Goal: Information Seeking & Learning: Learn about a topic

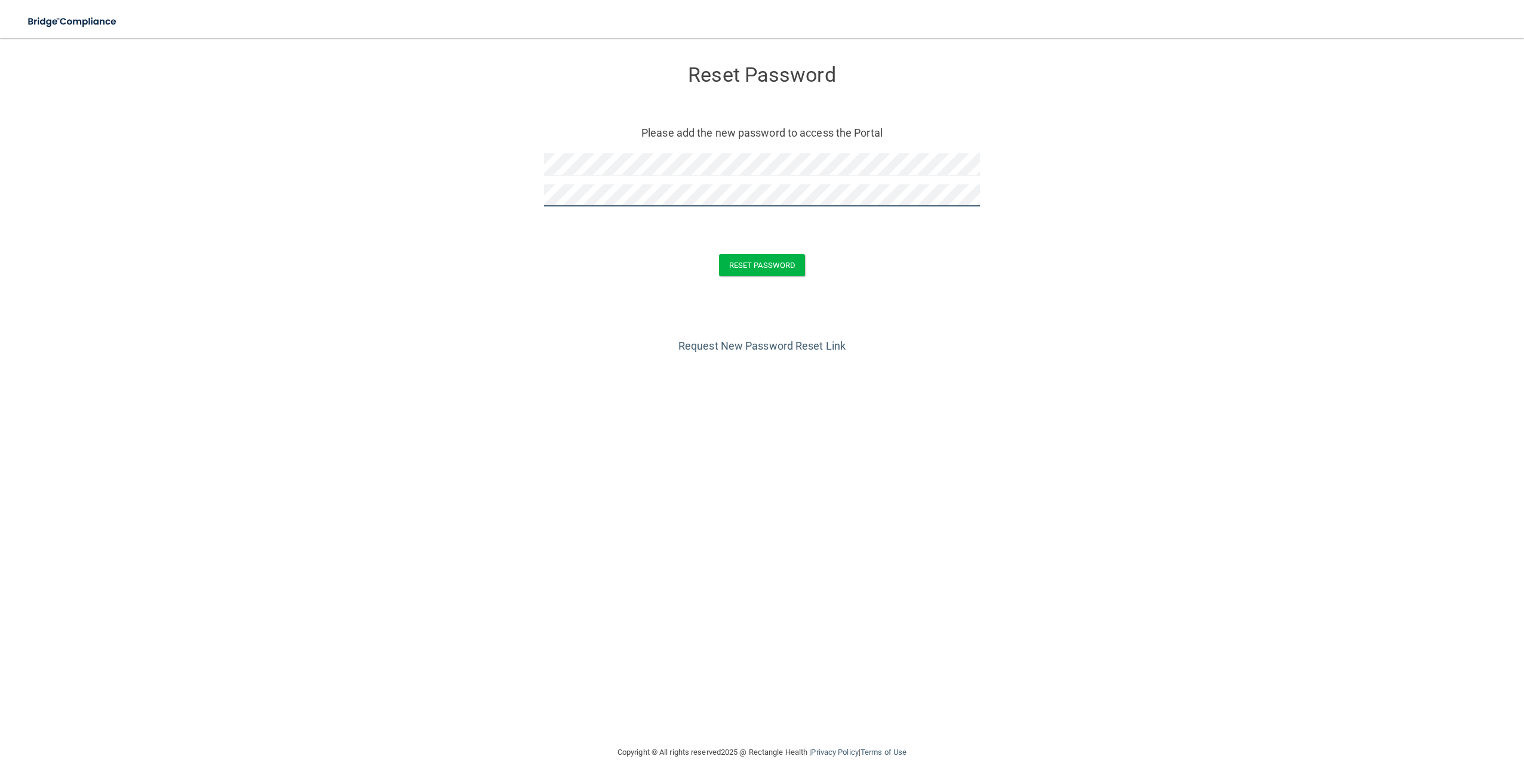
click at [719, 254] on button "Reset Password" at bounding box center [761, 265] width 86 height 22
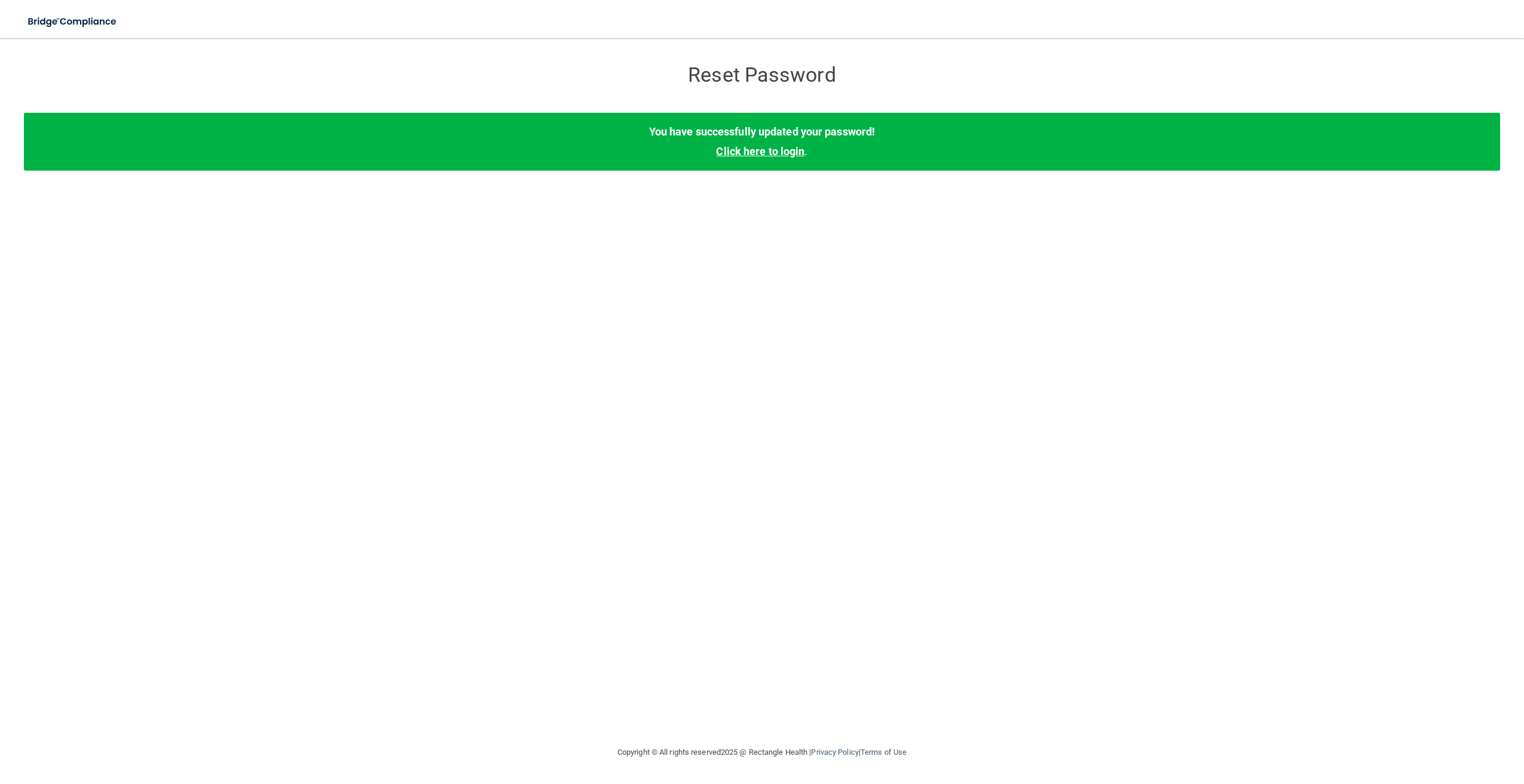
click at [748, 154] on link "Click here to login" at bounding box center [760, 151] width 89 height 13
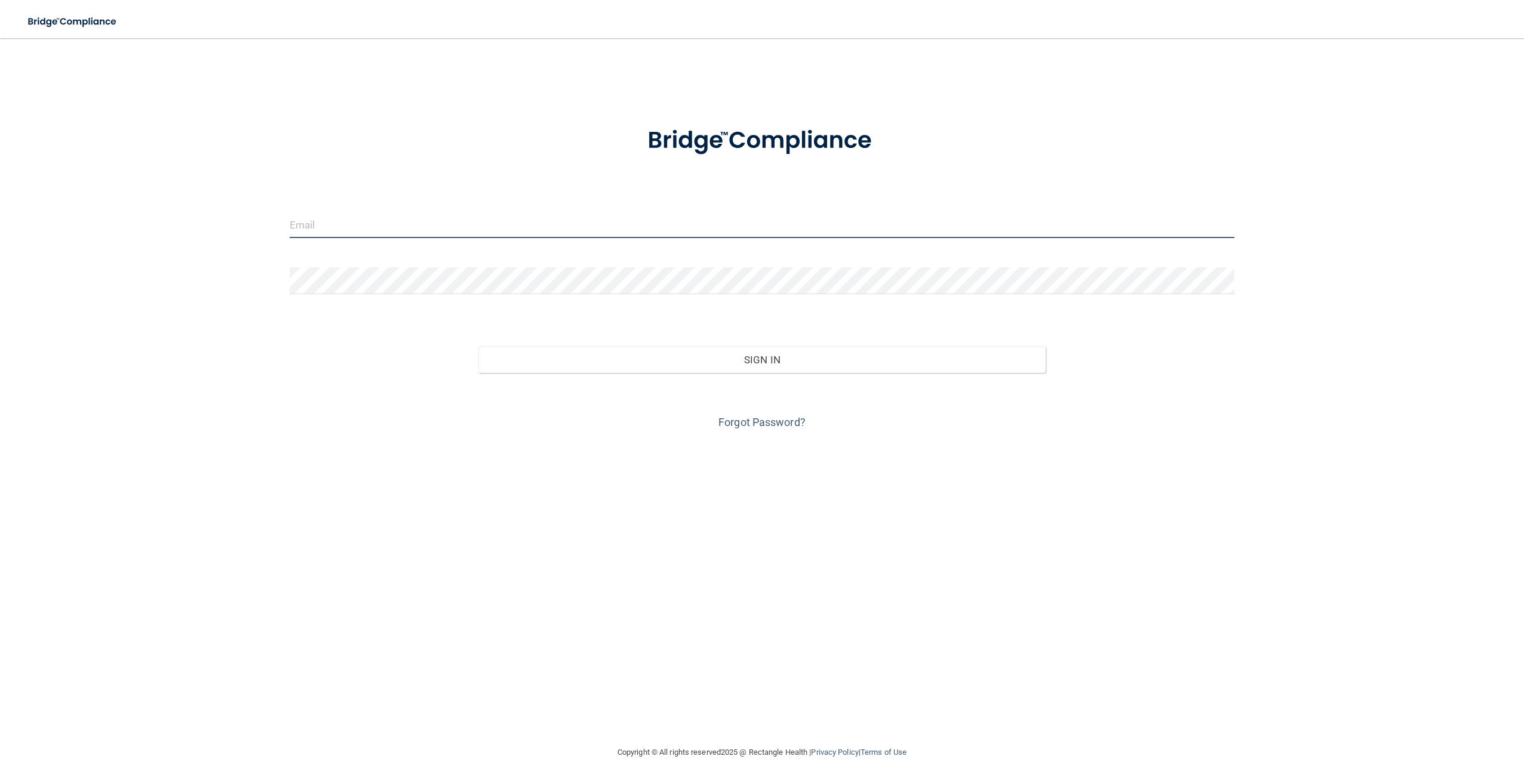
click at [614, 231] on input "email" at bounding box center [762, 225] width 945 height 27
type input "[PERSON_NAME][EMAIL_ADDRESS][PERSON_NAME][DOMAIN_NAME]"
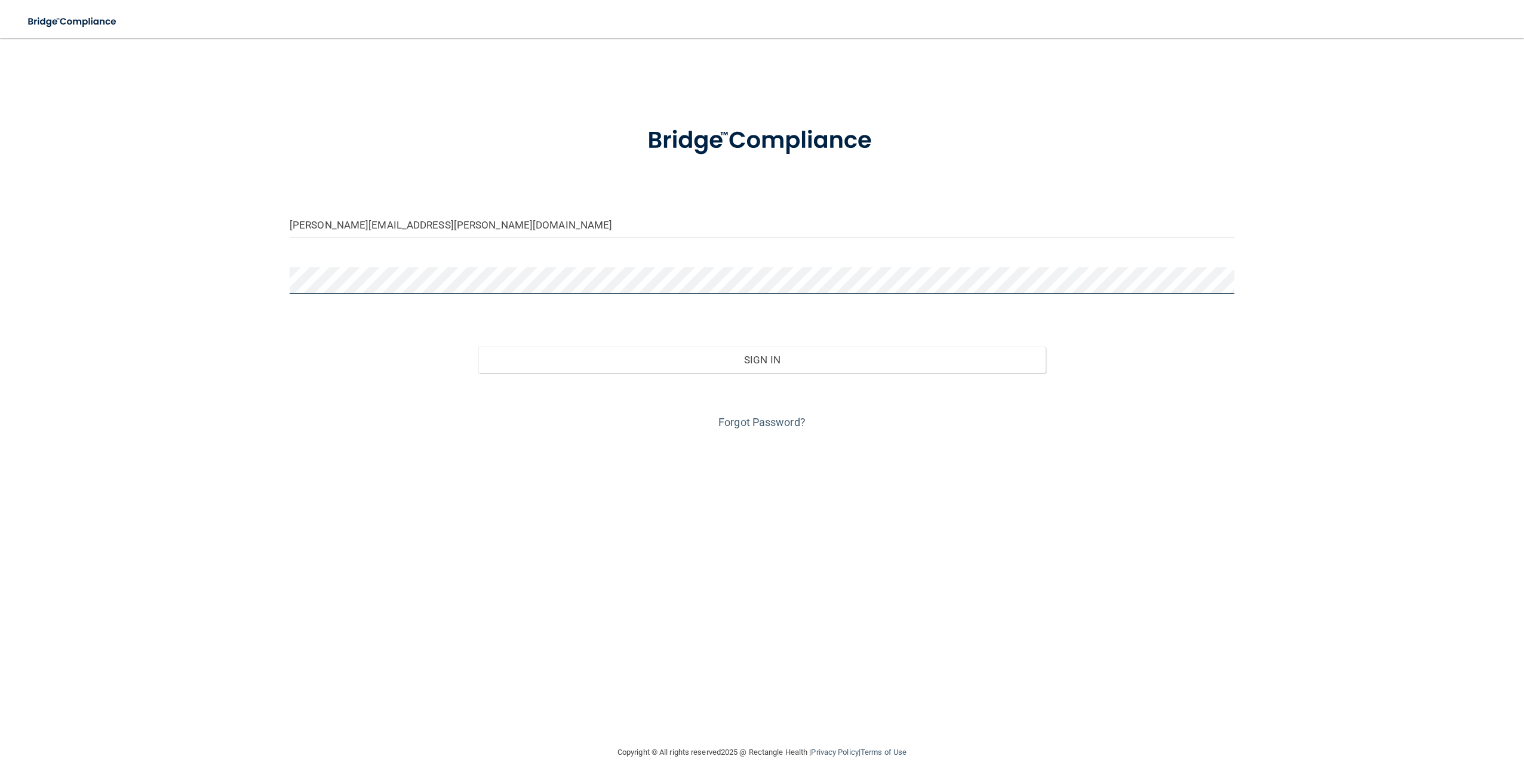
click at [478, 347] on button "Sign In" at bounding box center [761, 360] width 566 height 26
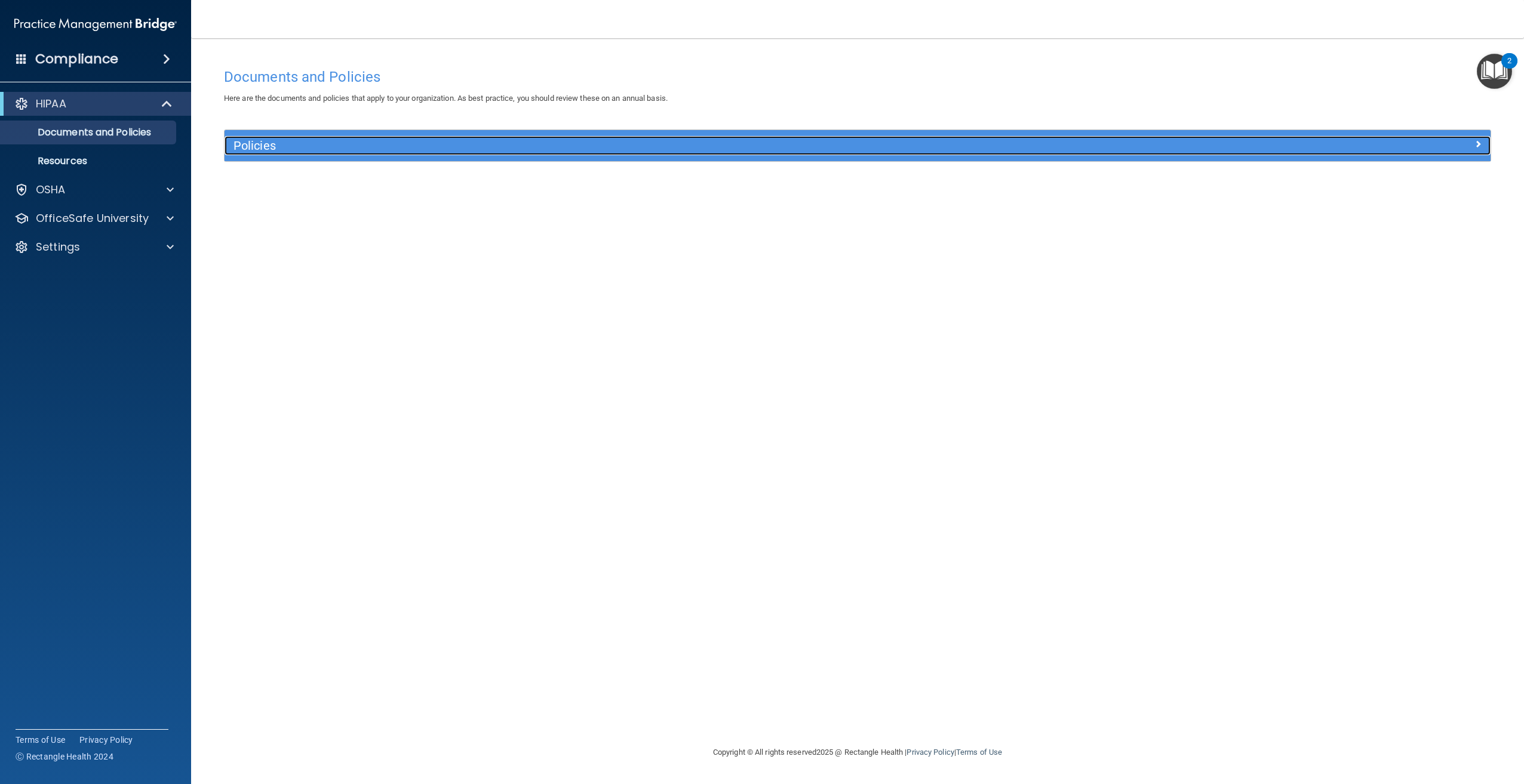
click at [732, 147] on h5 "Policies" at bounding box center [699, 145] width 931 height 13
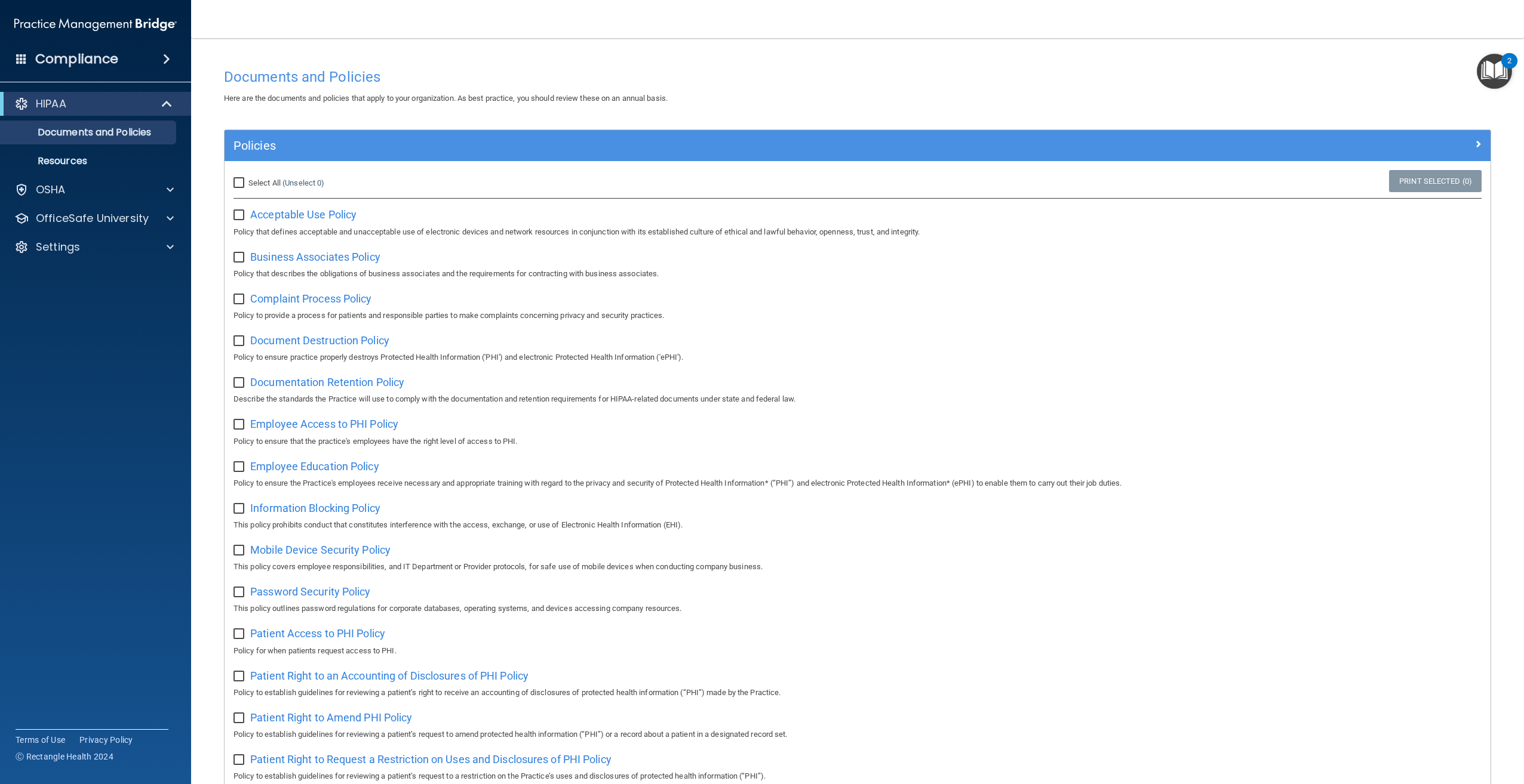
click at [236, 179] on input "Select All (Unselect 0) Unselect All" at bounding box center [240, 183] width 14 height 9
checkbox input "true"
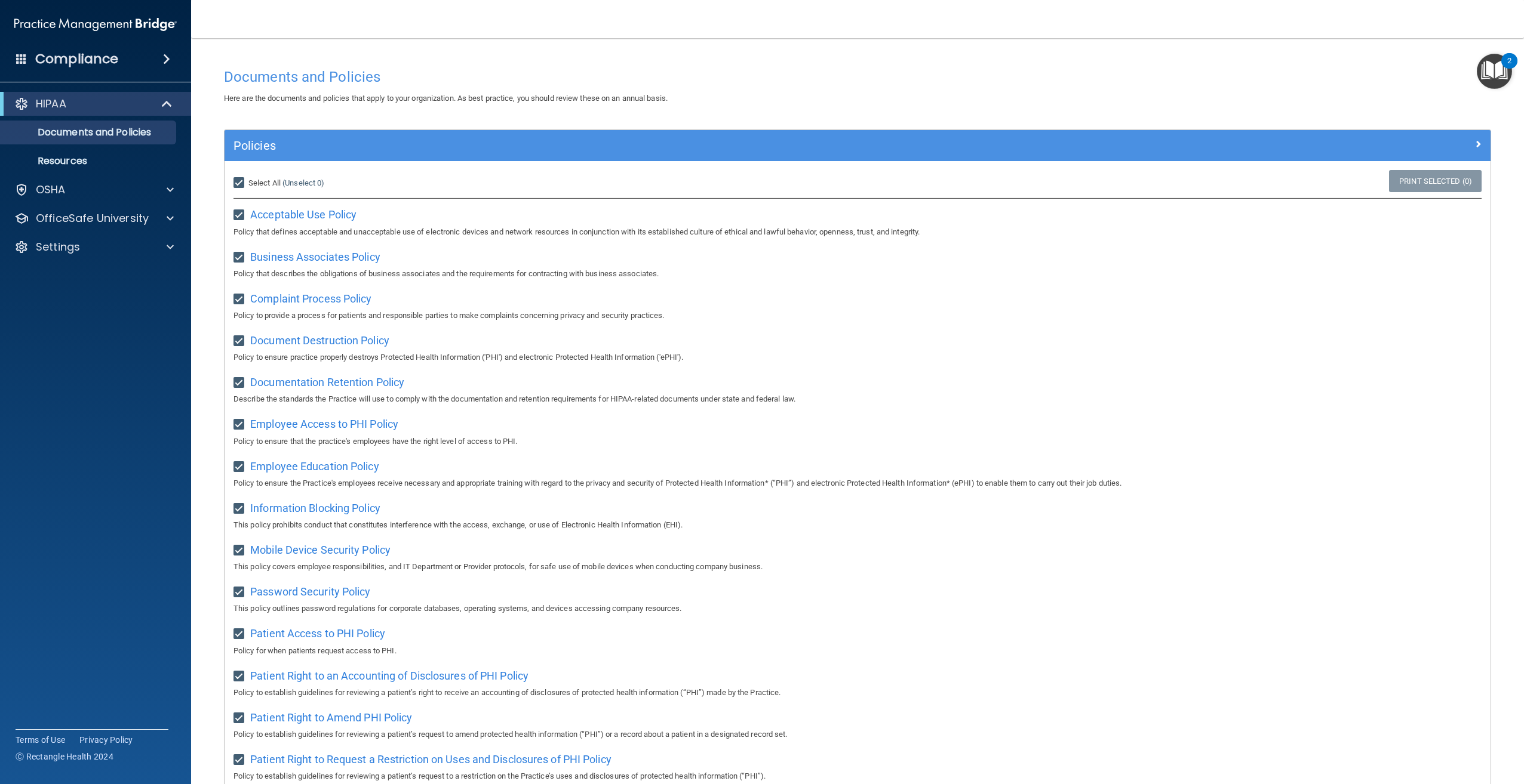
checkbox input "true"
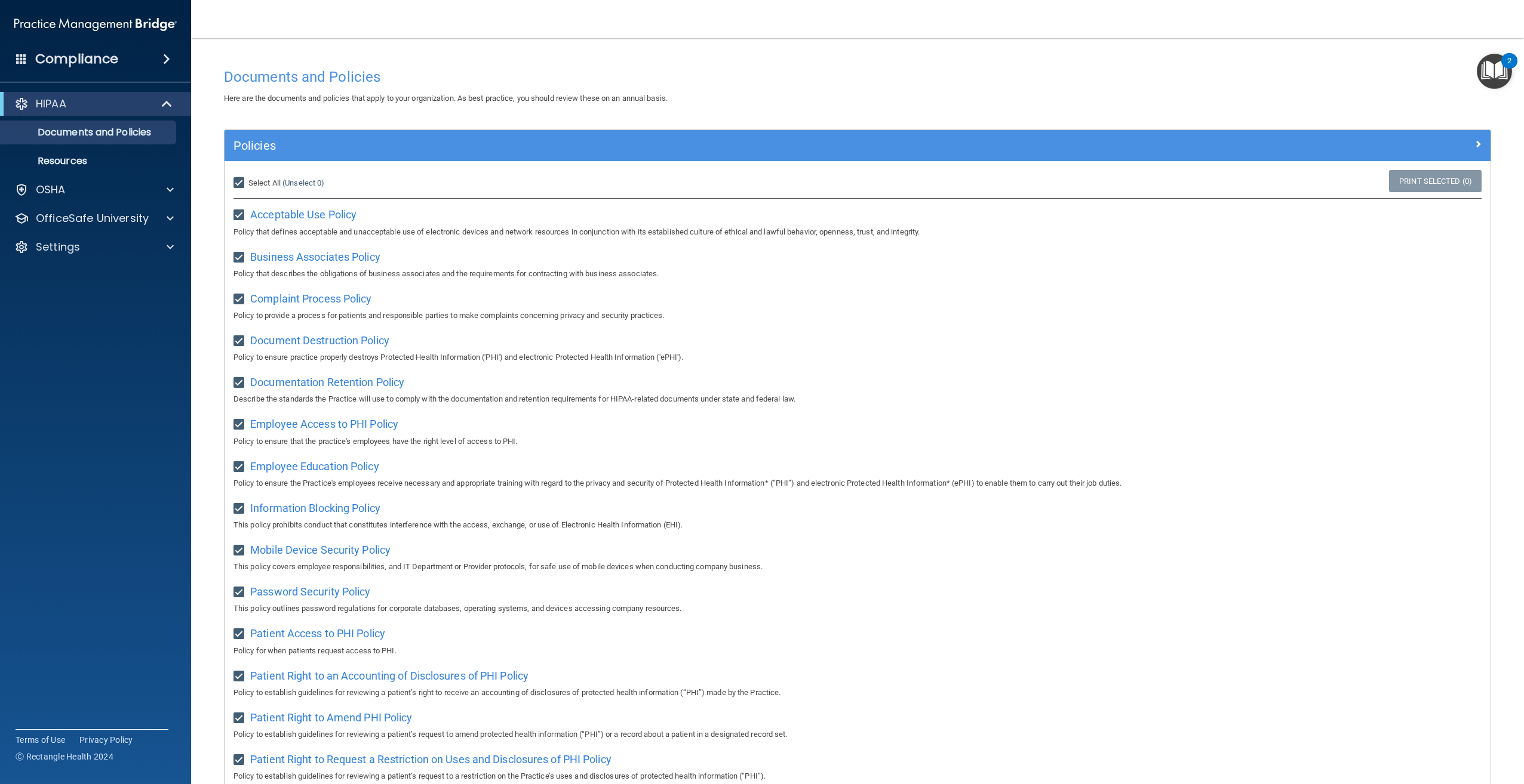
checkbox input "true"
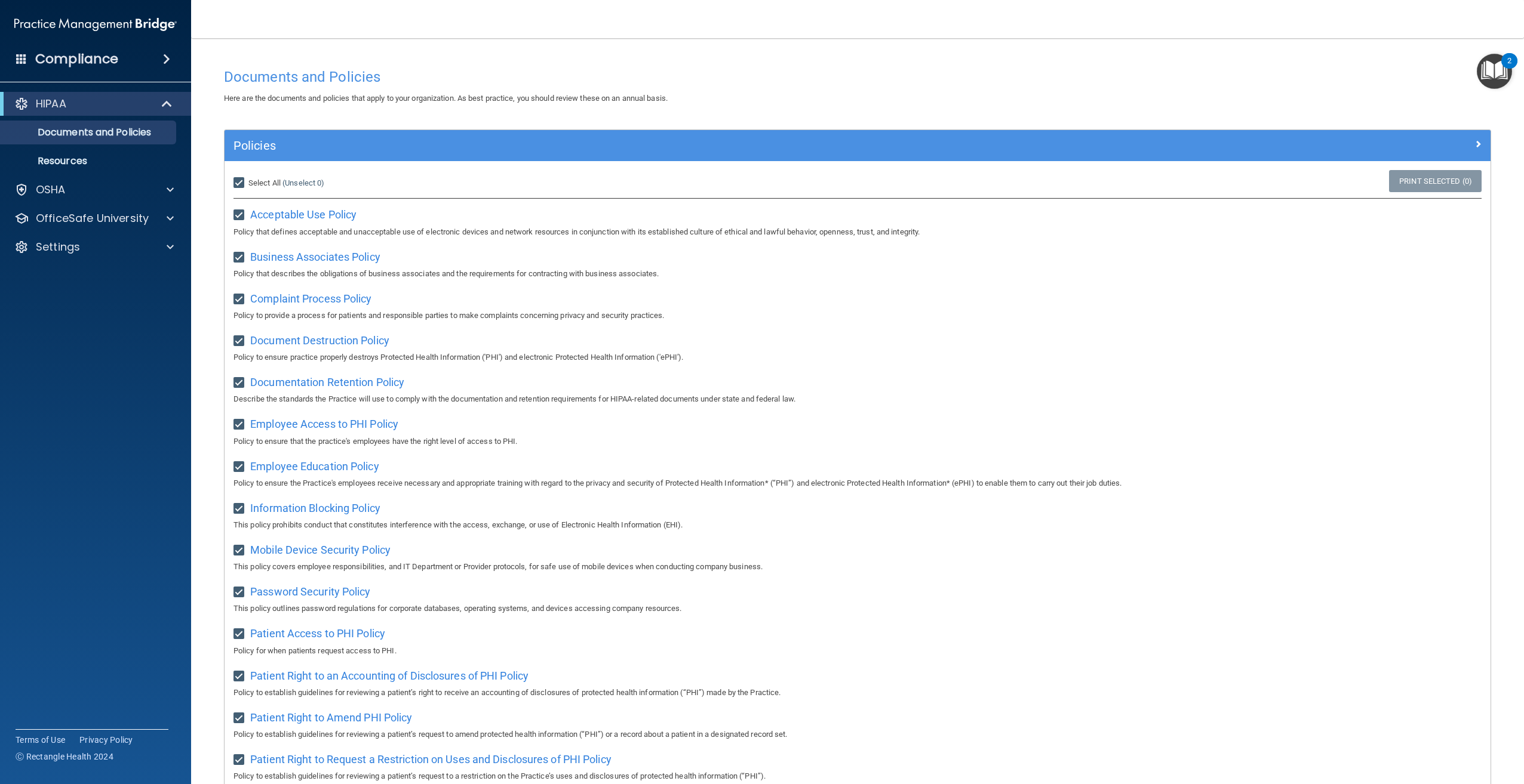
checkbox input "true"
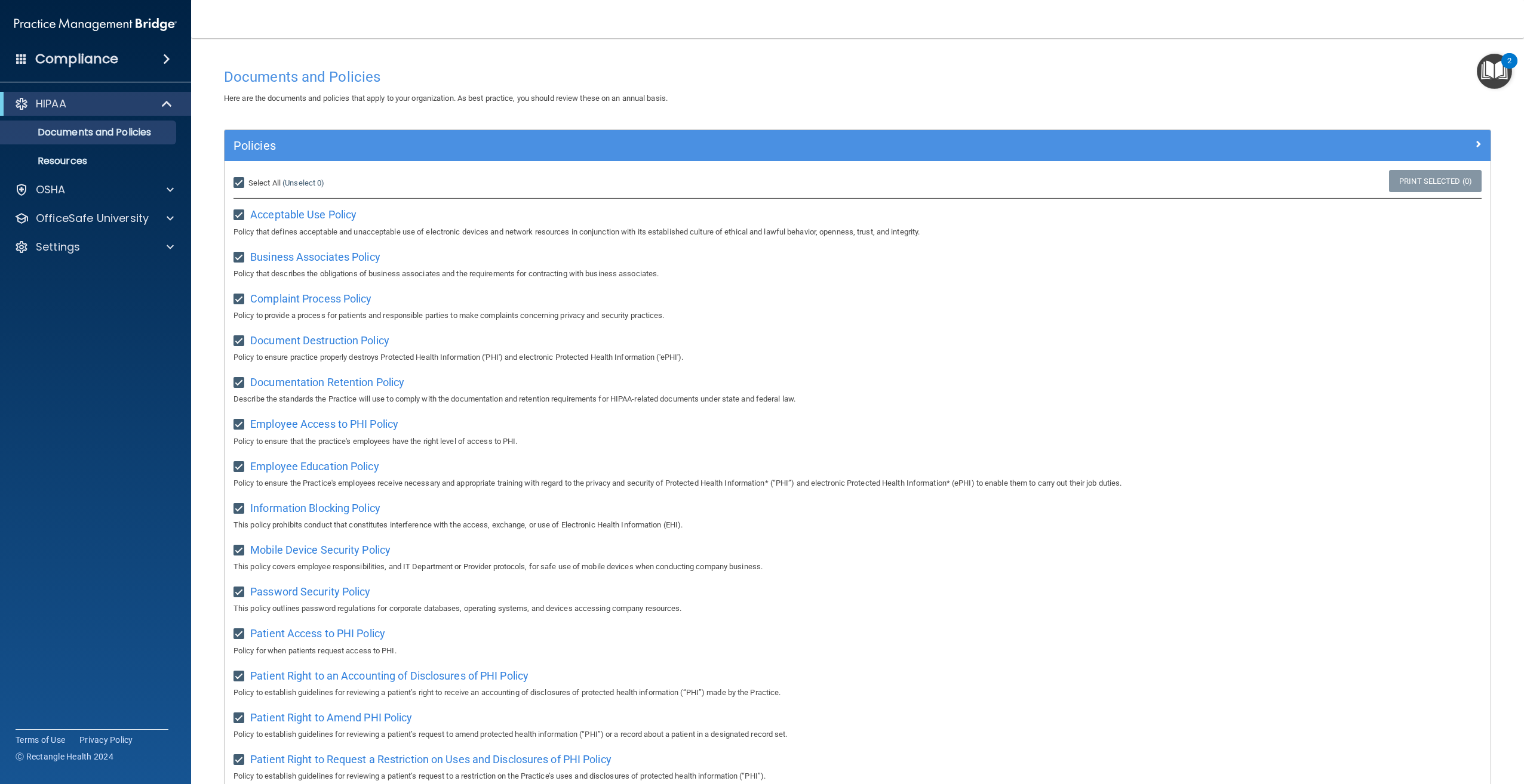
checkbox input "true"
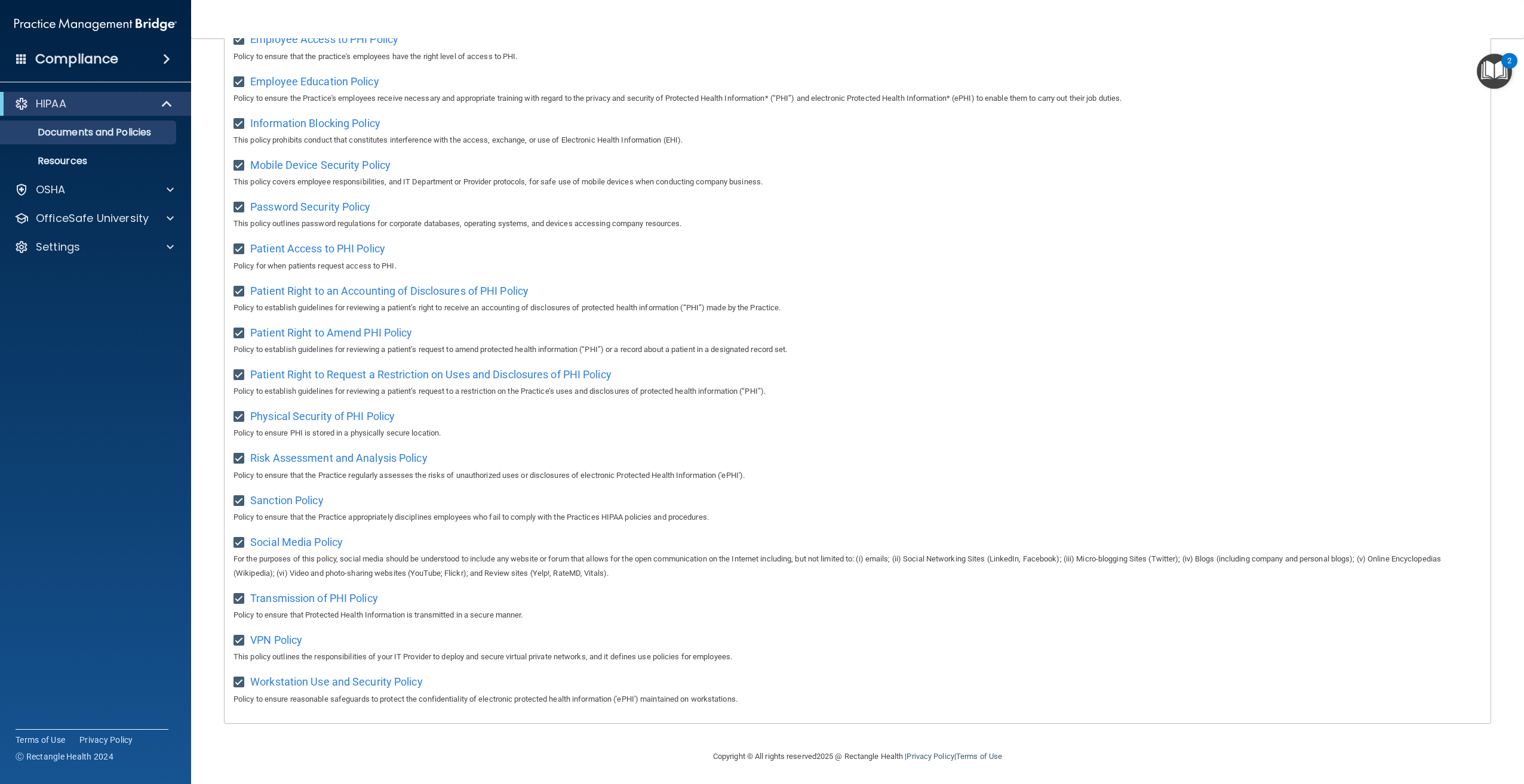
scroll to position [398, 0]
click at [118, 186] on div "OSHA" at bounding box center [79, 189] width 148 height 14
click at [99, 221] on p "Safety Data Sheets" at bounding box center [89, 218] width 163 height 12
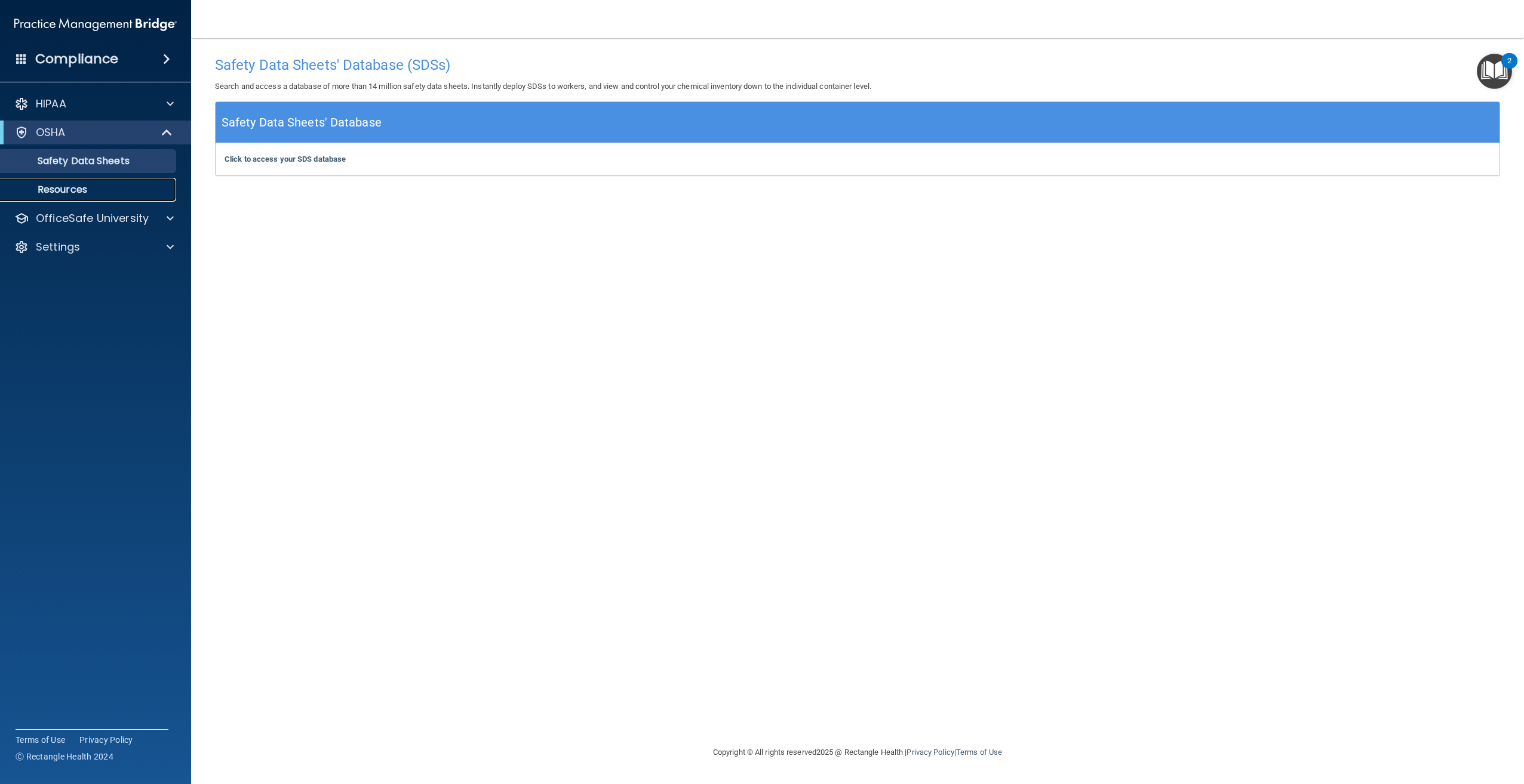
click at [83, 189] on p "Resources" at bounding box center [89, 190] width 163 height 12
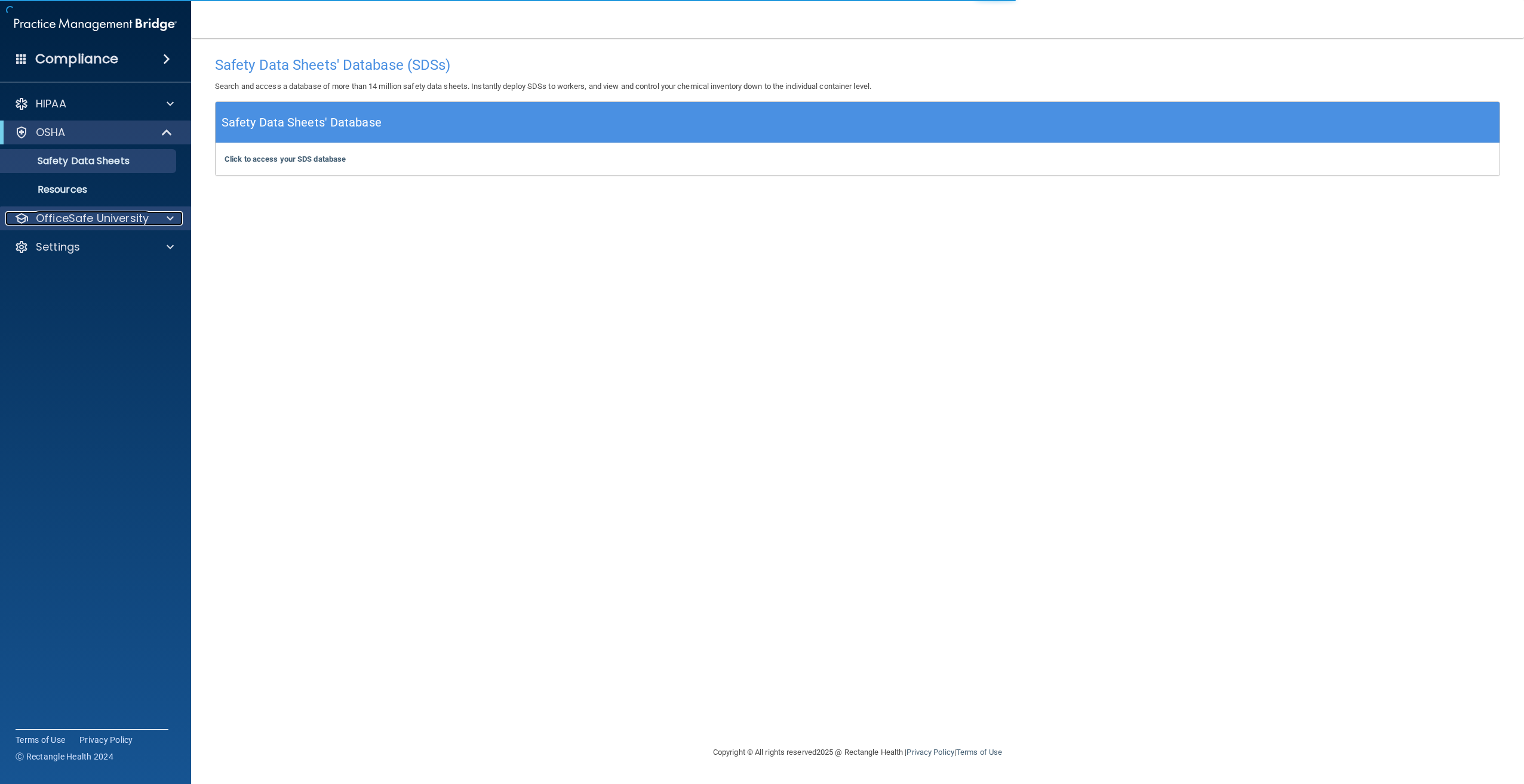
click at [72, 218] on p "OfficeSafe University" at bounding box center [92, 218] width 113 height 14
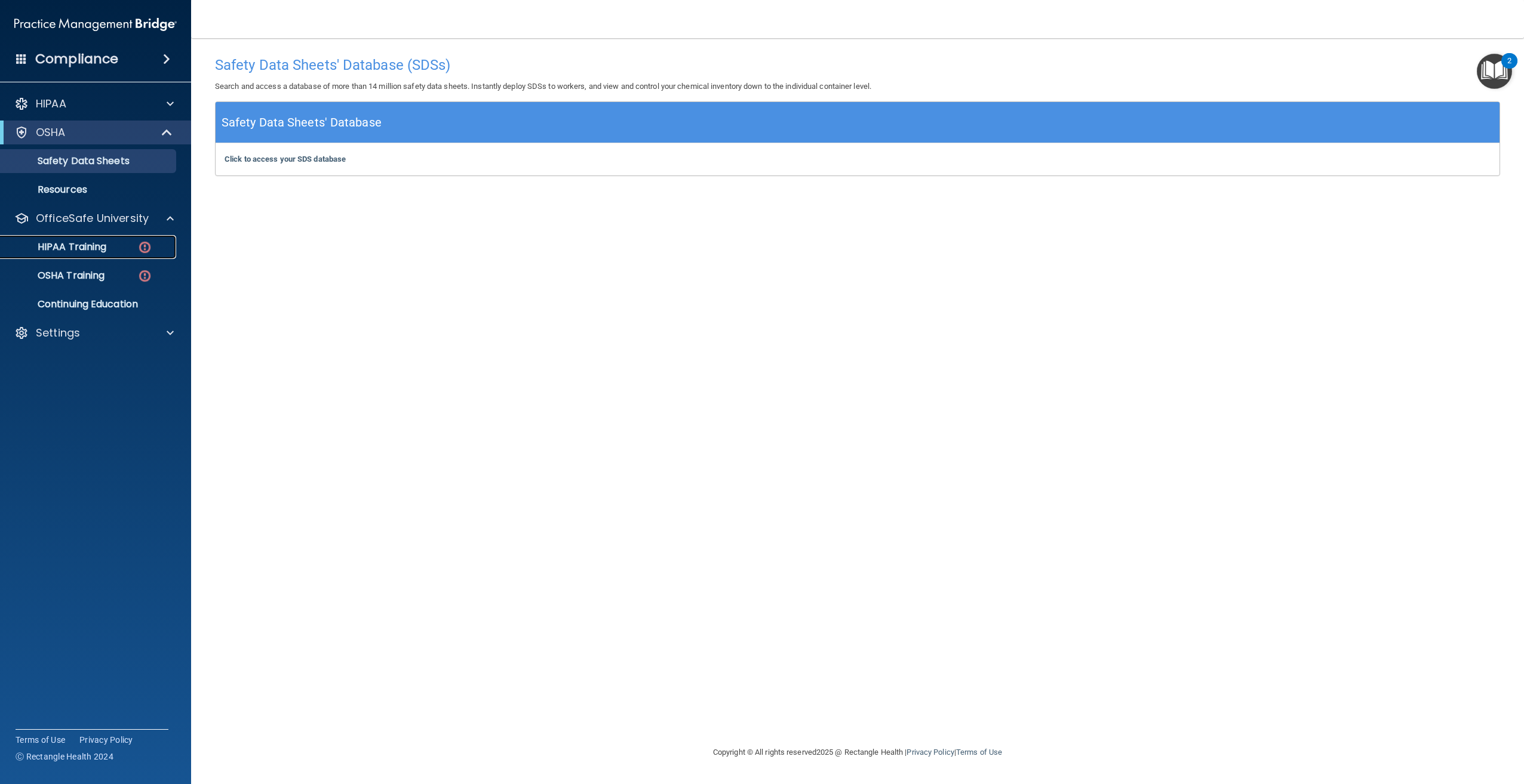
click at [84, 251] on p "HIPAA Training" at bounding box center [57, 247] width 99 height 12
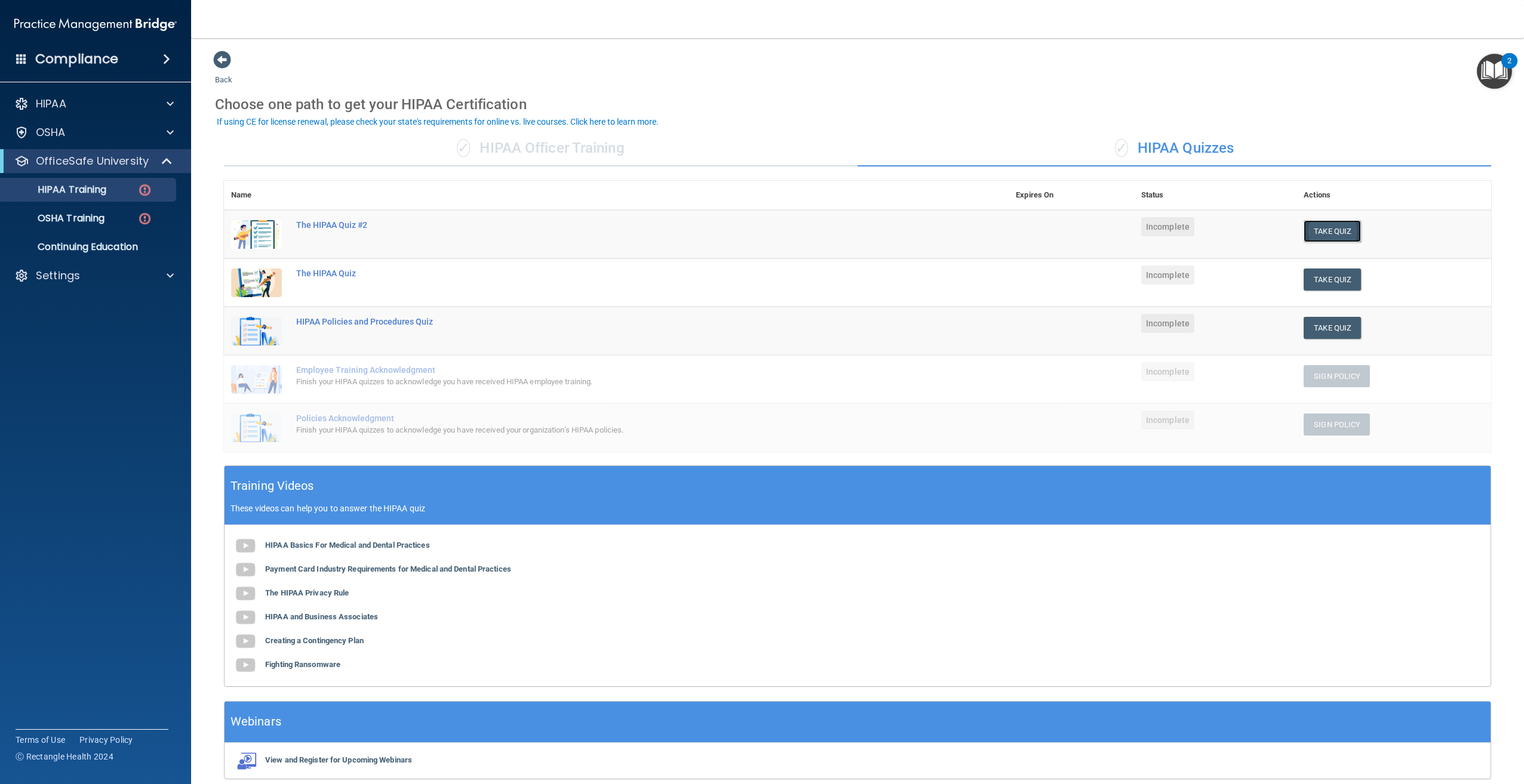
click at [1339, 229] on button "Take Quiz" at bounding box center [1332, 231] width 58 height 22
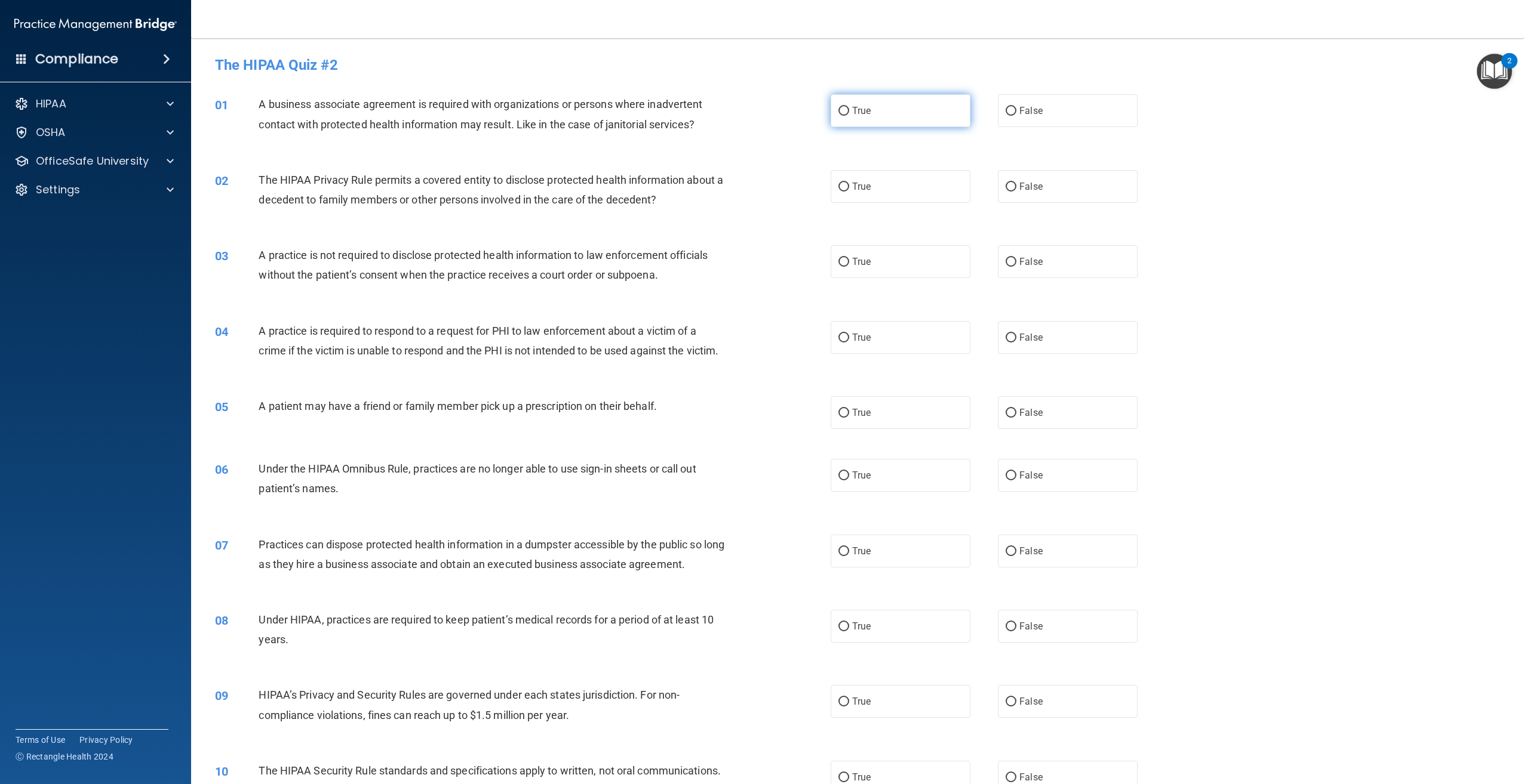
click at [916, 110] on label "True" at bounding box center [900, 110] width 139 height 33
click at [849, 110] on input "True" at bounding box center [844, 111] width 11 height 9
radio input "true"
click at [1039, 259] on label "False" at bounding box center [1067, 262] width 139 height 33
click at [1016, 259] on input "False" at bounding box center [1011, 262] width 11 height 9
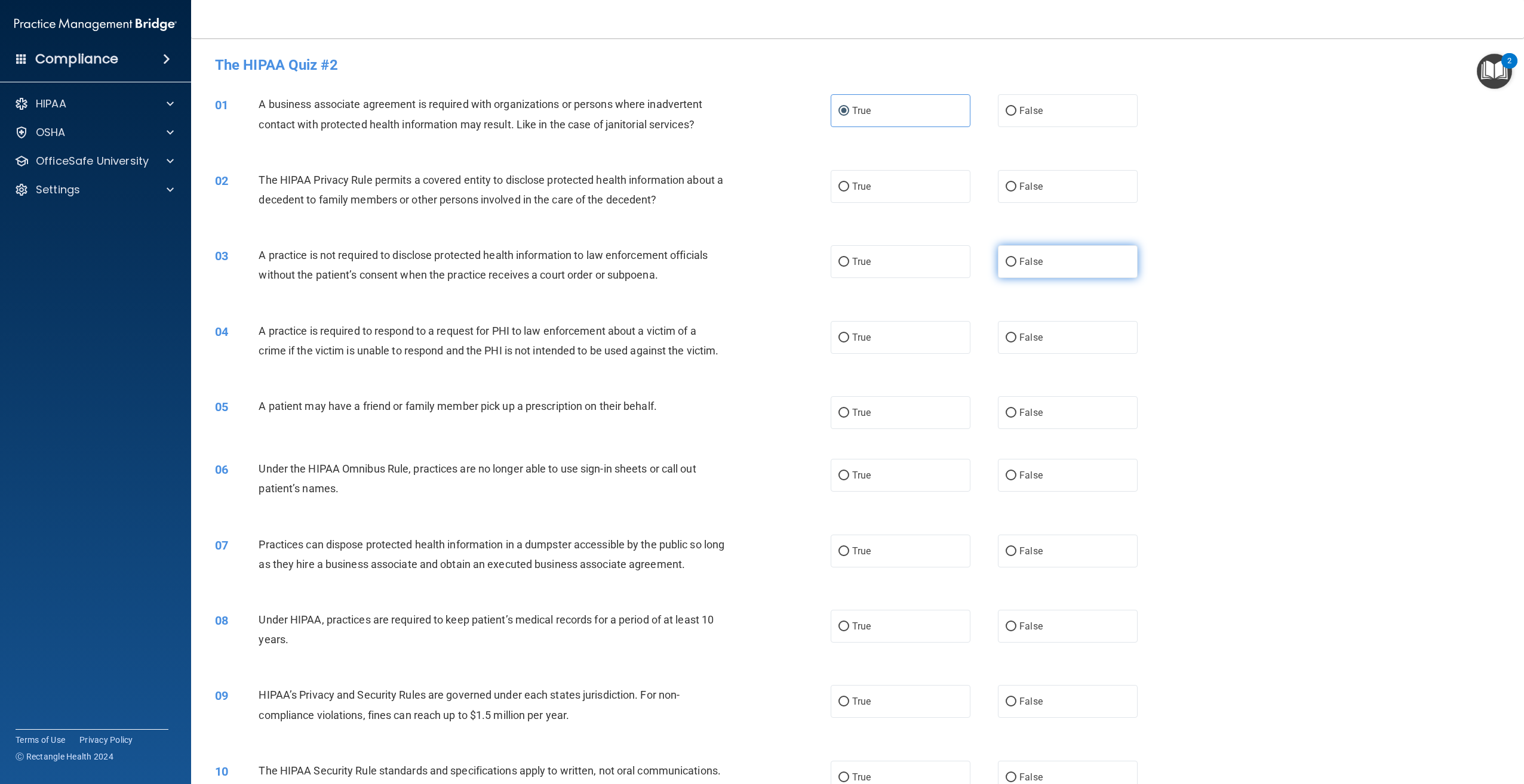
radio input "true"
click at [1029, 343] on label "False" at bounding box center [1067, 338] width 139 height 33
click at [1016, 342] on input "False" at bounding box center [1011, 338] width 11 height 9
radio input "true"
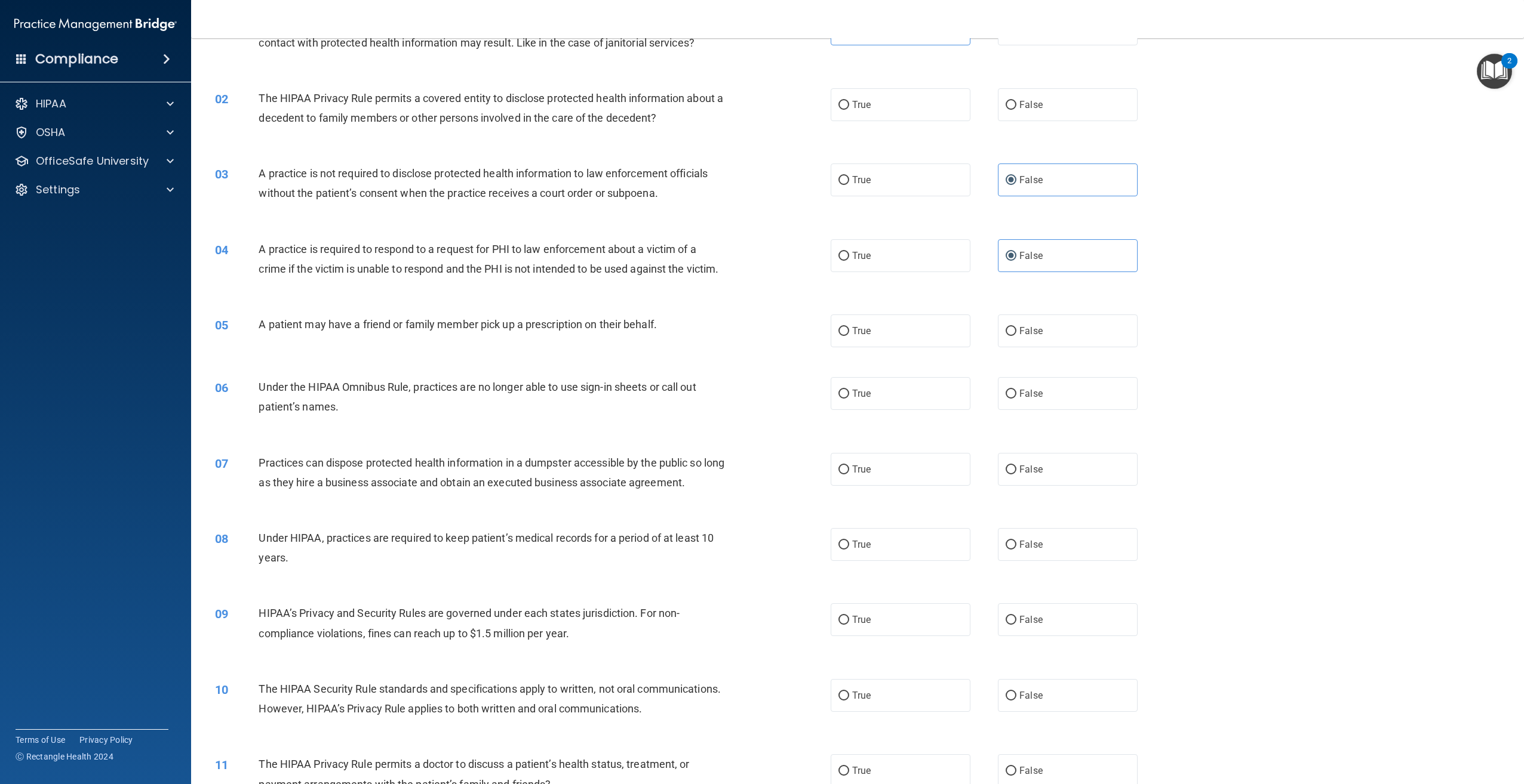
scroll to position [119, 0]
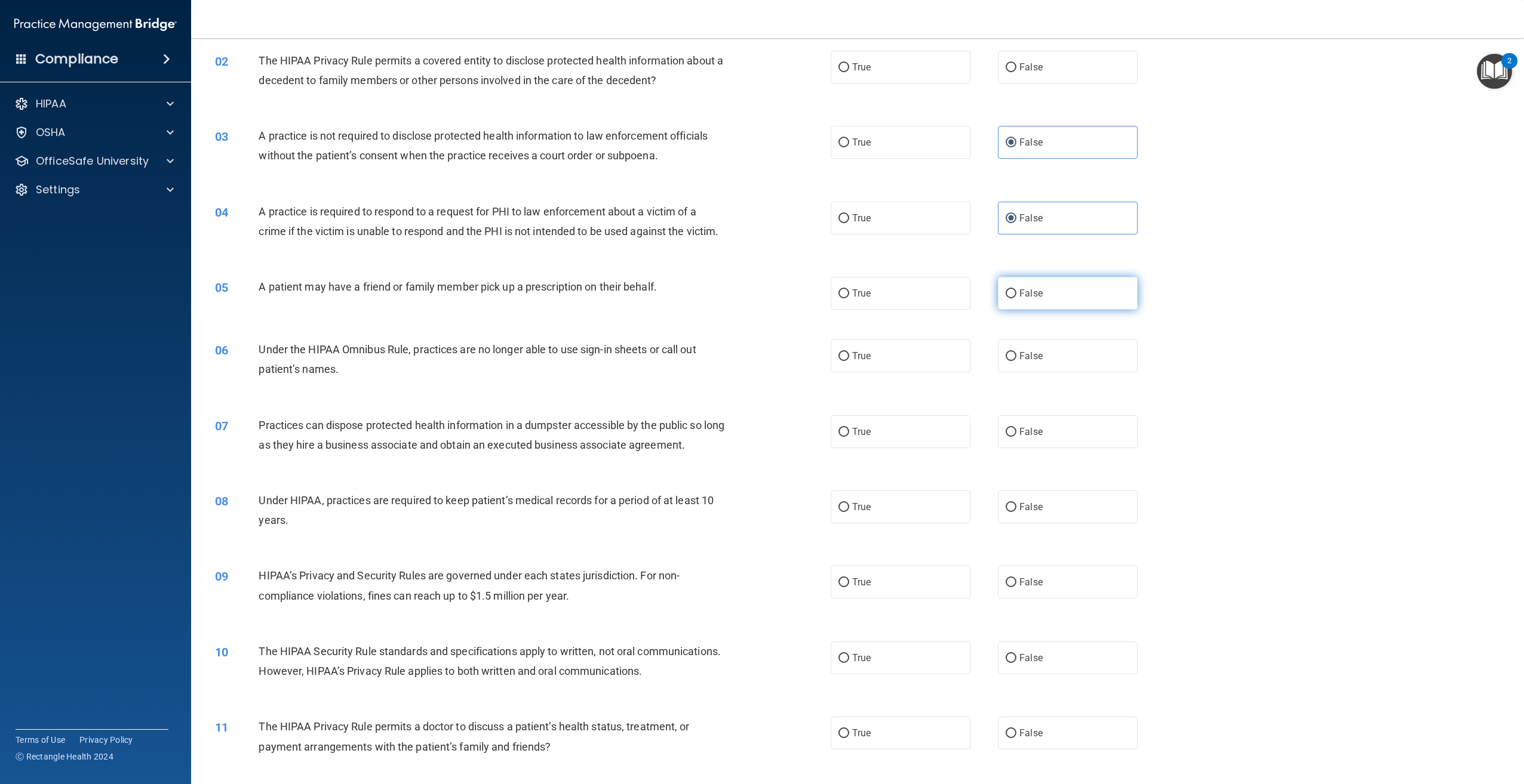
click at [1067, 310] on label "False" at bounding box center [1067, 293] width 139 height 33
click at [1016, 298] on input "False" at bounding box center [1011, 294] width 11 height 9
radio input "true"
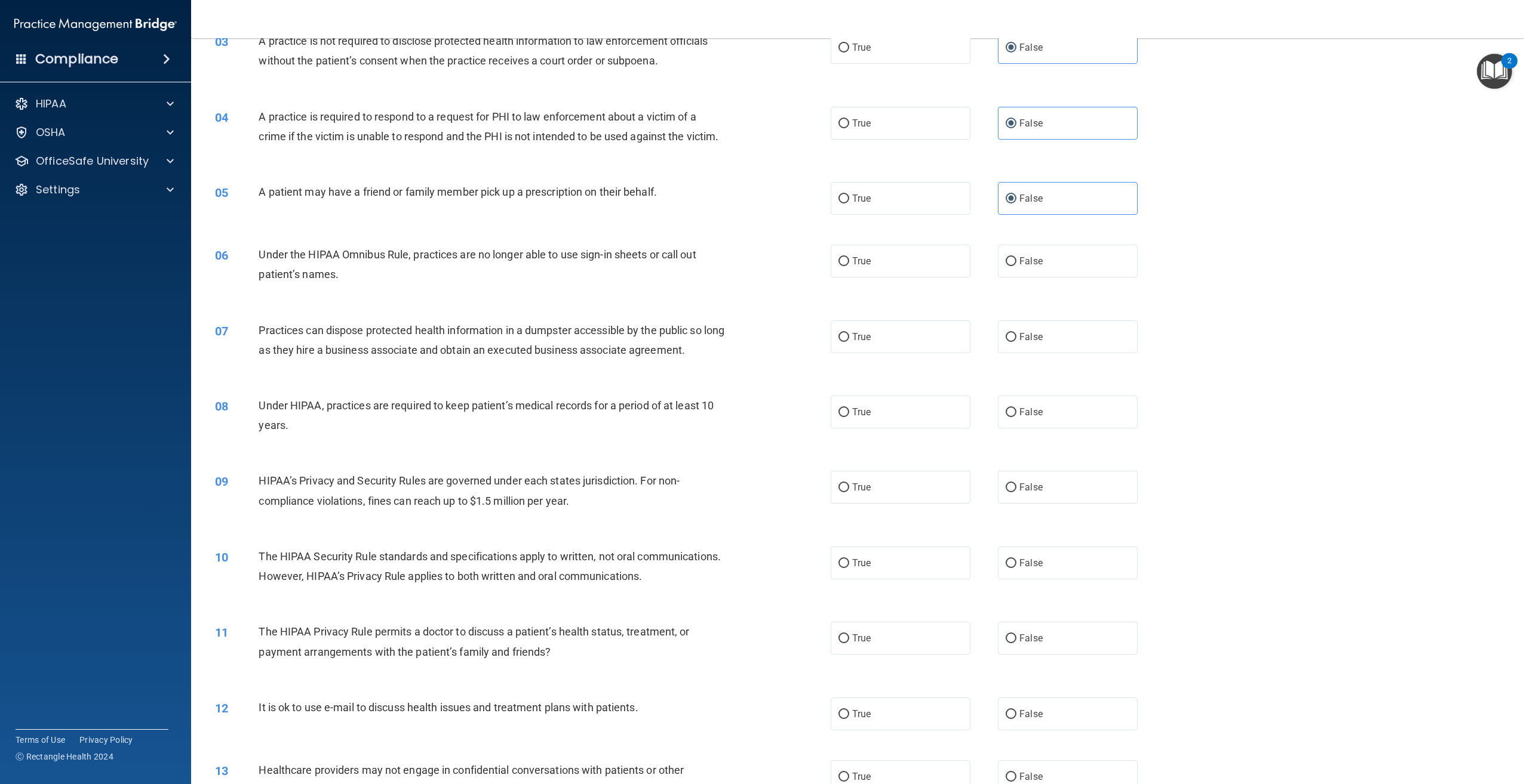
scroll to position [239, 0]
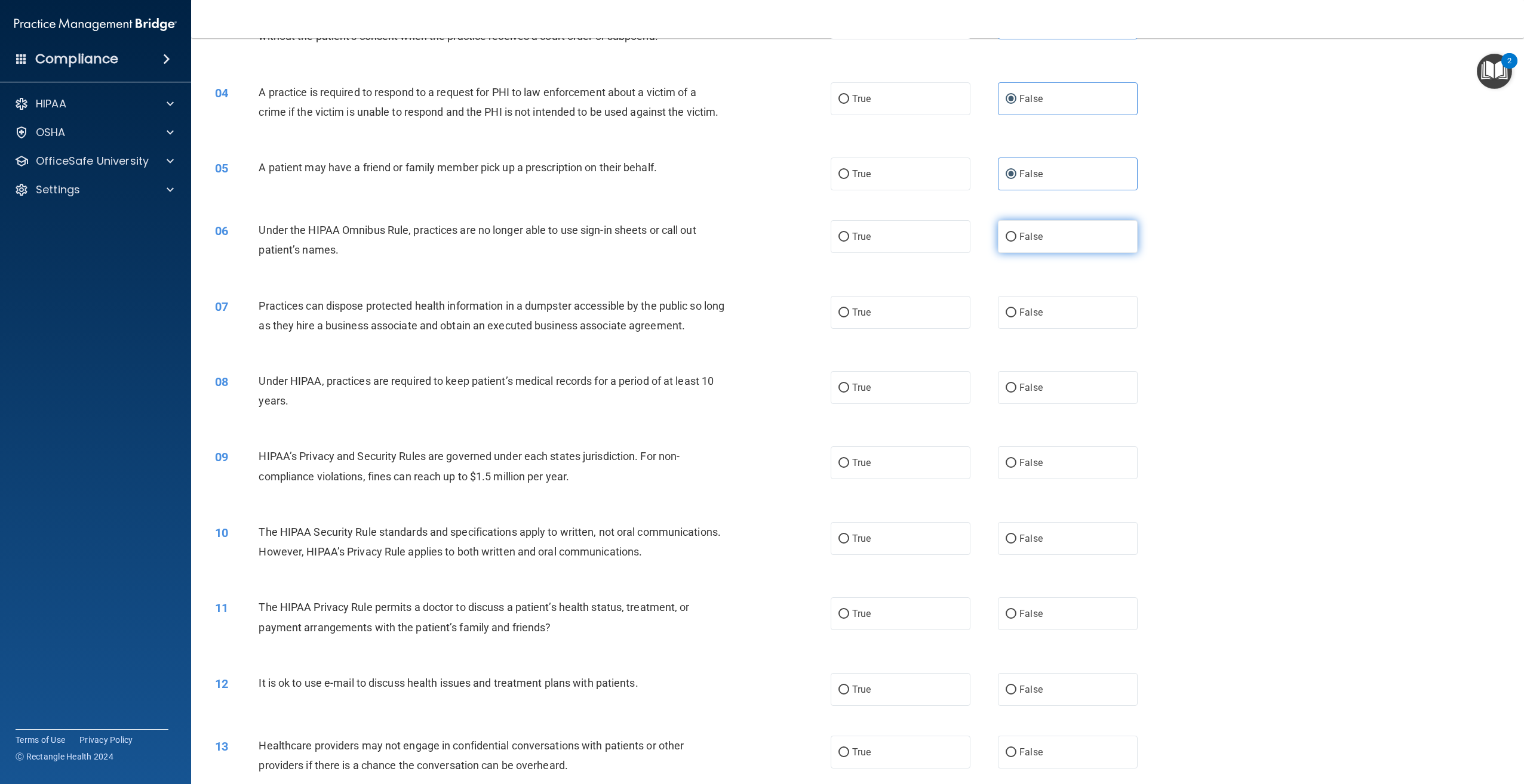
click at [1044, 253] on label "False" at bounding box center [1067, 237] width 139 height 33
click at [1016, 241] on input "False" at bounding box center [1011, 237] width 11 height 9
radio input "true"
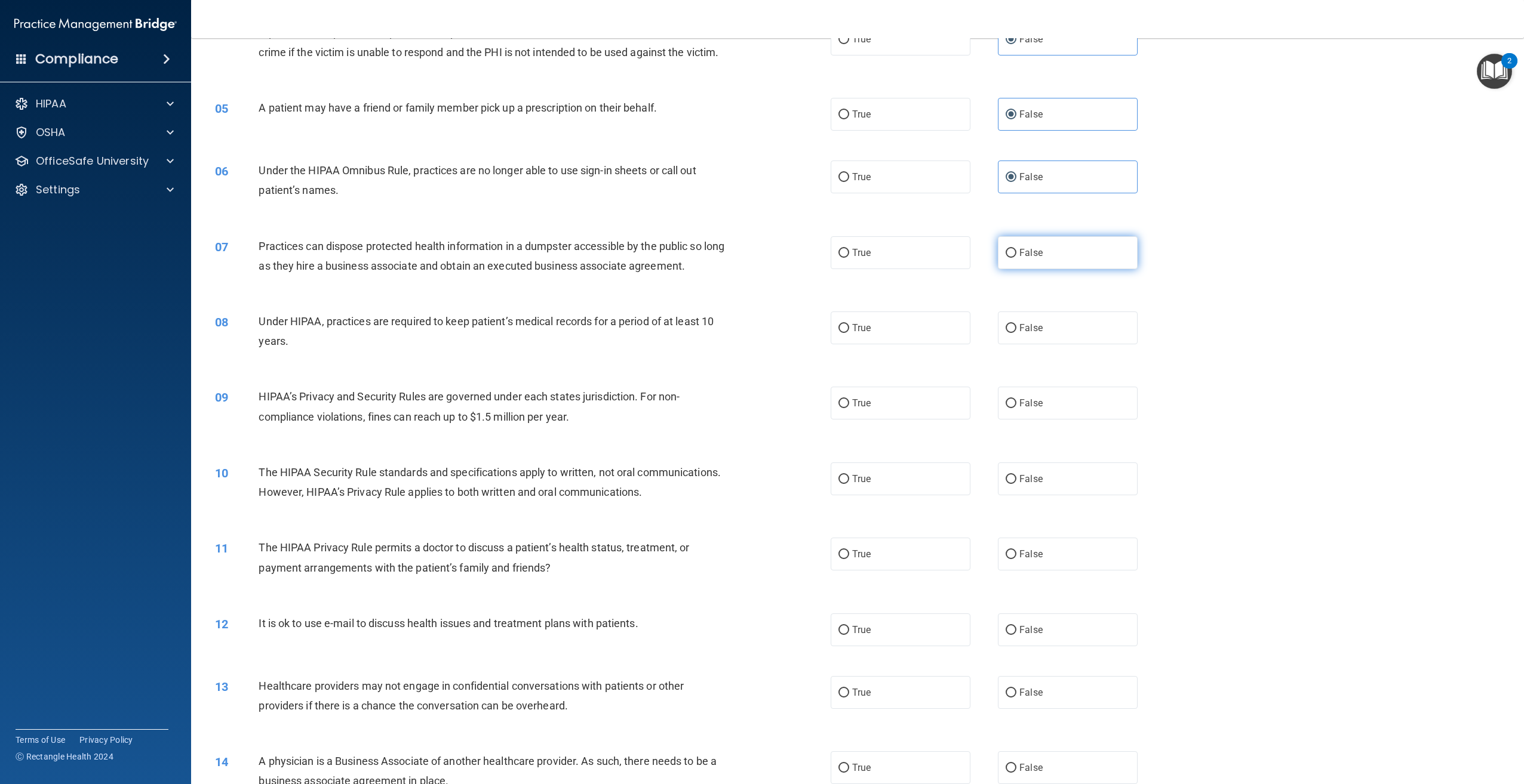
click at [1027, 258] on span "False" at bounding box center [1031, 252] width 23 height 11
click at [1016, 258] on input "False" at bounding box center [1011, 253] width 11 height 9
radio input "true"
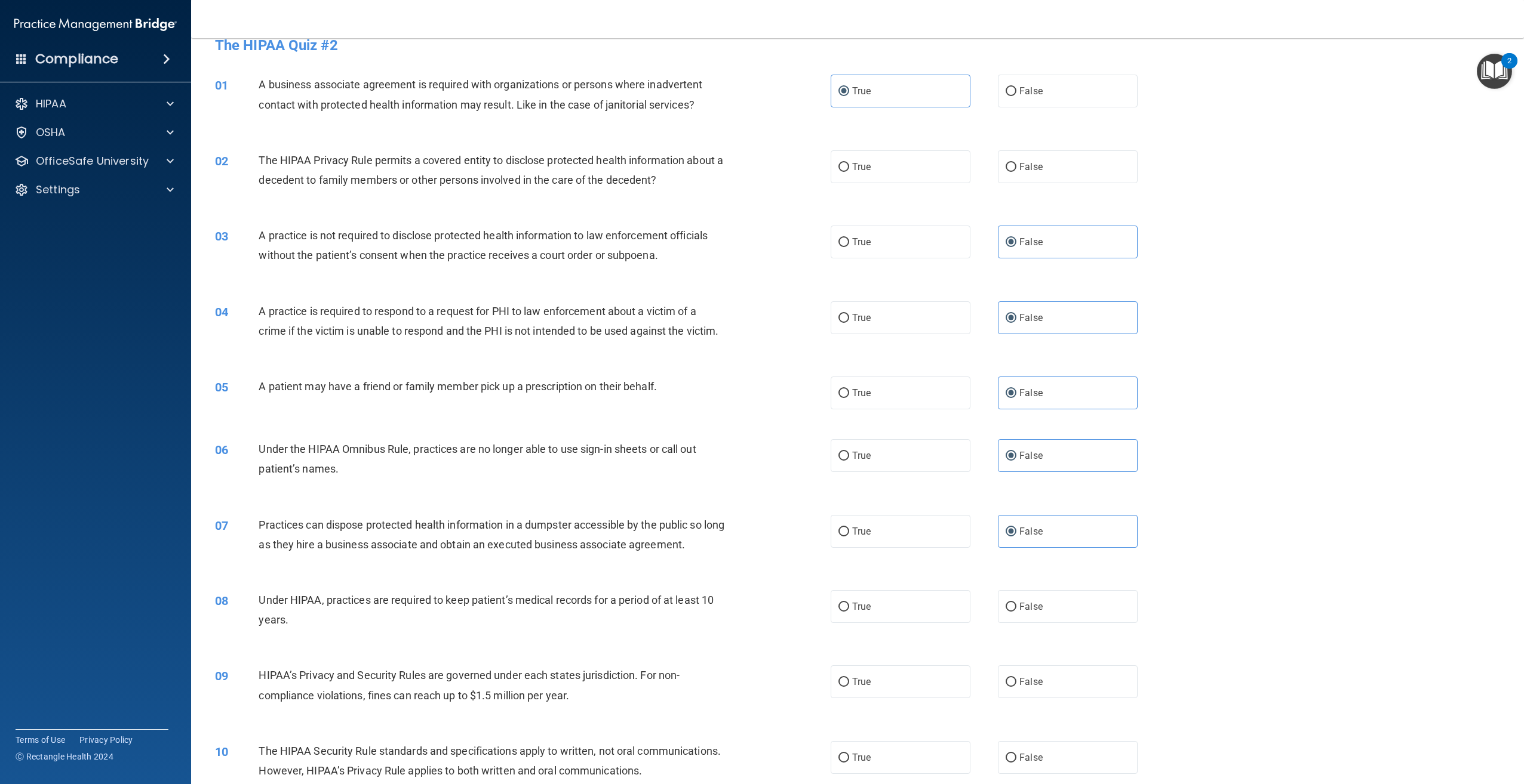
scroll to position [0, 0]
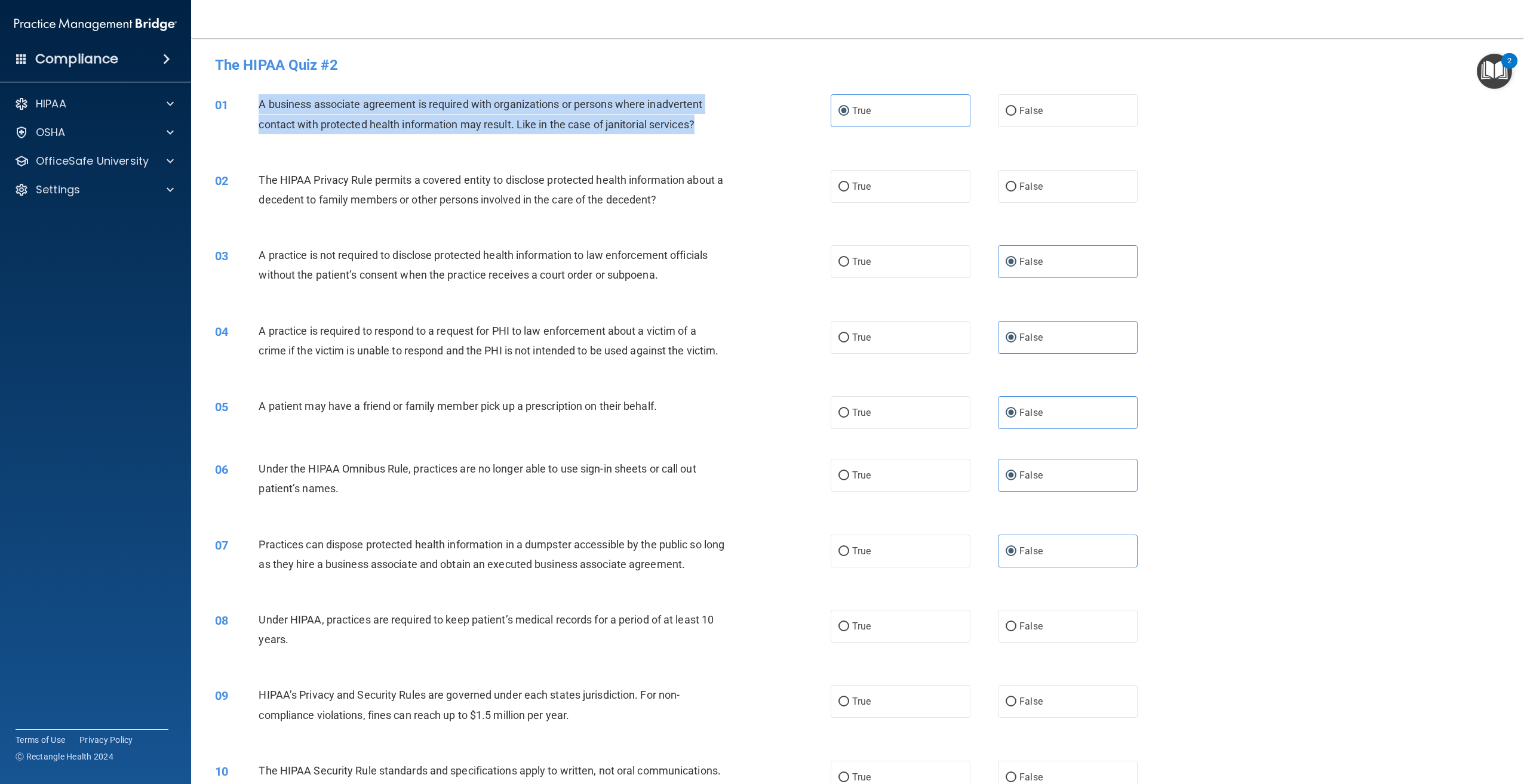
drag, startPoint x: 701, startPoint y: 124, endPoint x: 258, endPoint y: 111, distance: 443.2
click at [259, 111] on div "A business associate agreement is required with organizations or persons where …" at bounding box center [496, 114] width 475 height 39
copy span "A business associate agreement is required with organizations or persons where …"
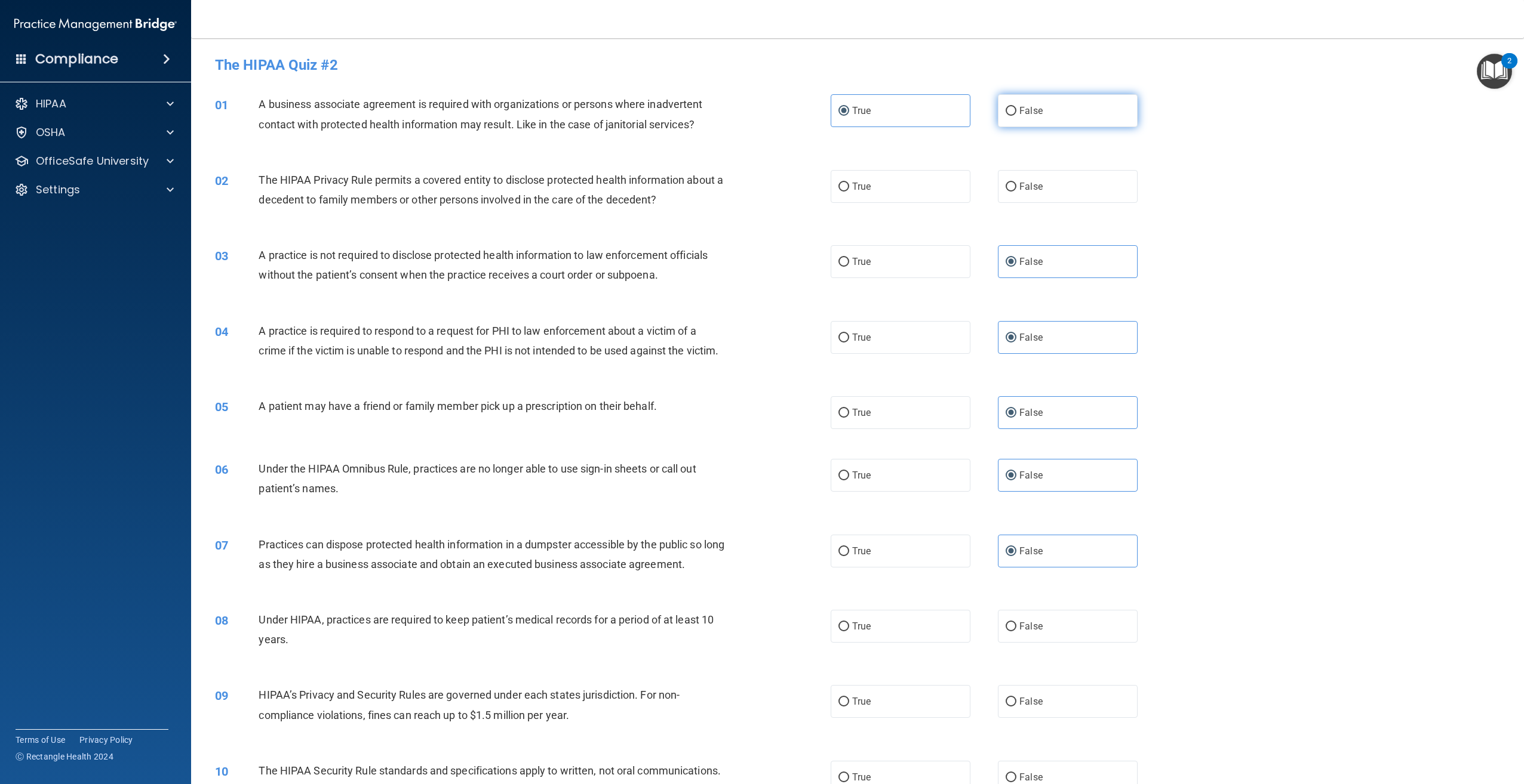
click at [1062, 120] on label "False" at bounding box center [1067, 110] width 139 height 33
click at [1016, 116] on input "False" at bounding box center [1011, 111] width 11 height 9
radio input "true"
radio input "false"
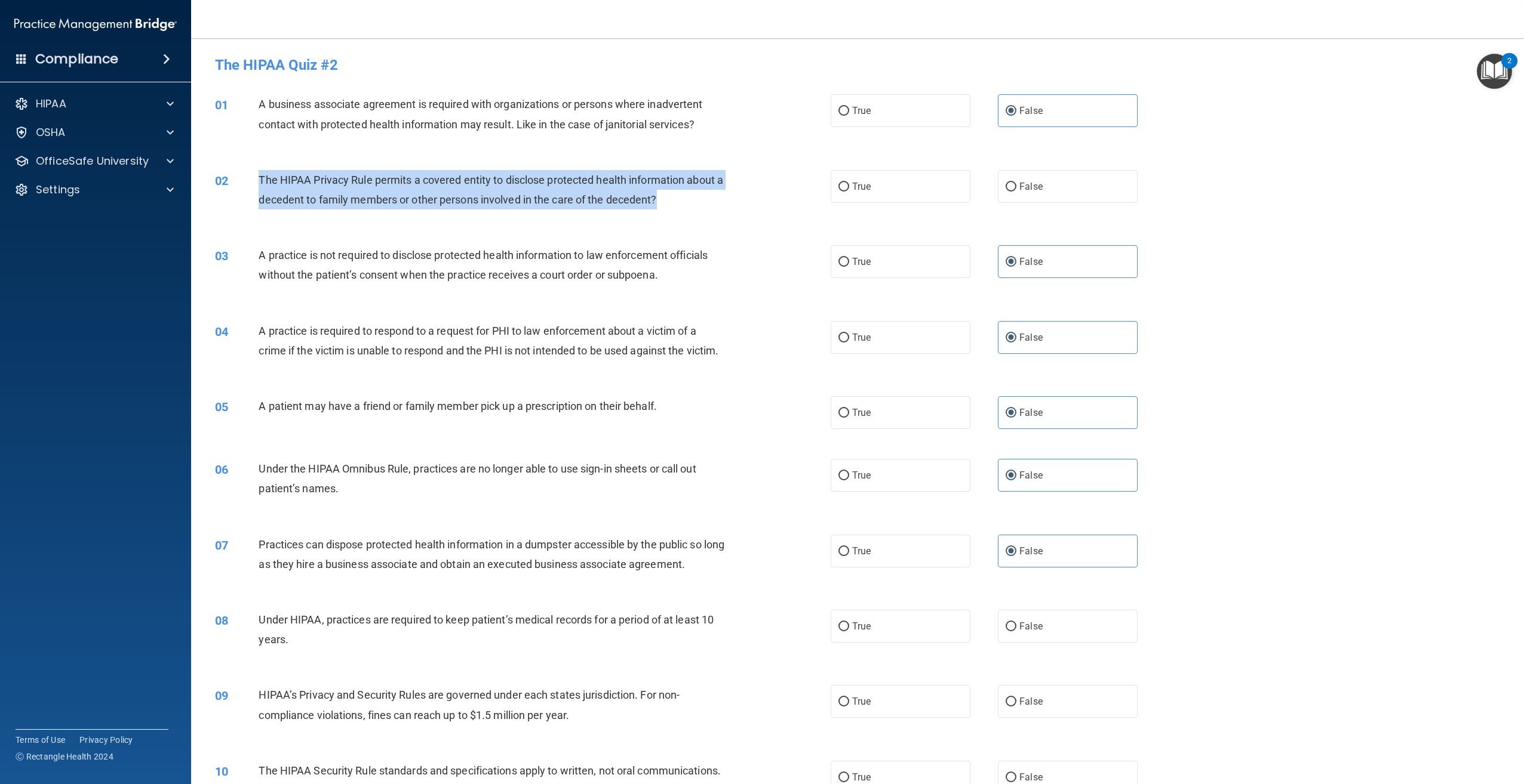
drag, startPoint x: 678, startPoint y: 203, endPoint x: 253, endPoint y: 171, distance: 426.2
click at [253, 171] on div "02 The HIPAA Privacy Rule permits a covered entity to disclose protected health…" at bounding box center [522, 192] width 652 height 45
copy div "The HIPAA Privacy Rule permits a covered entity to disclose protected health in…"
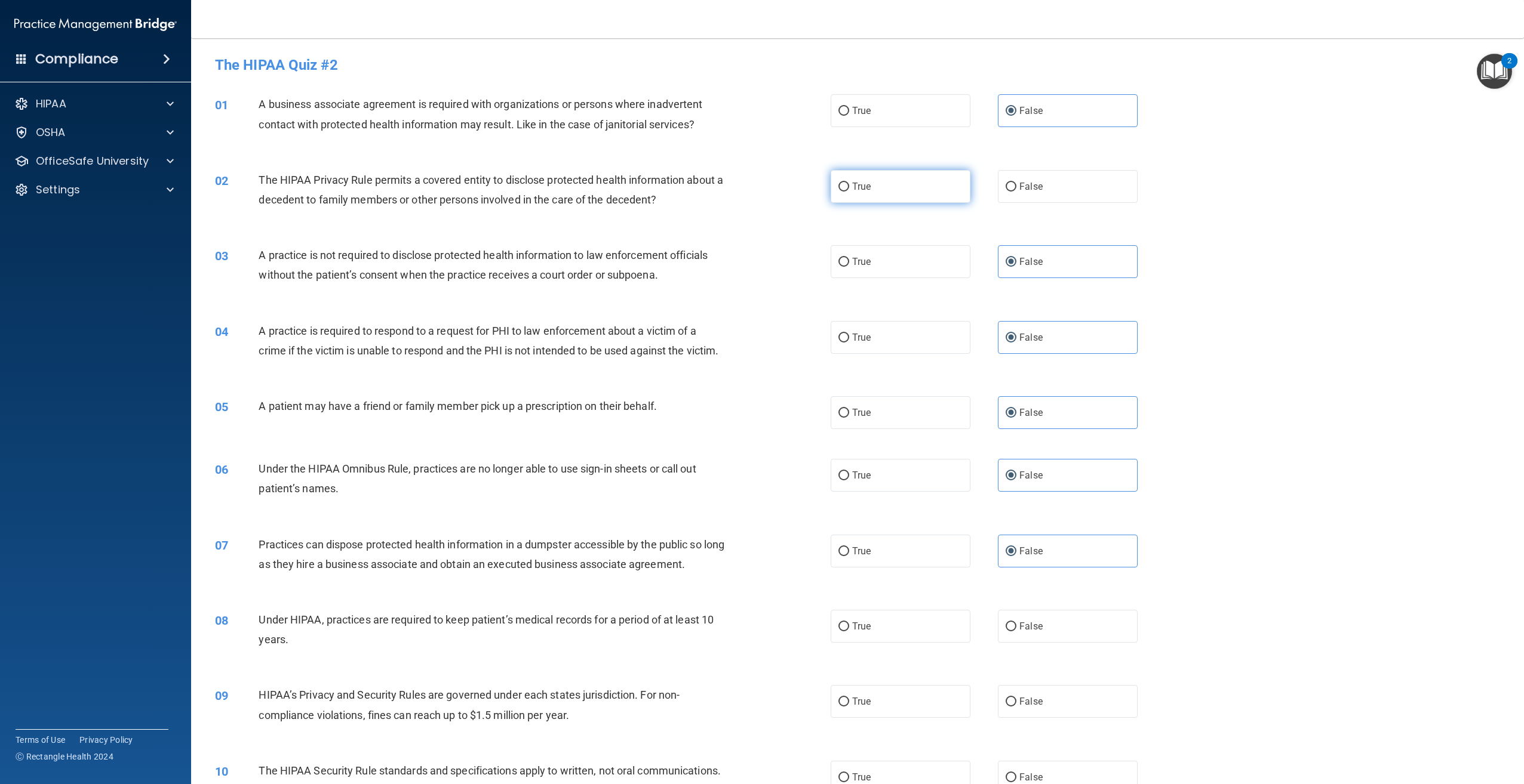
click at [897, 193] on label "True" at bounding box center [900, 186] width 139 height 33
click at [849, 191] on input "True" at bounding box center [844, 187] width 11 height 9
radio input "true"
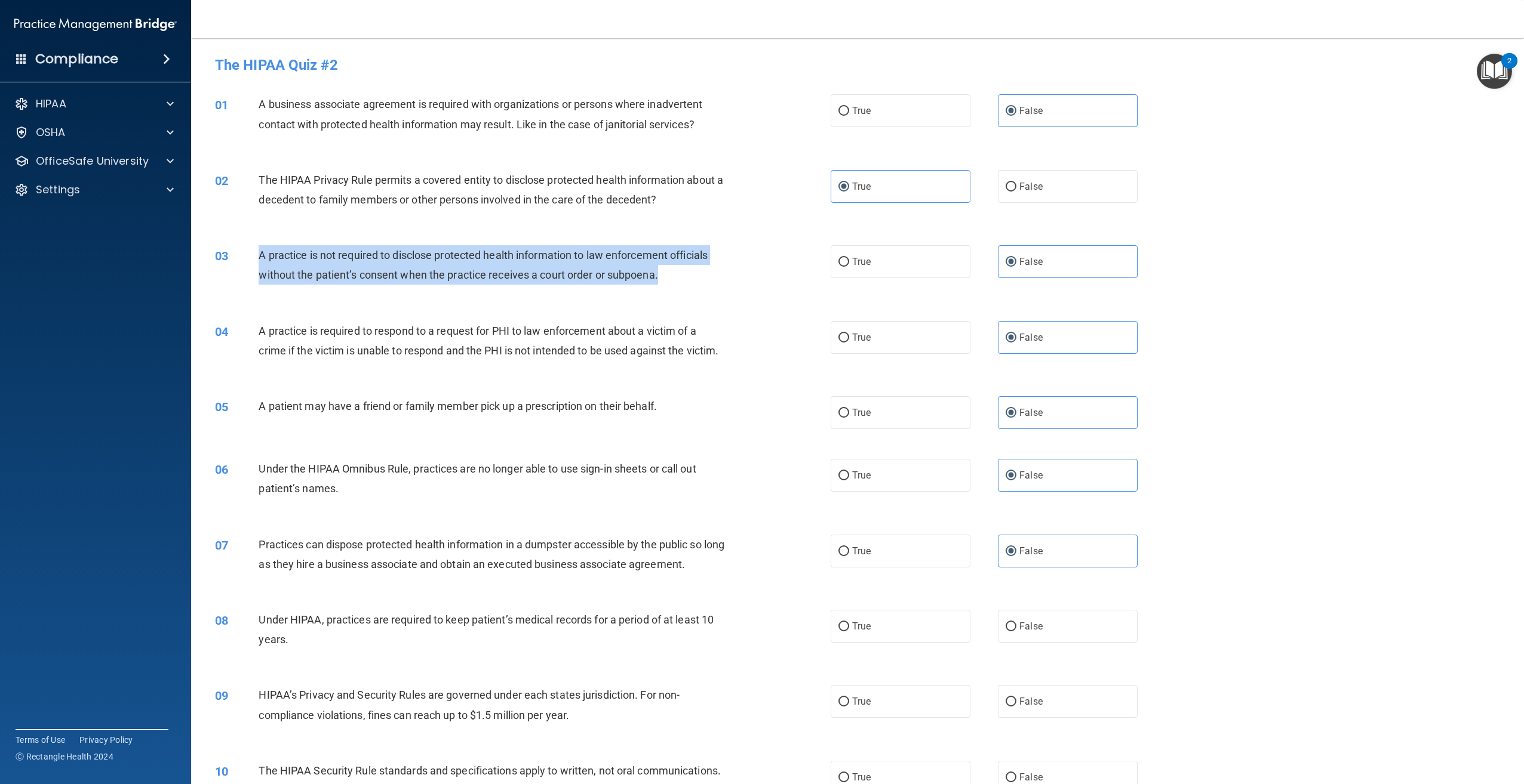
drag, startPoint x: 659, startPoint y: 277, endPoint x: 251, endPoint y: 255, distance: 408.6
click at [251, 255] on div "03 A practice is not required to disclose protected health information to law e…" at bounding box center [522, 268] width 652 height 45
copy div "A practice is not required to disclose protected health information to law enfo…"
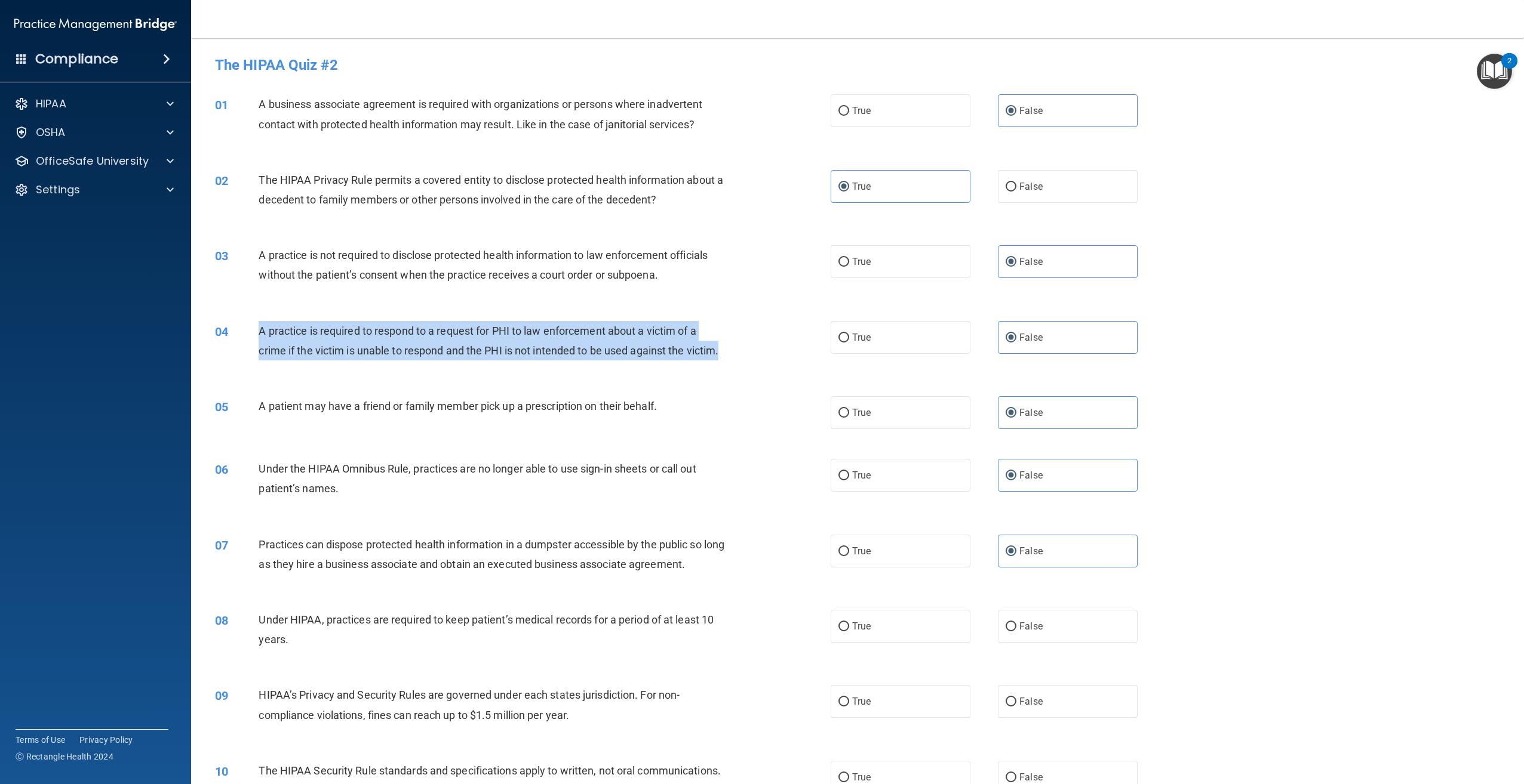
drag, startPoint x: 299, startPoint y: 367, endPoint x: 255, endPoint y: 331, distance: 56.9
click at [255, 331] on div "04 A practice is required to respond to a request for PHI to law enforcement ab…" at bounding box center [522, 344] width 652 height 45
copy div "A practice is required to respond to a request for PHI to law enforcement about…"
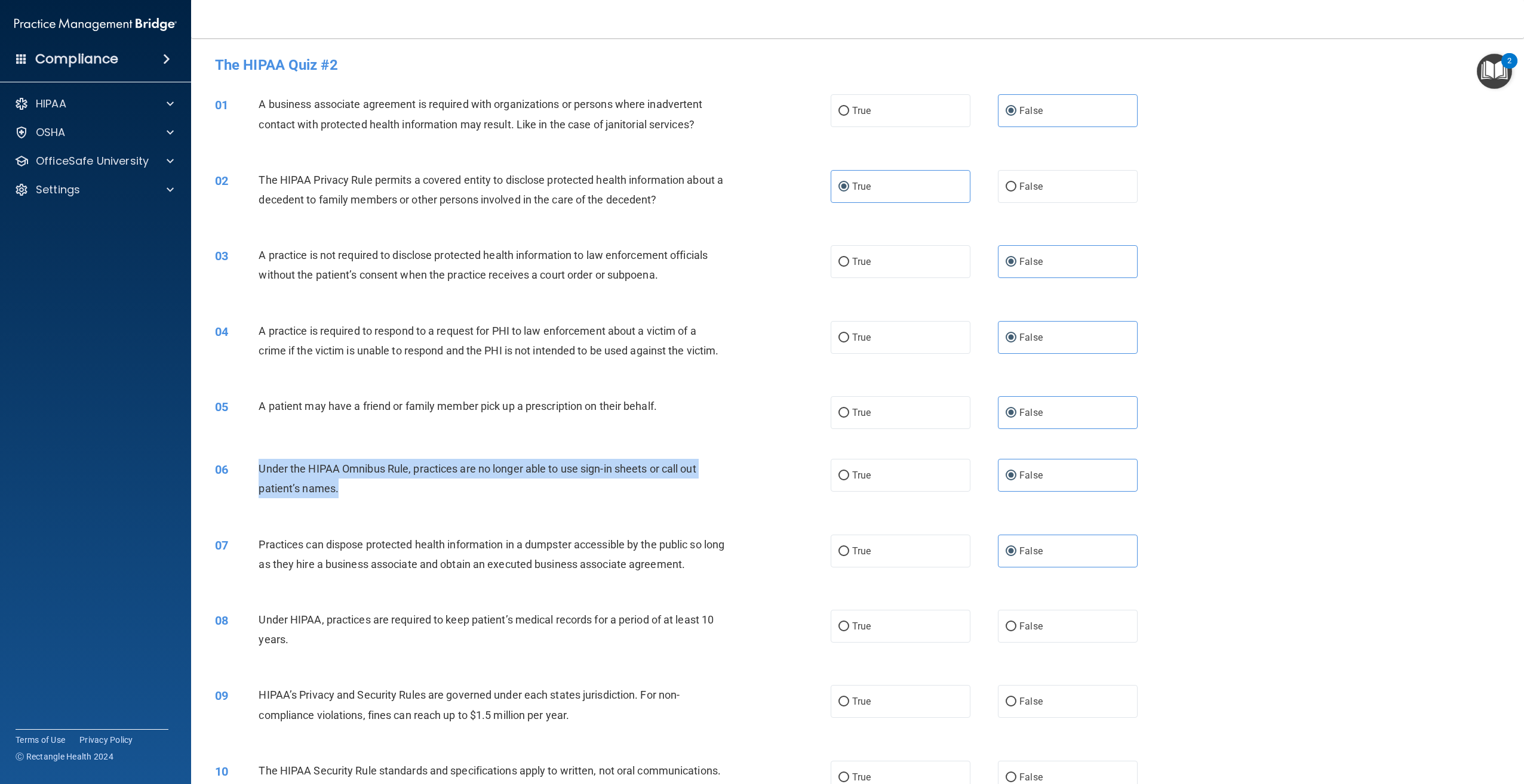
drag, startPoint x: 380, startPoint y: 512, endPoint x: 258, endPoint y: 491, distance: 123.8
click at [259, 491] on div "Under the HIPAA Omnibus Rule, practices are no longer able to use sign-in sheet…" at bounding box center [496, 479] width 475 height 39
copy span "Under the HIPAA Omnibus Rule, practices are no longer able to use sign-in sheet…"
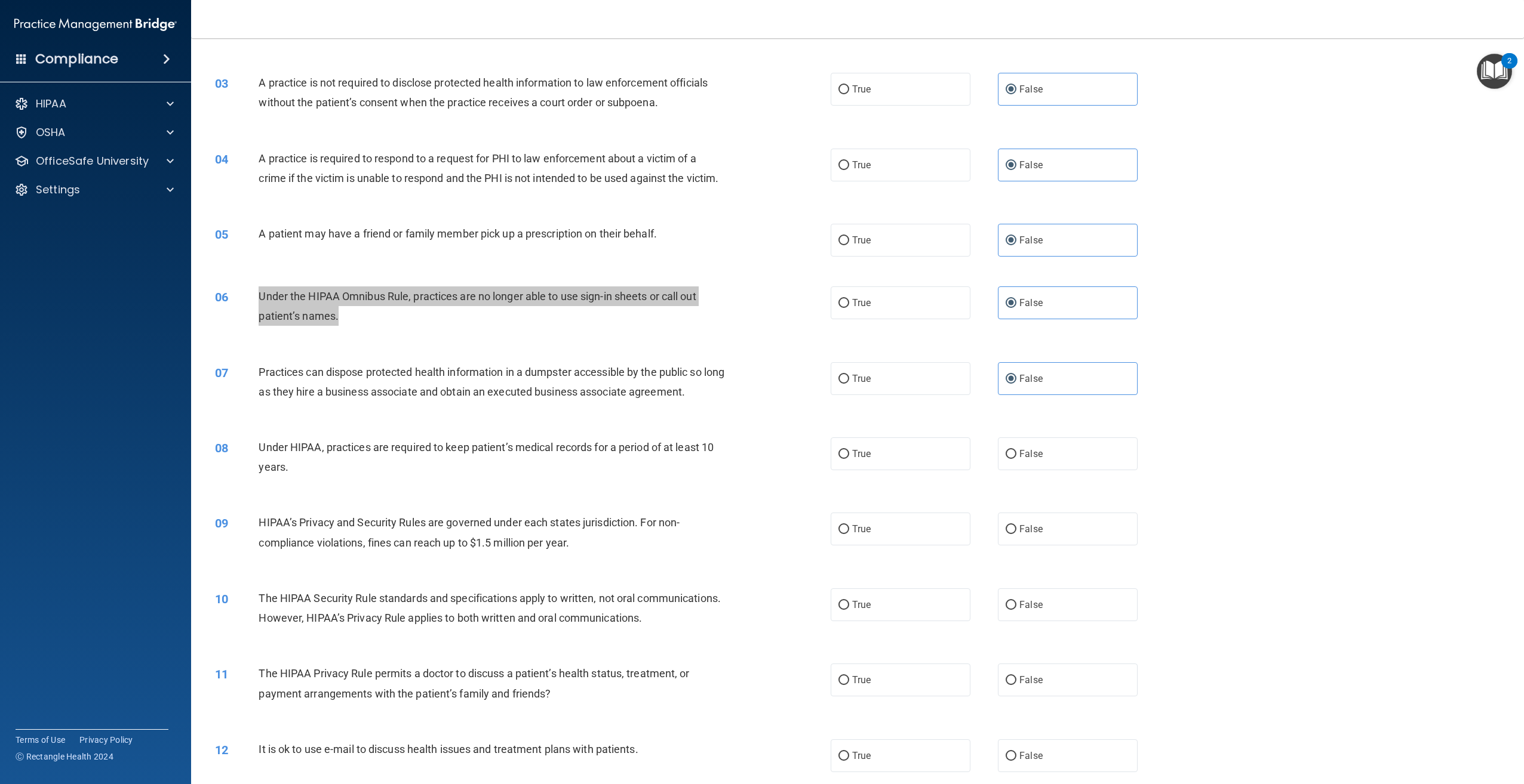
scroll to position [239, 0]
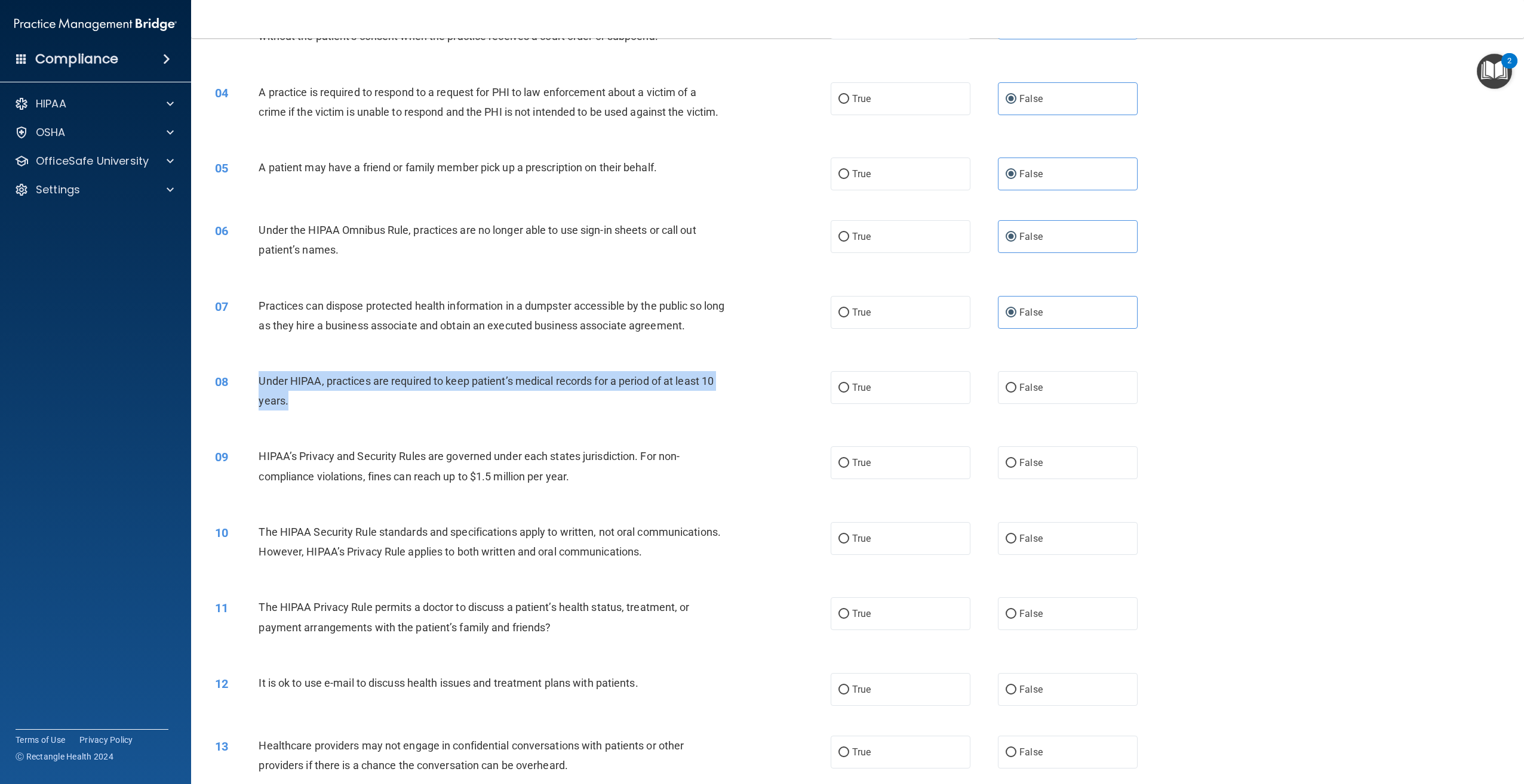
drag, startPoint x: 296, startPoint y: 423, endPoint x: 247, endPoint y: 394, distance: 56.9
click at [247, 394] on div "08 Under HIPAA, practices are required to keep patient’s medical records for a …" at bounding box center [522, 394] width 652 height 45
copy div "Under HIPAA, practices are required to keep patient’s medical records for a per…"
click at [1006, 393] on input "False" at bounding box center [1011, 388] width 11 height 9
radio input "true"
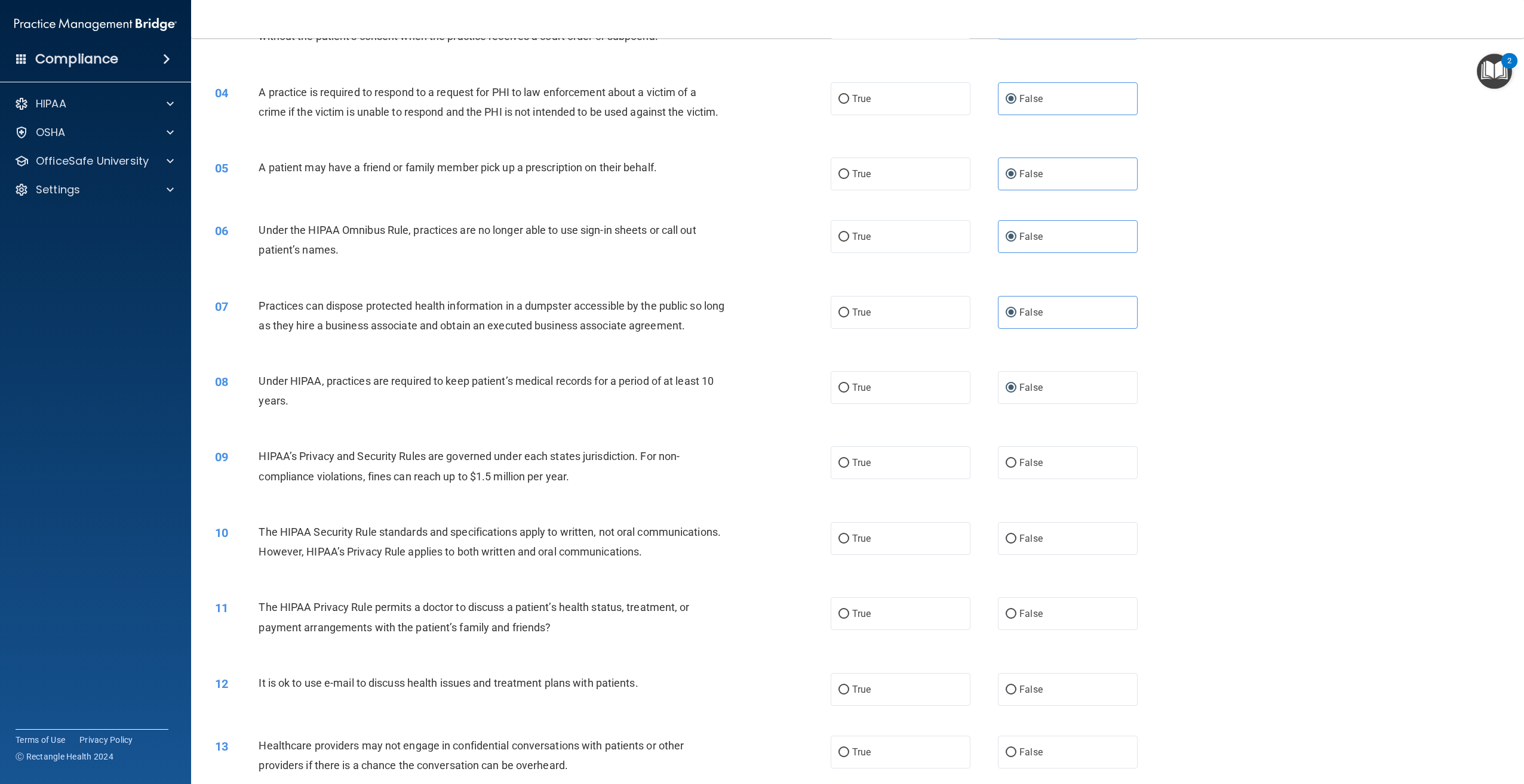
click at [602, 486] on div "HIPAA’s Privacy and Security Rules are governed under each states jurisdiction.…" at bounding box center [496, 466] width 475 height 39
drag, startPoint x: 312, startPoint y: 424, endPoint x: 256, endPoint y: 398, distance: 61.7
click at [256, 398] on div "08 Under HIPAA, practices are required to keep patient’s medical records for a …" at bounding box center [522, 394] width 652 height 45
drag, startPoint x: 256, startPoint y: 398, endPoint x: 350, endPoint y: 403, distance: 94.1
copy div "Under HIPAA, practices are required to keep patient’s medical records for a per…"
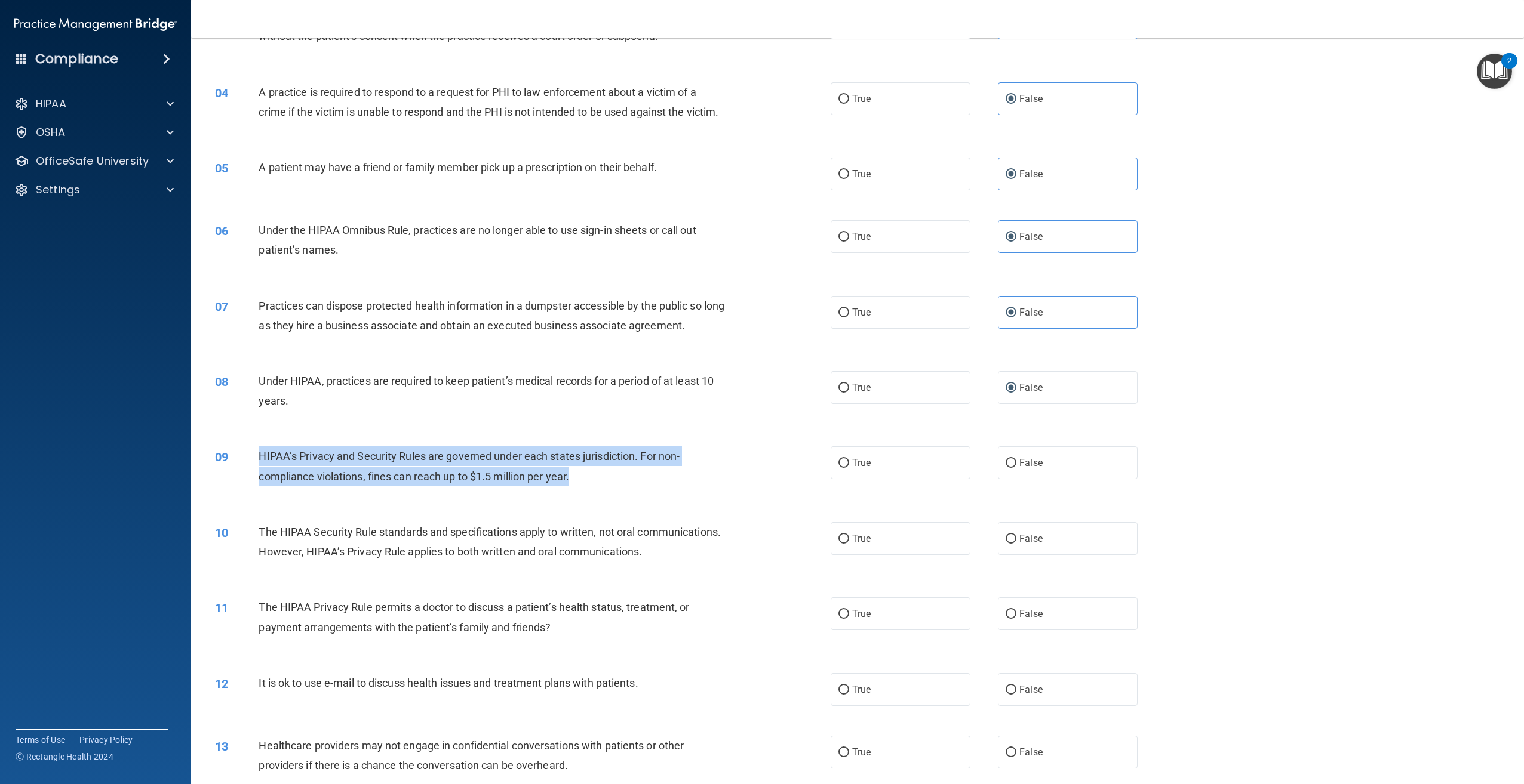
drag, startPoint x: 577, startPoint y: 497, endPoint x: 257, endPoint y: 476, distance: 320.7
click at [257, 476] on div "09 HIPAA’s Privacy and Security Rules are governed under each states jurisdicti…" at bounding box center [522, 469] width 652 height 45
copy div "HIPAA’s Privacy and Security Rules are governed under each states jurisdiction.…"
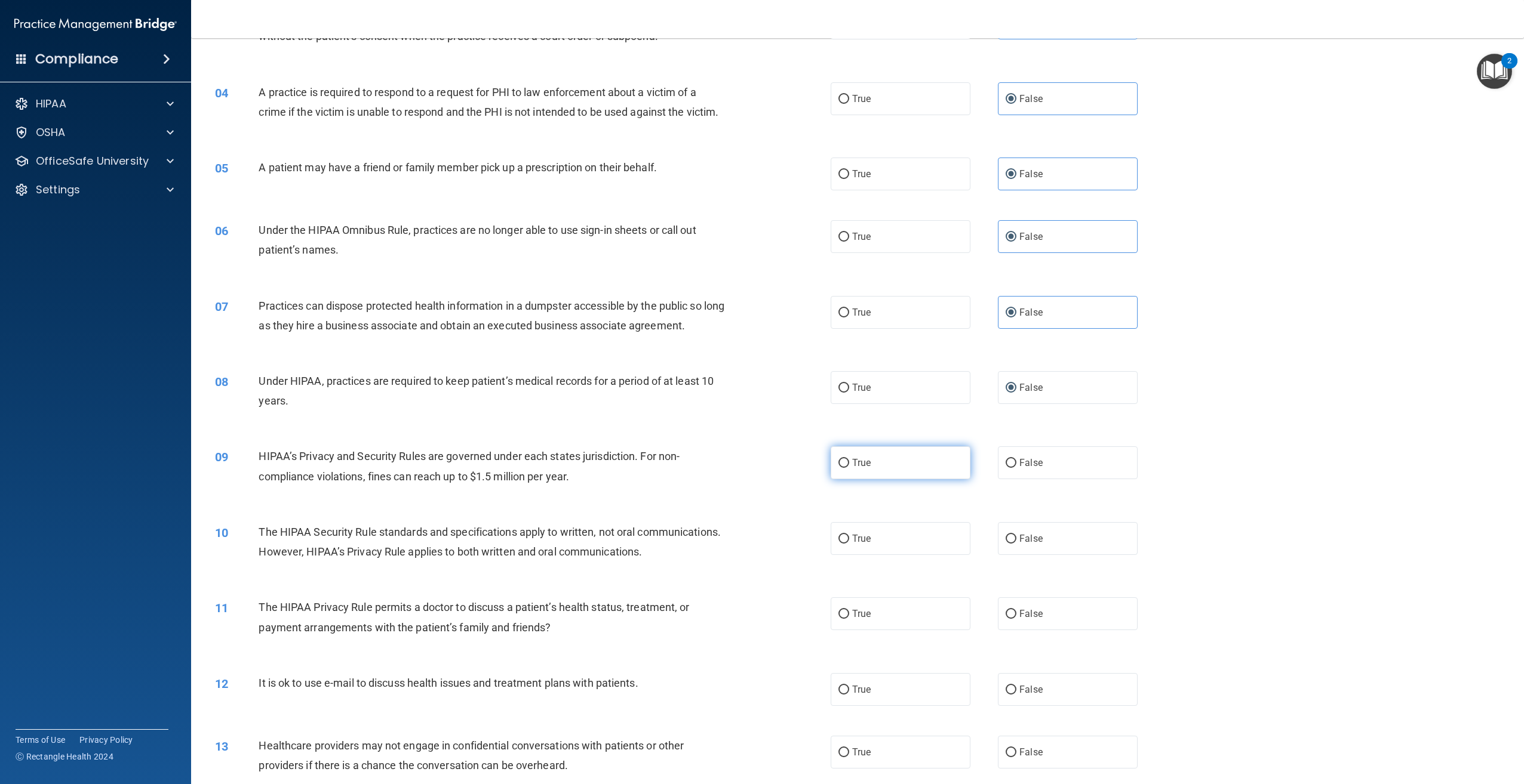
click at [862, 469] on span "True" at bounding box center [861, 463] width 18 height 11
click at [849, 468] on input "True" at bounding box center [844, 463] width 11 height 9
radio input "true"
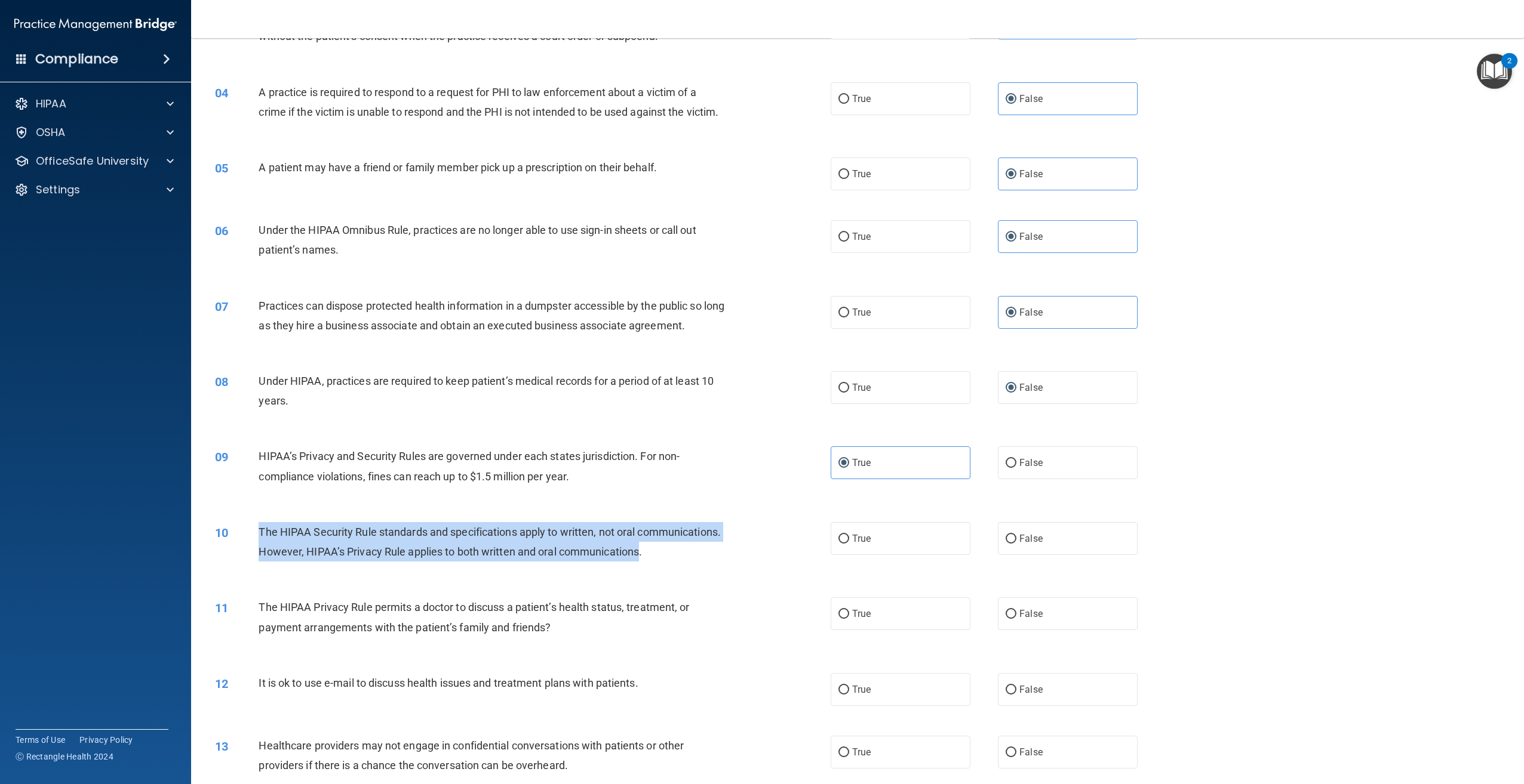
drag, startPoint x: 337, startPoint y: 600, endPoint x: 260, endPoint y: 545, distance: 94.6
click at [260, 545] on div "The HIPAA Security Rule standards and specifications apply to written, not oral…" at bounding box center [496, 542] width 475 height 39
copy span "The HIPAA Security Rule standards and specifications apply to written, not oral…"
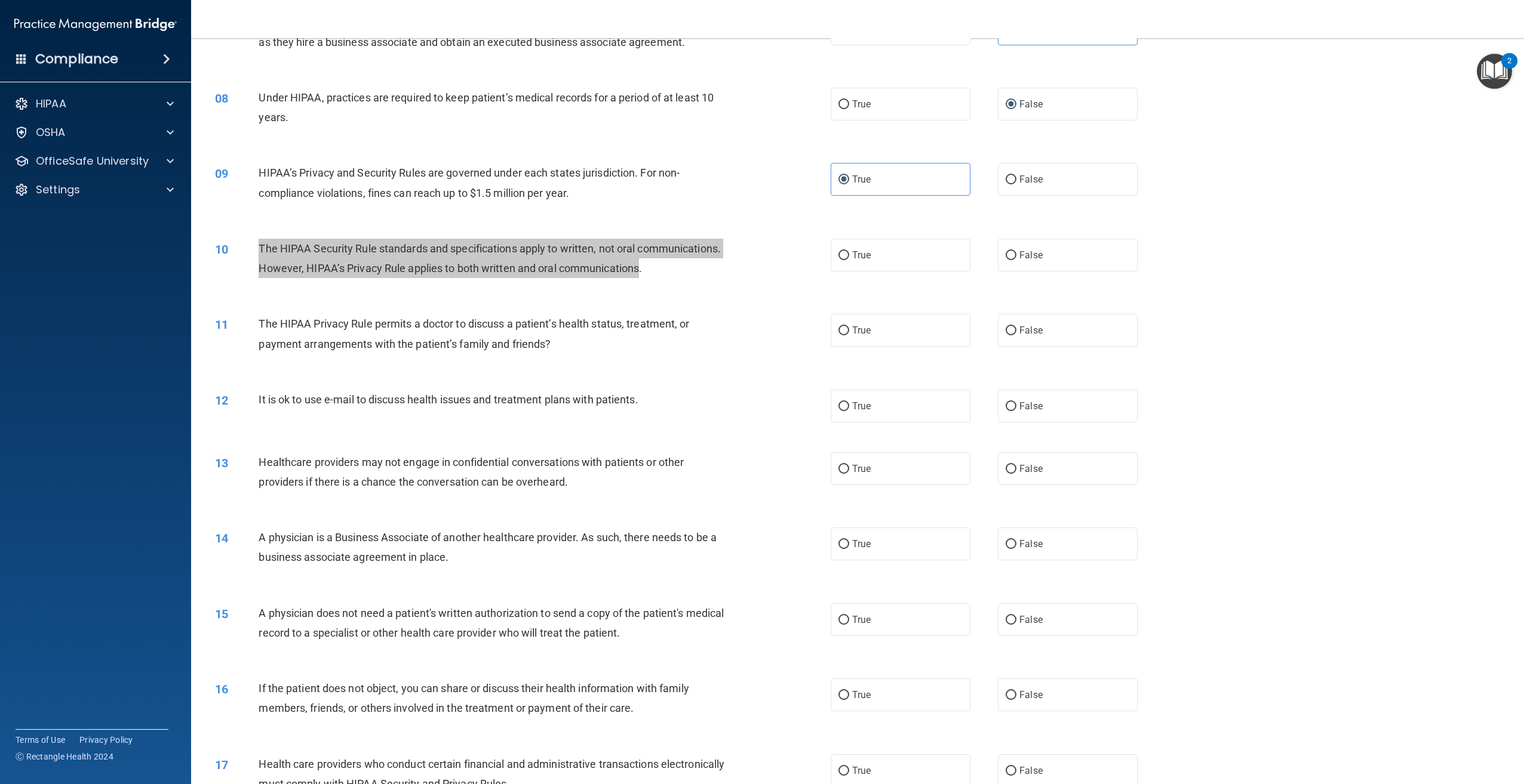
scroll to position [537, 0]
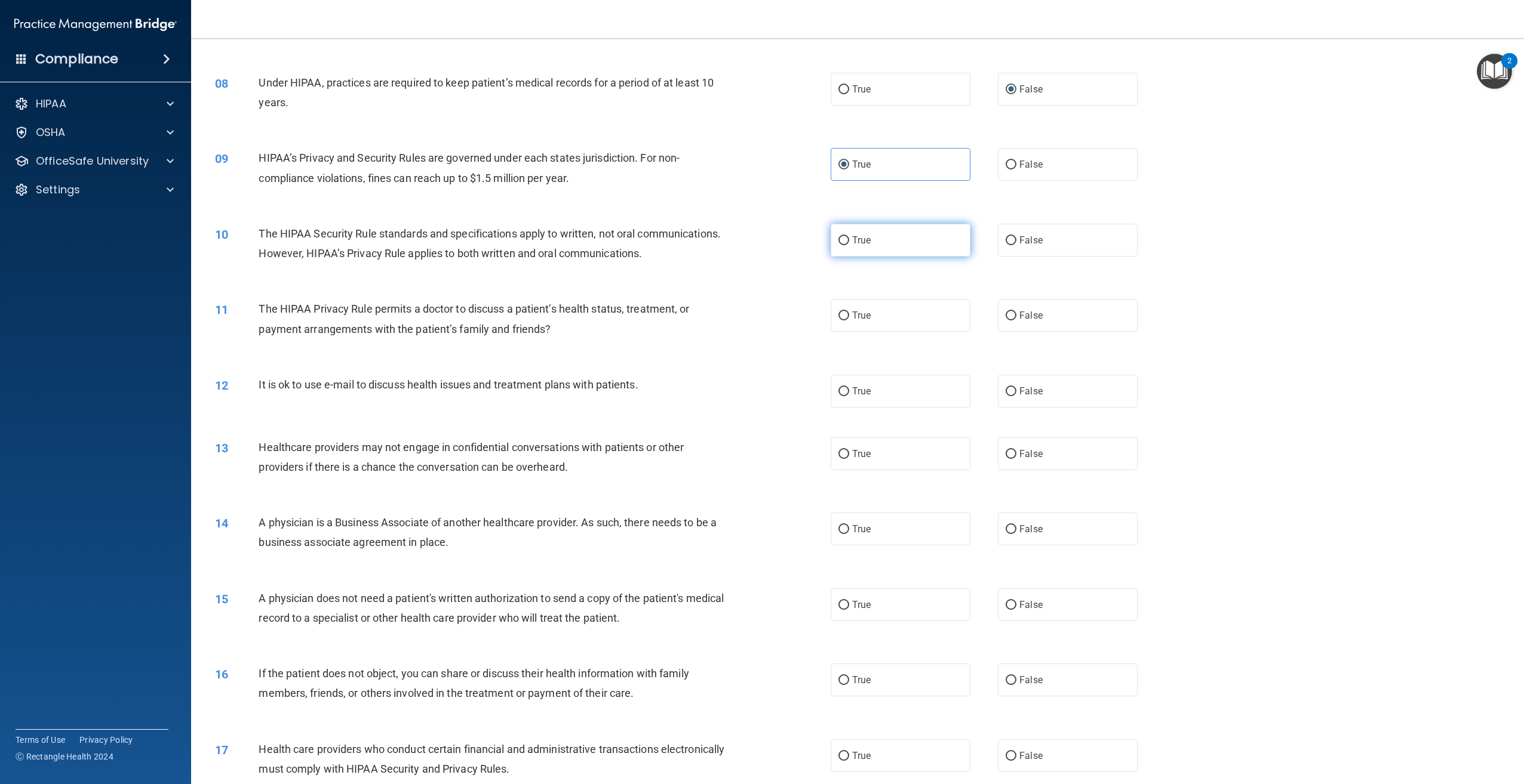
drag, startPoint x: 875, startPoint y: 267, endPoint x: 870, endPoint y: 276, distance: 10.3
click at [875, 256] on label "True" at bounding box center [900, 240] width 139 height 33
click at [849, 246] on input "True" at bounding box center [844, 240] width 11 height 9
radio input "true"
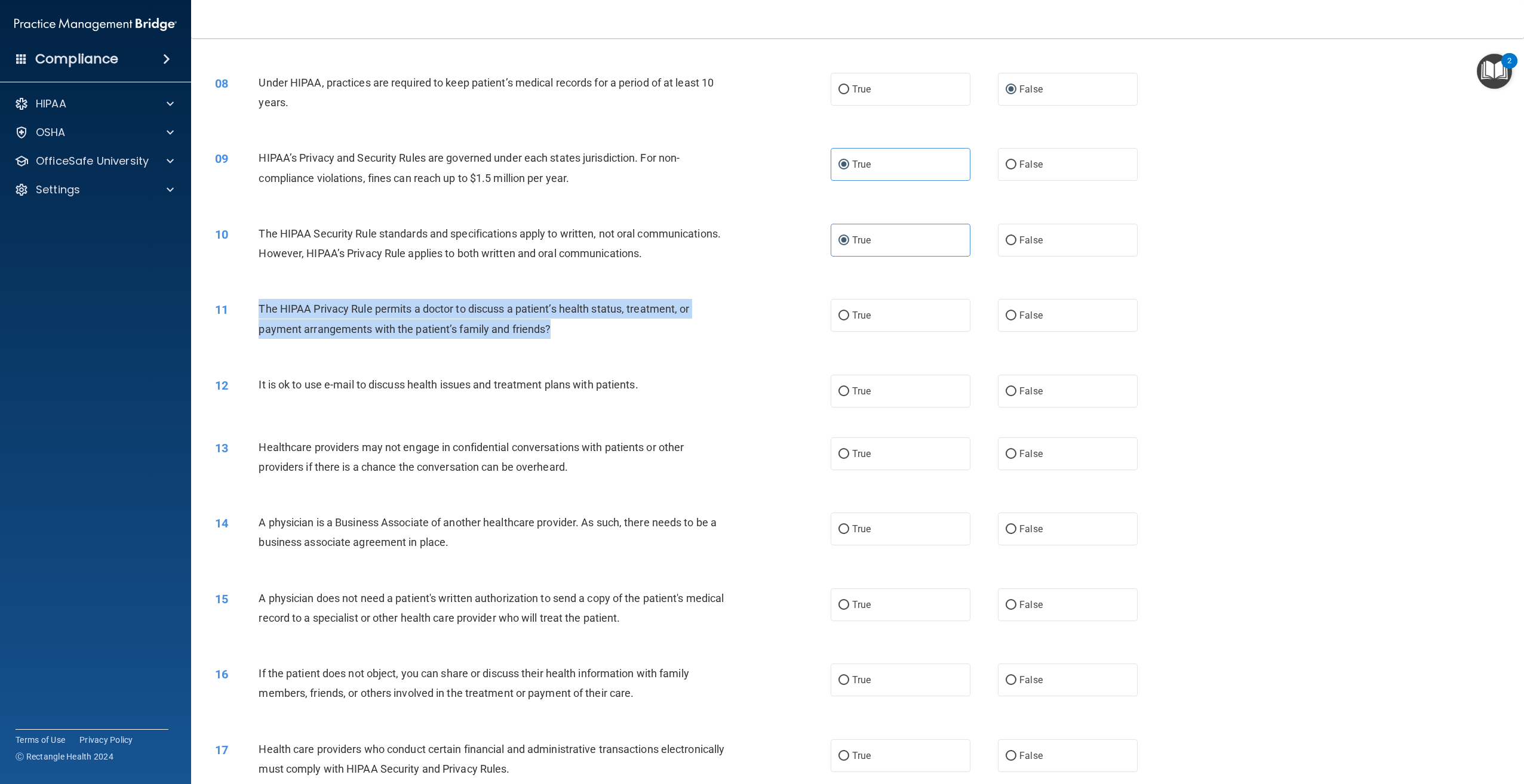
drag, startPoint x: 564, startPoint y: 371, endPoint x: 256, endPoint y: 346, distance: 309.0
click at [256, 344] on div "11 The HIPAA Privacy Rule permits a doctor to discuss a patient’s health status…" at bounding box center [522, 321] width 652 height 45
copy div "The HIPAA Privacy Rule permits a doctor to discuss a patient’s health status, t…"
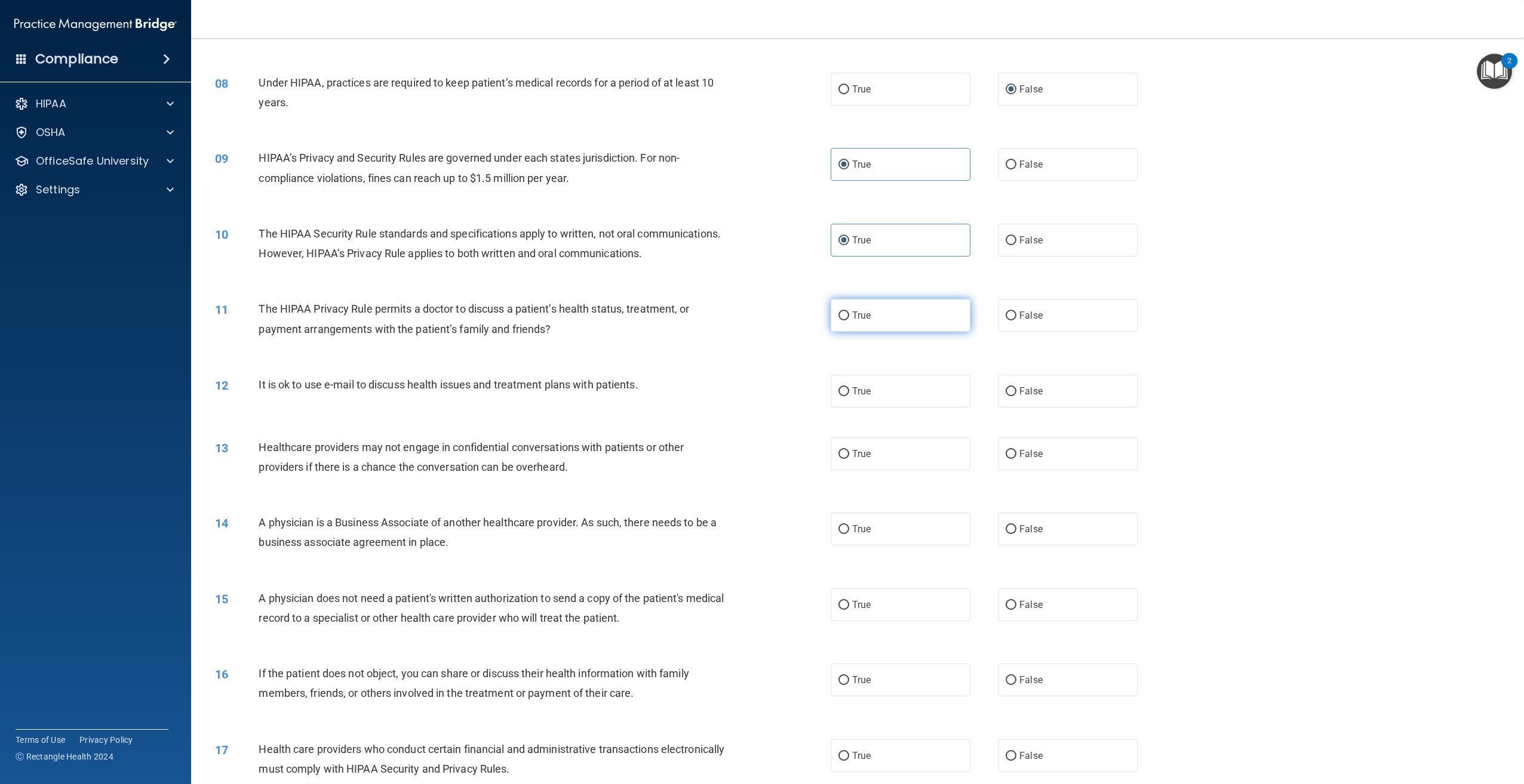
click at [864, 321] on span "True" at bounding box center [861, 315] width 18 height 11
click at [849, 321] on input "True" at bounding box center [844, 316] width 11 height 9
radio input "true"
click at [1381, 498] on div "13 Healthcare providers may not engage in confidential conversations with patie…" at bounding box center [857, 460] width 1303 height 75
drag, startPoint x: 656, startPoint y: 425, endPoint x: 253, endPoint y: 438, distance: 403.2
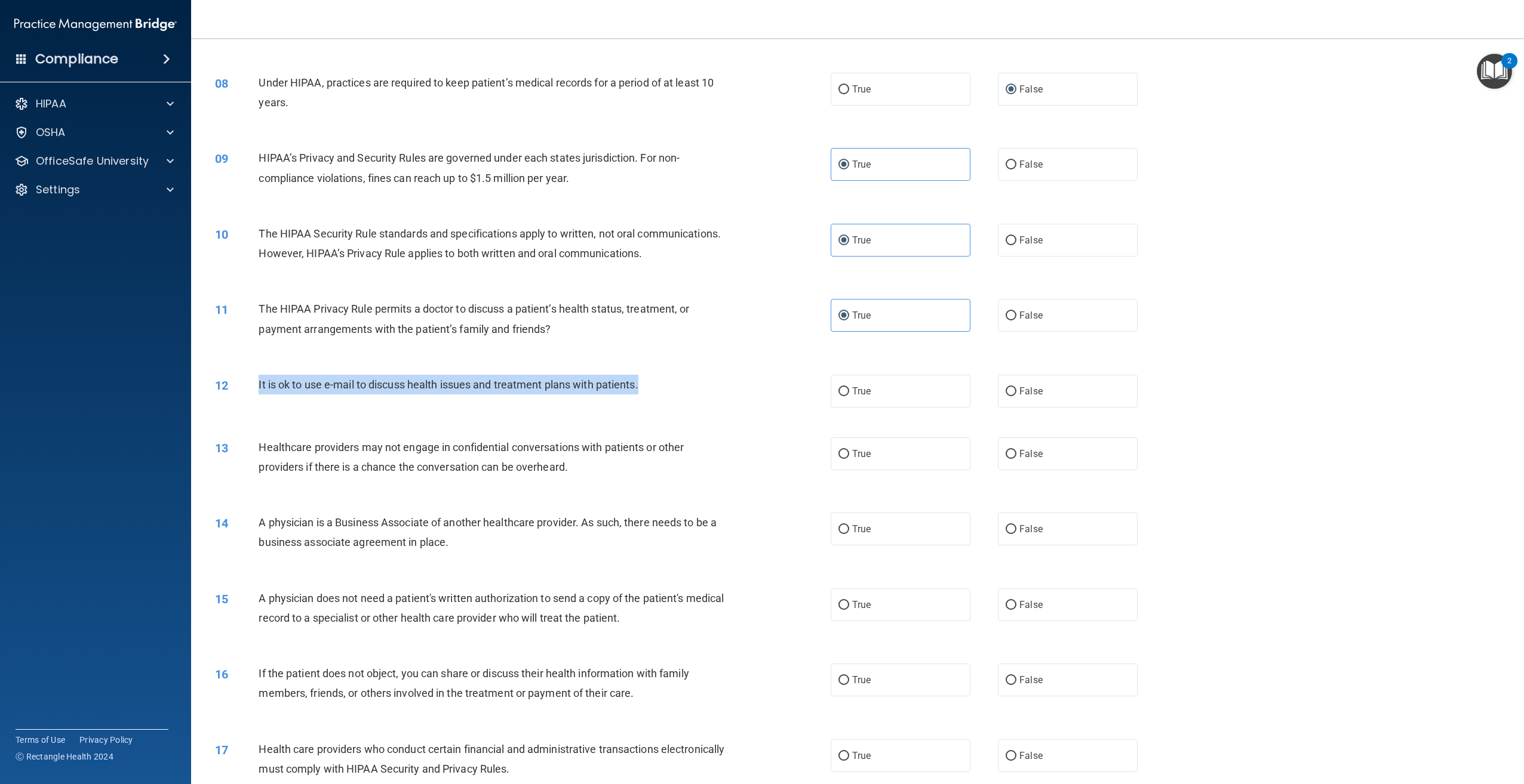
click at [253, 400] on div "12 It is ok to use e-mail to discuss health issues and treatment plans with pat…" at bounding box center [522, 388] width 652 height 26
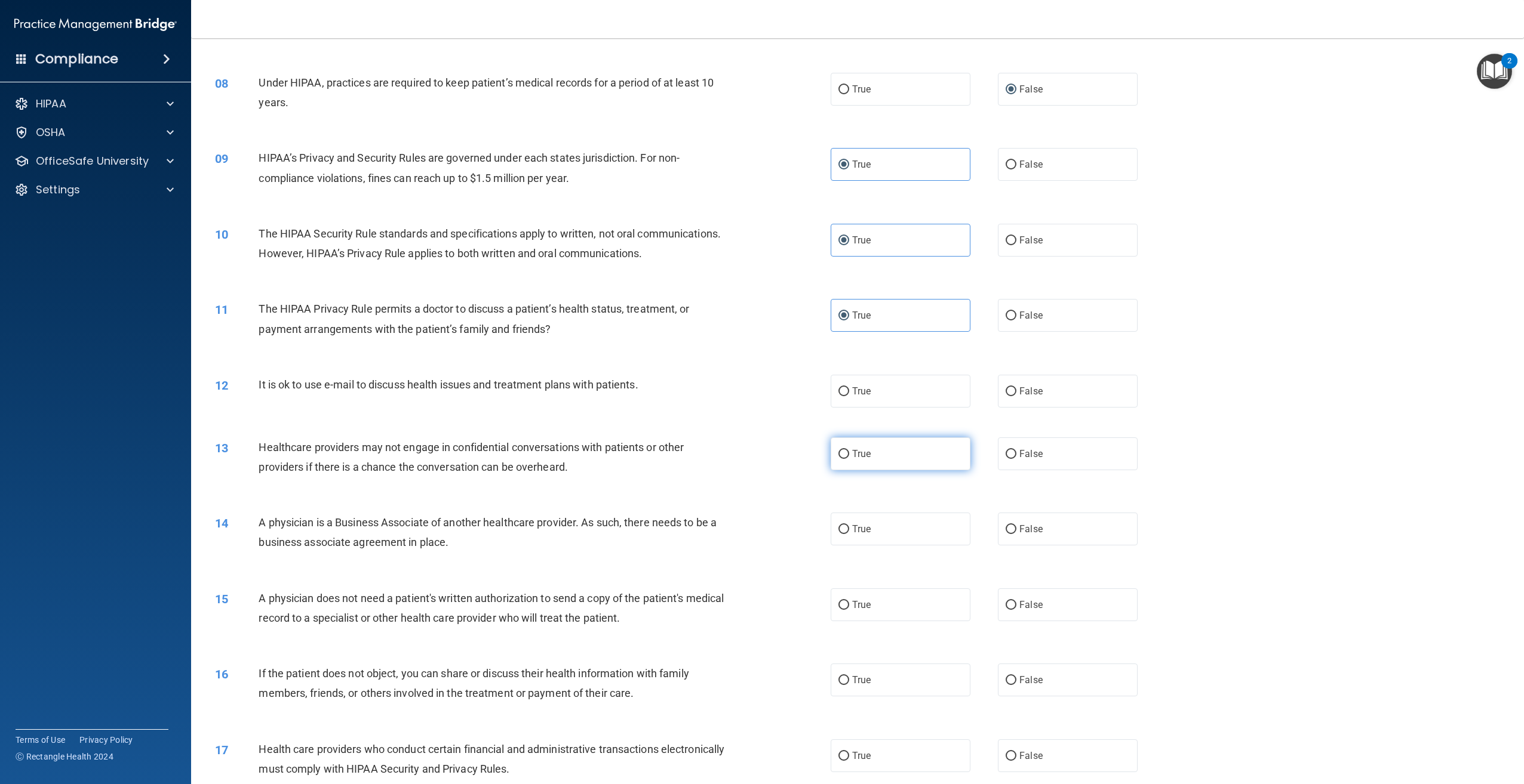
click at [852, 459] on span "True" at bounding box center [861, 454] width 18 height 11
click at [849, 459] on input "True" at bounding box center [844, 454] width 11 height 9
radio input "true"
click at [998, 408] on label "False" at bounding box center [1067, 391] width 139 height 33
click at [1006, 396] on input "False" at bounding box center [1011, 392] width 11 height 9
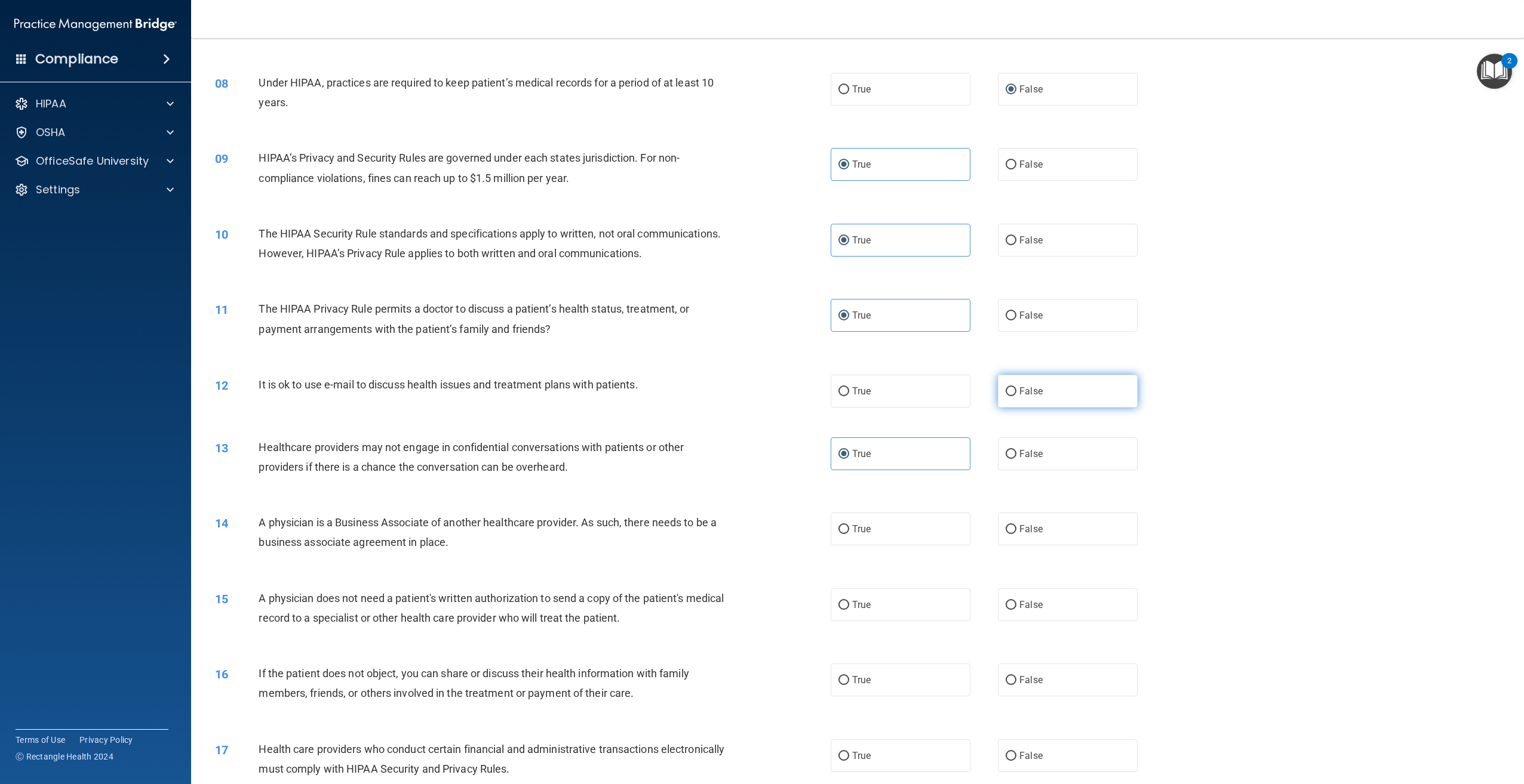
radio input "true"
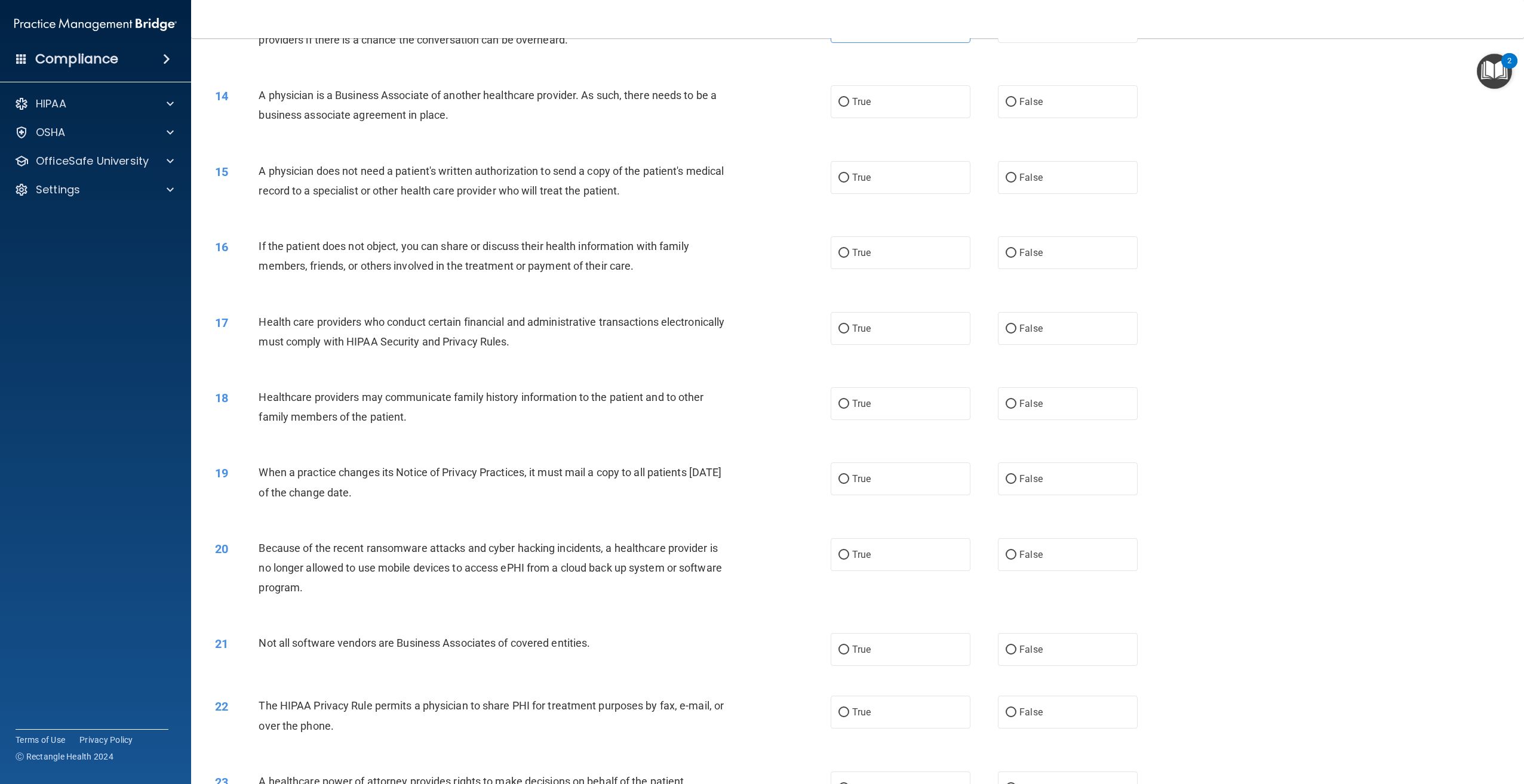
scroll to position [963, 0]
drag, startPoint x: 453, startPoint y: 165, endPoint x: 260, endPoint y: 137, distance: 195.0
click at [260, 126] on div "A physician is a Business Associate of another healthcare provider. As such, th…" at bounding box center [496, 106] width 475 height 39
click at [895, 119] on label "True" at bounding box center [900, 103] width 139 height 33
click at [849, 108] on input "True" at bounding box center [844, 103] width 11 height 9
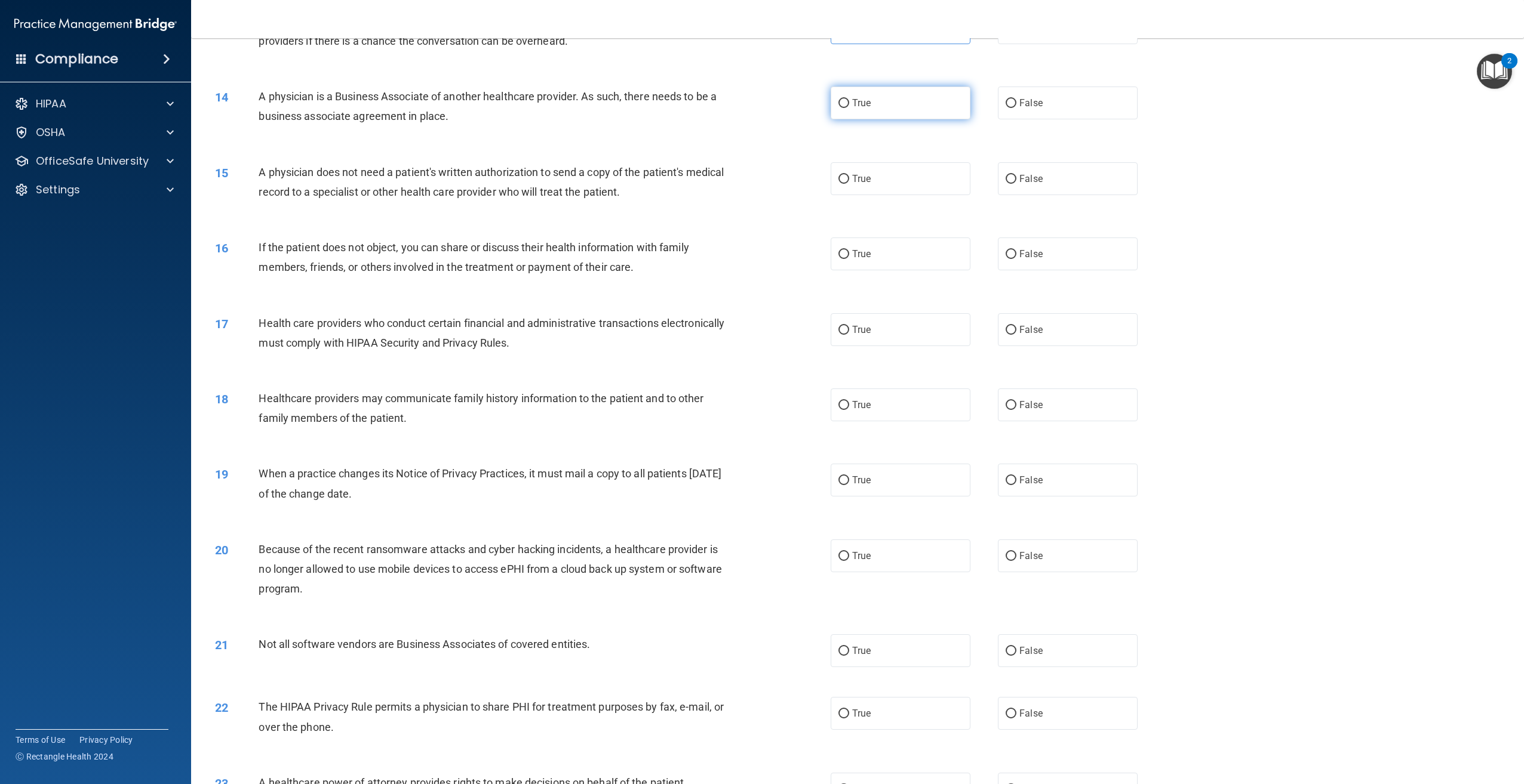
radio input "true"
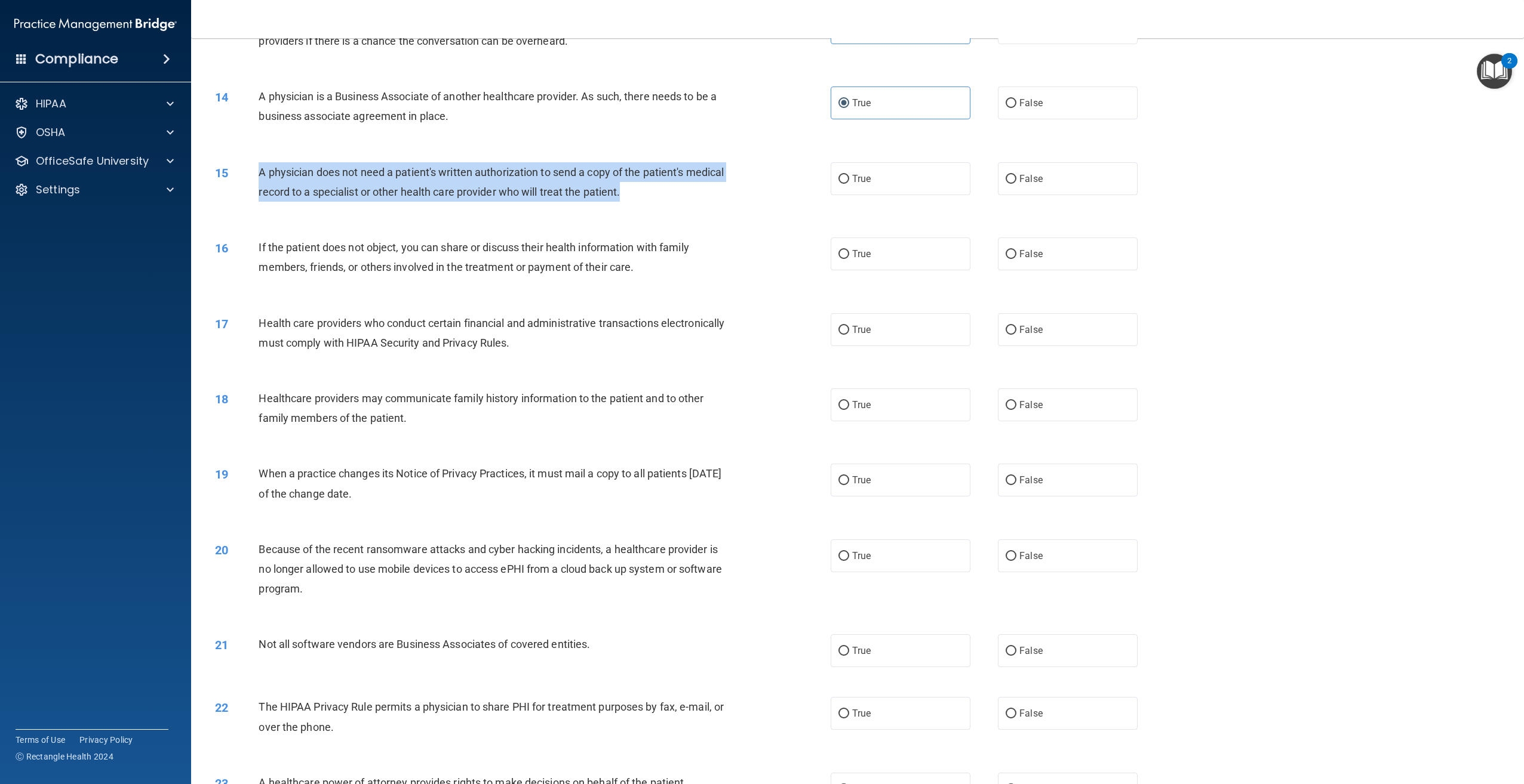
drag, startPoint x: 677, startPoint y: 233, endPoint x: 259, endPoint y: 208, distance: 418.7
click at [259, 202] on div "A physician does not need a patient's written authorization to send a copy of t…" at bounding box center [496, 182] width 475 height 39
click at [907, 195] on label "True" at bounding box center [900, 179] width 139 height 33
click at [849, 184] on input "True" at bounding box center [844, 179] width 11 height 9
radio input "true"
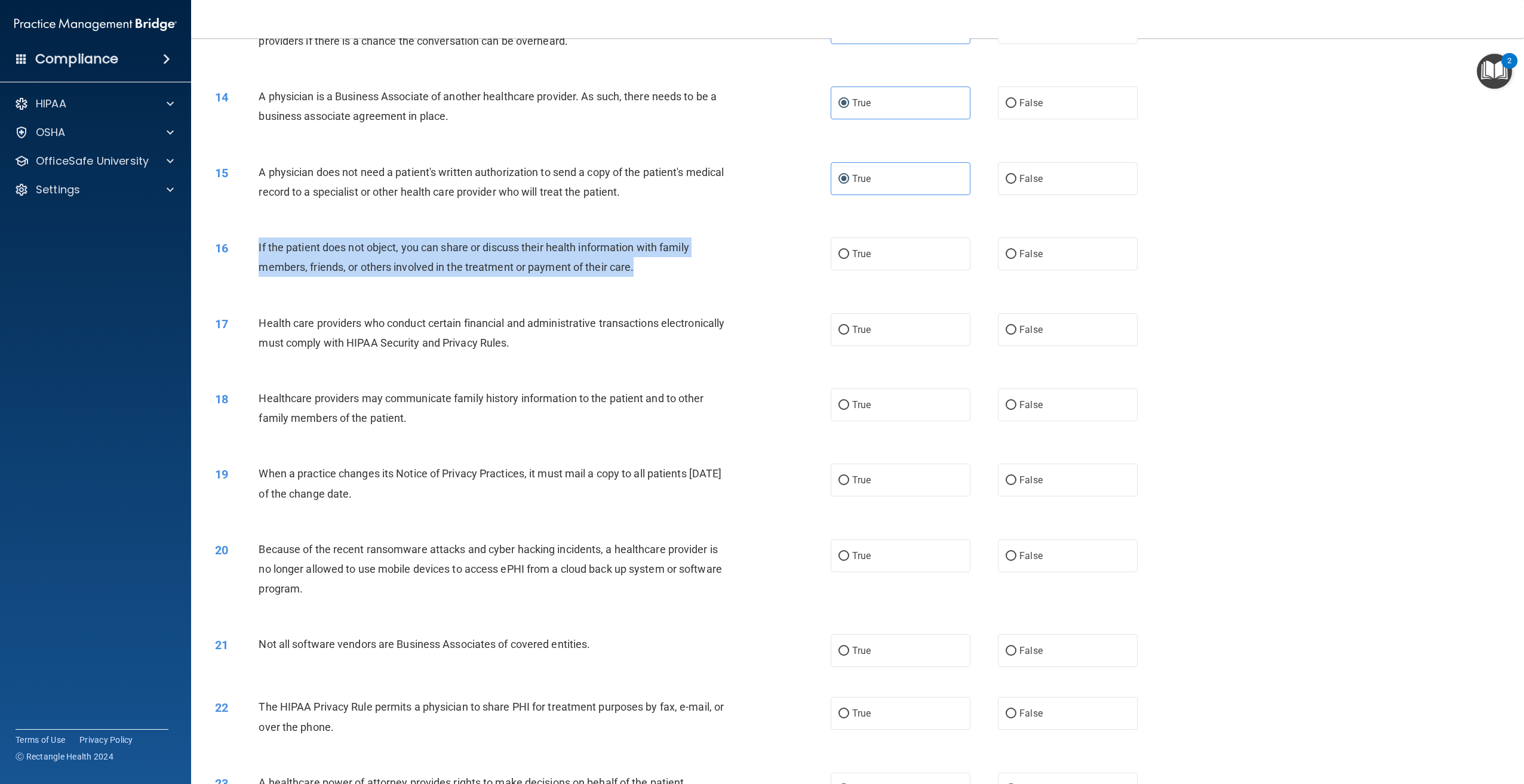
drag, startPoint x: 644, startPoint y: 303, endPoint x: 256, endPoint y: 287, distance: 388.3
click at [256, 283] on div "16 If the patient does not object, you can share or discuss their health inform…" at bounding box center [522, 260] width 652 height 45
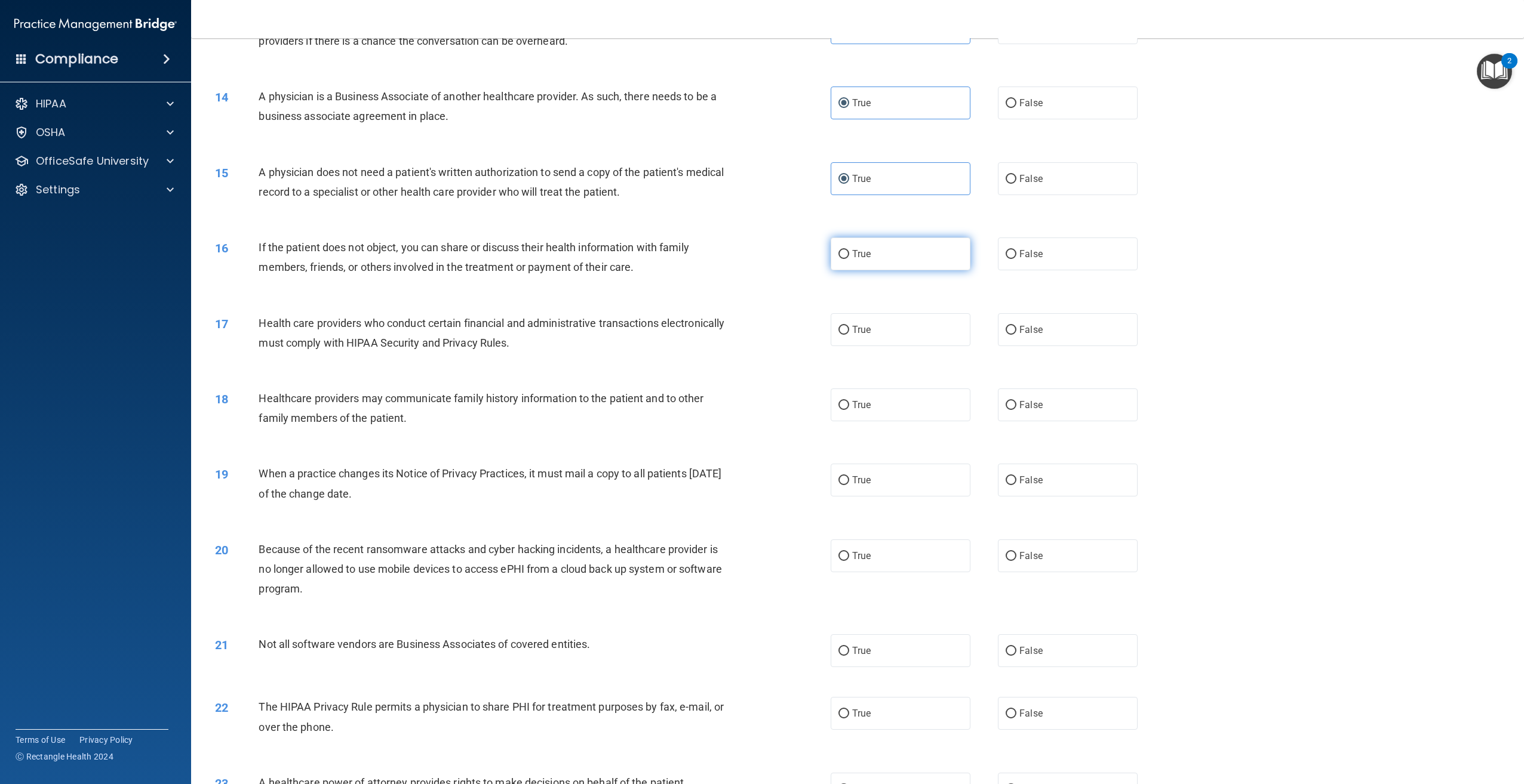
click at [904, 271] on label "True" at bounding box center [900, 254] width 139 height 33
click at [849, 259] on input "True" at bounding box center [844, 254] width 11 height 9
radio input "true"
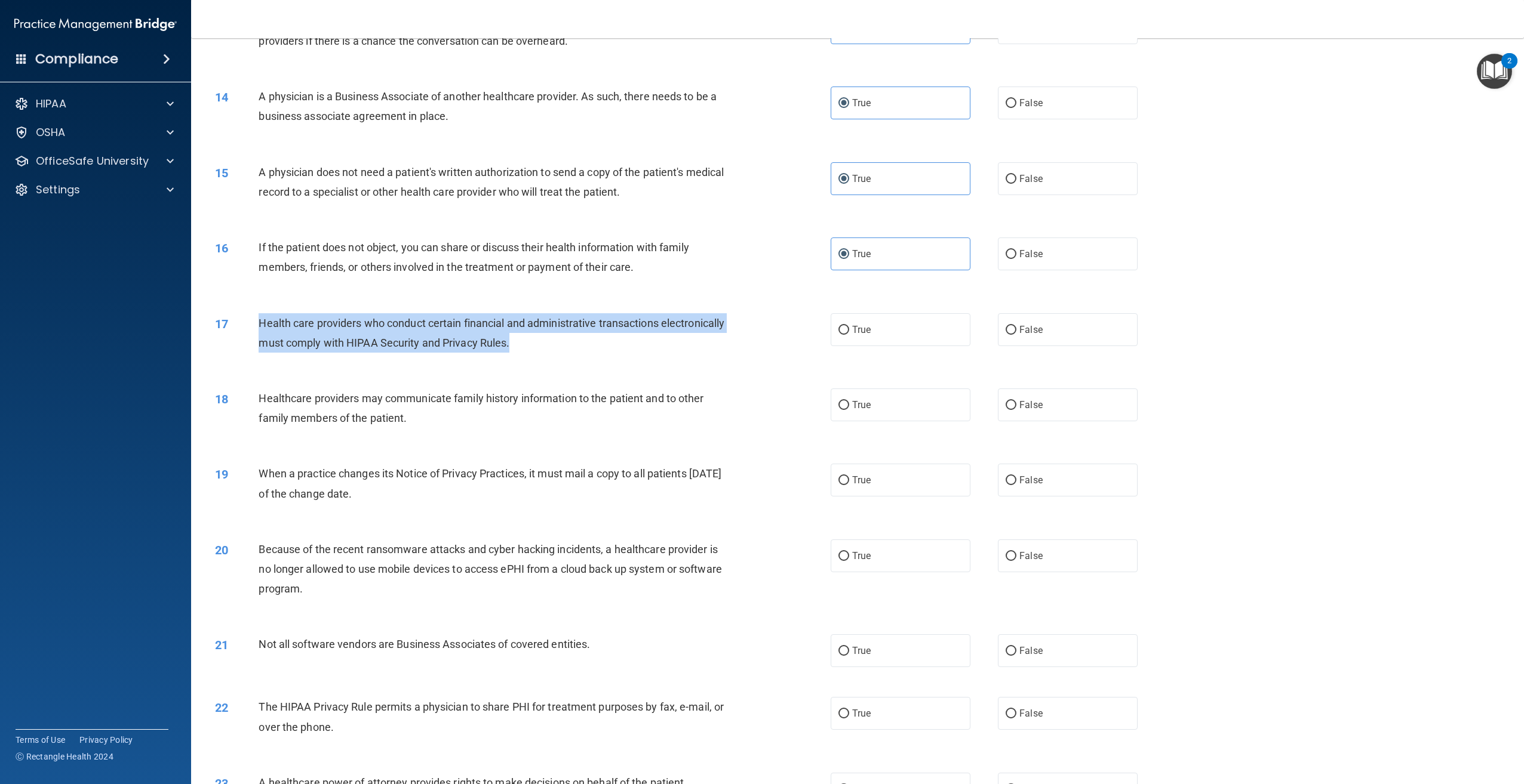
drag, startPoint x: 597, startPoint y: 394, endPoint x: 256, endPoint y: 372, distance: 341.7
click at [256, 359] on div "17 Health care providers who conduct certain financial and administrative trans…" at bounding box center [522, 336] width 652 height 45
click at [855, 346] on label "True" at bounding box center [900, 329] width 139 height 33
click at [849, 335] on input "True" at bounding box center [844, 330] width 11 height 9
radio input "true"
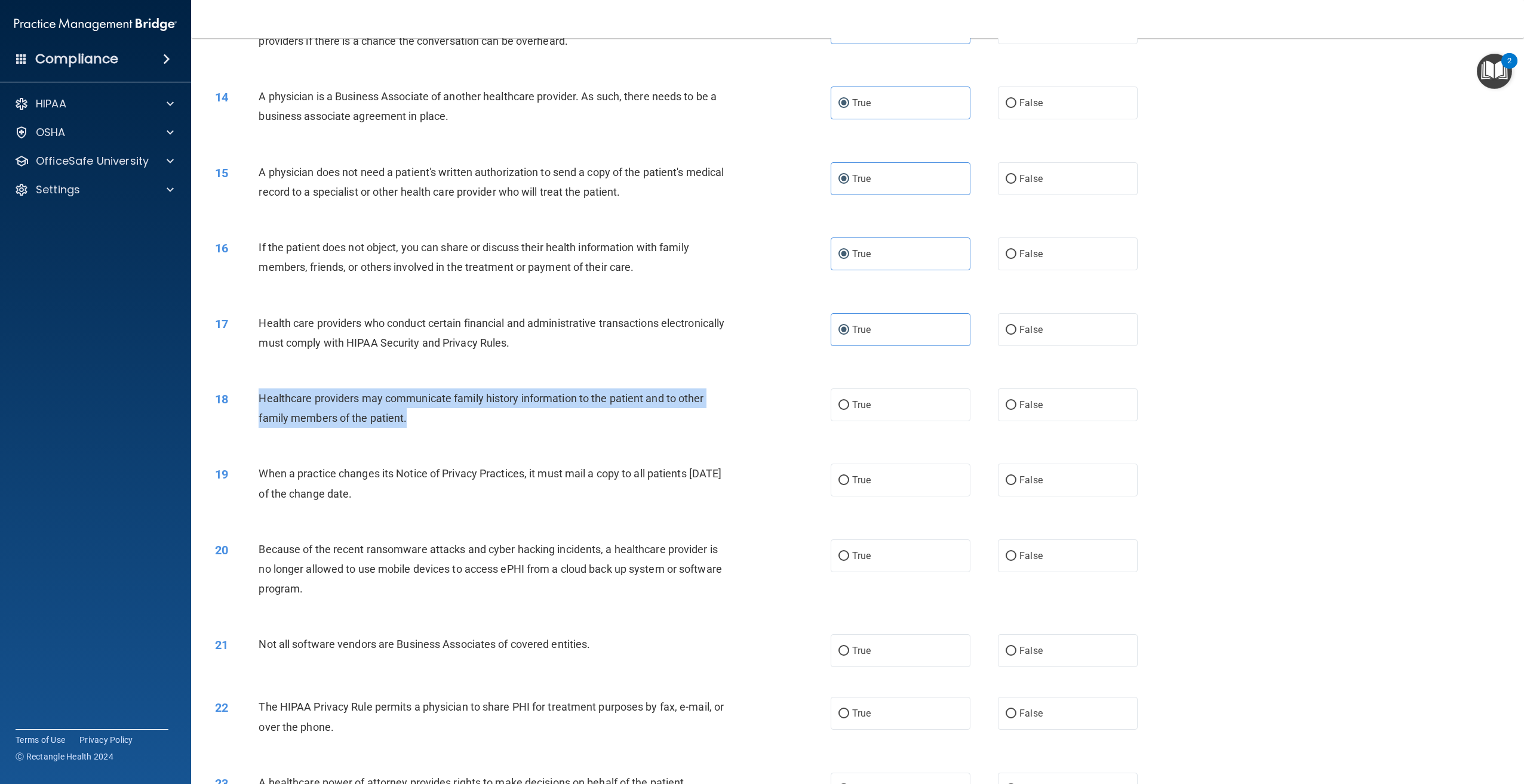
drag, startPoint x: 409, startPoint y: 460, endPoint x: 247, endPoint y: 433, distance: 164.2
click at [247, 433] on div "18 Healthcare providers may communicate family history information to the patie…" at bounding box center [522, 411] width 652 height 45
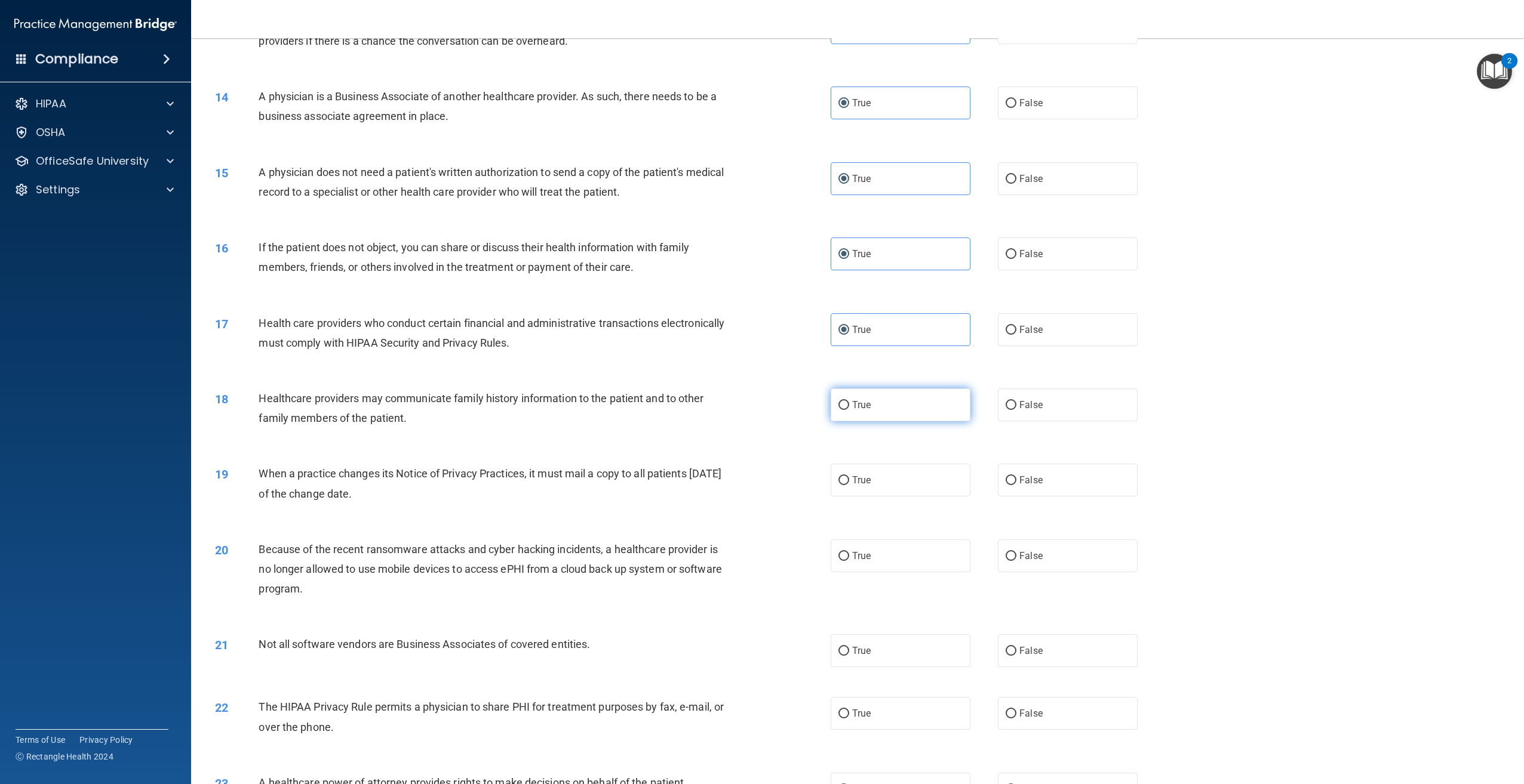
click at [877, 421] on label "True" at bounding box center [900, 405] width 139 height 33
click at [849, 410] on input "True" at bounding box center [844, 405] width 11 height 9
radio input "true"
drag, startPoint x: 414, startPoint y: 535, endPoint x: 256, endPoint y: 515, distance: 159.3
click at [256, 509] on div "19 When a practice changes its Notice of Privacy Practices, it must mail a copy…" at bounding box center [522, 486] width 652 height 45
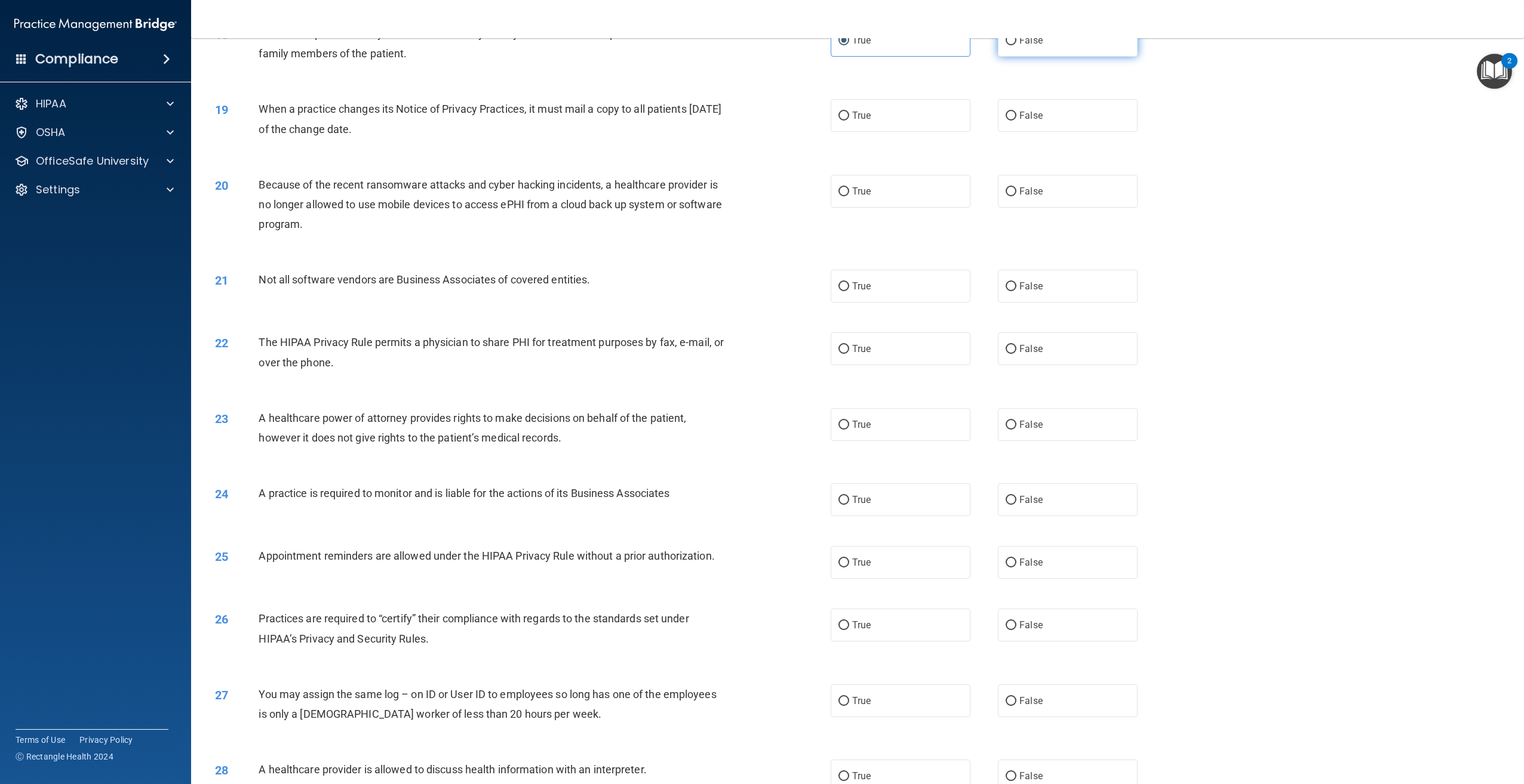
scroll to position [1381, 0]
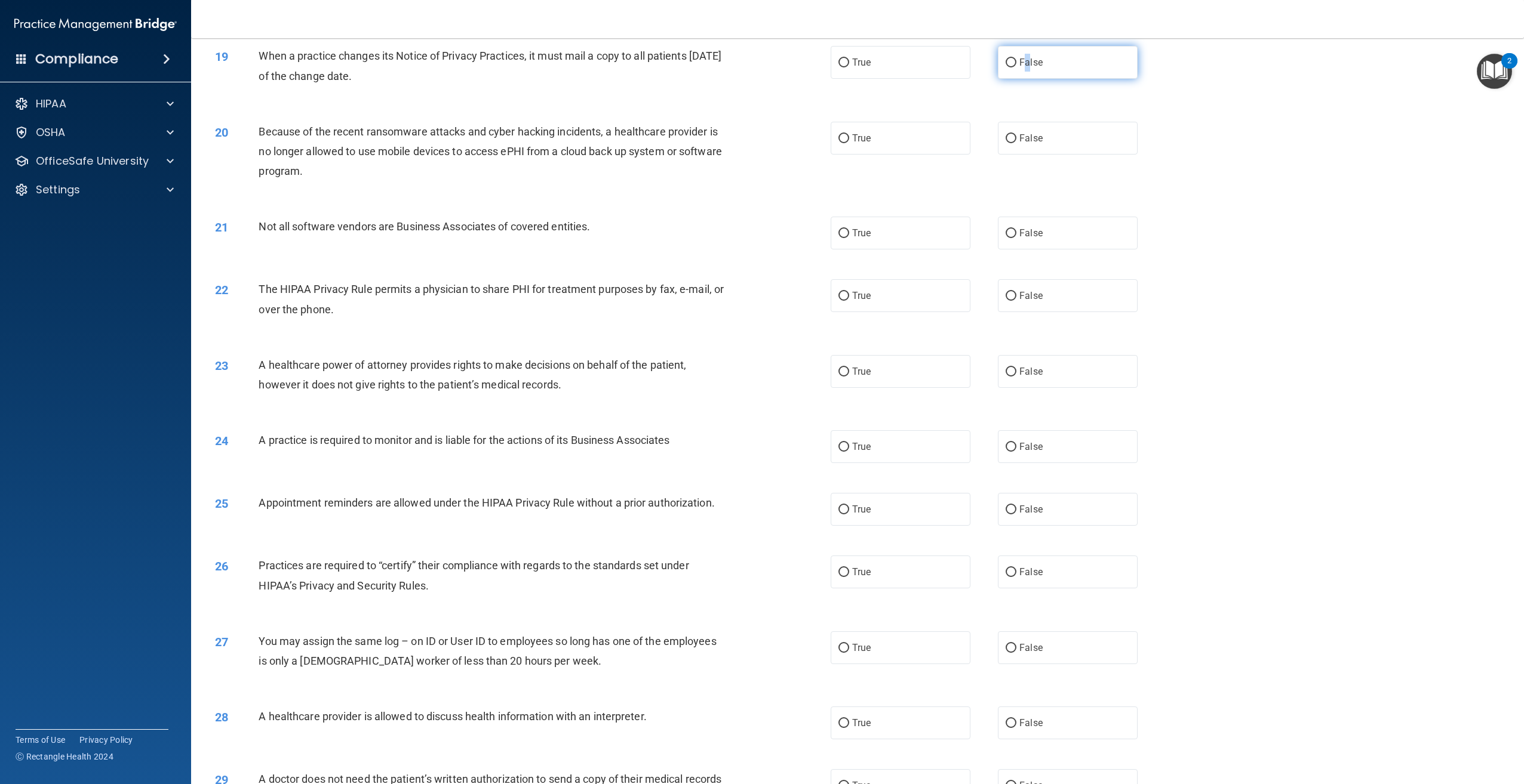
click at [1022, 78] on label "False" at bounding box center [1067, 62] width 139 height 33
click at [1006, 68] on input "False" at bounding box center [1011, 62] width 11 height 9
radio input "true"
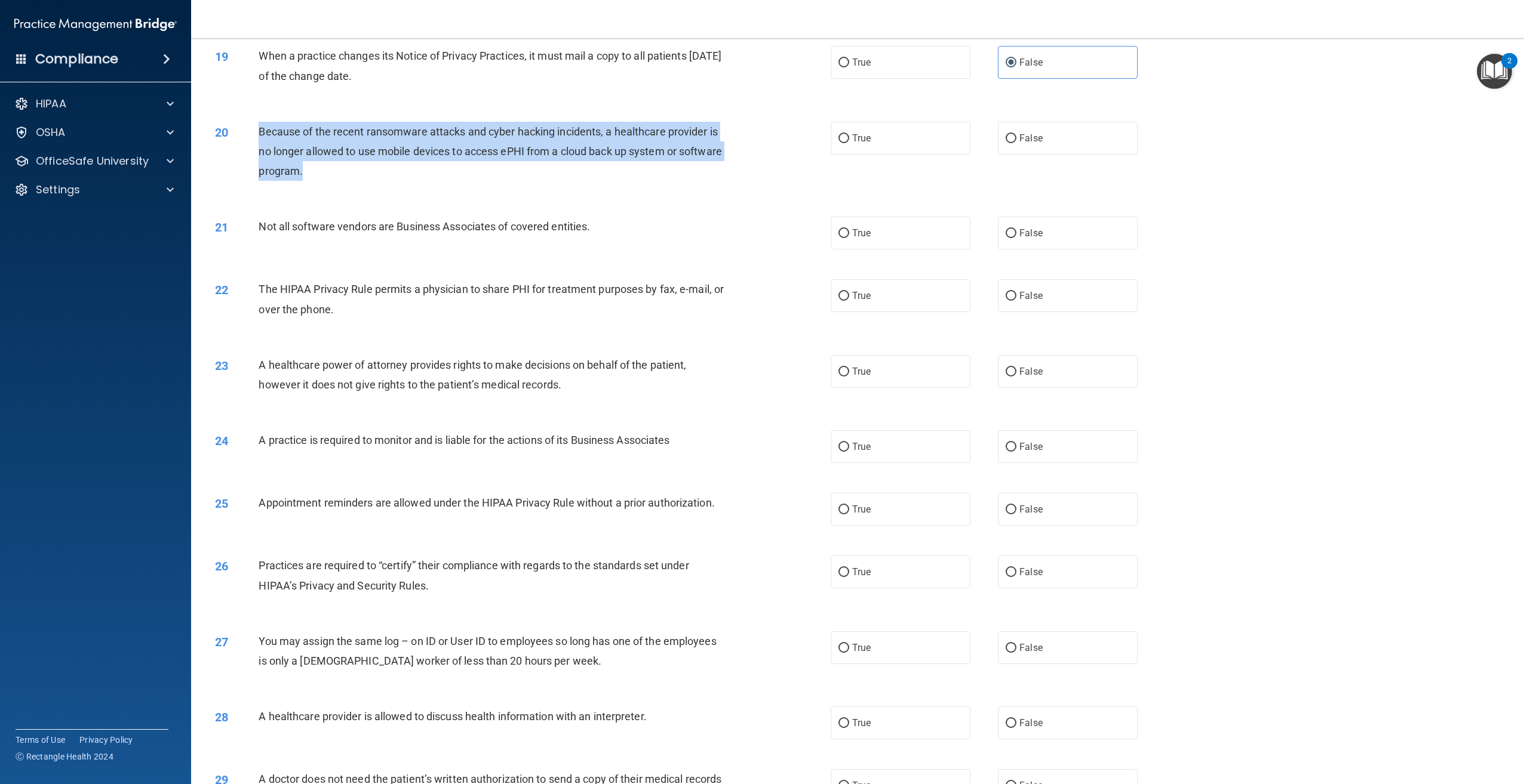
drag, startPoint x: 372, startPoint y: 214, endPoint x: 247, endPoint y: 175, distance: 130.9
click at [247, 175] on div "20 Because of the recent ransomware attacks and cyber hacking incidents, a heal…" at bounding box center [522, 154] width 652 height 66
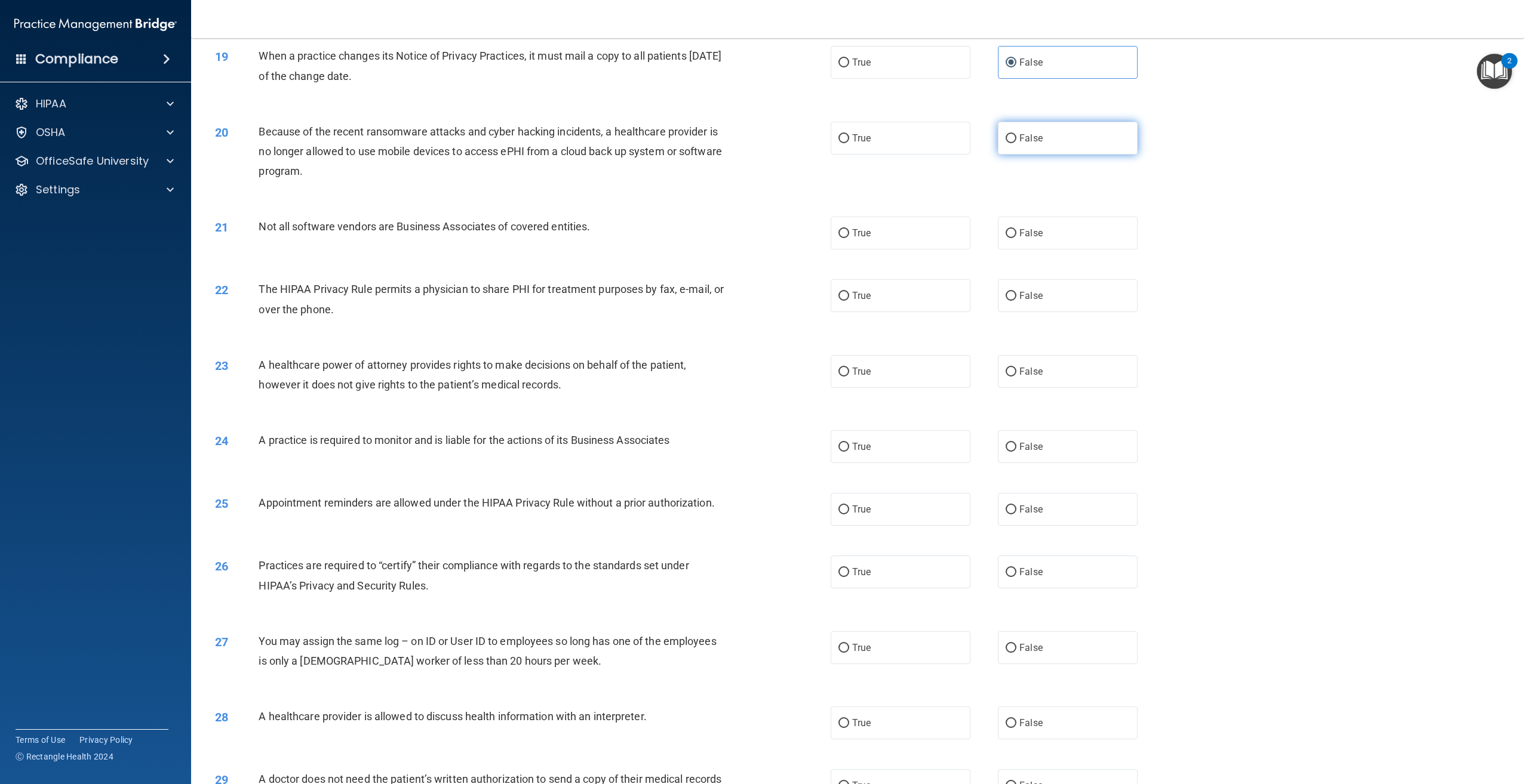
click at [1019, 144] on span "False" at bounding box center [1031, 138] width 23 height 11
click at [1016, 143] on input "False" at bounding box center [1011, 139] width 11 height 9
radio input "true"
drag, startPoint x: 593, startPoint y: 269, endPoint x: 255, endPoint y: 274, distance: 338.0
click at [255, 242] on div "21 Not all software vendors are Business Associates of covered entities." at bounding box center [522, 229] width 652 height 26
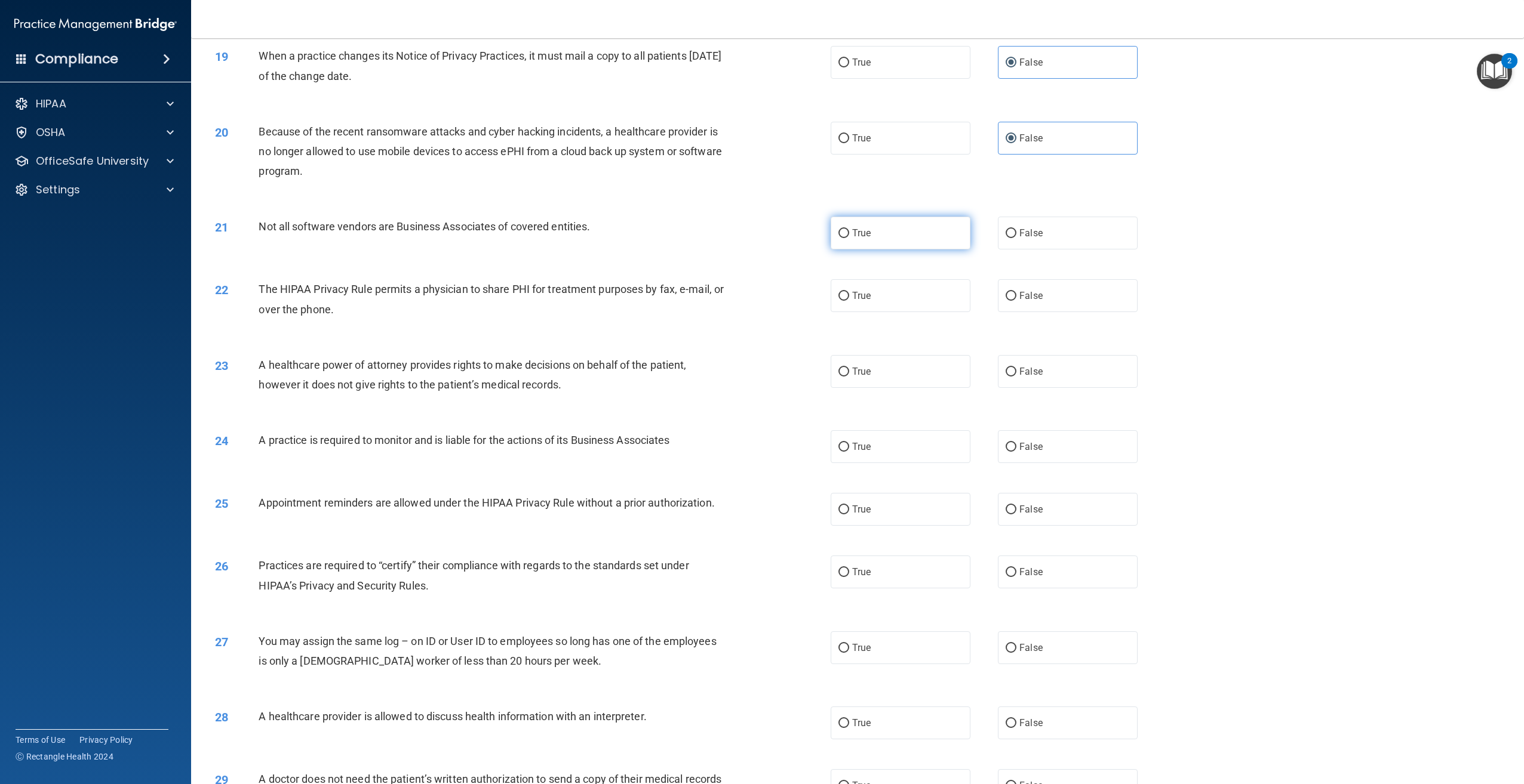
click at [958, 250] on label "True" at bounding box center [900, 233] width 139 height 33
click at [849, 238] on input "True" at bounding box center [844, 233] width 11 height 9
radio input "true"
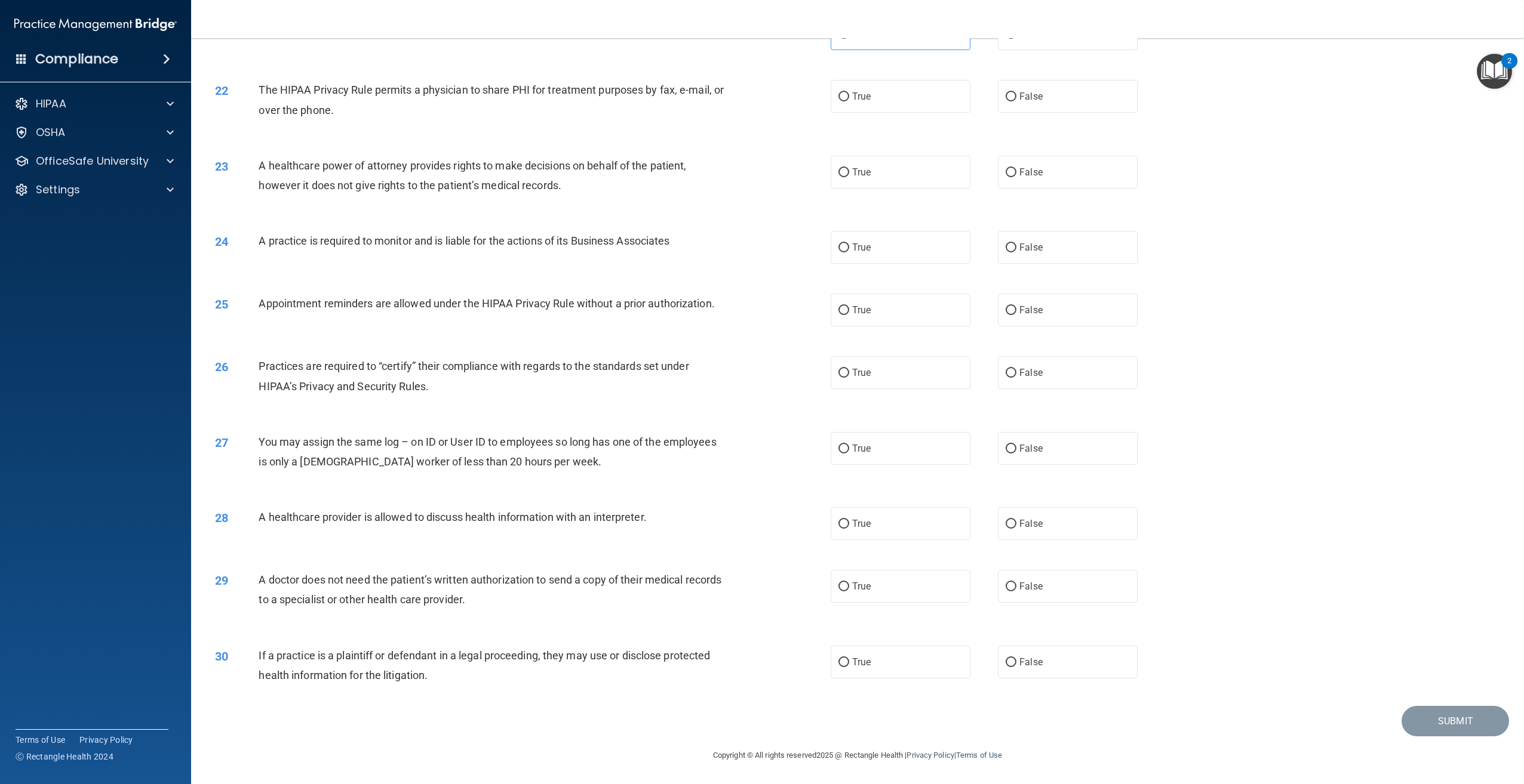
scroll to position [1620, 0]
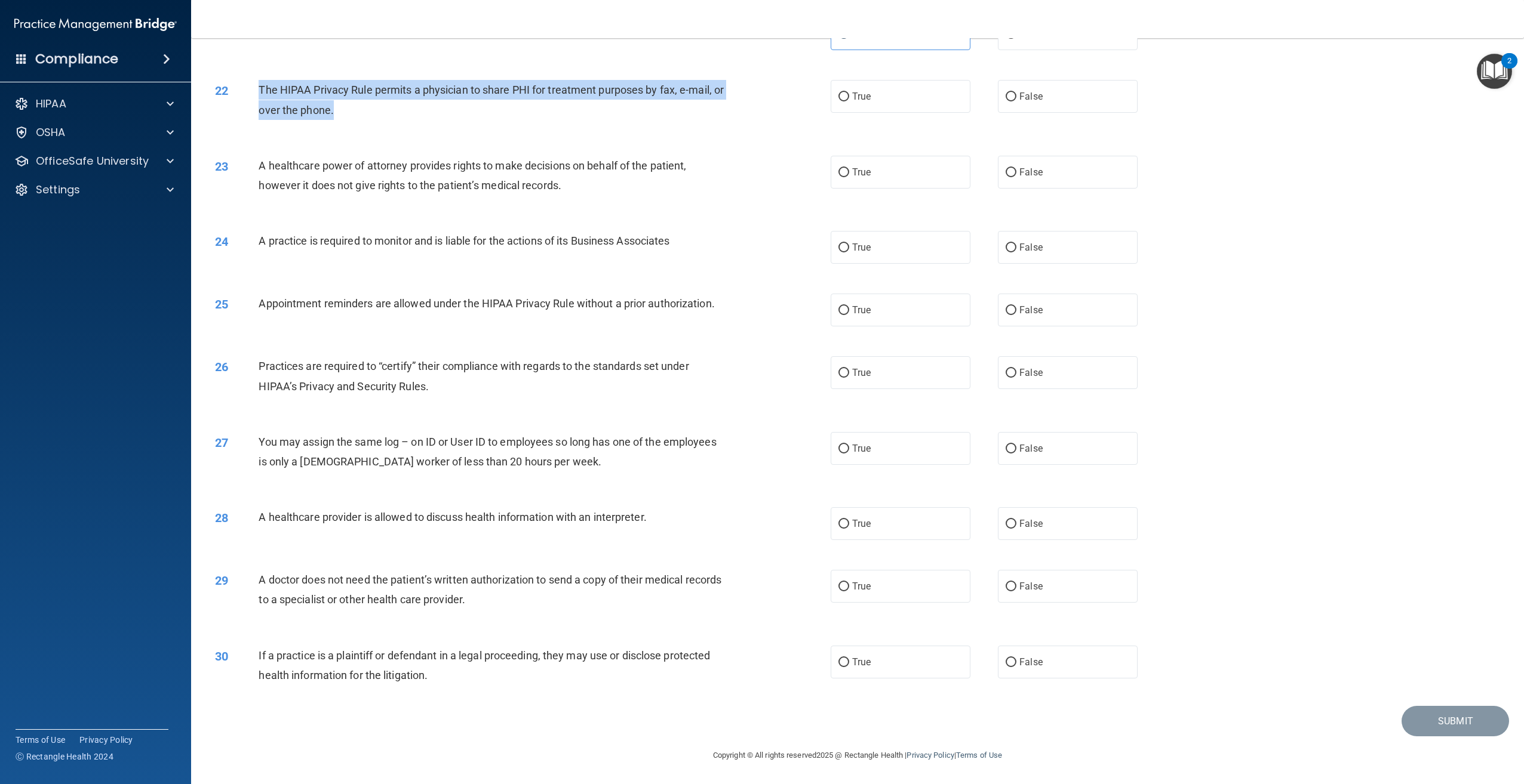
drag, startPoint x: 349, startPoint y: 114, endPoint x: 261, endPoint y: 89, distance: 91.5
click at [261, 89] on div "The HIPAA Privacy Rule permits a physician to share PHI for treatment purposes …" at bounding box center [496, 99] width 475 height 39
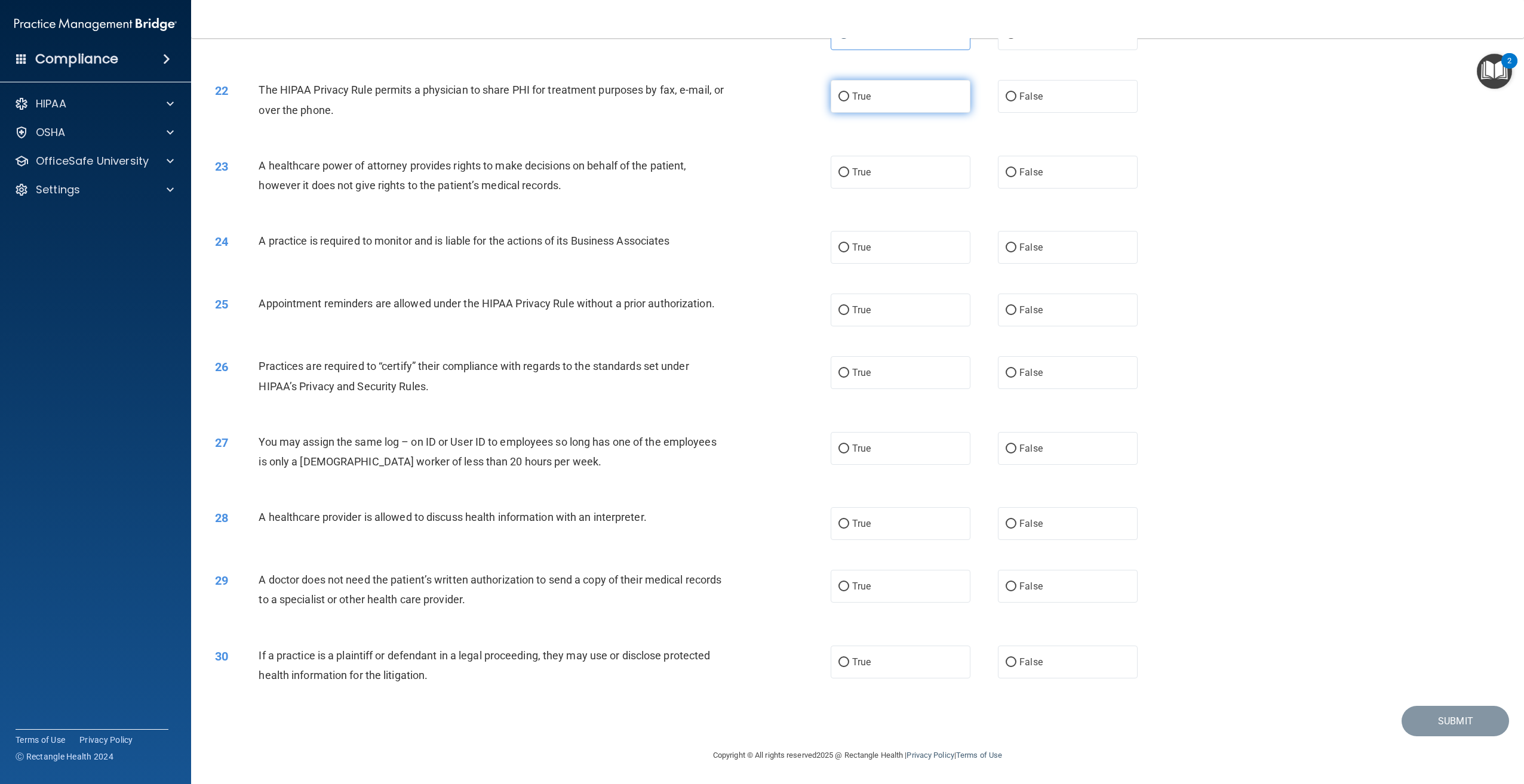
click at [846, 89] on label "True" at bounding box center [900, 96] width 139 height 33
click at [846, 93] on input "True" at bounding box center [844, 97] width 11 height 9
radio input "true"
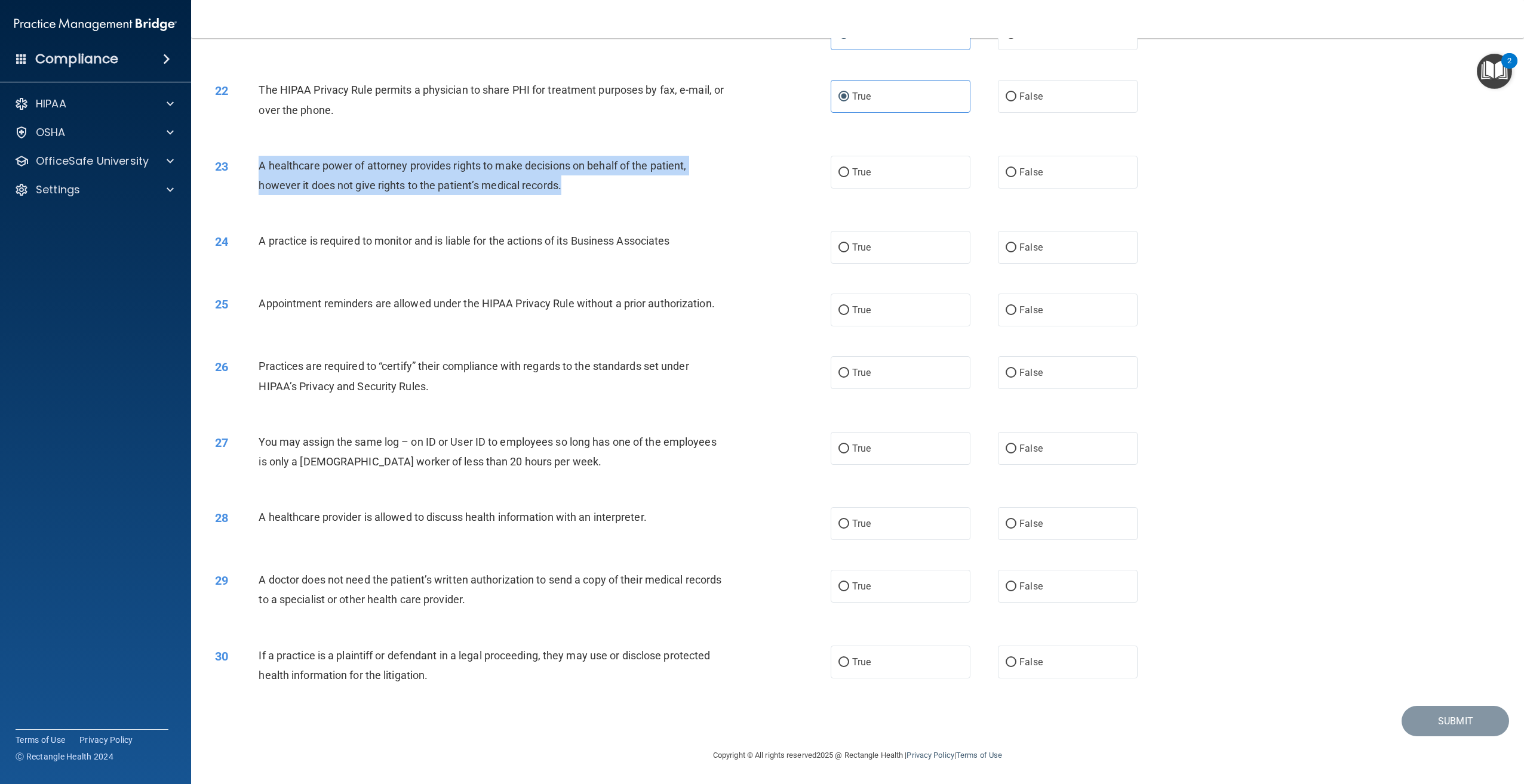
drag, startPoint x: 577, startPoint y: 190, endPoint x: 256, endPoint y: 169, distance: 321.7
click at [256, 169] on div "23 A healthcare power of attorney provides rights to make decisions on behalf o…" at bounding box center [522, 178] width 652 height 45
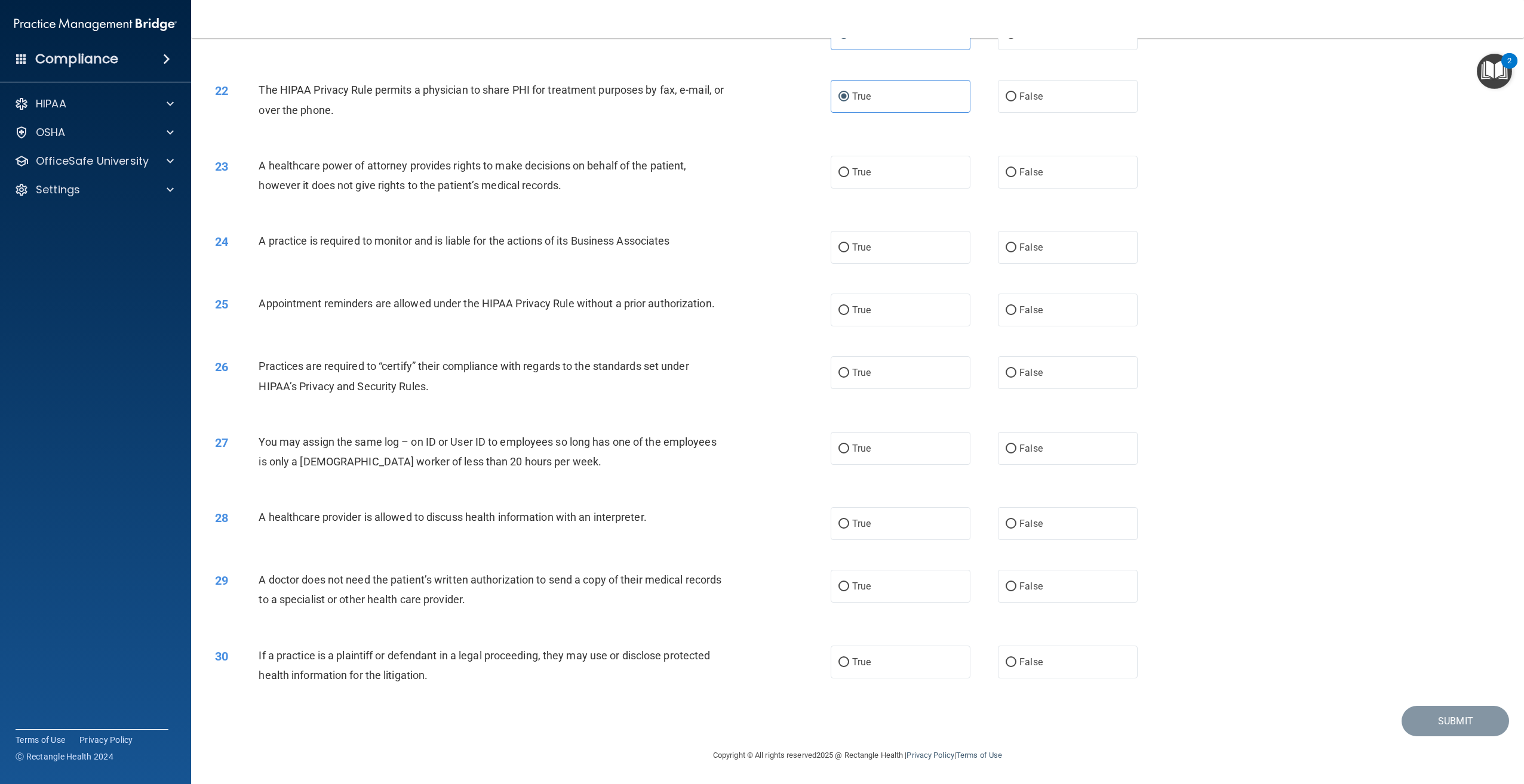
click at [984, 172] on div "True False" at bounding box center [998, 172] width 335 height 33
click at [1024, 172] on span "False" at bounding box center [1031, 172] width 23 height 11
click at [1016, 172] on input "False" at bounding box center [1011, 172] width 11 height 9
radio input "true"
click at [889, 253] on label "True" at bounding box center [900, 247] width 139 height 33
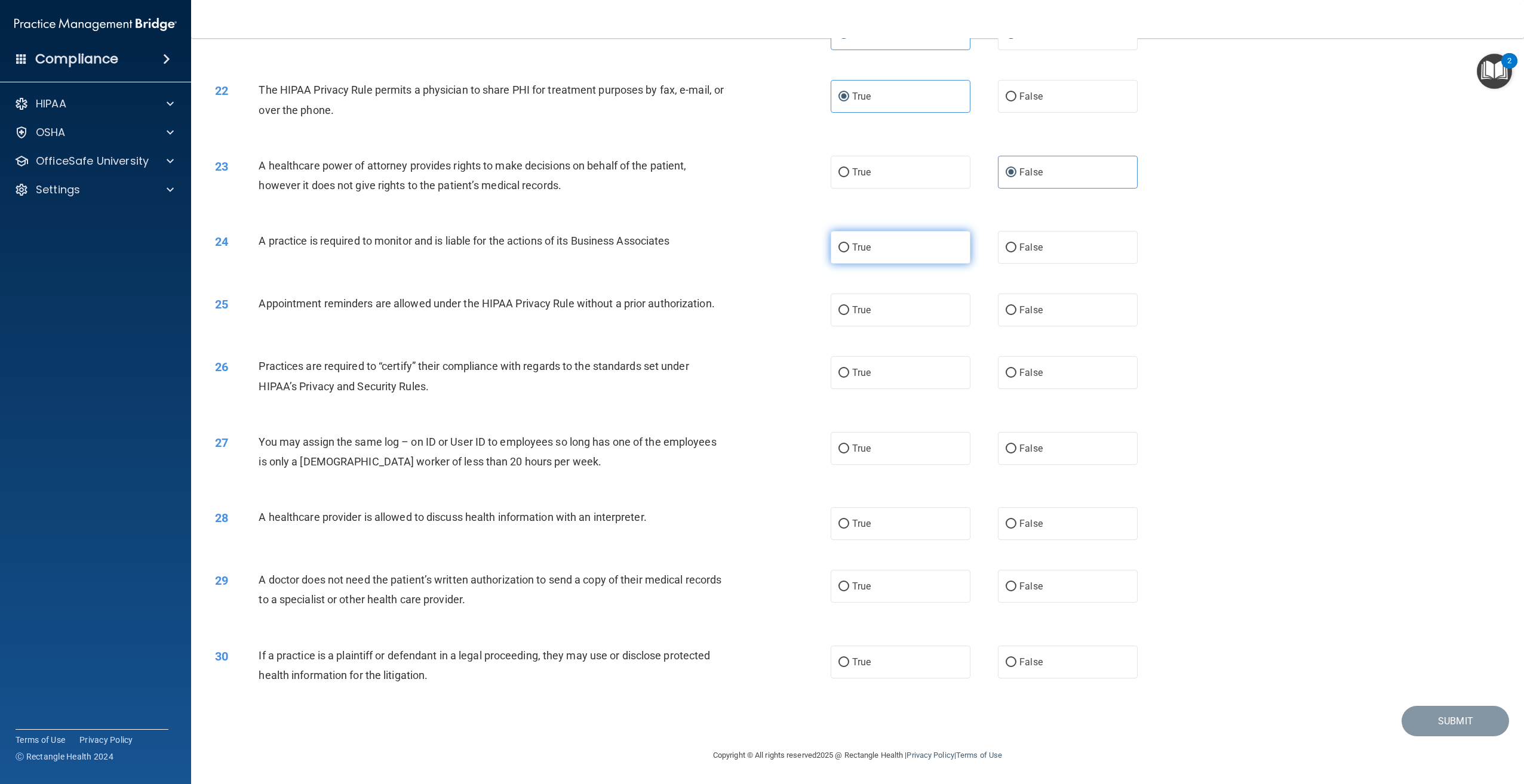
click at [849, 252] on input "True" at bounding box center [844, 248] width 11 height 9
radio input "true"
click at [928, 377] on label "True" at bounding box center [900, 373] width 139 height 33
click at [849, 377] on input "True" at bounding box center [844, 373] width 11 height 9
radio input "true"
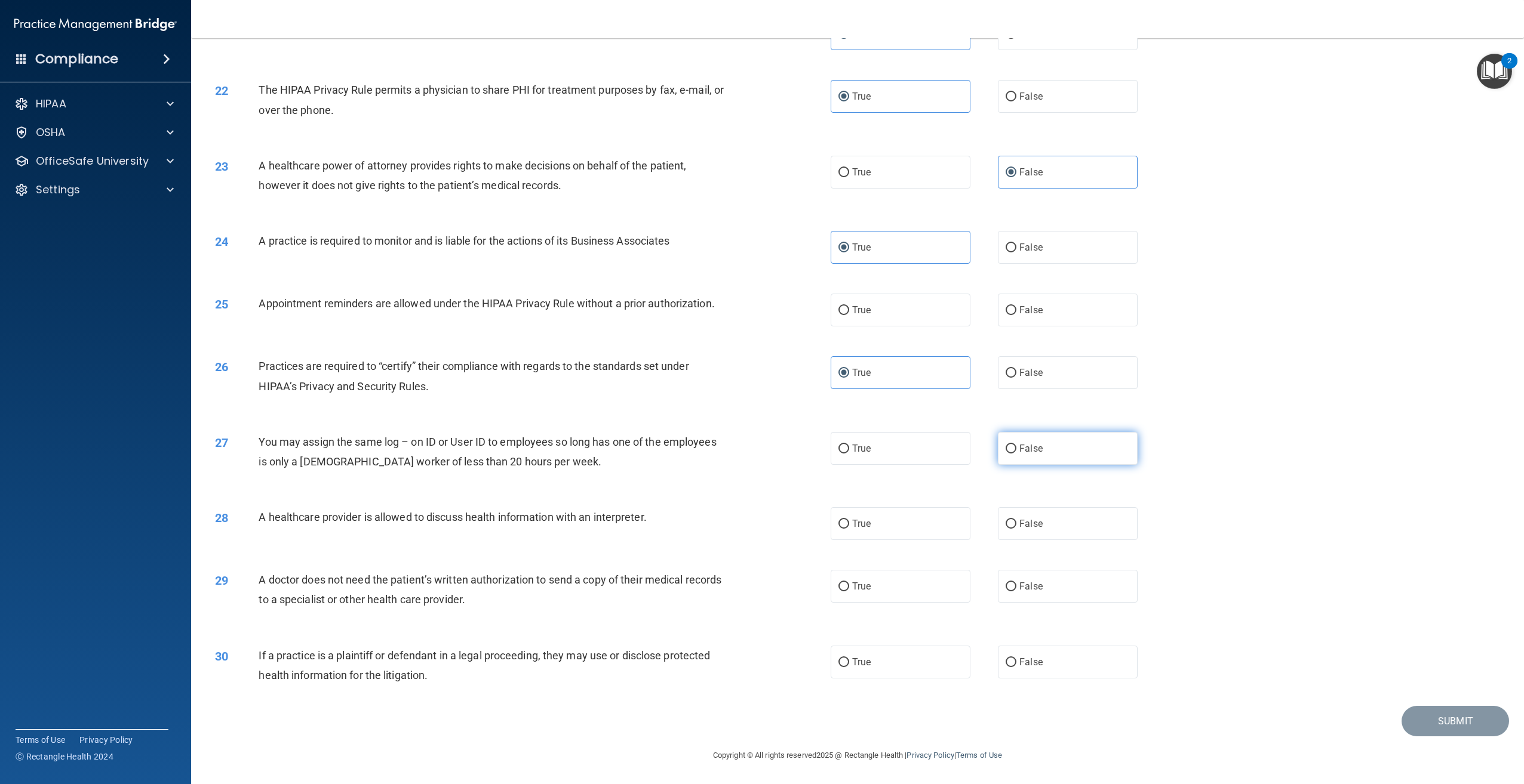
click at [1012, 444] on label "False" at bounding box center [1067, 448] width 139 height 33
click at [1012, 444] on input "False" at bounding box center [1011, 448] width 11 height 9
radio input "true"
drag, startPoint x: 647, startPoint y: 518, endPoint x: 261, endPoint y: 513, distance: 386.0
click at [261, 513] on span "A healthcare provider is allowed to discuss health information with an interpre…" at bounding box center [452, 517] width 388 height 13
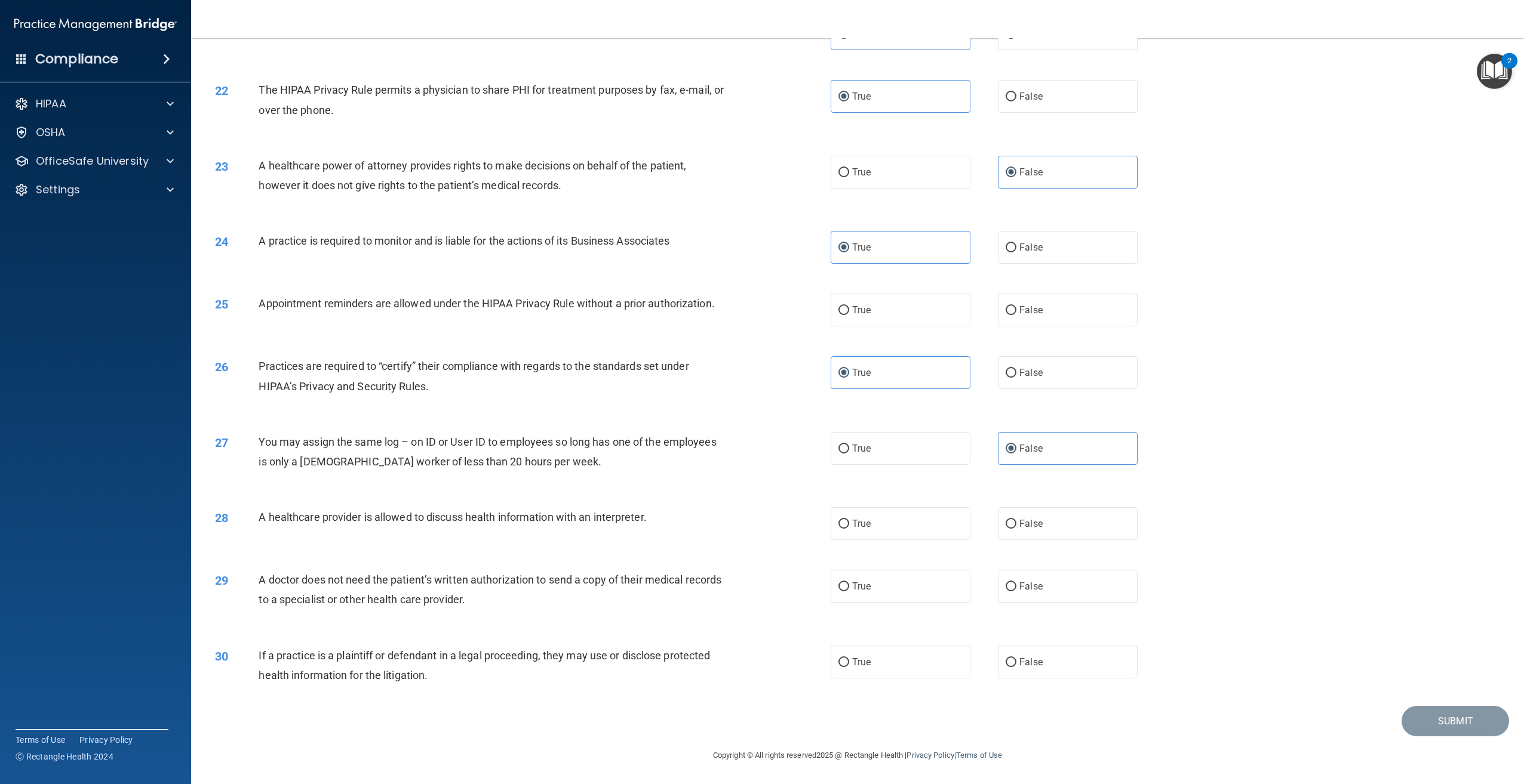
click at [730, 299] on div "25 Appointment reminders are allowed under the HIPAA Privacy Rule without a pri…" at bounding box center [522, 306] width 652 height 26
click at [864, 525] on span "True" at bounding box center [861, 524] width 18 height 11
click at [849, 525] on input "True" at bounding box center [844, 524] width 11 height 9
radio input "true"
drag, startPoint x: 508, startPoint y: 601, endPoint x: 254, endPoint y: 581, distance: 254.8
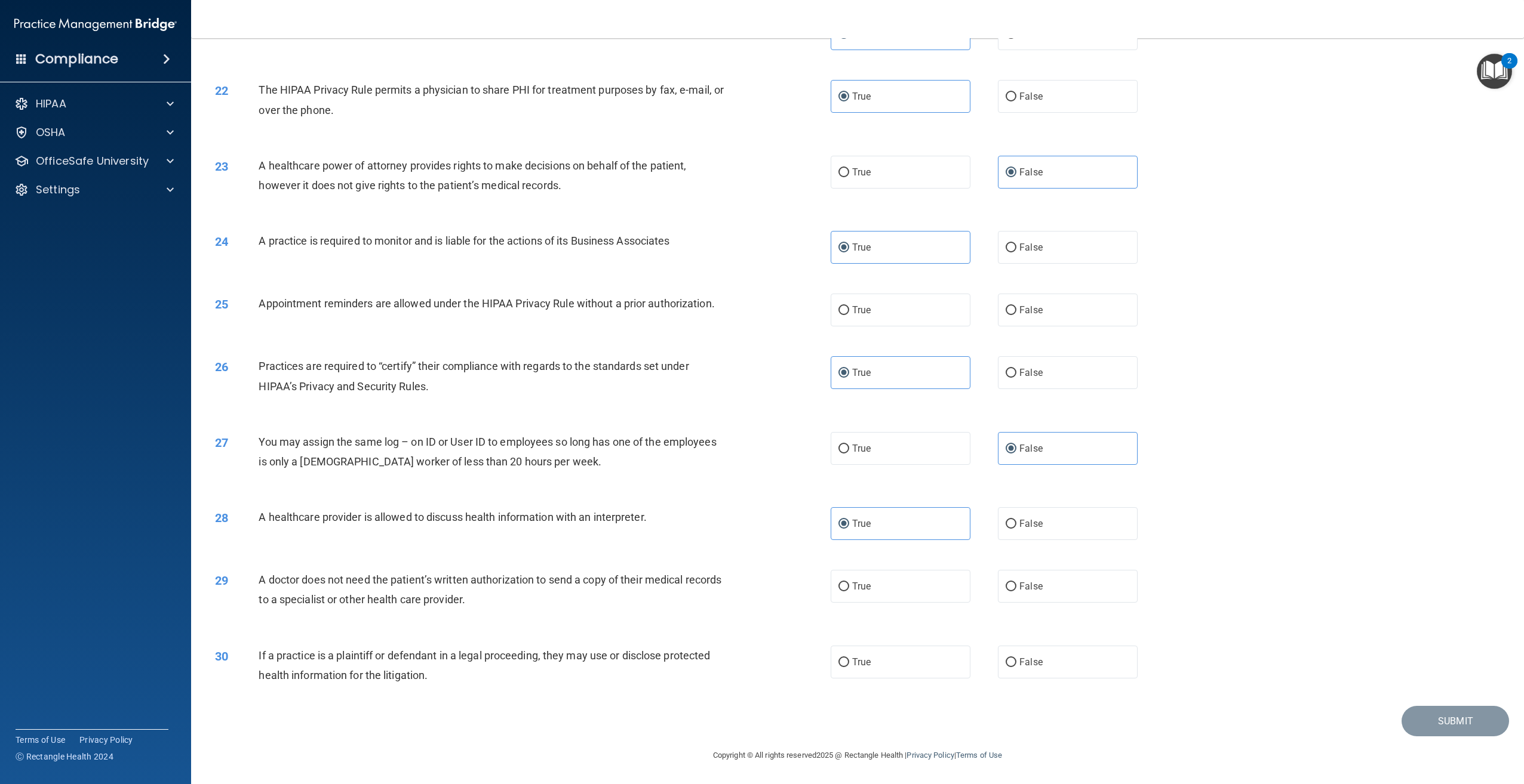
click at [254, 581] on div "29 A doctor does not need the patient’s written authorization to send a copy of…" at bounding box center [522, 593] width 652 height 45
click at [1067, 582] on label "False" at bounding box center [1067, 586] width 139 height 33
click at [1016, 582] on input "False" at bounding box center [1011, 586] width 11 height 9
radio input "true"
click at [517, 667] on div "If a practice is a plaintiff or defendant in a legal proceeding, they may use o…" at bounding box center [496, 666] width 475 height 39
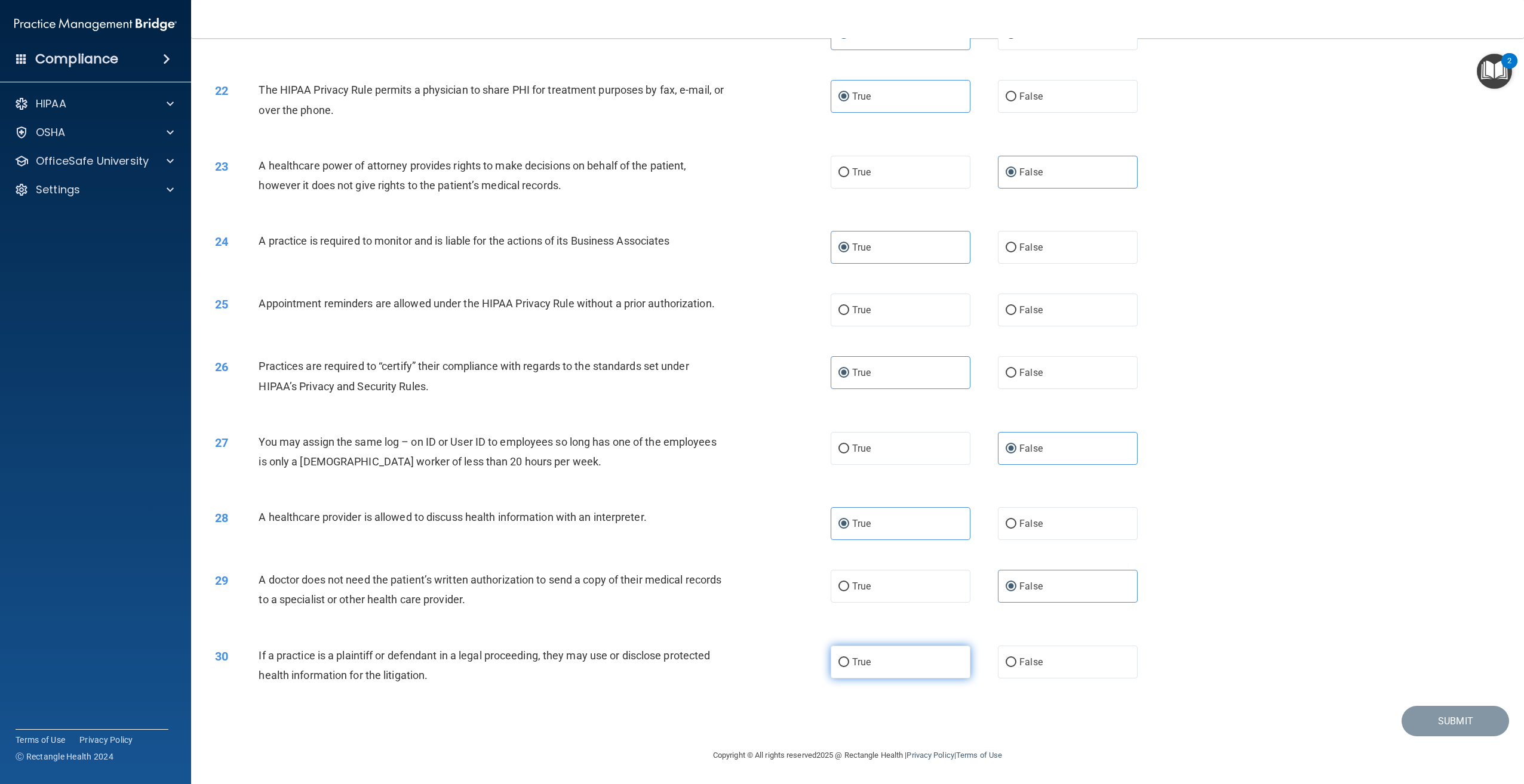
click at [872, 666] on label "True" at bounding box center [900, 662] width 139 height 33
click at [849, 666] on input "True" at bounding box center [844, 662] width 11 height 9
radio input "true"
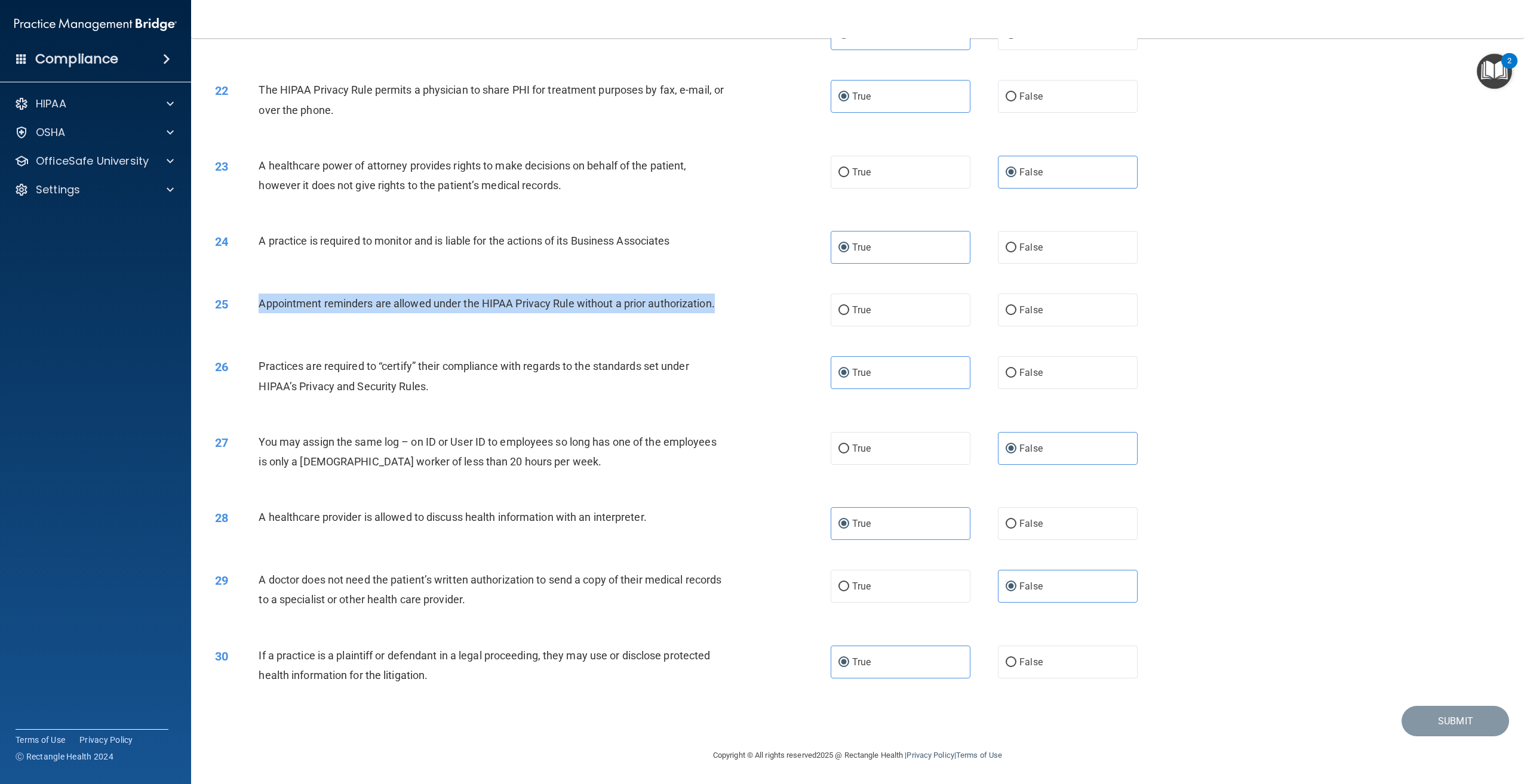
drag, startPoint x: 720, startPoint y: 305, endPoint x: 251, endPoint y: 319, distance: 469.2
click at [251, 319] on div "25 Appointment reminders are allowed under the HIPAA Privacy Rule without a pri…" at bounding box center [522, 306] width 652 height 26
click at [852, 314] on span "True" at bounding box center [861, 310] width 18 height 11
click at [849, 314] on input "True" at bounding box center [844, 310] width 11 height 9
radio input "true"
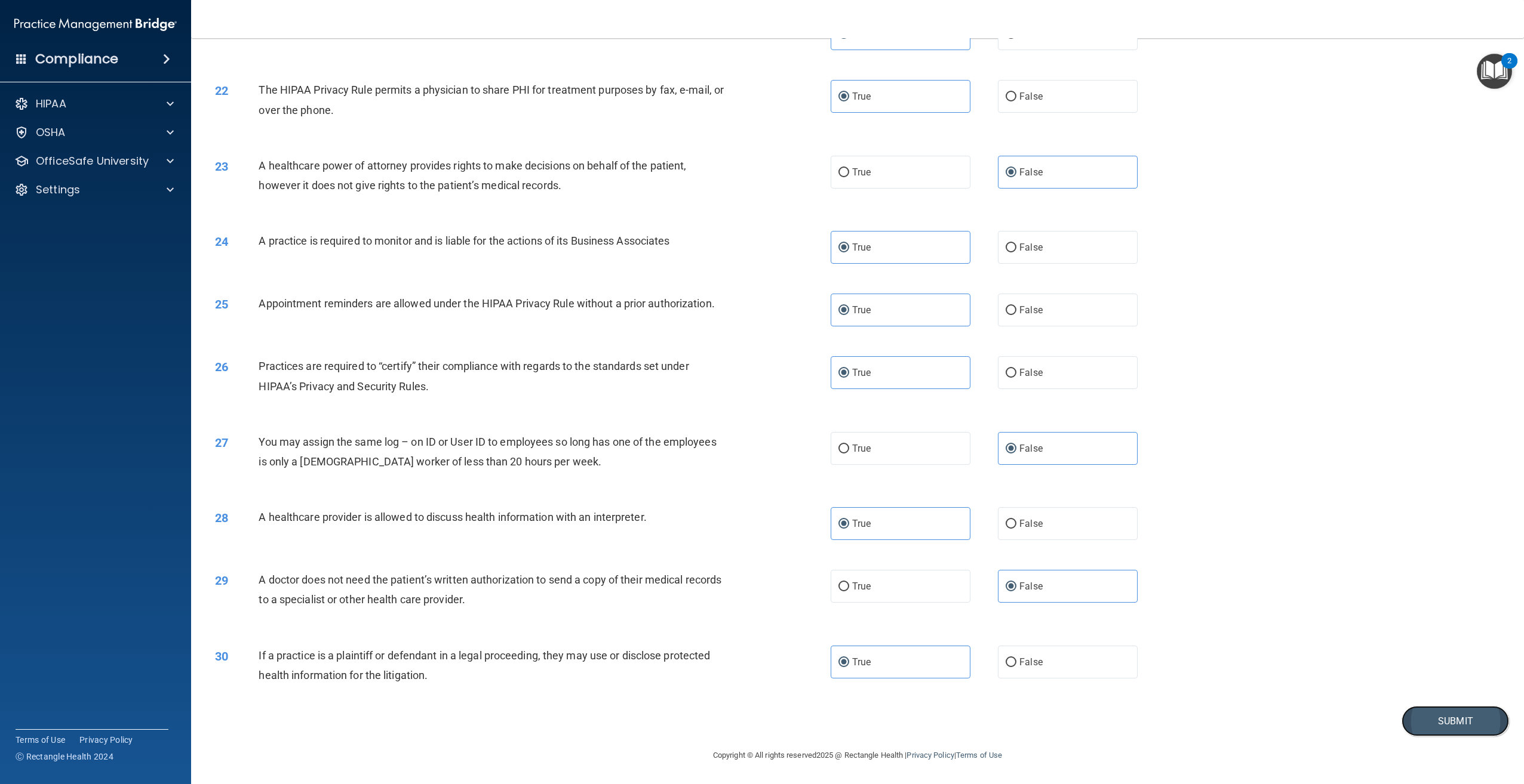
click at [1444, 714] on button "Submit" at bounding box center [1455, 721] width 108 height 30
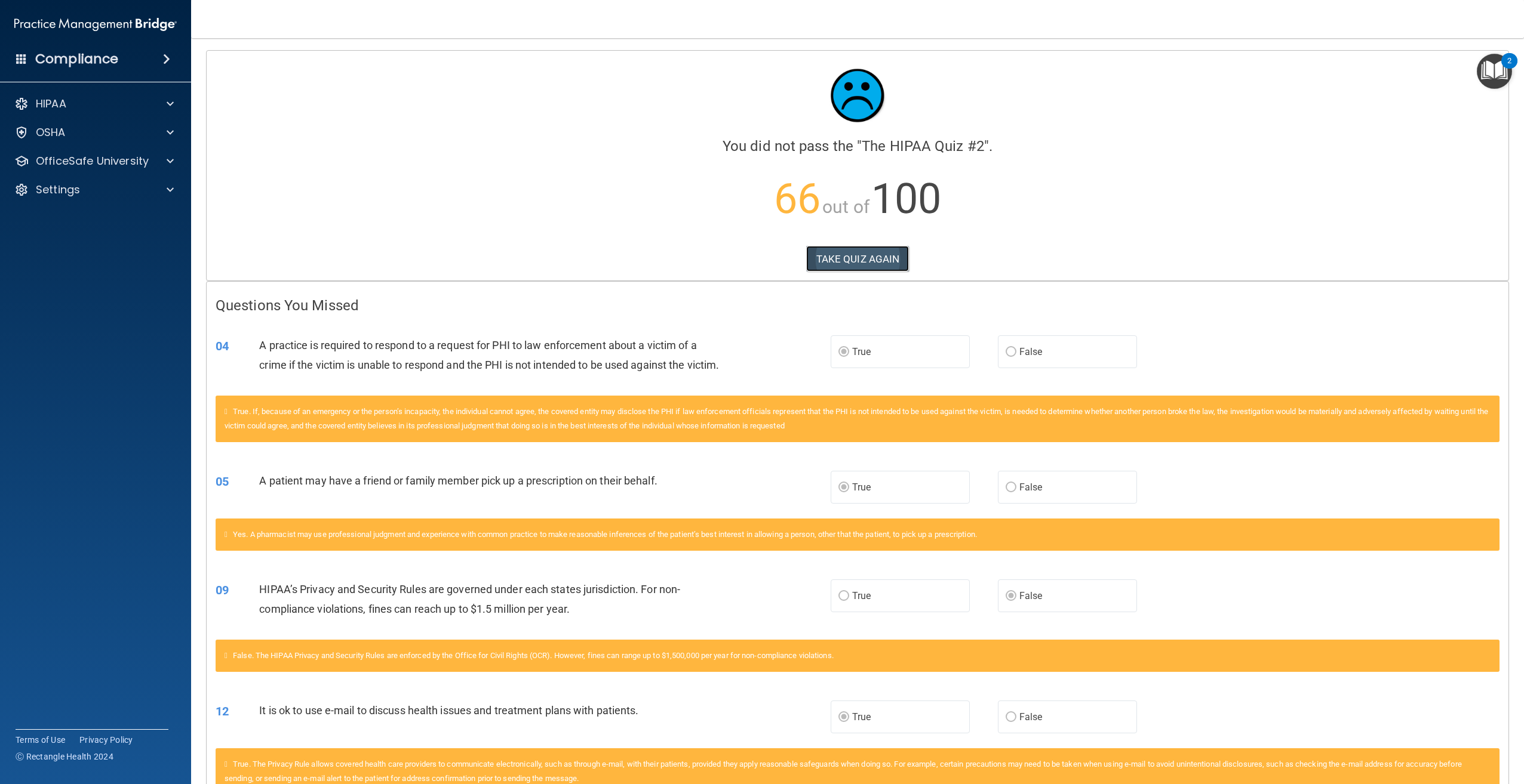
click at [855, 264] on button "TAKE QUIZ AGAIN" at bounding box center [857, 259] width 104 height 26
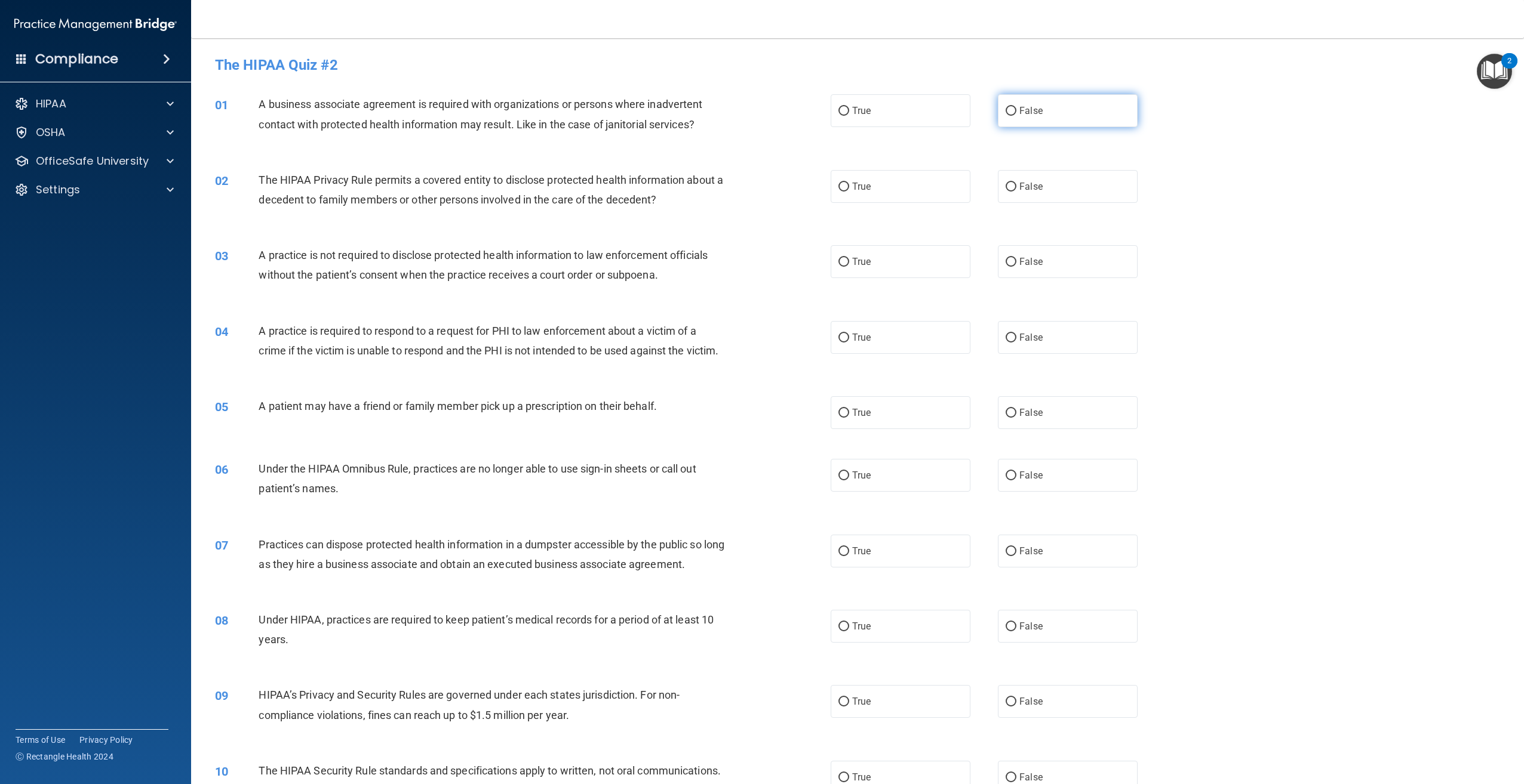
click at [1054, 114] on label "False" at bounding box center [1067, 110] width 139 height 33
click at [1016, 114] on input "False" at bounding box center [1011, 111] width 11 height 9
radio input "true"
click at [849, 175] on label "True" at bounding box center [900, 186] width 139 height 33
click at [849, 183] on input "True" at bounding box center [844, 187] width 11 height 9
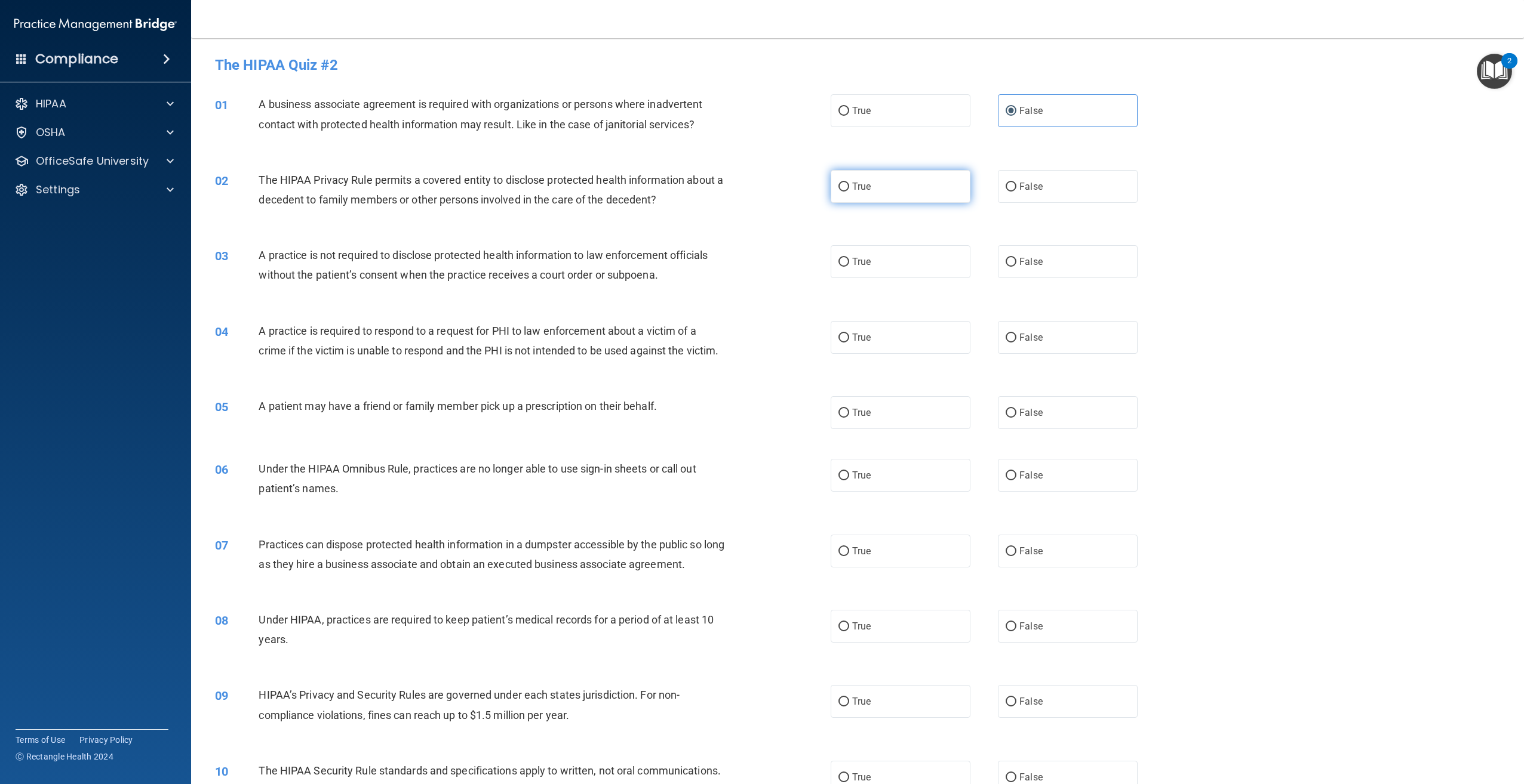
radio input "true"
click at [1035, 269] on label "False" at bounding box center [1067, 262] width 139 height 33
click at [1016, 267] on input "False" at bounding box center [1011, 262] width 11 height 9
radio input "true"
click at [846, 337] on label "True" at bounding box center [900, 338] width 139 height 33
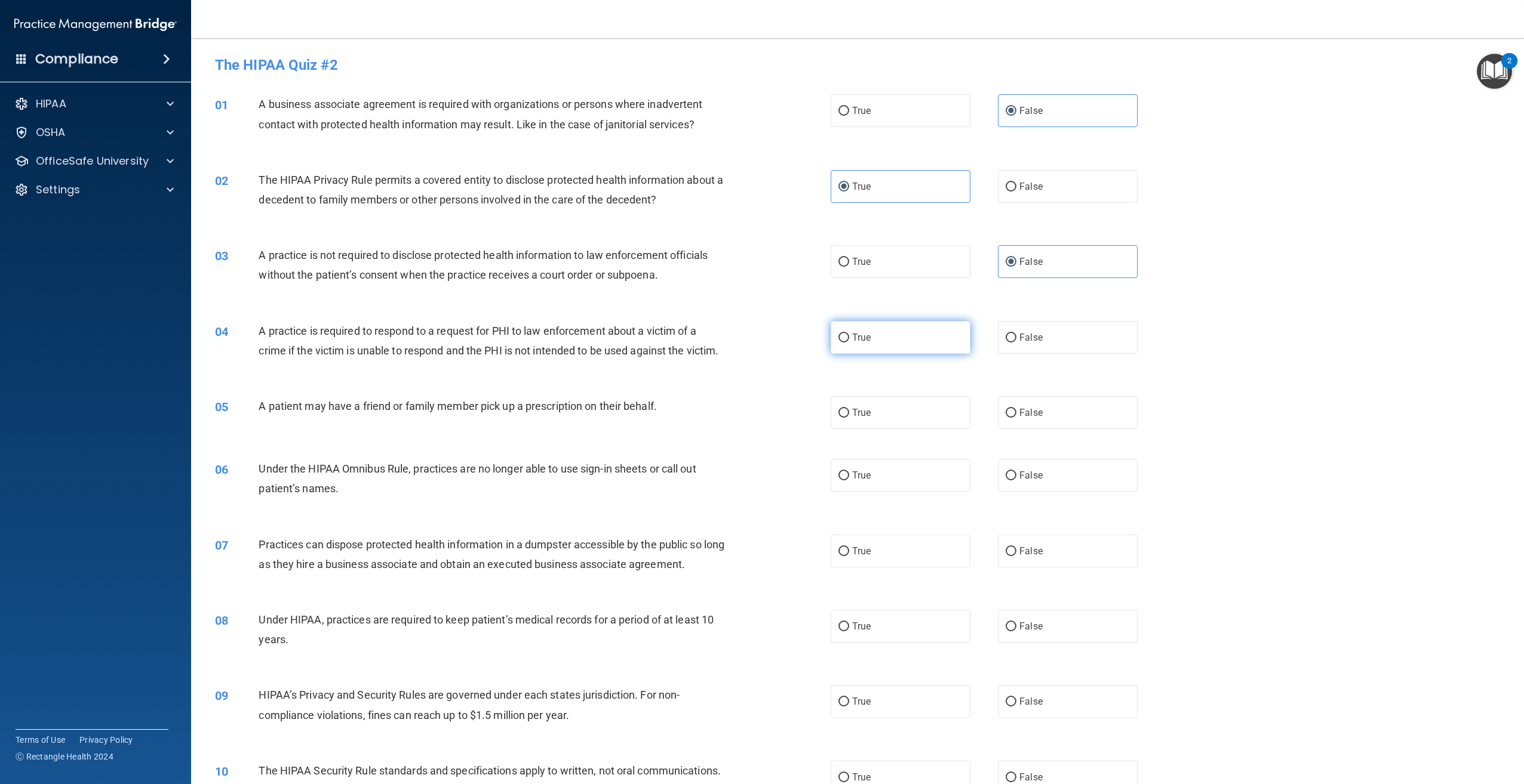
click at [846, 337] on input "True" at bounding box center [844, 338] width 11 height 9
radio input "true"
click at [854, 429] on label "True" at bounding box center [900, 413] width 139 height 33
click at [849, 418] on input "True" at bounding box center [844, 413] width 11 height 9
radio input "true"
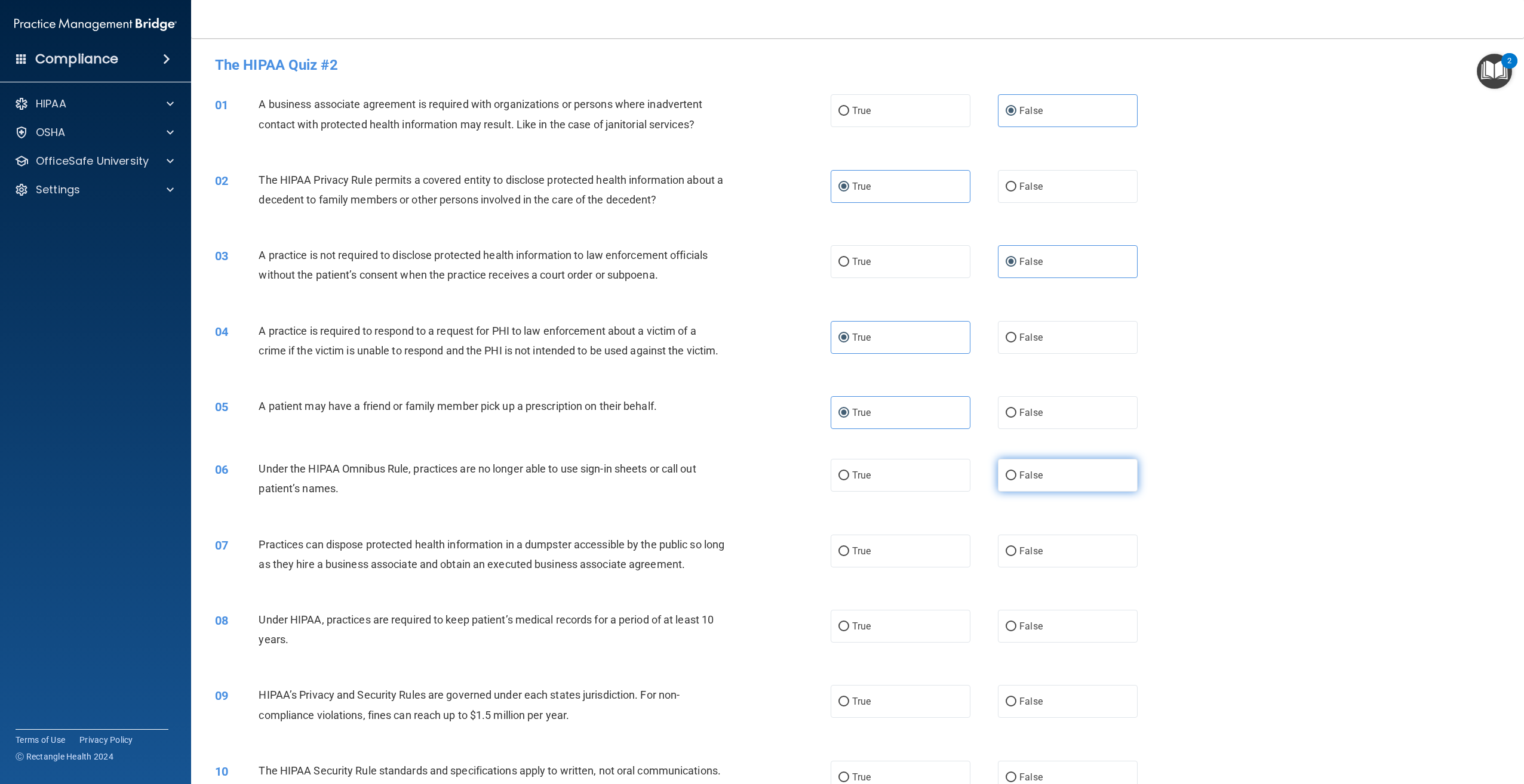
click at [1024, 481] on span "False" at bounding box center [1031, 475] width 23 height 11
click at [1016, 480] on input "False" at bounding box center [1011, 476] width 11 height 9
radio input "true"
click at [1024, 481] on span "False" at bounding box center [1031, 475] width 23 height 11
click at [1016, 480] on input "False" at bounding box center [1011, 476] width 11 height 9
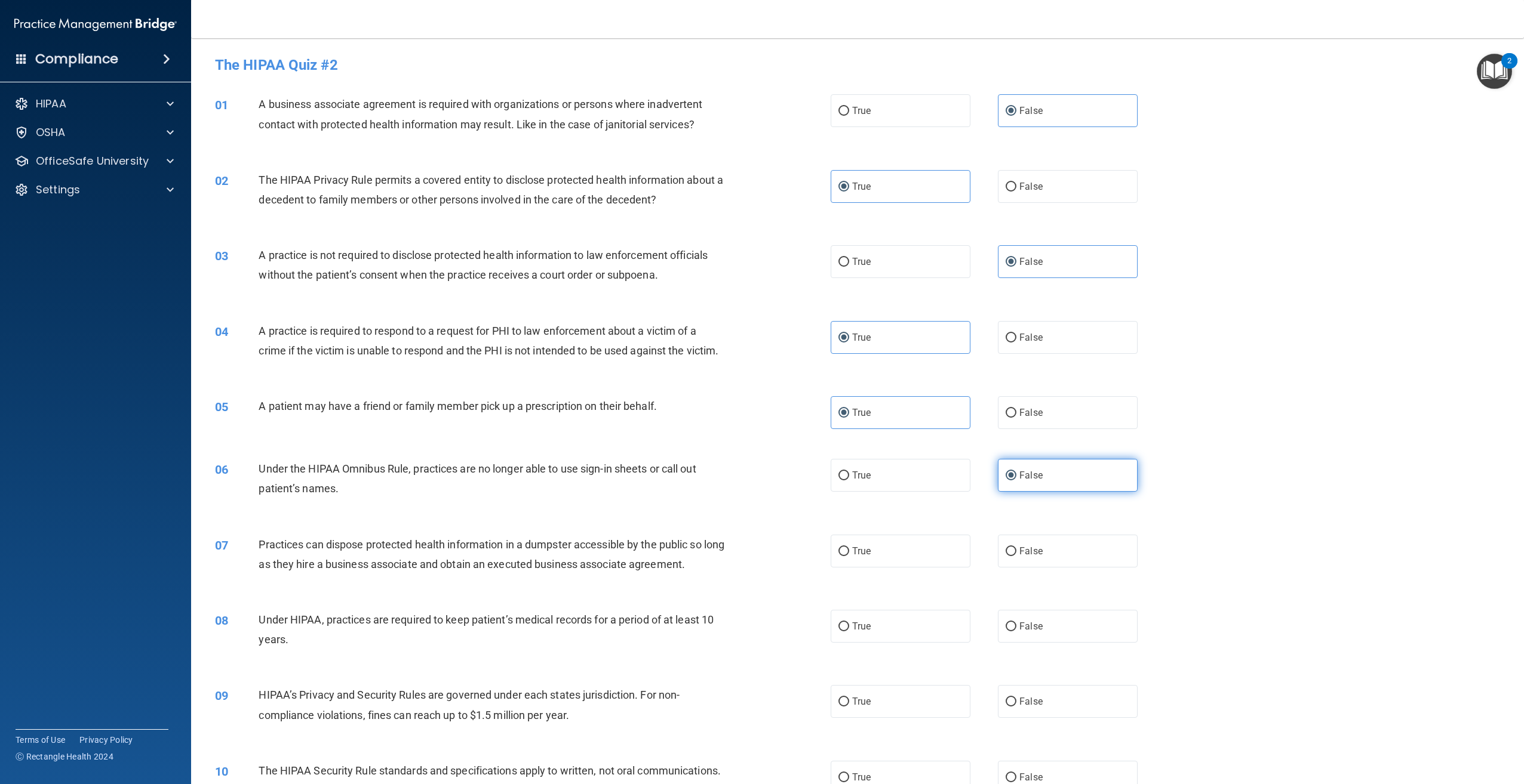
click at [1006, 480] on input "False" at bounding box center [1011, 476] width 11 height 9
click at [914, 492] on label "True" at bounding box center [900, 476] width 139 height 33
click at [849, 480] on input "True" at bounding box center [844, 476] width 11 height 9
radio input "true"
click at [1052, 492] on label "False" at bounding box center [1067, 476] width 139 height 33
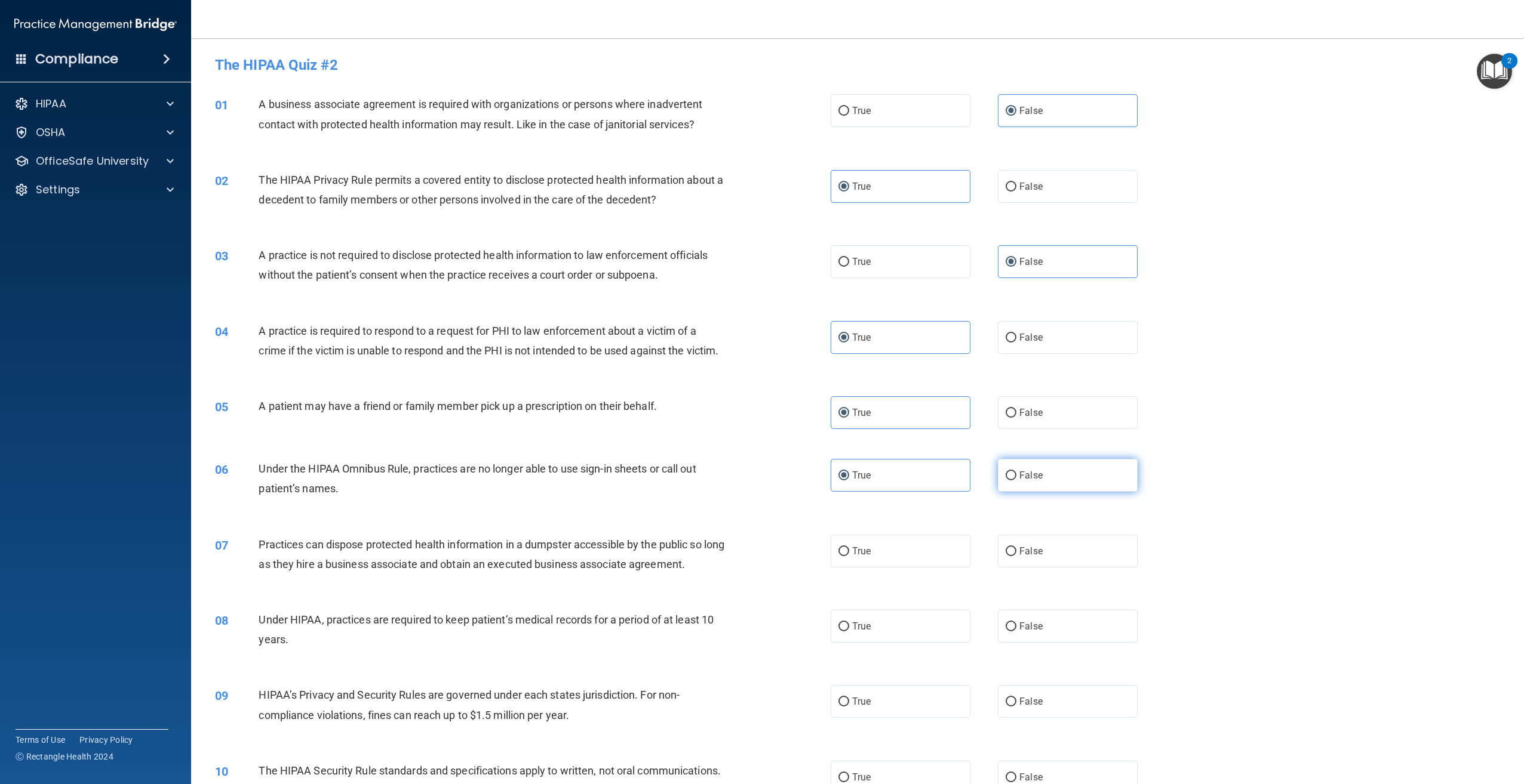
click at [1016, 480] on input "False" at bounding box center [1011, 476] width 11 height 9
radio input "true"
radio input "false"
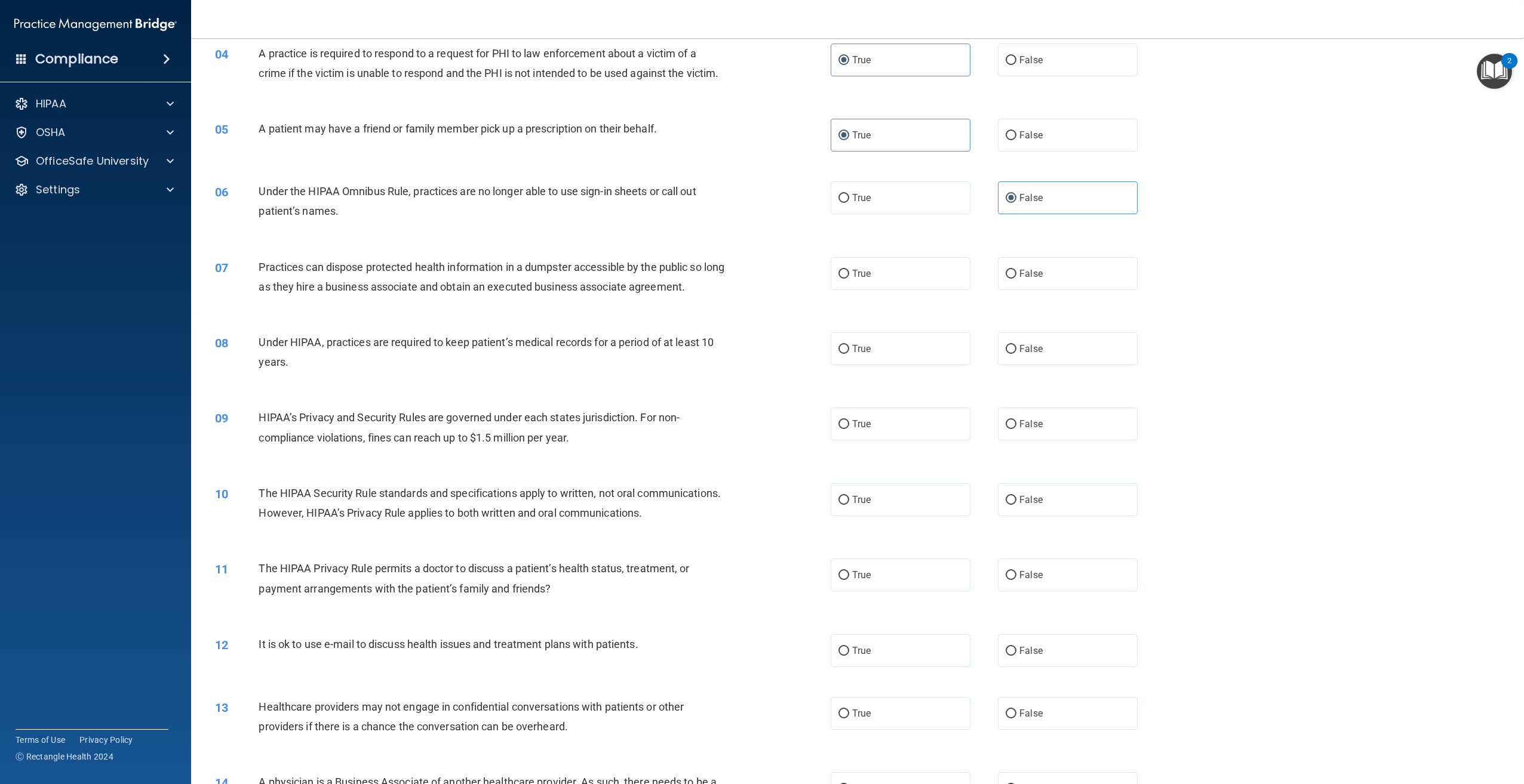
scroll to position [298, 0]
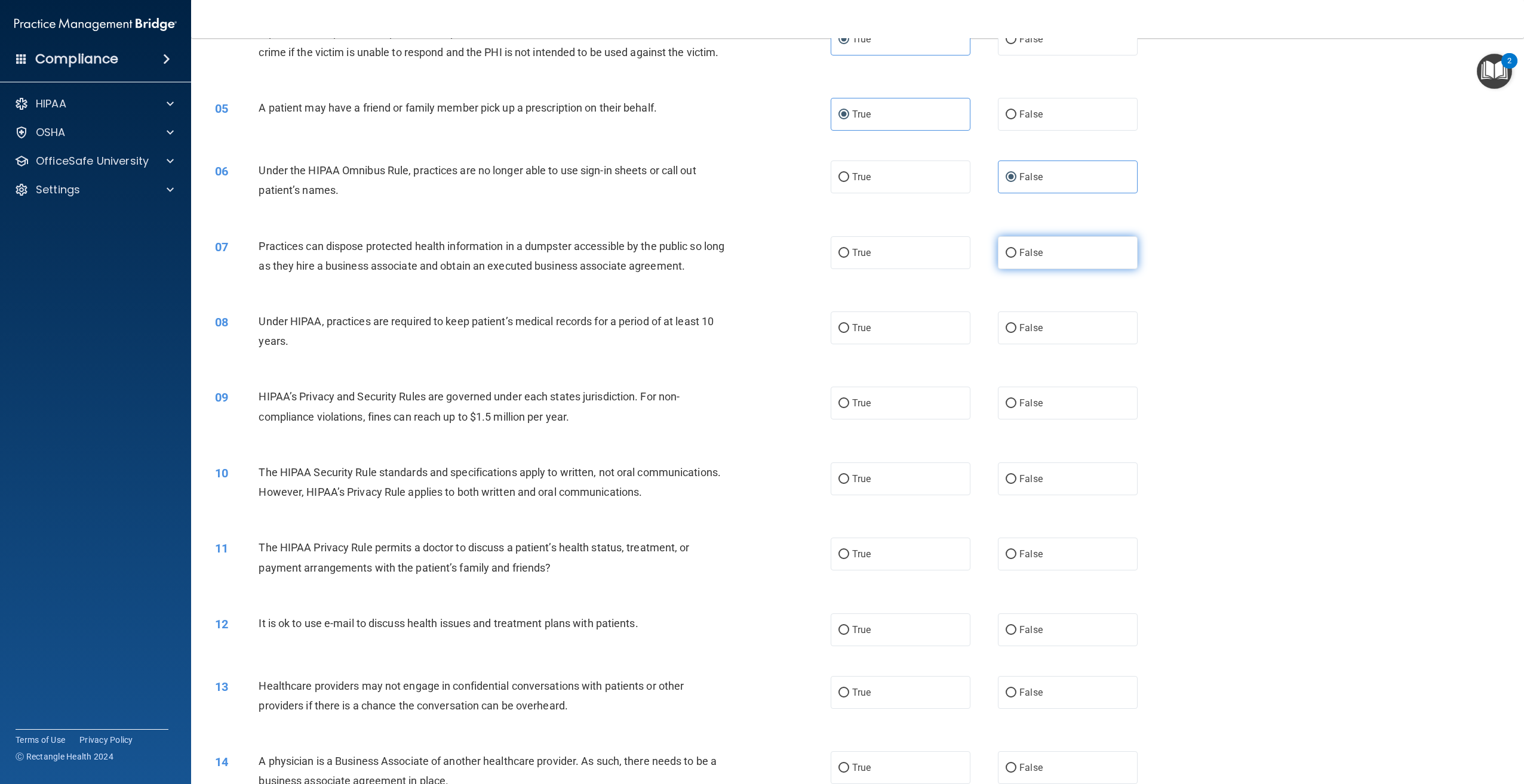
click at [1008, 266] on label "False" at bounding box center [1067, 252] width 139 height 33
click at [1008, 258] on input "False" at bounding box center [1011, 253] width 11 height 9
radio input "true"
click at [1025, 333] on span "False" at bounding box center [1031, 327] width 23 height 11
click at [1016, 333] on input "False" at bounding box center [1011, 328] width 11 height 9
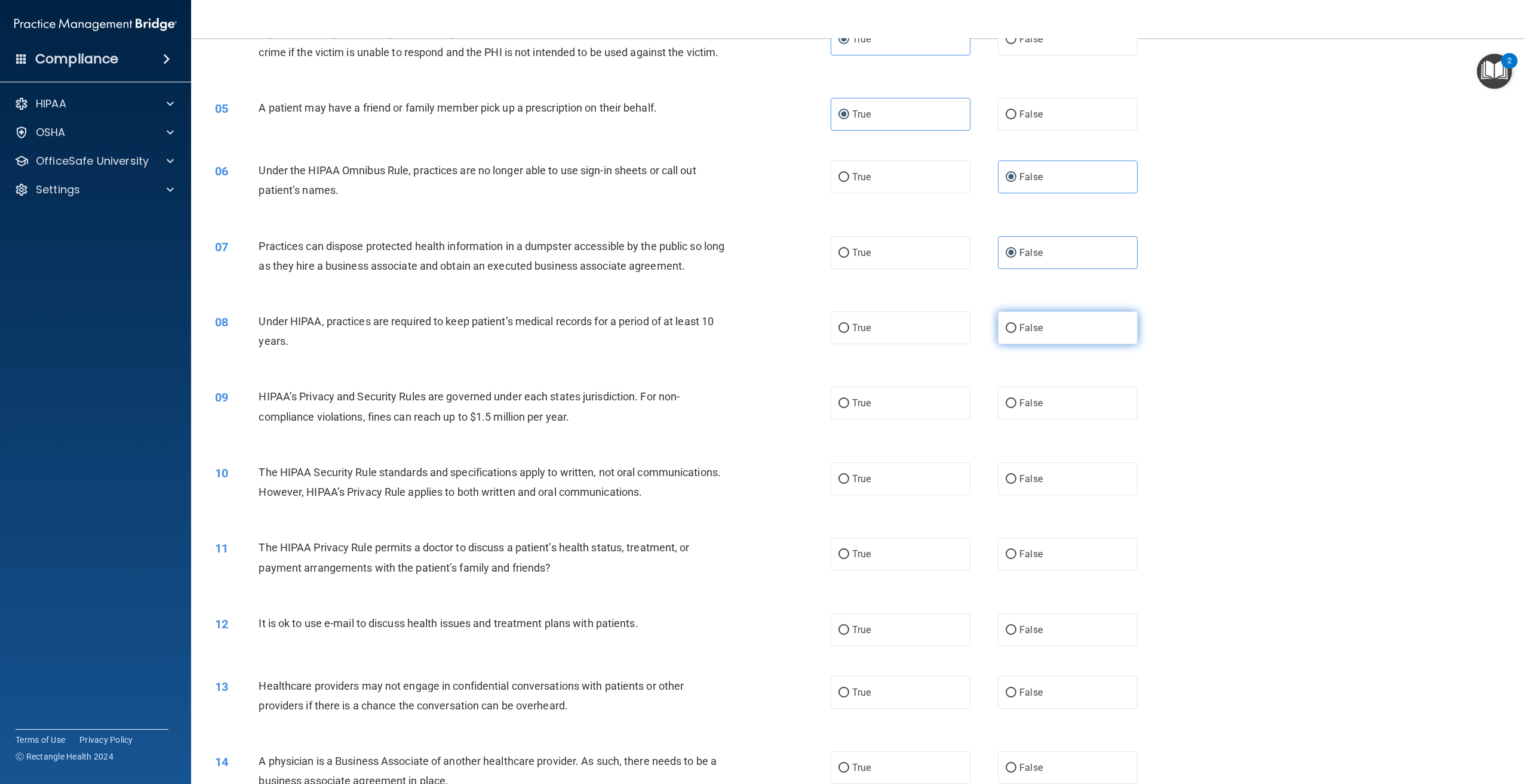
radio input "true"
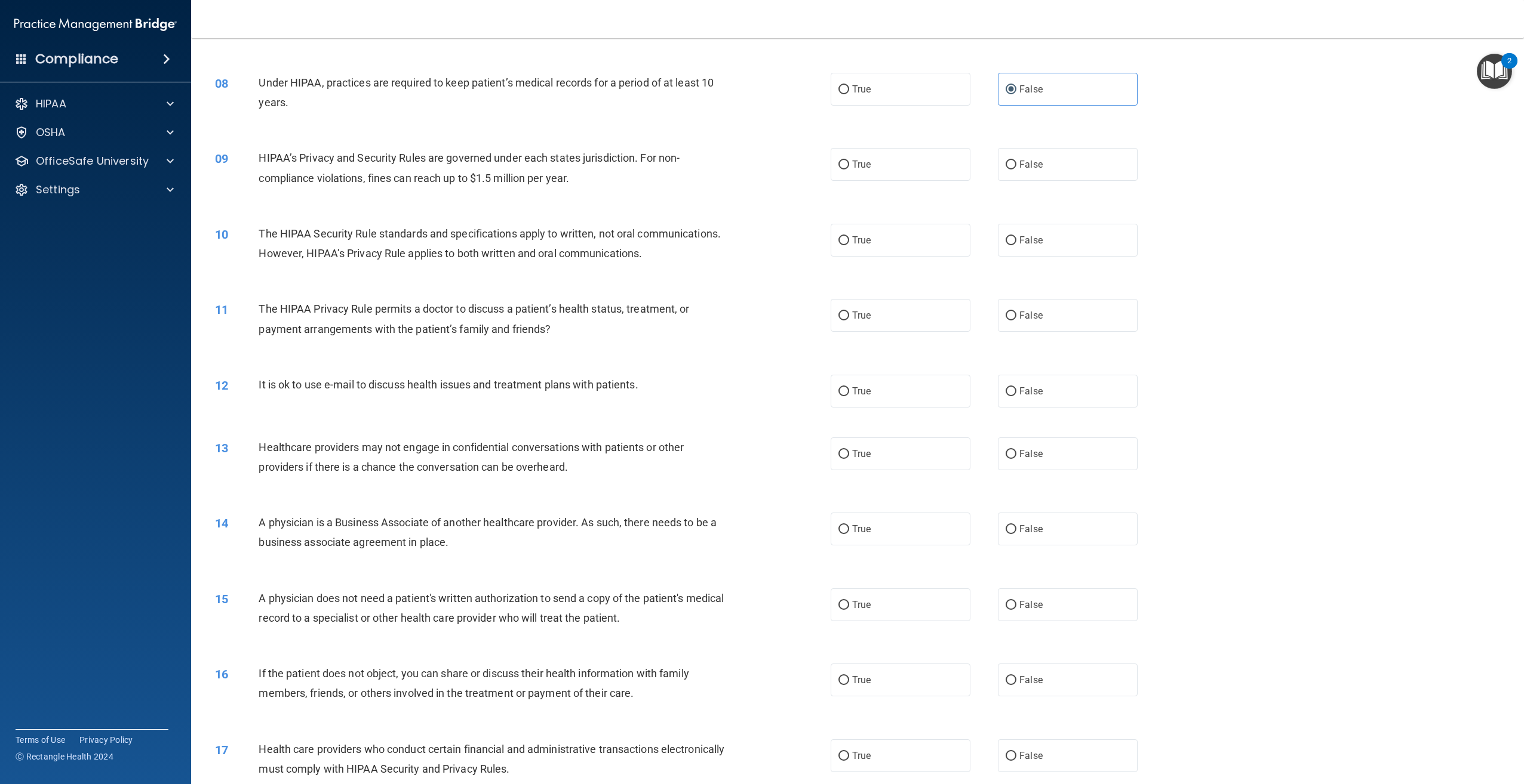
scroll to position [597, 0]
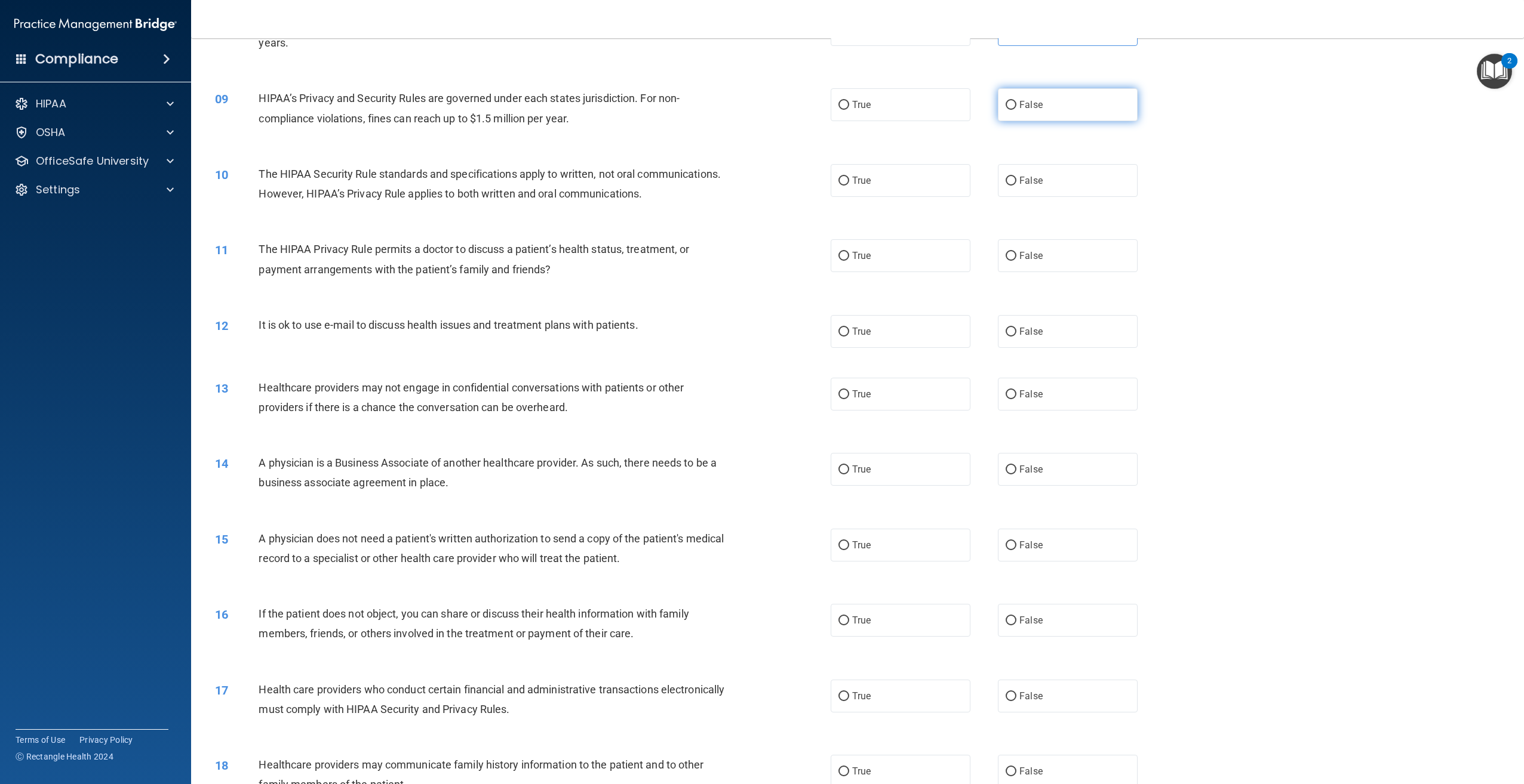
click at [1014, 116] on label "False" at bounding box center [1067, 105] width 139 height 33
click at [1014, 110] on input "False" at bounding box center [1011, 105] width 11 height 9
radio input "true"
click at [1037, 193] on label "False" at bounding box center [1067, 181] width 139 height 33
click at [1016, 185] on input "False" at bounding box center [1011, 181] width 11 height 9
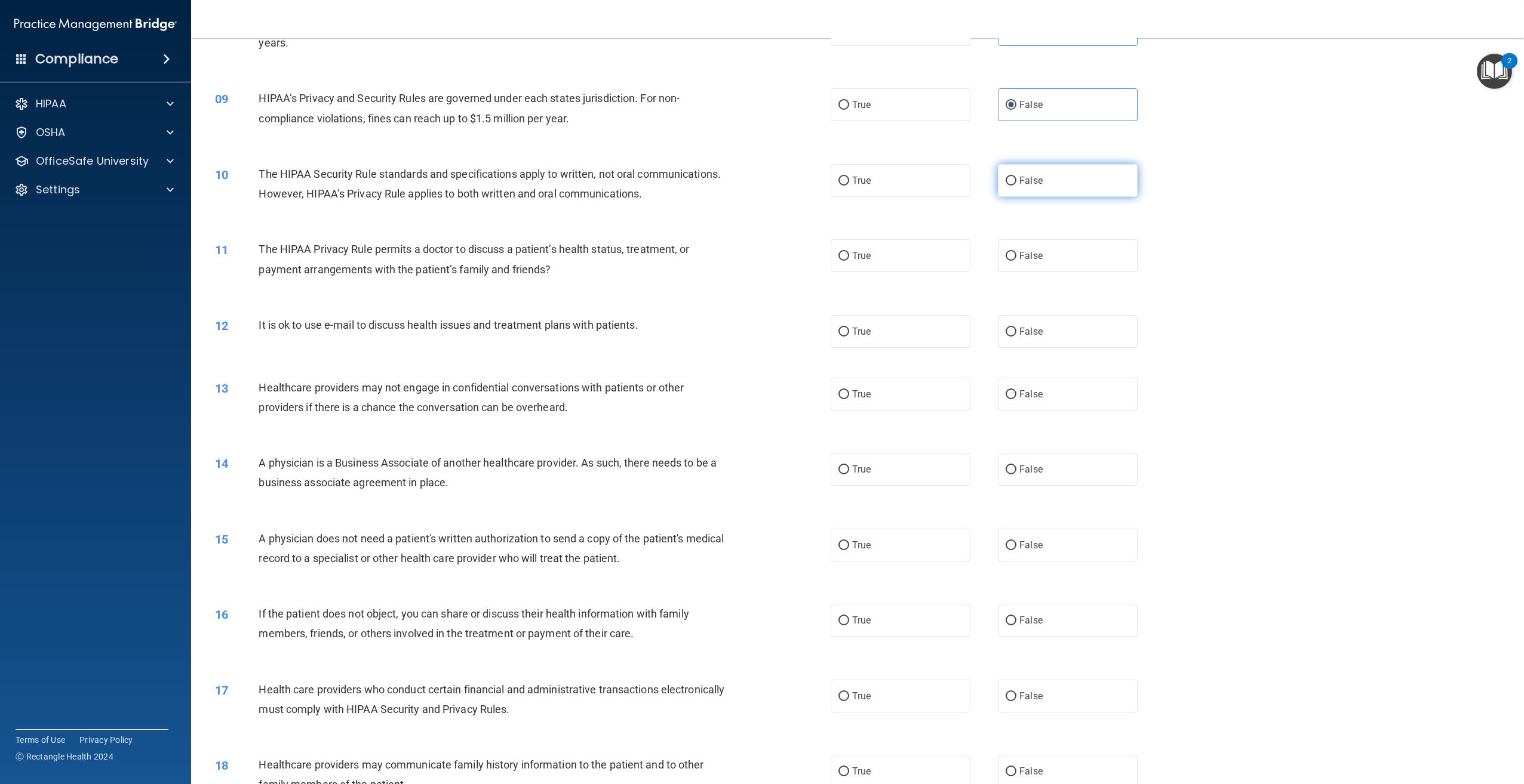
radio input "true"
click at [852, 186] on span "True" at bounding box center [861, 181] width 18 height 11
click at [849, 185] on input "True" at bounding box center [844, 181] width 11 height 9
radio input "true"
radio input "false"
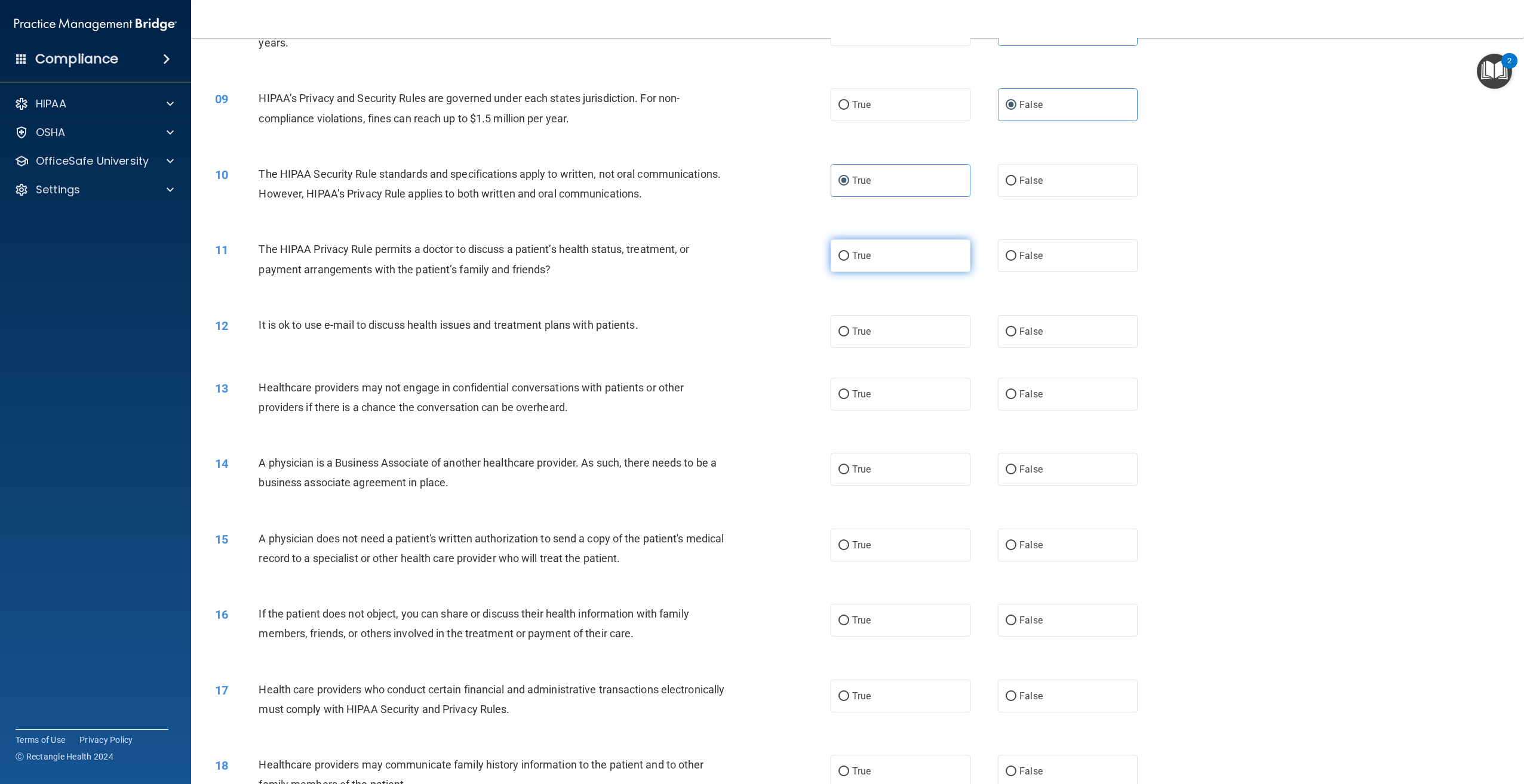
click at [847, 272] on label "True" at bounding box center [900, 256] width 139 height 33
click at [847, 261] on input "True" at bounding box center [844, 256] width 11 height 9
radio input "true"
click at [869, 348] on label "True" at bounding box center [900, 331] width 139 height 33
click at [849, 337] on input "True" at bounding box center [844, 331] width 11 height 9
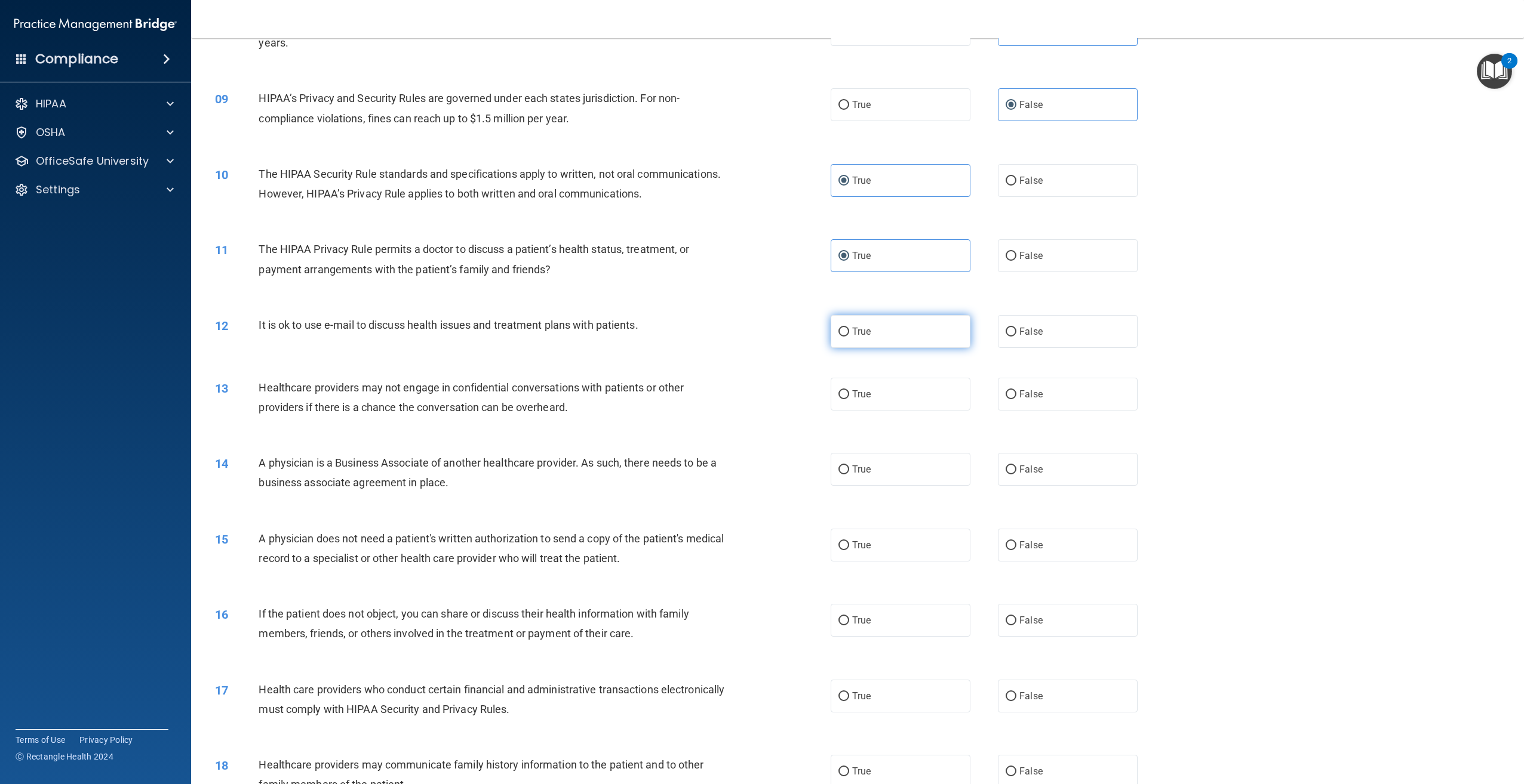
radio input "true"
click at [846, 411] on label "True" at bounding box center [900, 394] width 139 height 33
click at [846, 399] on input "True" at bounding box center [844, 394] width 11 height 9
radio input "true"
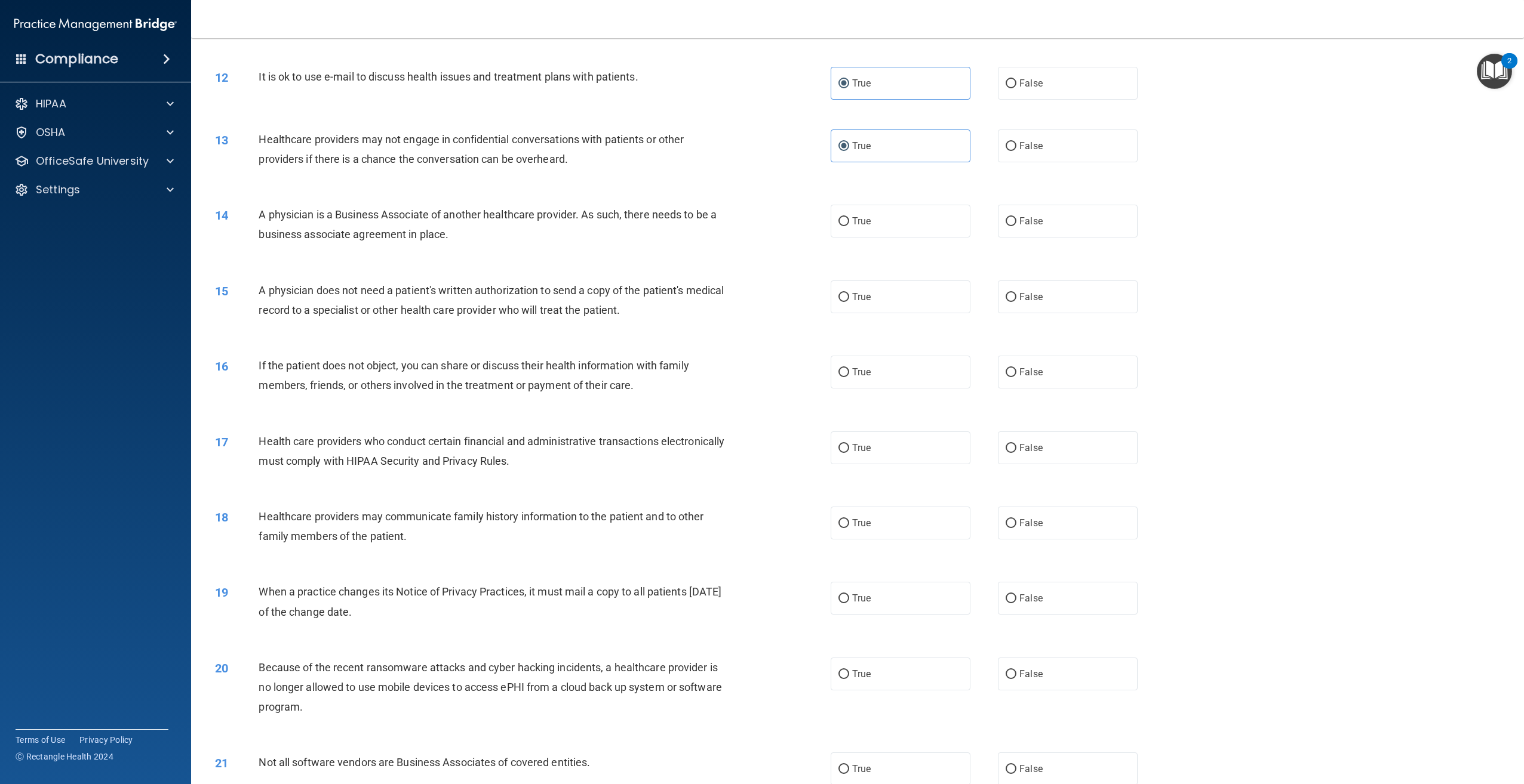
scroll to position [955, 0]
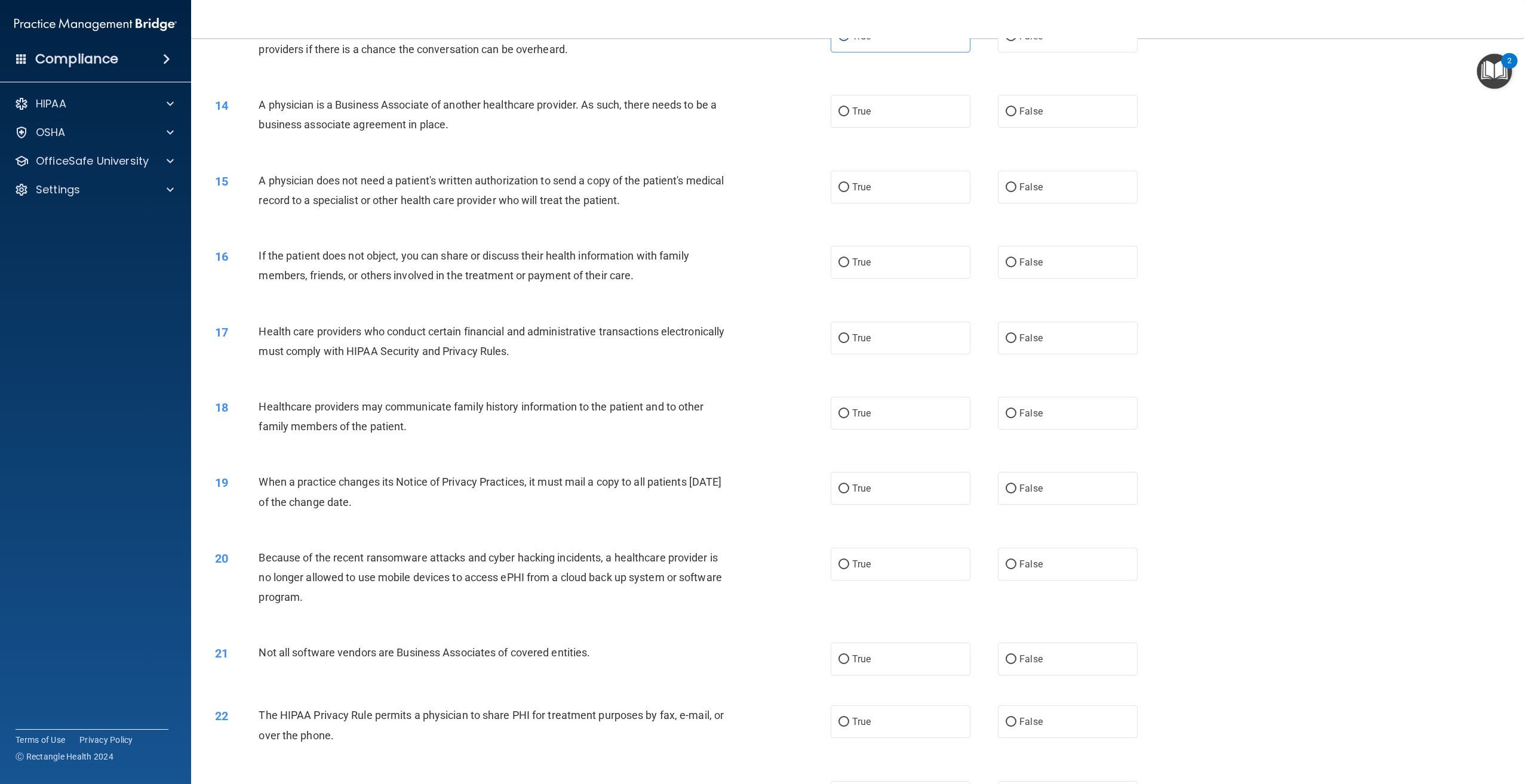
click at [1069, 80] on div "13 Healthcare providers may not engage in confidential conversations with patie…" at bounding box center [857, 42] width 1303 height 75
click at [1069, 53] on label "False" at bounding box center [1067, 36] width 139 height 33
click at [1016, 41] on input "False" at bounding box center [1011, 37] width 11 height 9
radio input "true"
radio input "false"
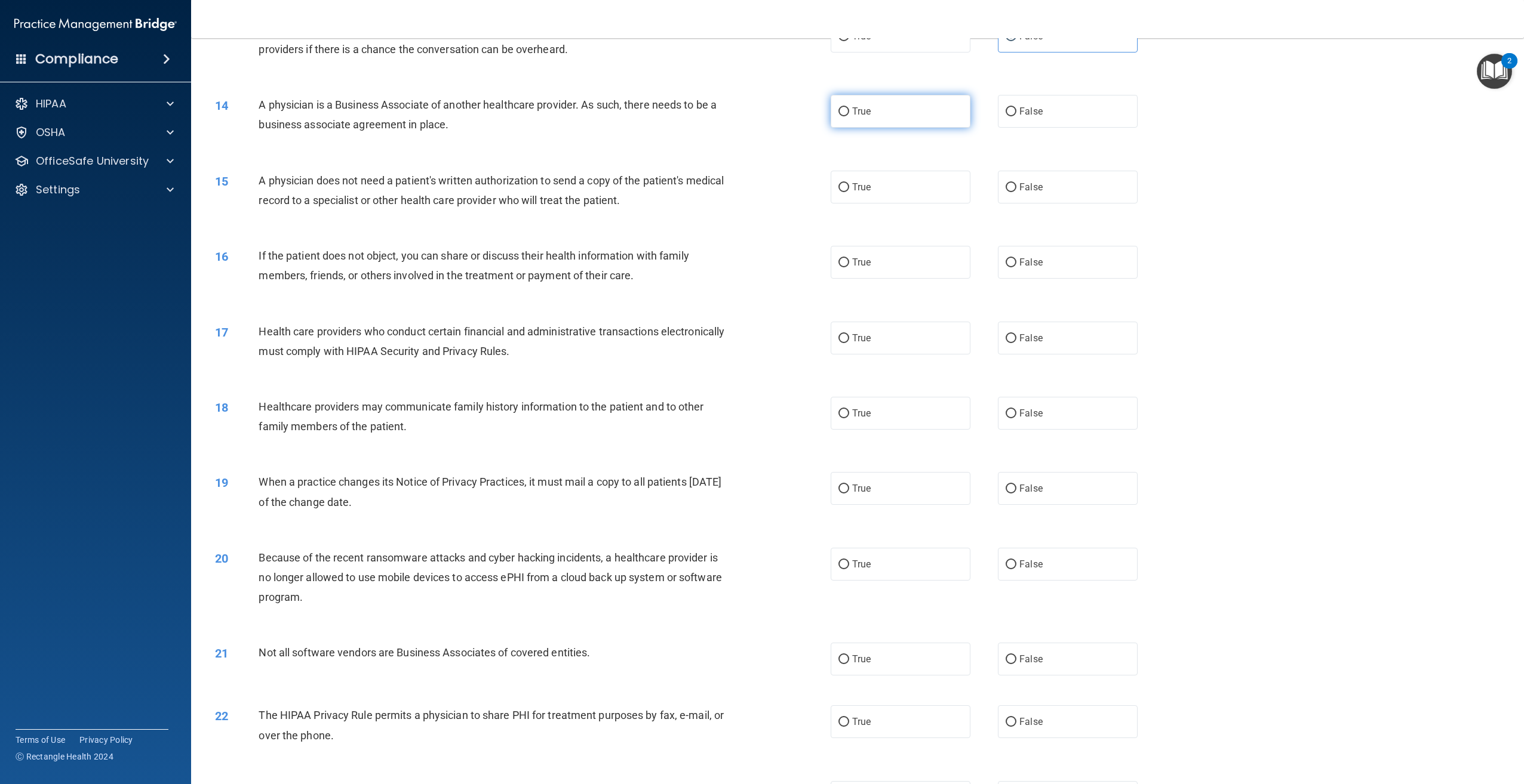
click at [887, 128] on label "True" at bounding box center [900, 111] width 139 height 33
click at [849, 116] on input "True" at bounding box center [844, 112] width 11 height 9
radio input "true"
click at [877, 204] on label "True" at bounding box center [900, 187] width 139 height 33
click at [849, 192] on input "True" at bounding box center [844, 187] width 11 height 9
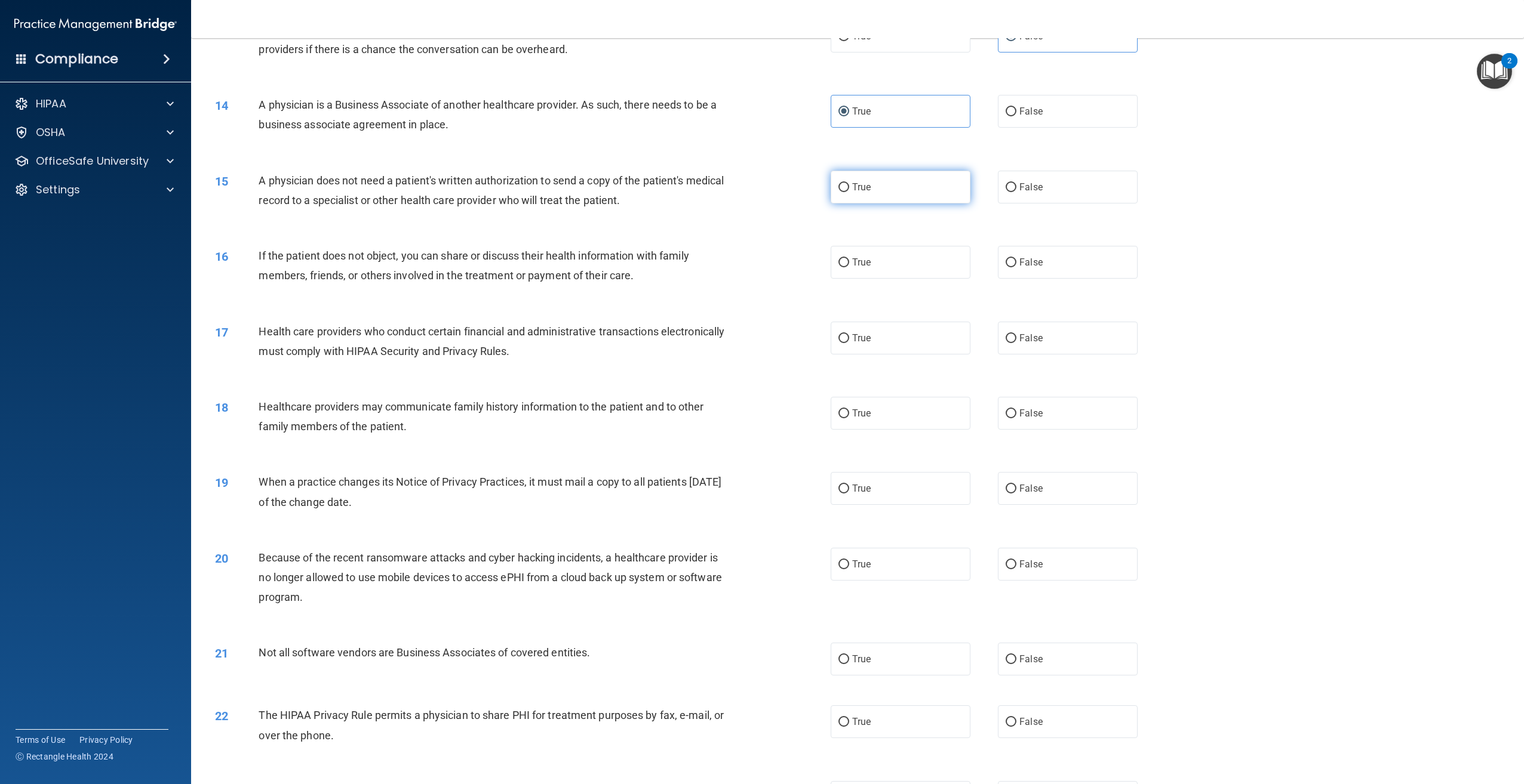
radio input "true"
click at [921, 279] on label "True" at bounding box center [900, 262] width 139 height 33
click at [849, 267] on input "True" at bounding box center [844, 262] width 11 height 9
radio input "true"
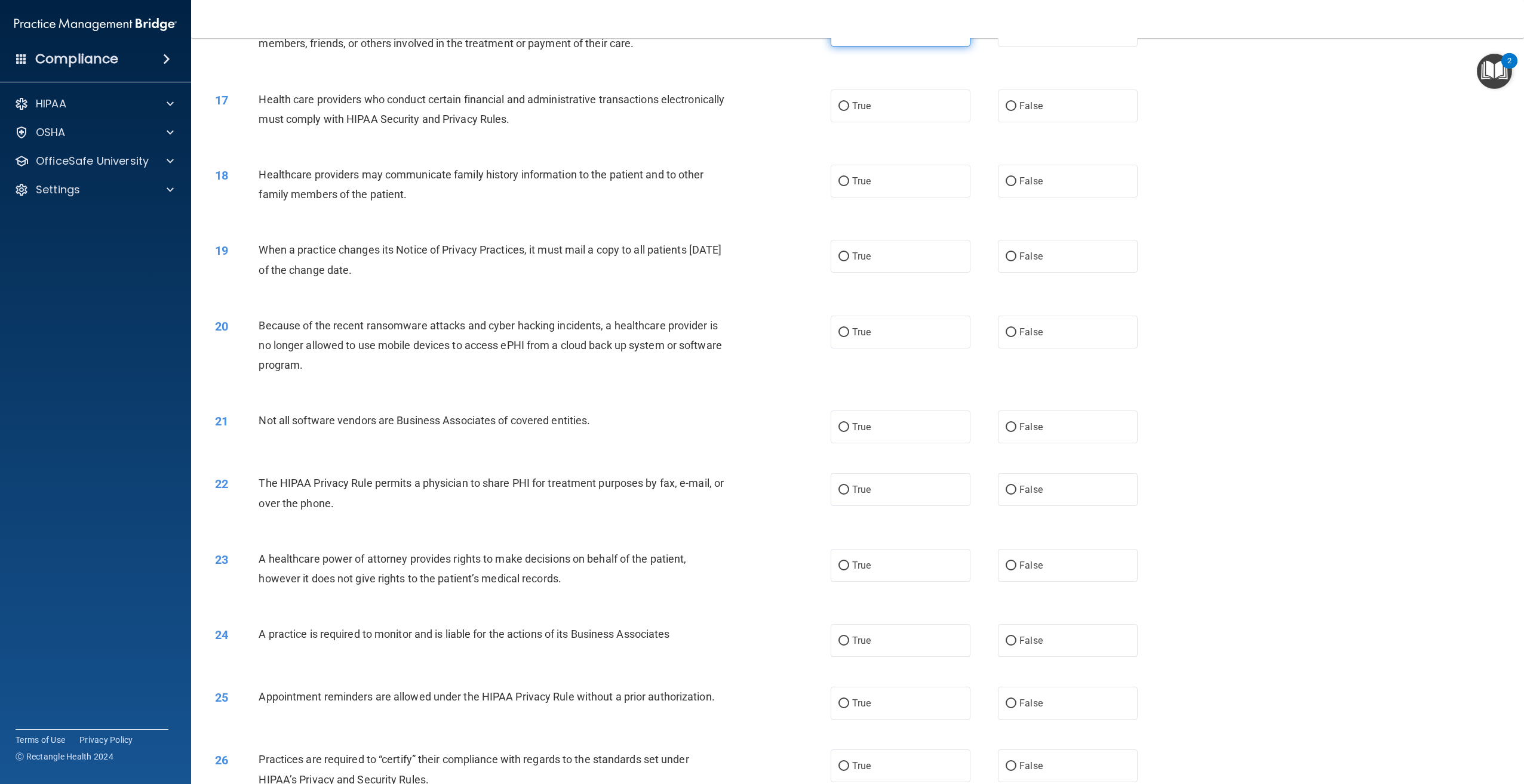
scroll to position [1253, 0]
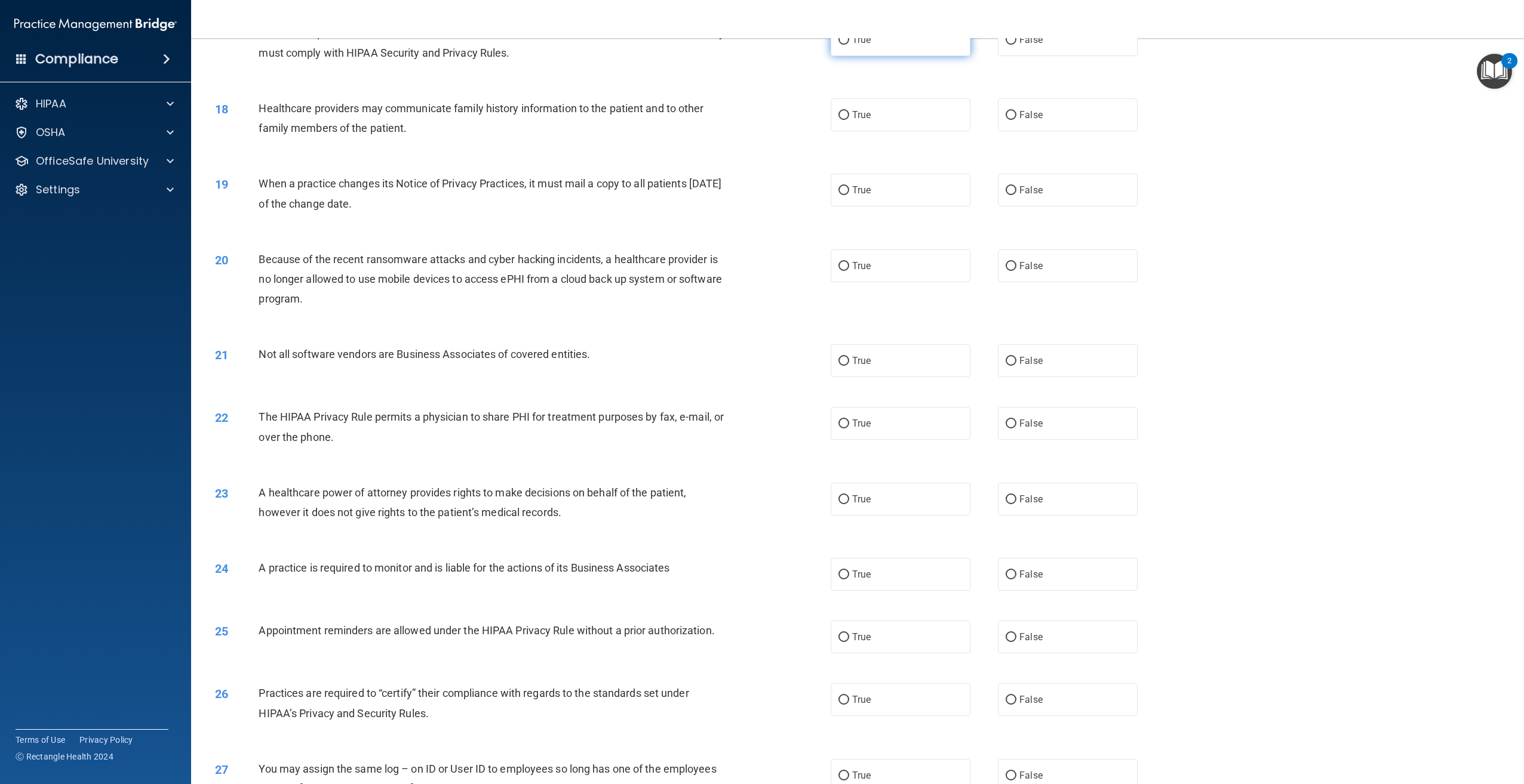
click at [854, 56] on label "True" at bounding box center [900, 39] width 139 height 33
click at [849, 45] on input "True" at bounding box center [844, 40] width 11 height 9
radio input "true"
click at [845, 120] on input "True" at bounding box center [844, 115] width 11 height 9
radio input "true"
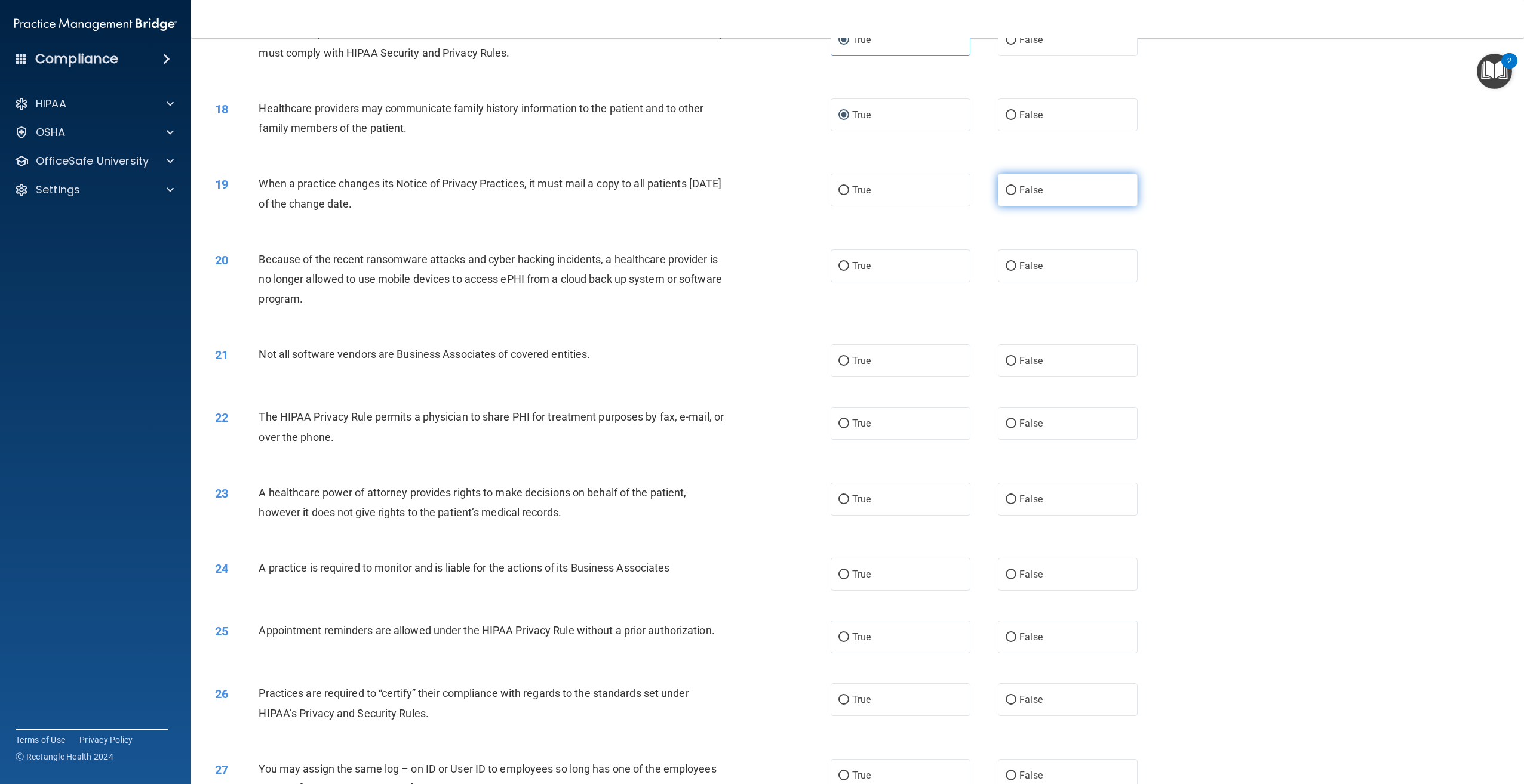
click at [998, 206] on label "False" at bounding box center [1067, 190] width 139 height 33
click at [1006, 195] on input "False" at bounding box center [1011, 190] width 11 height 9
radio input "true"
click at [1020, 282] on label "False" at bounding box center [1067, 266] width 139 height 33
click at [1016, 271] on input "False" at bounding box center [1011, 266] width 11 height 9
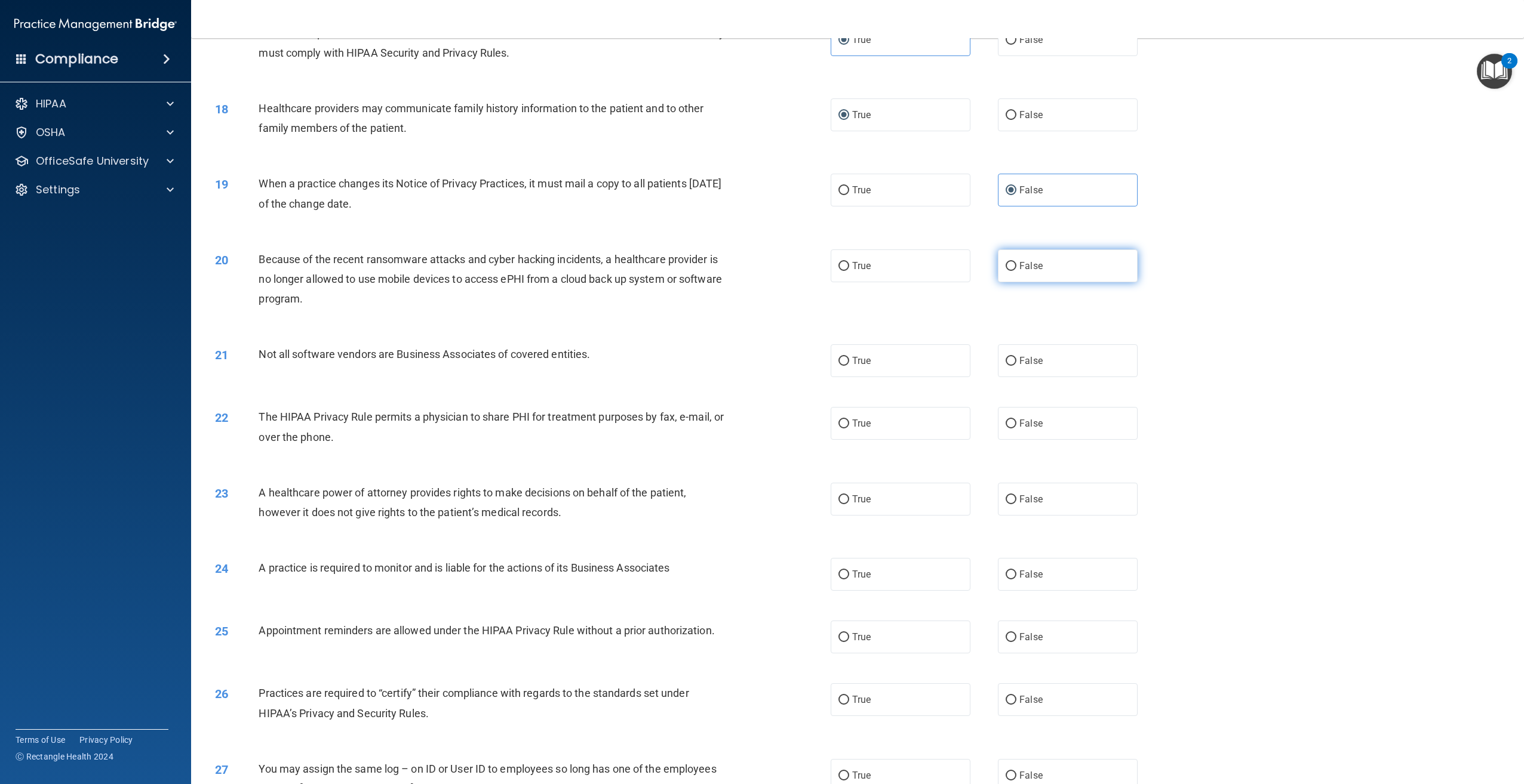
radio input "true"
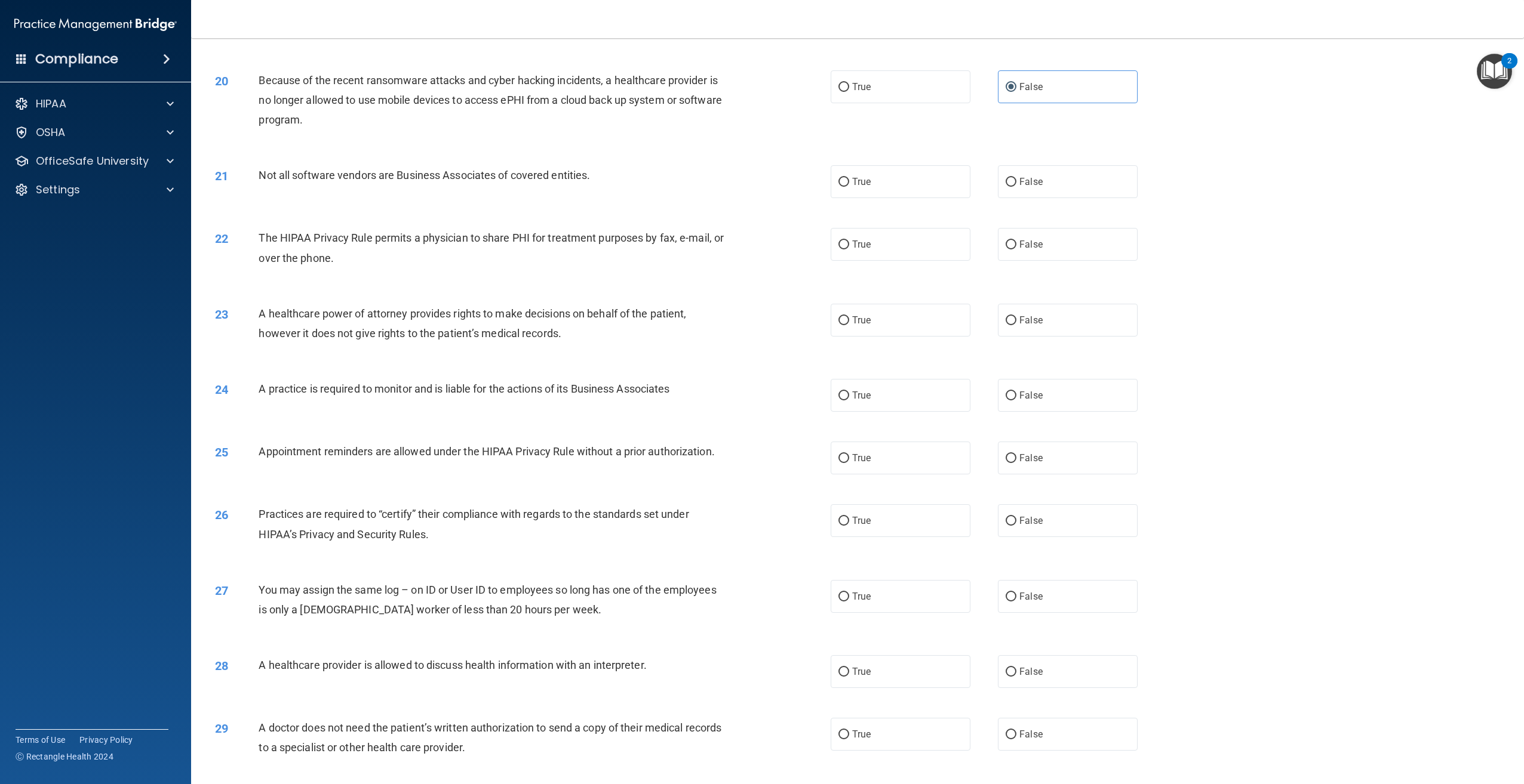
scroll to position [1492, 0]
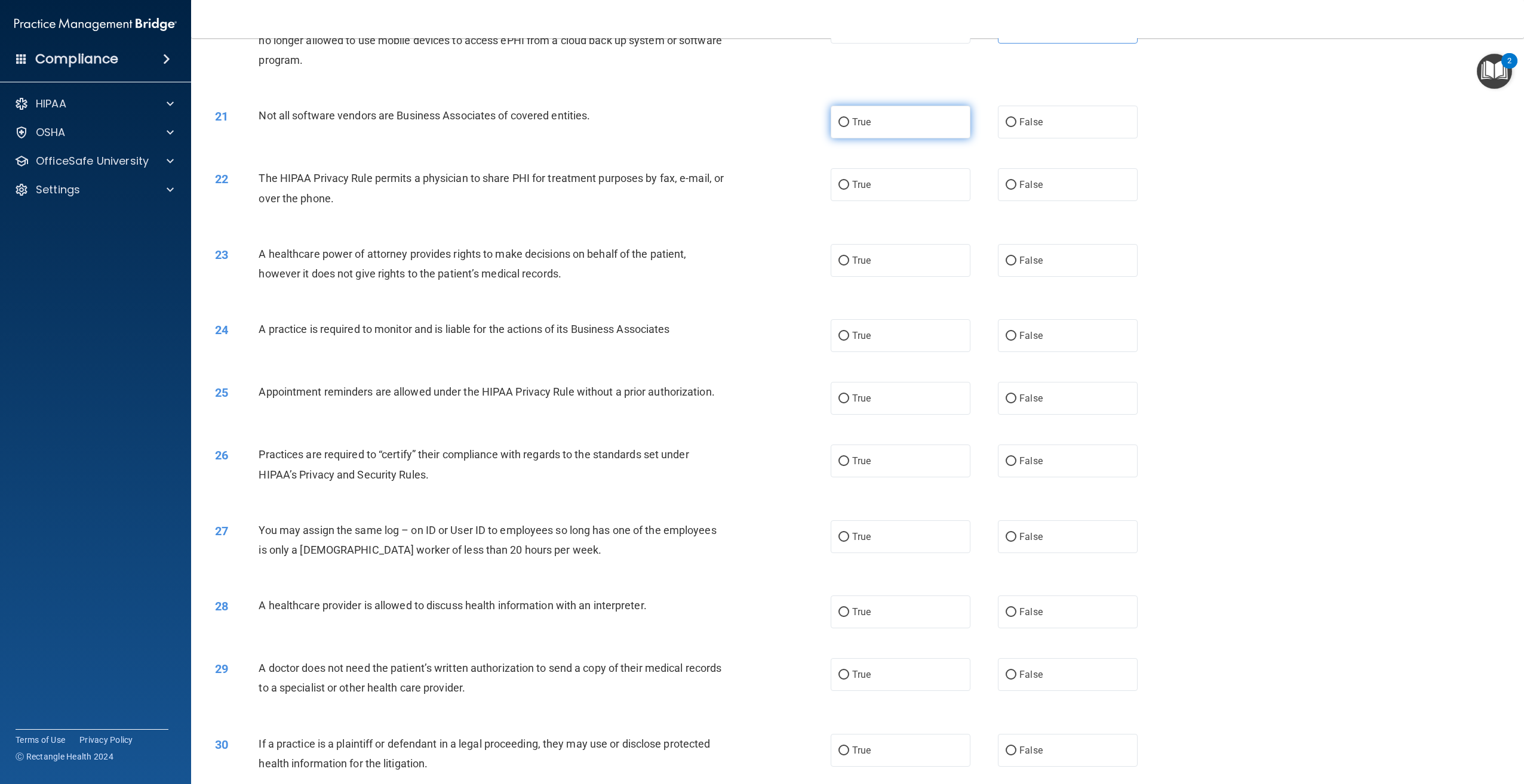
click at [920, 139] on label "True" at bounding box center [900, 122] width 139 height 33
click at [849, 127] on input "True" at bounding box center [844, 122] width 11 height 9
radio input "true"
click at [891, 201] on label "True" at bounding box center [900, 185] width 139 height 33
click at [849, 190] on input "True" at bounding box center [844, 185] width 11 height 9
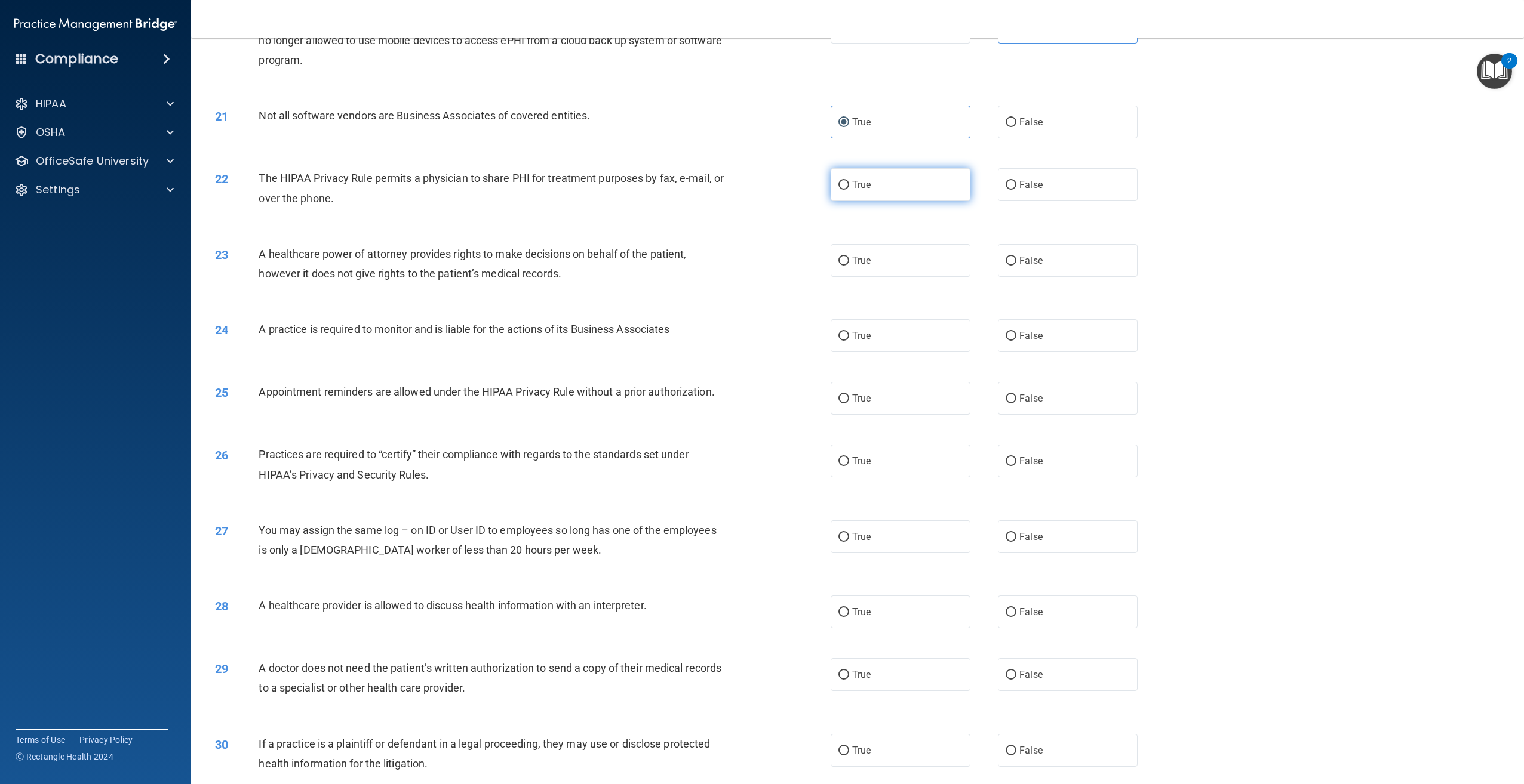
radio input "true"
click at [1069, 277] on label "False" at bounding box center [1067, 260] width 139 height 33
click at [1016, 266] on input "False" at bounding box center [1011, 260] width 11 height 9
radio input "true"
click at [950, 352] on label "True" at bounding box center [900, 336] width 139 height 33
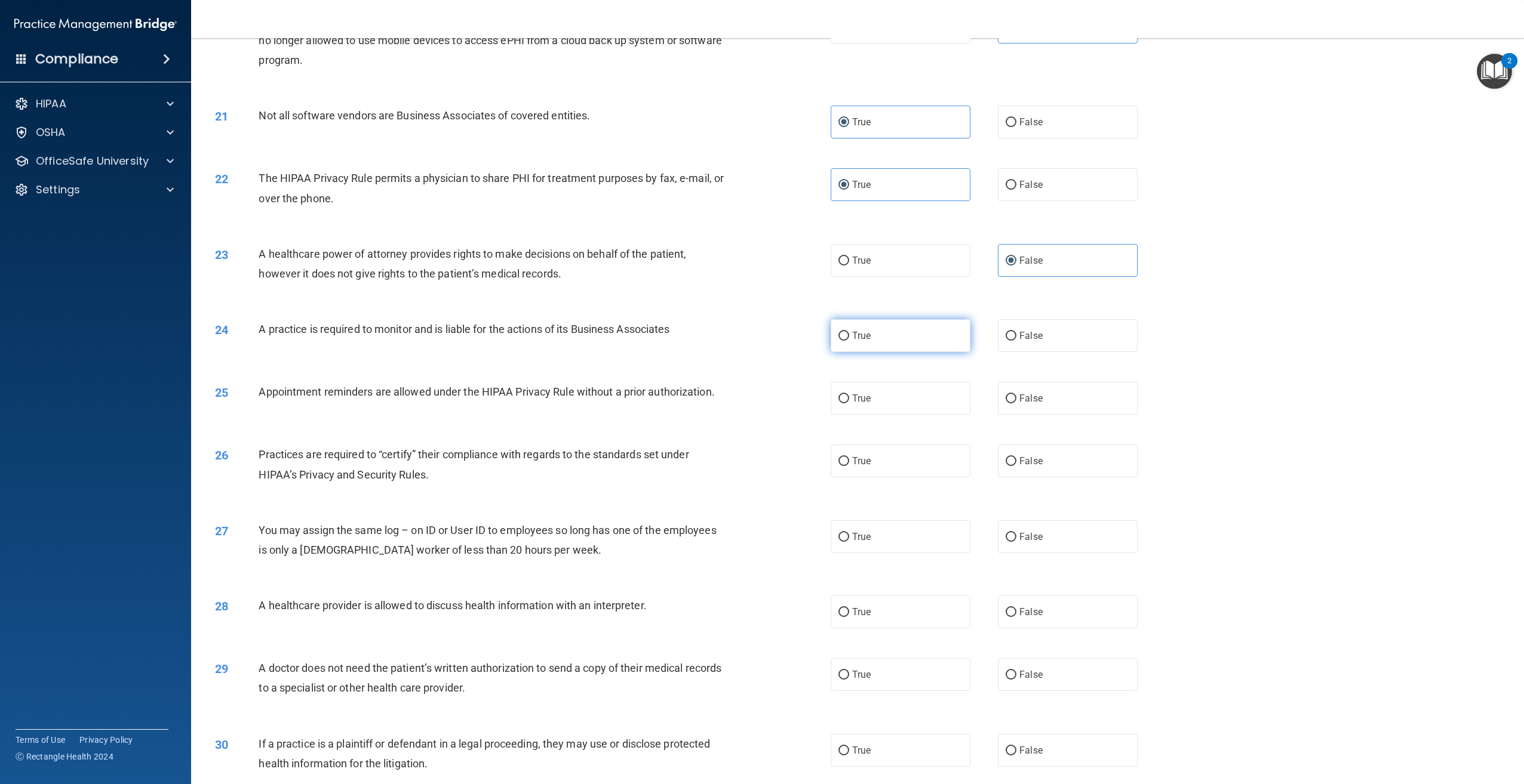
click at [849, 341] on input "True" at bounding box center [844, 336] width 11 height 9
radio input "true"
click at [900, 415] on label "True" at bounding box center [900, 398] width 139 height 33
click at [849, 403] on input "True" at bounding box center [844, 398] width 11 height 9
radio input "true"
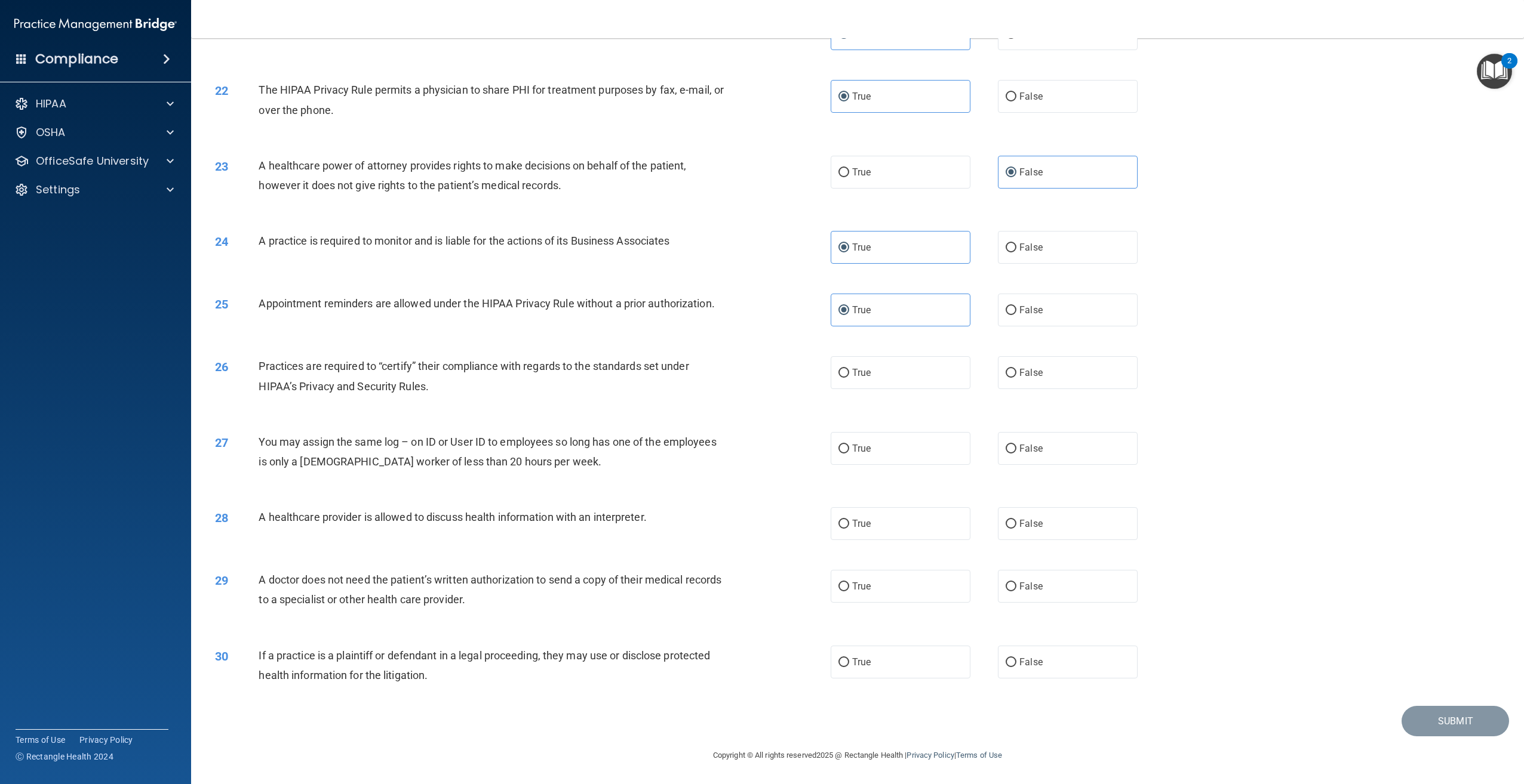
scroll to position [1620, 0]
click at [852, 377] on span "True" at bounding box center [861, 373] width 18 height 11
click at [849, 377] on input "True" at bounding box center [844, 373] width 11 height 9
radio input "true"
click at [1091, 461] on label "False" at bounding box center [1067, 448] width 139 height 33
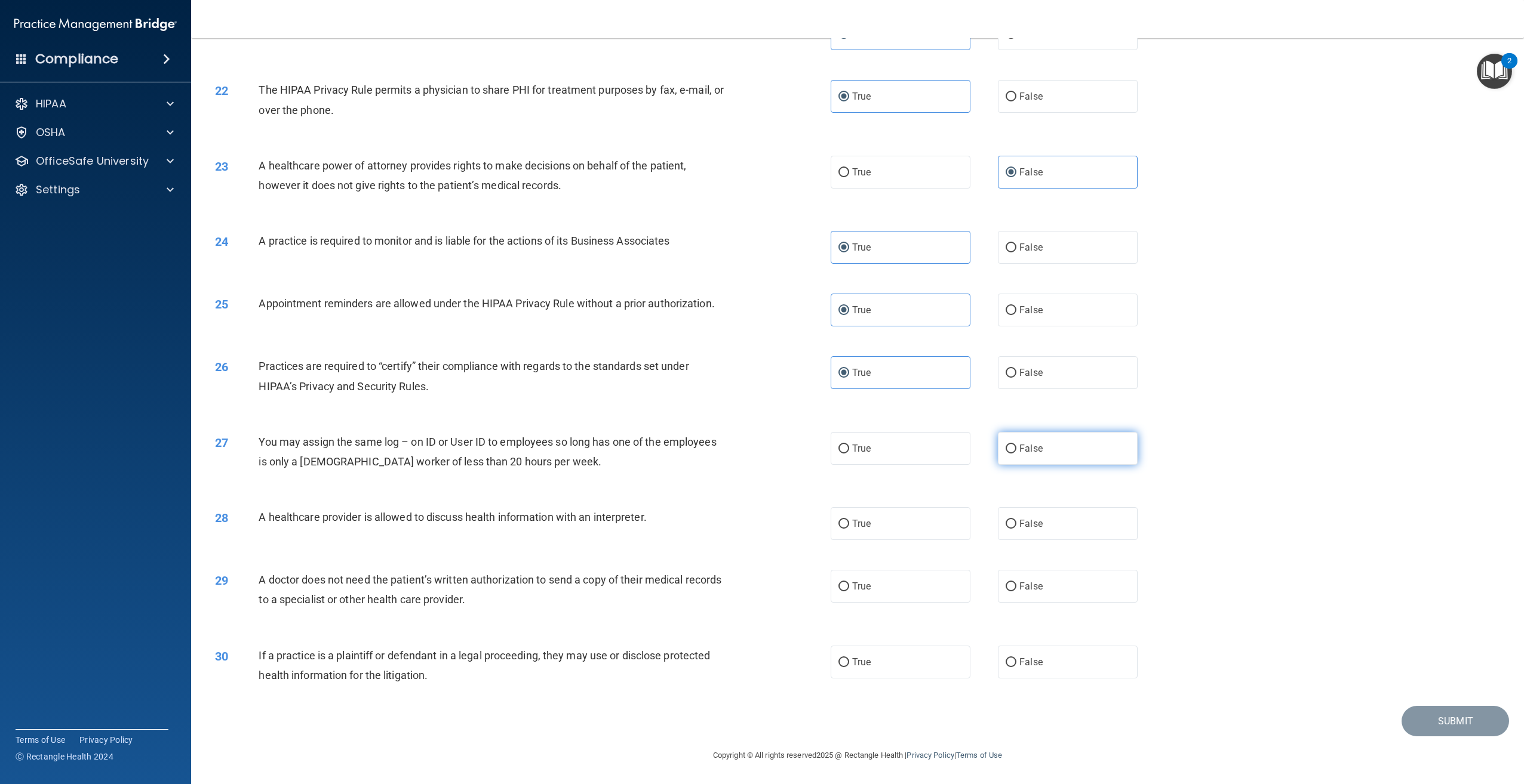
click at [1016, 454] on input "False" at bounding box center [1011, 448] width 11 height 9
radio input "true"
click at [884, 530] on label "True" at bounding box center [900, 524] width 139 height 33
click at [849, 529] on input "True" at bounding box center [844, 524] width 11 height 9
radio input "true"
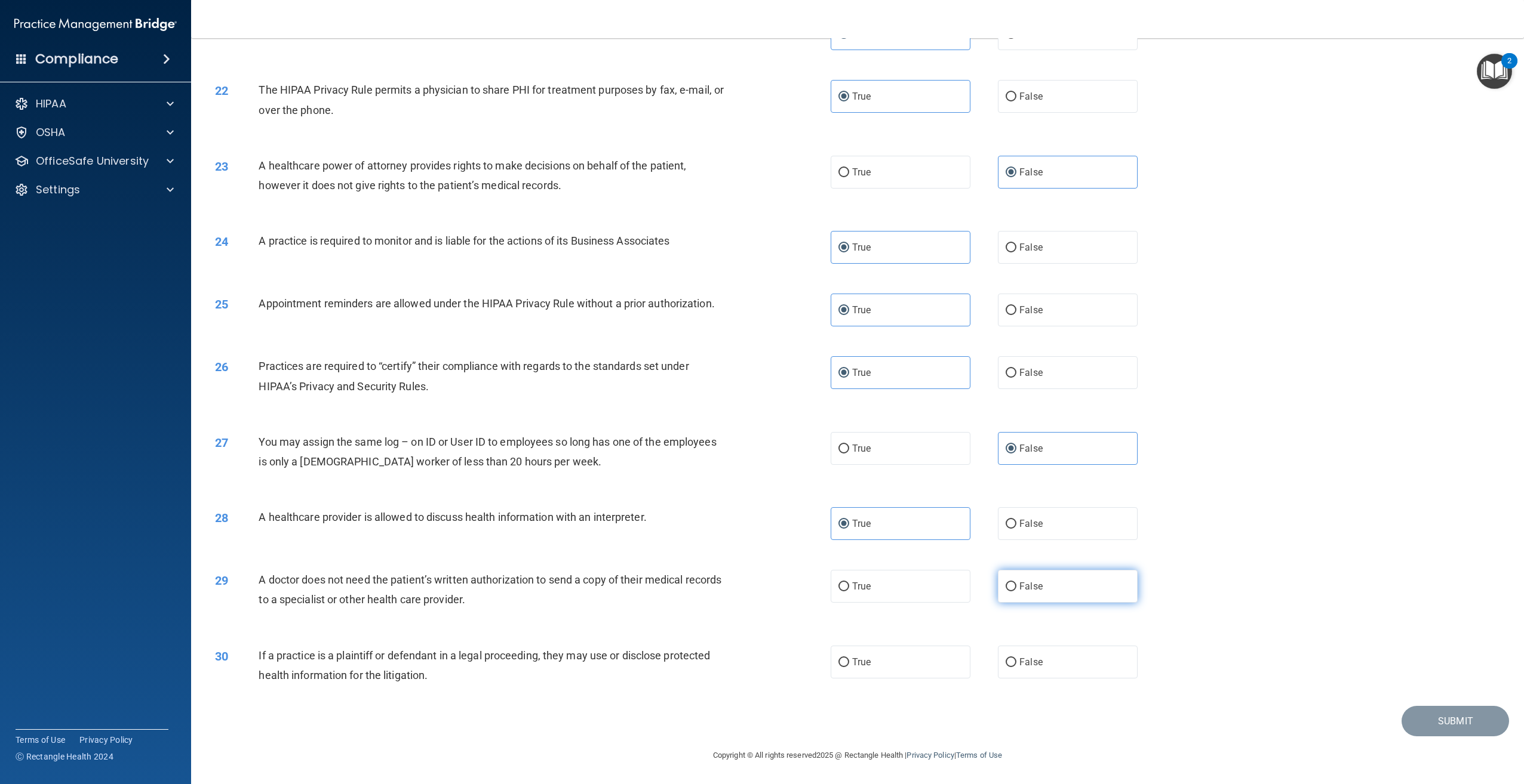
click at [1034, 601] on label "False" at bounding box center [1067, 586] width 139 height 33
click at [1016, 591] on input "False" at bounding box center [1011, 586] width 11 height 9
radio input "true"
click at [922, 668] on label "True" at bounding box center [900, 662] width 139 height 33
click at [849, 667] on input "True" at bounding box center [844, 662] width 11 height 9
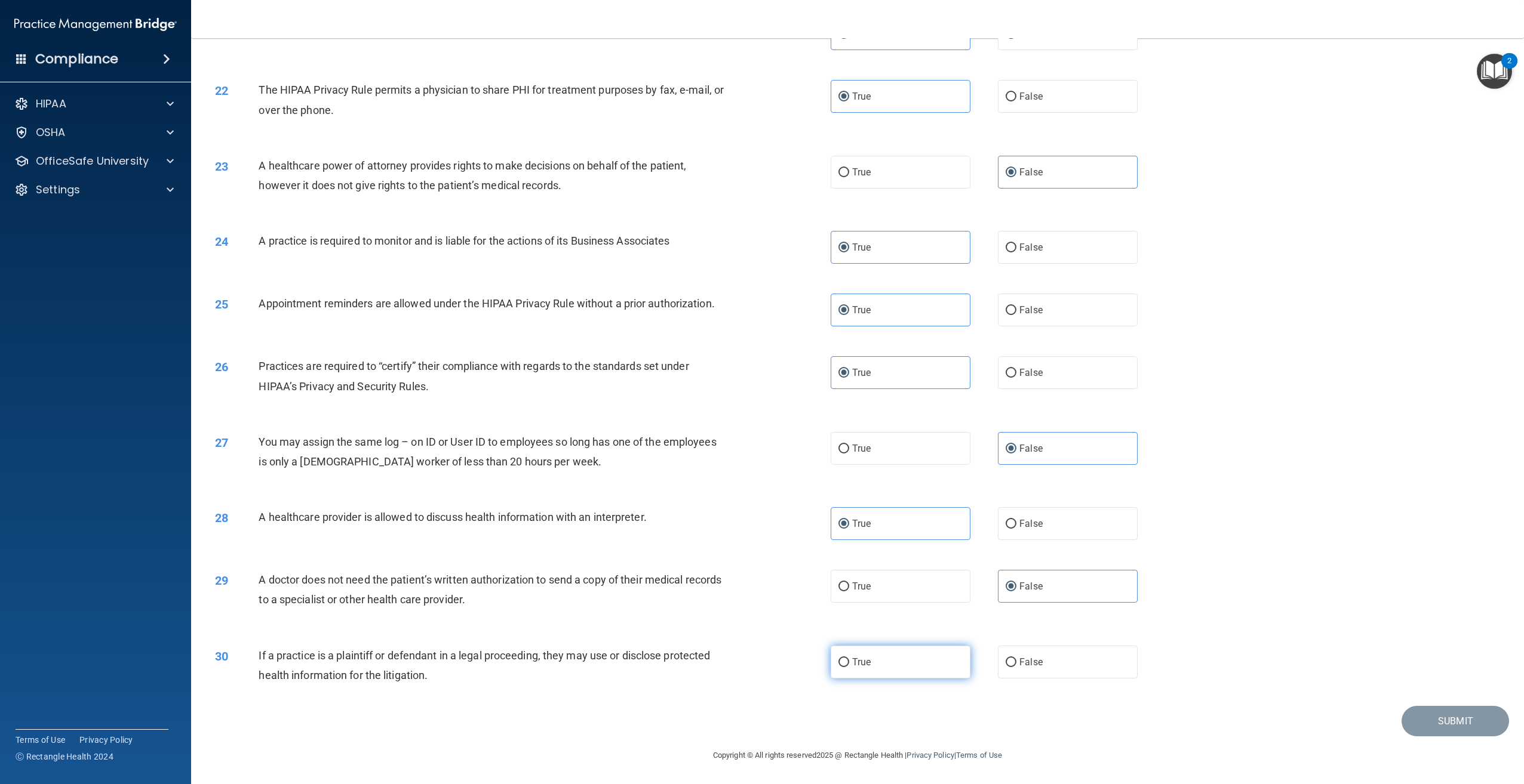
radio input "true"
click at [1437, 719] on button "Submit" at bounding box center [1455, 721] width 108 height 30
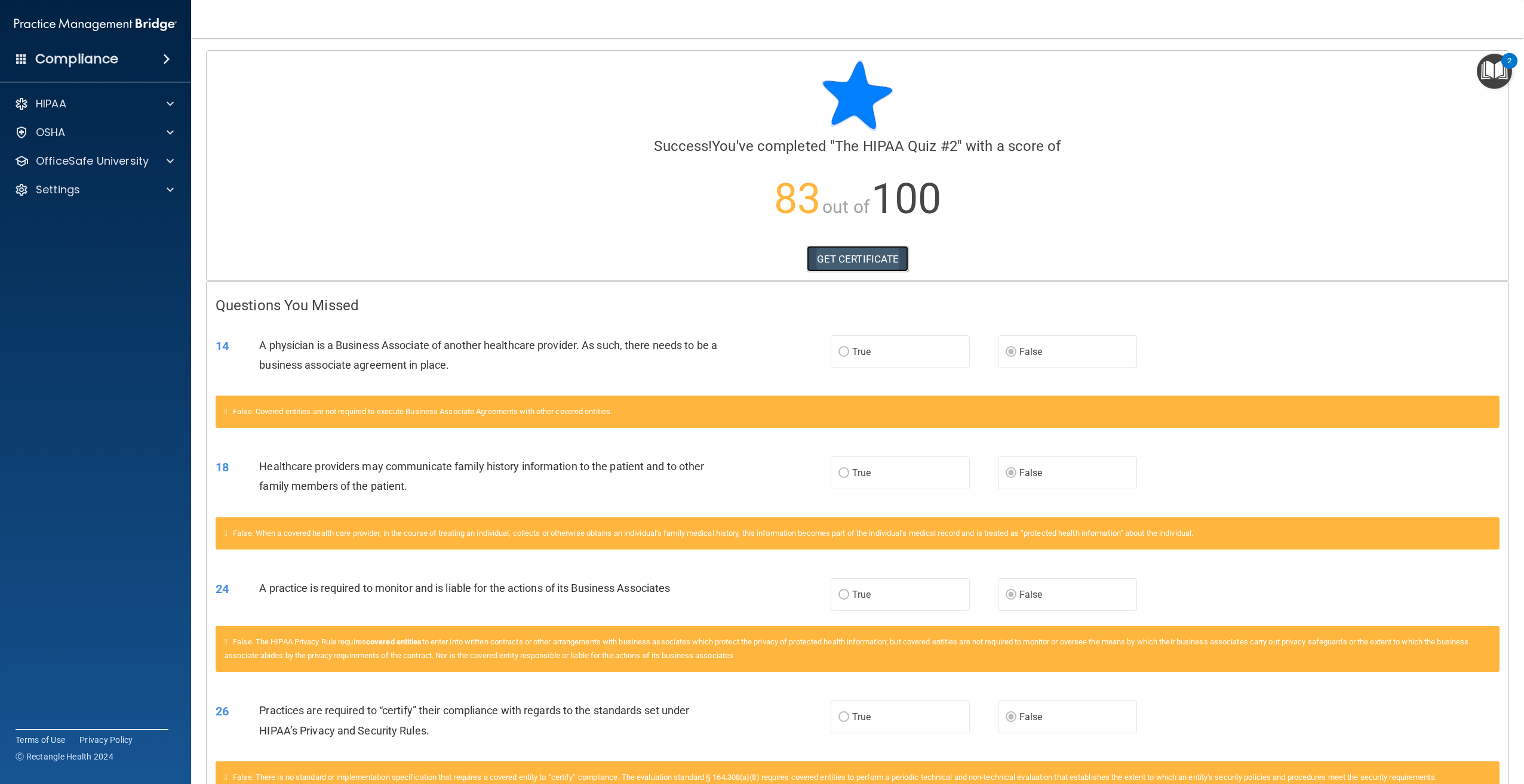
click at [848, 260] on link "GET CERTIFICATE" at bounding box center [857, 259] width 102 height 26
click at [112, 99] on div "HIPAA" at bounding box center [79, 103] width 148 height 14
click at [113, 187] on div "OSHA" at bounding box center [79, 189] width 148 height 14
click at [92, 277] on p "OfficeSafe University" at bounding box center [92, 275] width 113 height 14
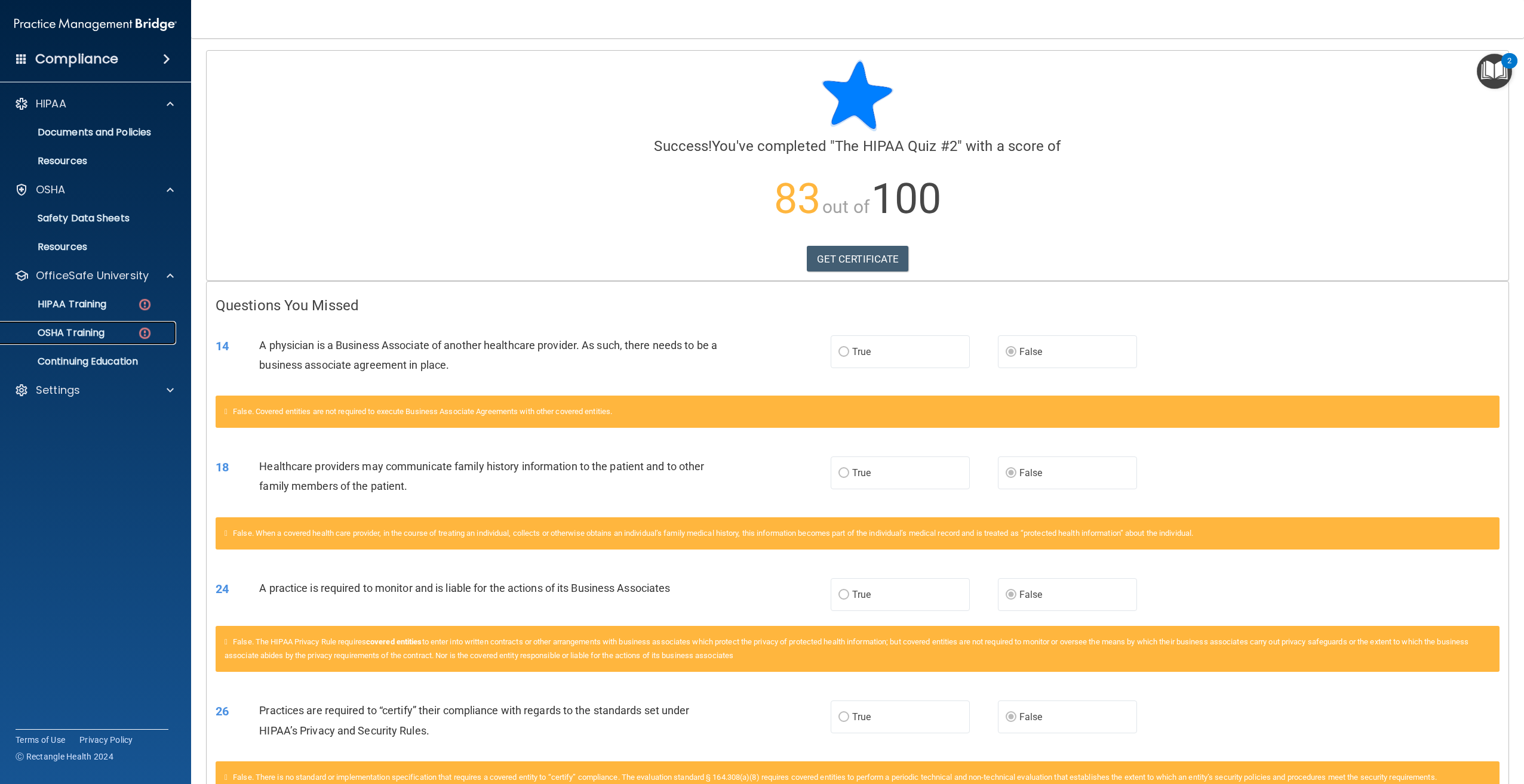
click at [91, 329] on p "OSHA Training" at bounding box center [55, 333] width 97 height 12
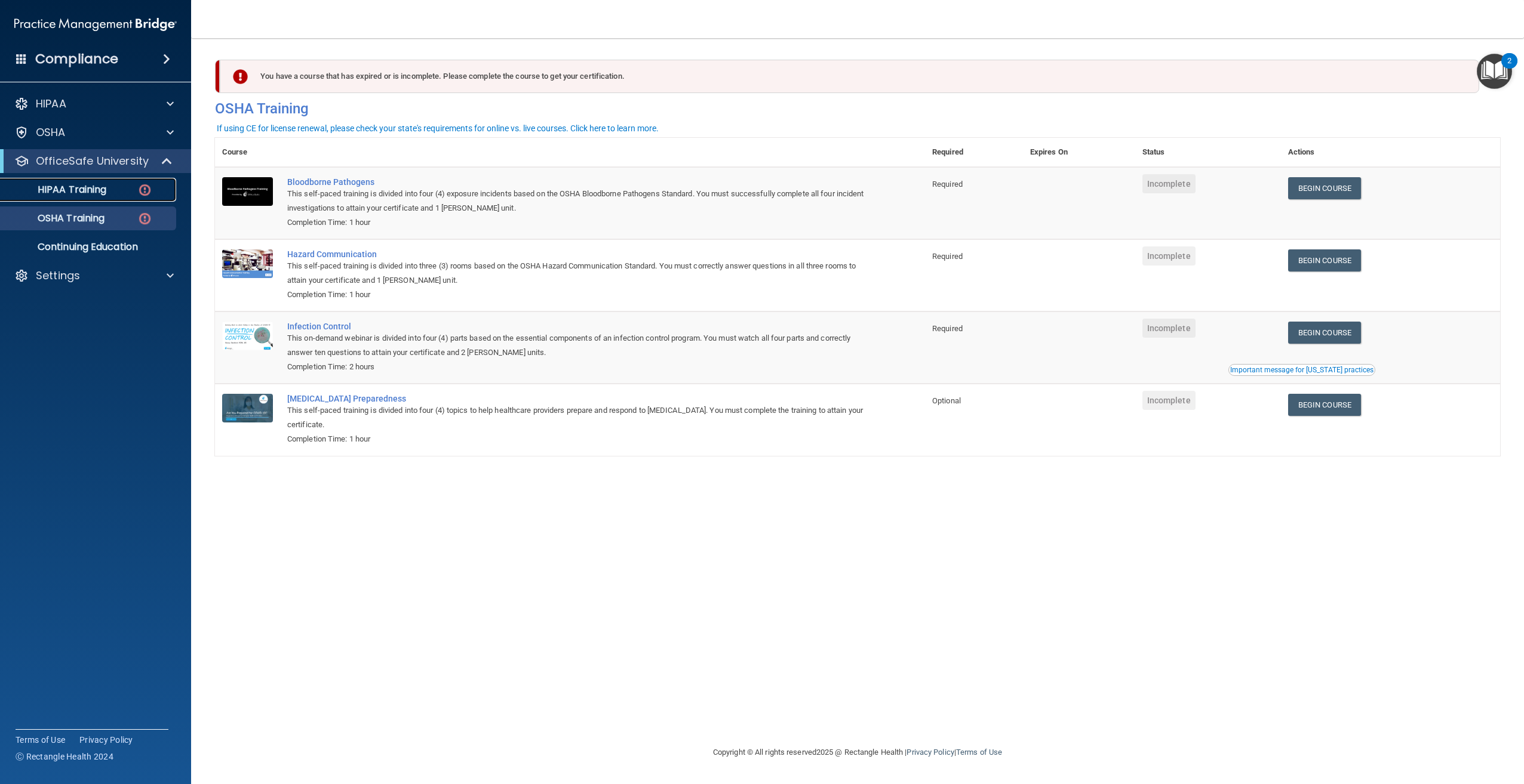
click at [93, 186] on p "HIPAA Training" at bounding box center [57, 190] width 99 height 12
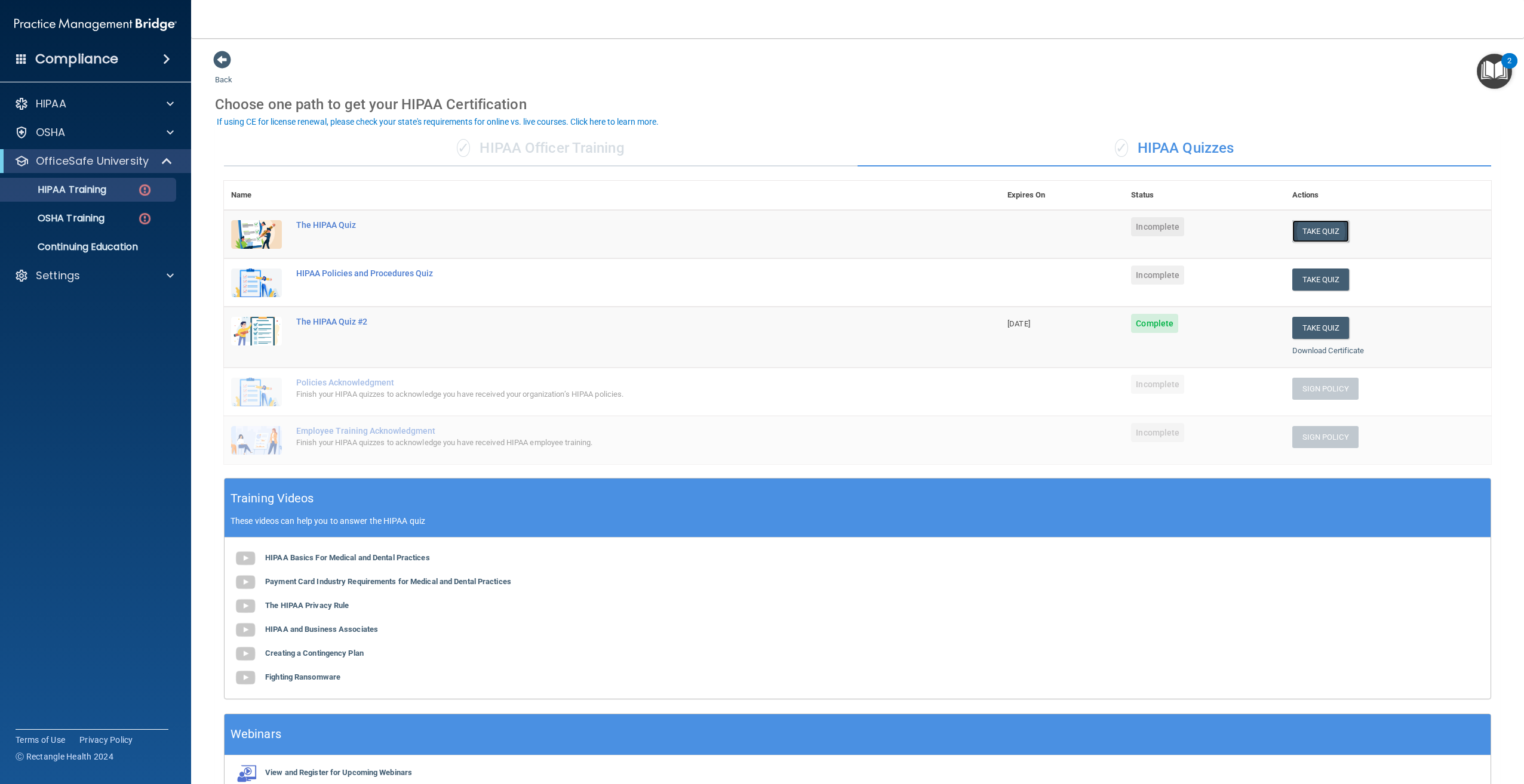
click at [1303, 231] on button "Take Quiz" at bounding box center [1320, 231] width 58 height 22
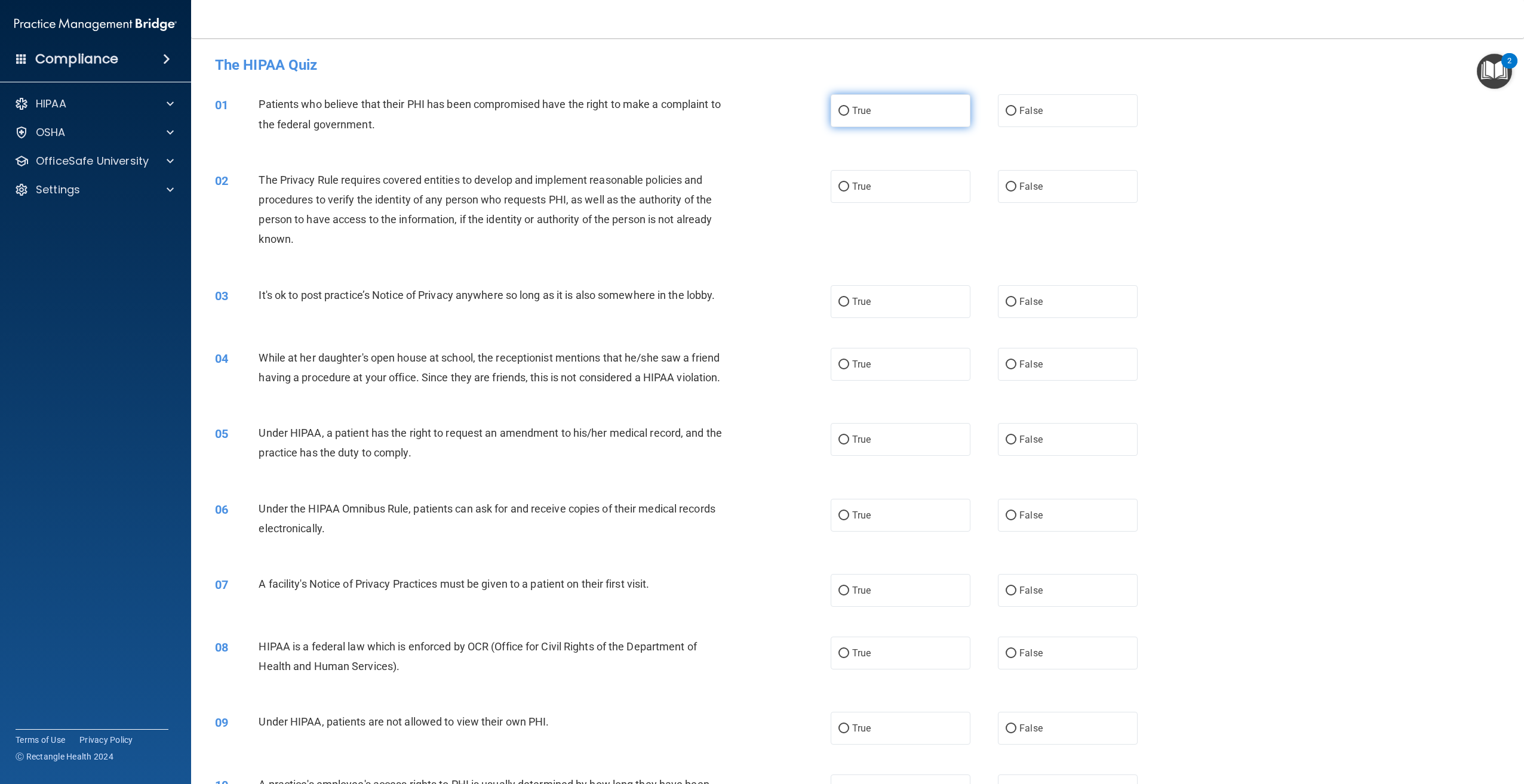
click at [924, 122] on label "True" at bounding box center [900, 110] width 139 height 33
click at [849, 116] on input "True" at bounding box center [844, 111] width 11 height 9
radio input "true"
click at [1023, 360] on span "False" at bounding box center [1031, 364] width 23 height 11
click at [1016, 361] on input "False" at bounding box center [1011, 365] width 11 height 9
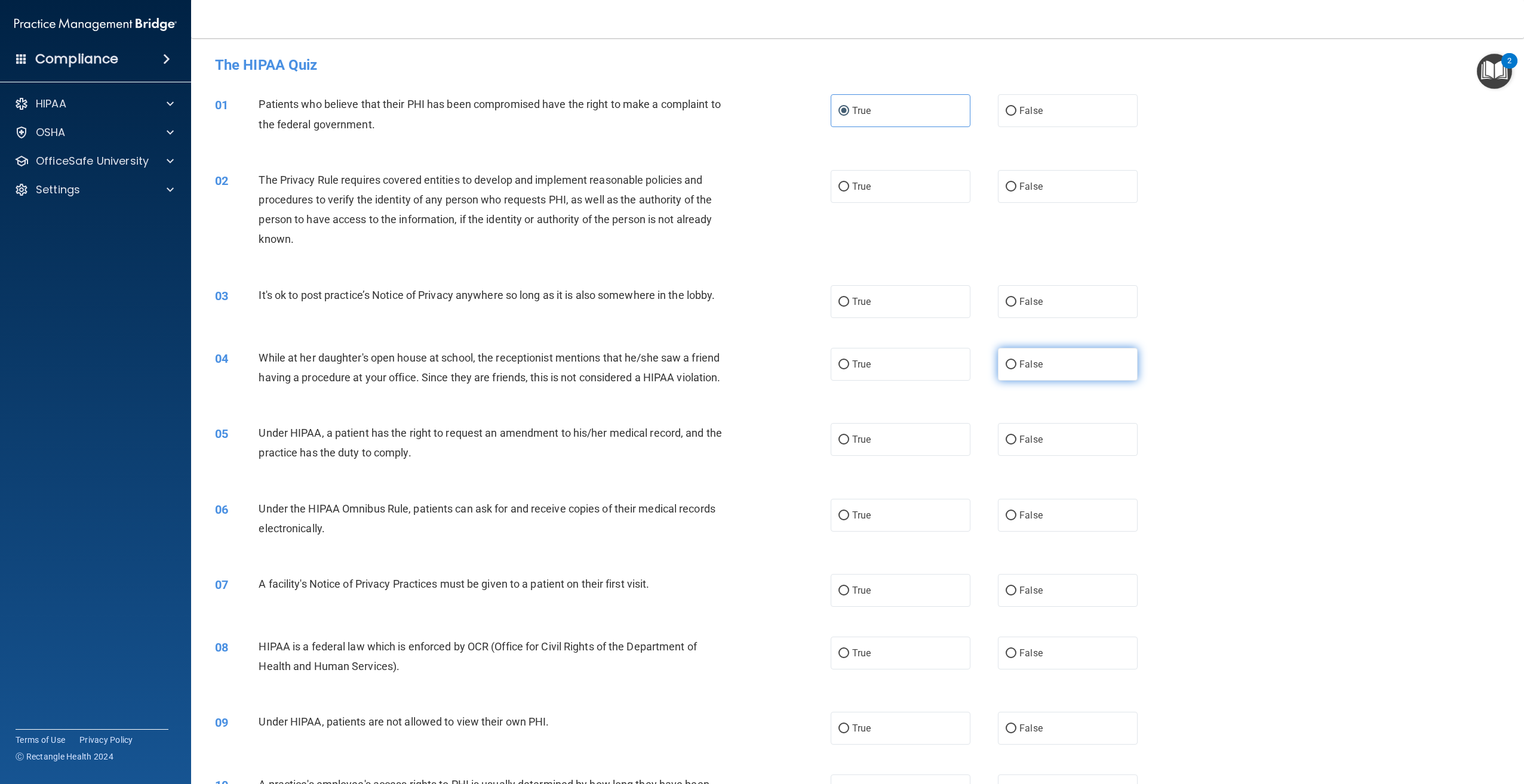
radio input "true"
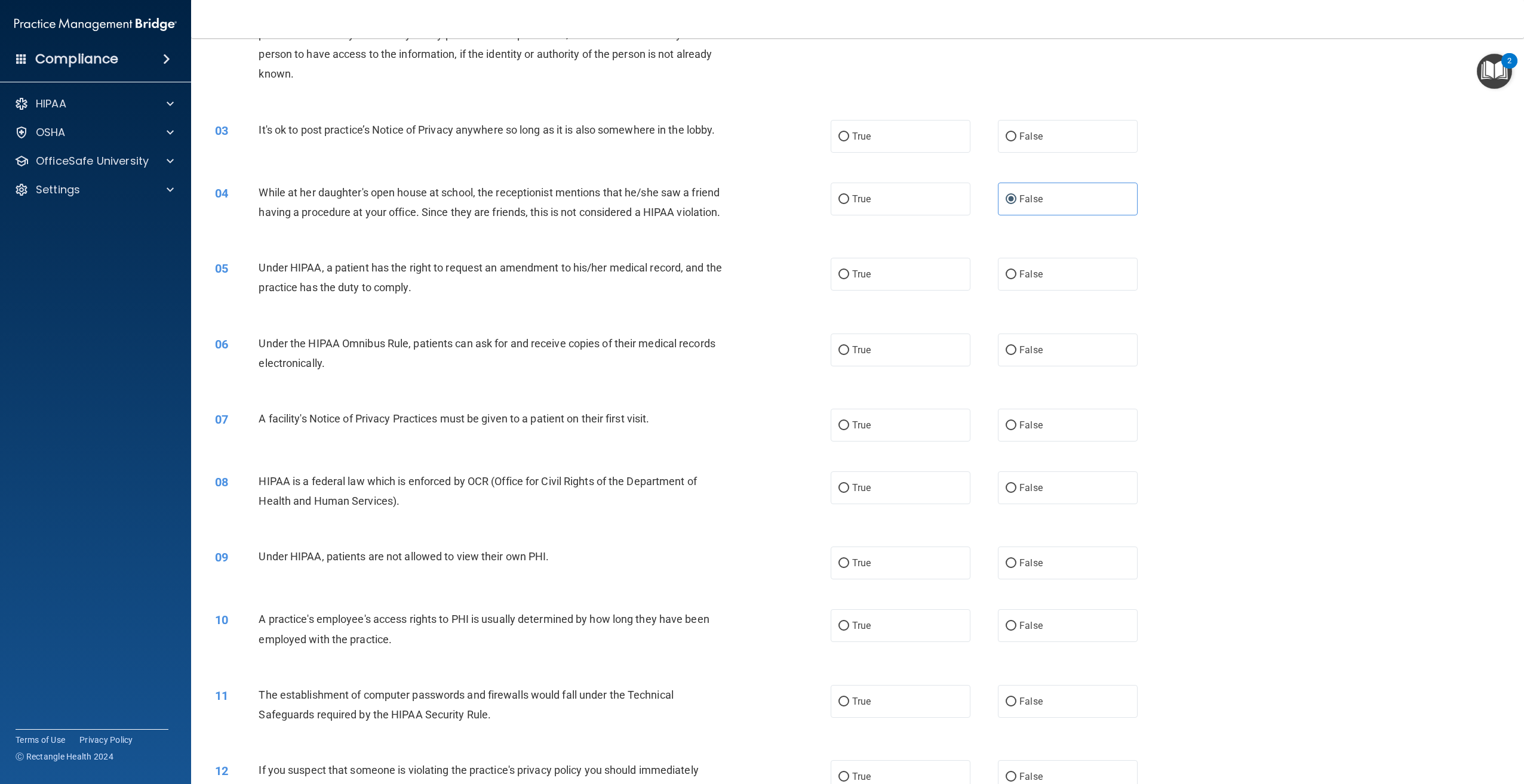
scroll to position [179, 0]
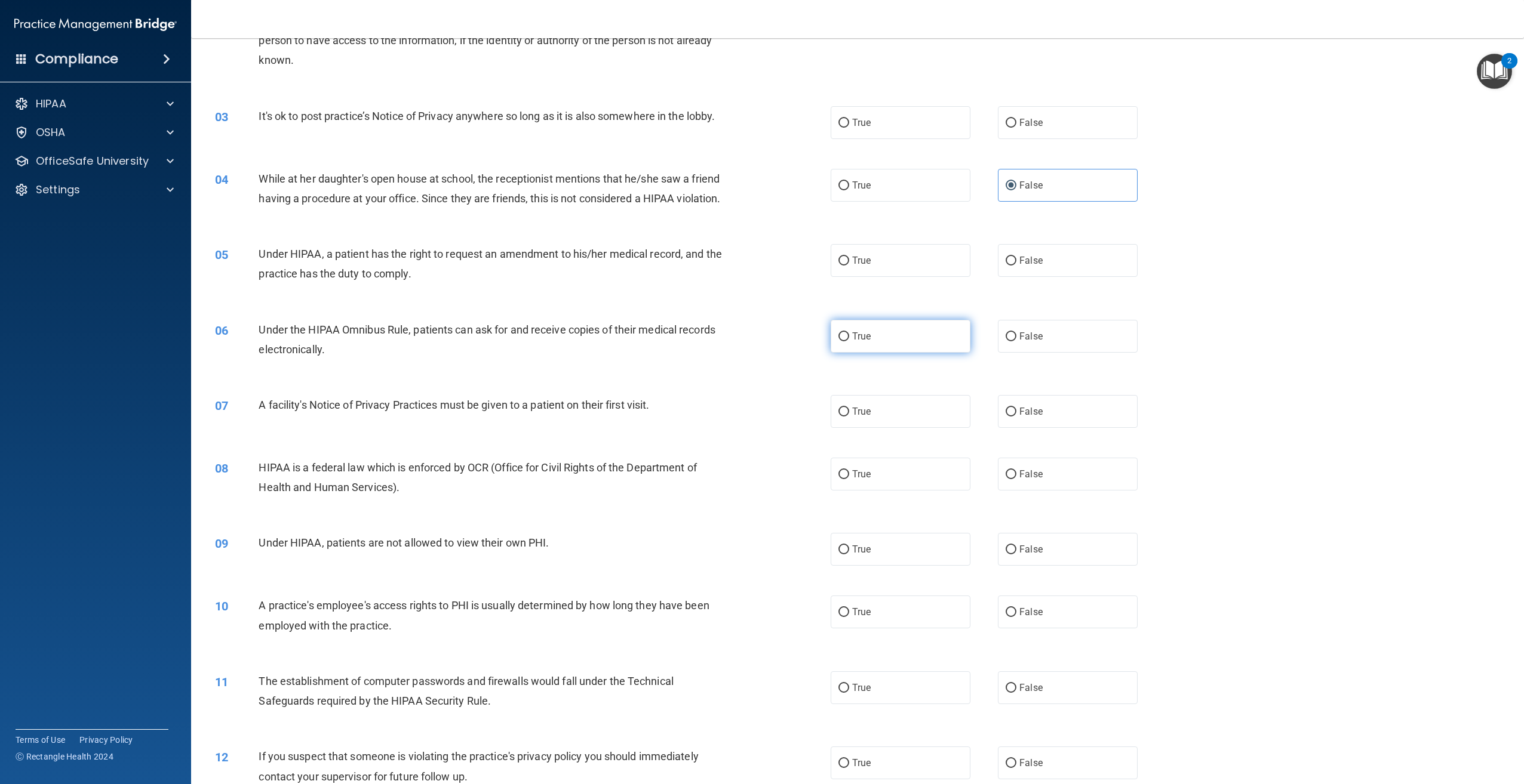
click at [855, 352] on label "True" at bounding box center [900, 336] width 139 height 33
click at [849, 342] on input "True" at bounding box center [844, 336] width 11 height 9
radio input "true"
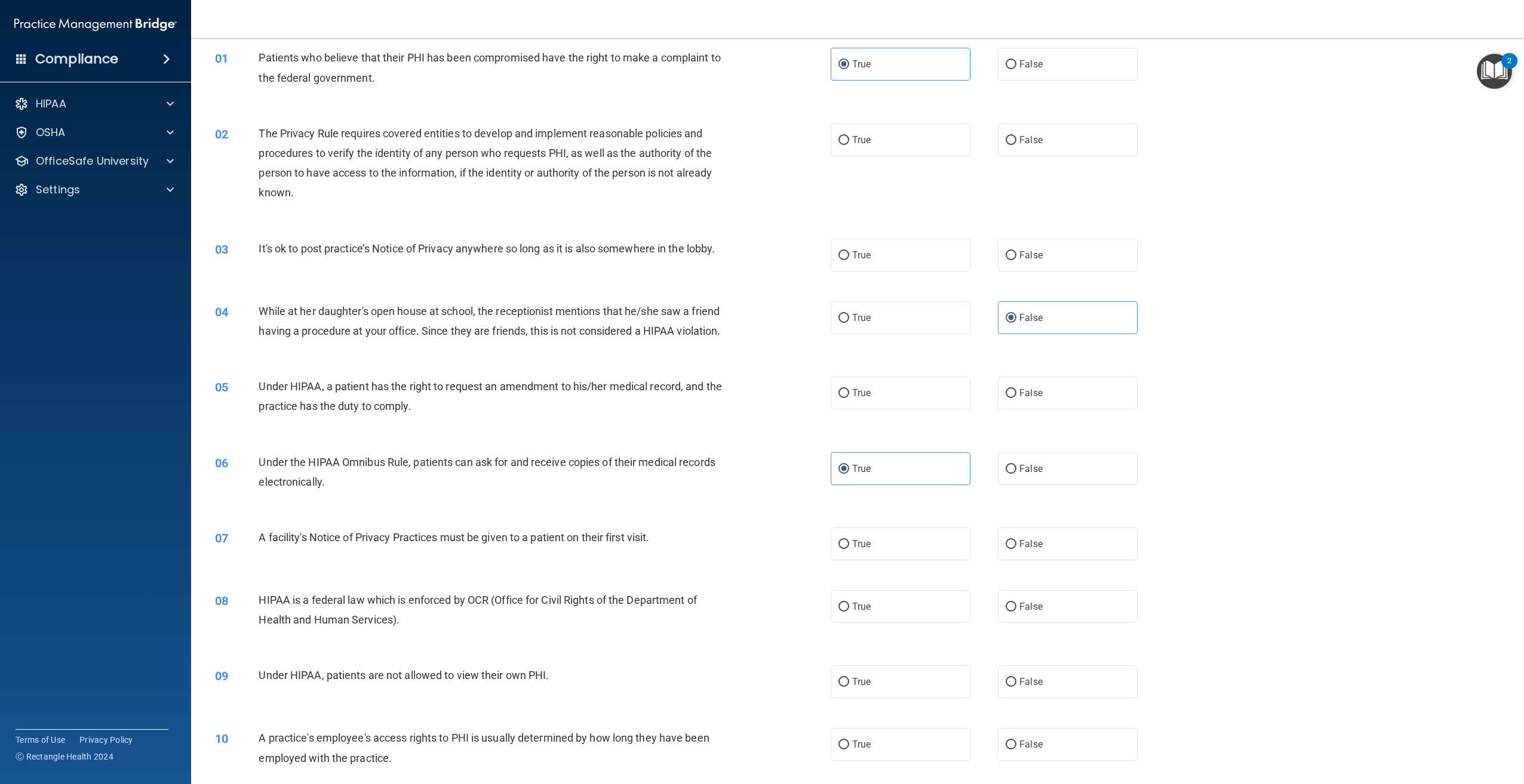
scroll to position [0, 0]
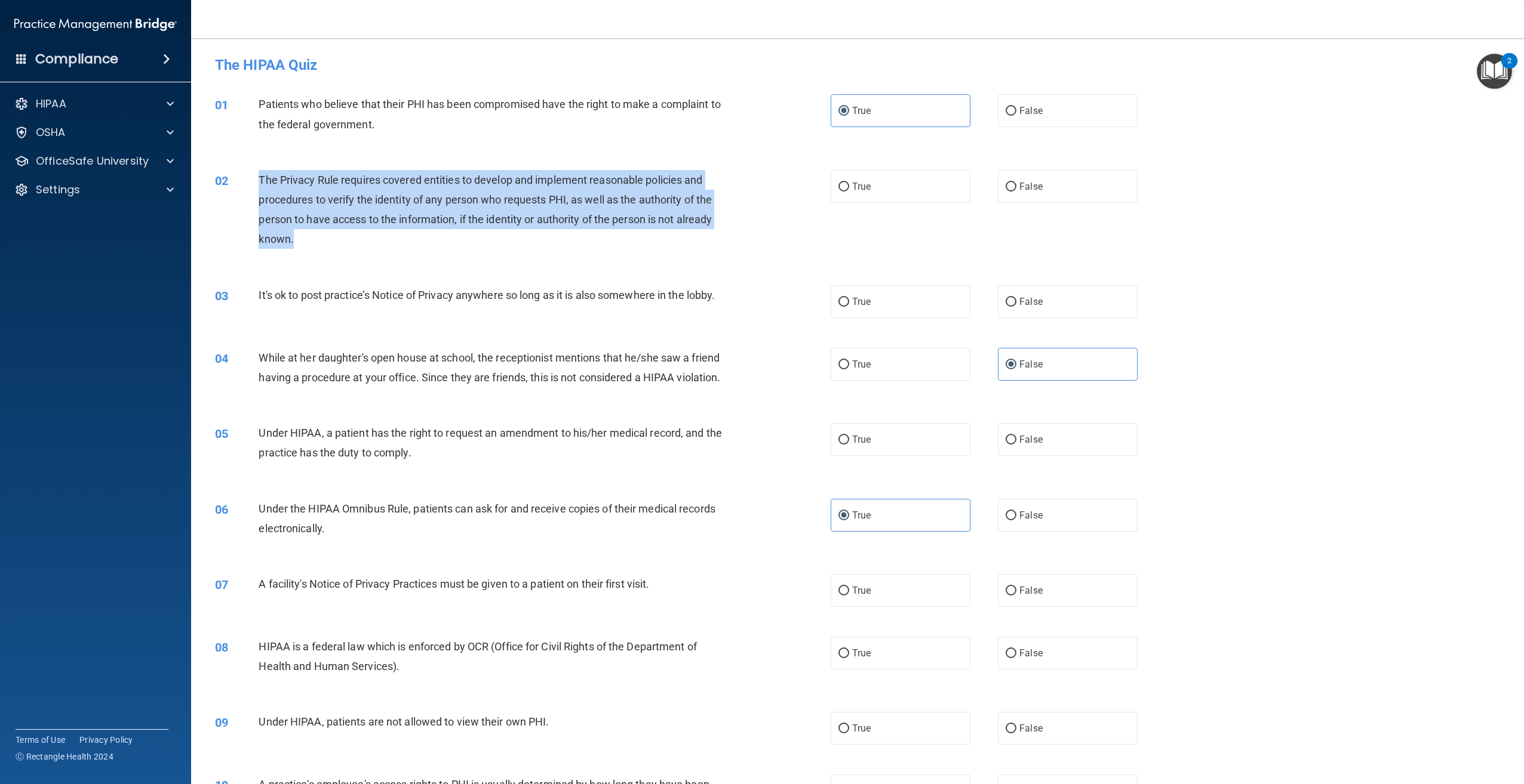
drag, startPoint x: 313, startPoint y: 233, endPoint x: 256, endPoint y: 179, distance: 78.5
click at [256, 179] on div "02 The Privacy Rule requires covered entities to develop and implement reasonab…" at bounding box center [522, 212] width 652 height 85
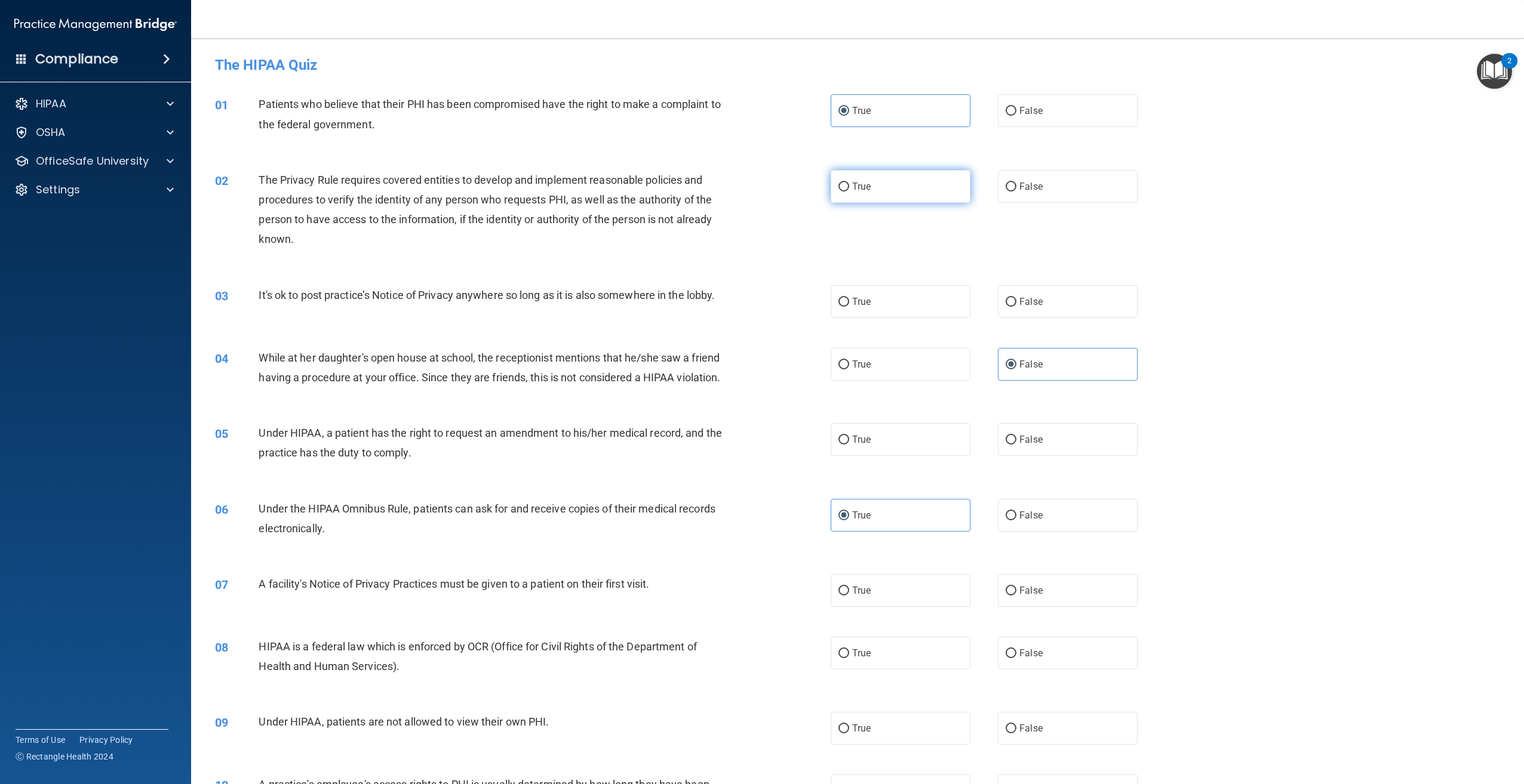
click at [952, 181] on label "True" at bounding box center [900, 186] width 139 height 33
click at [849, 183] on input "True" at bounding box center [844, 187] width 11 height 9
radio input "true"
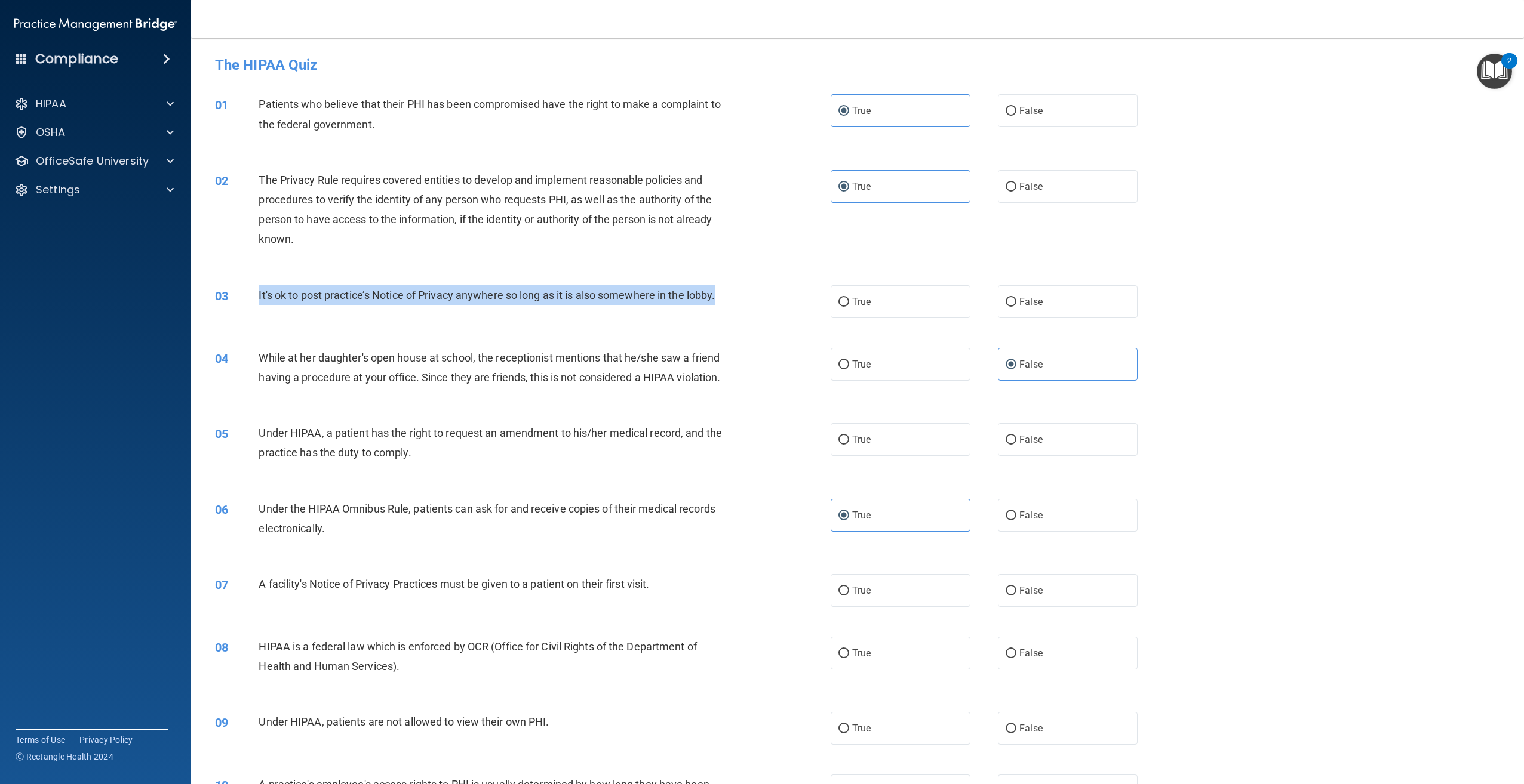
drag, startPoint x: 723, startPoint y: 299, endPoint x: 256, endPoint y: 307, distance: 467.1
click at [256, 307] on div "03 It's ok to post practice’s Notice of Privacy anywhere so long as it is also …" at bounding box center [522, 298] width 652 height 26
click at [1031, 293] on label "False" at bounding box center [1067, 302] width 139 height 33
click at [1016, 298] on input "False" at bounding box center [1011, 302] width 11 height 9
radio input "true"
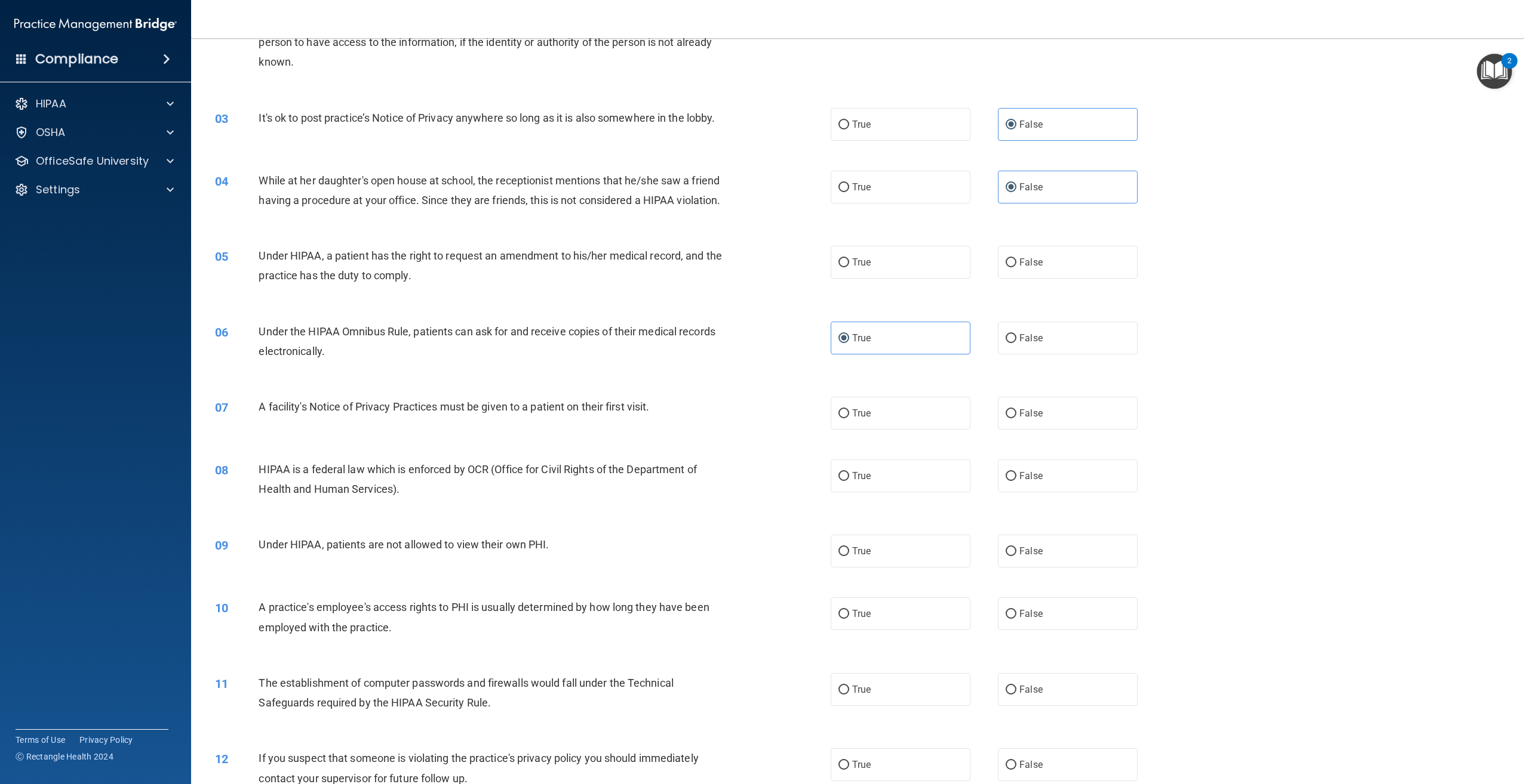
scroll to position [179, 0]
drag, startPoint x: 439, startPoint y: 294, endPoint x: 261, endPoint y: 277, distance: 178.8
click at [261, 277] on div "Under HIPAA, a patient has the right to request an amendment to his/her medical…" at bounding box center [496, 264] width 475 height 39
drag, startPoint x: 1023, startPoint y: 277, endPoint x: 1166, endPoint y: 336, distance: 154.7
click at [1025, 267] on span "False" at bounding box center [1031, 260] width 23 height 11
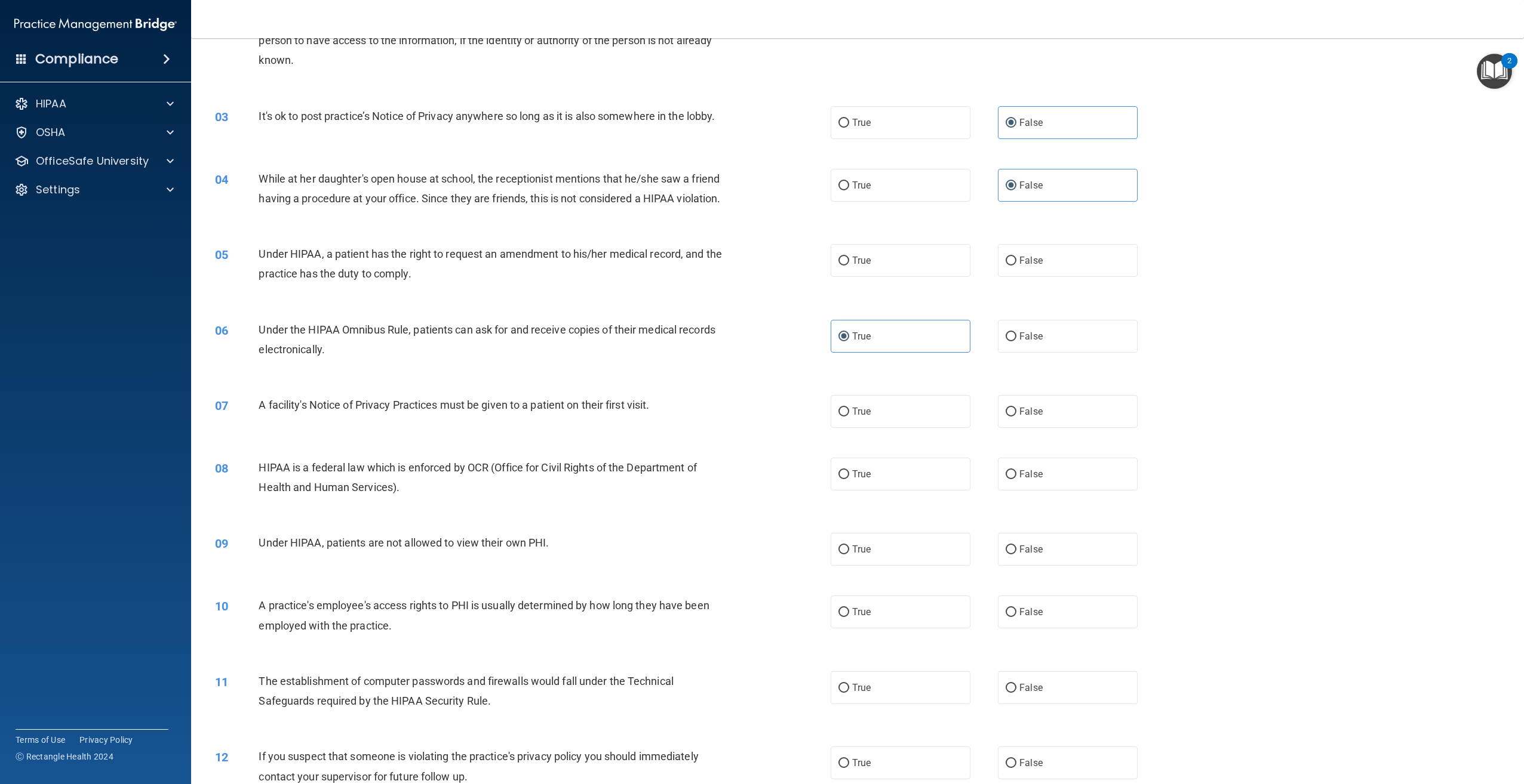
click at [1016, 266] on input "False" at bounding box center [1011, 260] width 11 height 9
radio input "true"
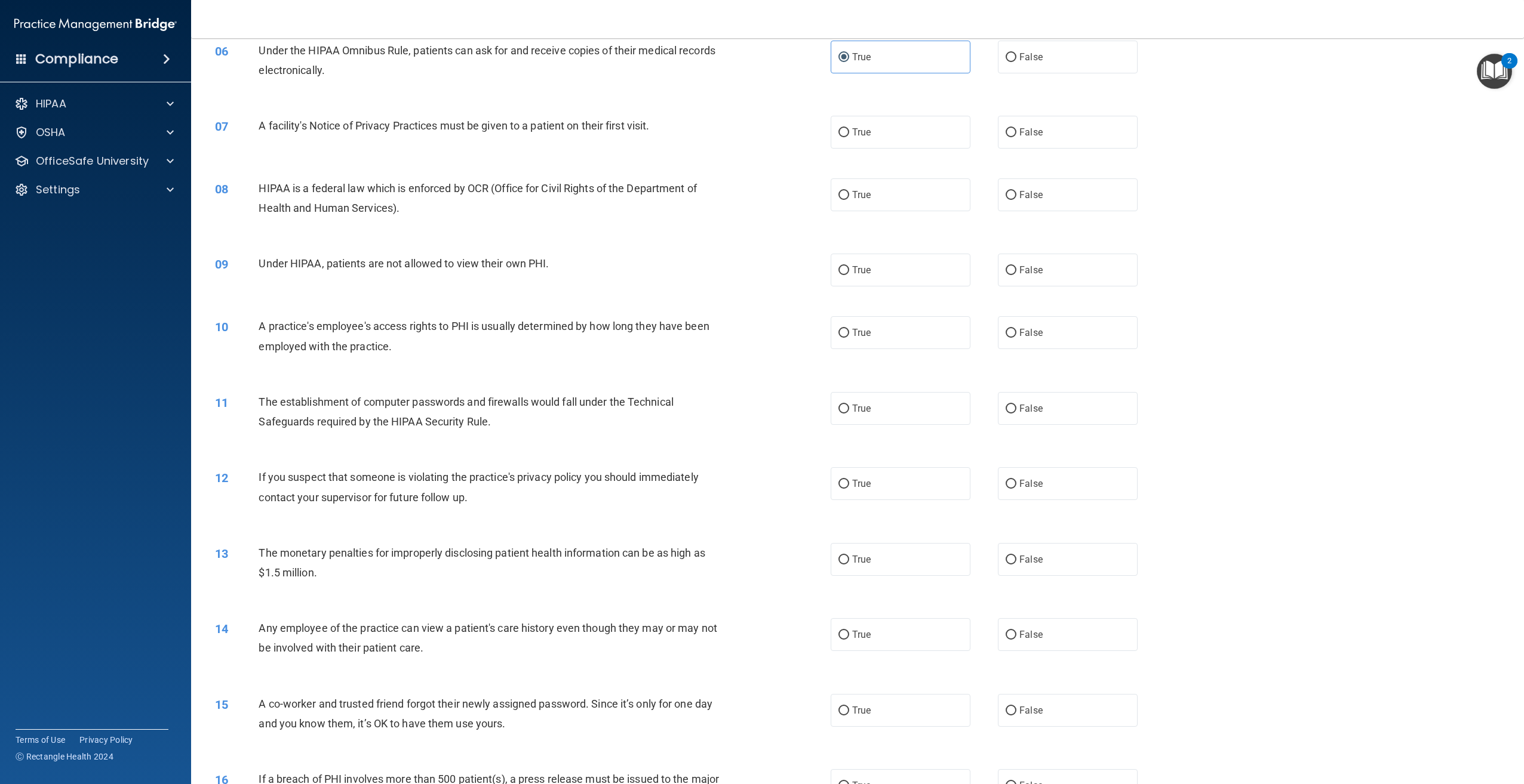
scroll to position [478, 0]
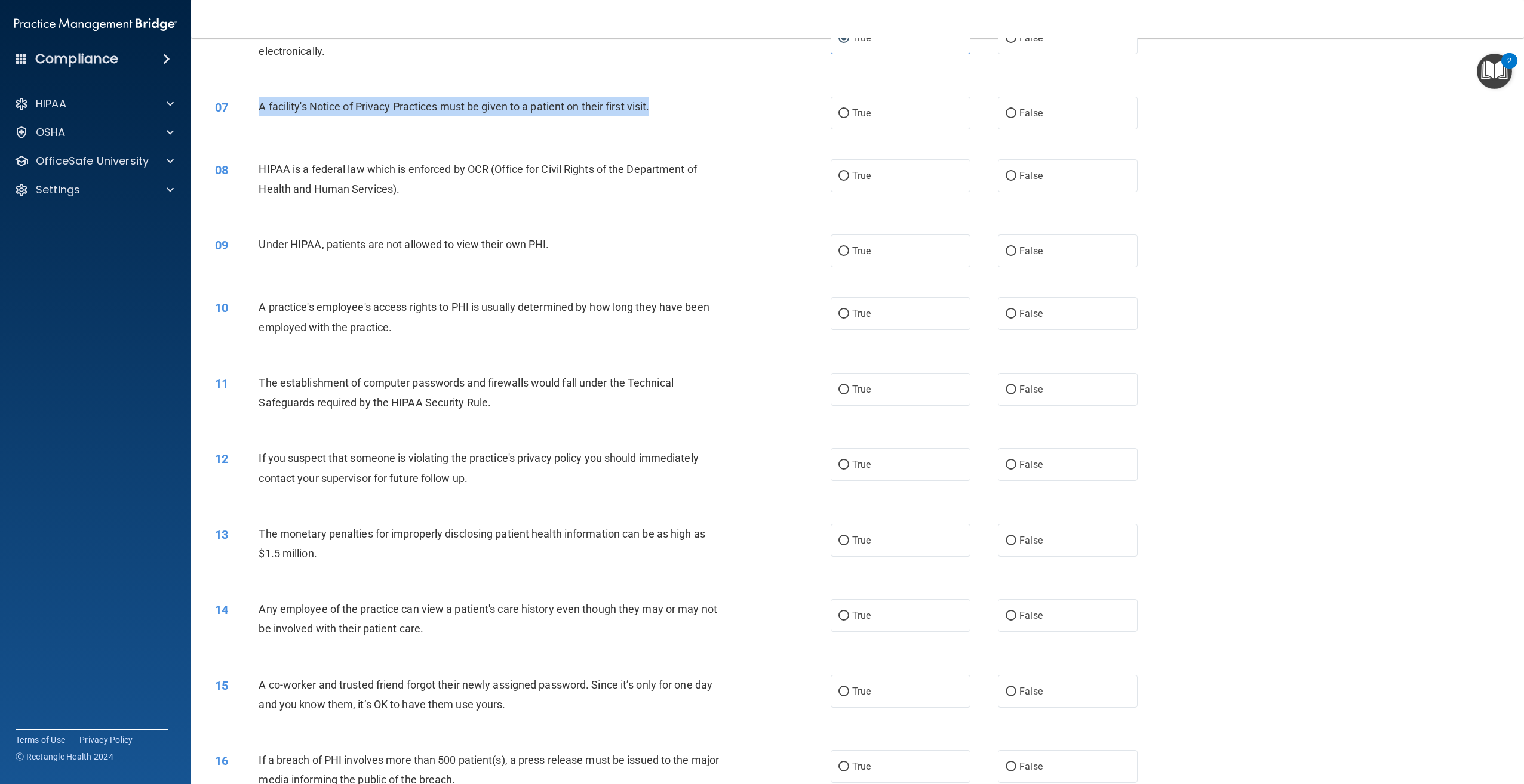
drag, startPoint x: 665, startPoint y: 129, endPoint x: 257, endPoint y: 124, distance: 408.0
click at [257, 122] on div "07 A facility's Notice of Privacy Practices must be given to a patient on their…" at bounding box center [522, 110] width 652 height 26
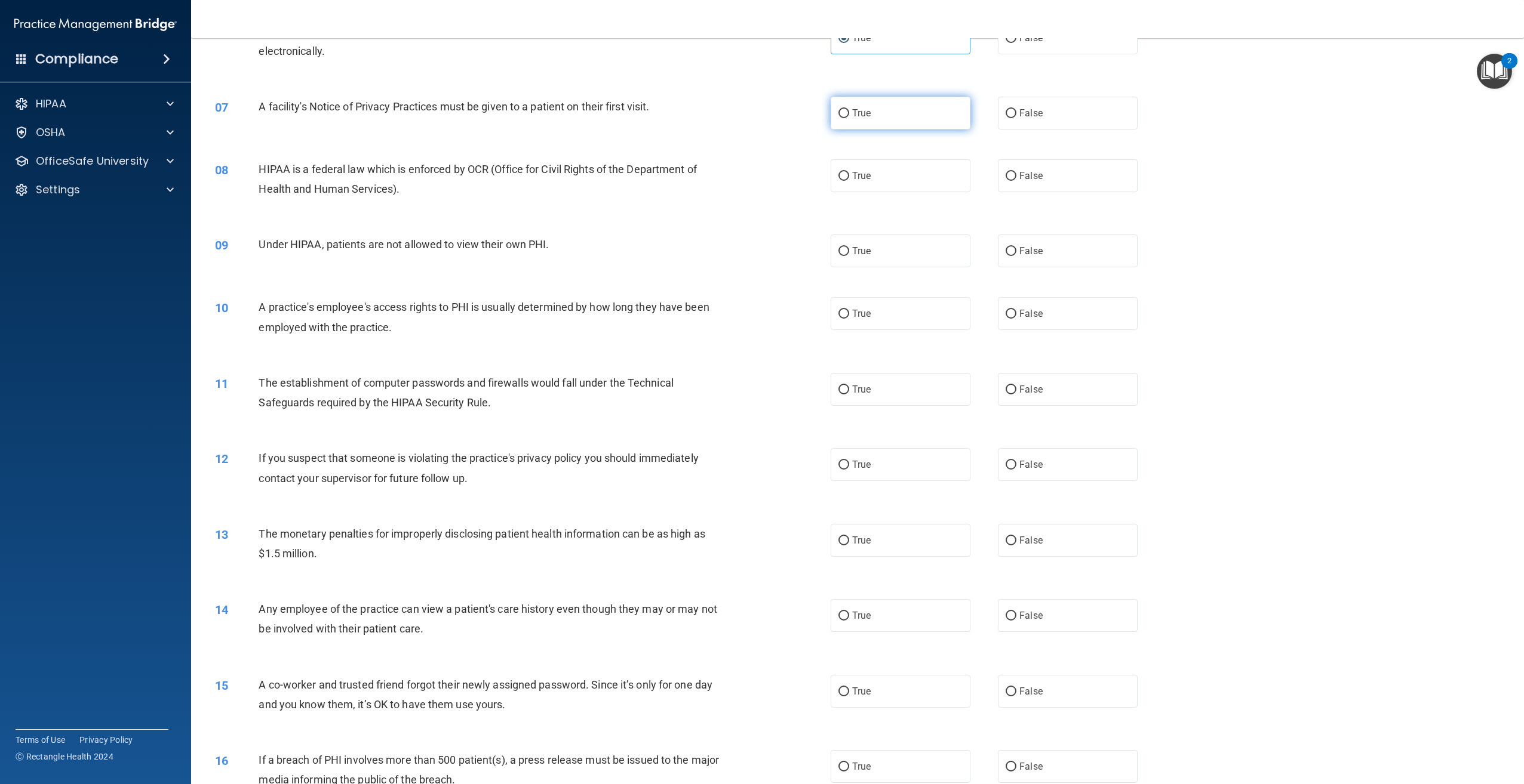
click at [859, 129] on label "True" at bounding box center [900, 113] width 139 height 33
click at [849, 118] on input "True" at bounding box center [844, 113] width 11 height 9
radio input "true"
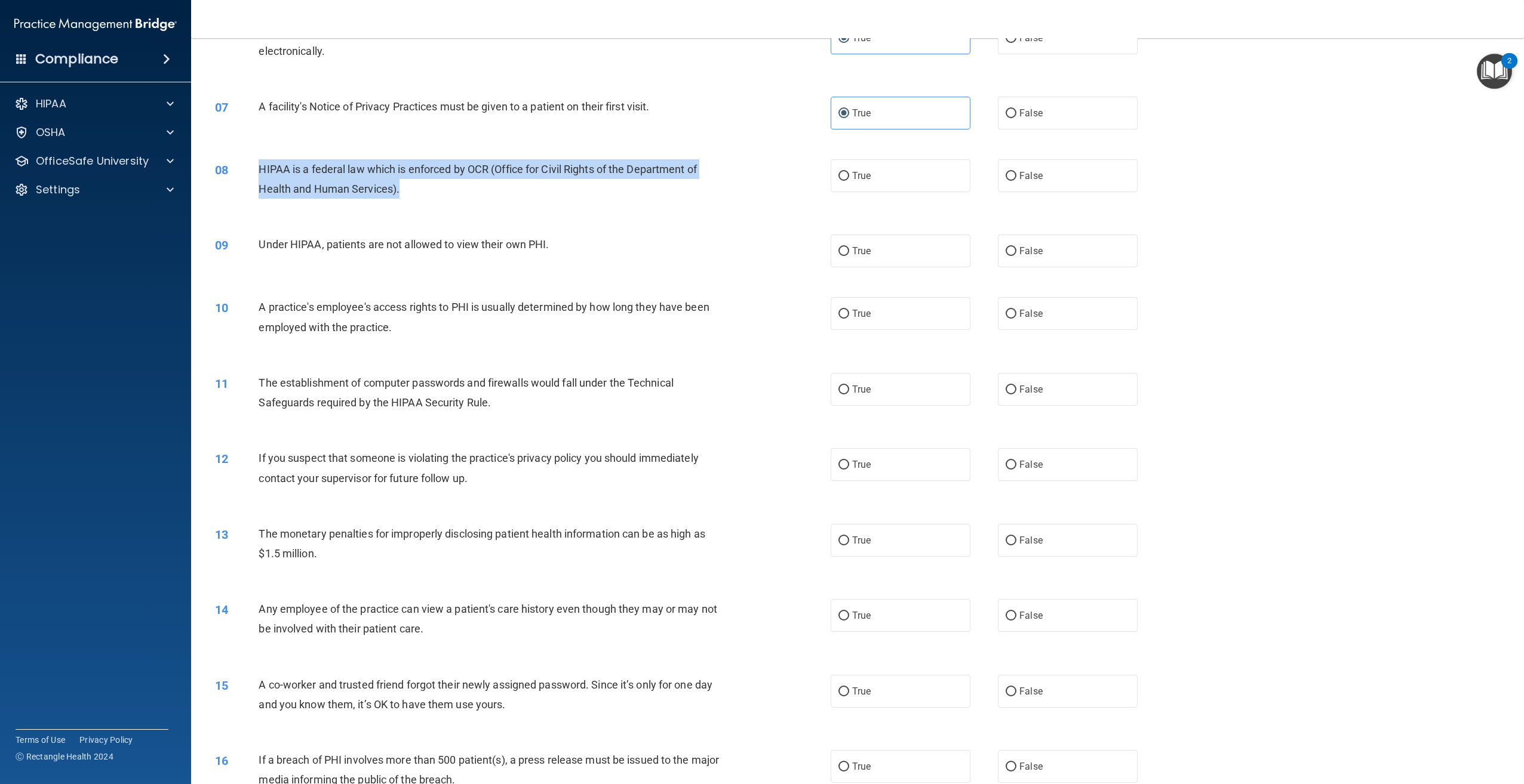
drag, startPoint x: 428, startPoint y: 204, endPoint x: 252, endPoint y: 185, distance: 177.0
click at [252, 185] on div "08 HIPAA is a federal law which is enforced by OCR (Office for Civil Rights of …" at bounding box center [522, 182] width 652 height 45
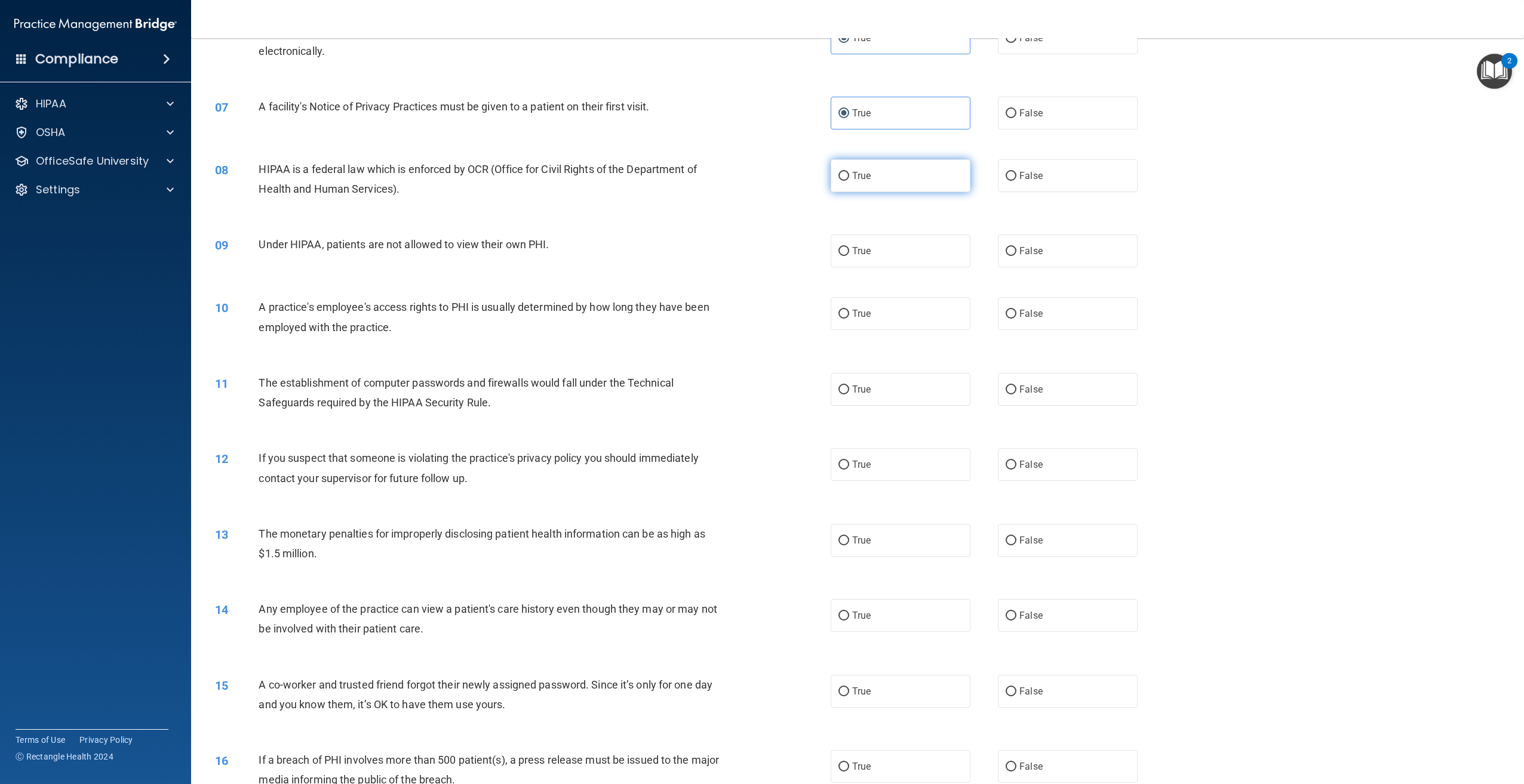
click at [911, 192] on label "True" at bounding box center [900, 176] width 139 height 33
click at [849, 181] on input "True" at bounding box center [844, 176] width 11 height 9
radio input "true"
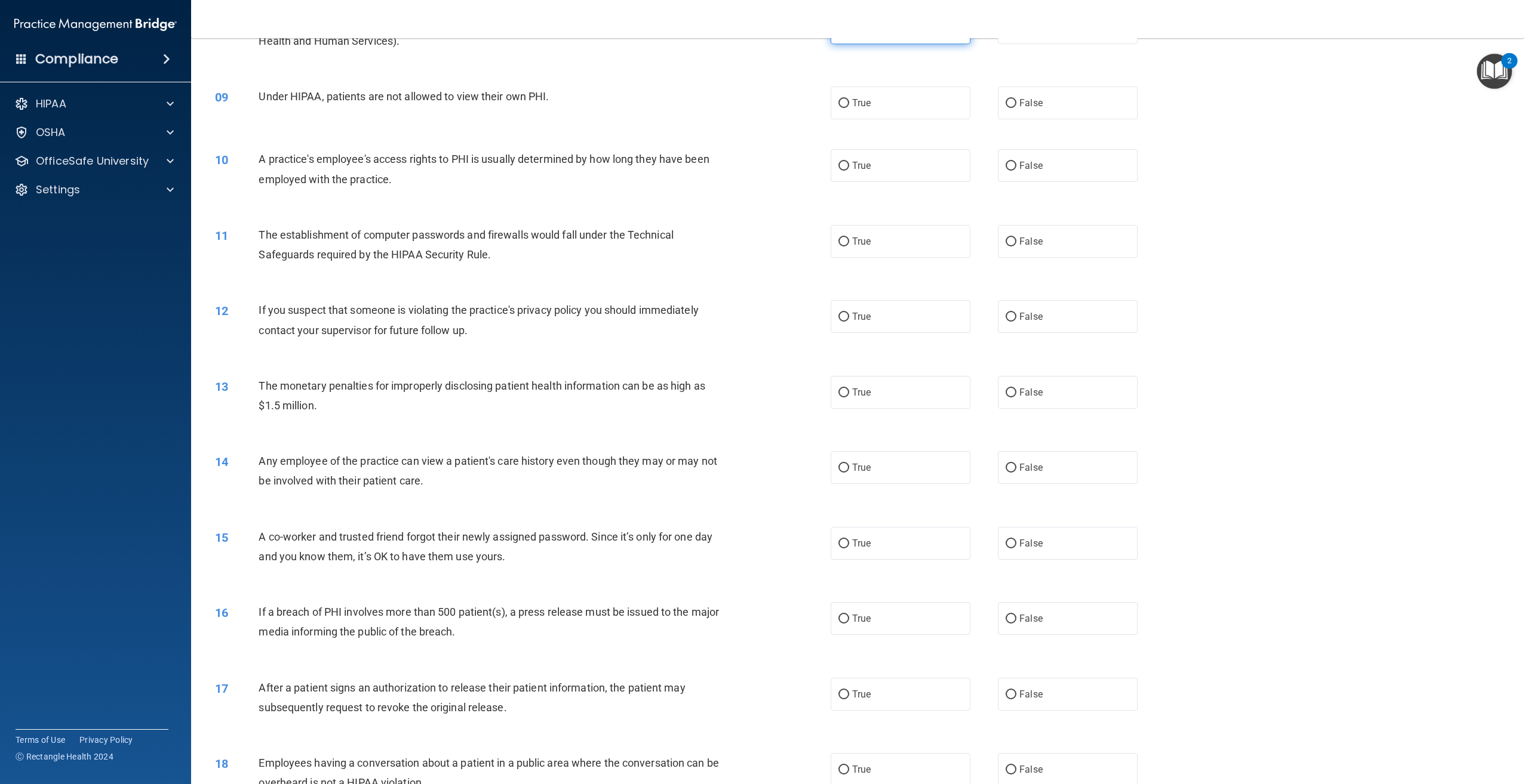
scroll to position [657, 0]
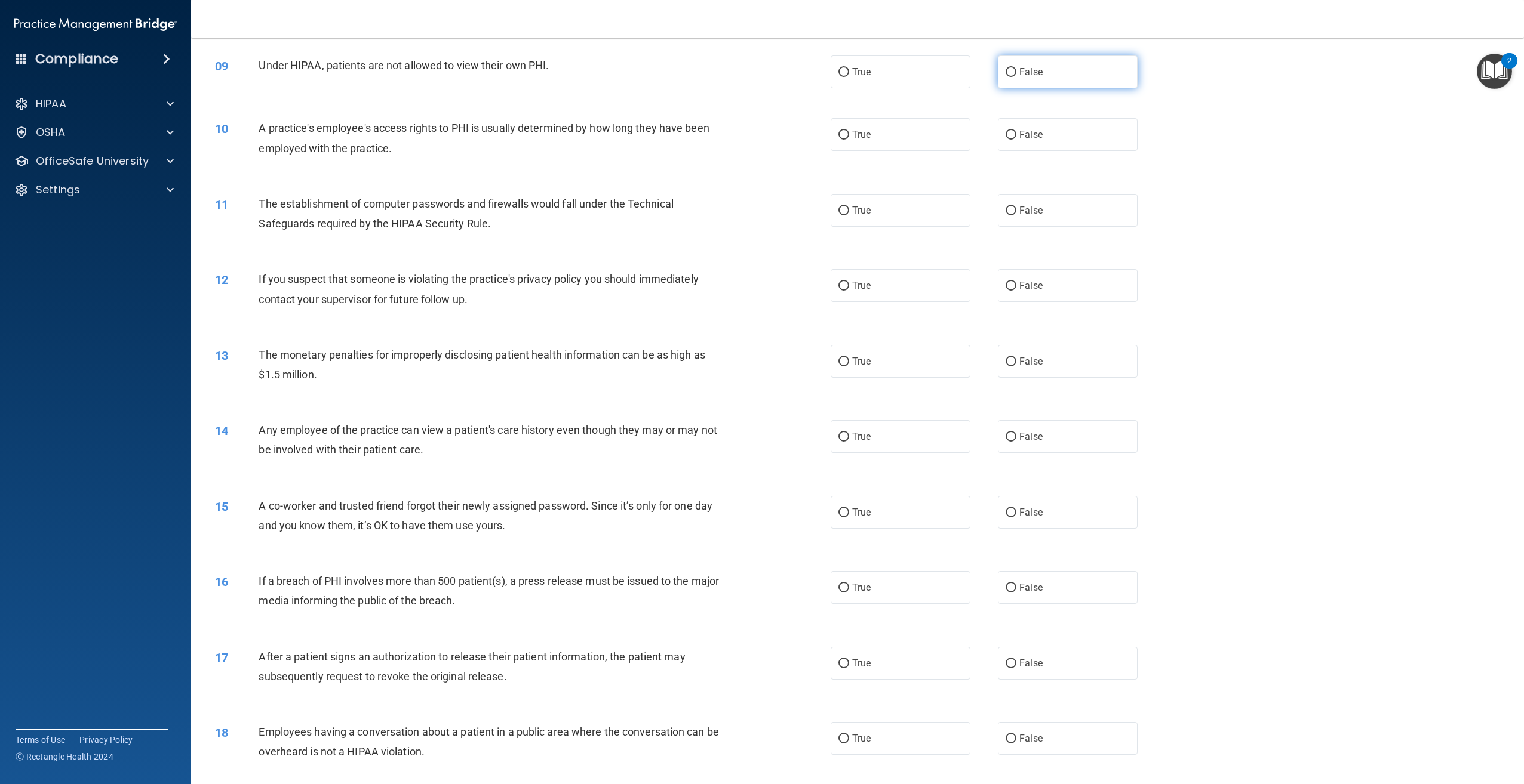
click at [1008, 77] on input "False" at bounding box center [1011, 72] width 11 height 9
radio input "true"
click at [1050, 151] on label "False" at bounding box center [1067, 135] width 139 height 33
click at [1016, 139] on input "False" at bounding box center [1011, 135] width 11 height 9
radio input "true"
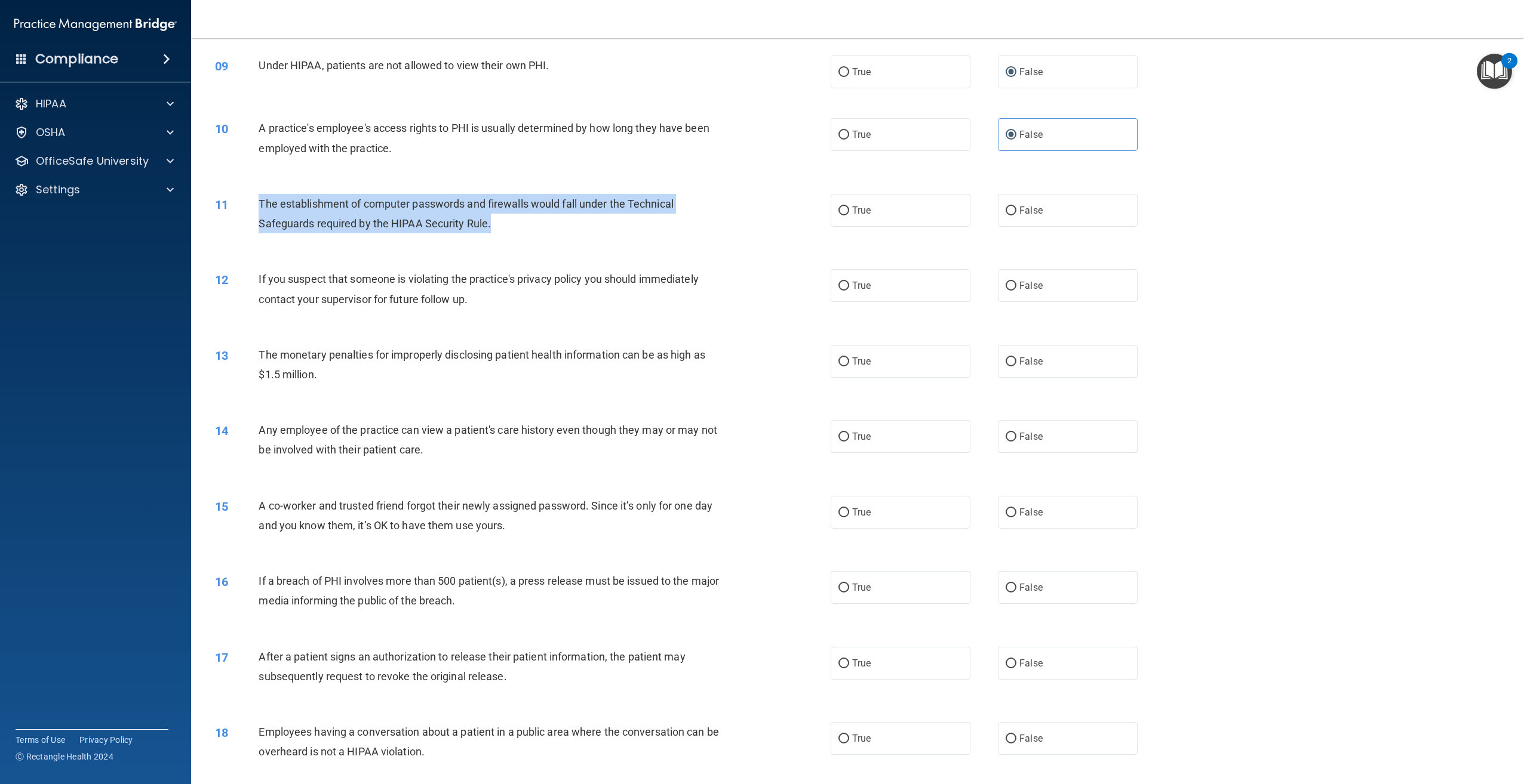
drag, startPoint x: 485, startPoint y: 247, endPoint x: 256, endPoint y: 225, distance: 230.1
click at [256, 225] on div "11 The establishment of computer passwords and firewalls would fall under the T…" at bounding box center [522, 216] width 652 height 45
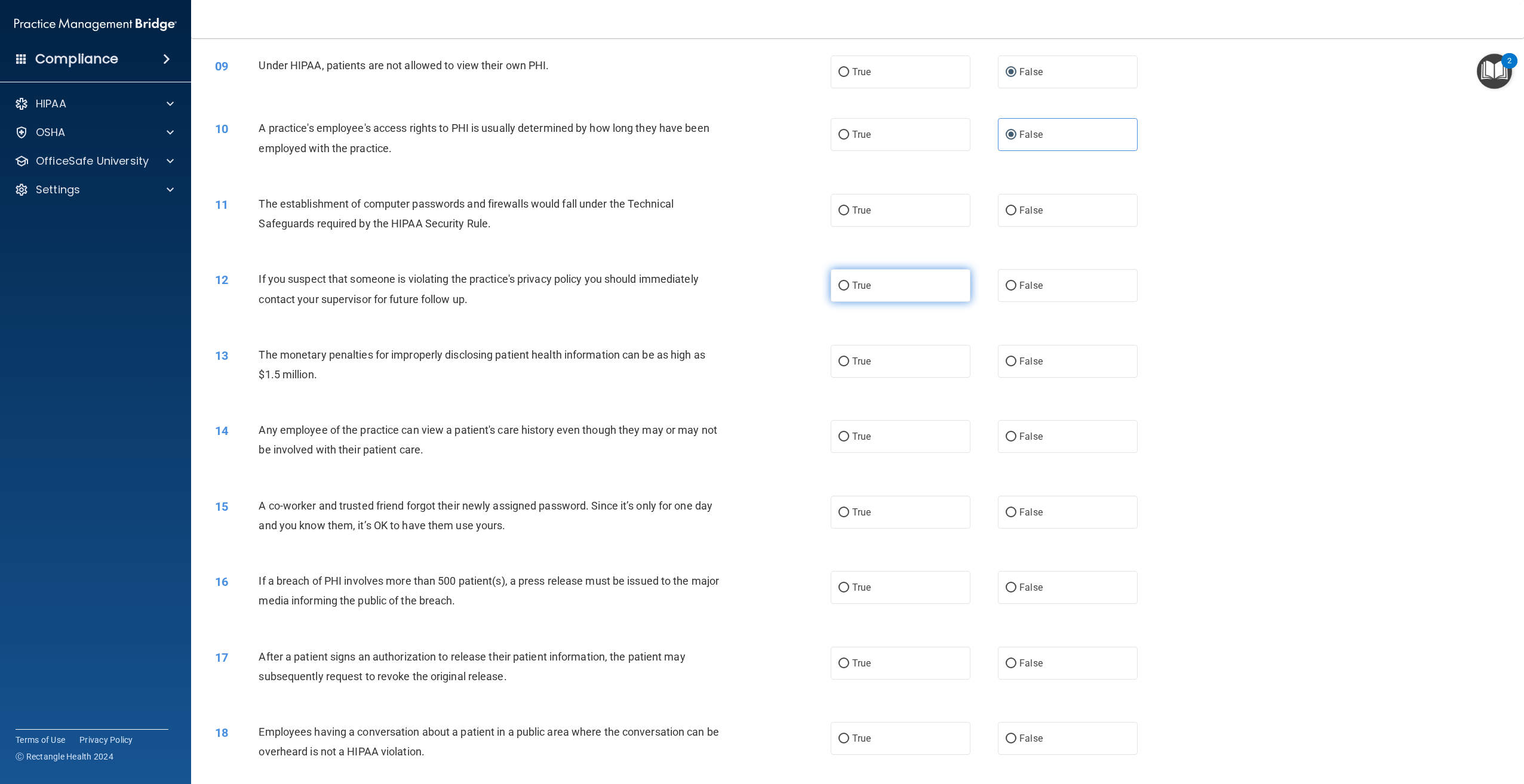
click at [868, 302] on label "True" at bounding box center [900, 285] width 139 height 33
click at [849, 291] on input "True" at bounding box center [844, 285] width 11 height 9
radio input "true"
click at [893, 378] on label "True" at bounding box center [900, 361] width 139 height 33
click at [849, 367] on input "True" at bounding box center [844, 362] width 11 height 9
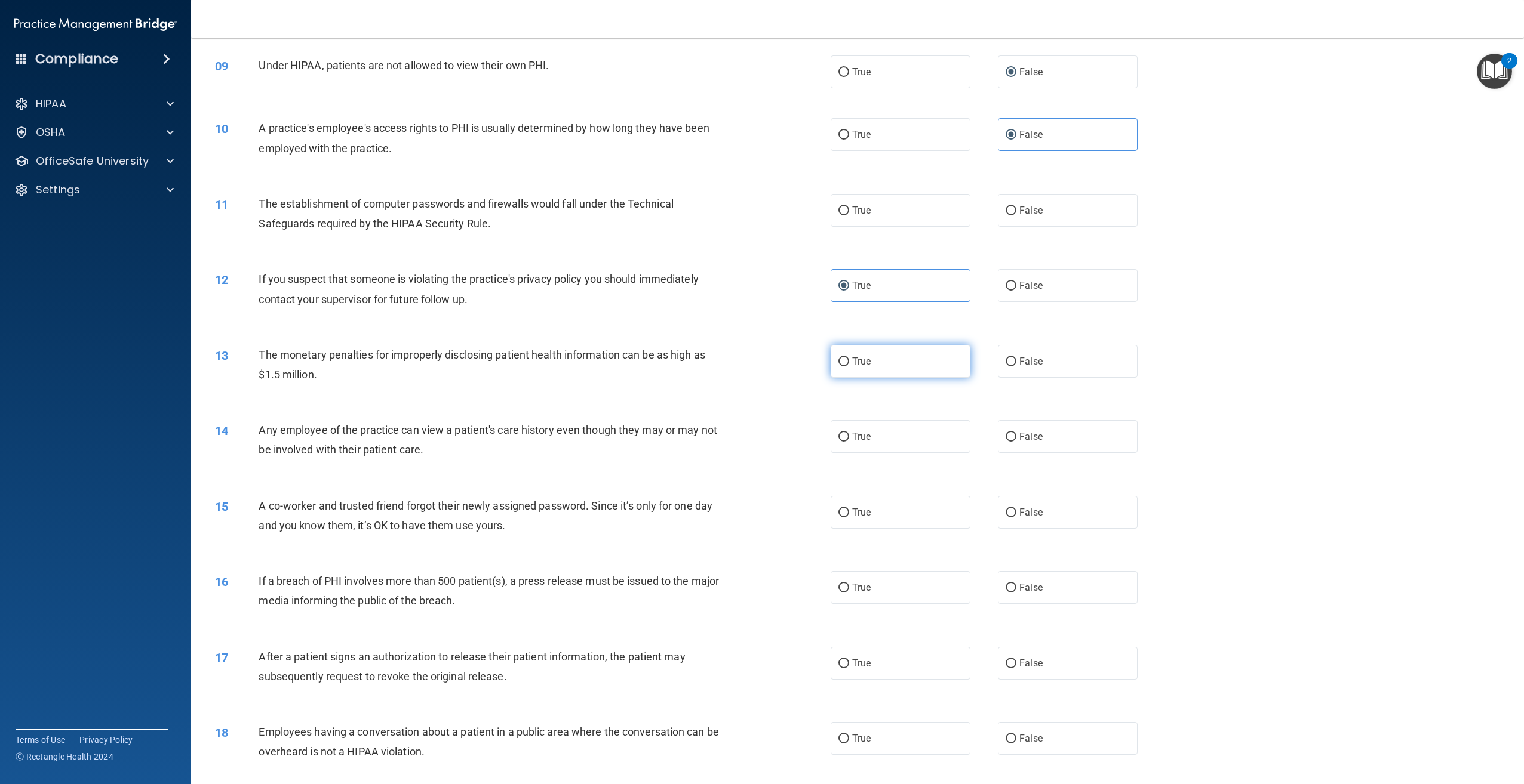
radio input "true"
click at [886, 227] on label "True" at bounding box center [900, 210] width 139 height 33
click at [849, 216] on input "True" at bounding box center [844, 210] width 11 height 9
radio input "true"
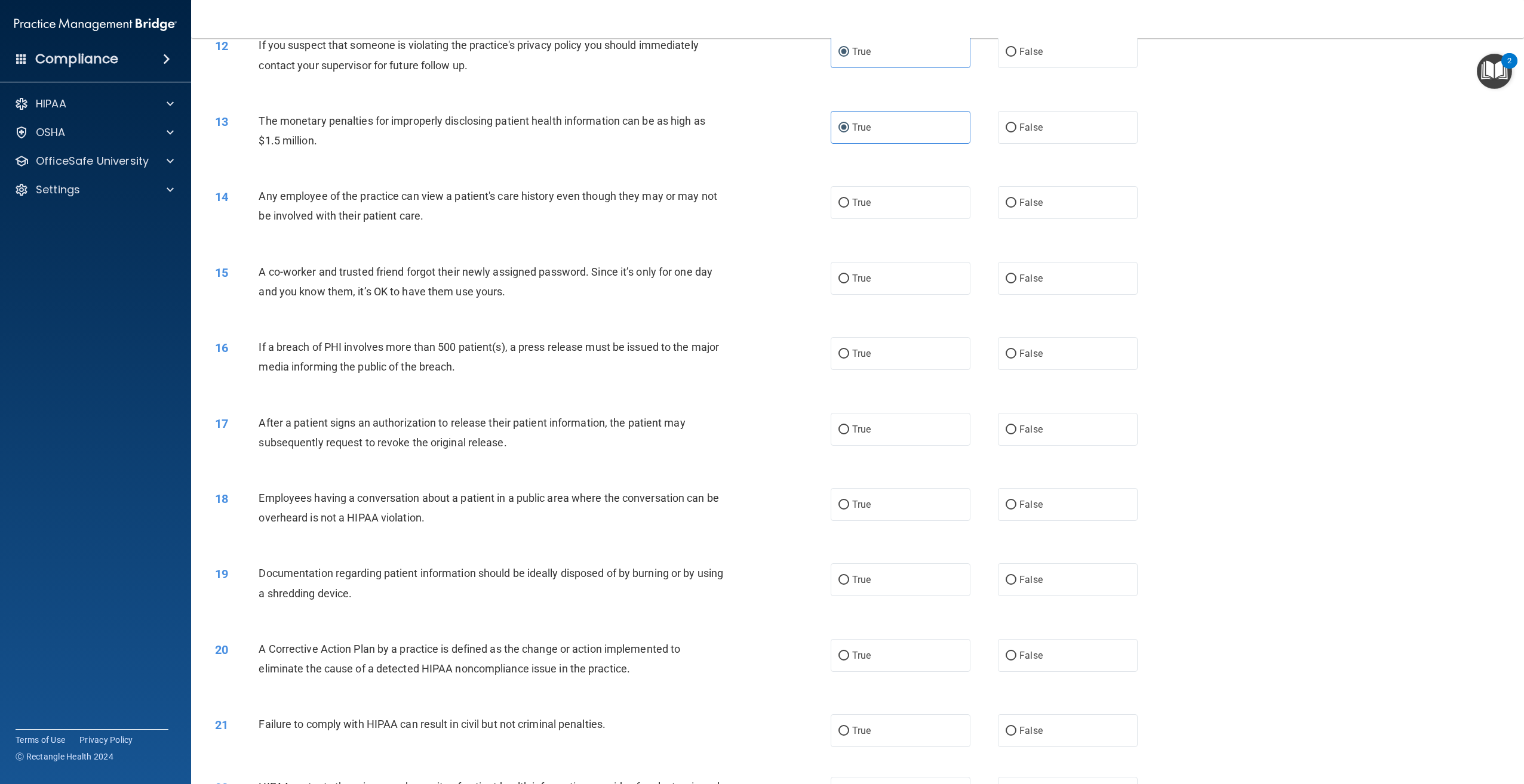
scroll to position [955, 0]
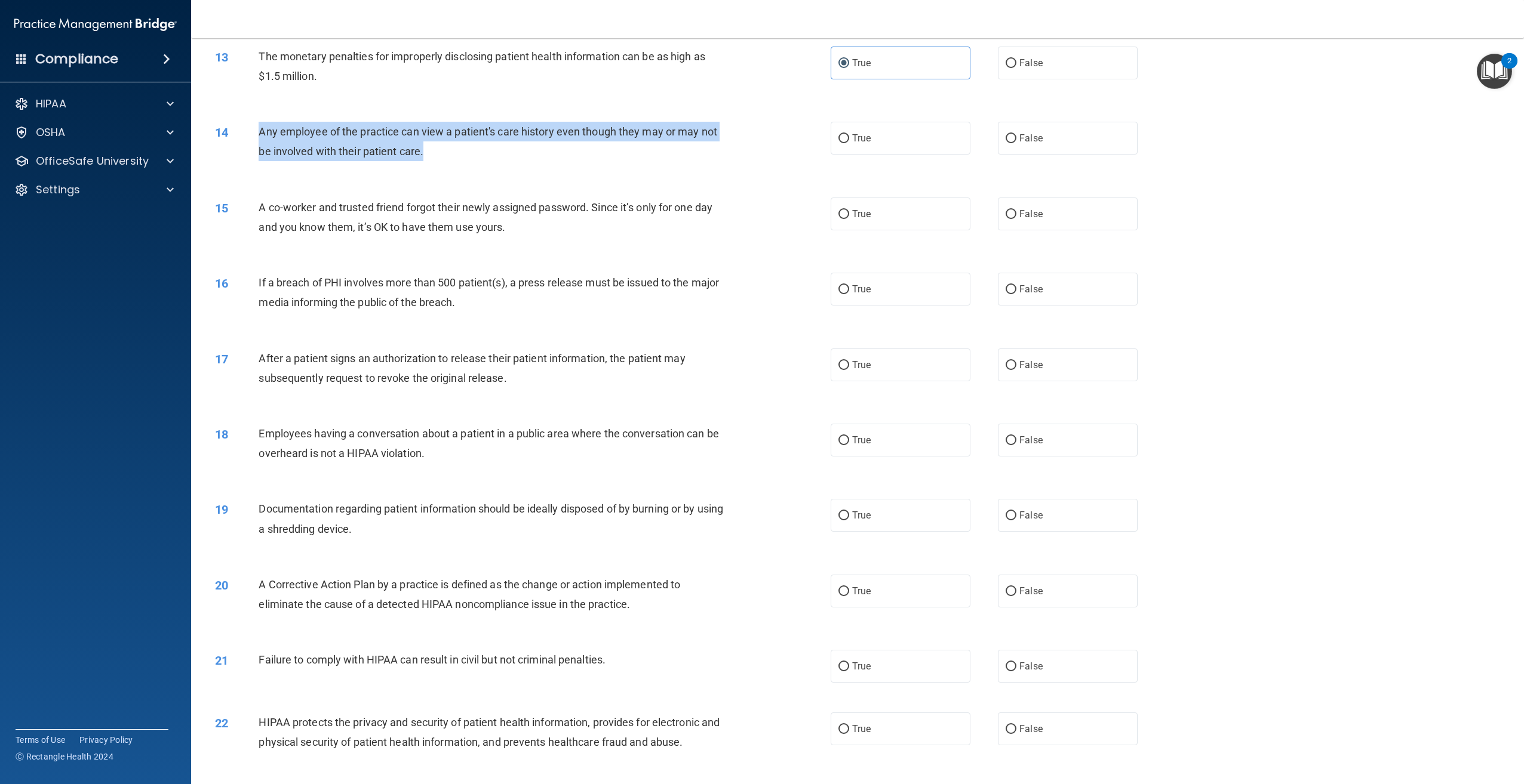
drag, startPoint x: 435, startPoint y: 176, endPoint x: 261, endPoint y: 153, distance: 175.5
click at [261, 153] on div "Any employee of the practice can view a patient's care history even though they…" at bounding box center [496, 141] width 475 height 39
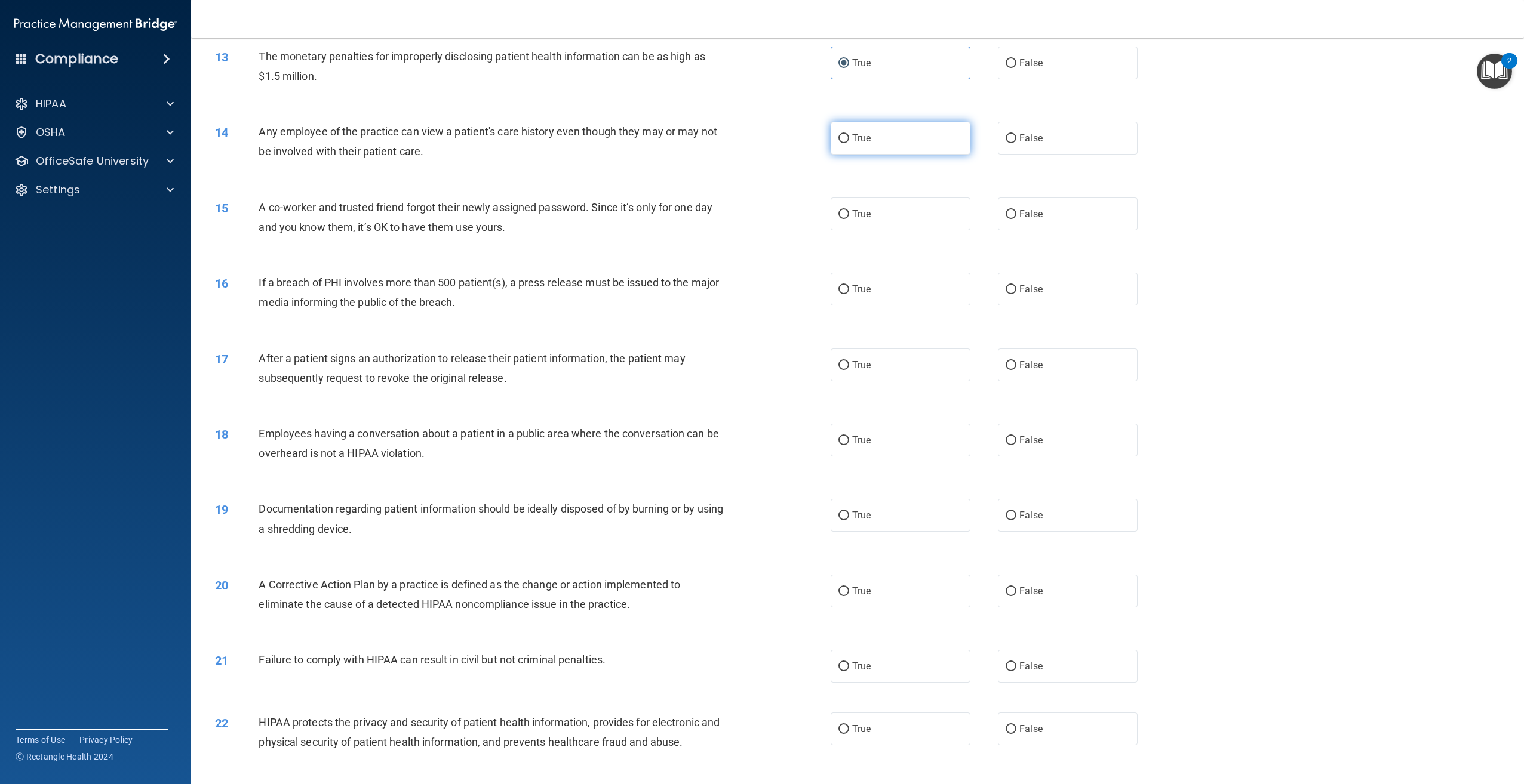
click at [906, 155] on label "True" at bounding box center [900, 138] width 139 height 33
click at [849, 143] on input "True" at bounding box center [844, 139] width 11 height 9
radio input "true"
click at [1051, 139] on div "14 Any employee of the practice can view a patient's care history even though t…" at bounding box center [857, 144] width 1303 height 75
click at [1046, 154] on label "False" at bounding box center [1067, 138] width 139 height 33
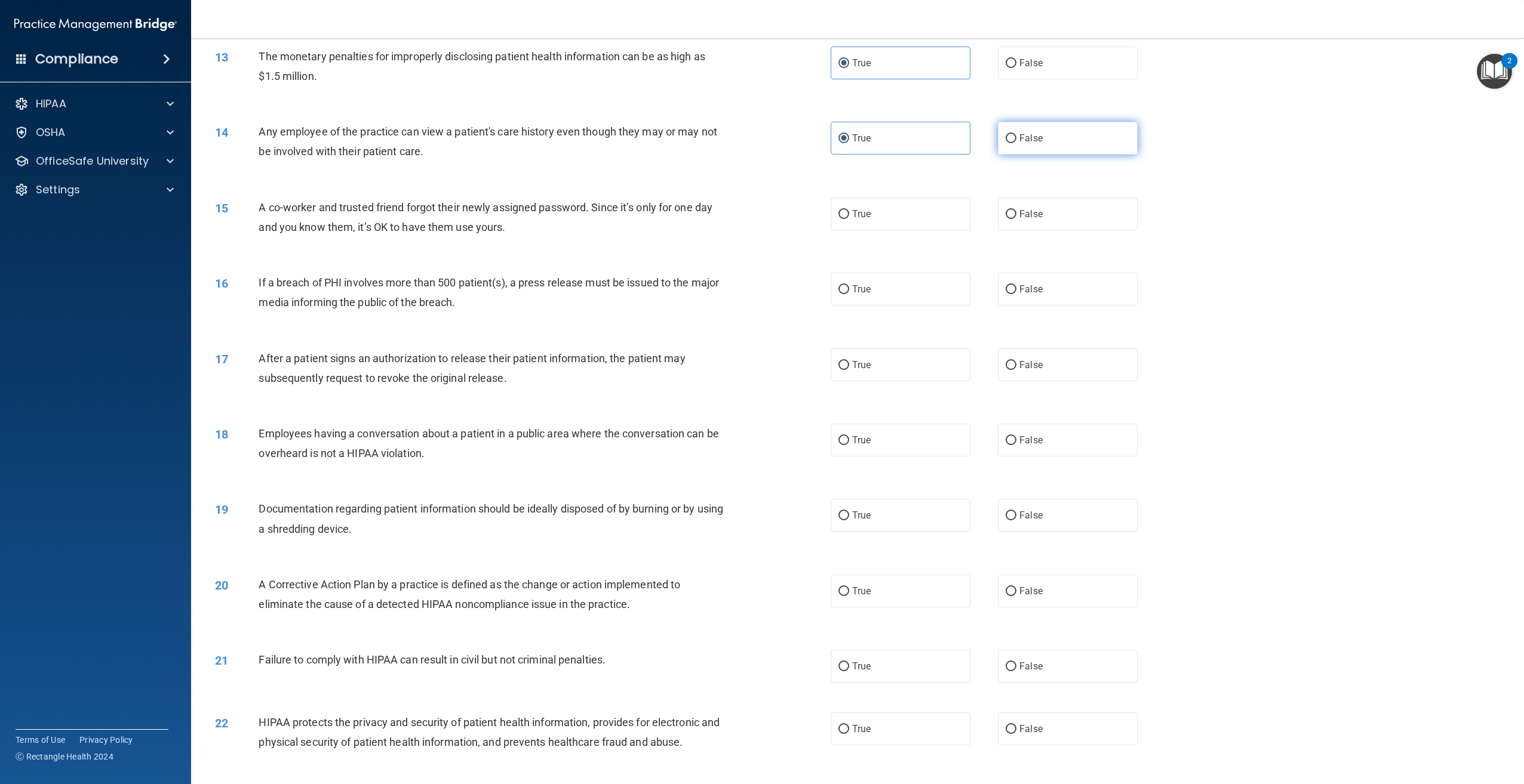
click at [1016, 143] on input "False" at bounding box center [1011, 139] width 11 height 9
radio input "true"
radio input "false"
click at [1050, 231] on label "False" at bounding box center [1067, 214] width 139 height 33
click at [1016, 219] on input "False" at bounding box center [1011, 214] width 11 height 9
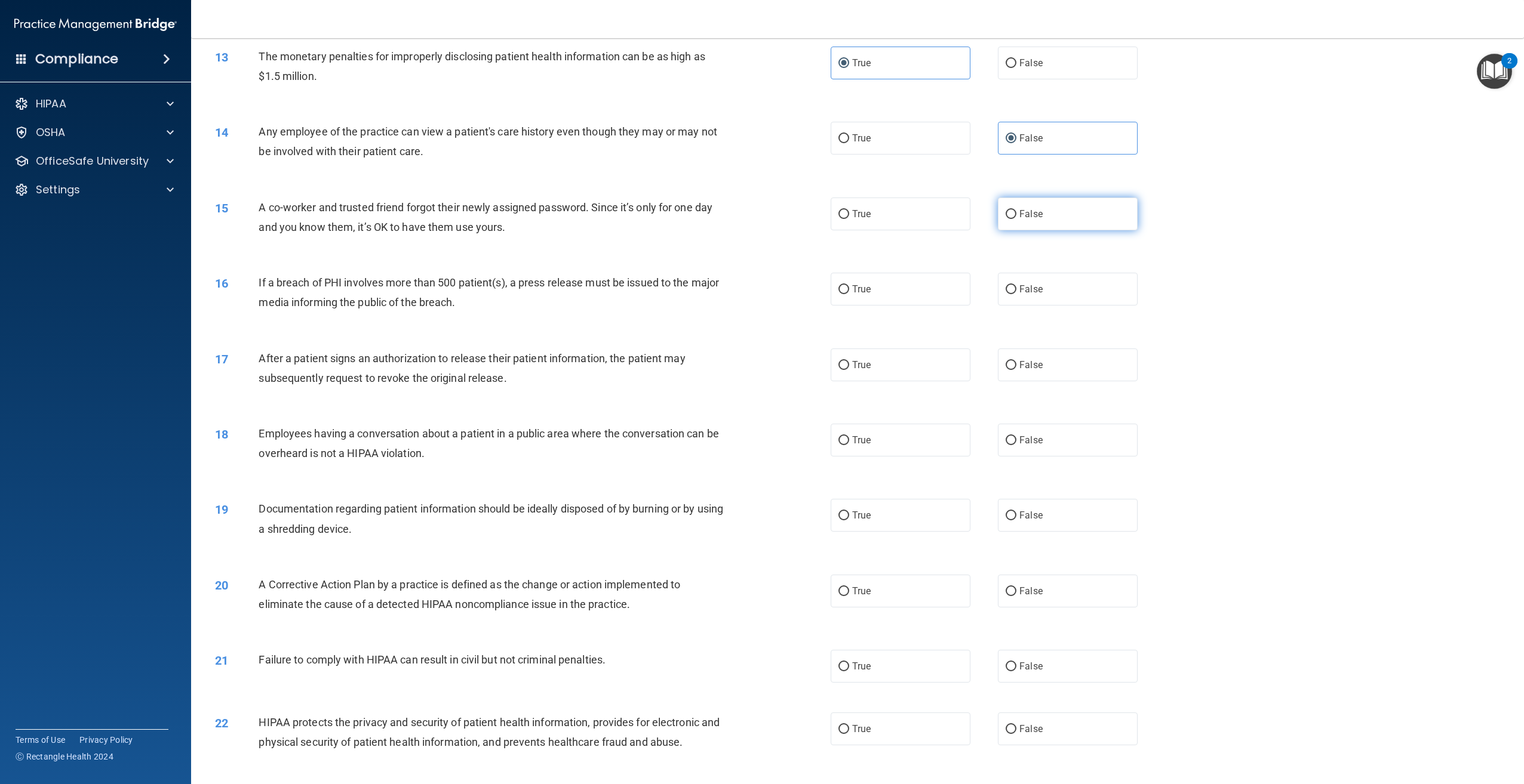
radio input "true"
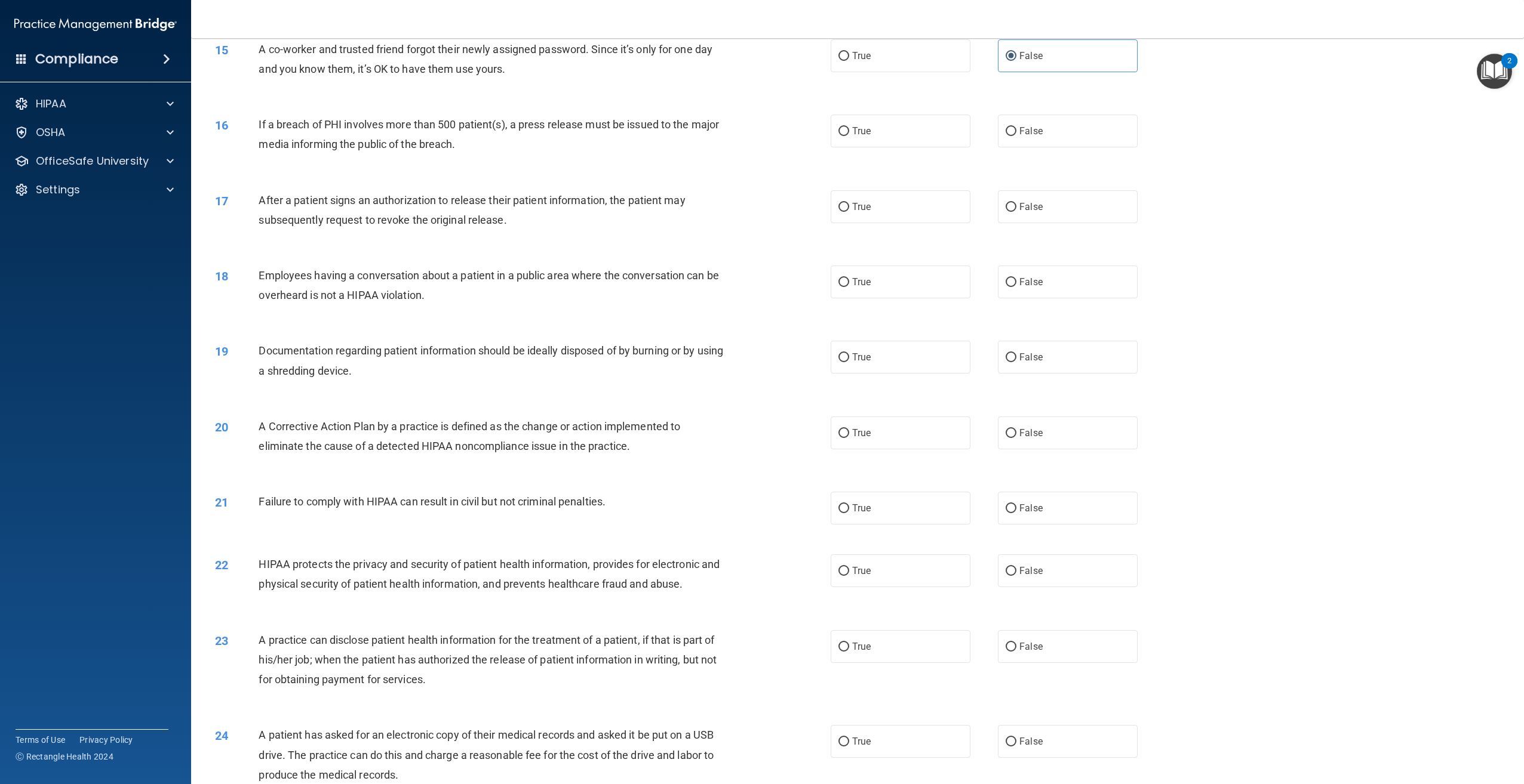
scroll to position [1134, 0]
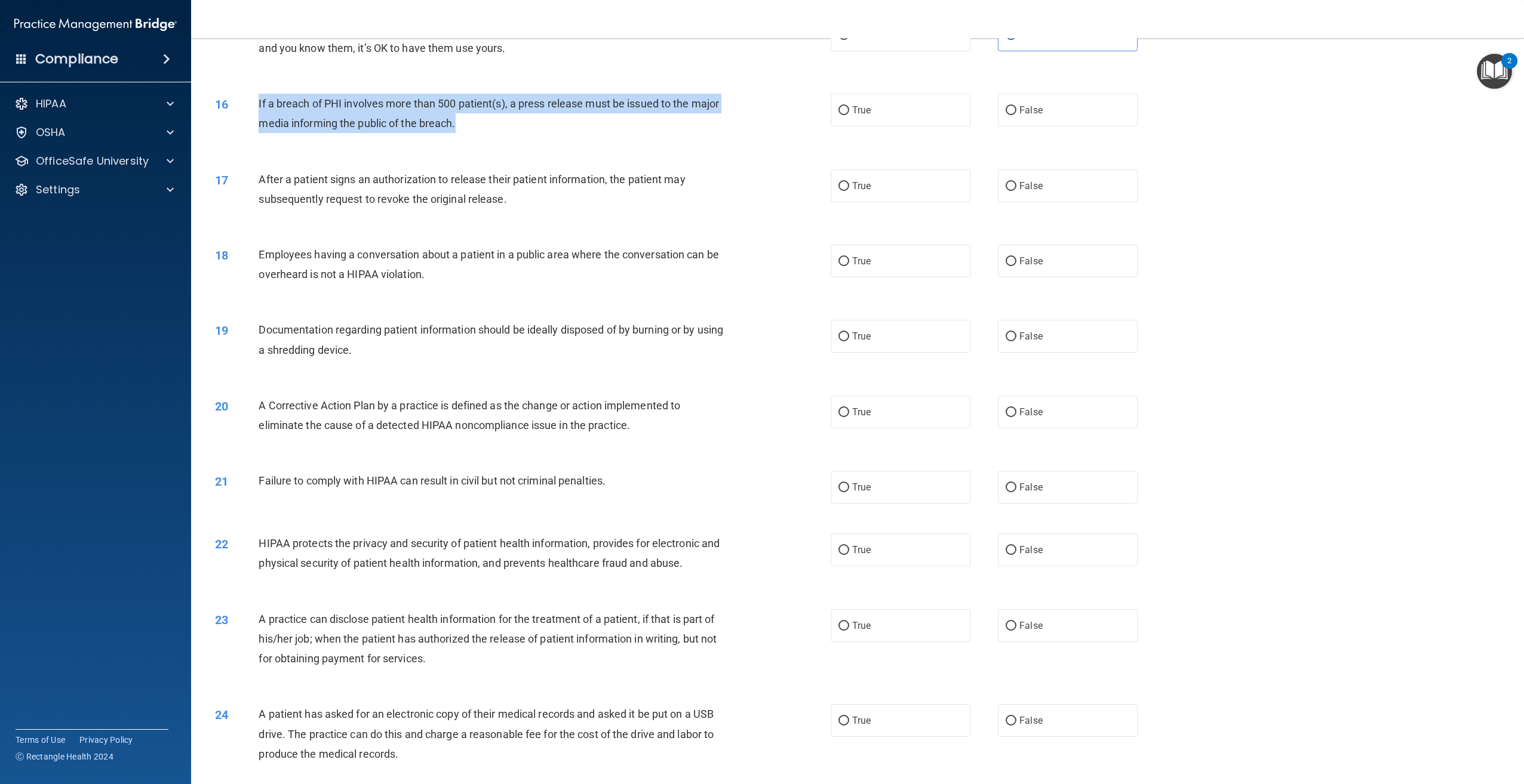
drag, startPoint x: 494, startPoint y: 149, endPoint x: 246, endPoint y: 121, distance: 249.6
click at [246, 121] on div "16 If a breach of PHI involves more than 500 patient(s), a press release must b…" at bounding box center [522, 116] width 652 height 45
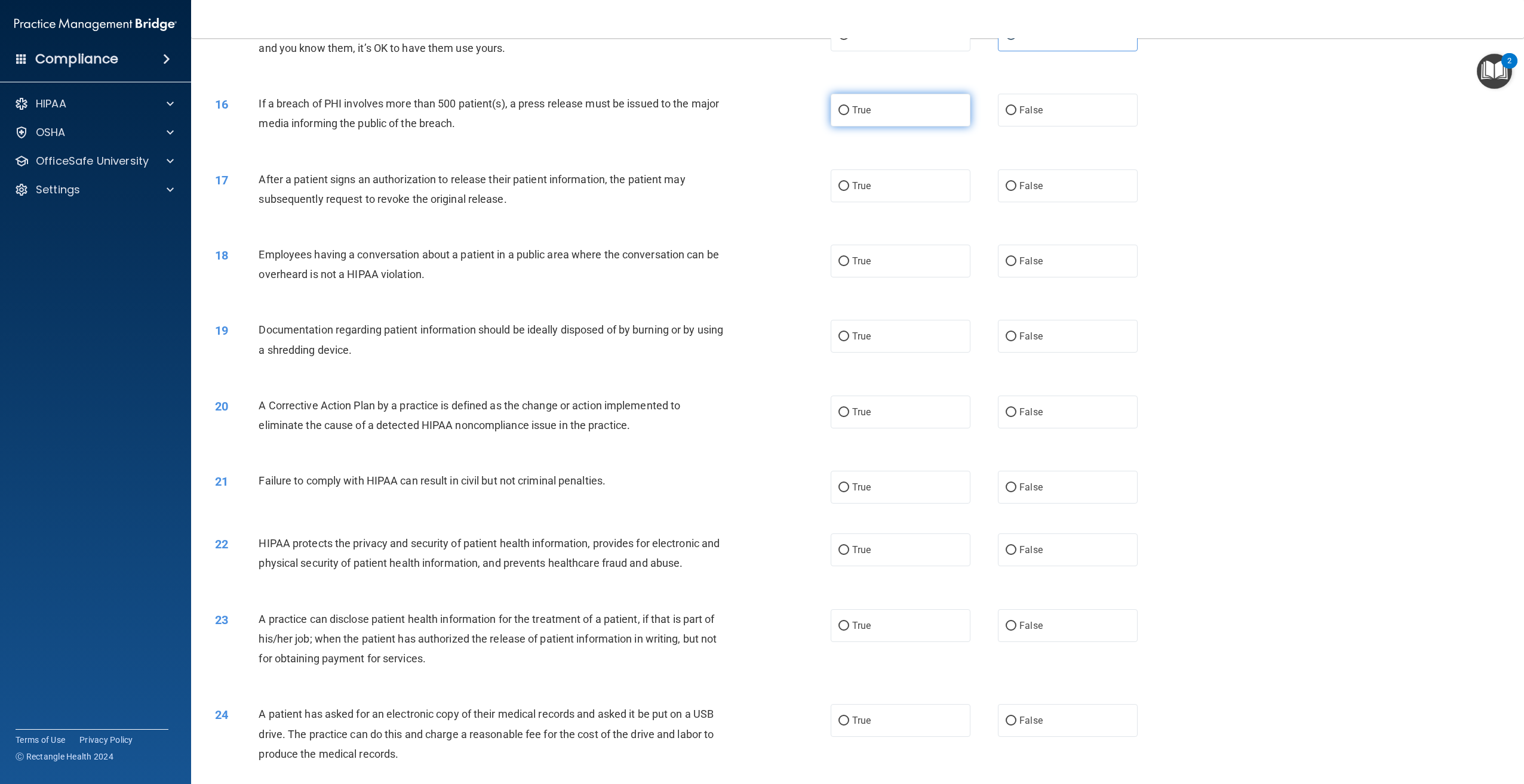
click at [911, 126] on label "True" at bounding box center [900, 110] width 139 height 33
click at [849, 115] on input "True" at bounding box center [844, 110] width 11 height 9
radio input "true"
click at [891, 202] on label "True" at bounding box center [900, 186] width 139 height 33
click at [849, 191] on input "True" at bounding box center [844, 186] width 11 height 9
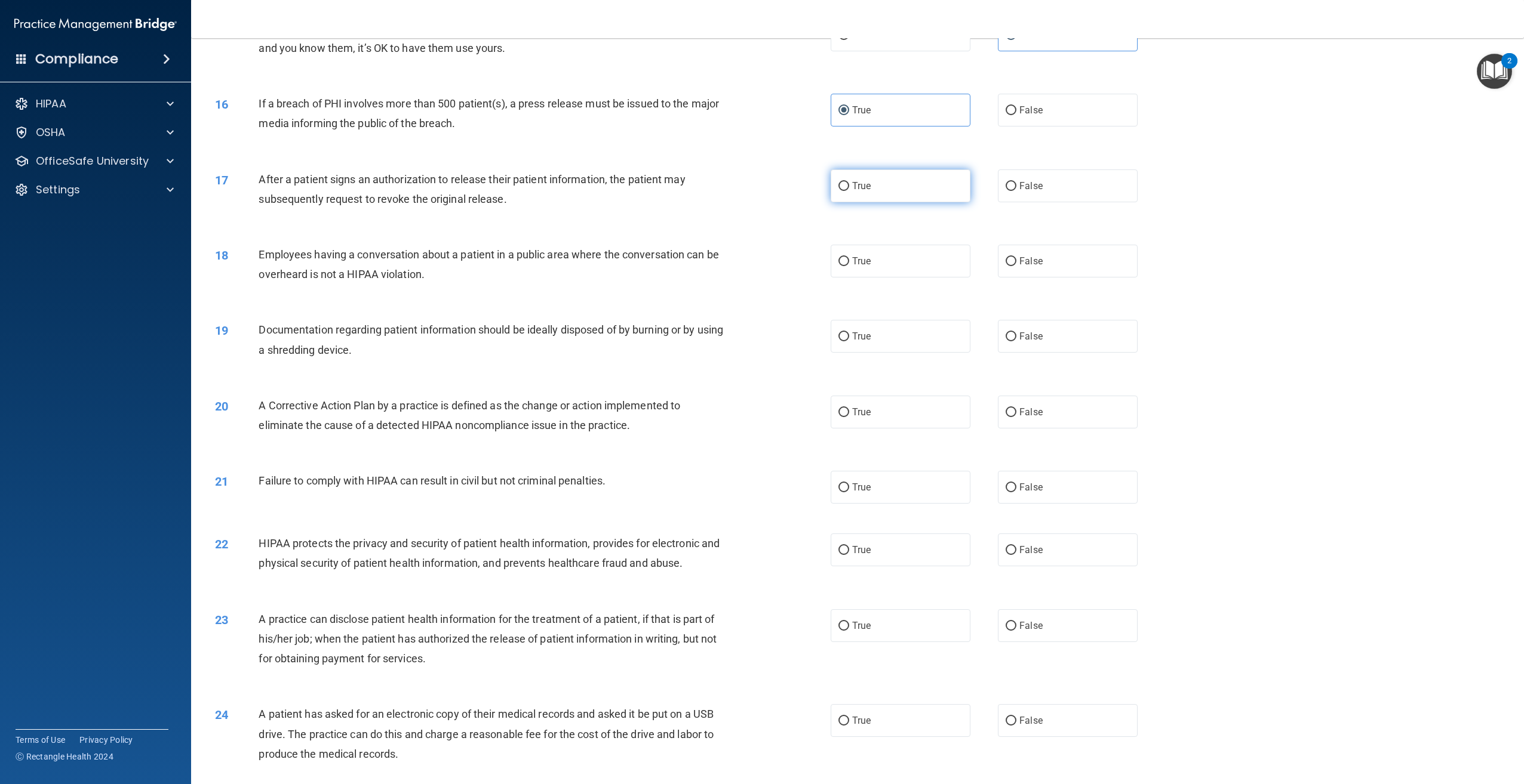
radio input "true"
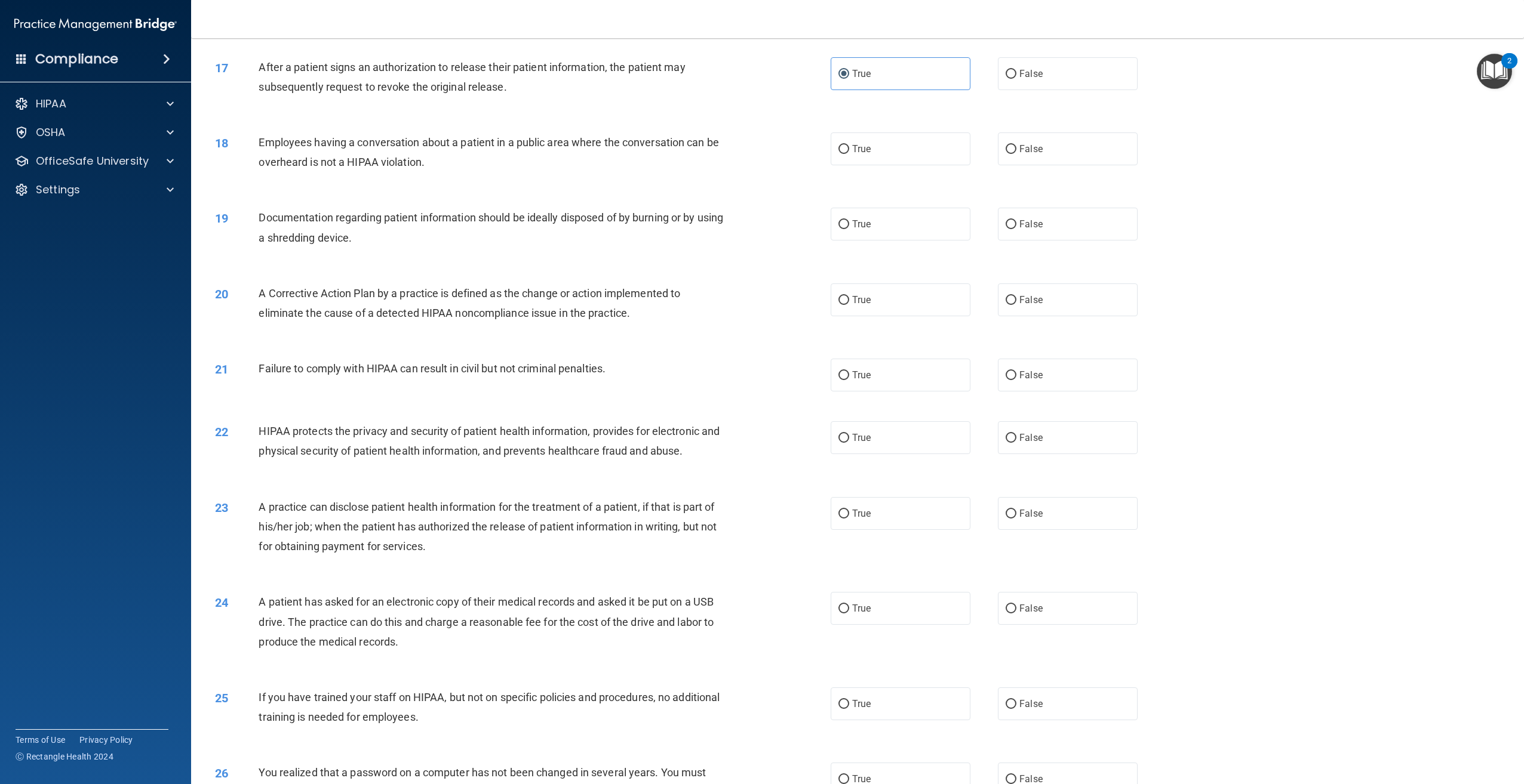
scroll to position [1253, 0]
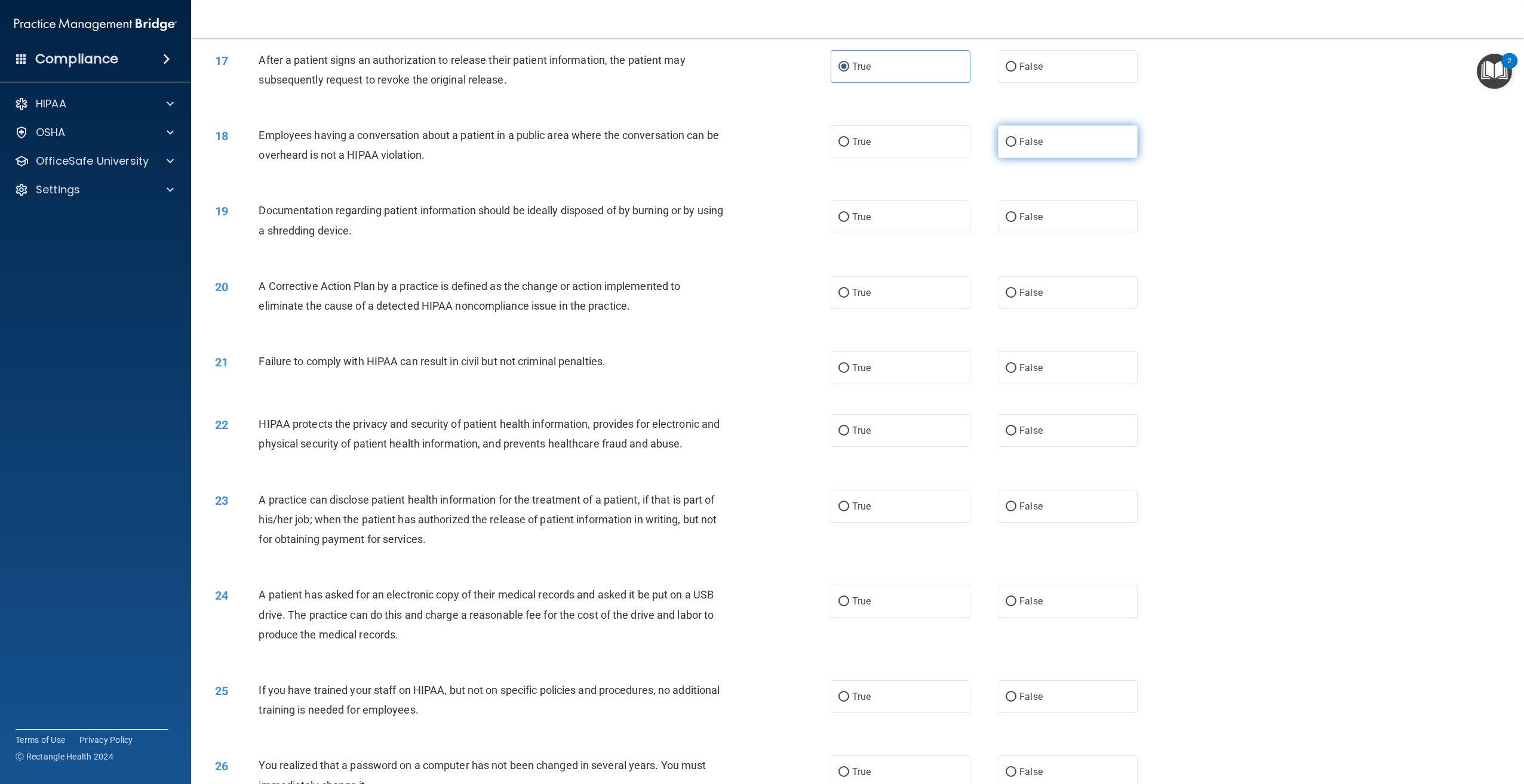
click at [1025, 147] on span "False" at bounding box center [1031, 141] width 23 height 11
click at [1016, 147] on input "False" at bounding box center [1011, 142] width 11 height 9
radio input "true"
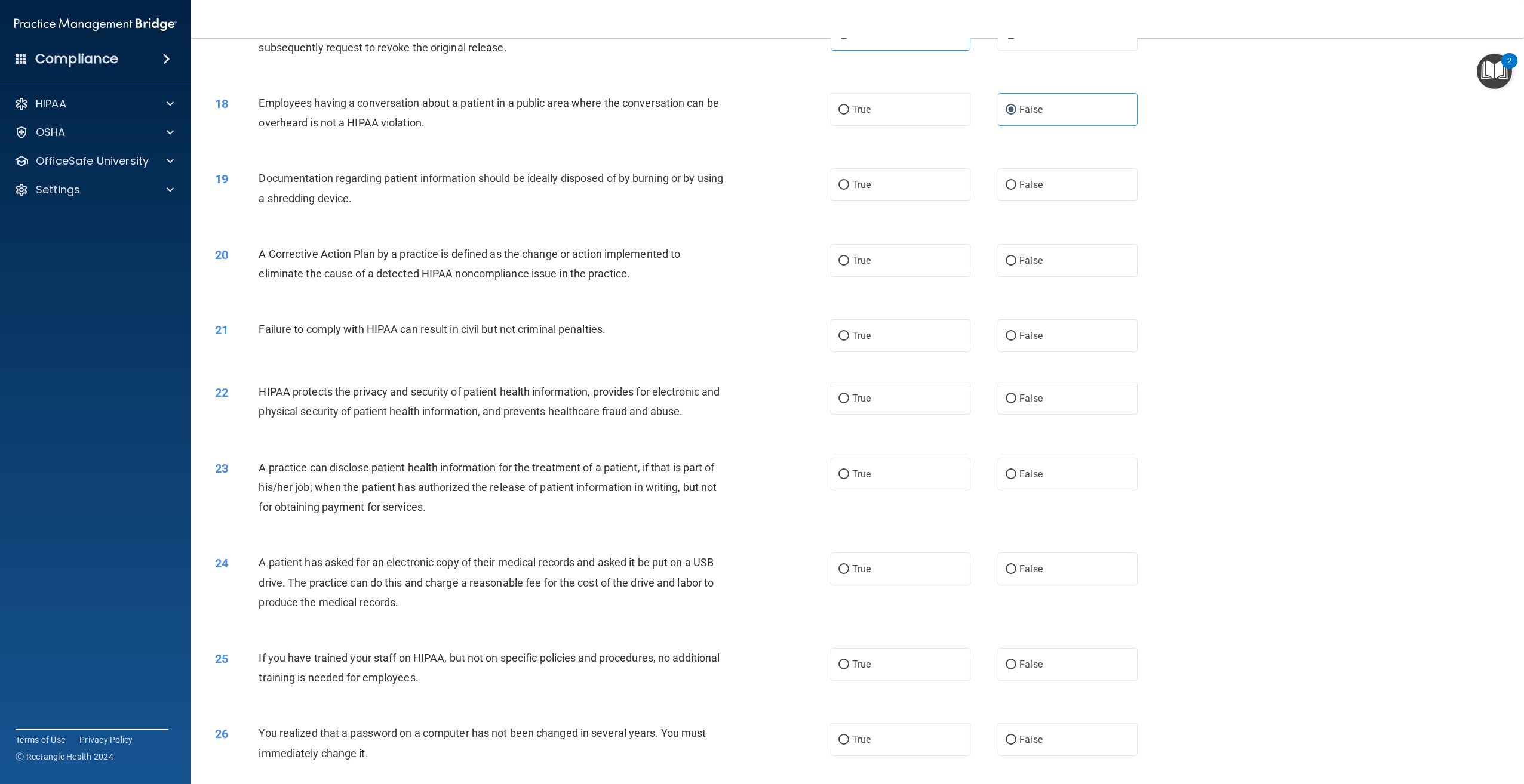
scroll to position [1313, 0]
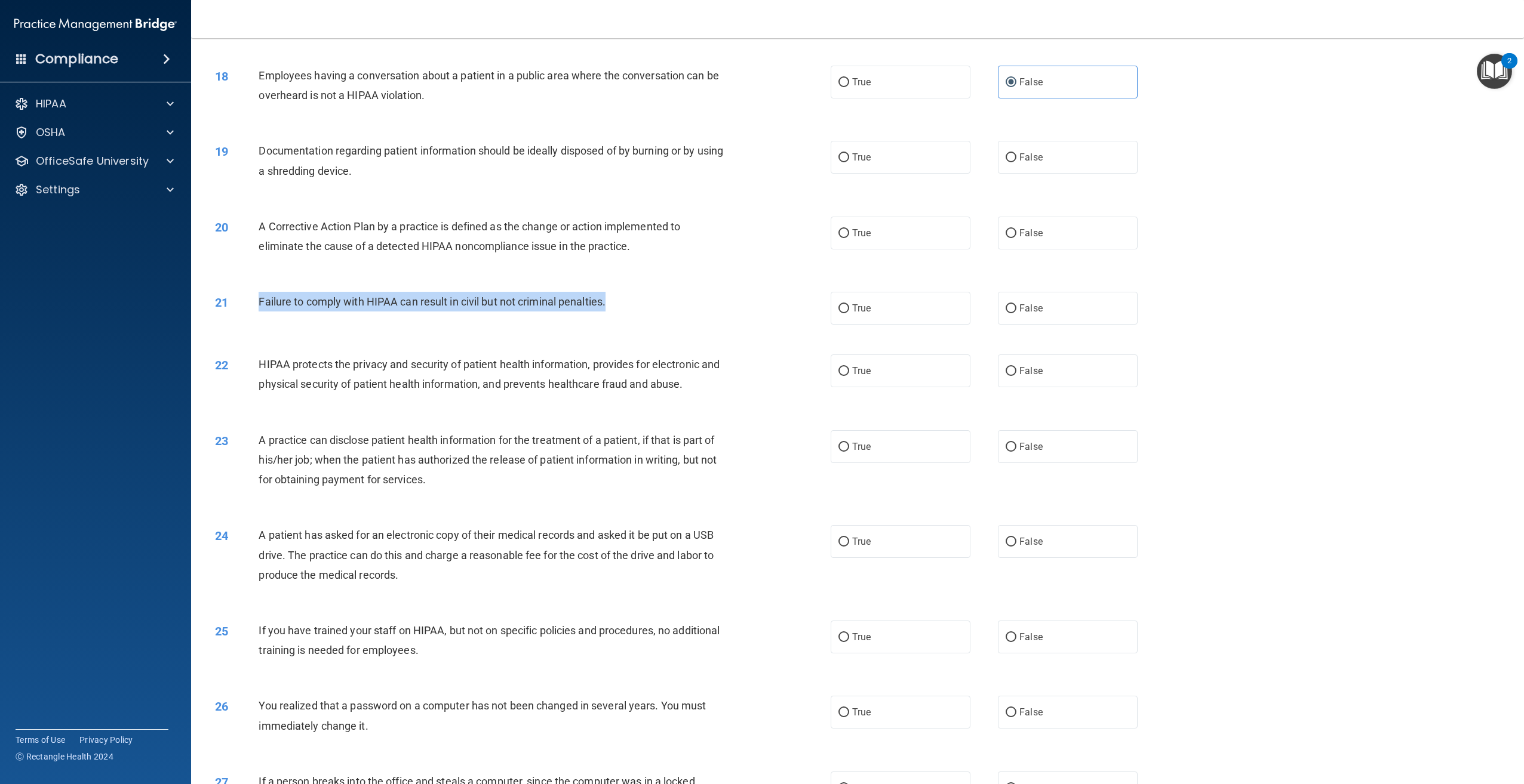
drag, startPoint x: 606, startPoint y: 325, endPoint x: 250, endPoint y: 321, distance: 356.0
click at [250, 317] on div "21 Failure to comply with HIPAA can result in civil but not criminal penalties." at bounding box center [522, 304] width 652 height 26
click at [1050, 320] on label "False" at bounding box center [1067, 308] width 139 height 33
click at [1016, 313] on input "False" at bounding box center [1011, 308] width 11 height 9
radio input "true"
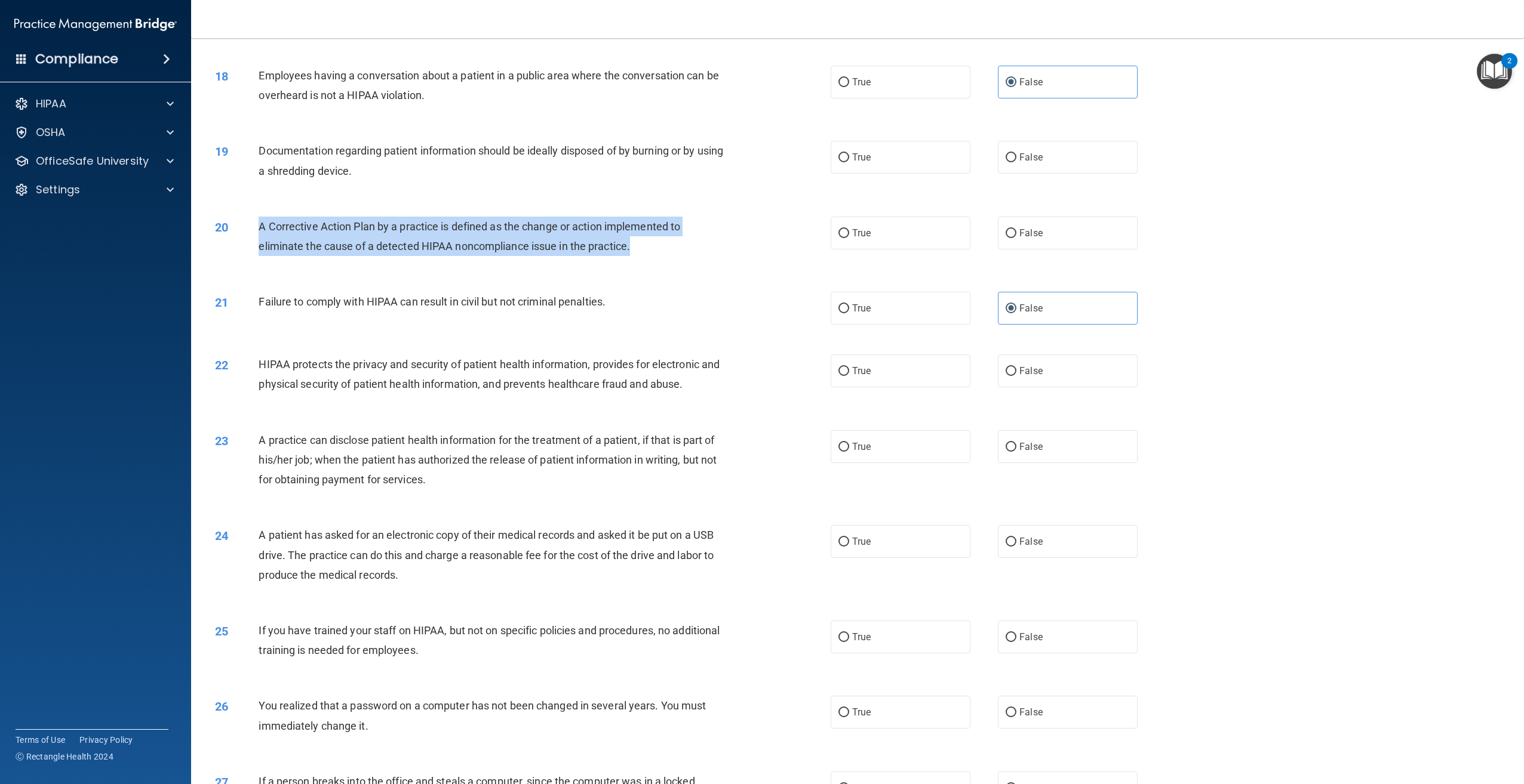
drag, startPoint x: 635, startPoint y: 265, endPoint x: 252, endPoint y: 241, distance: 383.8
click at [252, 241] on div "20 A Corrective Action Plan by a practice is defined as the change or action im…" at bounding box center [522, 239] width 652 height 45
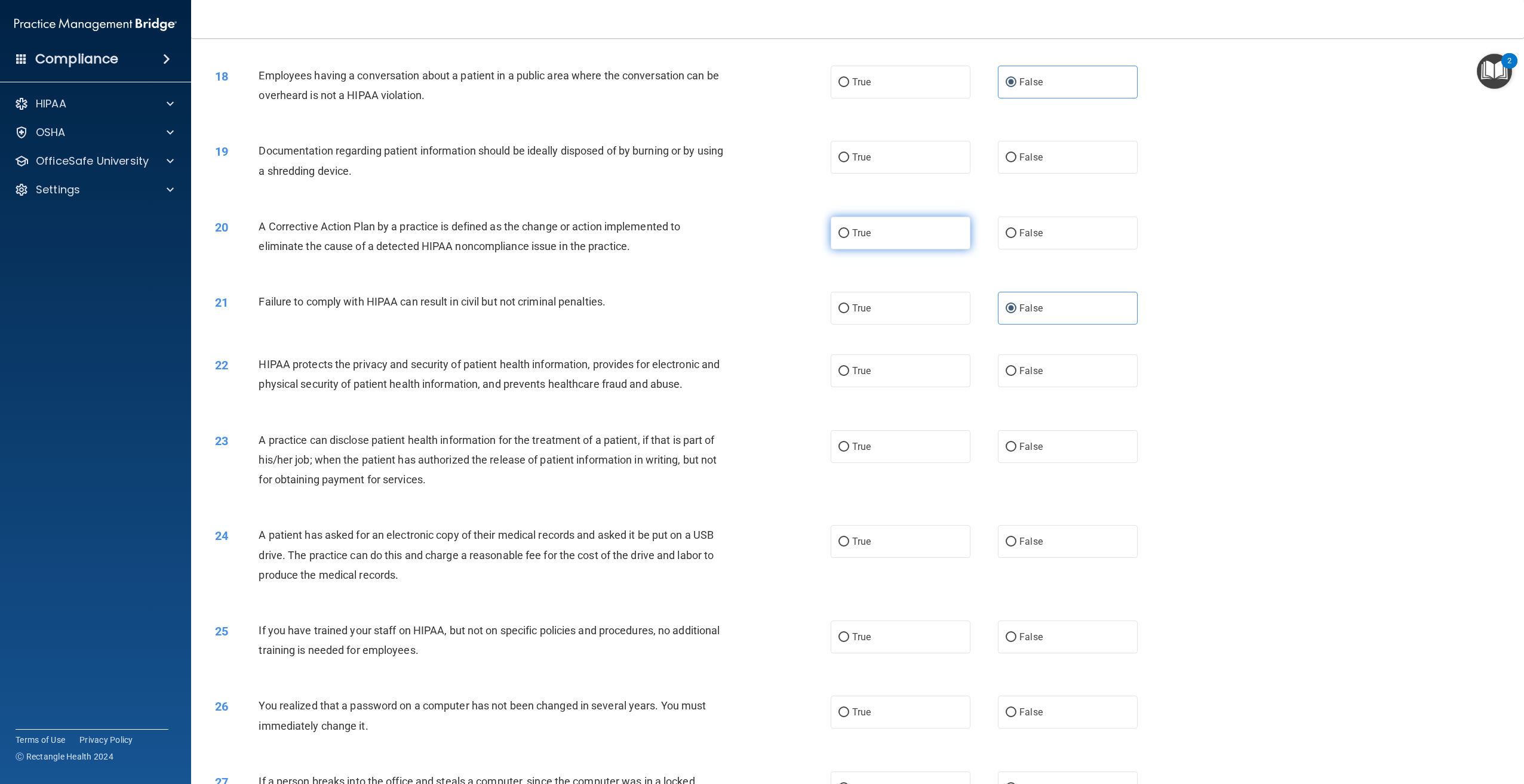
click at [924, 250] on label "True" at bounding box center [900, 233] width 139 height 33
click at [849, 238] on input "True" at bounding box center [844, 233] width 11 height 9
radio input "true"
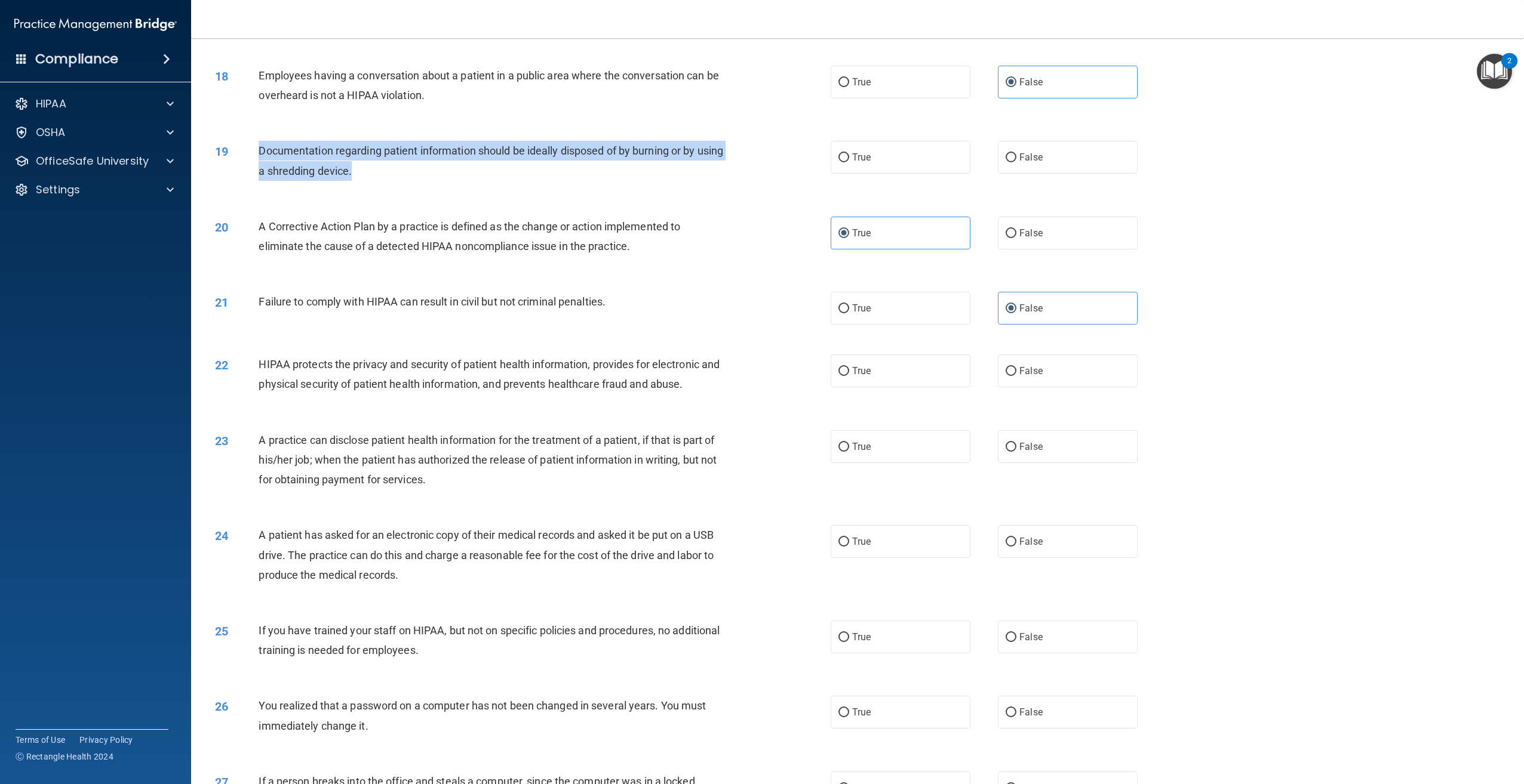
drag, startPoint x: 386, startPoint y: 192, endPoint x: 260, endPoint y: 172, distance: 127.6
click at [260, 172] on div "Documentation regarding patient information should be ideally disposed of by bu…" at bounding box center [496, 160] width 475 height 39
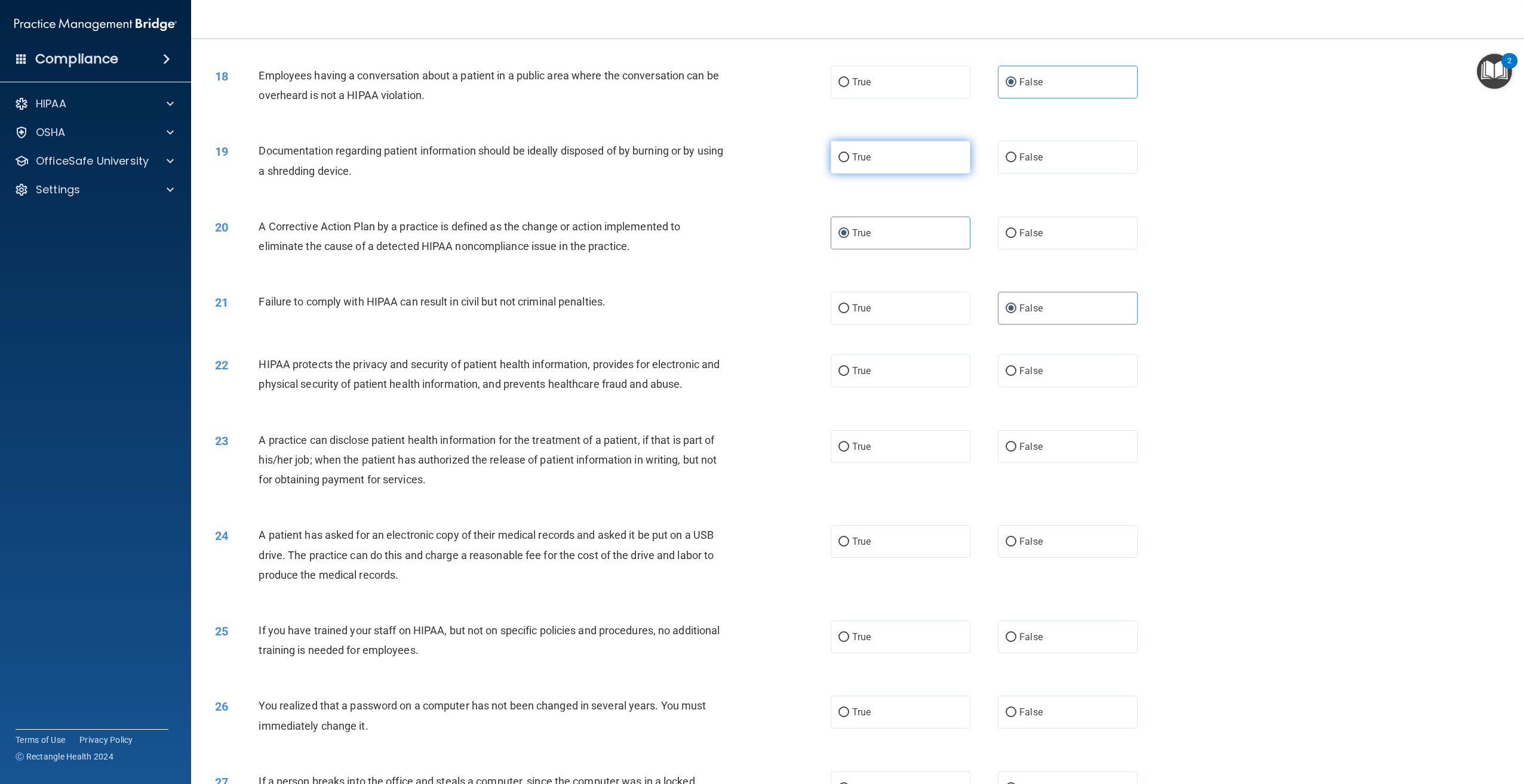
click at [936, 174] on label "True" at bounding box center [900, 157] width 139 height 33
click at [849, 162] on input "True" at bounding box center [844, 158] width 11 height 9
radio input "true"
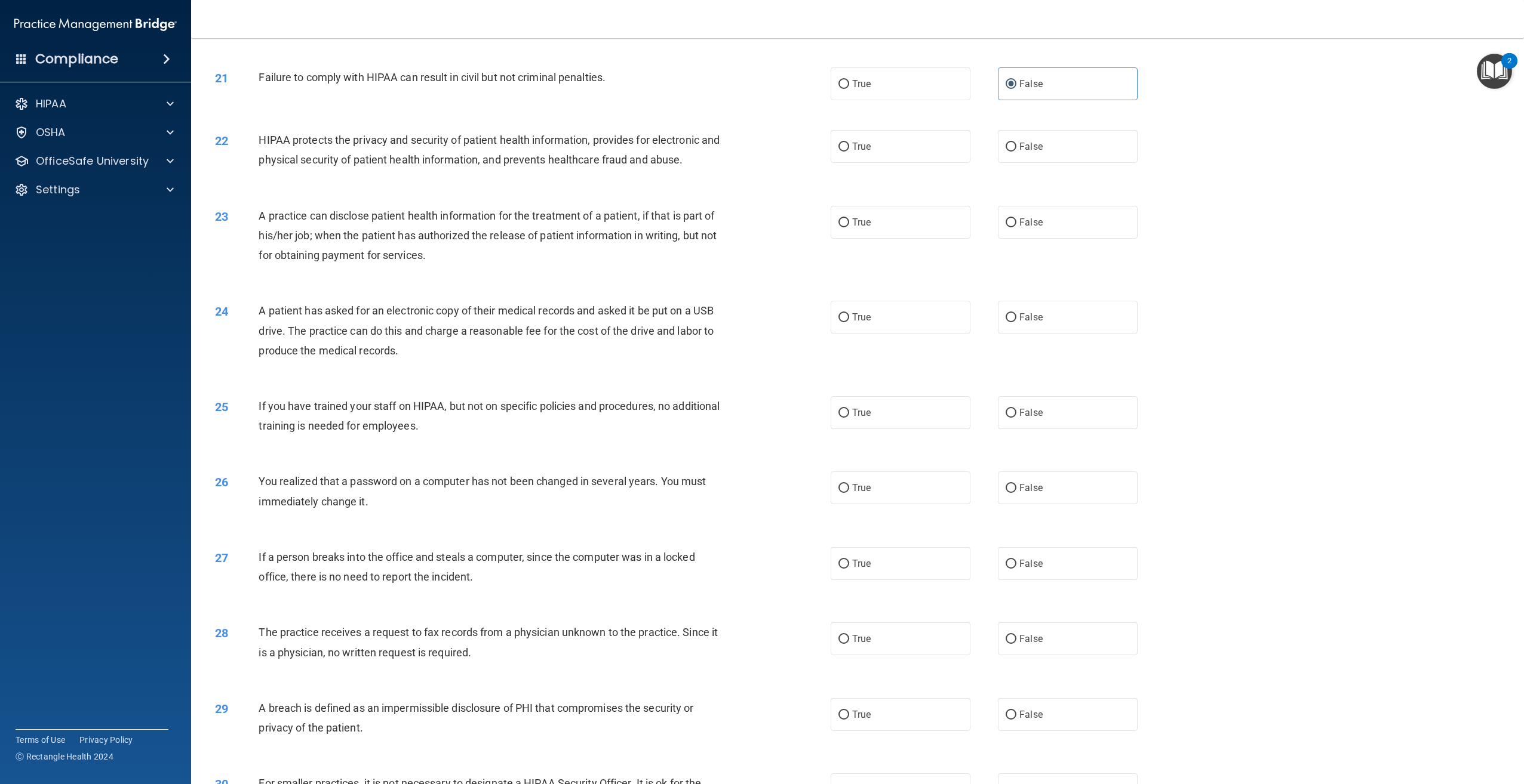
scroll to position [1552, 0]
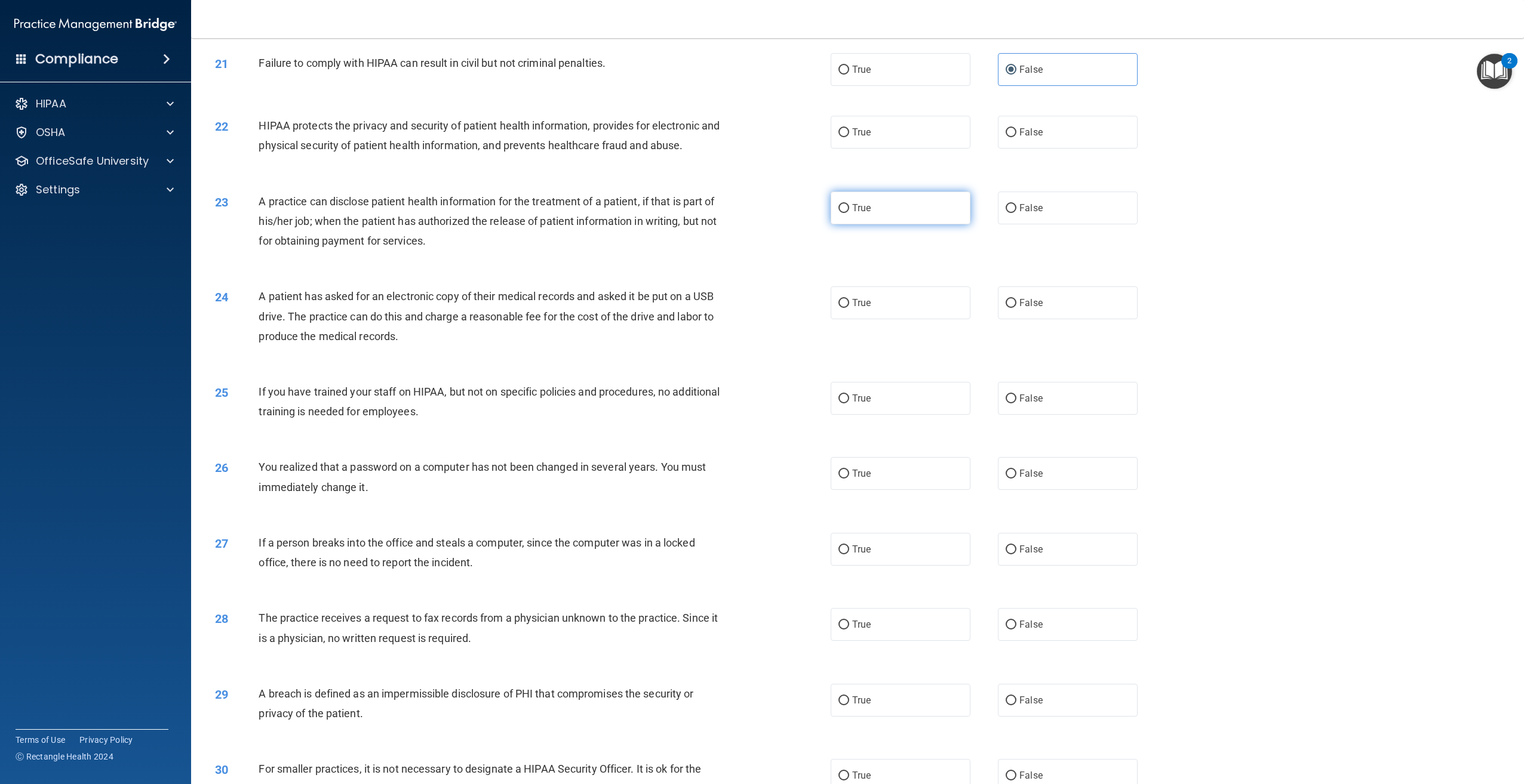
click at [865, 225] on label "True" at bounding box center [900, 208] width 139 height 33
click at [849, 213] on input "True" at bounding box center [844, 208] width 11 height 9
radio input "true"
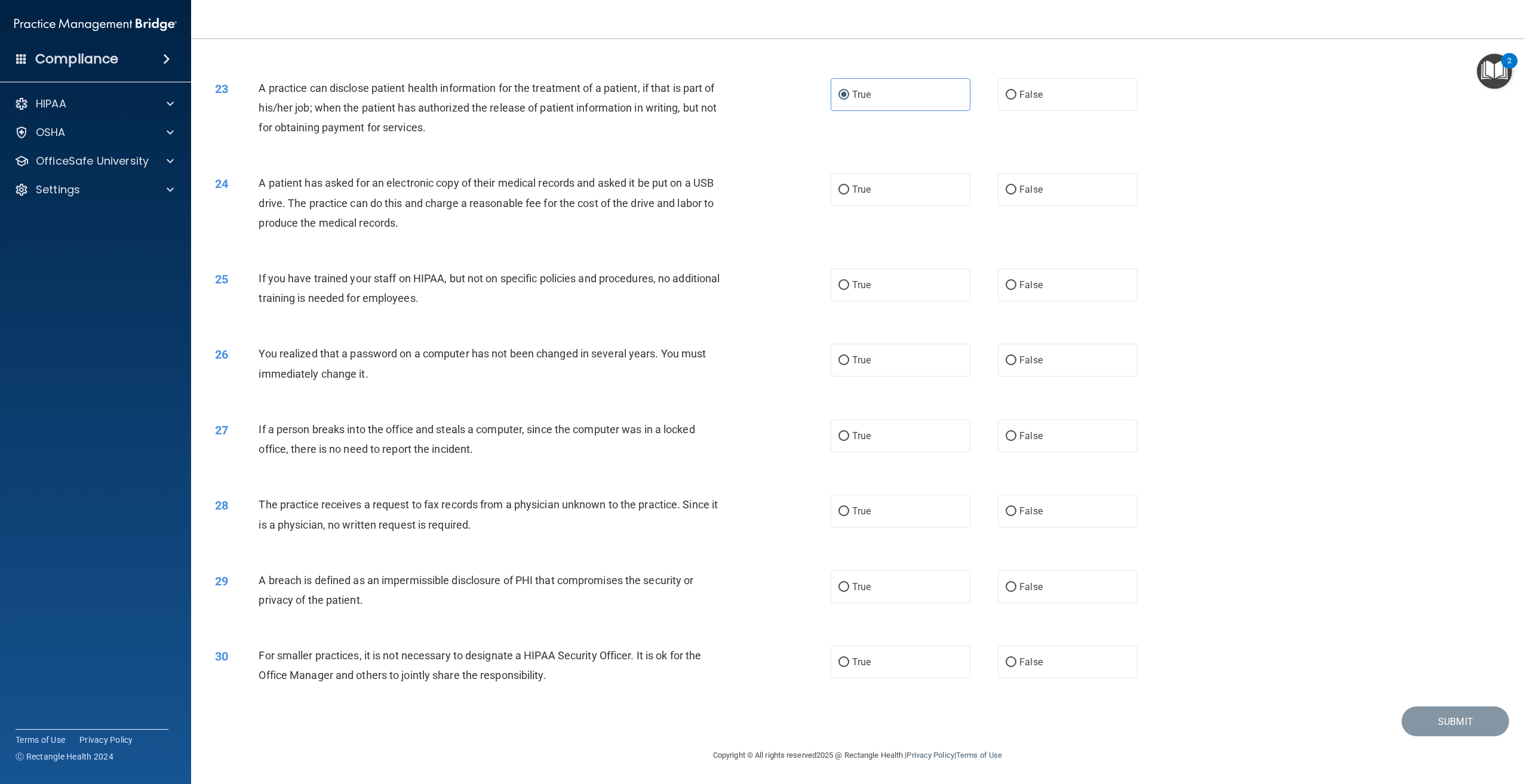
scroll to position [1685, 0]
click at [1033, 281] on span "False" at bounding box center [1031, 285] width 23 height 11
click at [1016, 281] on input "False" at bounding box center [1011, 285] width 11 height 9
radio input "true"
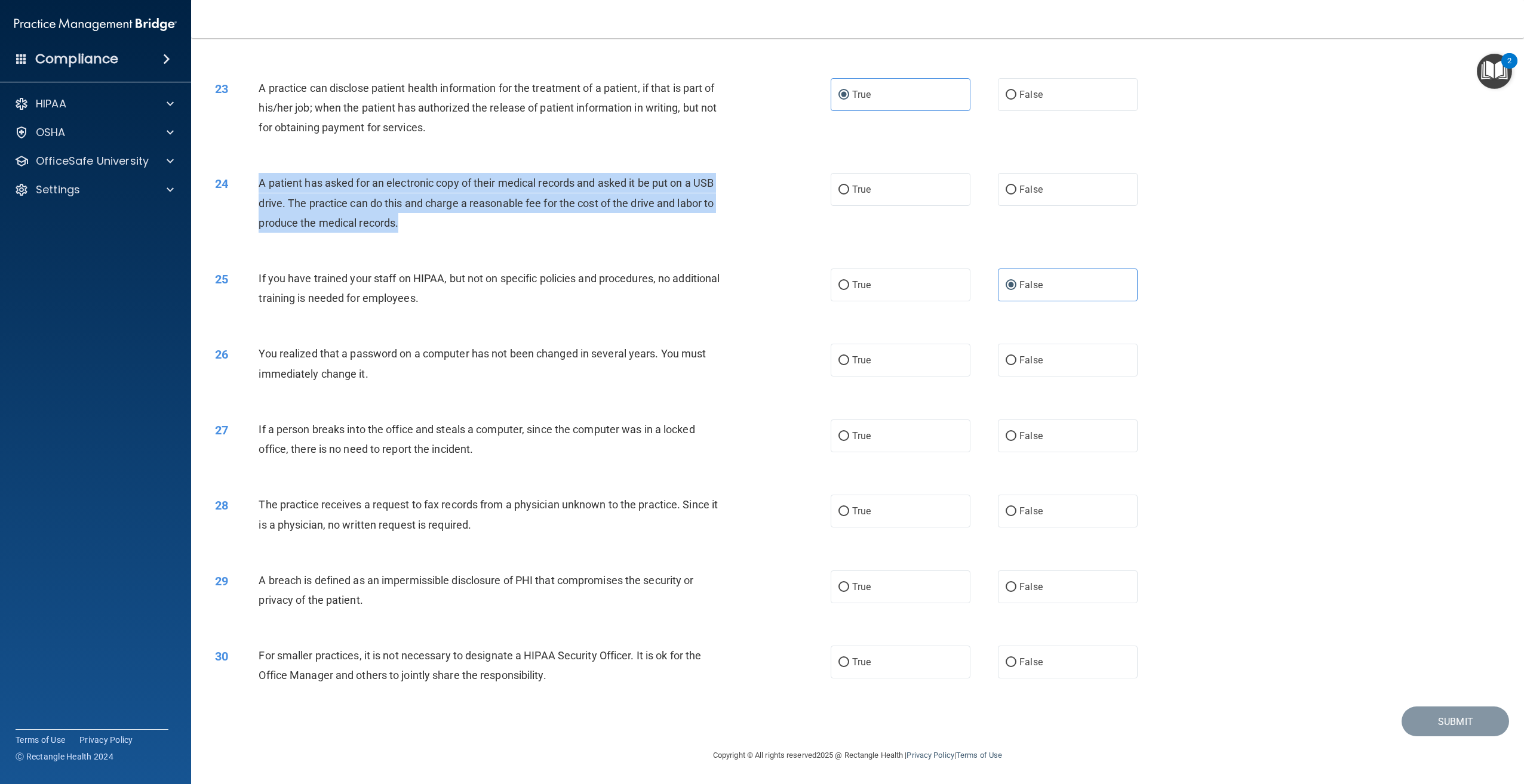
drag, startPoint x: 403, startPoint y: 223, endPoint x: 246, endPoint y: 181, distance: 162.5
click at [246, 181] on div "24 A patient has asked for an electronic copy of their medical records and aske…" at bounding box center [522, 206] width 652 height 66
click at [392, 438] on div "If a person breaks into the office and steals a computer, since the computer wa…" at bounding box center [496, 439] width 475 height 39
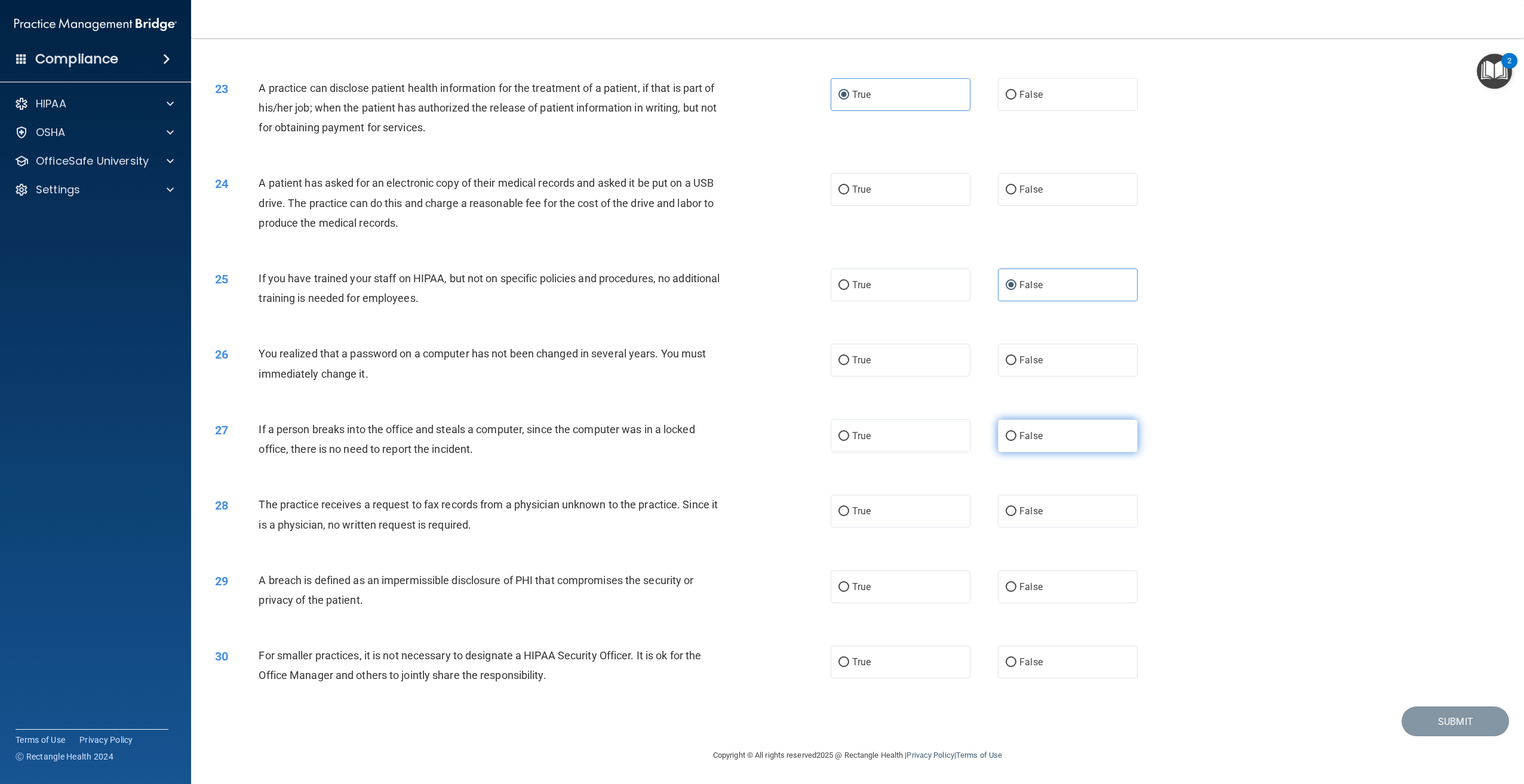
click at [1060, 437] on label "False" at bounding box center [1067, 436] width 139 height 33
click at [1016, 437] on input "False" at bounding box center [1011, 436] width 11 height 9
radio input "true"
click at [884, 192] on label "True" at bounding box center [900, 189] width 139 height 33
click at [849, 192] on input "True" at bounding box center [844, 189] width 11 height 9
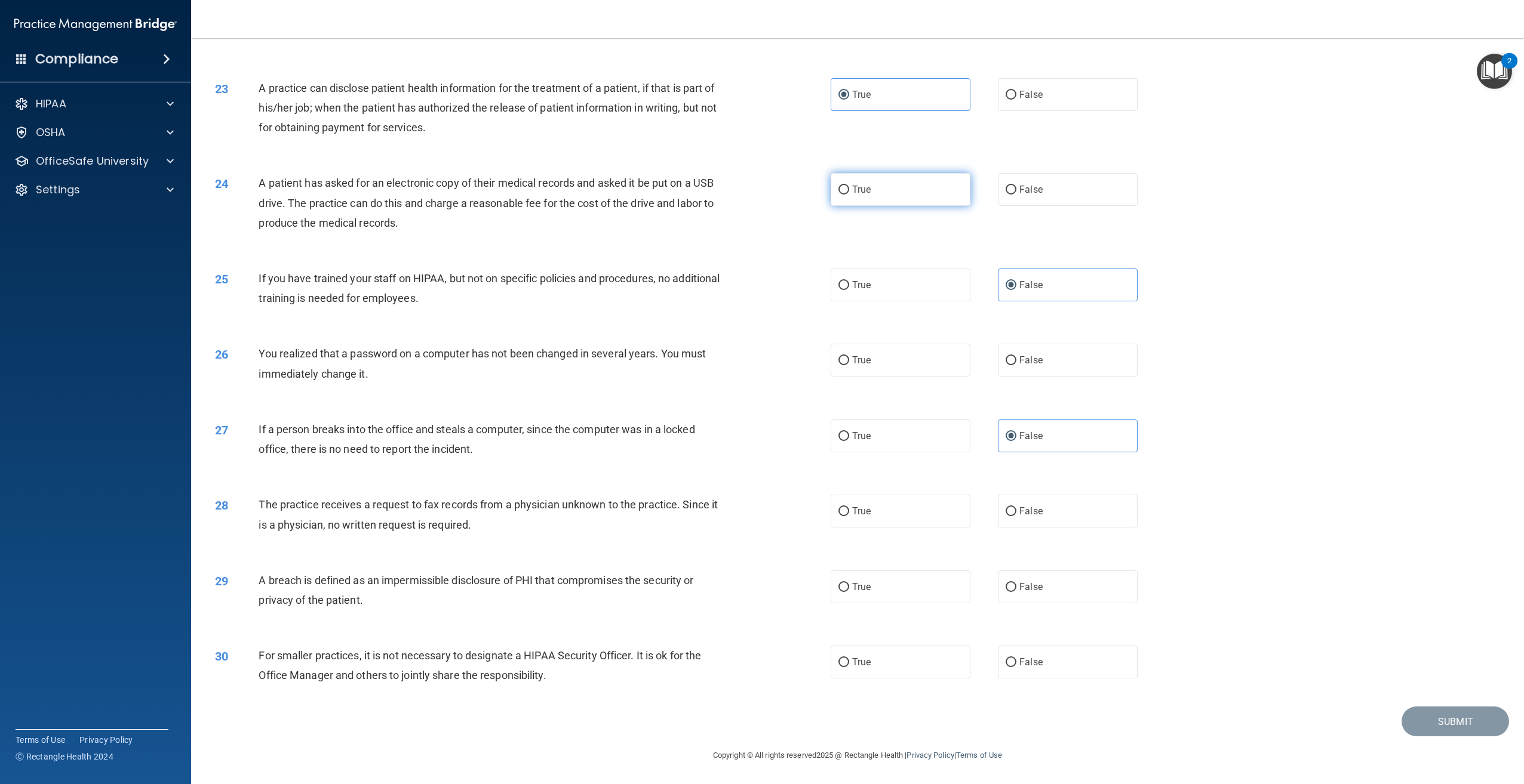
radio input "true"
click at [843, 357] on input "True" at bounding box center [844, 361] width 11 height 9
radio input "true"
click at [1013, 520] on label "False" at bounding box center [1067, 511] width 139 height 33
click at [1013, 516] on input "False" at bounding box center [1011, 511] width 11 height 9
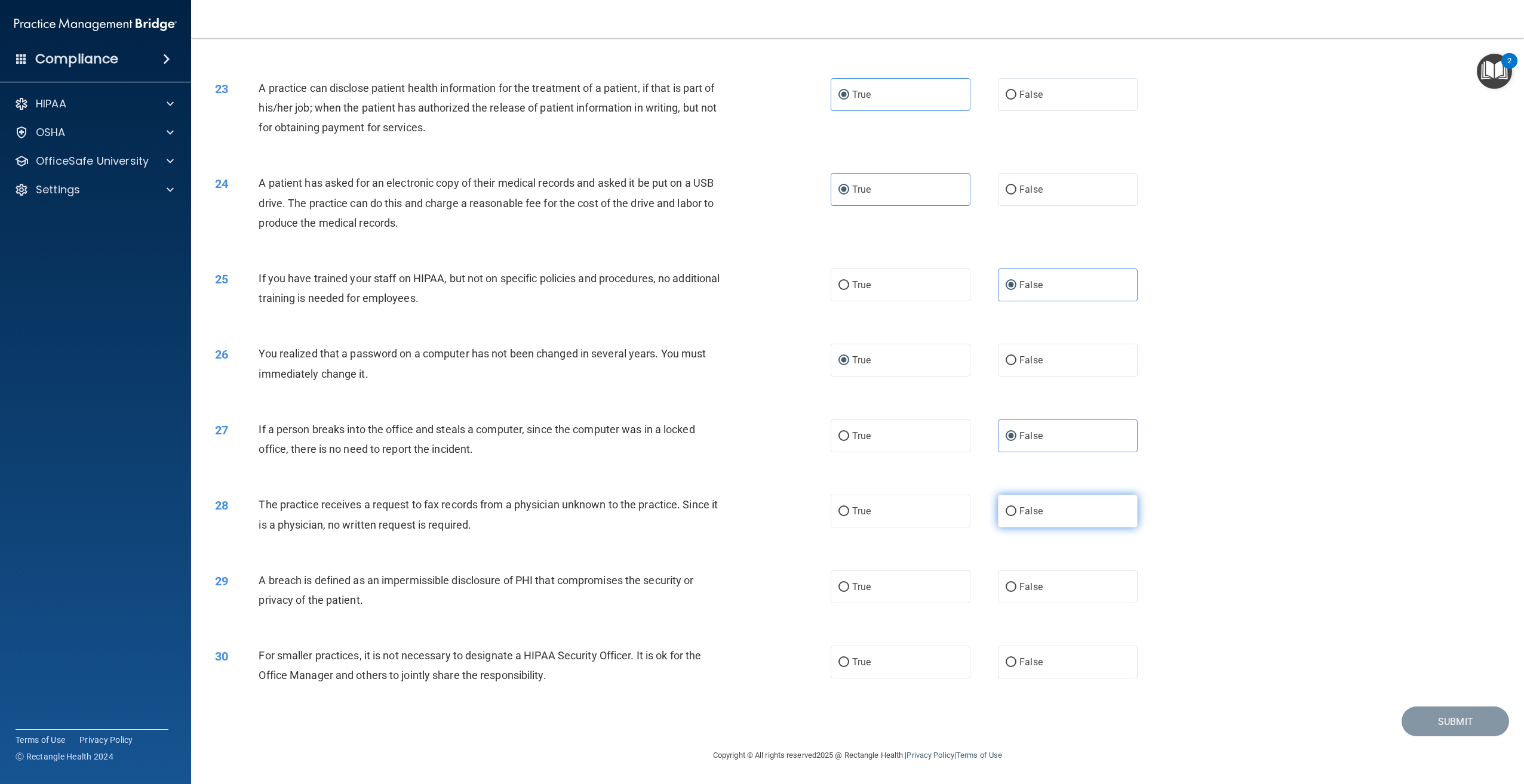
radio input "true"
click at [932, 596] on label "True" at bounding box center [900, 587] width 139 height 33
click at [849, 592] on input "True" at bounding box center [844, 587] width 11 height 9
radio input "true"
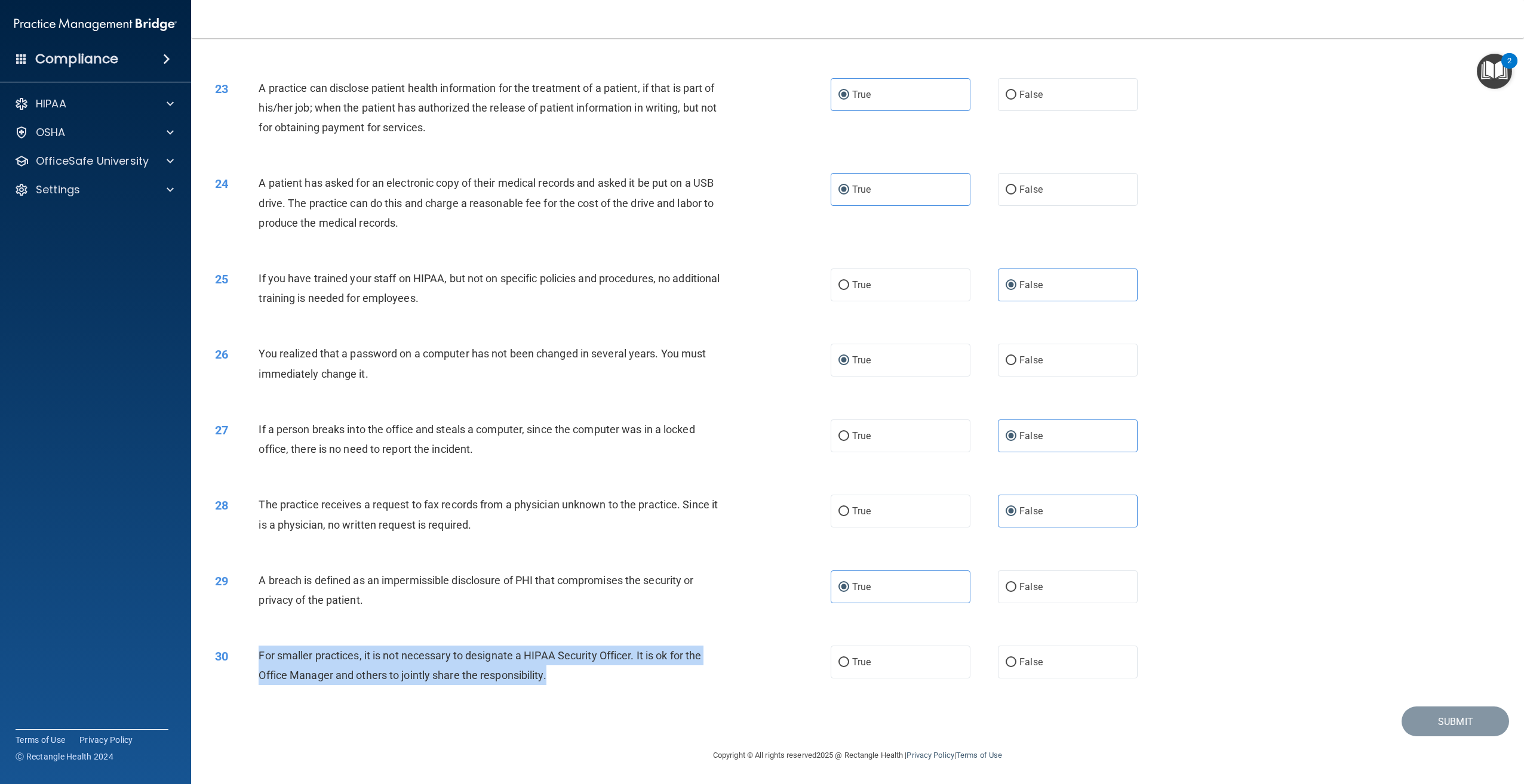
drag, startPoint x: 570, startPoint y: 677, endPoint x: 254, endPoint y: 658, distance: 316.6
click at [254, 658] on div "30 For smaller practices, it is not necessary to designate a HIPAA Security Off…" at bounding box center [522, 668] width 652 height 45
click at [1098, 657] on label "False" at bounding box center [1067, 662] width 139 height 33
click at [1016, 658] on input "False" at bounding box center [1011, 662] width 11 height 9
radio input "true"
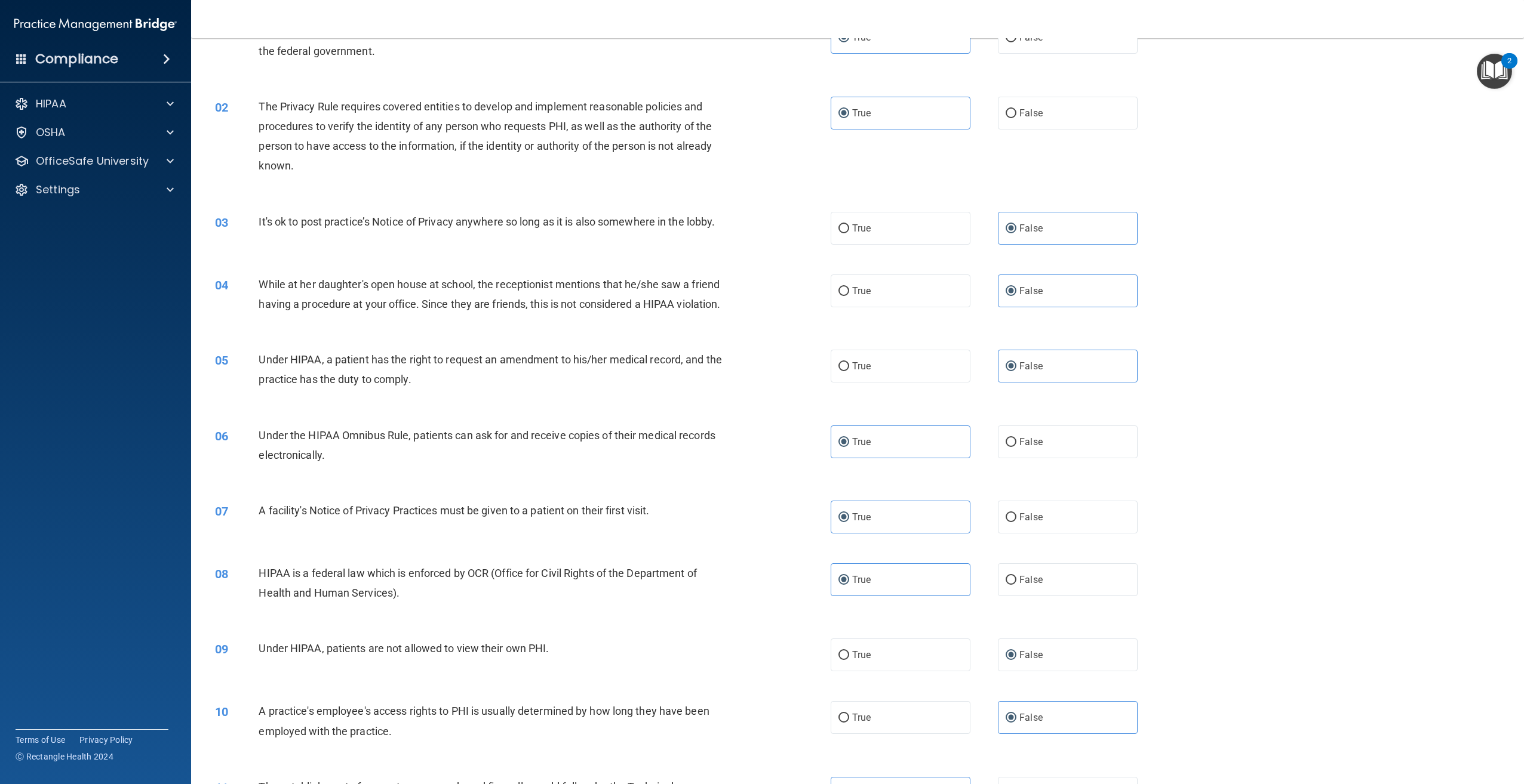
scroll to position [0, 0]
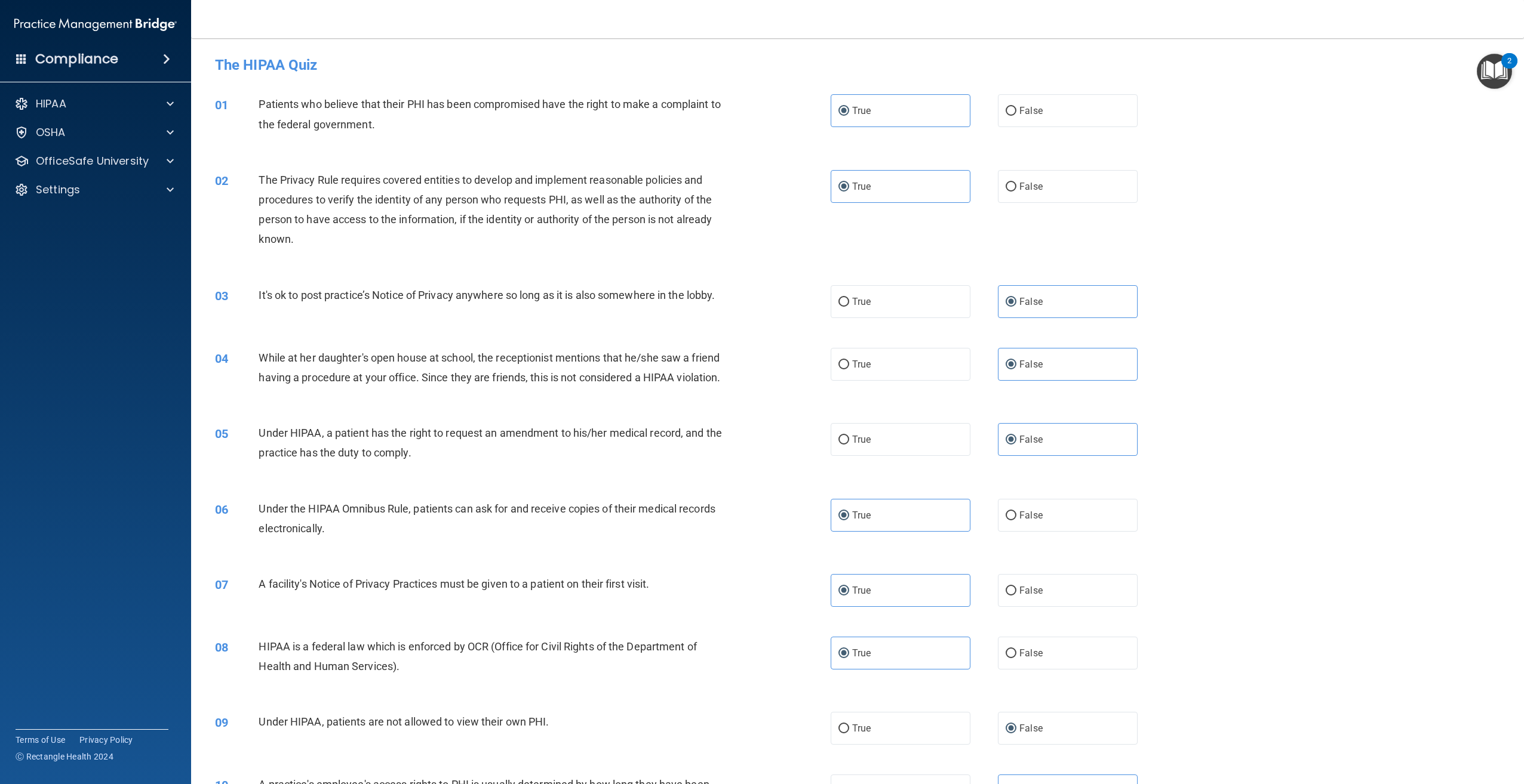
click at [805, 307] on div "03 It's ok to post practice’s Notice of Privacy anywhere so long as it is also …" at bounding box center [522, 298] width 652 height 26
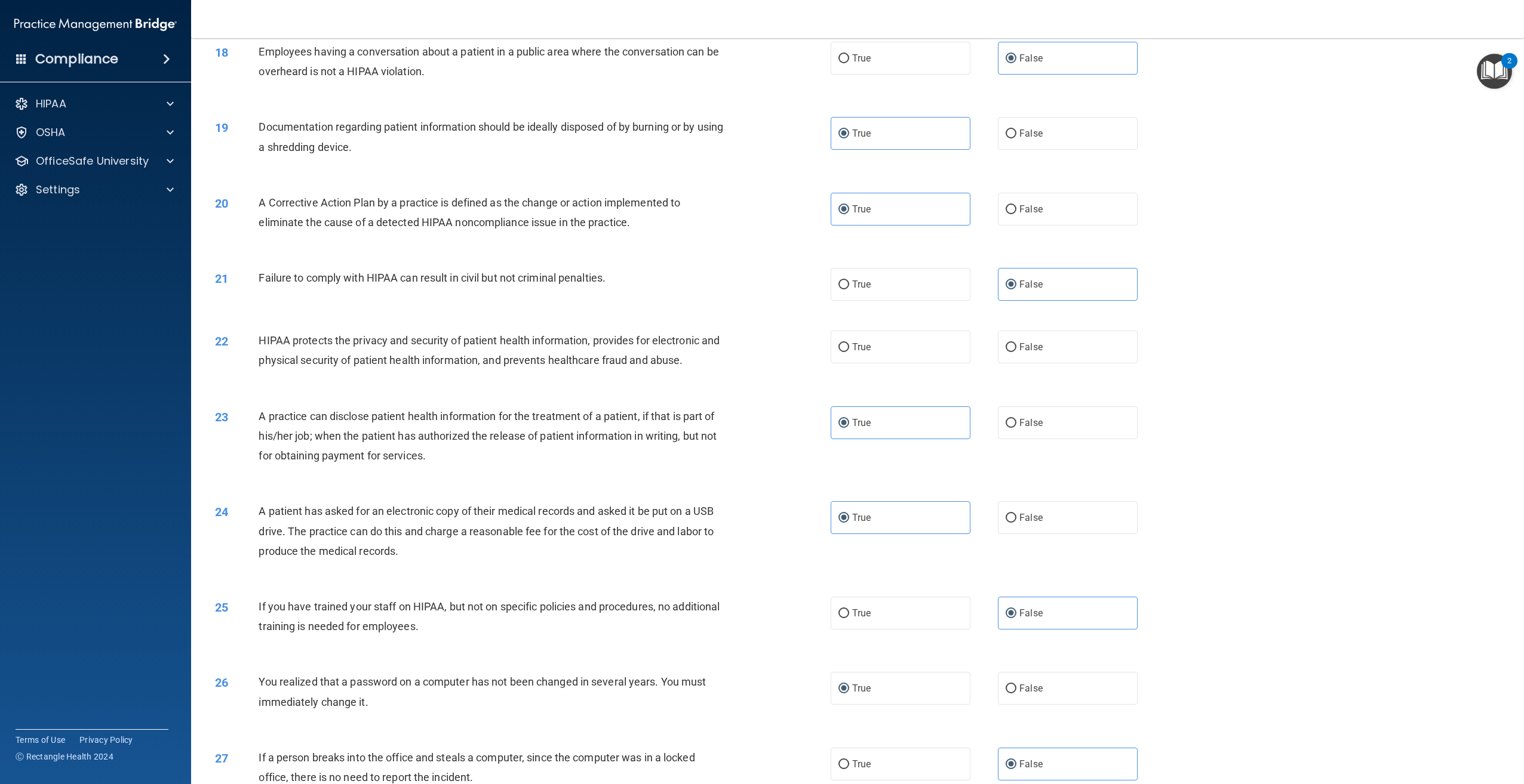
scroll to position [1373, 0]
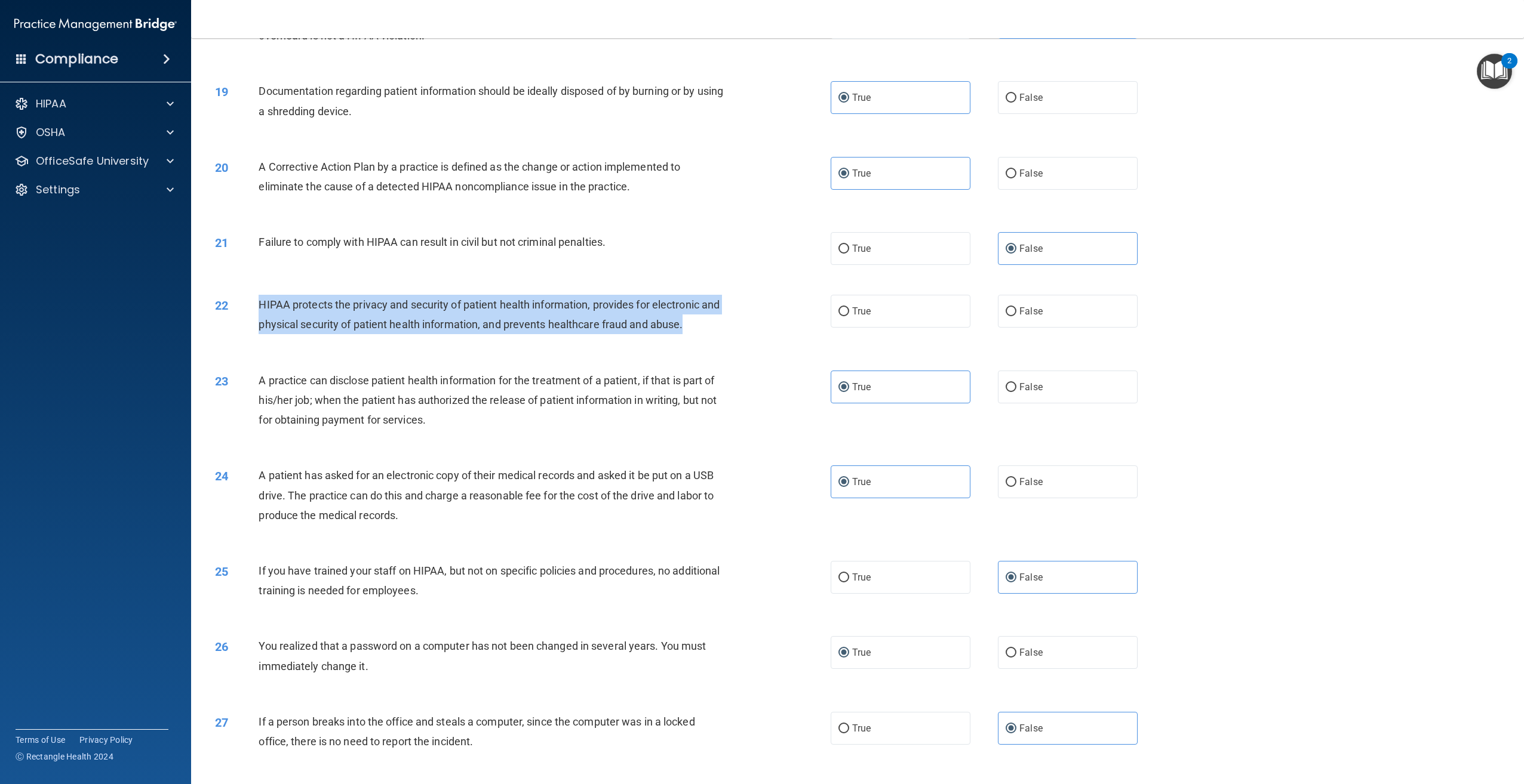
drag, startPoint x: 709, startPoint y: 345, endPoint x: 261, endPoint y: 334, distance: 448.1
click at [261, 334] on div "HIPAA protects the privacy and security of patient health information, provides…" at bounding box center [496, 315] width 475 height 39
click at [725, 334] on div "HIPAA protects the privacy and security of patient health information, provides…" at bounding box center [496, 315] width 475 height 39
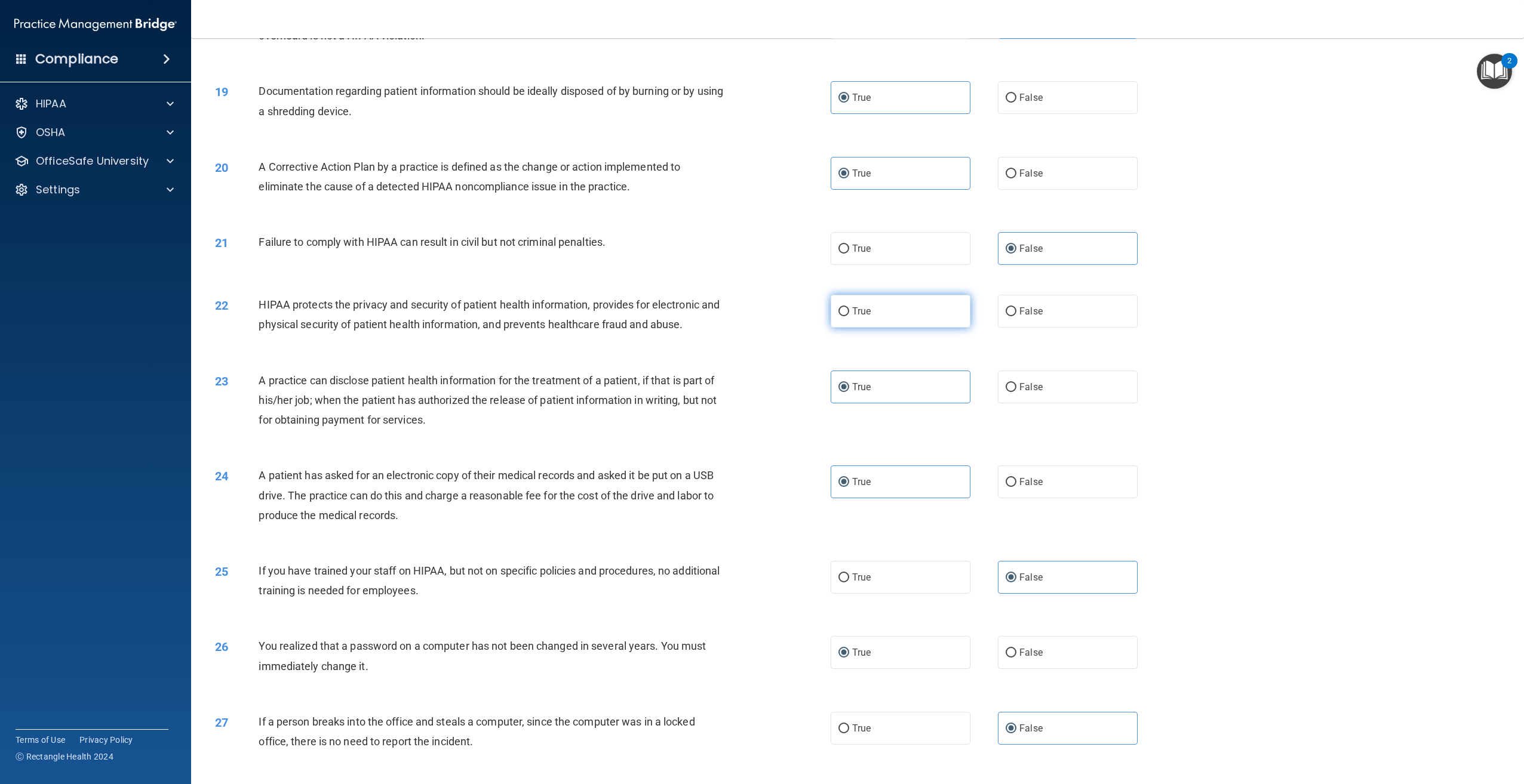
click at [916, 327] on label "True" at bounding box center [900, 311] width 139 height 33
click at [849, 317] on input "True" at bounding box center [844, 311] width 11 height 9
radio input "true"
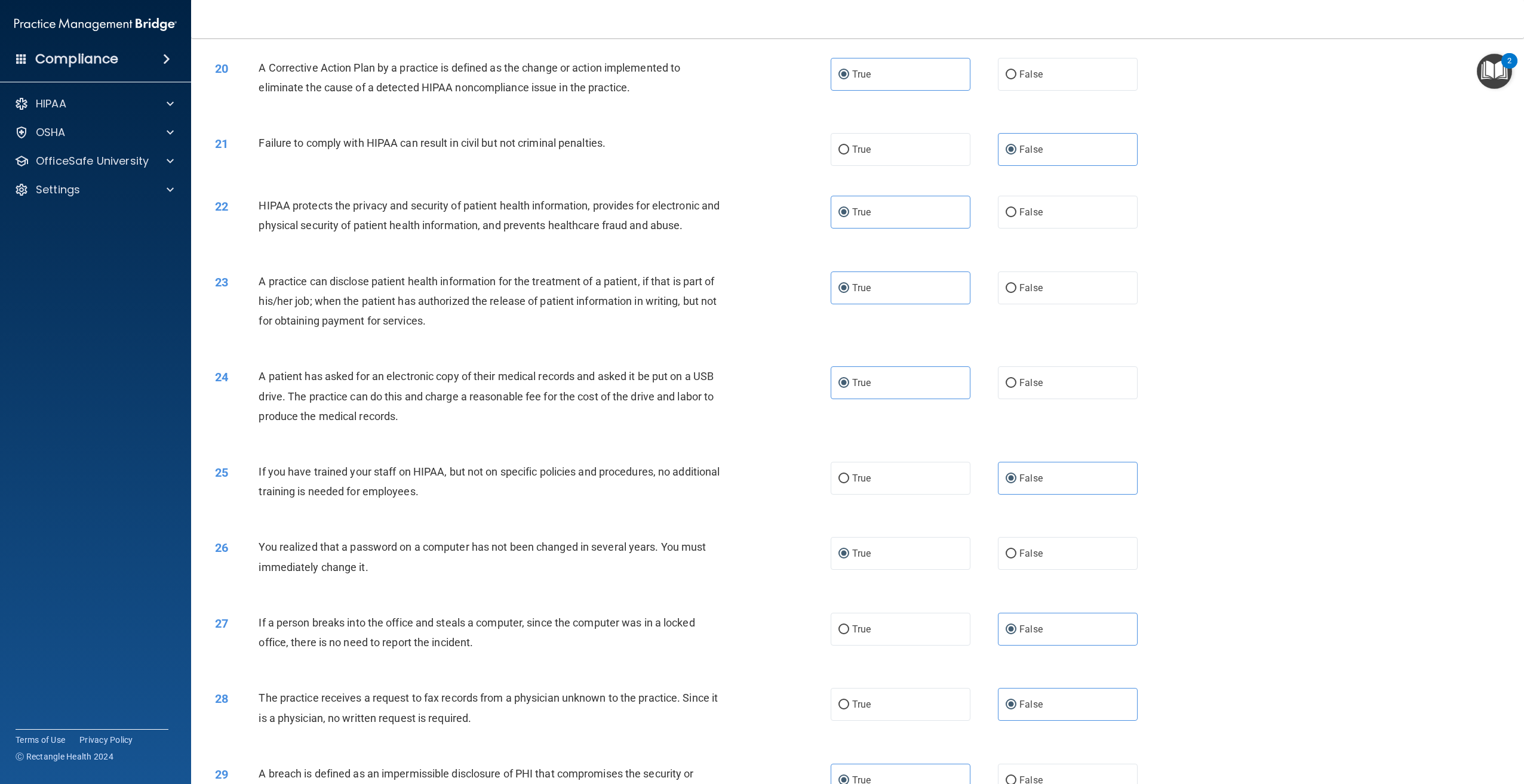
scroll to position [1685, 0]
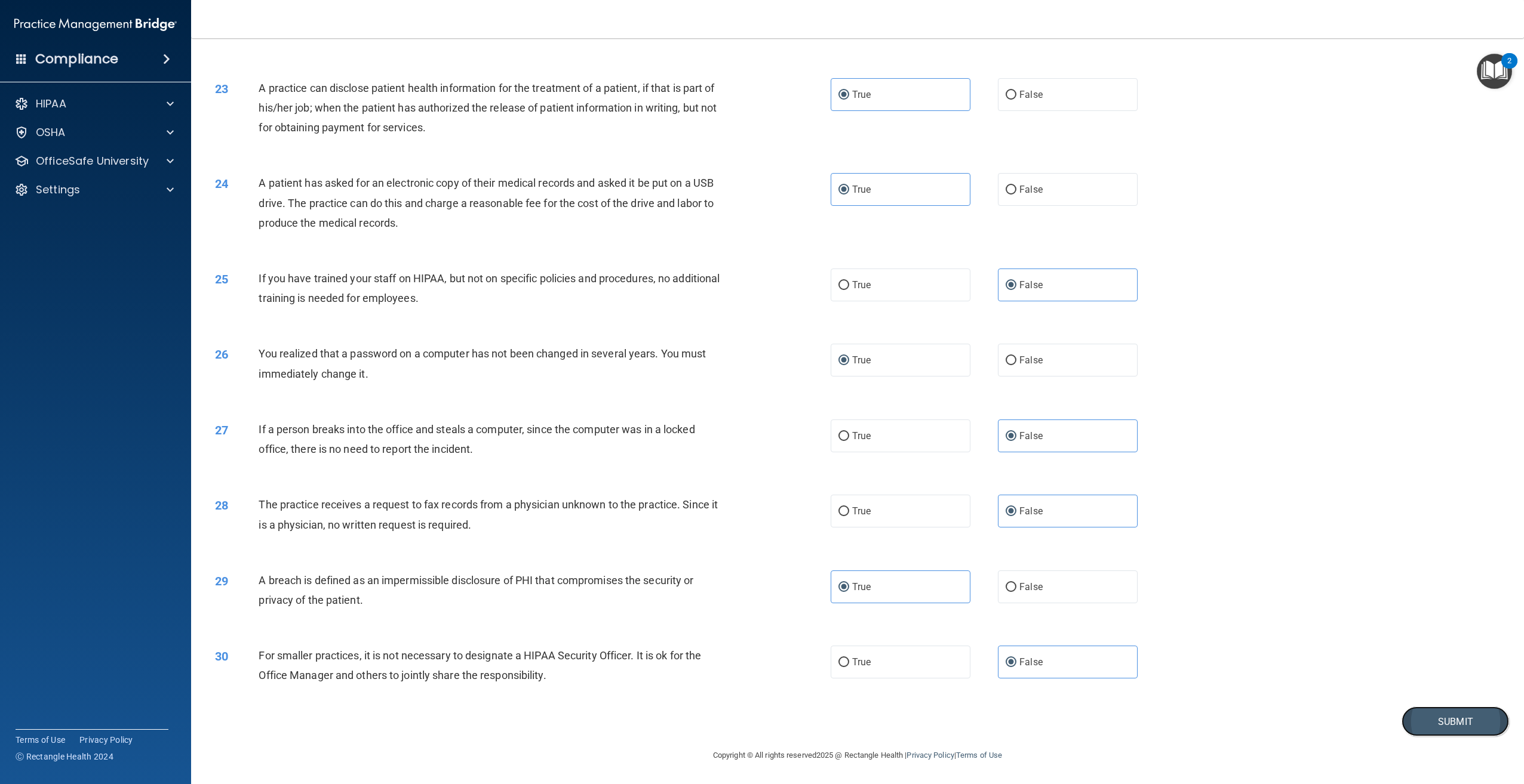
click at [1446, 720] on button "Submit" at bounding box center [1455, 722] width 108 height 30
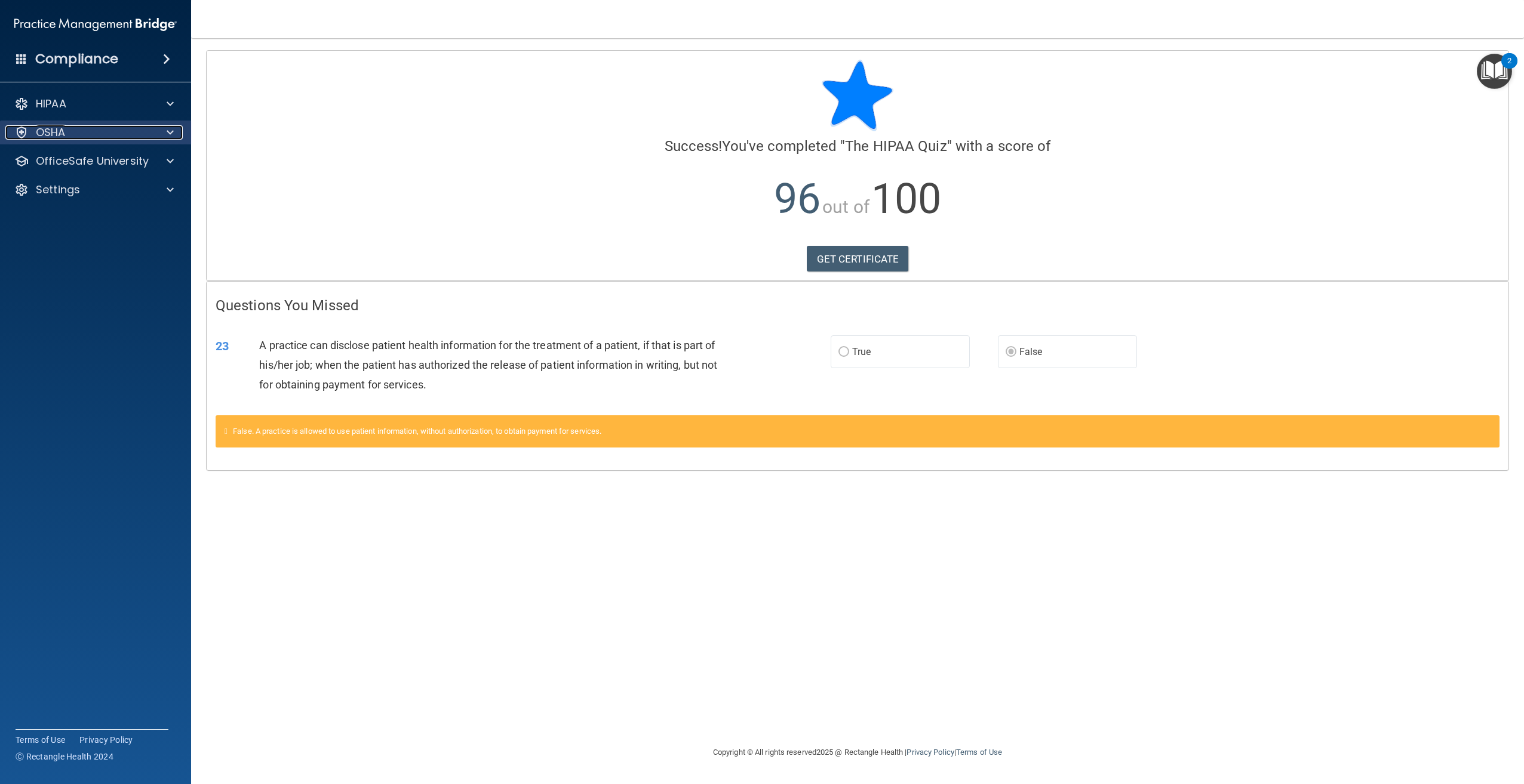
click at [125, 131] on div "OSHA" at bounding box center [79, 132] width 148 height 14
click at [87, 216] on p "OfficeSafe University" at bounding box center [92, 218] width 113 height 14
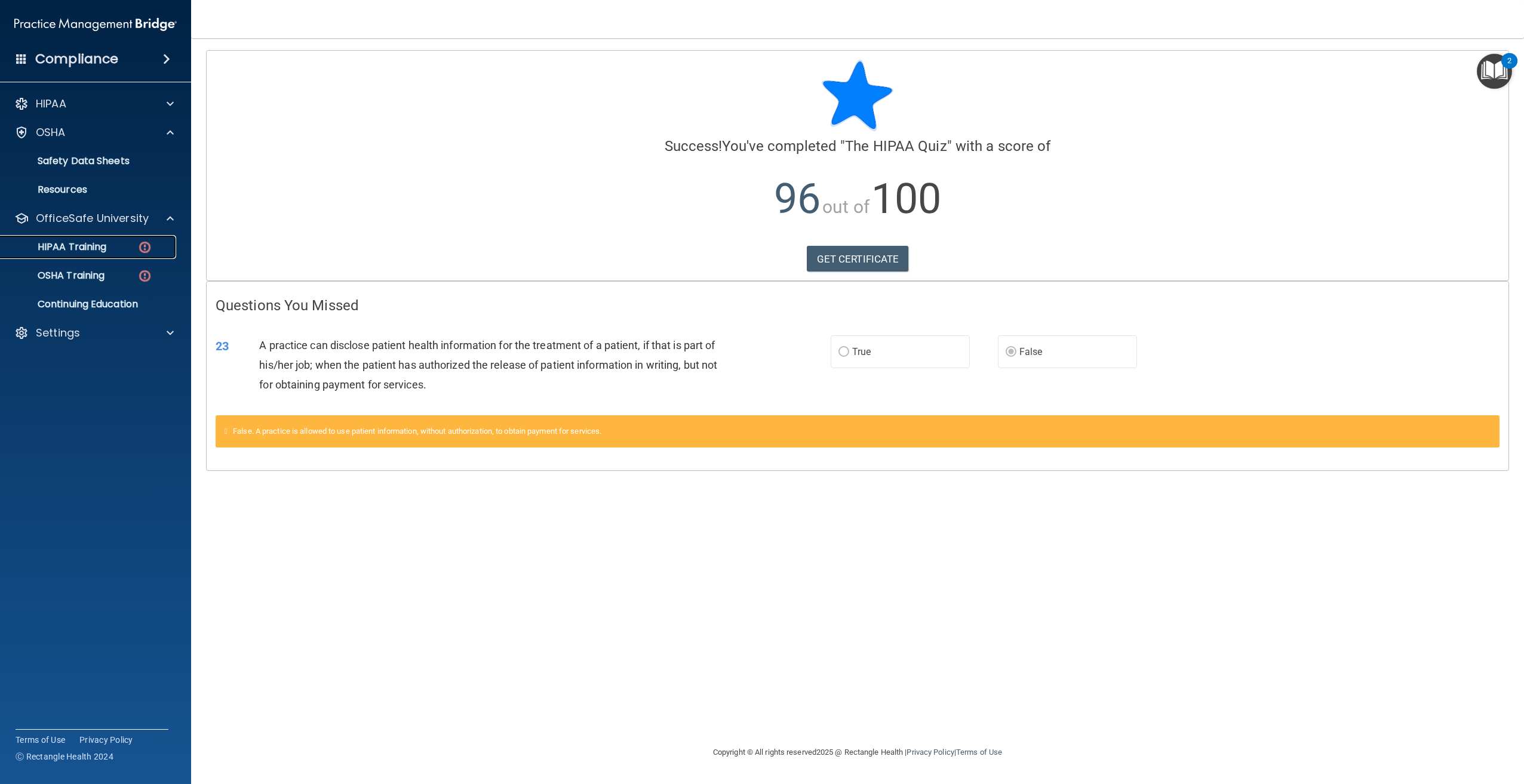
click at [93, 250] on p "HIPAA Training" at bounding box center [57, 247] width 99 height 12
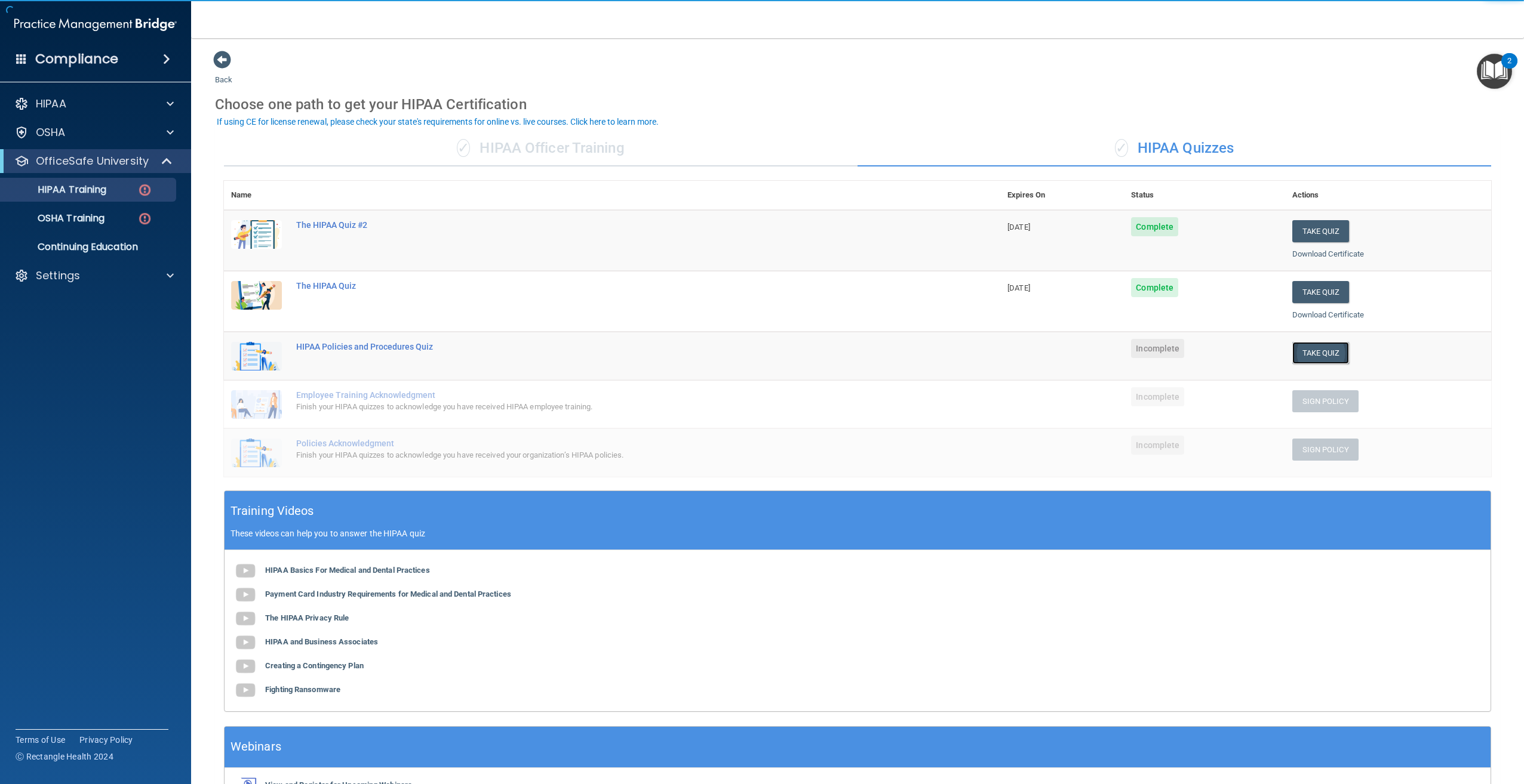
click at [1310, 346] on button "Take Quiz" at bounding box center [1320, 353] width 58 height 22
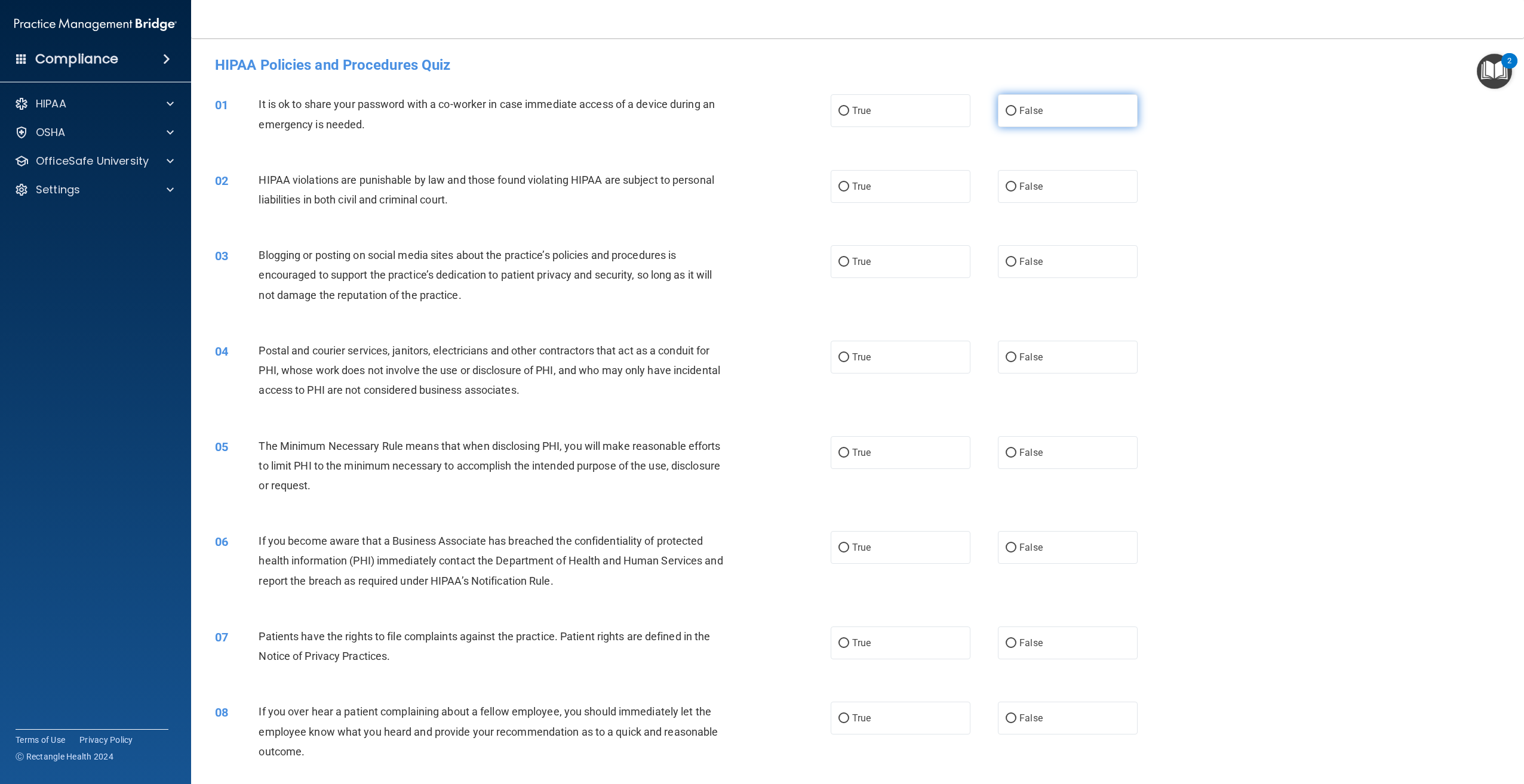
click at [1070, 116] on label "False" at bounding box center [1067, 110] width 139 height 33
click at [1016, 116] on input "False" at bounding box center [1011, 111] width 11 height 9
radio input "true"
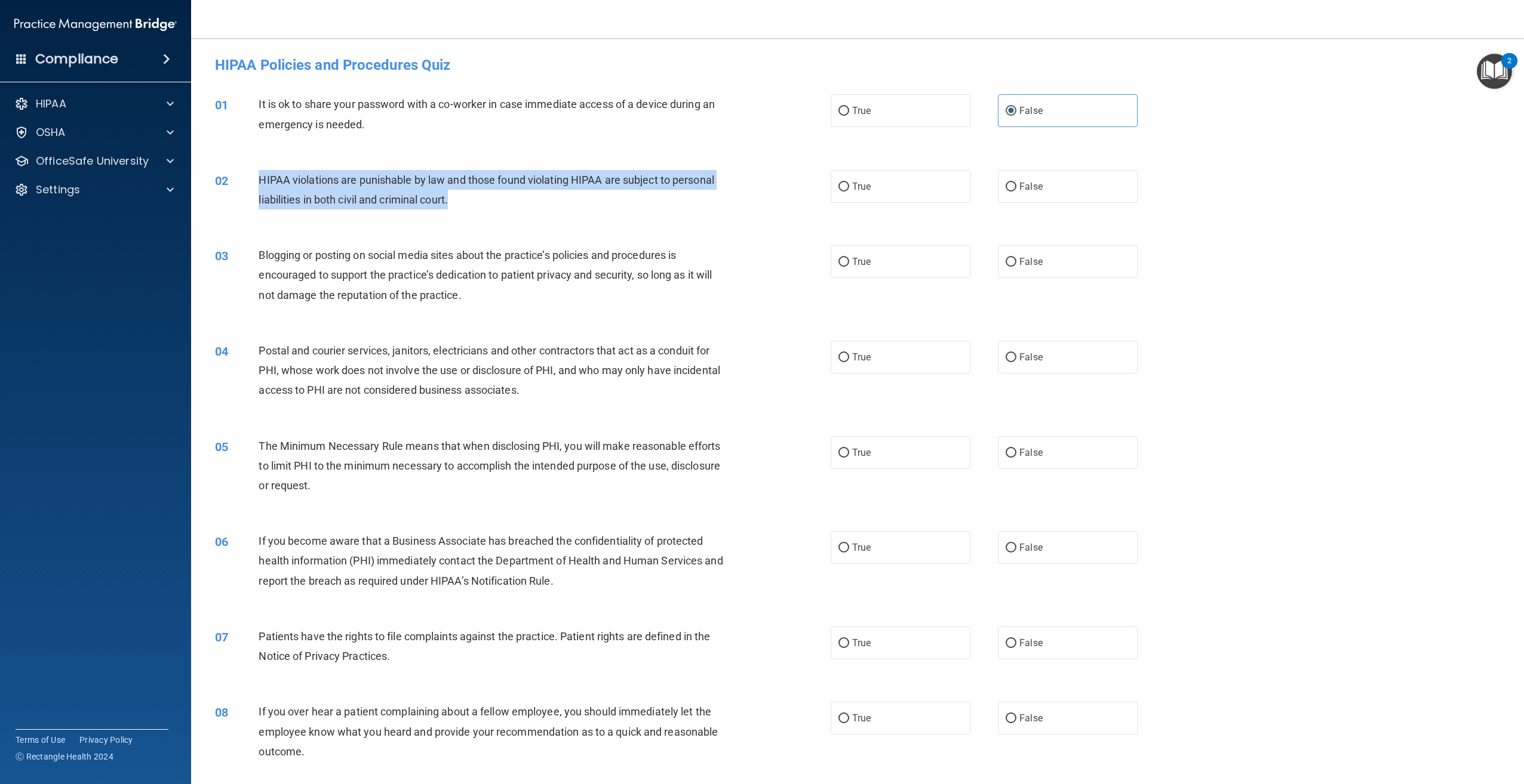
drag, startPoint x: 460, startPoint y: 201, endPoint x: 256, endPoint y: 182, distance: 204.9
click at [256, 182] on div "02 HIPAA violations are punishable by law and those found violating HIPAA are s…" at bounding box center [522, 192] width 652 height 45
click at [838, 183] on input "True" at bounding box center [844, 187] width 11 height 9
radio input "true"
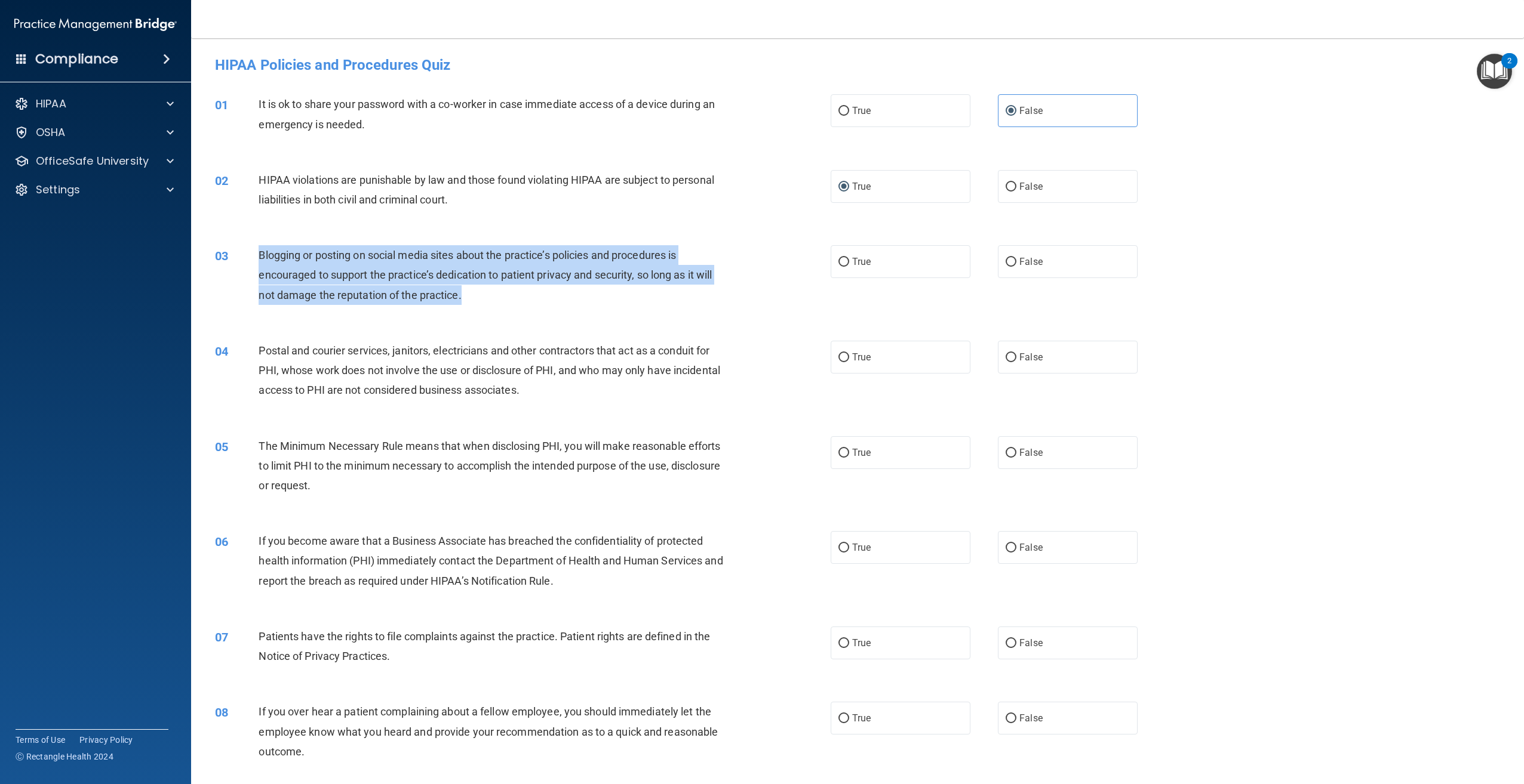
drag, startPoint x: 514, startPoint y: 309, endPoint x: 261, endPoint y: 246, distance: 260.7
click at [261, 246] on div "03 Blogging or posting on social media sites about the practice’s policies and …" at bounding box center [522, 278] width 652 height 66
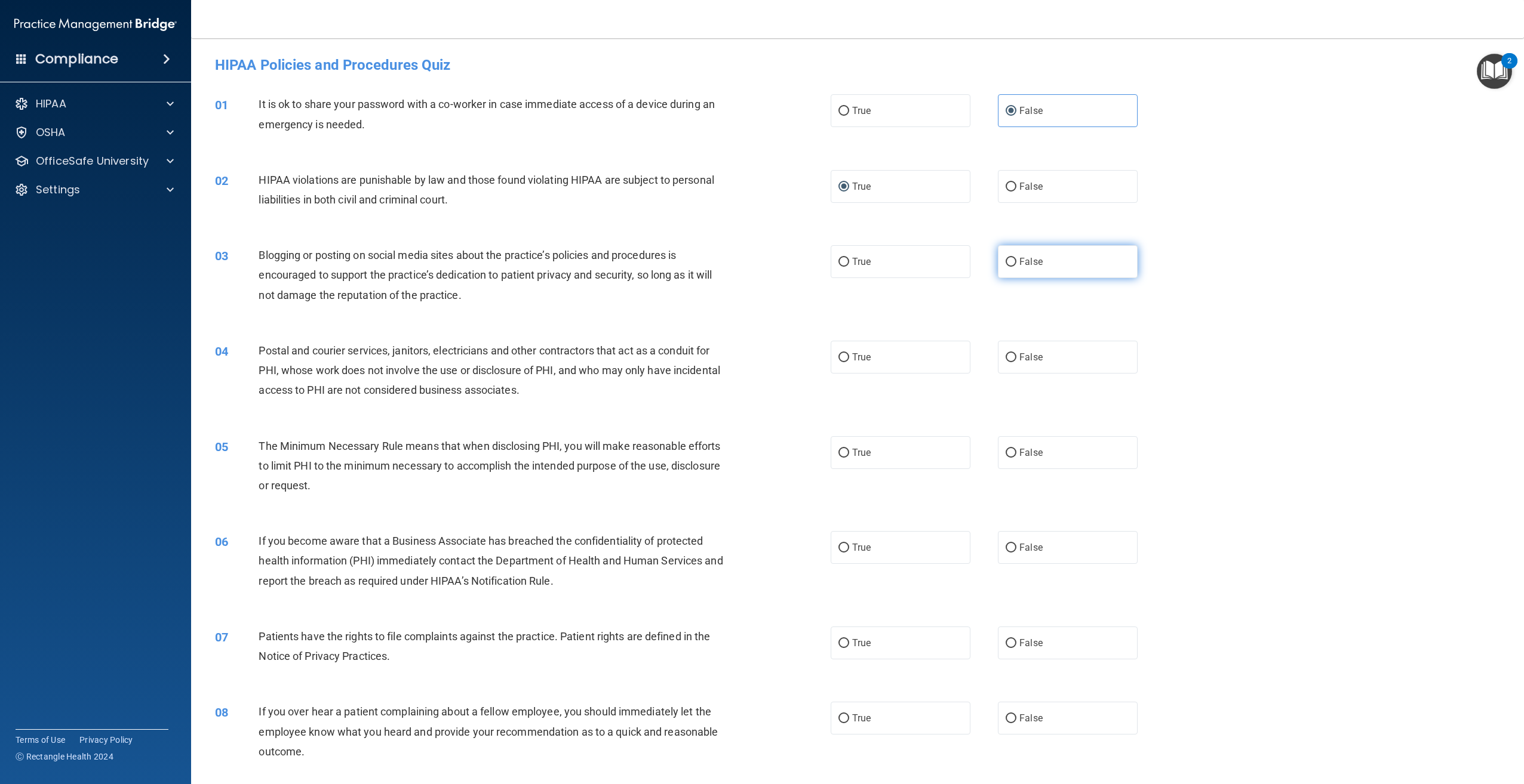
click at [1035, 252] on label "False" at bounding box center [1067, 262] width 139 height 33
click at [1016, 258] on input "False" at bounding box center [1011, 262] width 11 height 9
radio input "true"
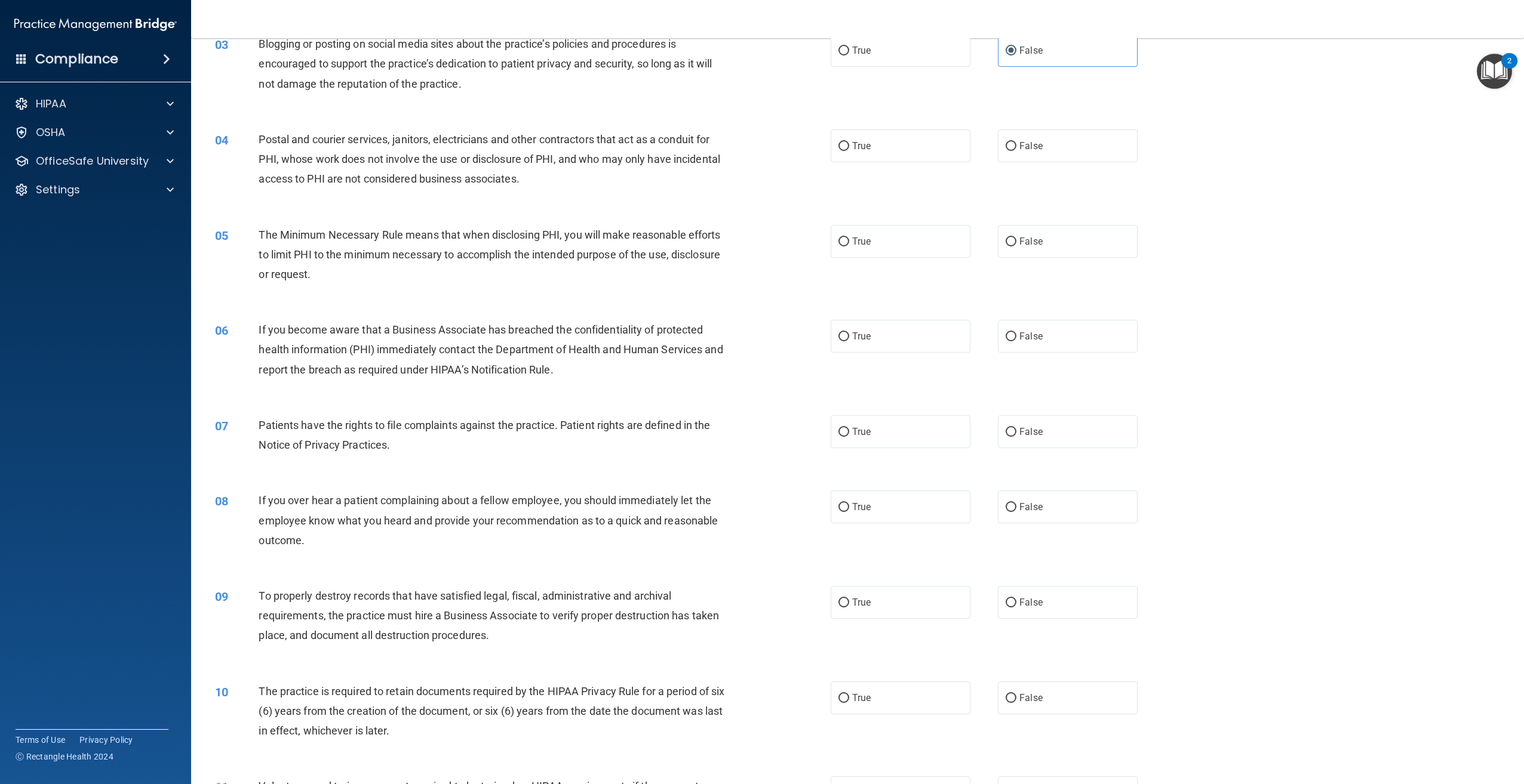
scroll to position [239, 0]
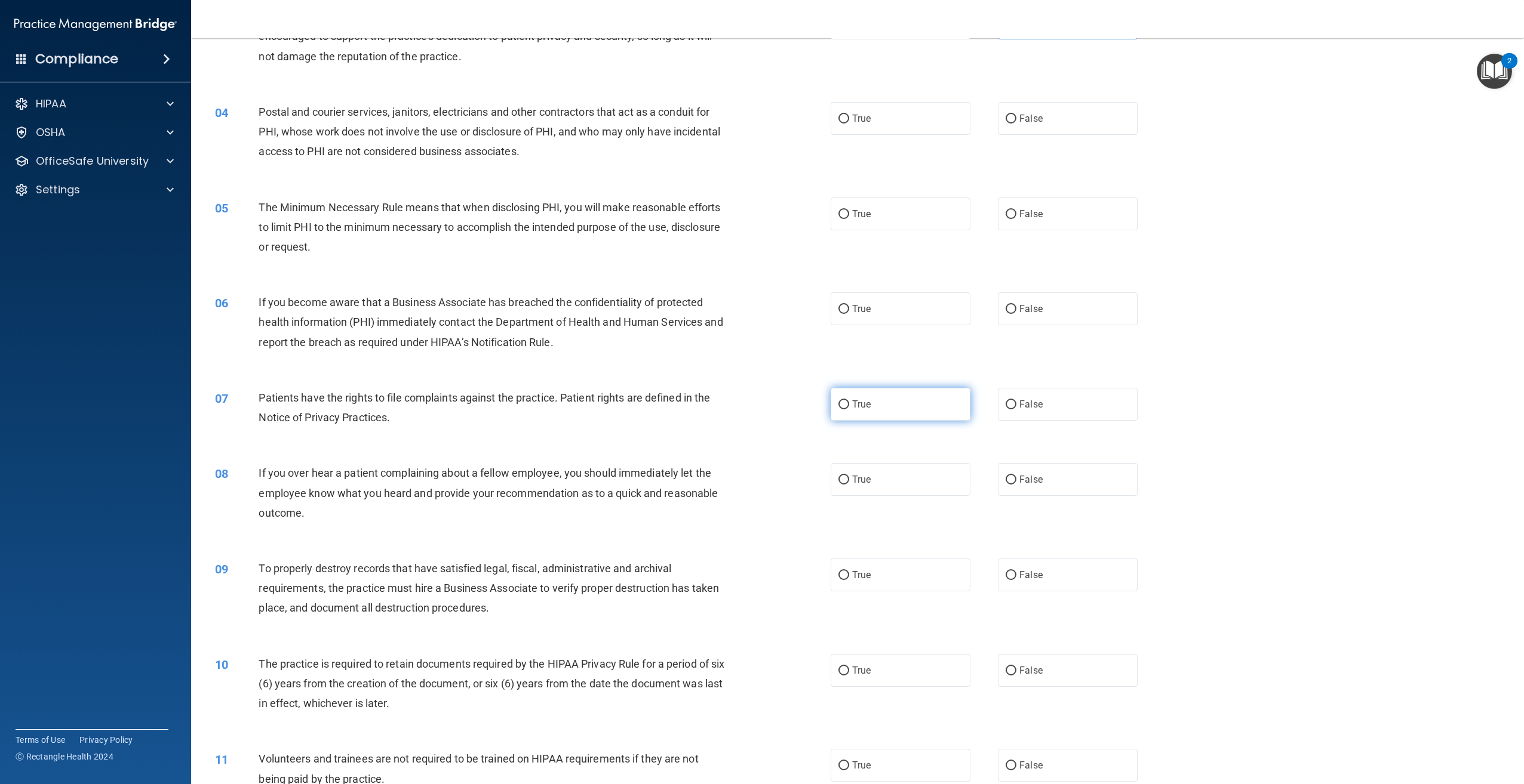
click at [855, 403] on span "True" at bounding box center [861, 404] width 18 height 11
click at [849, 403] on input "True" at bounding box center [844, 405] width 11 height 9
radio input "true"
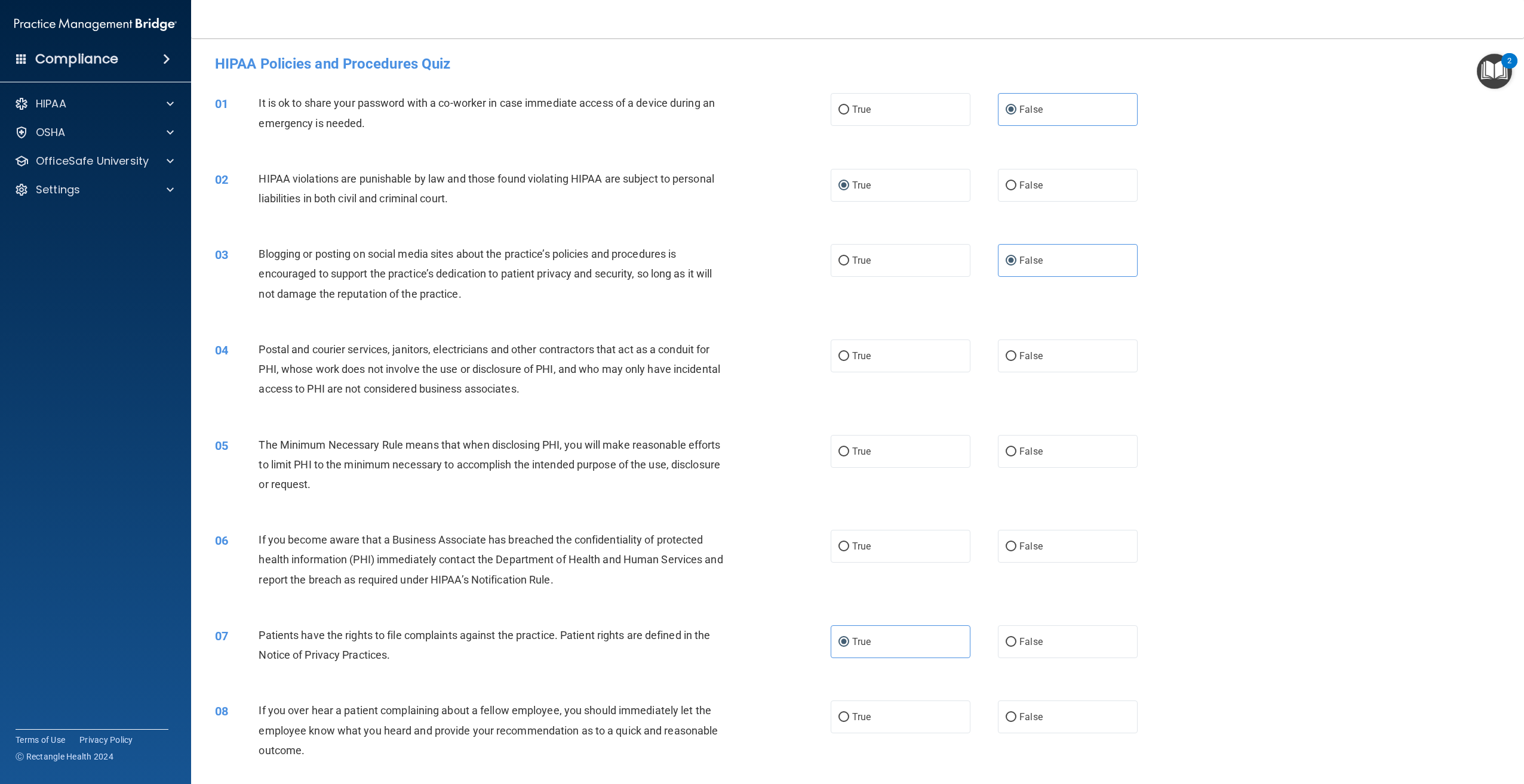
scroll to position [0, 0]
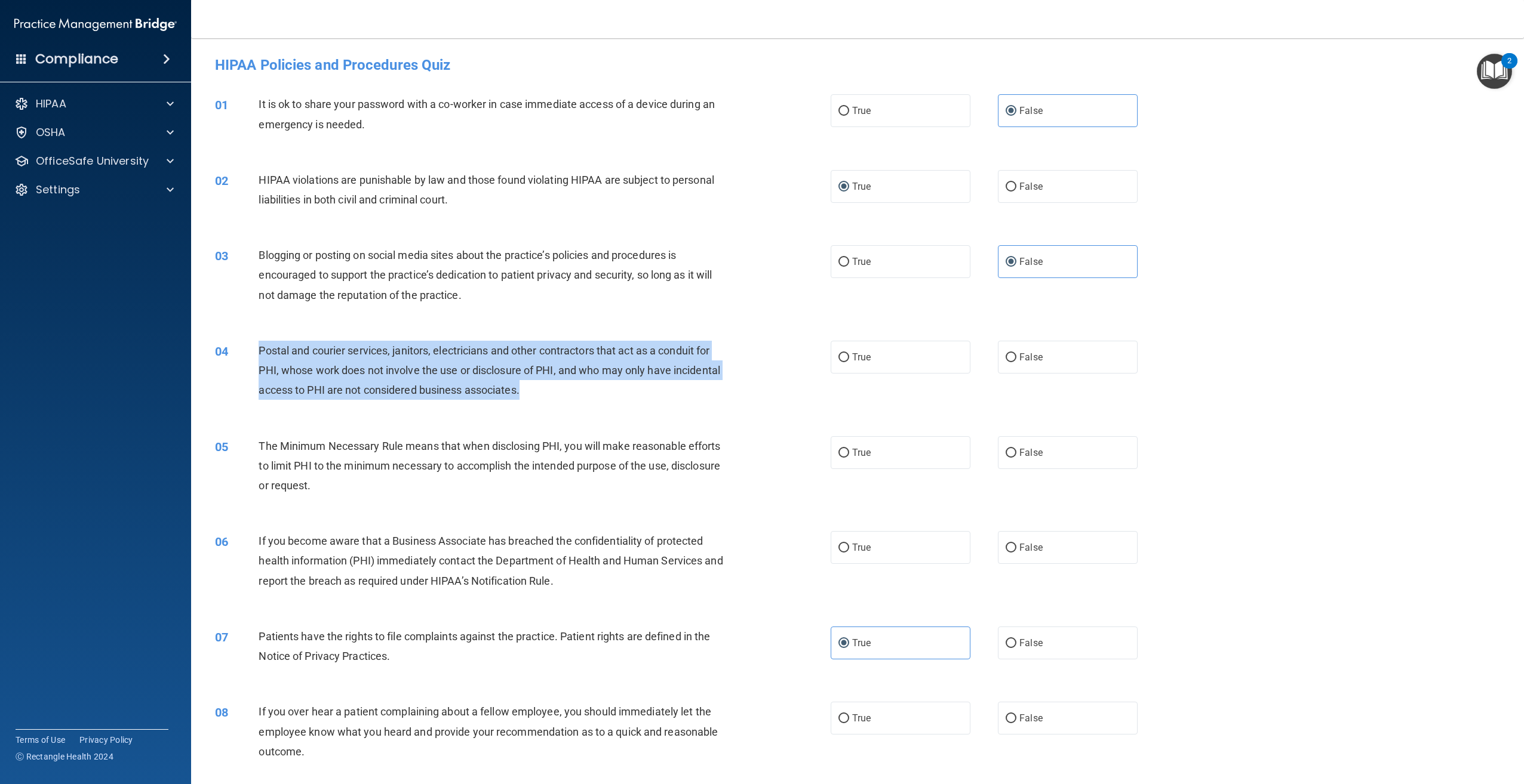
drag, startPoint x: 573, startPoint y: 393, endPoint x: 256, endPoint y: 358, distance: 318.9
click at [256, 358] on div "04 Postal and courier services, janitors, electricians and other contractors th…" at bounding box center [522, 373] width 652 height 66
click at [906, 356] on label "True" at bounding box center [900, 357] width 139 height 33
click at [849, 356] on input "True" at bounding box center [844, 357] width 11 height 9
radio input "true"
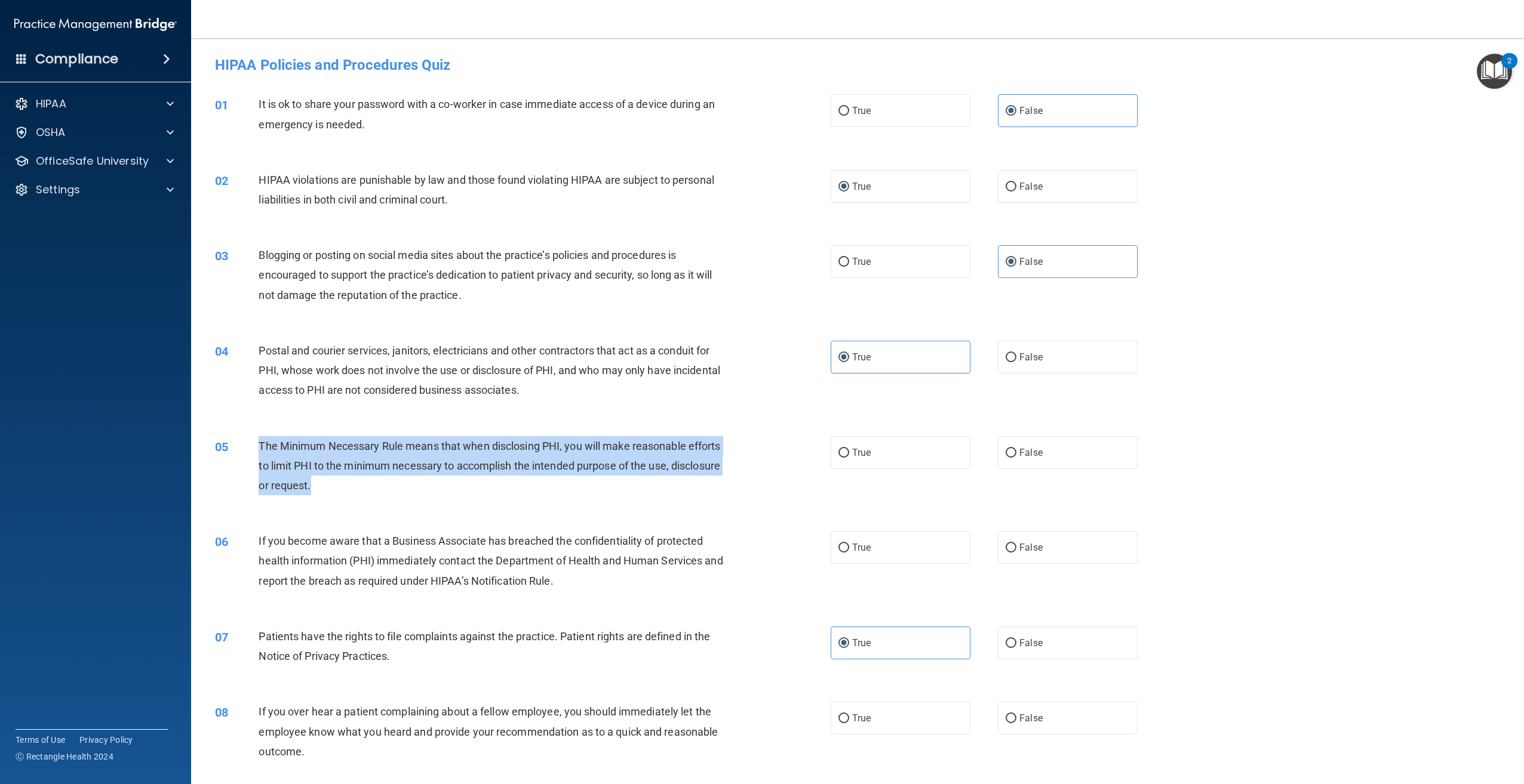
drag, startPoint x: 384, startPoint y: 479, endPoint x: 260, endPoint y: 446, distance: 128.3
click at [260, 446] on div "The Minimum Necessary Rule means that when disclosing PHI, you will make reason…" at bounding box center [496, 466] width 475 height 60
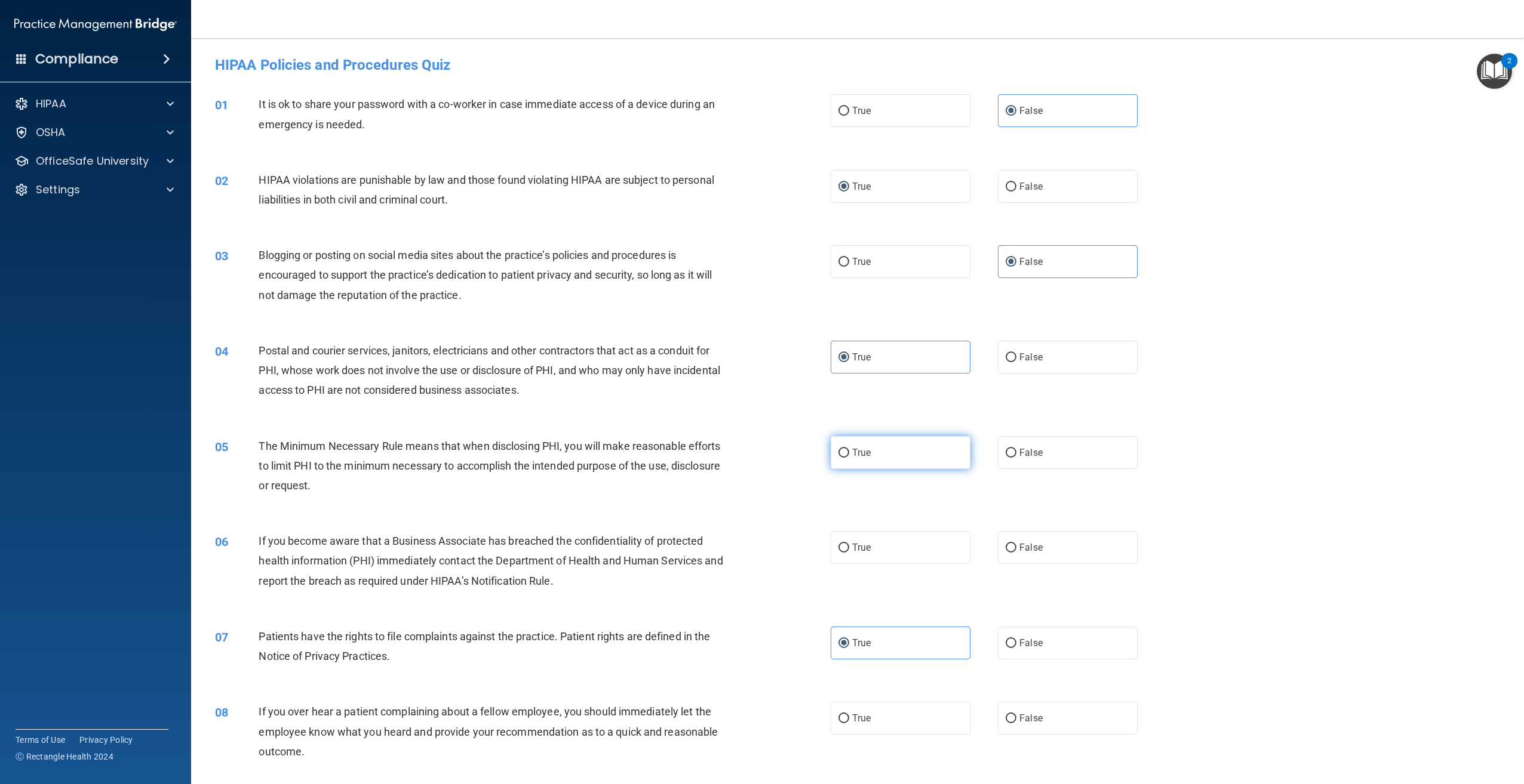
click at [879, 444] on label "True" at bounding box center [900, 453] width 139 height 33
click at [849, 449] on input "True" at bounding box center [844, 453] width 11 height 9
radio input "true"
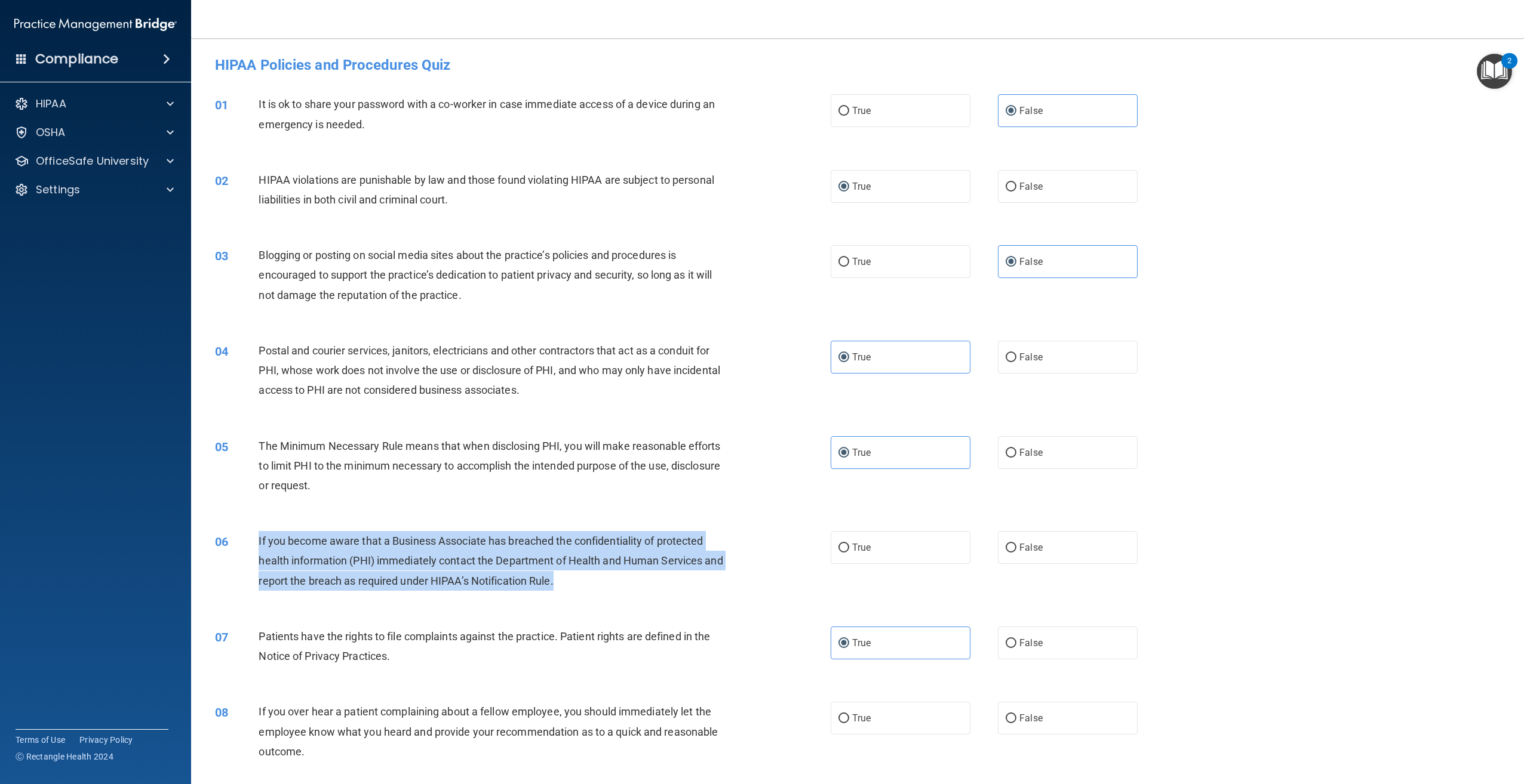
drag, startPoint x: 581, startPoint y: 586, endPoint x: 247, endPoint y: 549, distance: 336.0
click at [247, 549] on div "06 If you become aware that a Business Associate has breached the confidentiali…" at bounding box center [522, 563] width 652 height 66
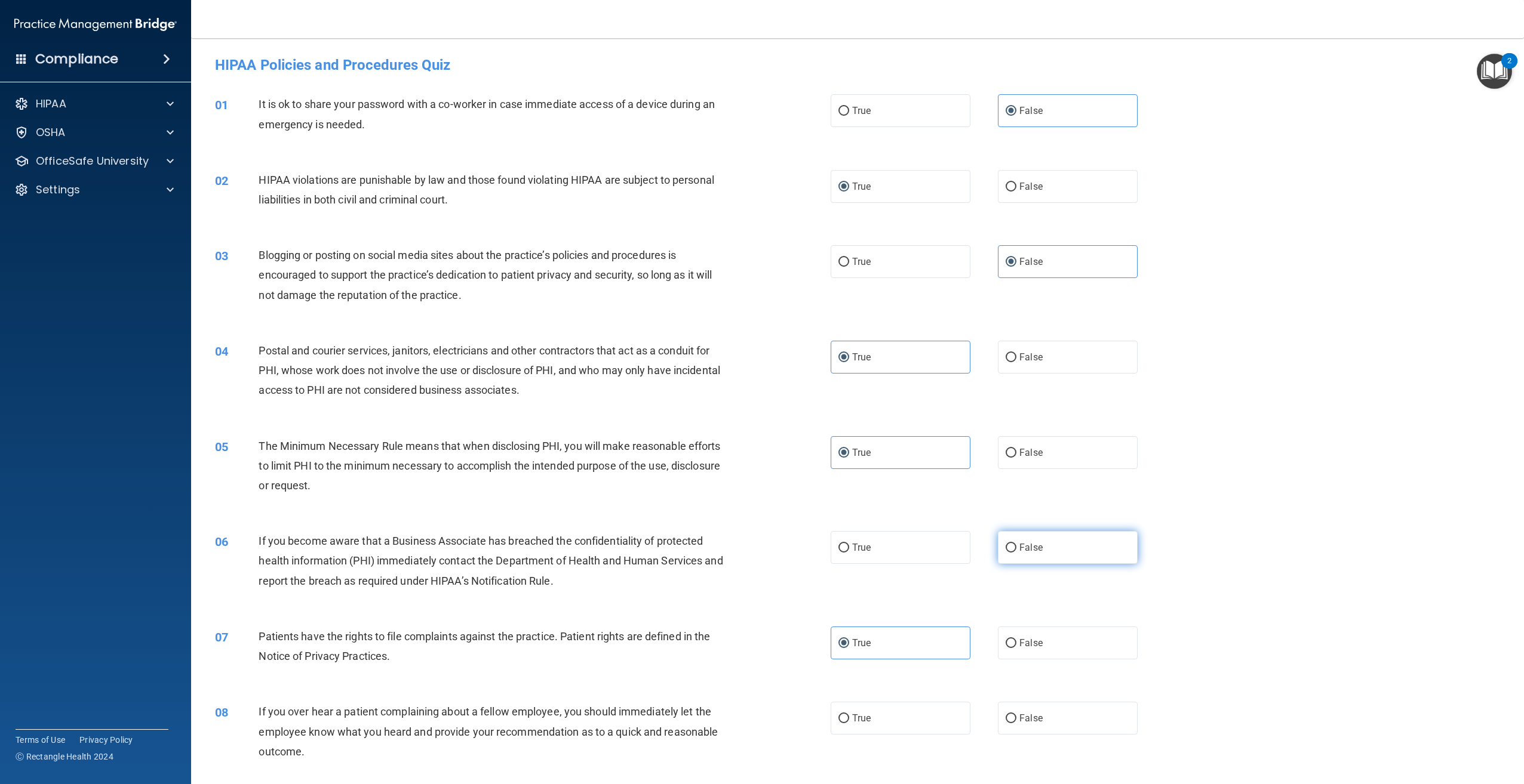
click at [1002, 540] on label "False" at bounding box center [1067, 547] width 139 height 33
click at [1006, 544] on input "False" at bounding box center [1011, 548] width 11 height 9
radio input "true"
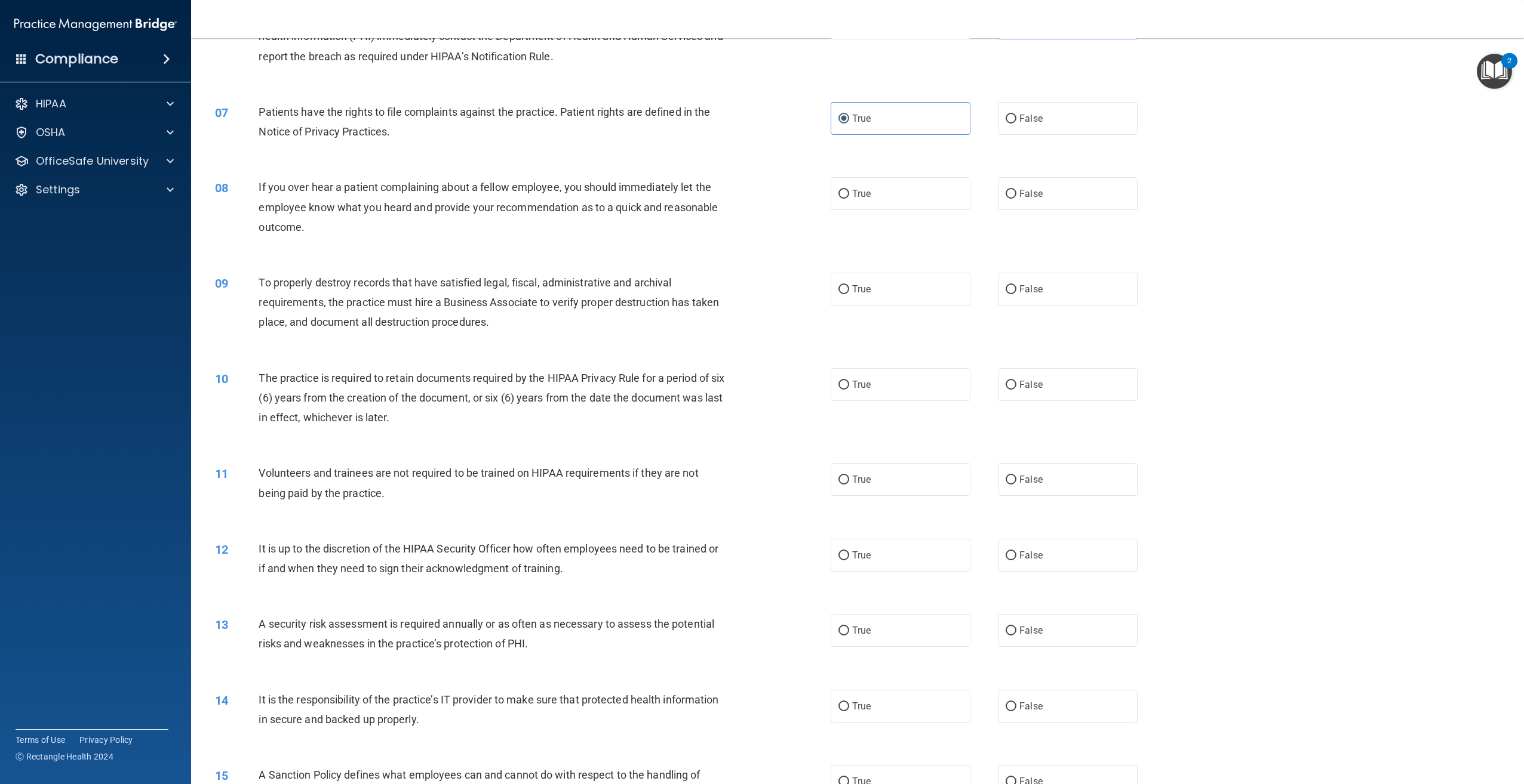
scroll to position [537, 0]
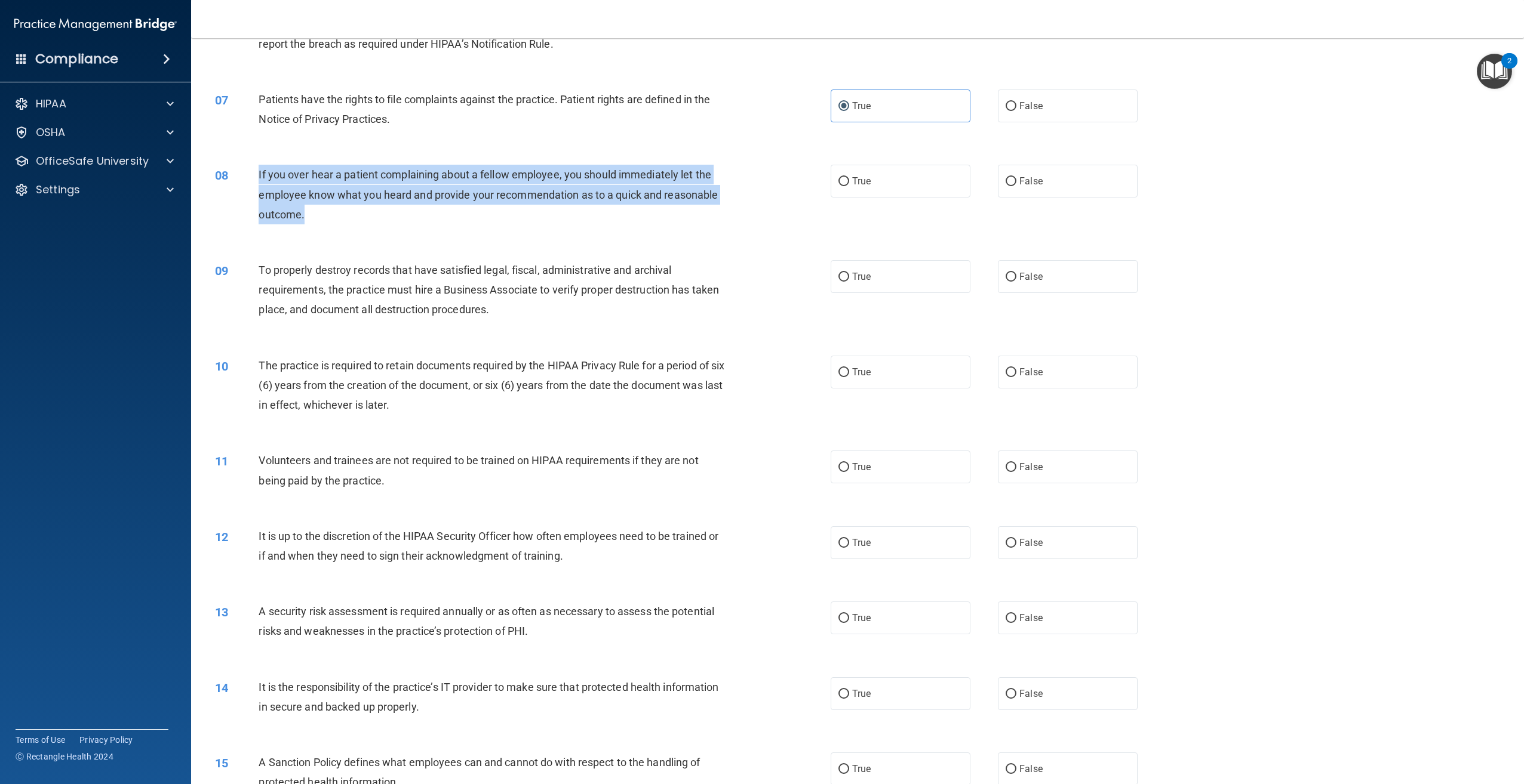
drag, startPoint x: 303, startPoint y: 221, endPoint x: 256, endPoint y: 170, distance: 69.4
click at [256, 170] on div "08 If you over hear a patient complaining about a fellow employee, you should i…" at bounding box center [522, 198] width 652 height 66
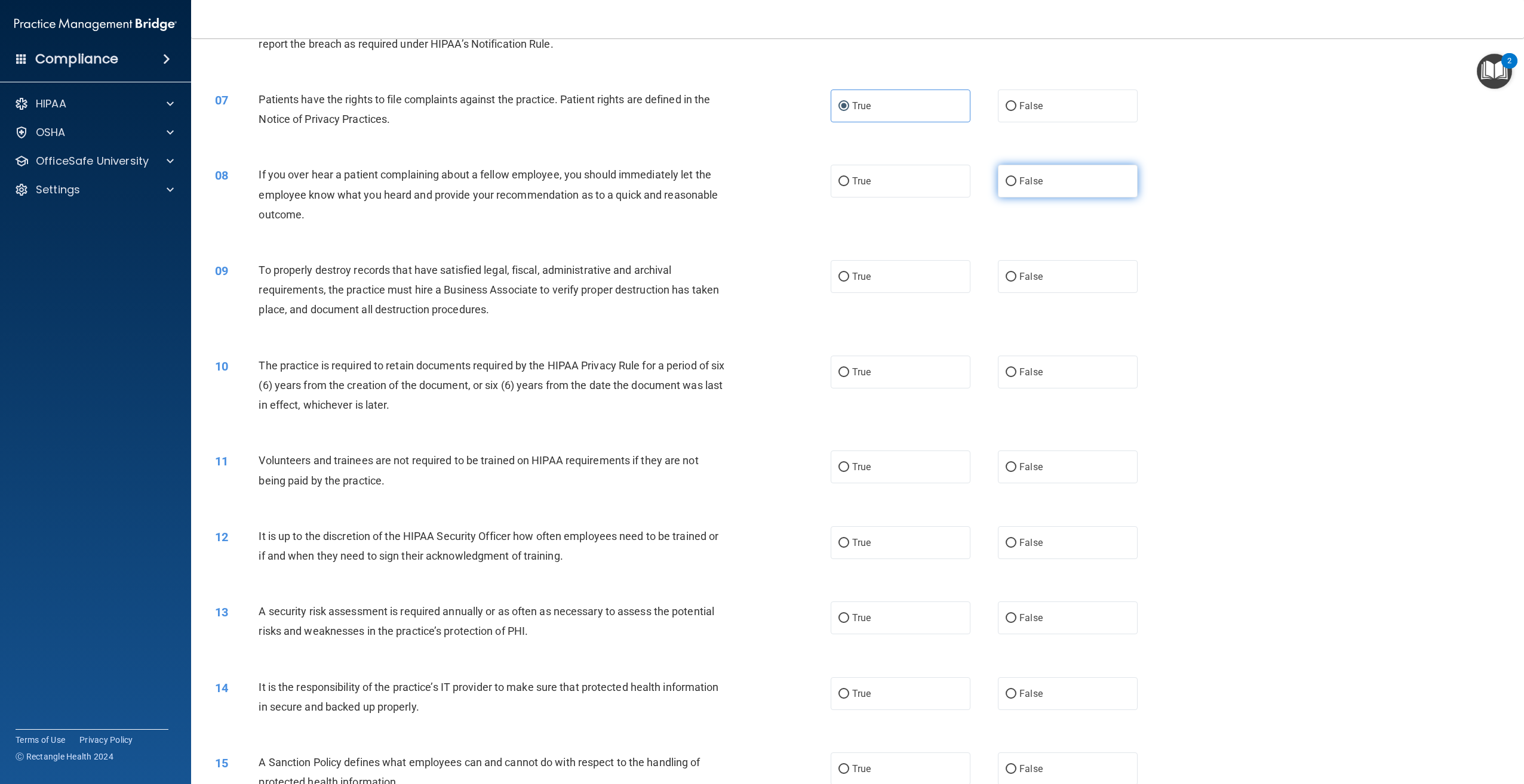
click at [1019, 183] on span "False" at bounding box center [1031, 181] width 23 height 11
click at [1016, 183] on input "False" at bounding box center [1011, 181] width 11 height 9
radio input "true"
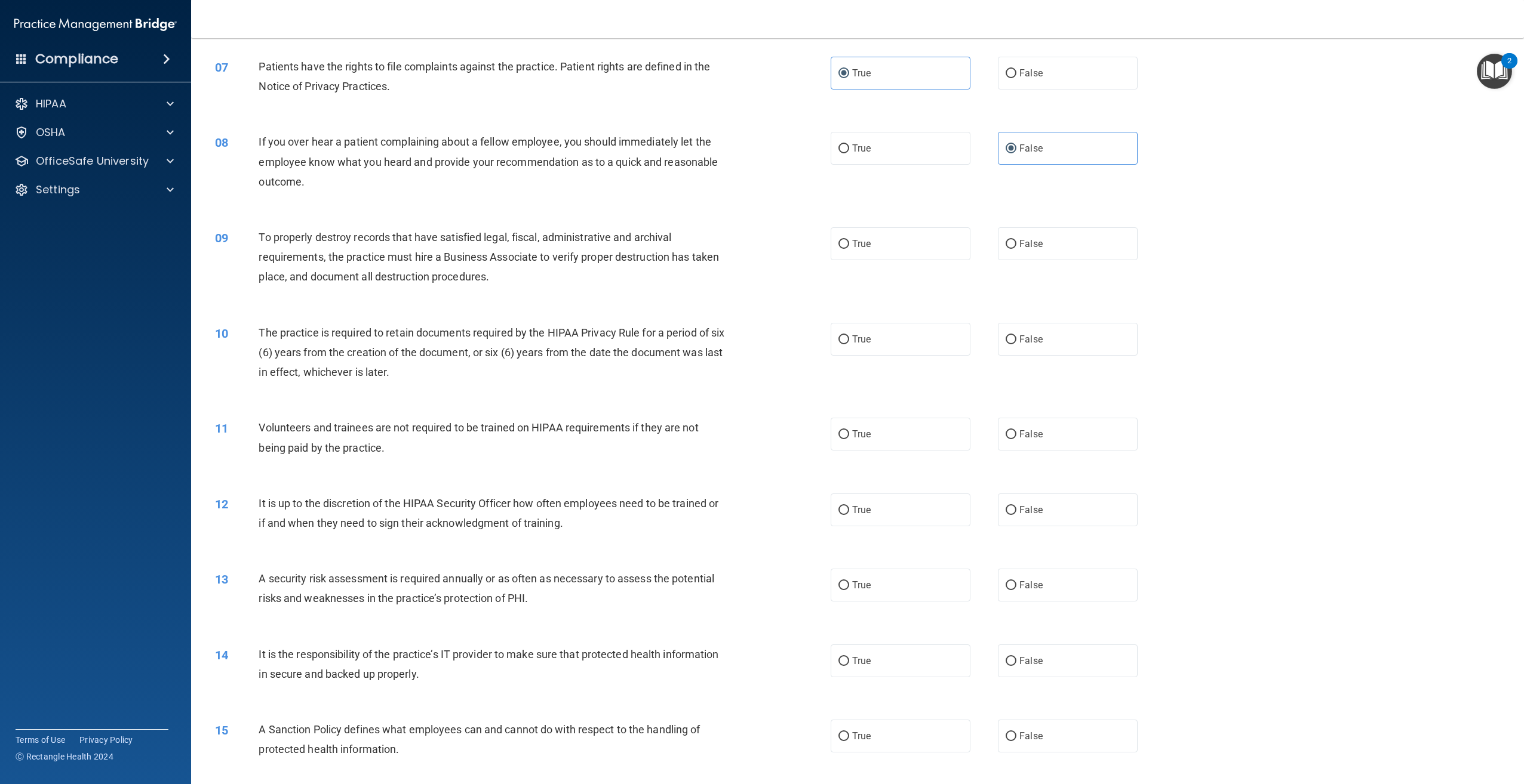
scroll to position [597, 0]
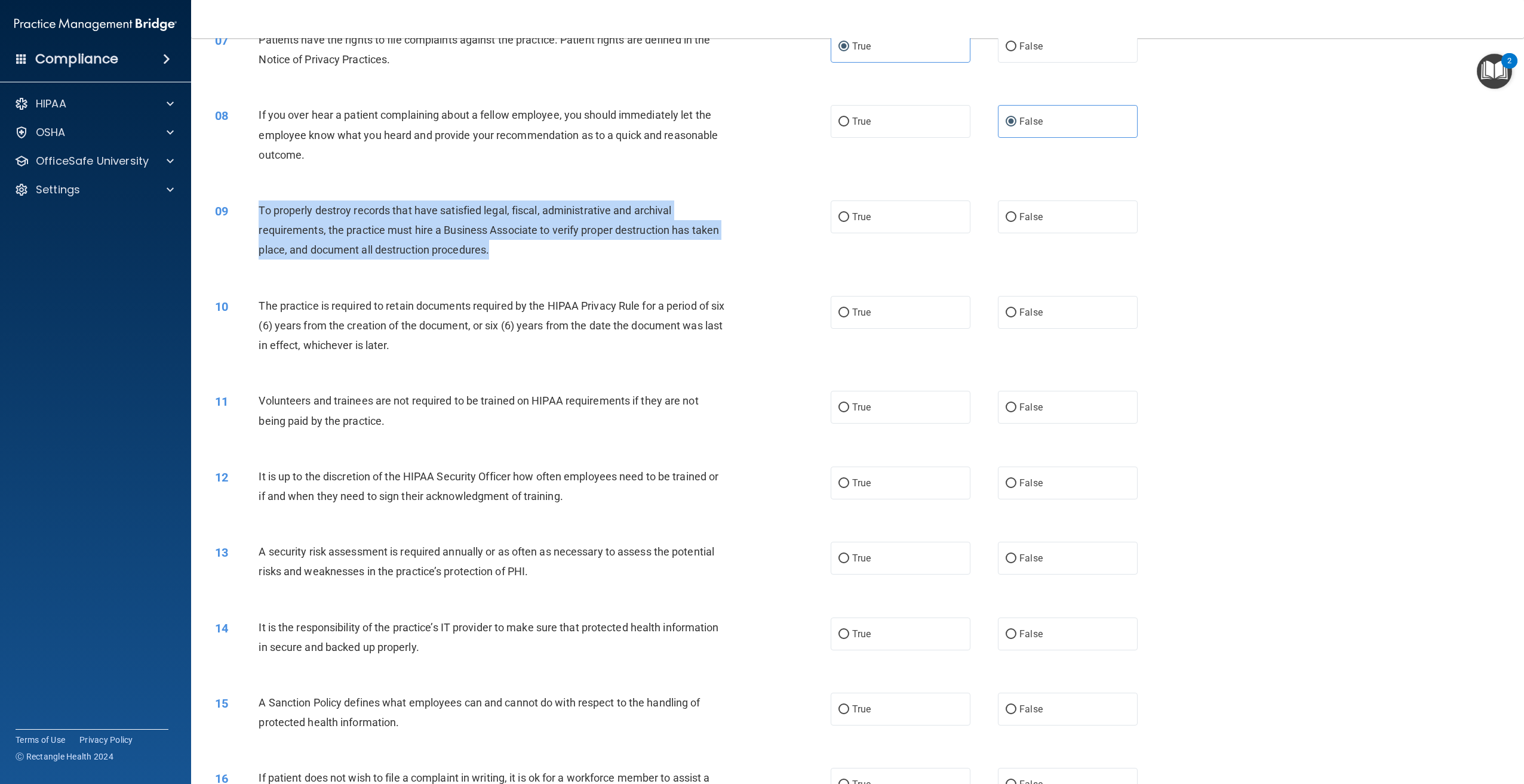
drag, startPoint x: 495, startPoint y: 246, endPoint x: 251, endPoint y: 210, distance: 246.6
click at [251, 210] on div "09 To properly destroy records that have satisfied legal, fiscal, administrativ…" at bounding box center [522, 233] width 652 height 66
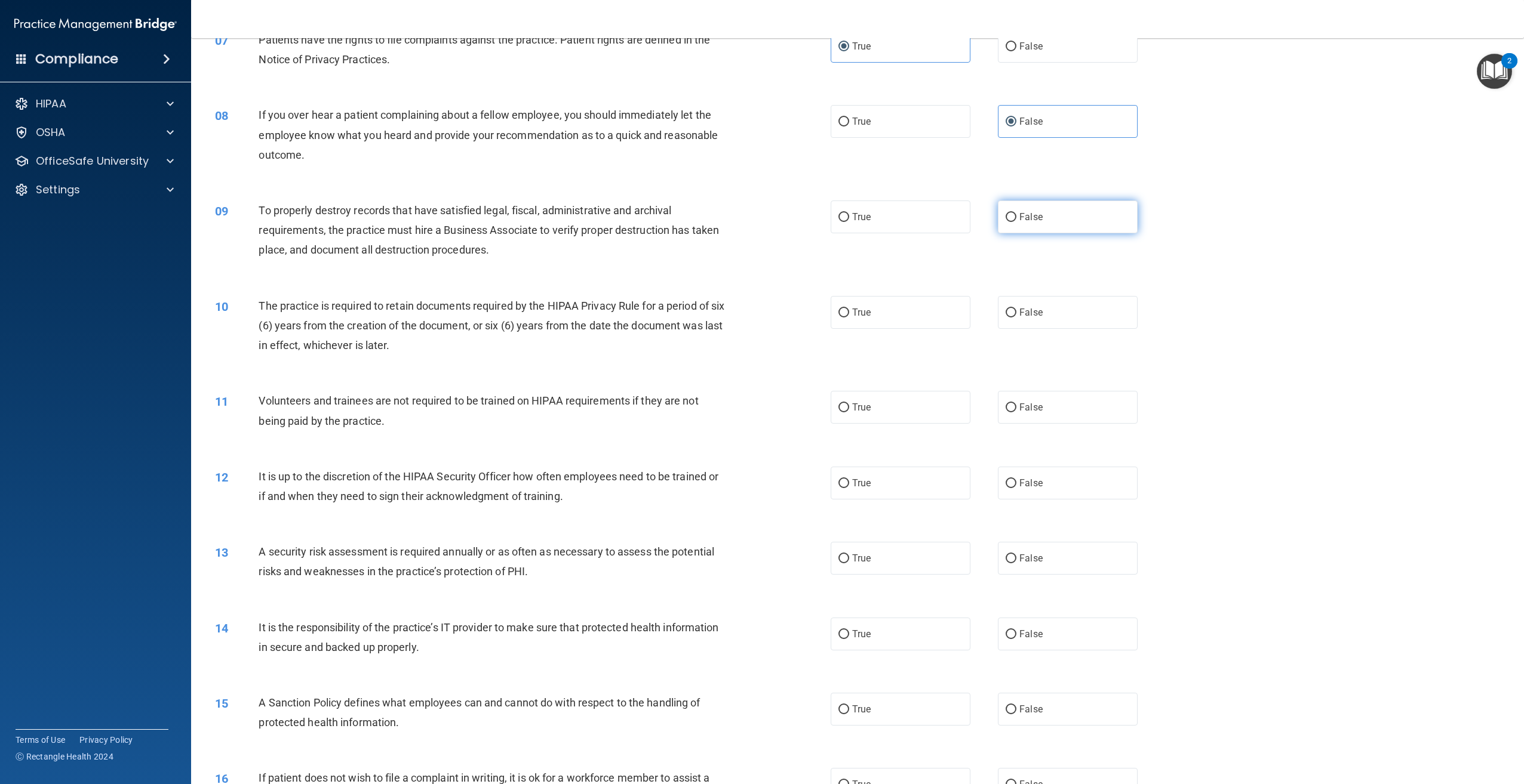
click at [1038, 228] on label "False" at bounding box center [1067, 216] width 139 height 33
click at [1016, 222] on input "False" at bounding box center [1011, 217] width 11 height 9
radio input "true"
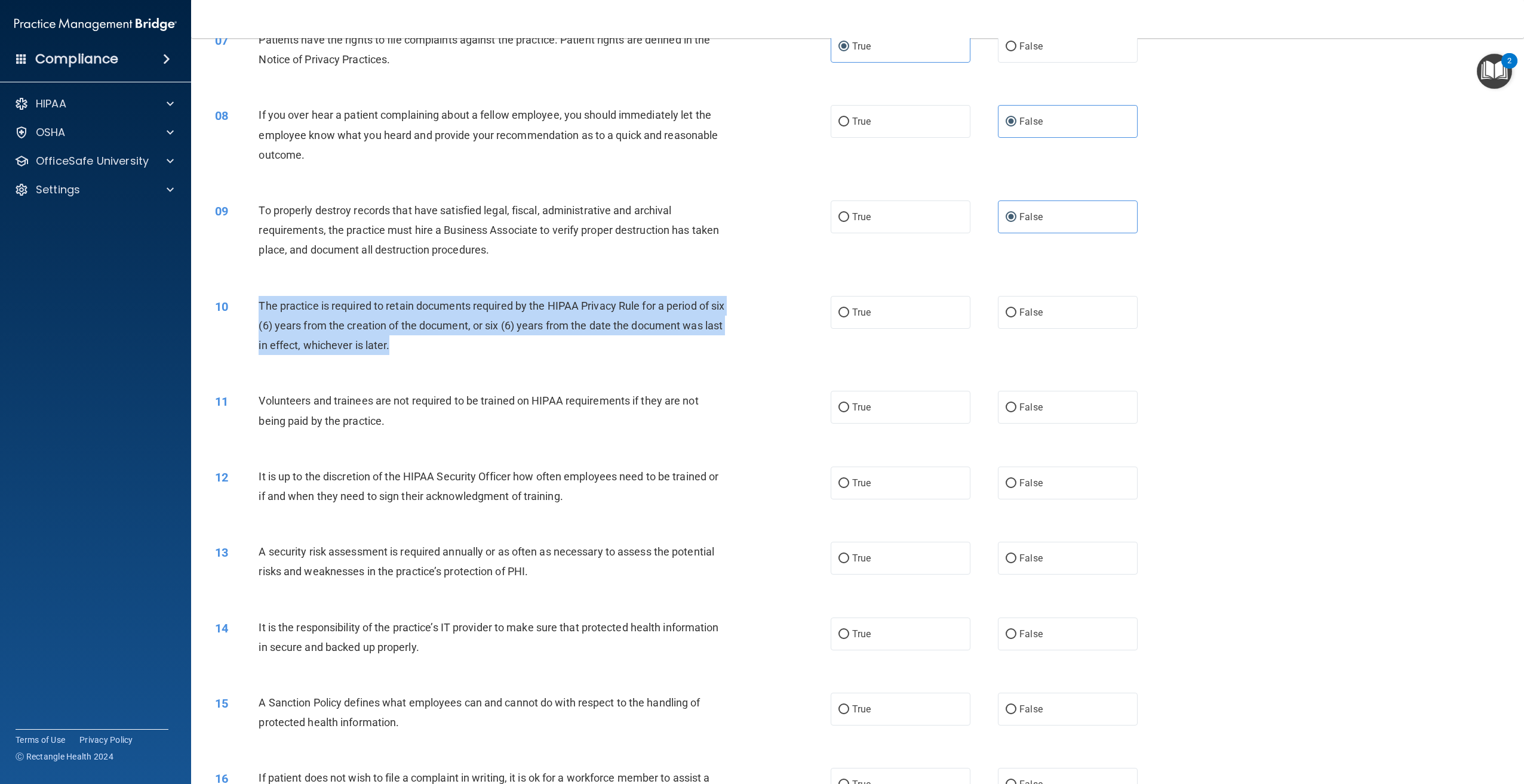
drag, startPoint x: 476, startPoint y: 358, endPoint x: 259, endPoint y: 303, distance: 223.9
click at [259, 303] on div "10 The practice is required to retain documents required by the HIPAA Privacy R…" at bounding box center [522, 329] width 652 height 66
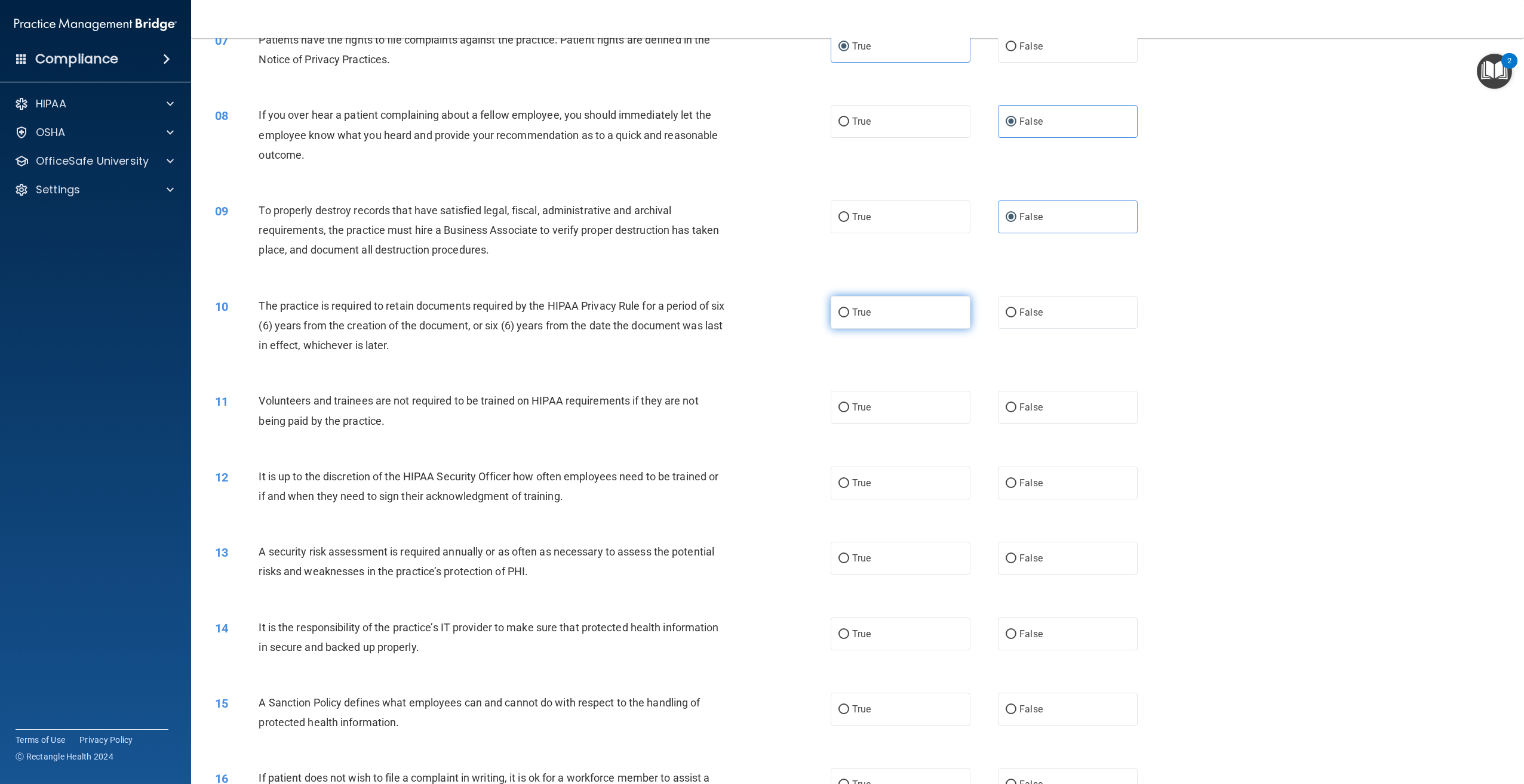
click at [866, 321] on label "True" at bounding box center [900, 313] width 139 height 33
click at [849, 317] on input "True" at bounding box center [844, 313] width 11 height 9
radio input "true"
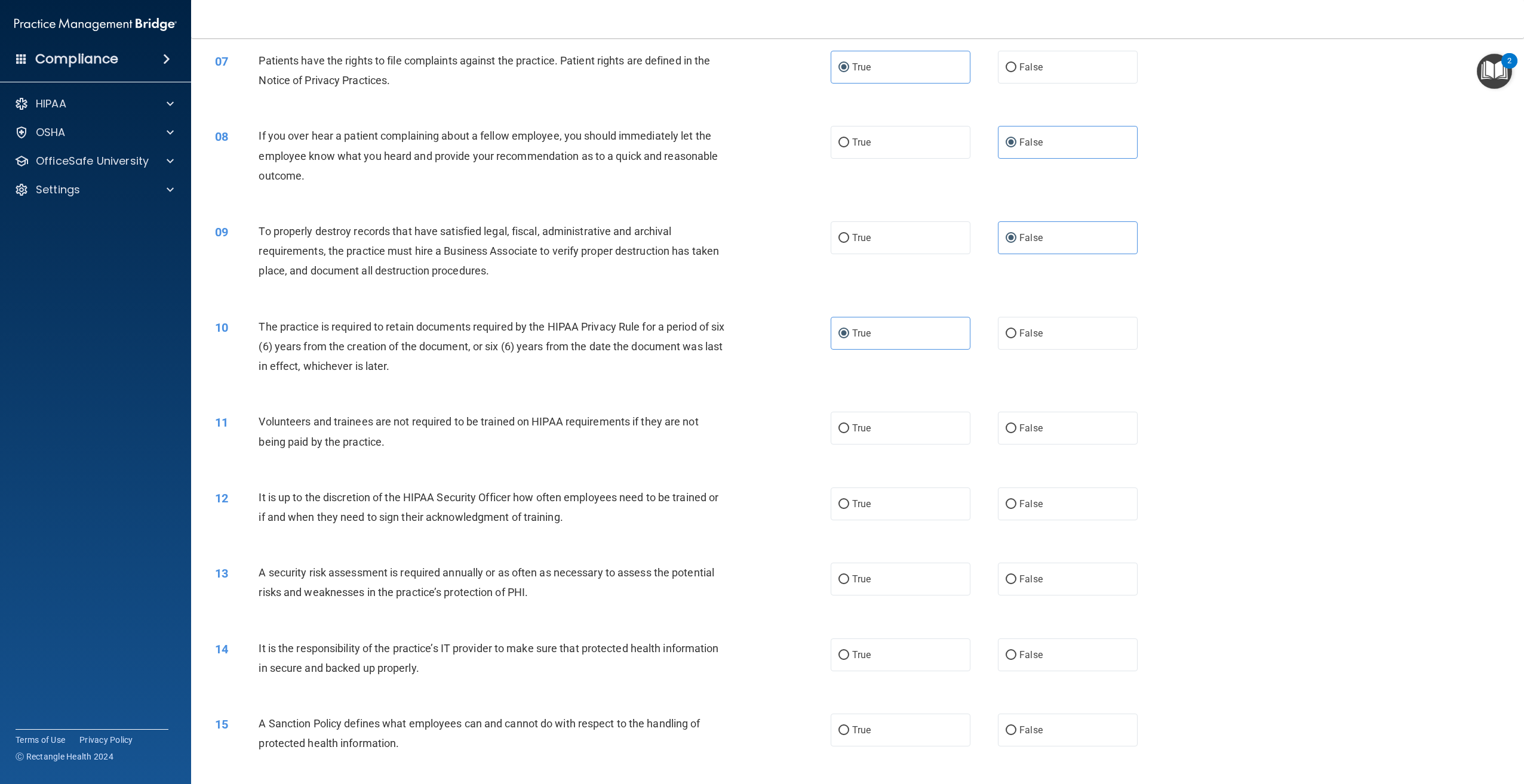
scroll to position [643, 0]
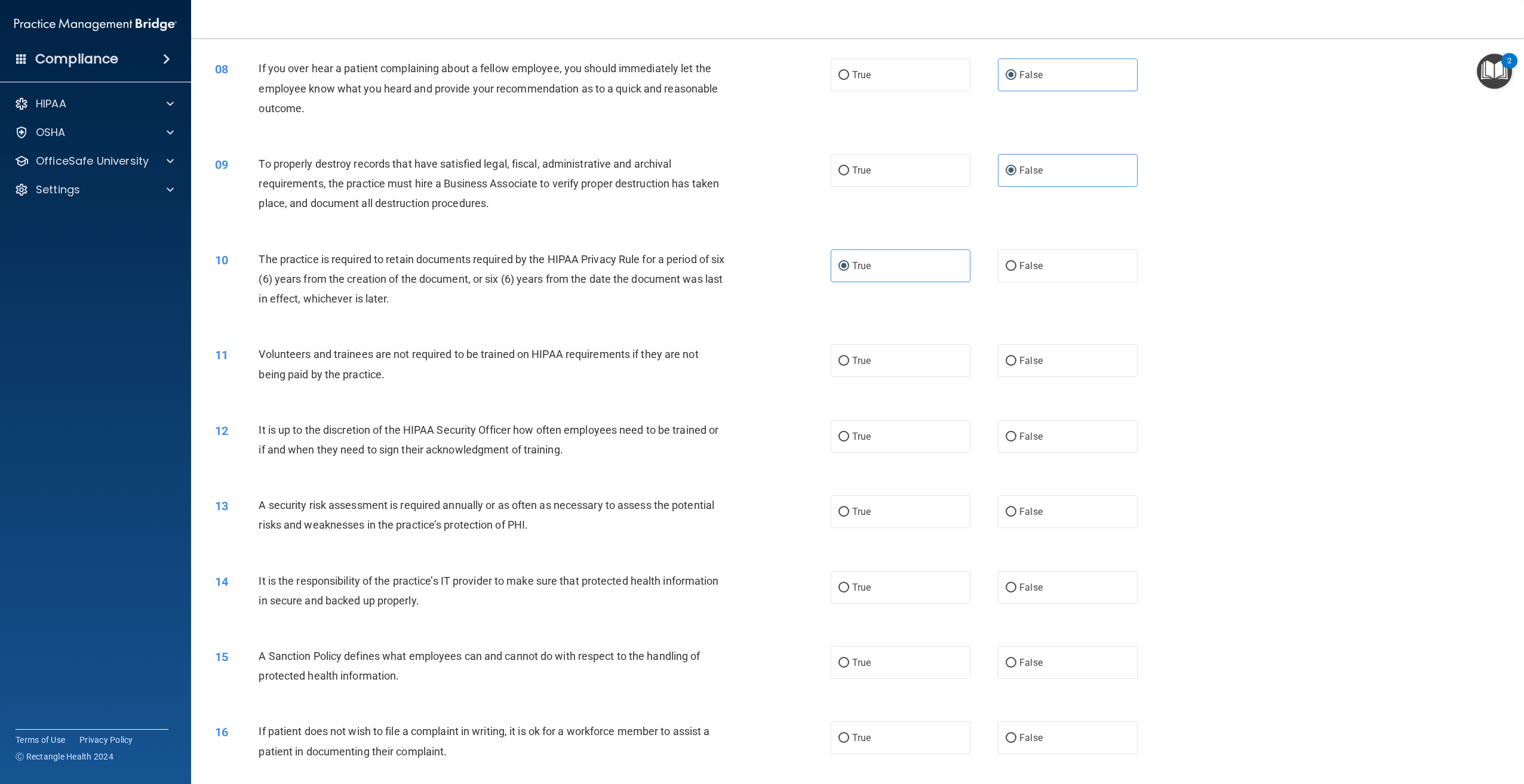
click at [1387, 307] on div "10 The practice is required to retain documents required by the HIPAA Privacy R…" at bounding box center [857, 282] width 1303 height 95
drag, startPoint x: 1008, startPoint y: 363, endPoint x: 1001, endPoint y: 366, distance: 7.6
click at [1008, 363] on input "False" at bounding box center [1011, 361] width 11 height 9
radio input "true"
click at [1018, 446] on label "False" at bounding box center [1067, 436] width 139 height 33
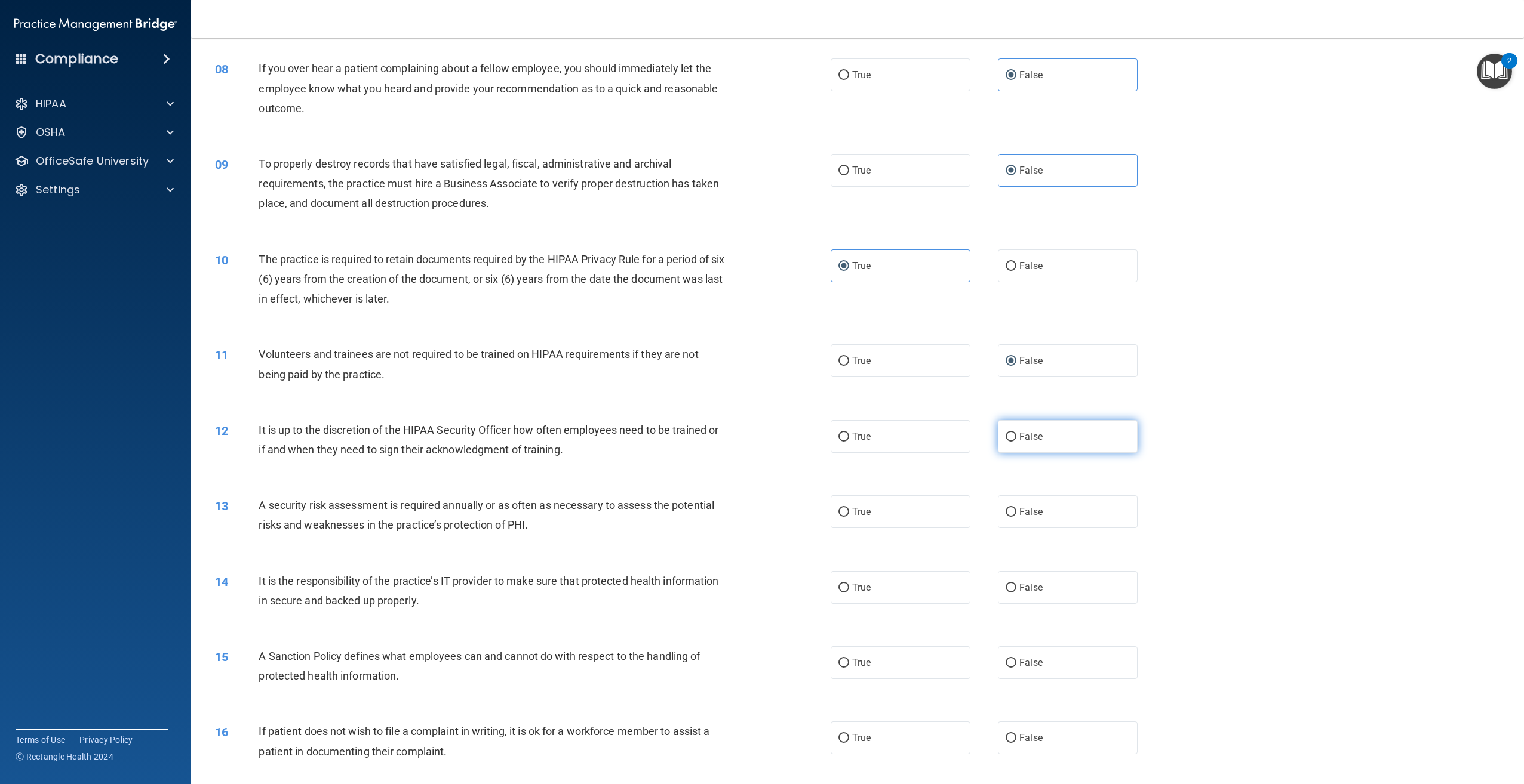
click at [1016, 442] on input "False" at bounding box center [1011, 437] width 11 height 9
radio input "true"
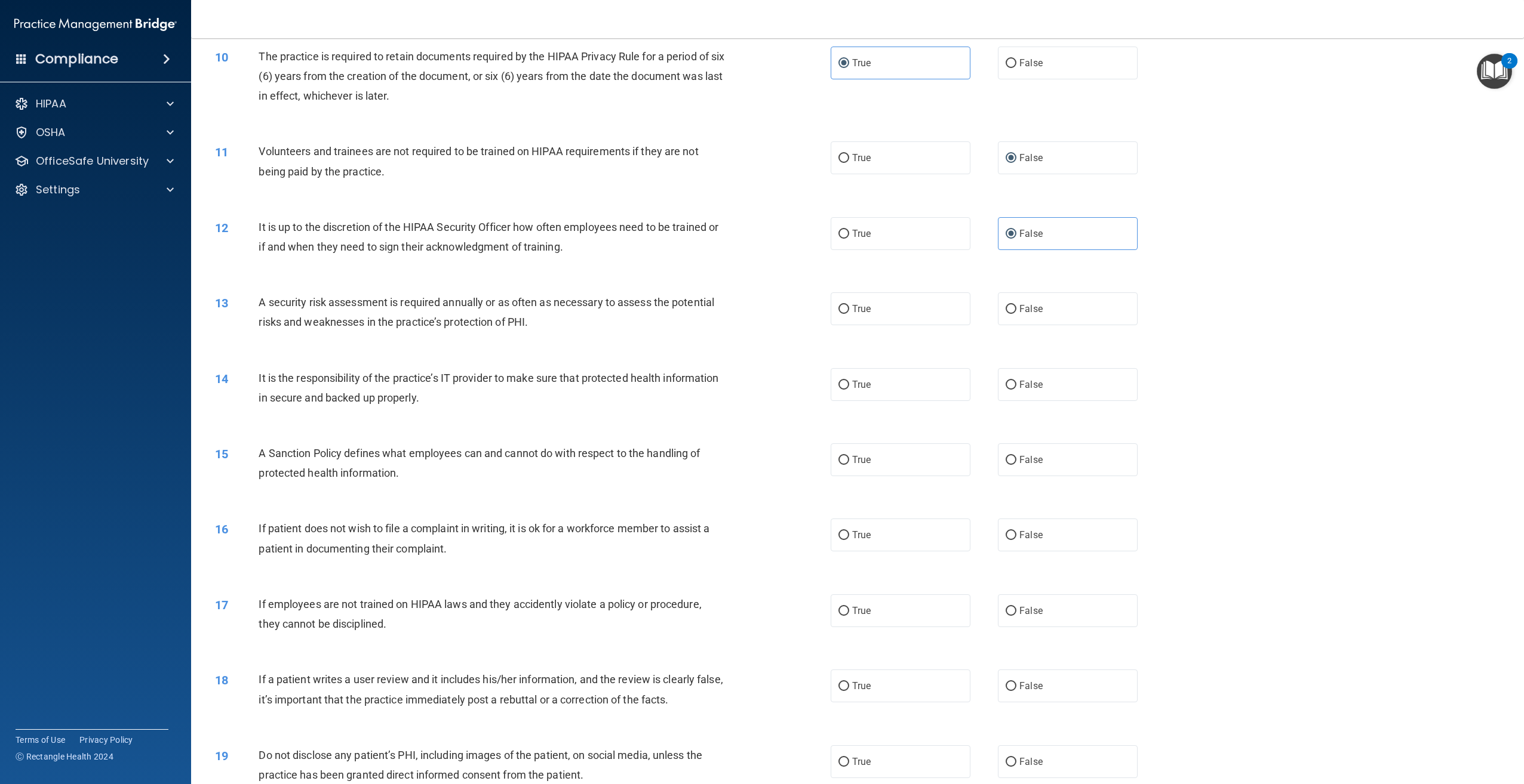
scroll to position [882, 0]
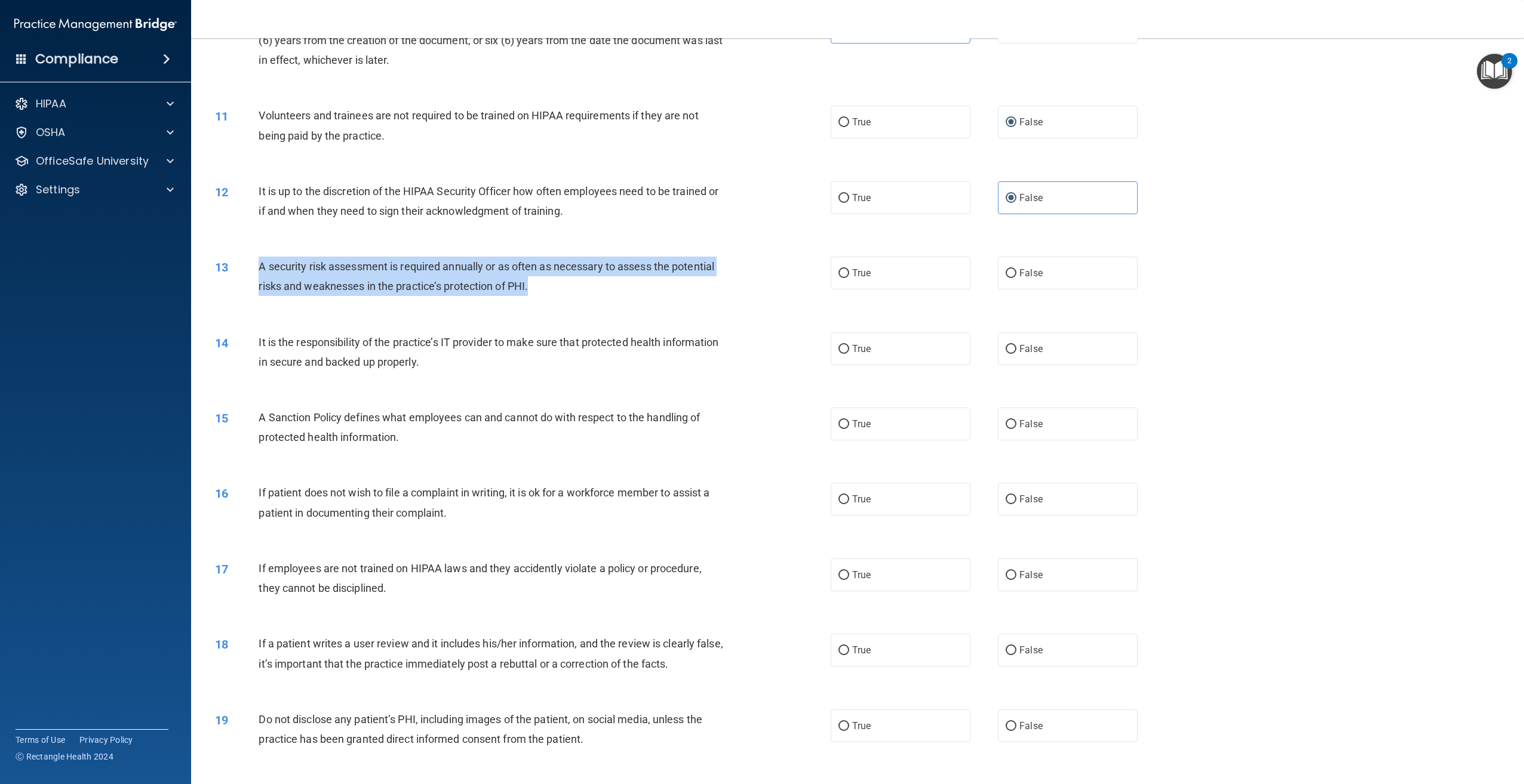
drag, startPoint x: 553, startPoint y: 287, endPoint x: 259, endPoint y: 267, distance: 294.7
click at [259, 267] on div "A security risk assessment is required annually or as often as necessary to ass…" at bounding box center [496, 276] width 475 height 39
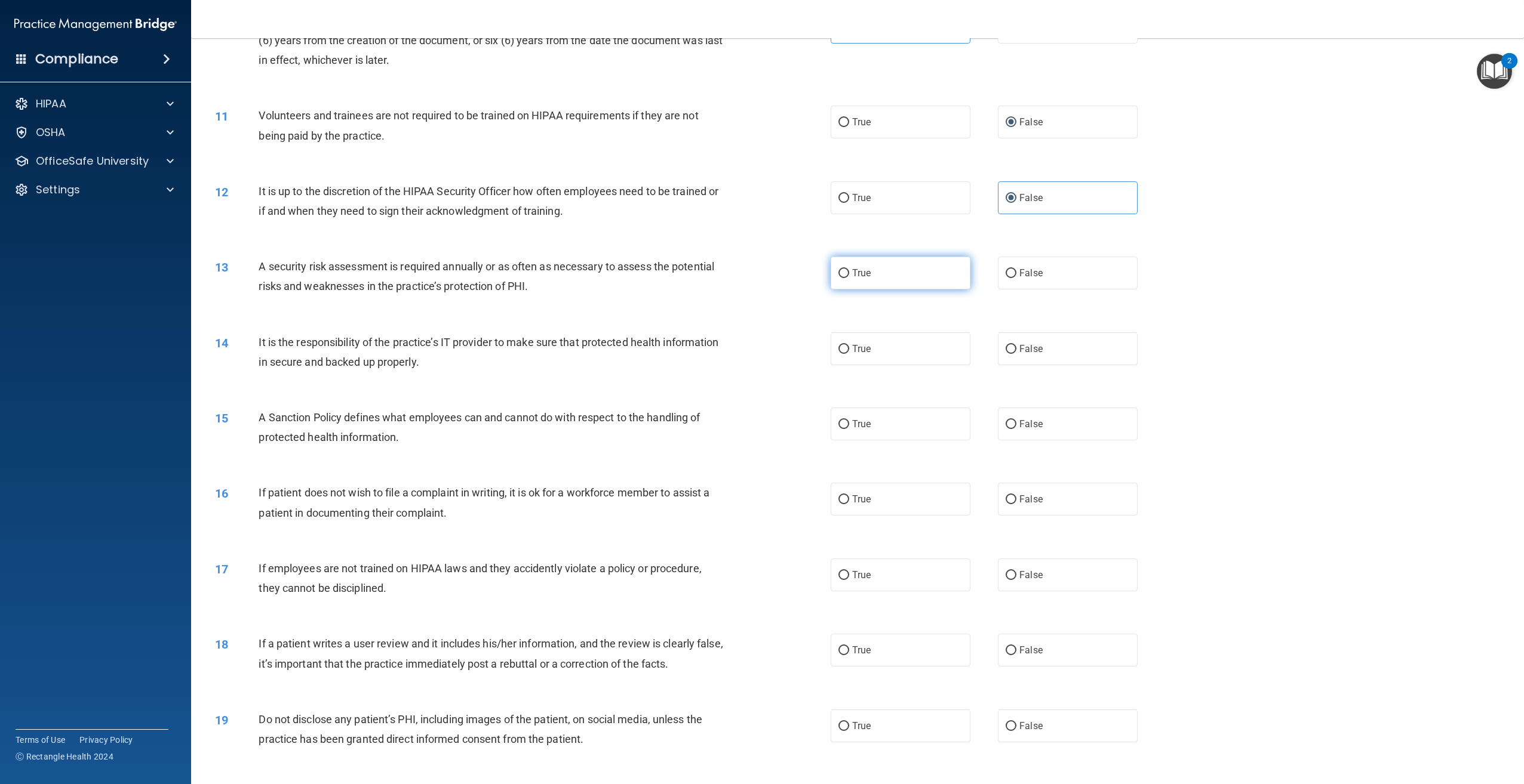
click at [899, 267] on label "True" at bounding box center [900, 273] width 139 height 33
click at [849, 269] on input "True" at bounding box center [844, 273] width 11 height 9
radio input "true"
click at [1282, 252] on div "13 A security risk assessment is required annually or as often as necessary to …" at bounding box center [857, 279] width 1303 height 75
click at [99, 600] on accordion "HIPAA Documents and Policies Report an Incident Business Associates Emergency P…" at bounding box center [95, 359] width 192 height 543
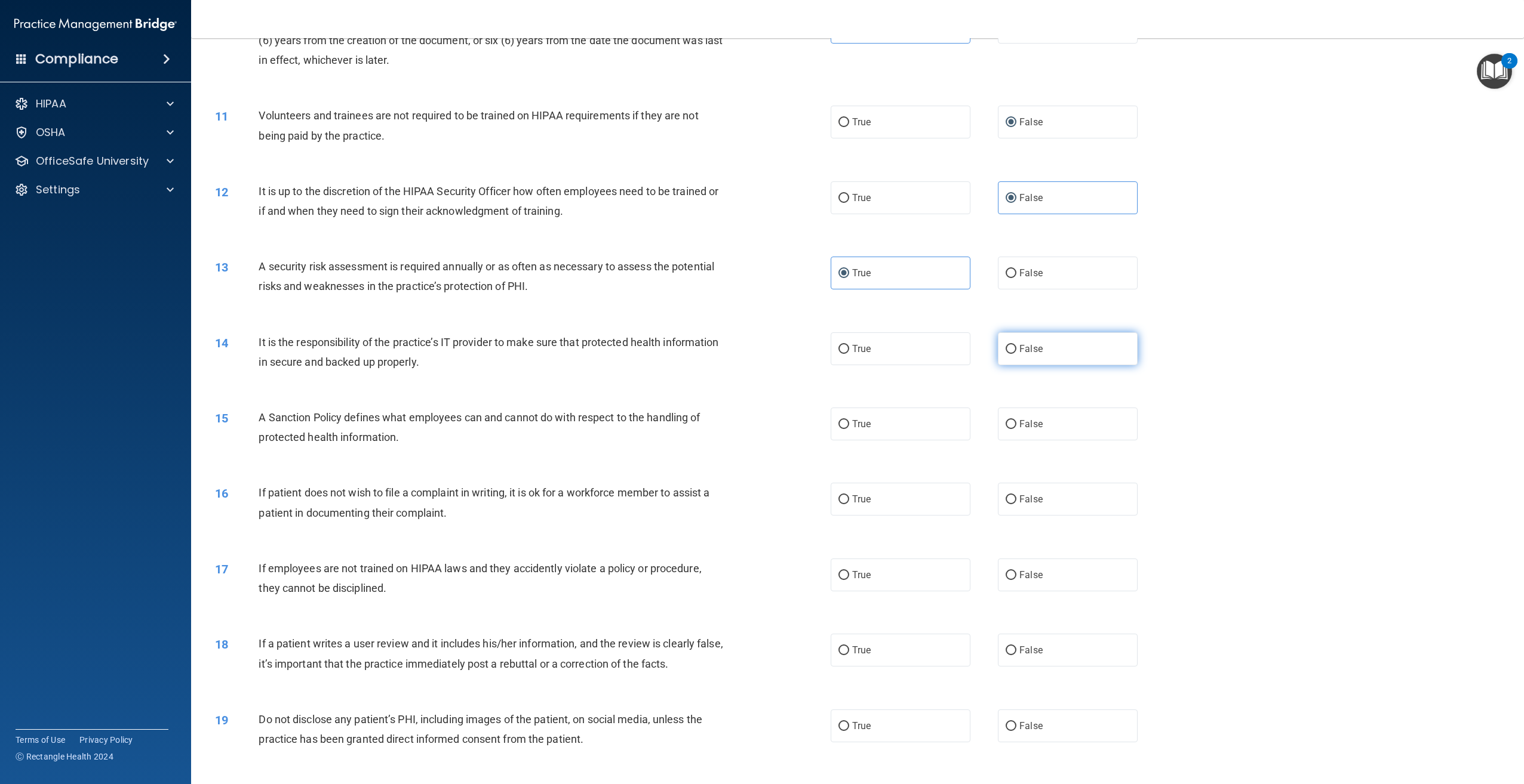
click at [1056, 348] on label "False" at bounding box center [1067, 348] width 139 height 33
click at [1016, 348] on input "False" at bounding box center [1011, 349] width 11 height 9
radio input "true"
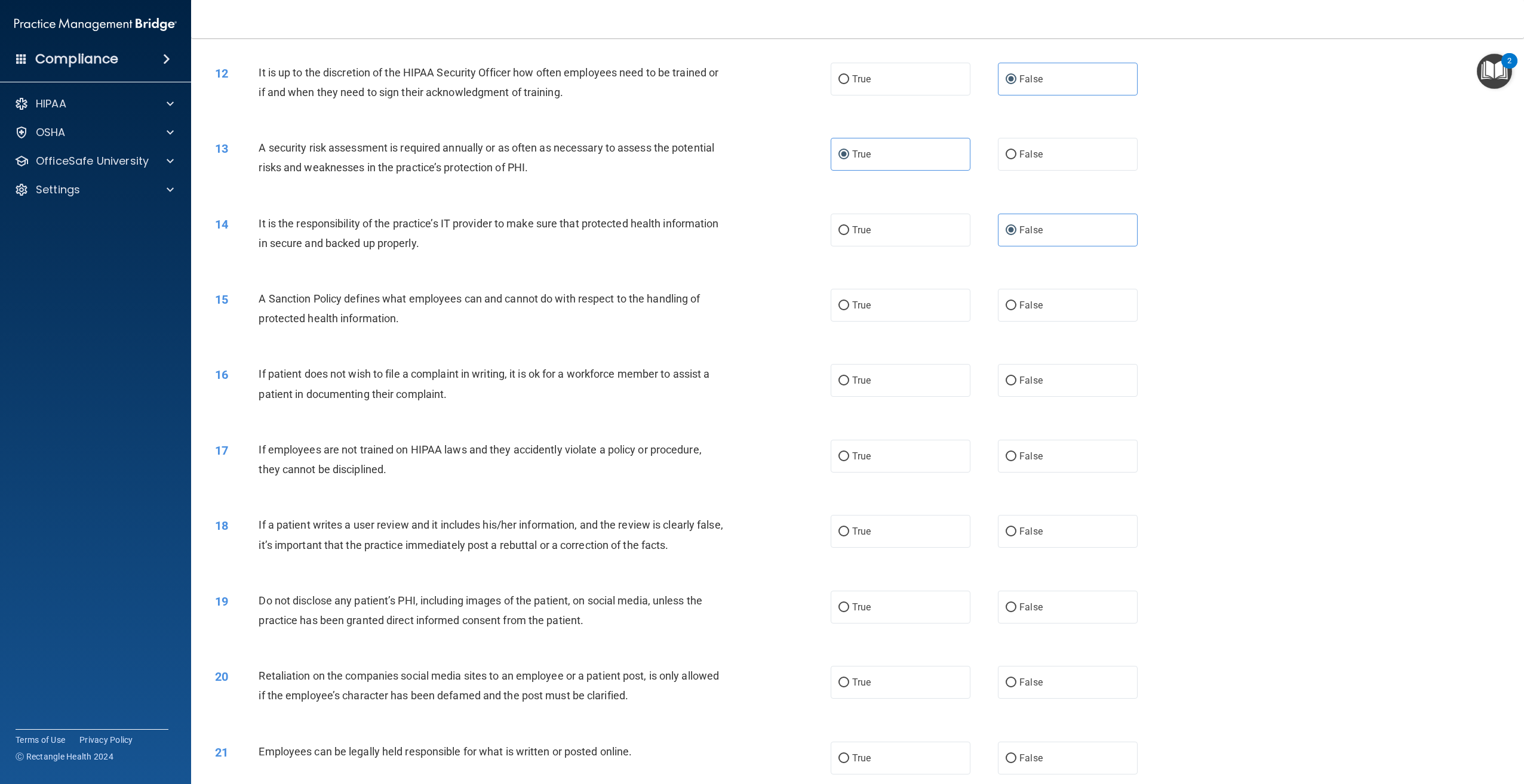
scroll to position [1002, 0]
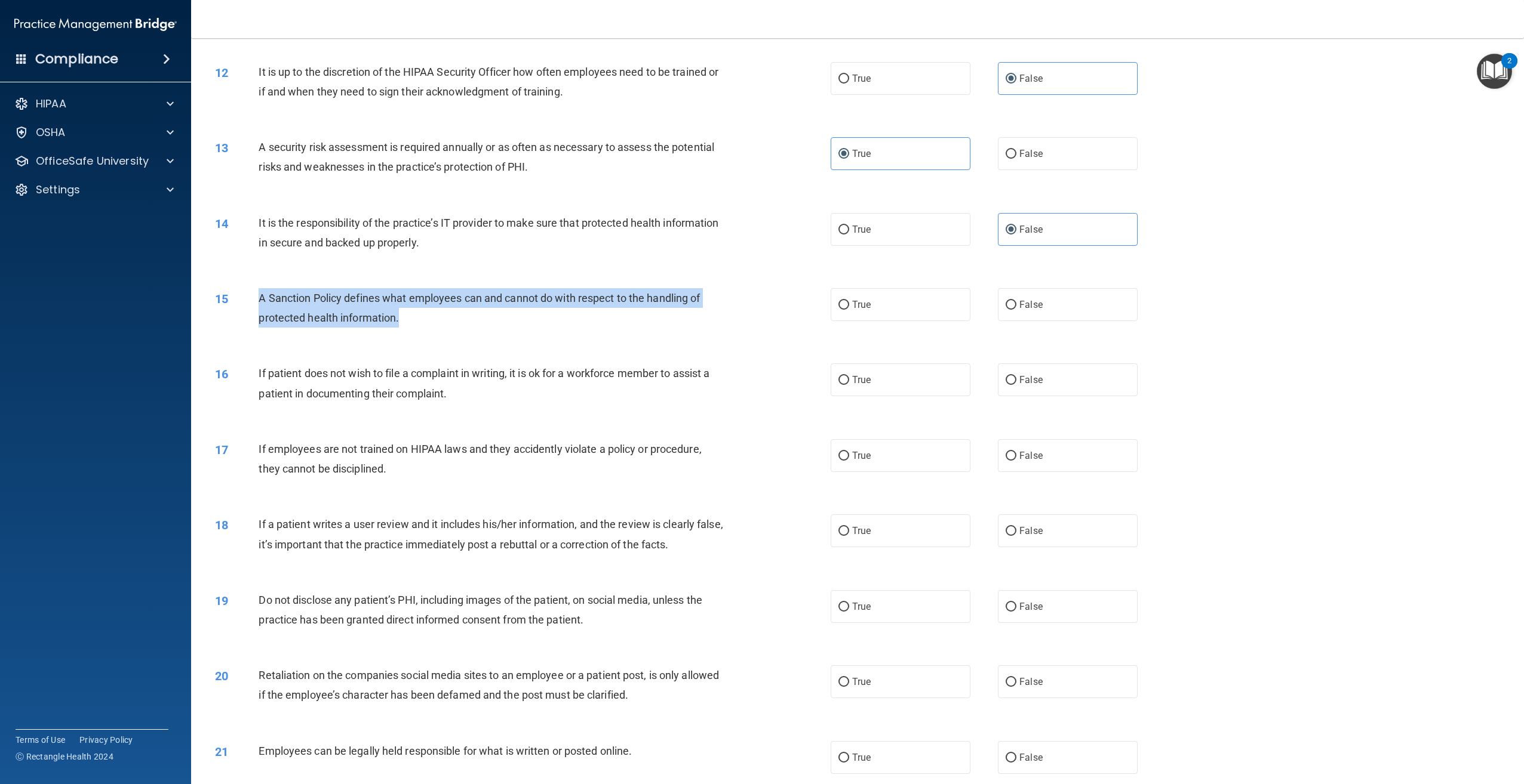
drag, startPoint x: 408, startPoint y: 320, endPoint x: 241, endPoint y: 302, distance: 168.0
click at [241, 302] on div "15 A Sanction Policy defines what employees can and cannot do with respect to t…" at bounding box center [522, 310] width 652 height 45
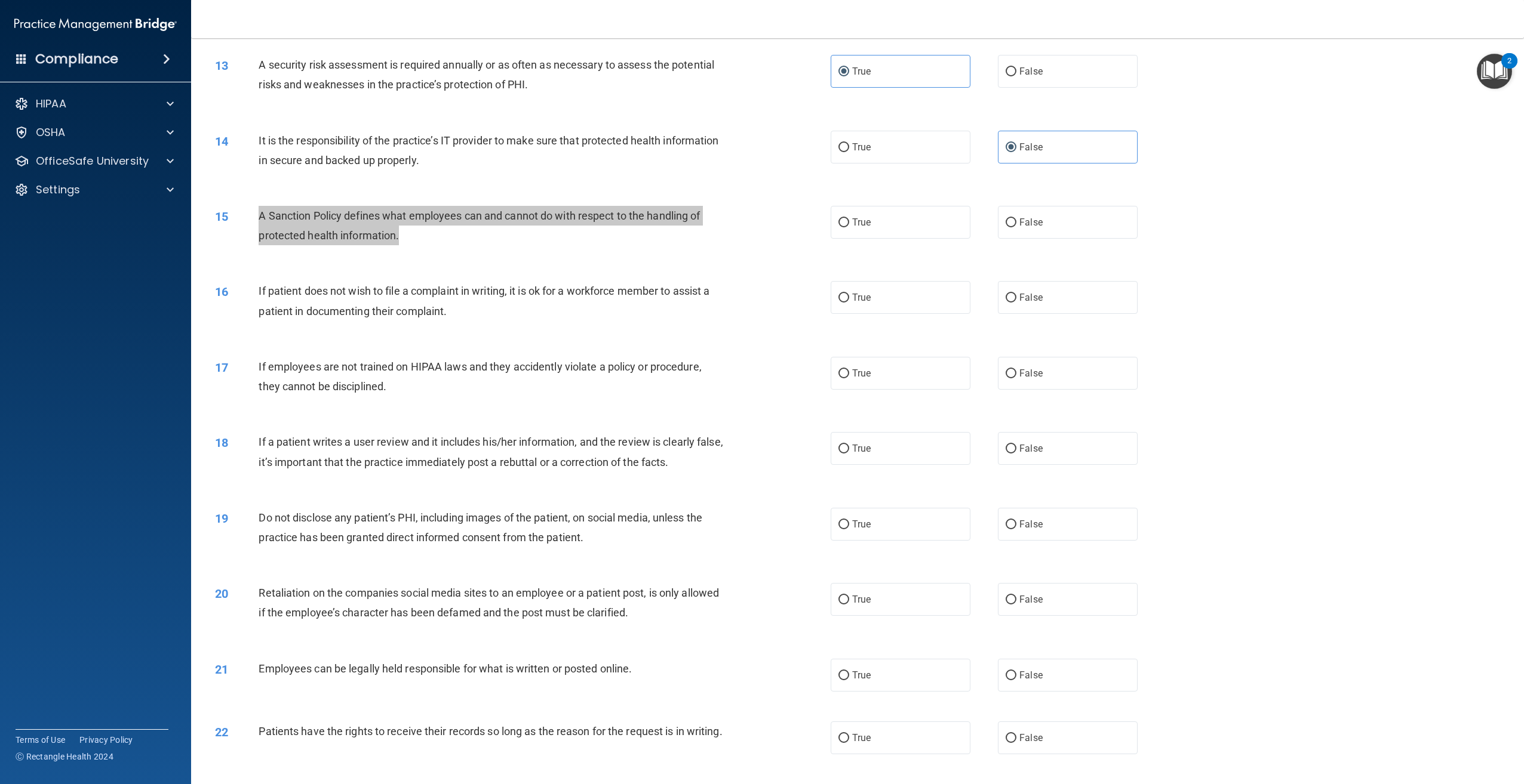
scroll to position [1061, 0]
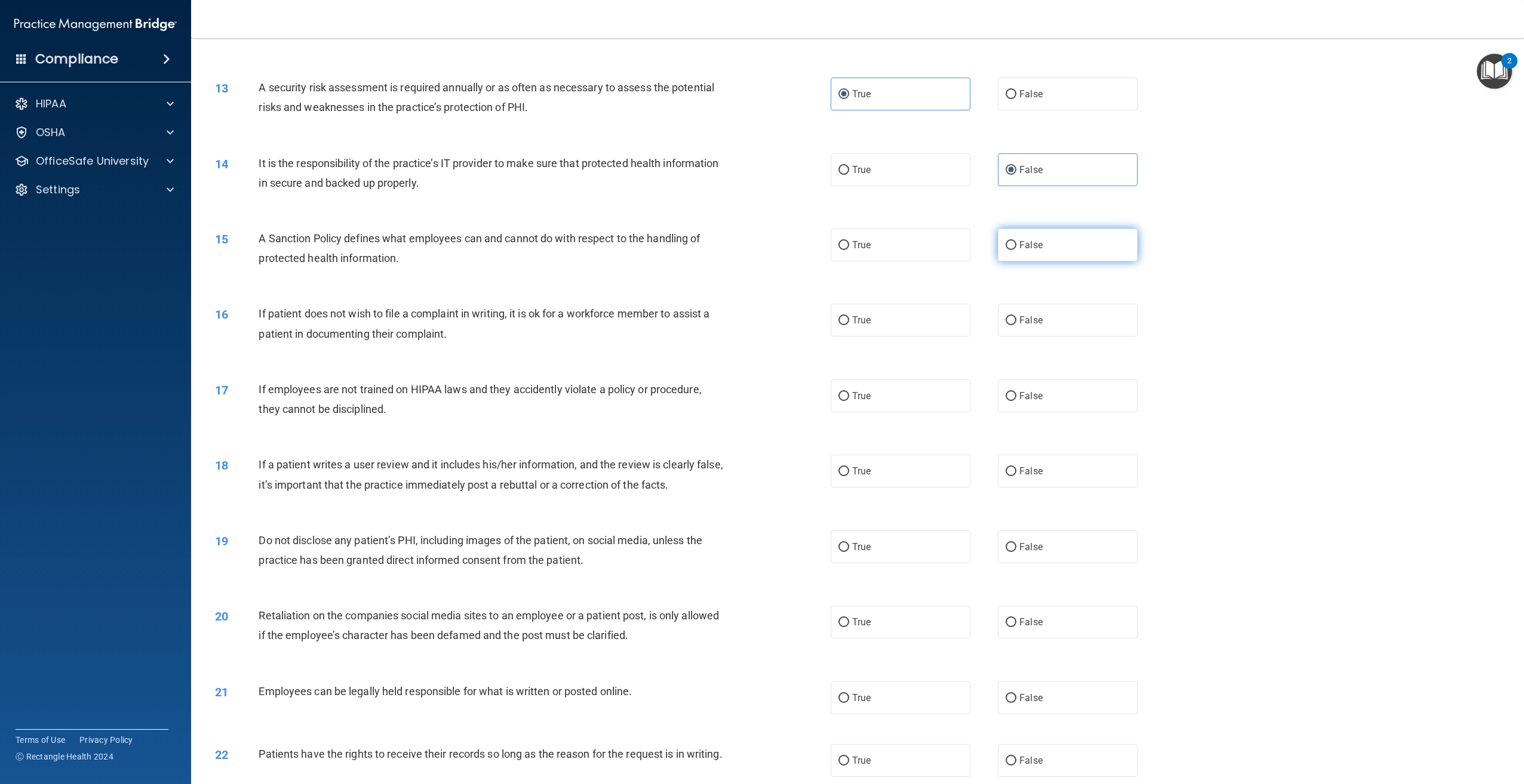
click at [1061, 256] on label "False" at bounding box center [1067, 245] width 139 height 33
click at [1016, 250] on input "False" at bounding box center [1011, 245] width 11 height 9
radio input "true"
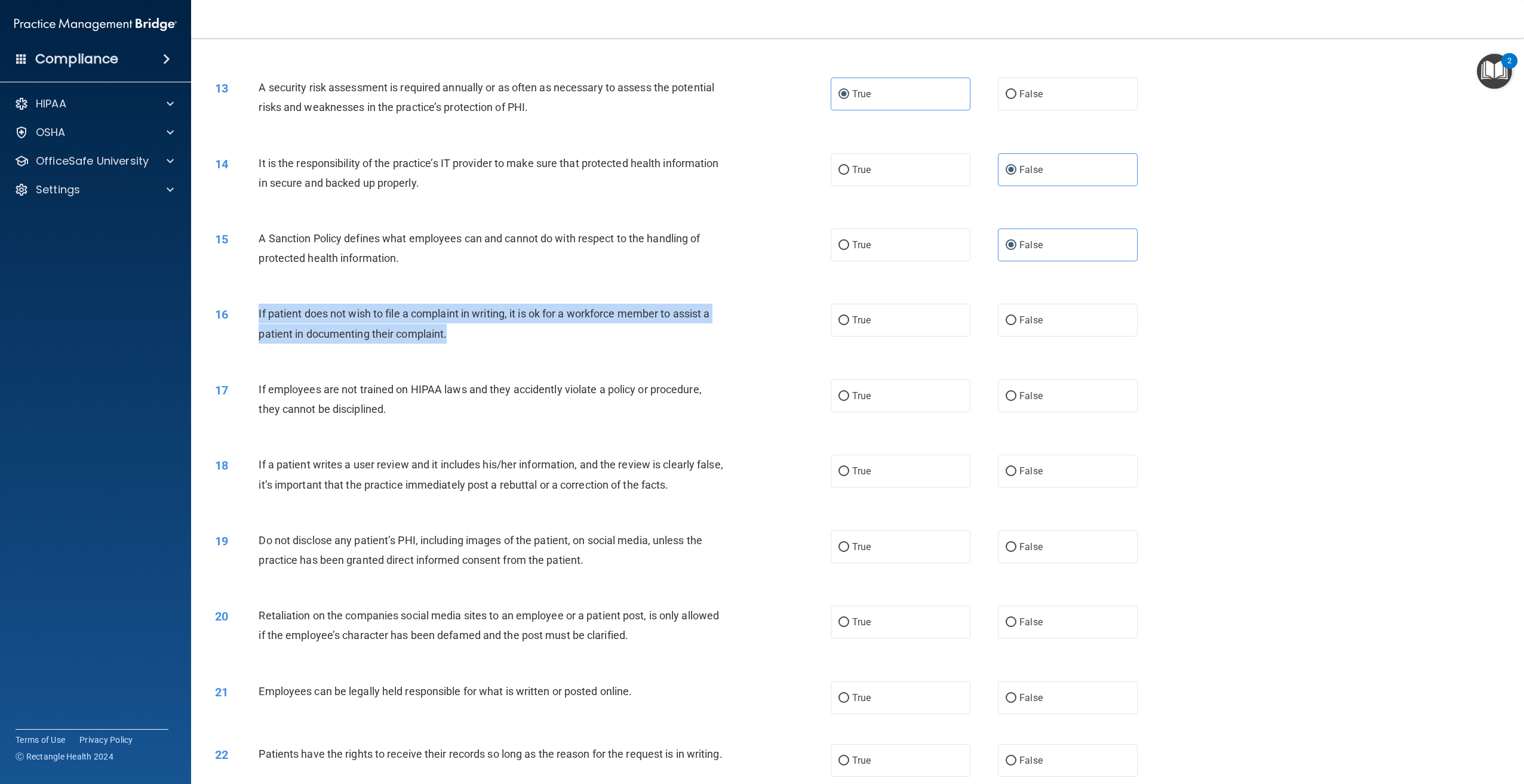
drag, startPoint x: 464, startPoint y: 332, endPoint x: 252, endPoint y: 312, distance: 212.9
click at [252, 312] on div "16 If patient does not wish to file a complaint in writing, it is ok for a work…" at bounding box center [522, 326] width 652 height 45
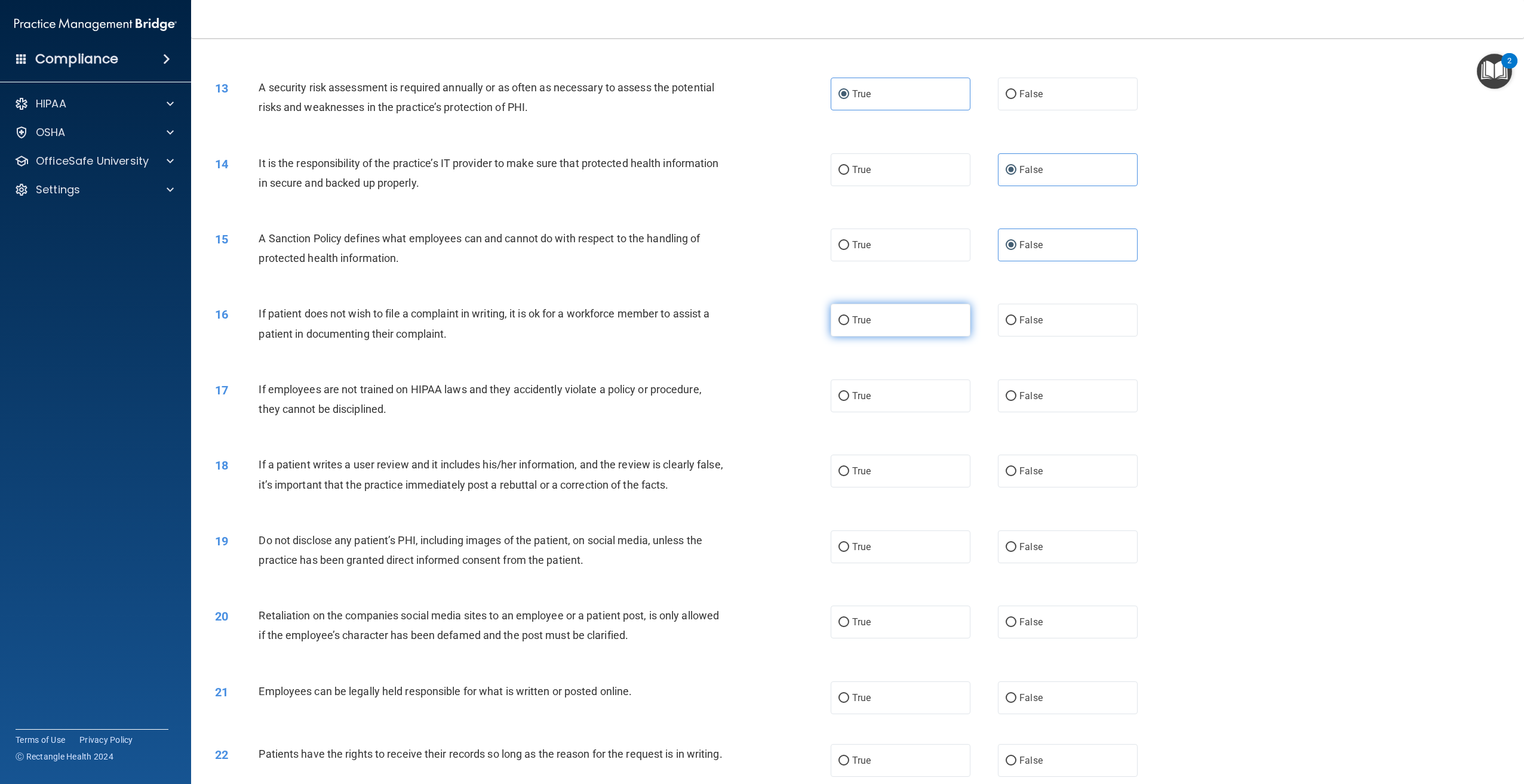
click at [910, 325] on label "True" at bounding box center [900, 320] width 139 height 33
click at [849, 325] on input "True" at bounding box center [844, 321] width 11 height 9
radio input "true"
click at [1048, 399] on label "False" at bounding box center [1067, 396] width 139 height 33
click at [1016, 399] on input "False" at bounding box center [1011, 396] width 11 height 9
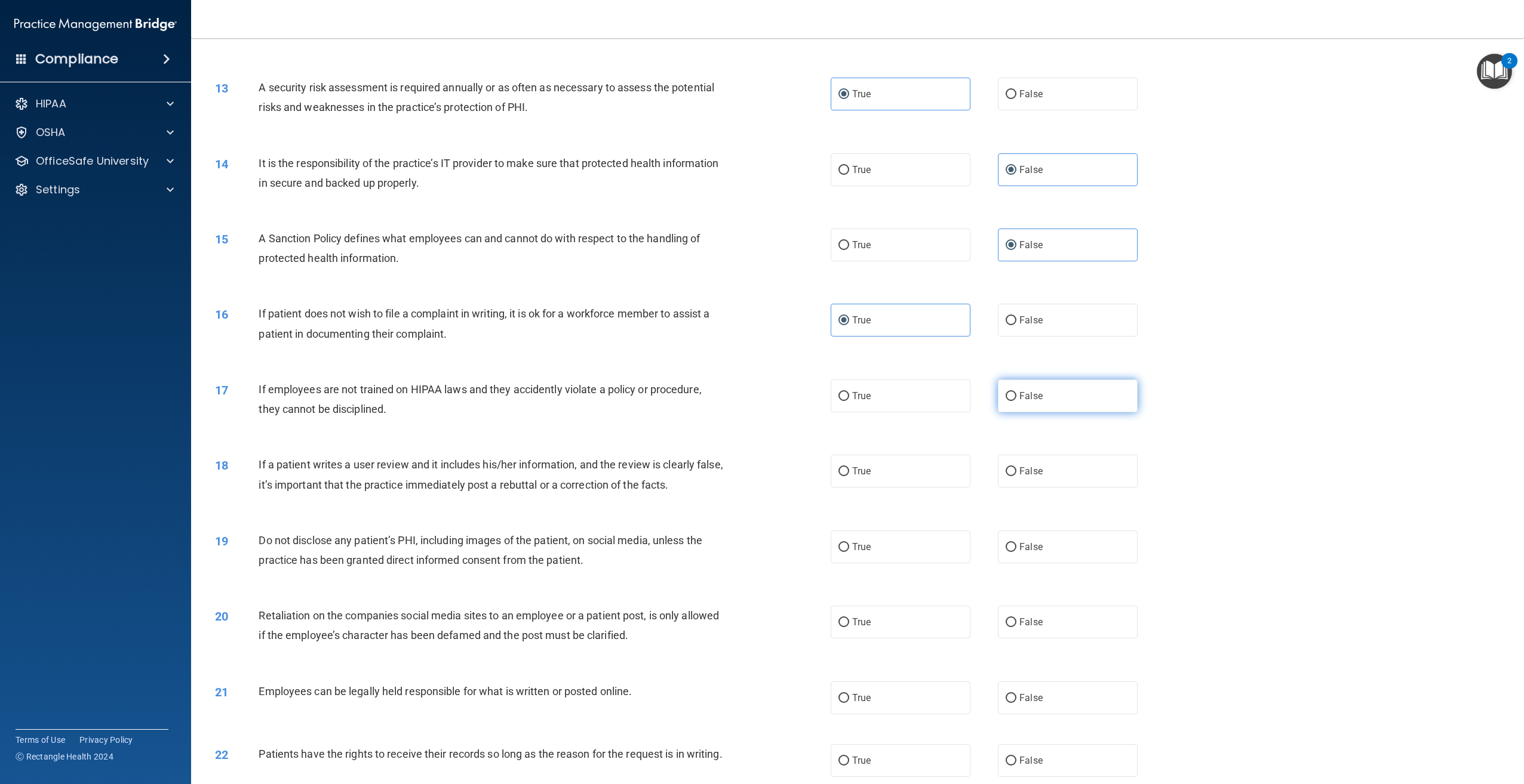
radio input "true"
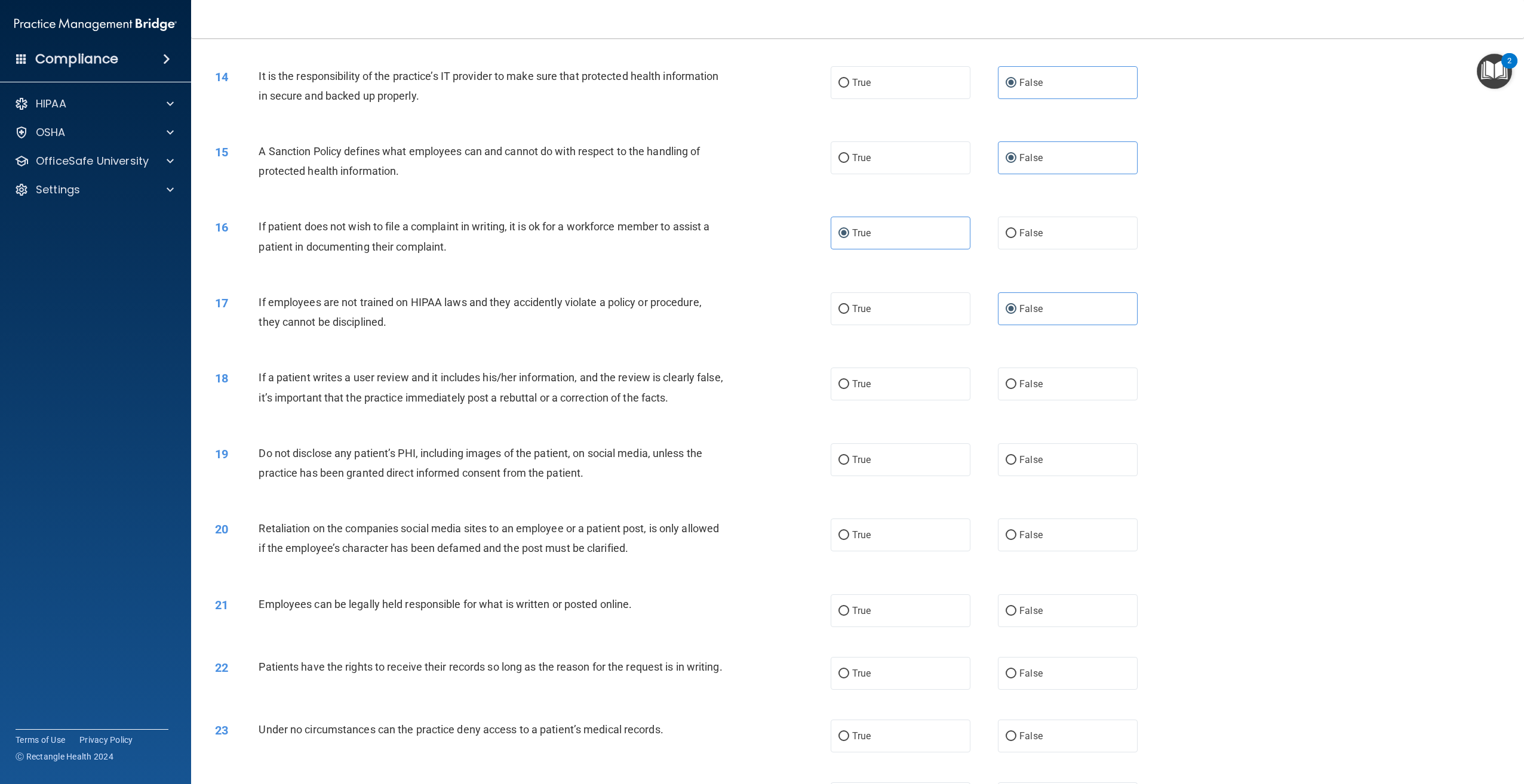
scroll to position [1300, 0]
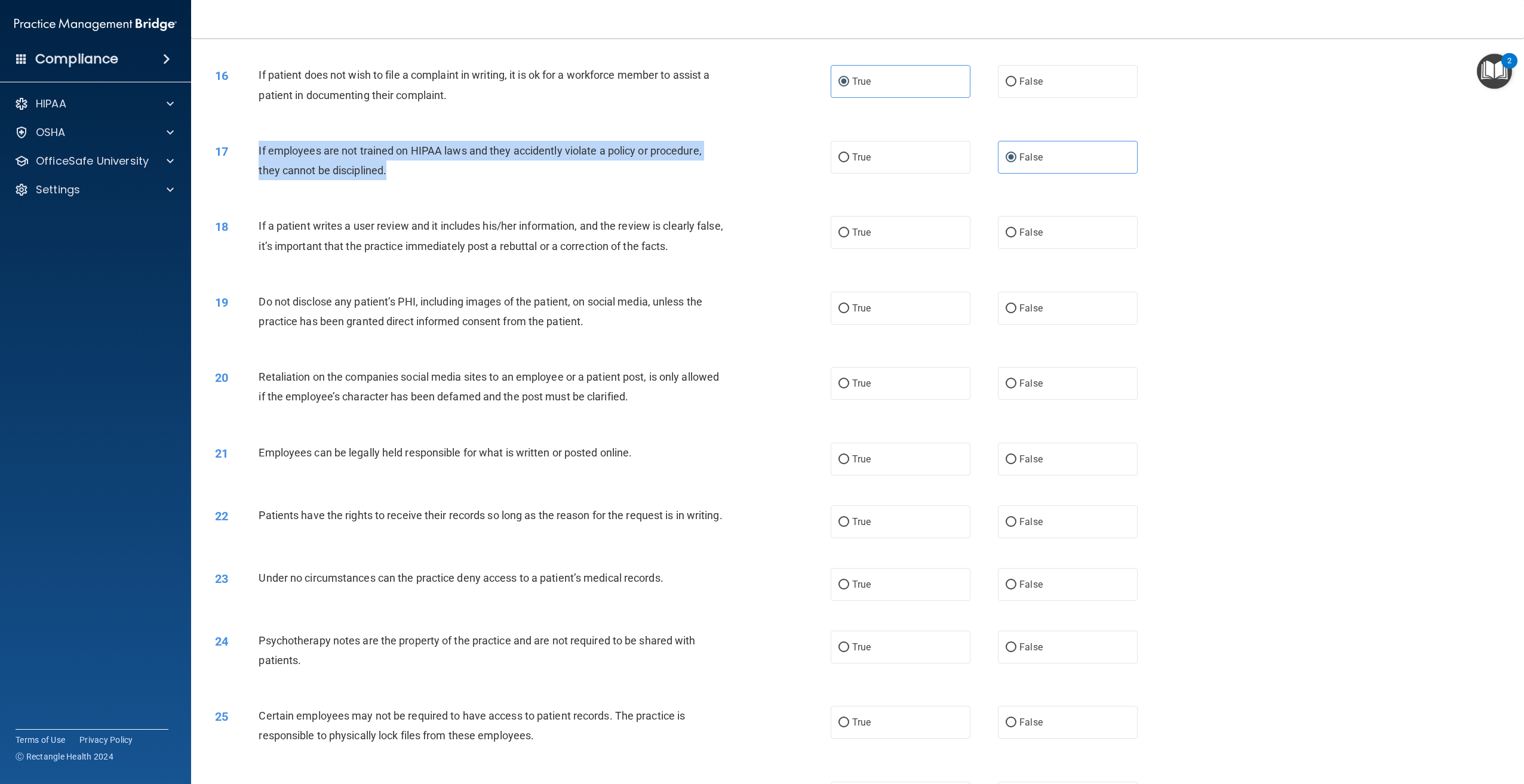
drag, startPoint x: 397, startPoint y: 176, endPoint x: 252, endPoint y: 153, distance: 146.8
click at [252, 153] on div "17 If employees are not trained on HIPAA laws and they accidently violate a pol…" at bounding box center [522, 163] width 652 height 45
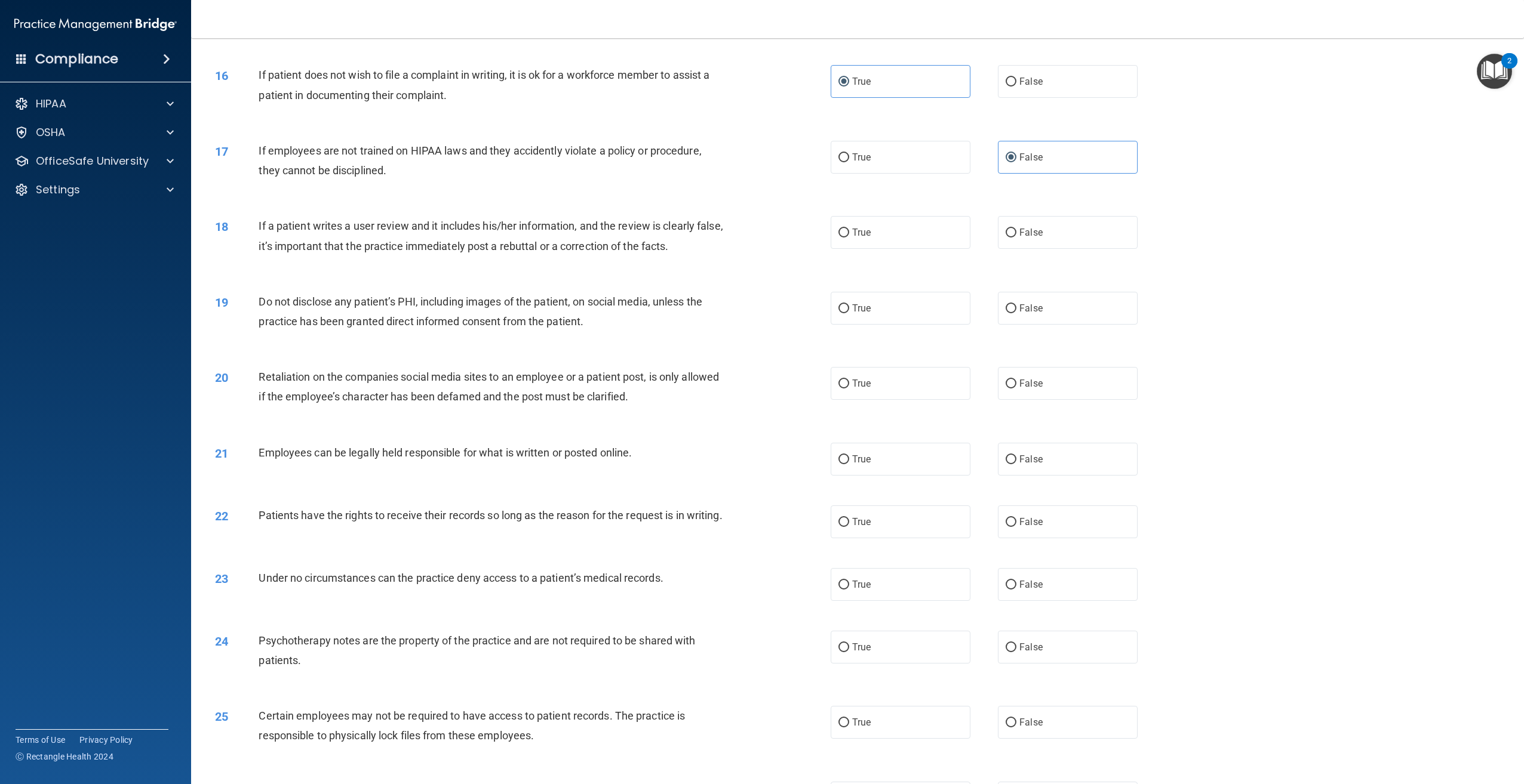
click at [325, 235] on div "If a patient writes a user review and it includes his/her information, and the …" at bounding box center [496, 235] width 475 height 39
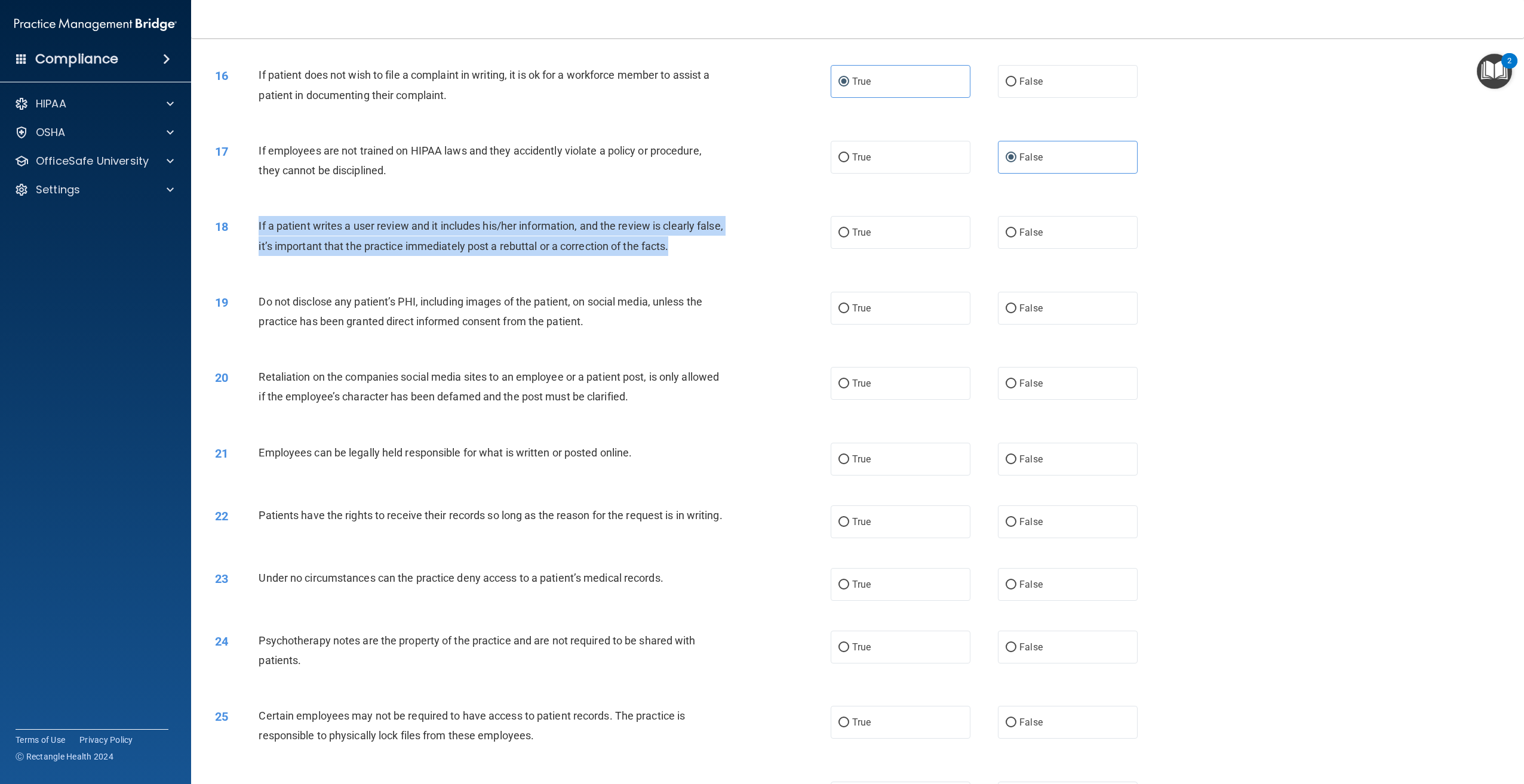
drag, startPoint x: 713, startPoint y: 244, endPoint x: 253, endPoint y: 227, distance: 460.3
click at [253, 227] on div "18 If a patient writes a user review and it includes his/her information, and t…" at bounding box center [522, 238] width 652 height 45
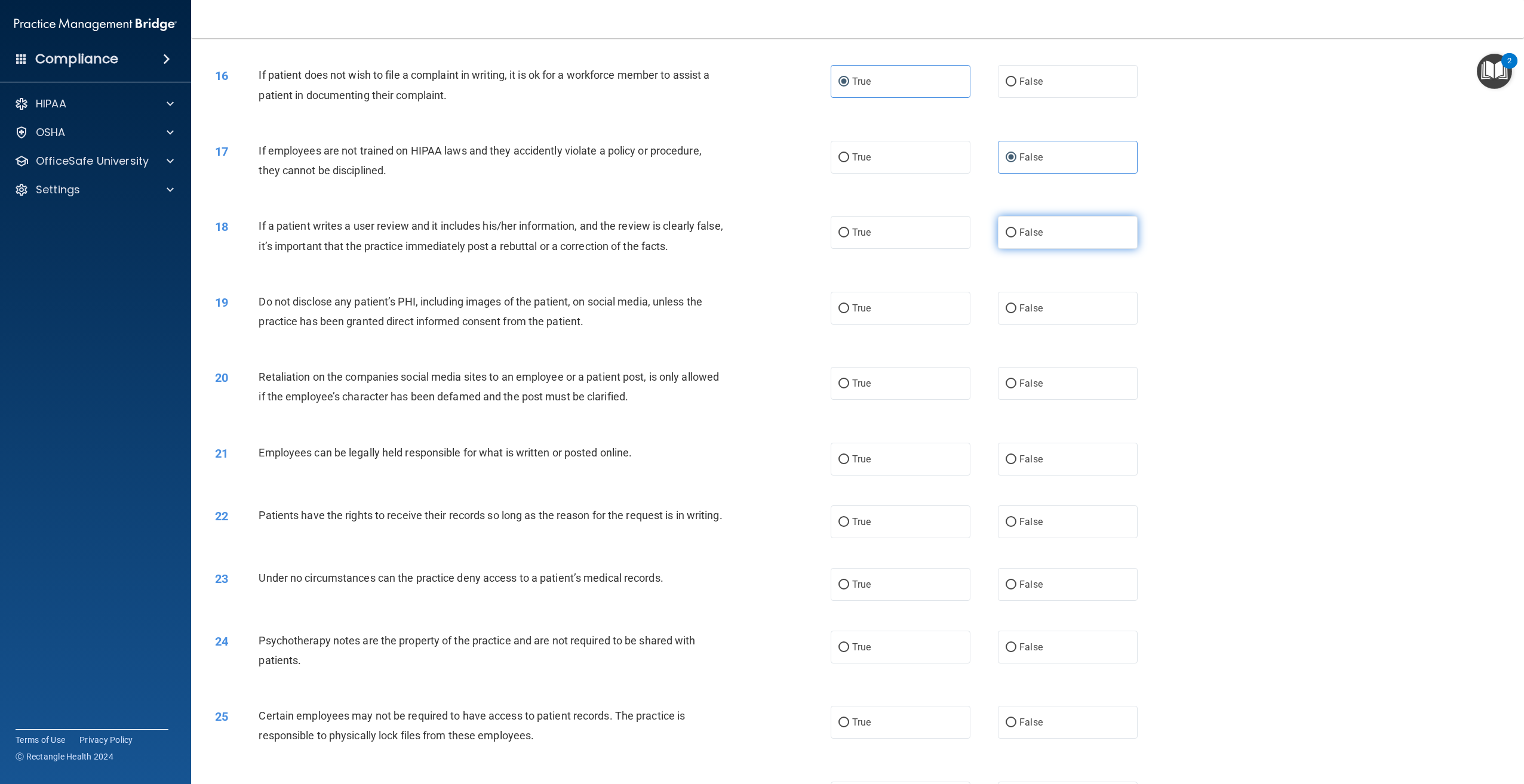
click at [1058, 224] on label "False" at bounding box center [1067, 232] width 139 height 33
click at [1016, 229] on input "False" at bounding box center [1011, 233] width 11 height 9
radio input "true"
click at [645, 315] on div "Do not disclose any patient’s PHI, including images of the patient, on social m…" at bounding box center [496, 311] width 475 height 39
click at [861, 310] on span "True" at bounding box center [861, 308] width 18 height 11
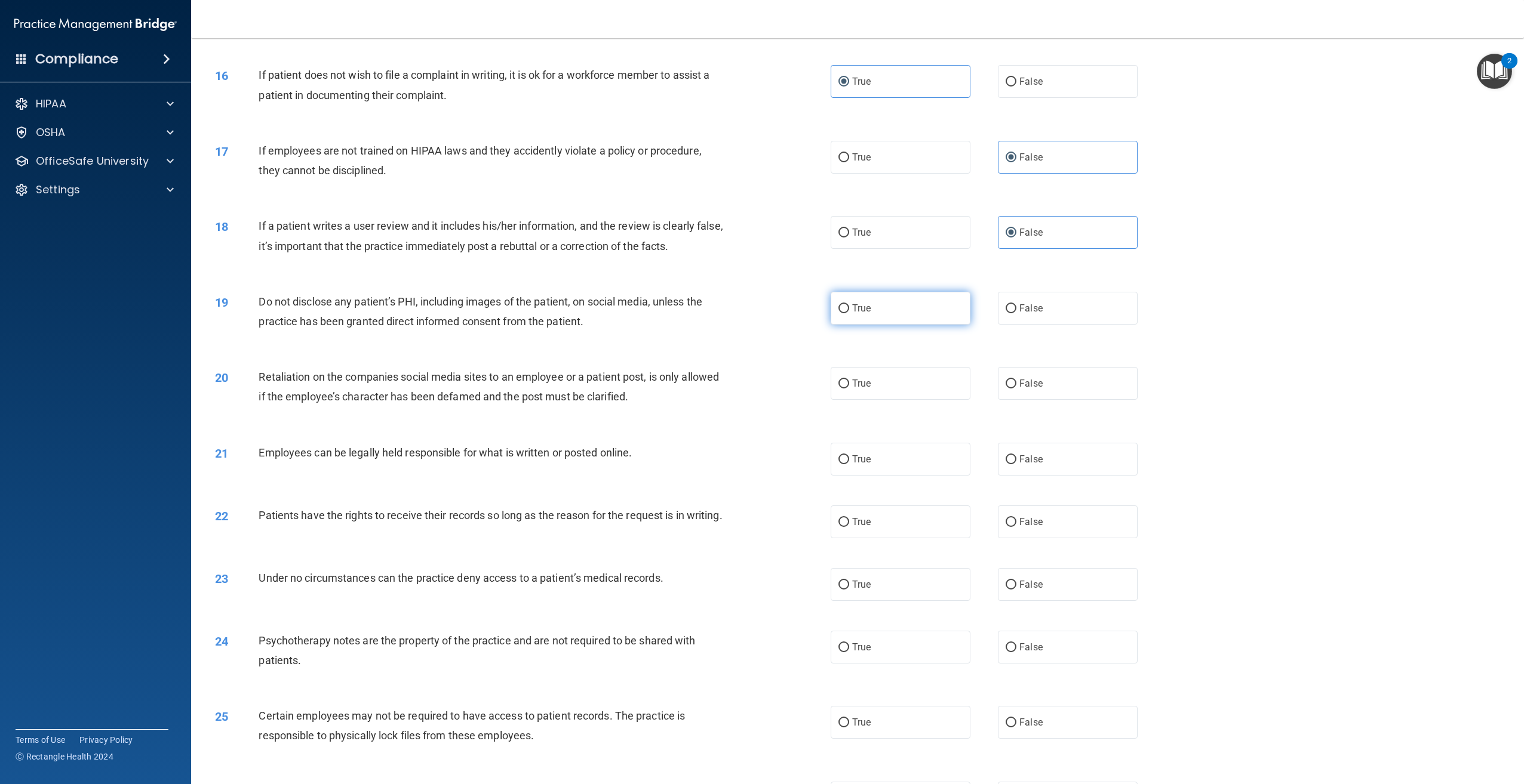
click at [849, 310] on input "True" at bounding box center [844, 308] width 11 height 9
radio input "true"
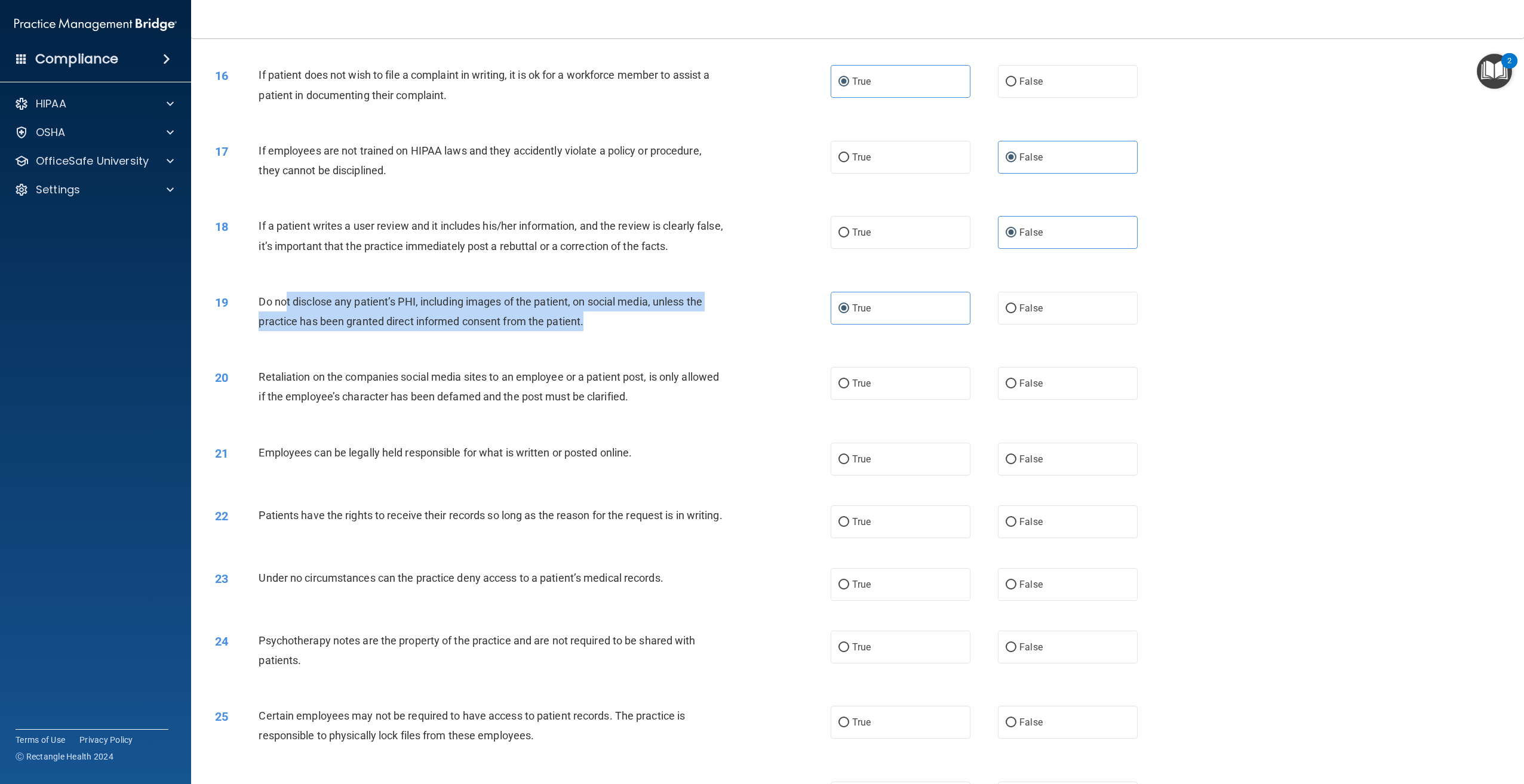
drag, startPoint x: 612, startPoint y: 322, endPoint x: 286, endPoint y: 304, distance: 326.5
click at [286, 304] on div "Do not disclose any patient’s PHI, including images of the patient, on social m…" at bounding box center [496, 311] width 475 height 39
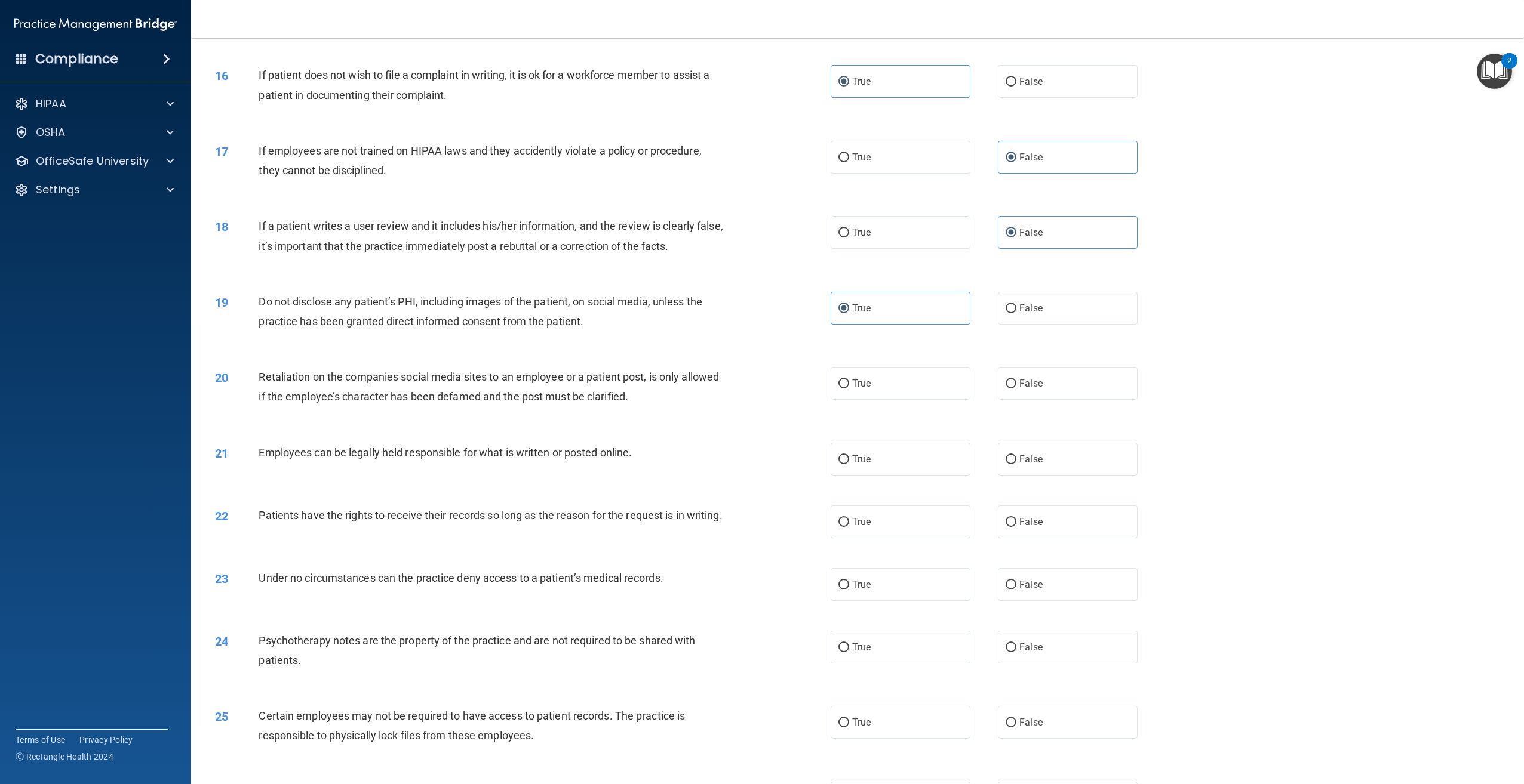
drag, startPoint x: 286, startPoint y: 304, endPoint x: 268, endPoint y: 378, distance: 76.2
click at [268, 378] on span "Retaliation on the companies social media sites to an employee or a patient pos…" at bounding box center [489, 387] width 460 height 32
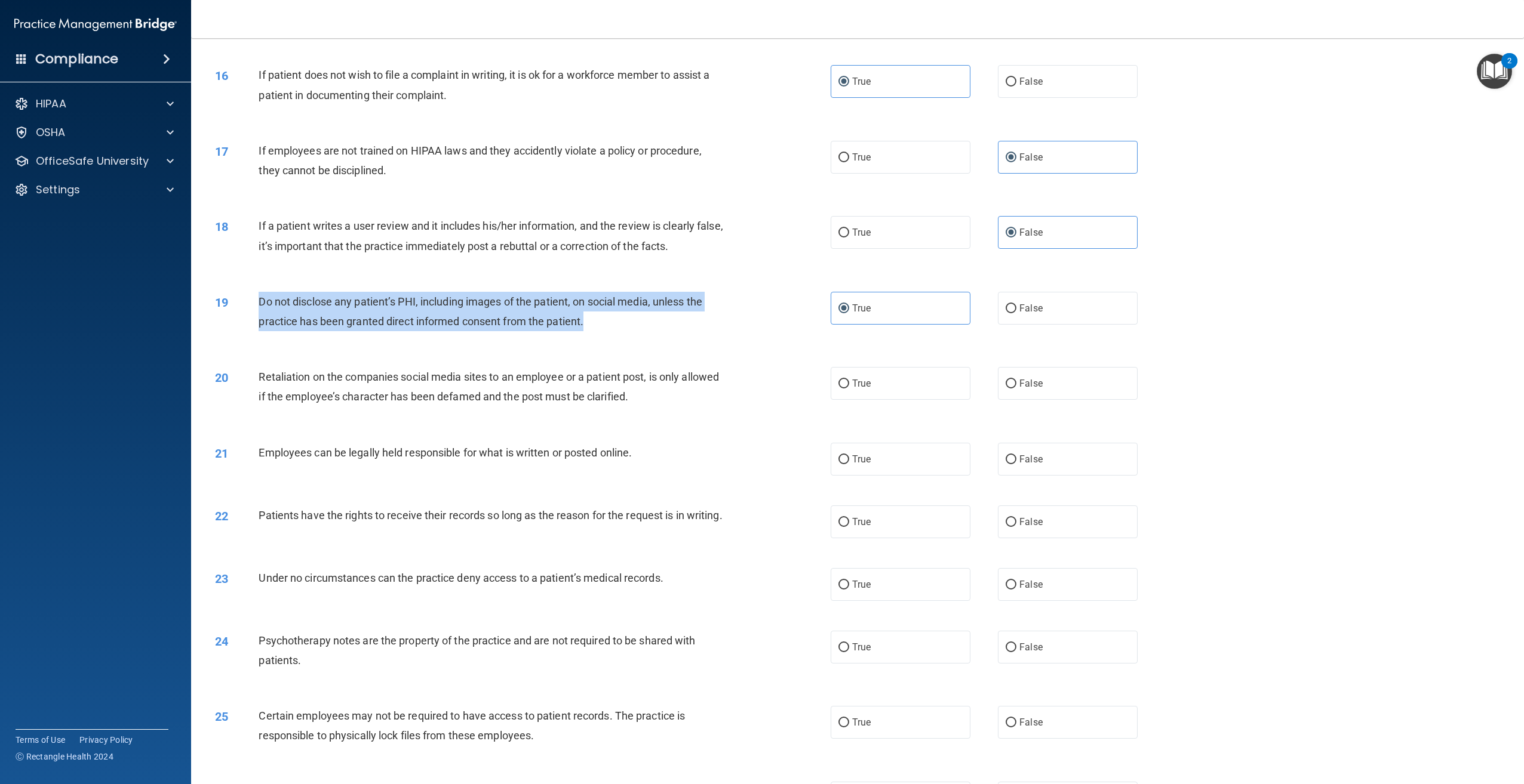
drag, startPoint x: 604, startPoint y: 326, endPoint x: 249, endPoint y: 298, distance: 356.1
click at [249, 298] on div "19 Do not disclose any patient’s PHI, including images of the patient, on socia…" at bounding box center [522, 314] width 652 height 45
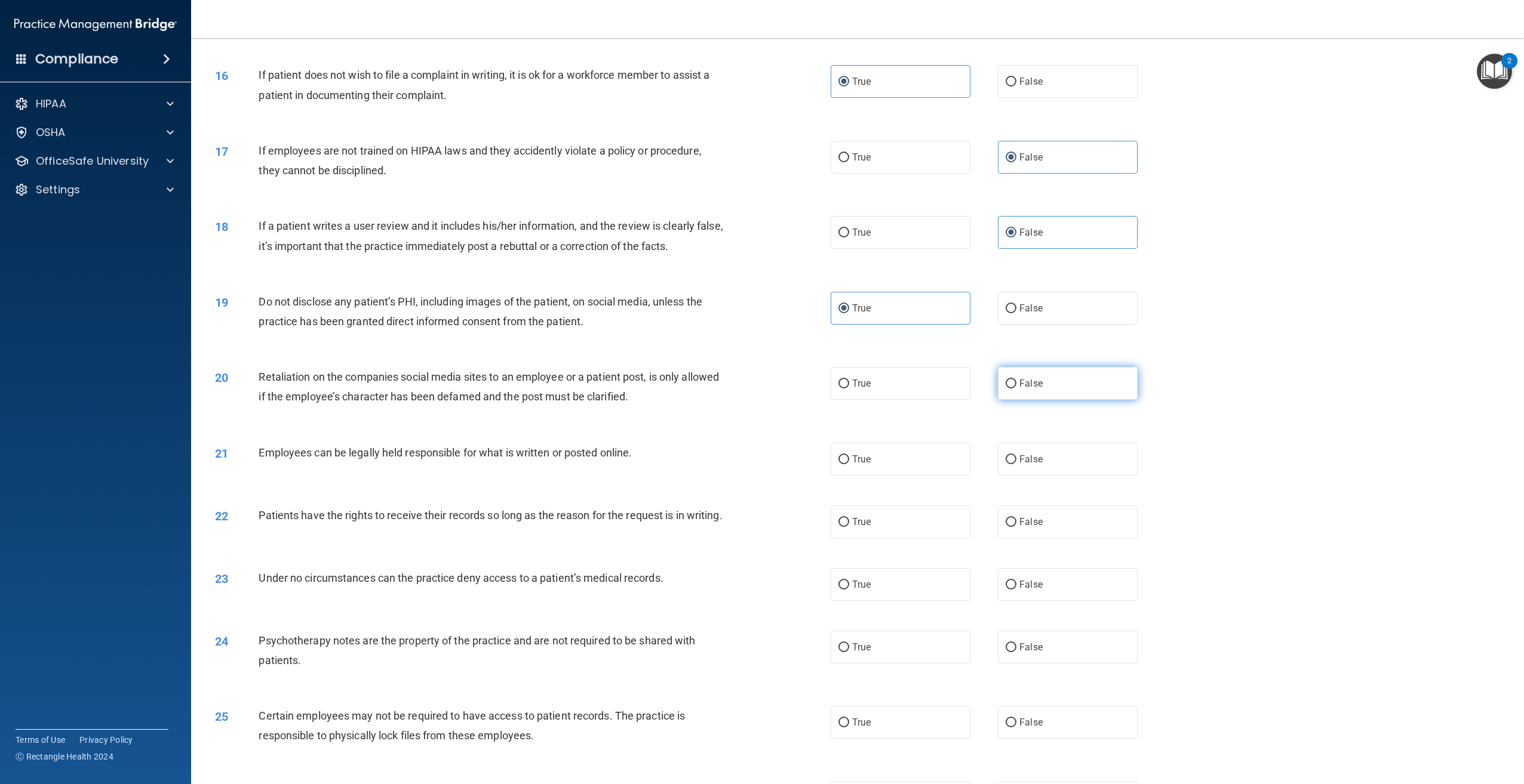
drag, startPoint x: 1047, startPoint y: 377, endPoint x: 1031, endPoint y: 386, distance: 18.4
click at [1047, 377] on label "False" at bounding box center [1067, 384] width 139 height 33
click at [1016, 379] on input "False" at bounding box center [1011, 384] width 11 height 9
radio input "true"
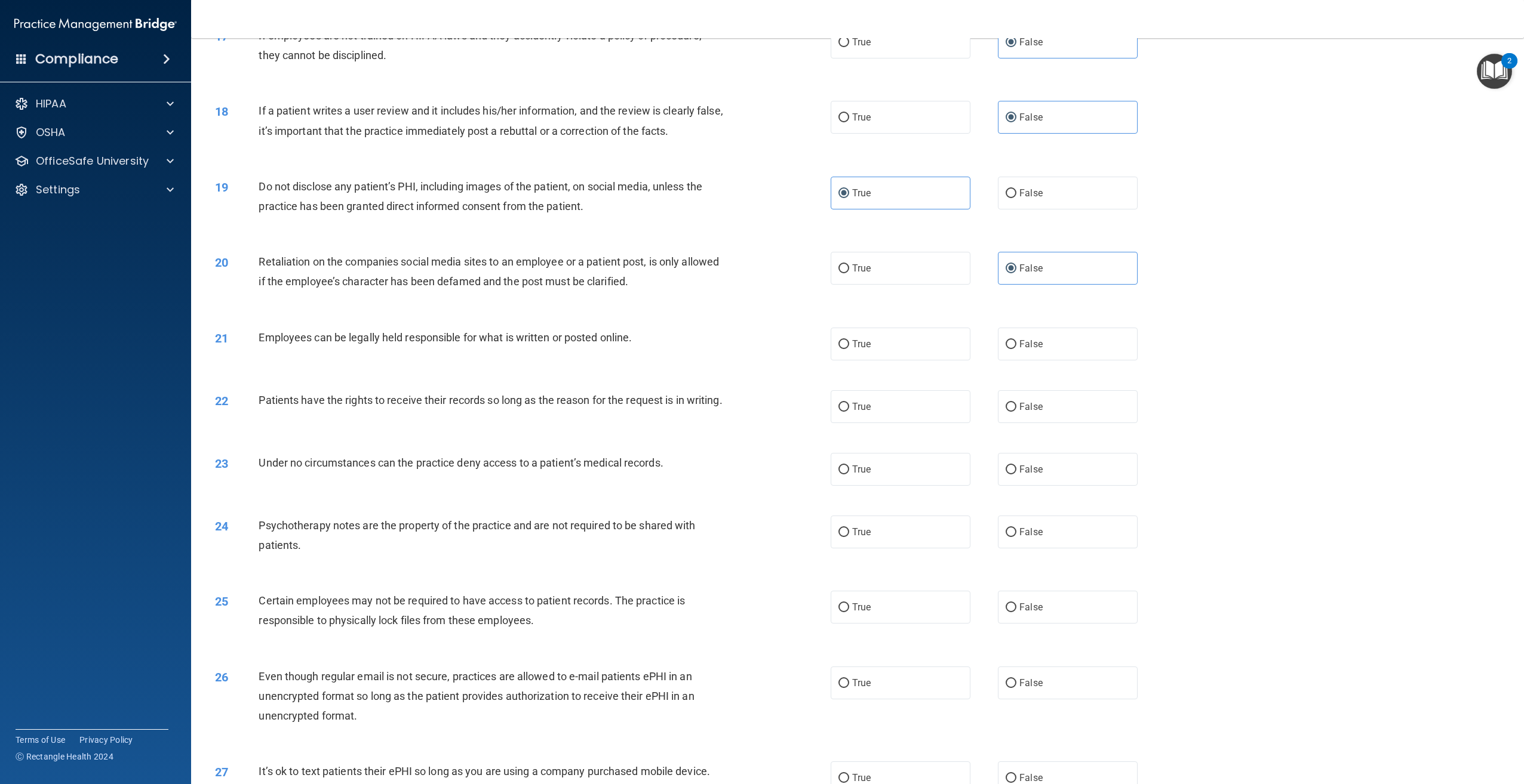
scroll to position [1419, 0]
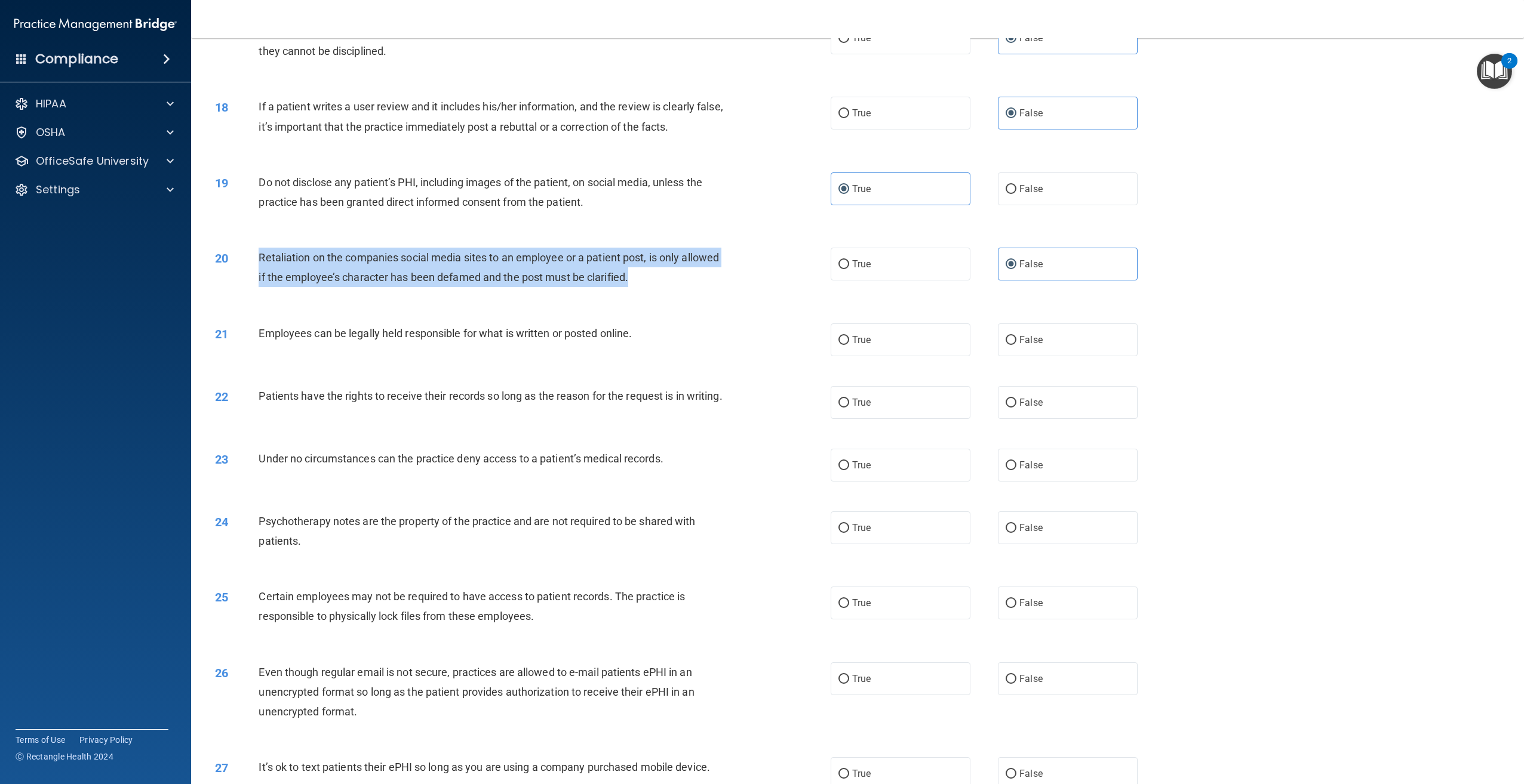
drag, startPoint x: 671, startPoint y: 281, endPoint x: 249, endPoint y: 267, distance: 422.2
click at [249, 267] on div "20 Retaliation on the companies social media sites to an employee or a patient …" at bounding box center [522, 270] width 652 height 45
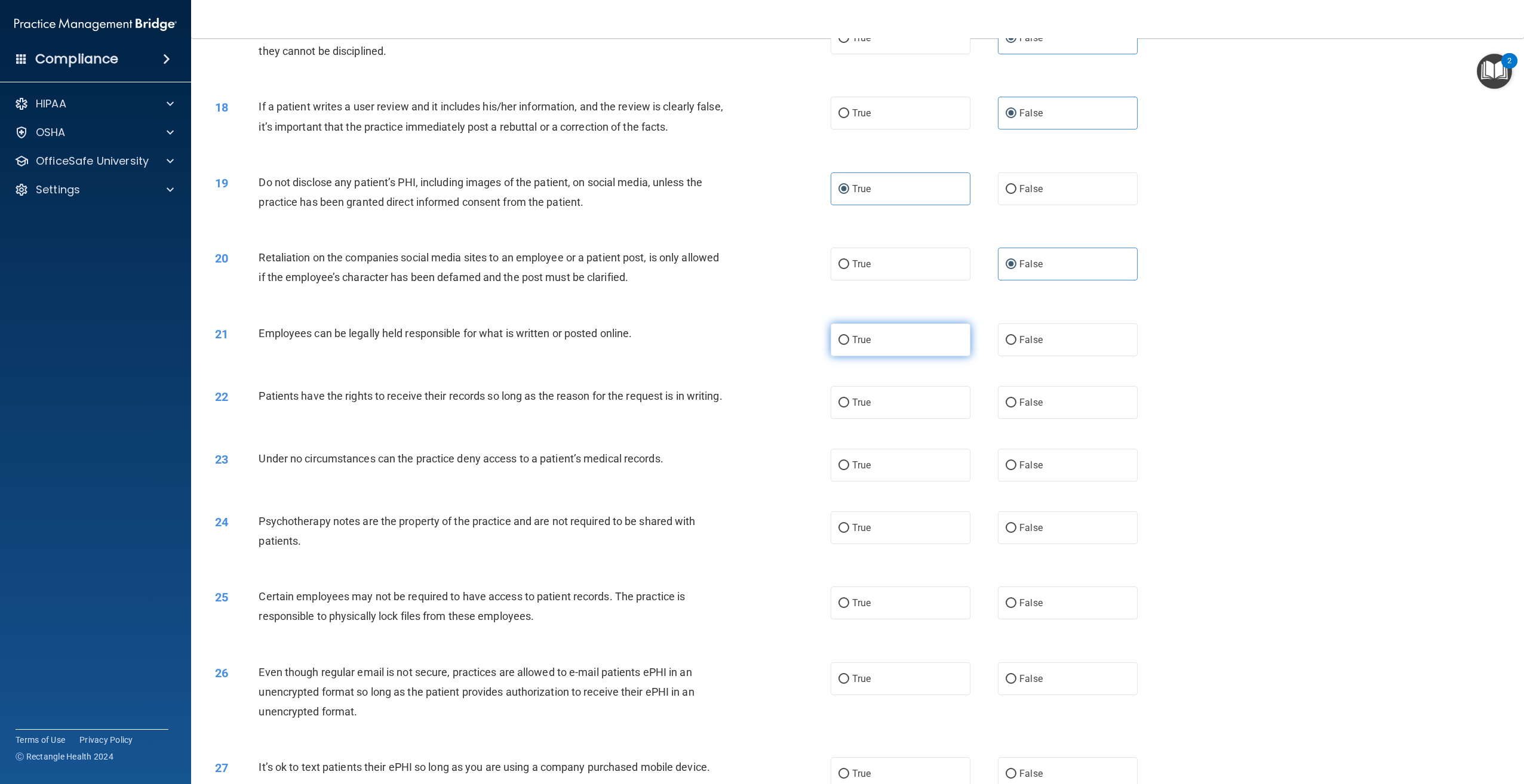
click at [846, 348] on label "True" at bounding box center [900, 340] width 139 height 33
click at [846, 345] on input "True" at bounding box center [844, 340] width 11 height 9
radio input "true"
drag, startPoint x: 639, startPoint y: 328, endPoint x: 261, endPoint y: 348, distance: 378.5
click at [261, 348] on div "21 Employees can be legally held responsible for what is written or posted onli…" at bounding box center [522, 336] width 652 height 26
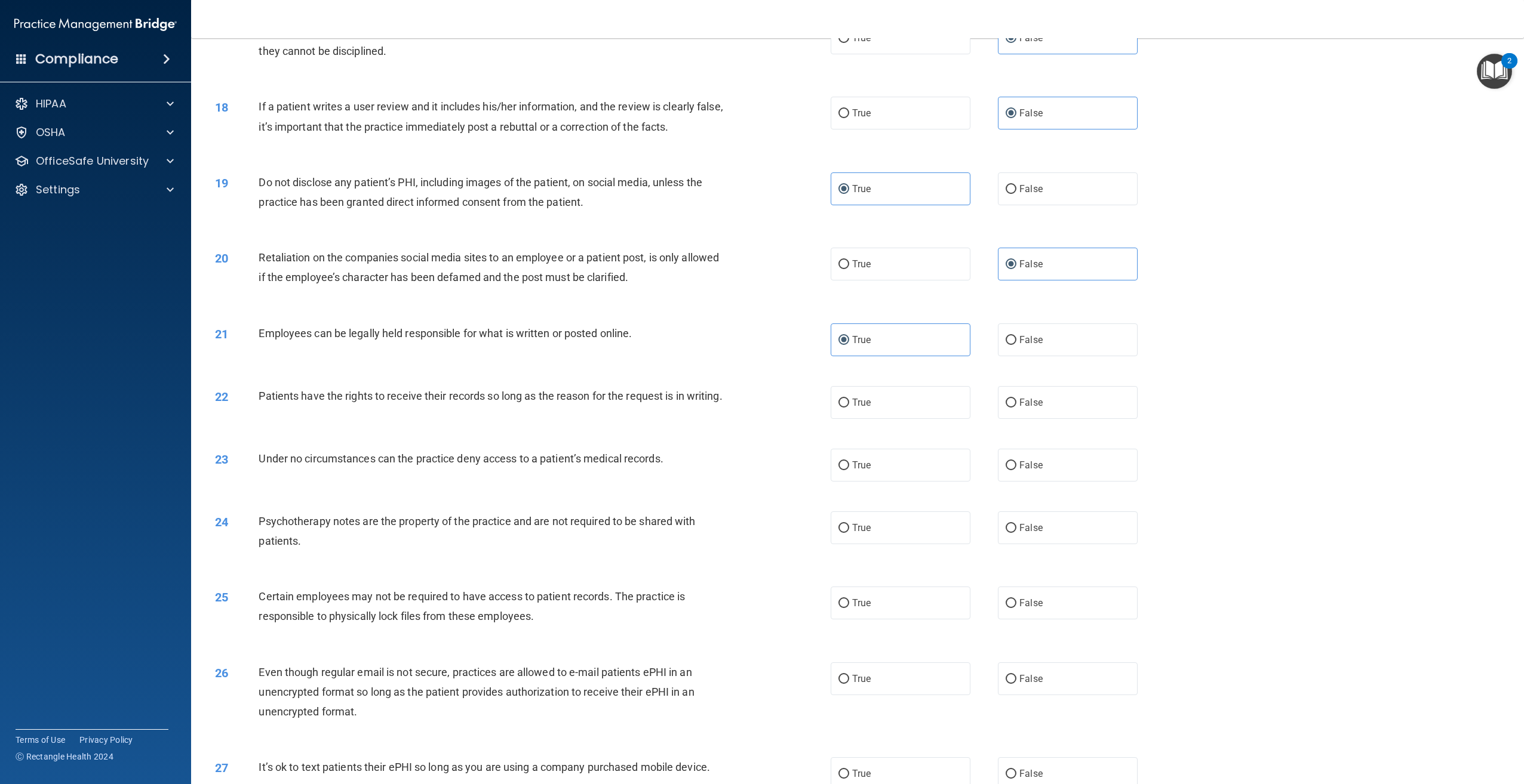
click at [338, 406] on div "Patients have the rights to receive their records so long as the reason for the…" at bounding box center [496, 396] width 475 height 20
drag, startPoint x: 328, startPoint y: 419, endPoint x: 260, endPoint y: 403, distance: 69.9
click at [260, 403] on div "Patients have the rights to receive their records so long as the reason for the…" at bounding box center [496, 396] width 475 height 20
click at [1036, 399] on span "False" at bounding box center [1031, 402] width 23 height 11
click at [1016, 399] on input "False" at bounding box center [1011, 402] width 11 height 9
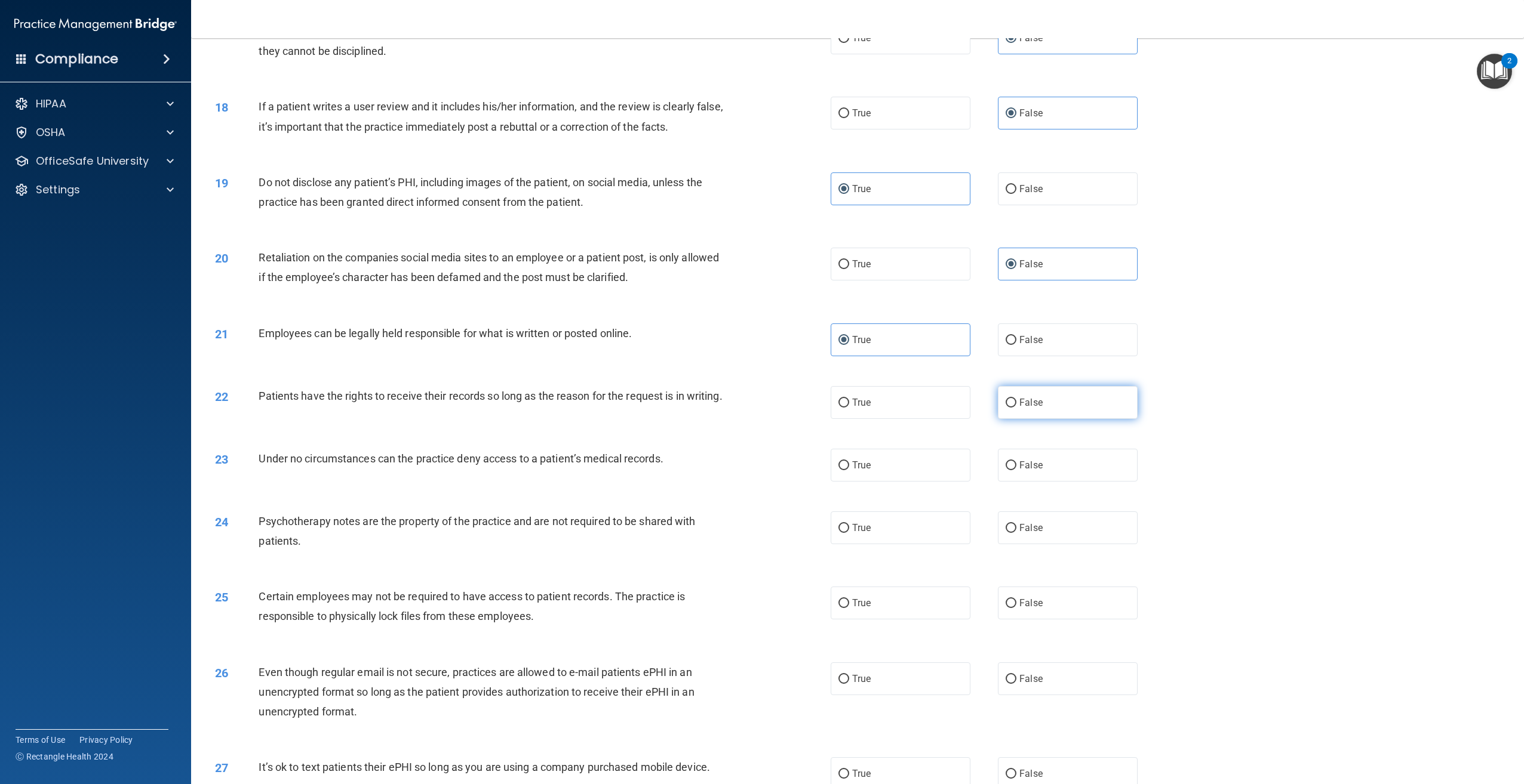
radio input "true"
click at [872, 472] on label "True" at bounding box center [900, 465] width 139 height 33
click at [849, 470] on input "True" at bounding box center [844, 465] width 11 height 9
radio input "true"
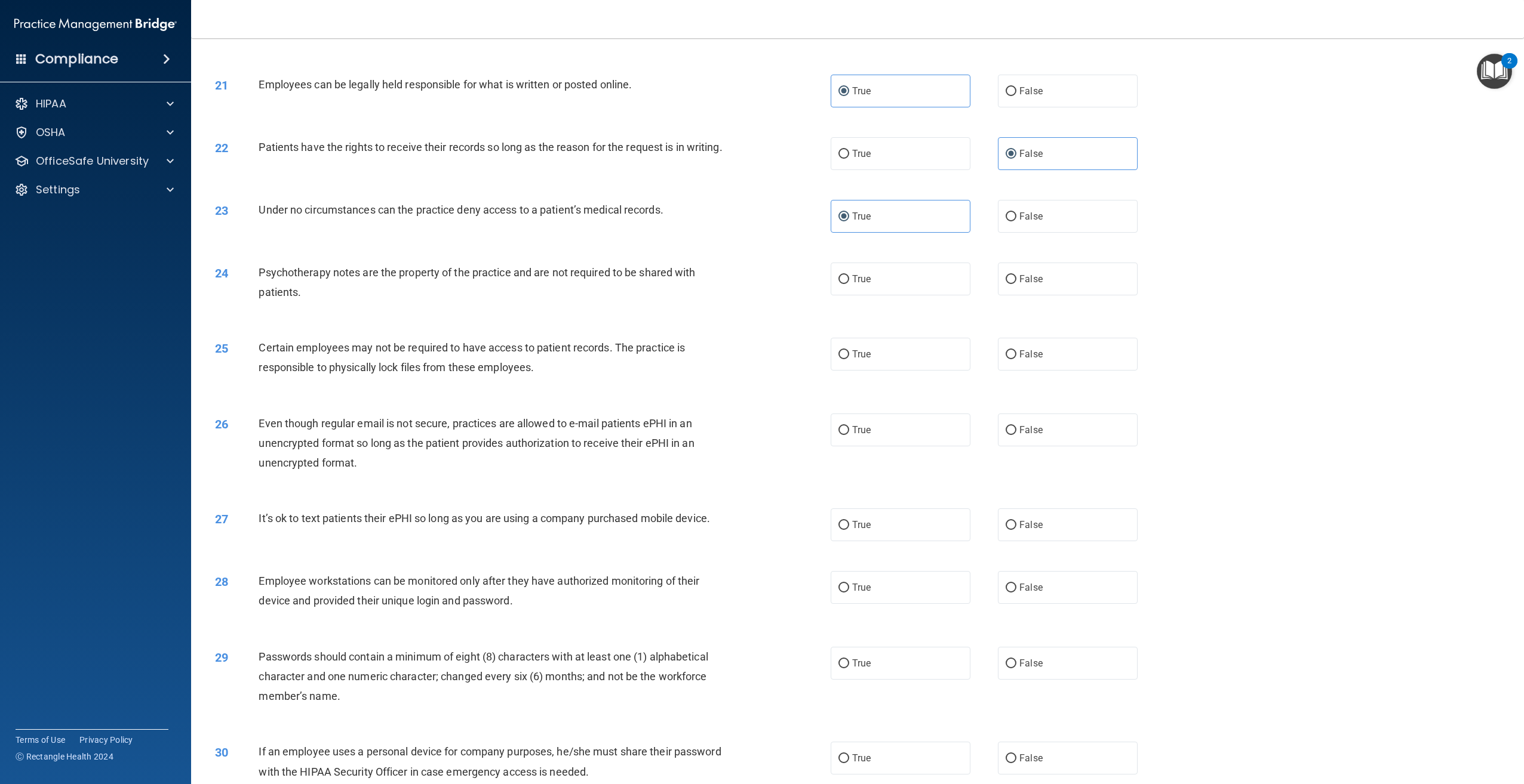
scroll to position [1778, 0]
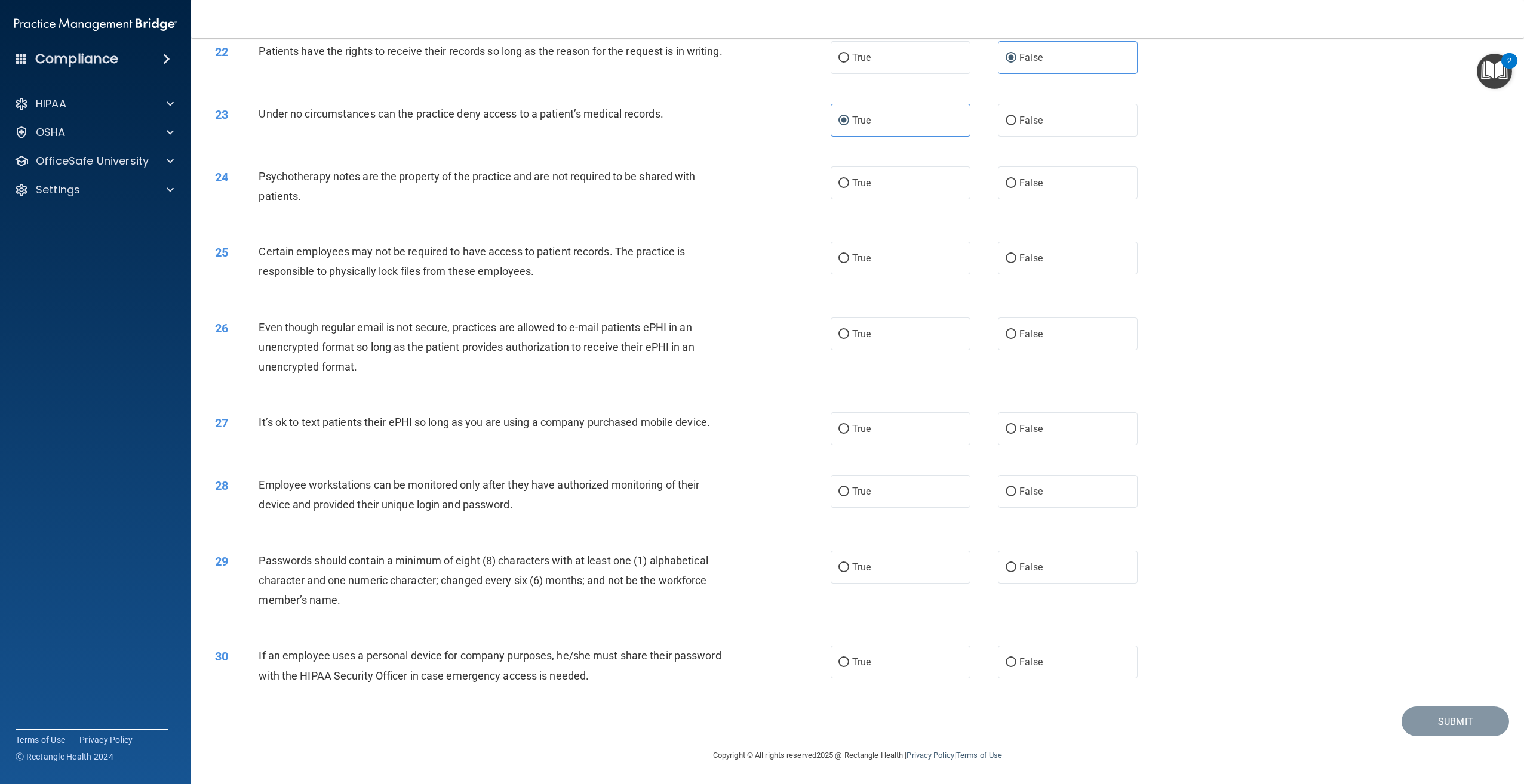
click at [1054, 201] on div "24 Psychotherapy notes are the property of the practice and are not required to…" at bounding box center [857, 189] width 1303 height 75
click at [1050, 193] on label "False" at bounding box center [1067, 183] width 139 height 33
click at [1016, 188] on input "False" at bounding box center [1011, 183] width 11 height 9
radio input "true"
drag, startPoint x: 321, startPoint y: 200, endPoint x: 250, endPoint y: 188, distance: 72.0
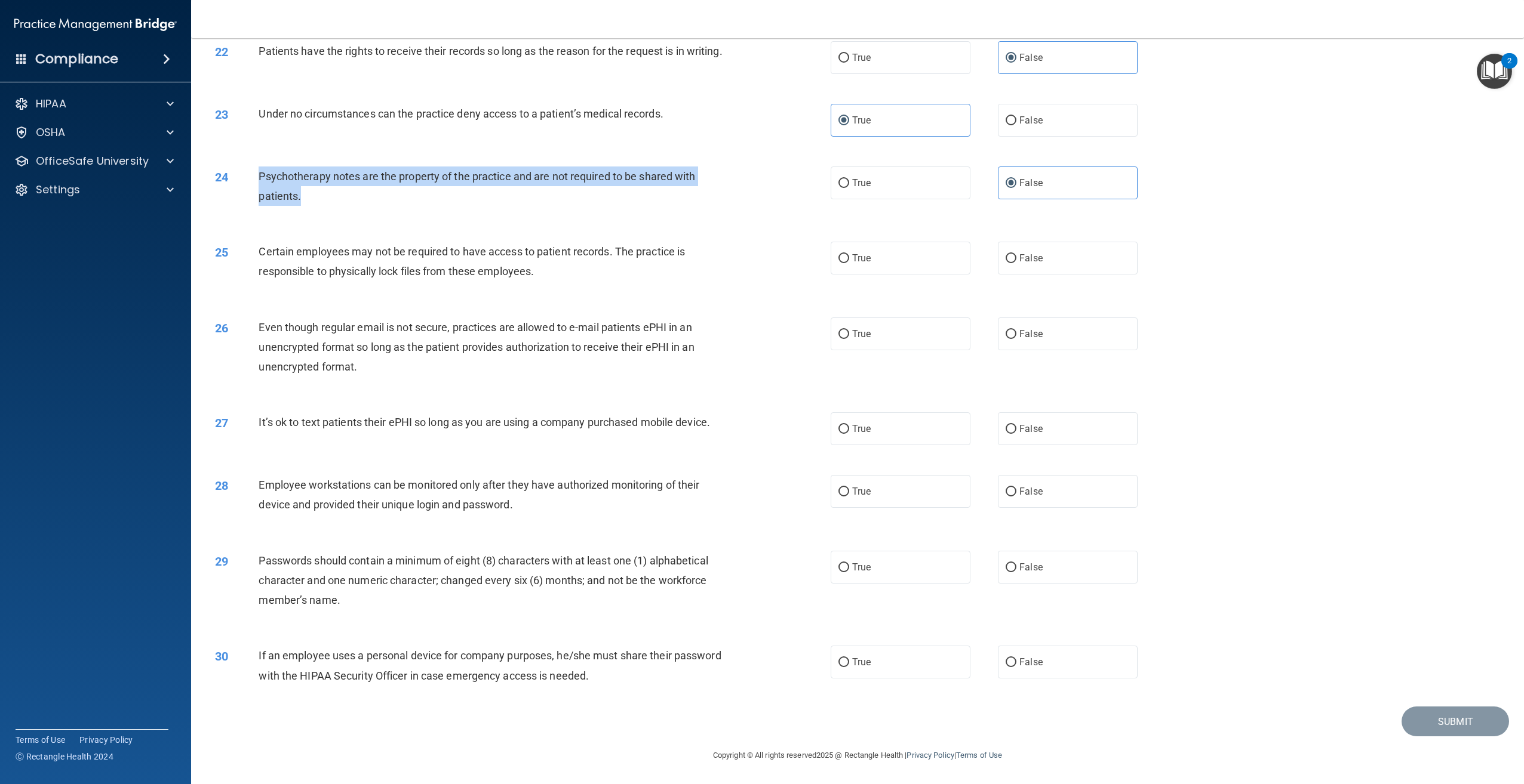
click at [250, 188] on div "24 Psychotherapy notes are the property of the practice and are not required to…" at bounding box center [522, 189] width 652 height 45
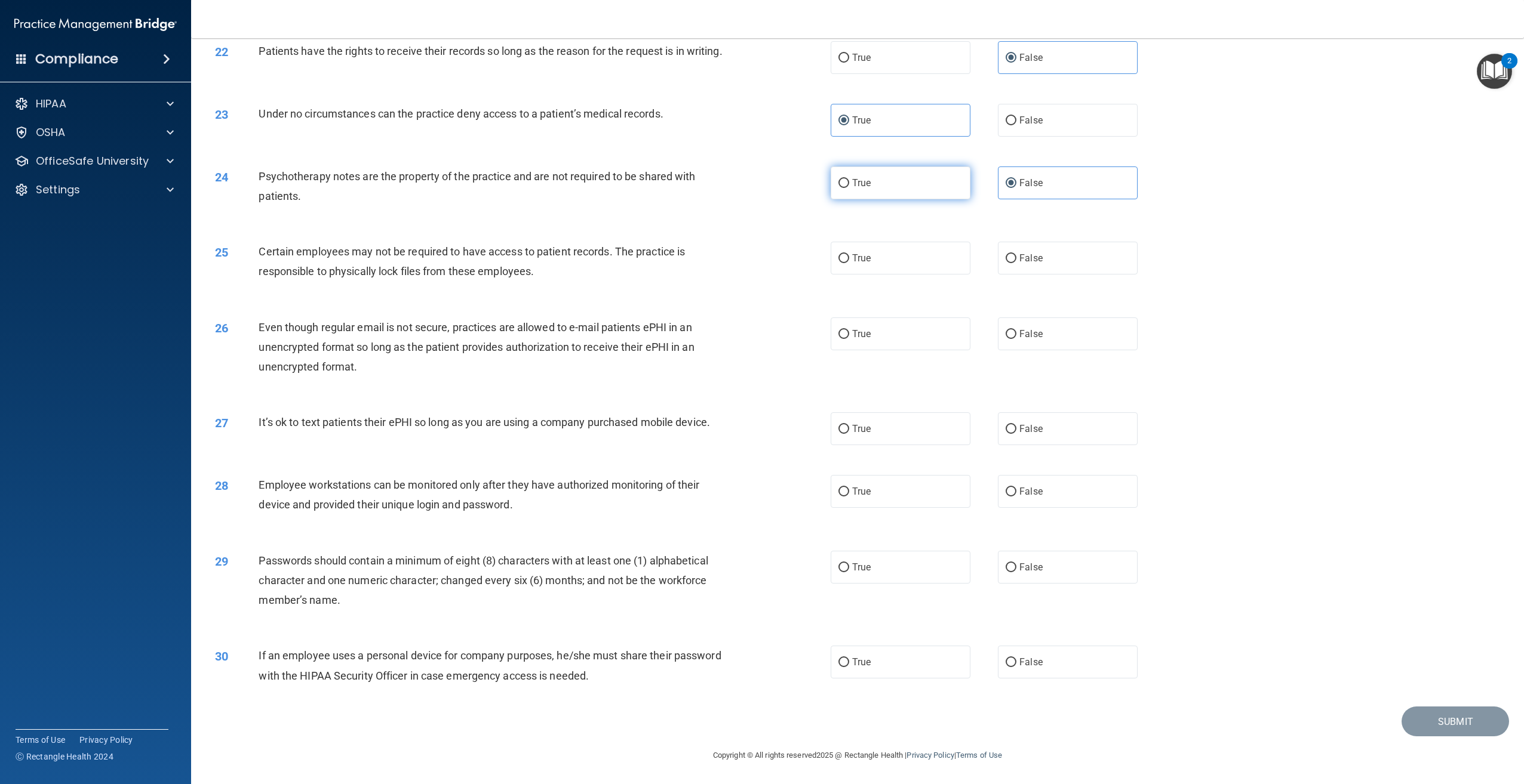
click at [853, 193] on label "True" at bounding box center [900, 183] width 139 height 33
click at [849, 188] on input "True" at bounding box center [844, 183] width 11 height 9
radio input "true"
radio input "false"
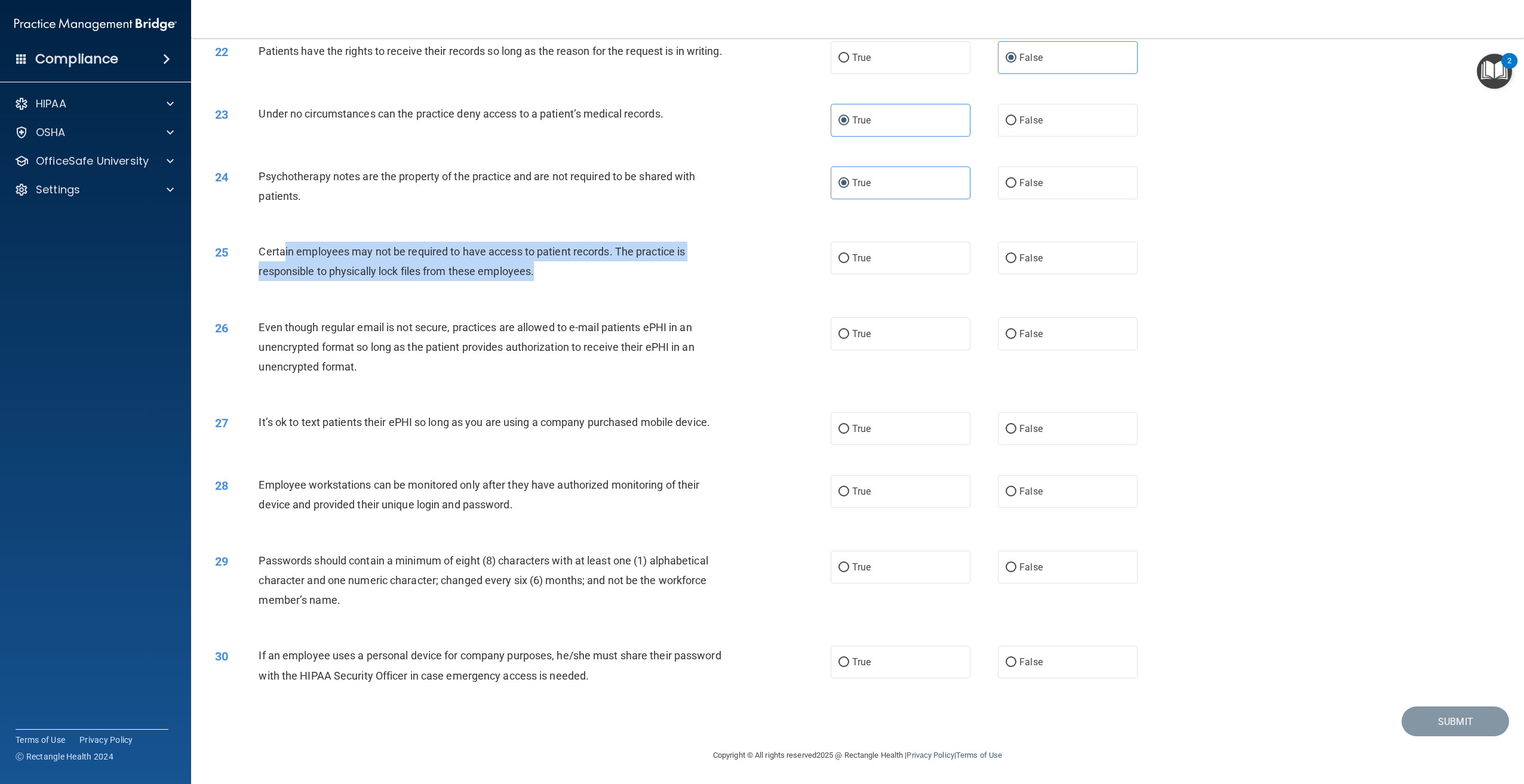
drag, startPoint x: 283, startPoint y: 258, endPoint x: 536, endPoint y: 266, distance: 253.1
click at [536, 266] on div "Certain employees may not be required to have access to patient records. The pr…" at bounding box center [496, 261] width 475 height 39
drag, startPoint x: 536, startPoint y: 266, endPoint x: 564, endPoint y: 269, distance: 28.2
click at [564, 269] on div "Certain employees may not be required to have access to patient records. The pr…" at bounding box center [496, 261] width 475 height 39
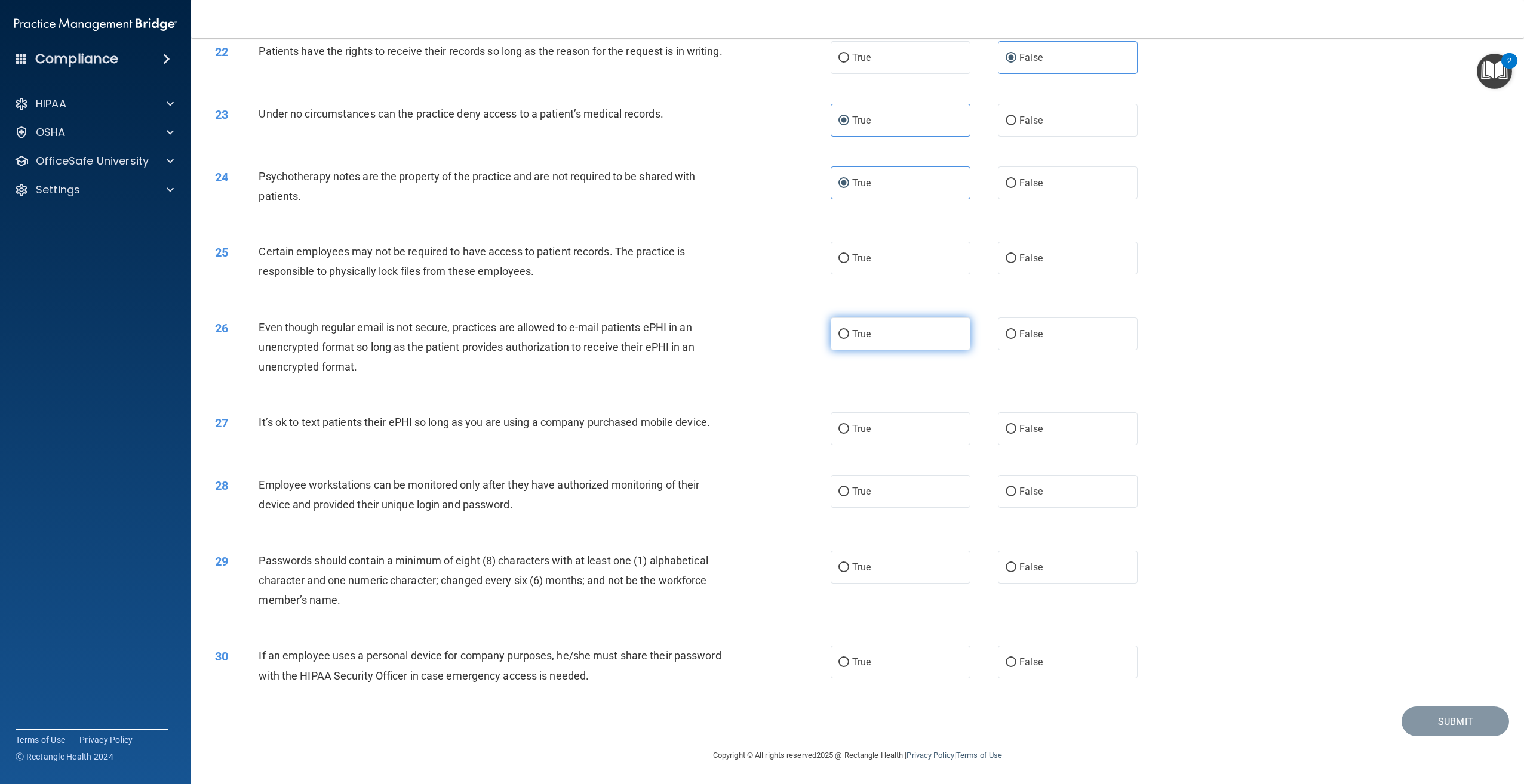
click at [862, 329] on span "True" at bounding box center [861, 333] width 18 height 11
click at [849, 330] on input "True" at bounding box center [844, 334] width 11 height 9
radio input "true"
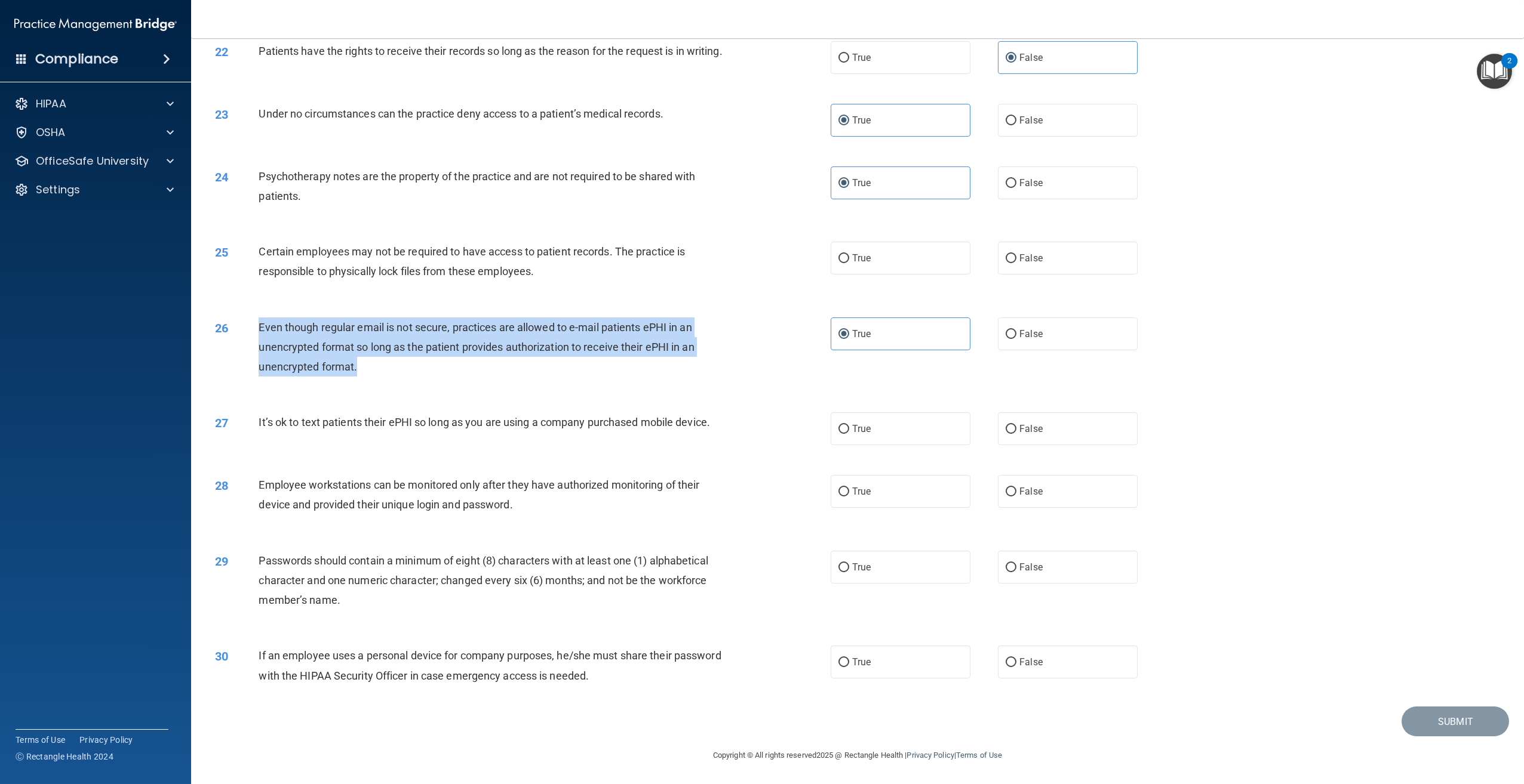
drag, startPoint x: 400, startPoint y: 377, endPoint x: 255, endPoint y: 329, distance: 152.7
click at [255, 329] on div "26 Even though regular email is not secure, practices are allowed to e-mail pat…" at bounding box center [522, 350] width 652 height 66
click at [1027, 430] on span "False" at bounding box center [1031, 429] width 23 height 11
click at [1016, 430] on input "False" at bounding box center [1011, 429] width 11 height 9
radio input "true"
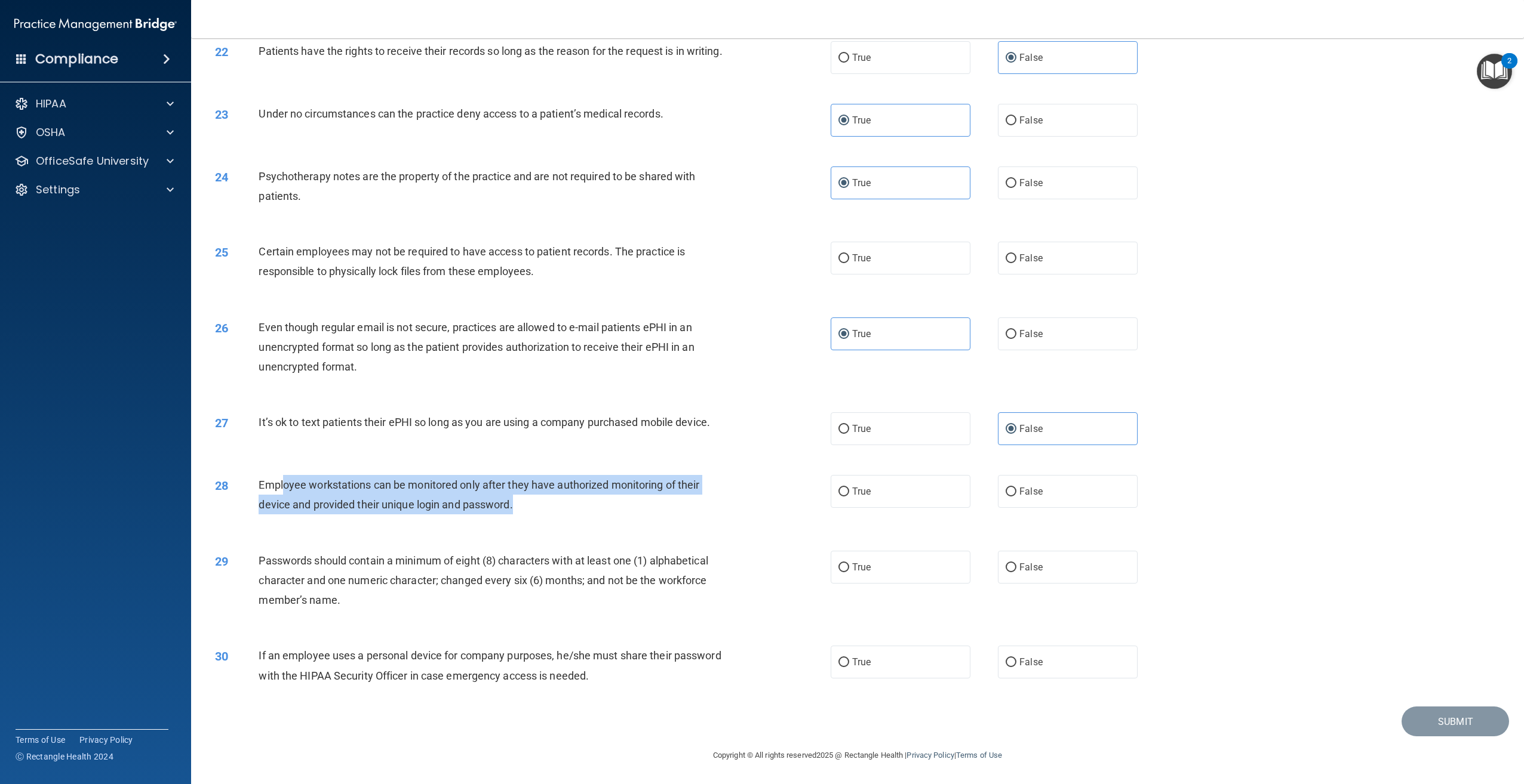
drag, startPoint x: 282, startPoint y: 479, endPoint x: 537, endPoint y: 505, distance: 256.3
click at [537, 505] on div "Employee workstations can be monitored only after they have authorized monitori…" at bounding box center [496, 494] width 475 height 39
drag, startPoint x: 537, startPoint y: 505, endPoint x: 529, endPoint y: 508, distance: 8.5
click at [529, 508] on div "Employee workstations can be monitored only after they have authorized monitori…" at bounding box center [496, 494] width 475 height 39
drag, startPoint x: 529, startPoint y: 508, endPoint x: 250, endPoint y: 492, distance: 279.5
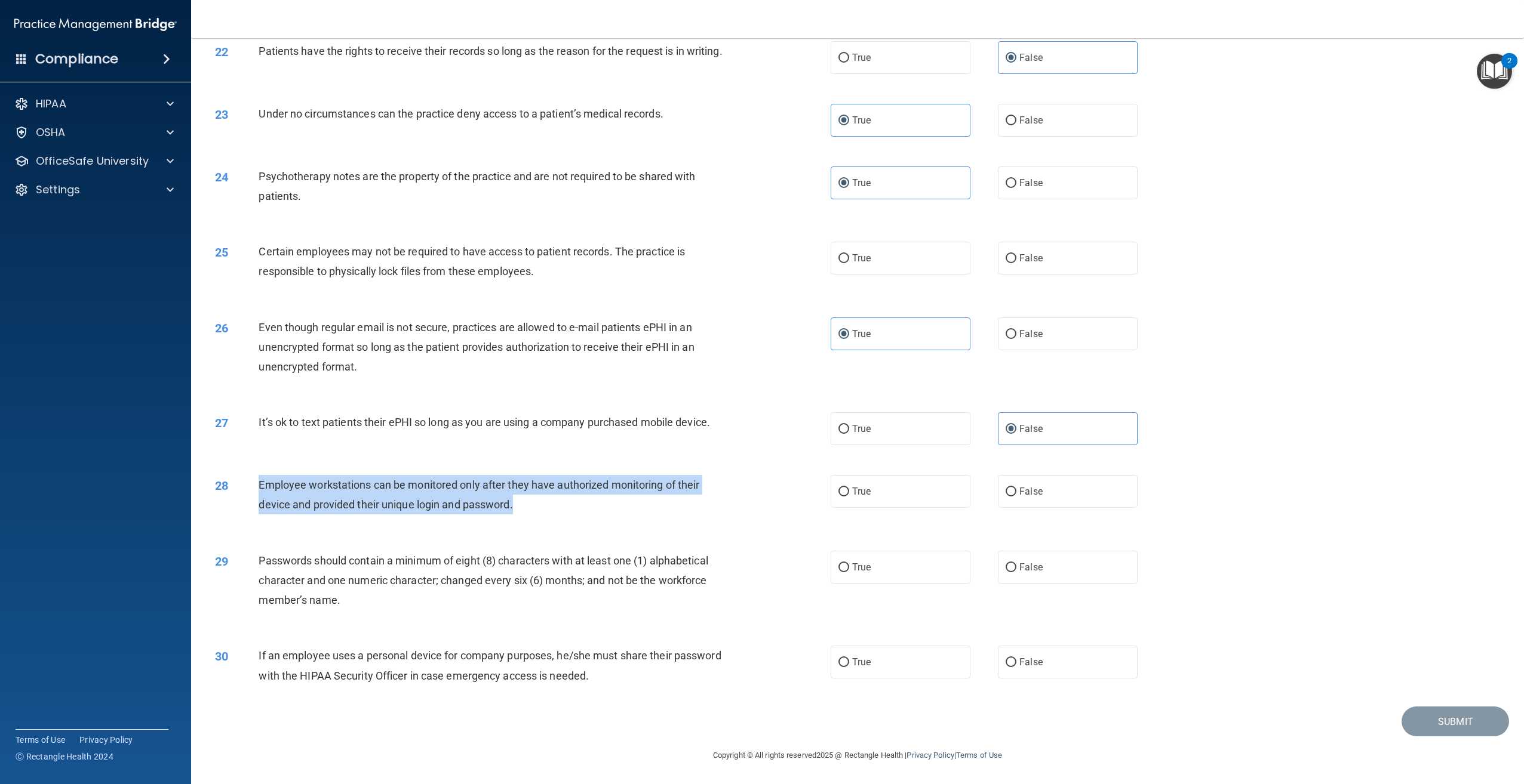
click at [250, 492] on div "28 Employee workstations can be monitored only after they have authorized monit…" at bounding box center [522, 497] width 652 height 45
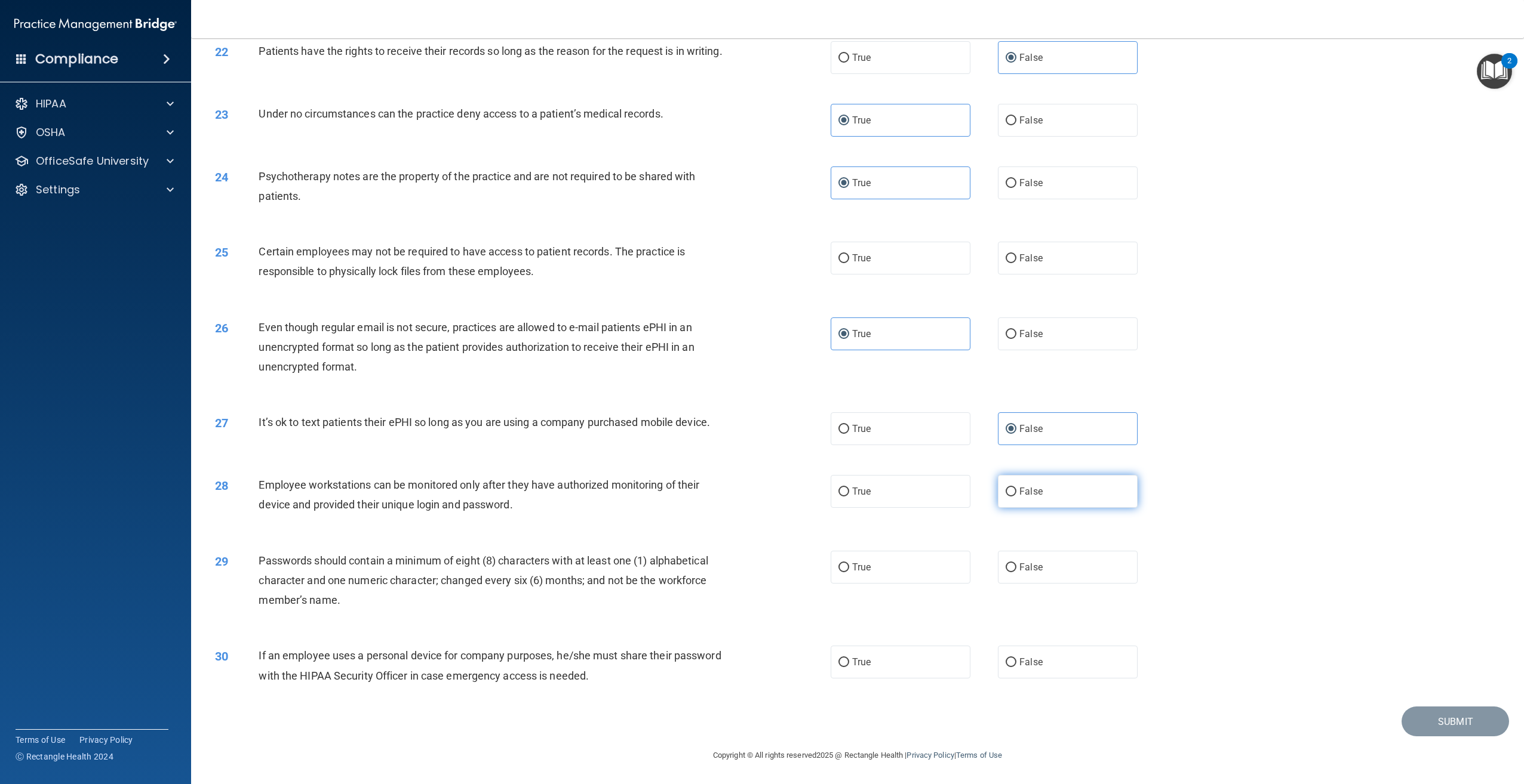
drag, startPoint x: 1109, startPoint y: 497, endPoint x: 1102, endPoint y: 497, distance: 7.0
click at [1109, 497] on label "False" at bounding box center [1067, 491] width 139 height 33
click at [1016, 497] on input "False" at bounding box center [1011, 492] width 11 height 9
radio input "true"
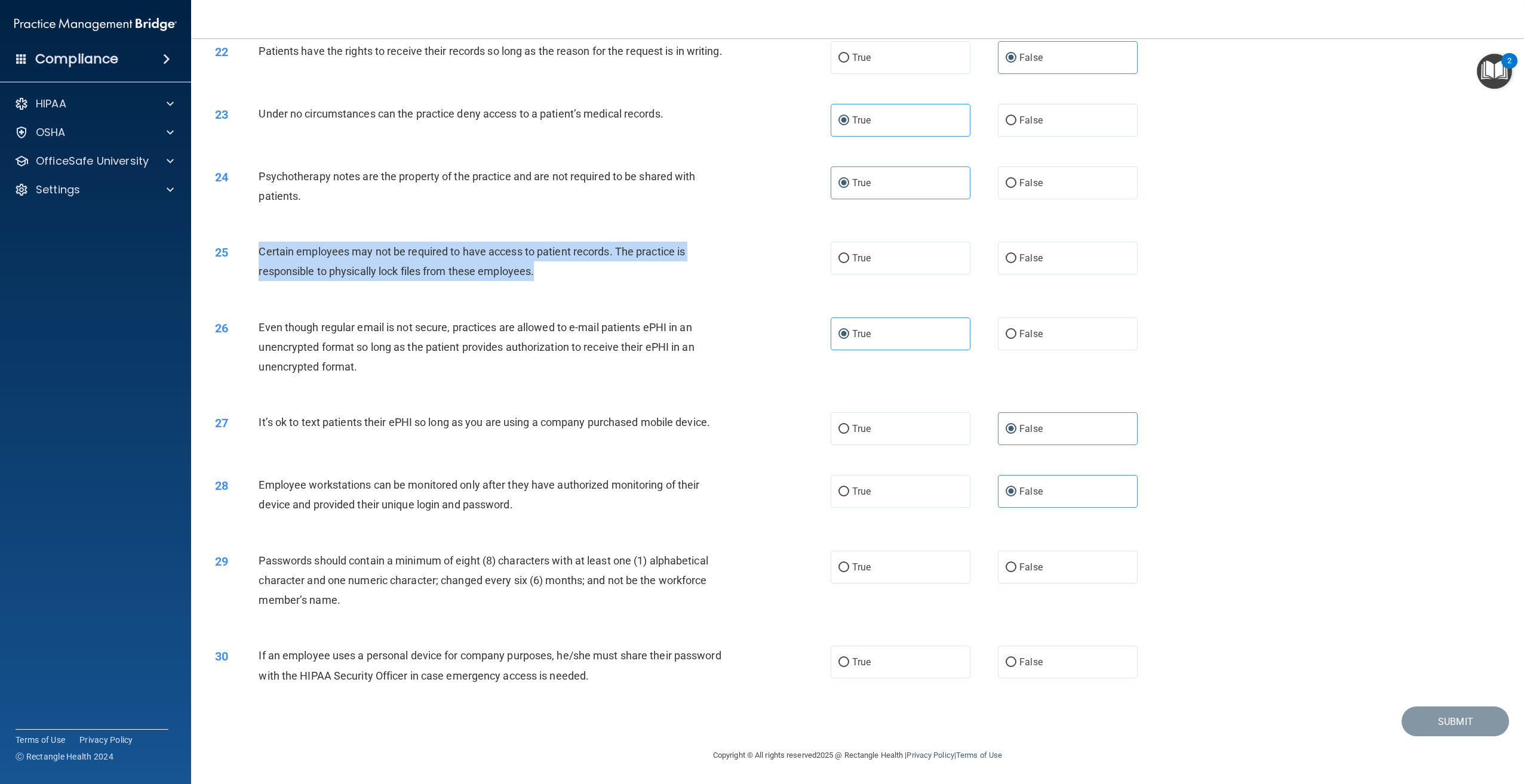
drag, startPoint x: 541, startPoint y: 272, endPoint x: 259, endPoint y: 245, distance: 283.3
click at [259, 245] on div "Certain employees may not be required to have access to patient records. The pr…" at bounding box center [496, 261] width 475 height 39
click at [926, 252] on label "True" at bounding box center [900, 258] width 139 height 33
click at [849, 254] on input "True" at bounding box center [844, 258] width 11 height 9
radio input "true"
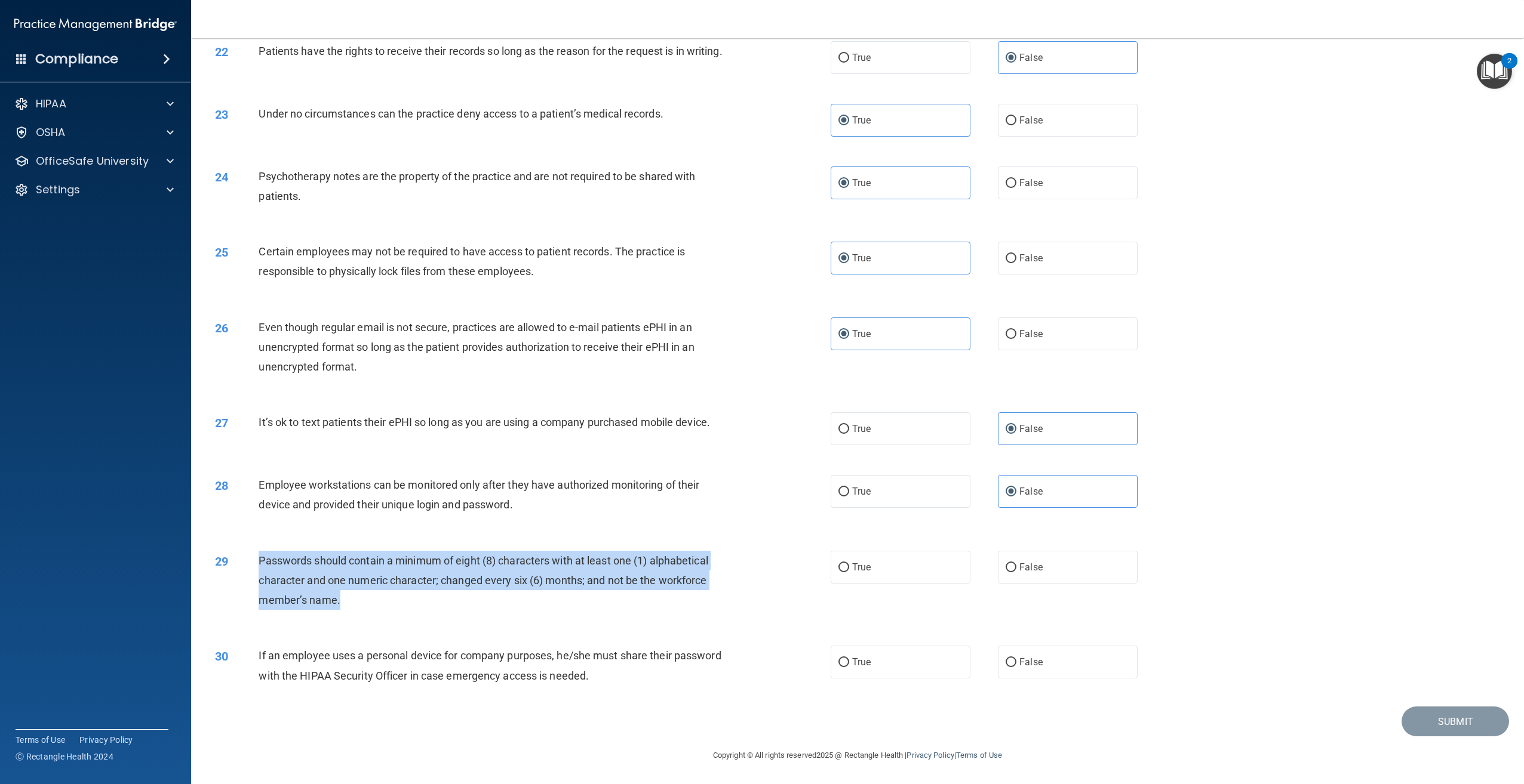
drag, startPoint x: 382, startPoint y: 601, endPoint x: 259, endPoint y: 560, distance: 129.7
click at [259, 560] on div "Passwords should contain a minimum of eight (8) characters with at least one (1…" at bounding box center [496, 580] width 475 height 60
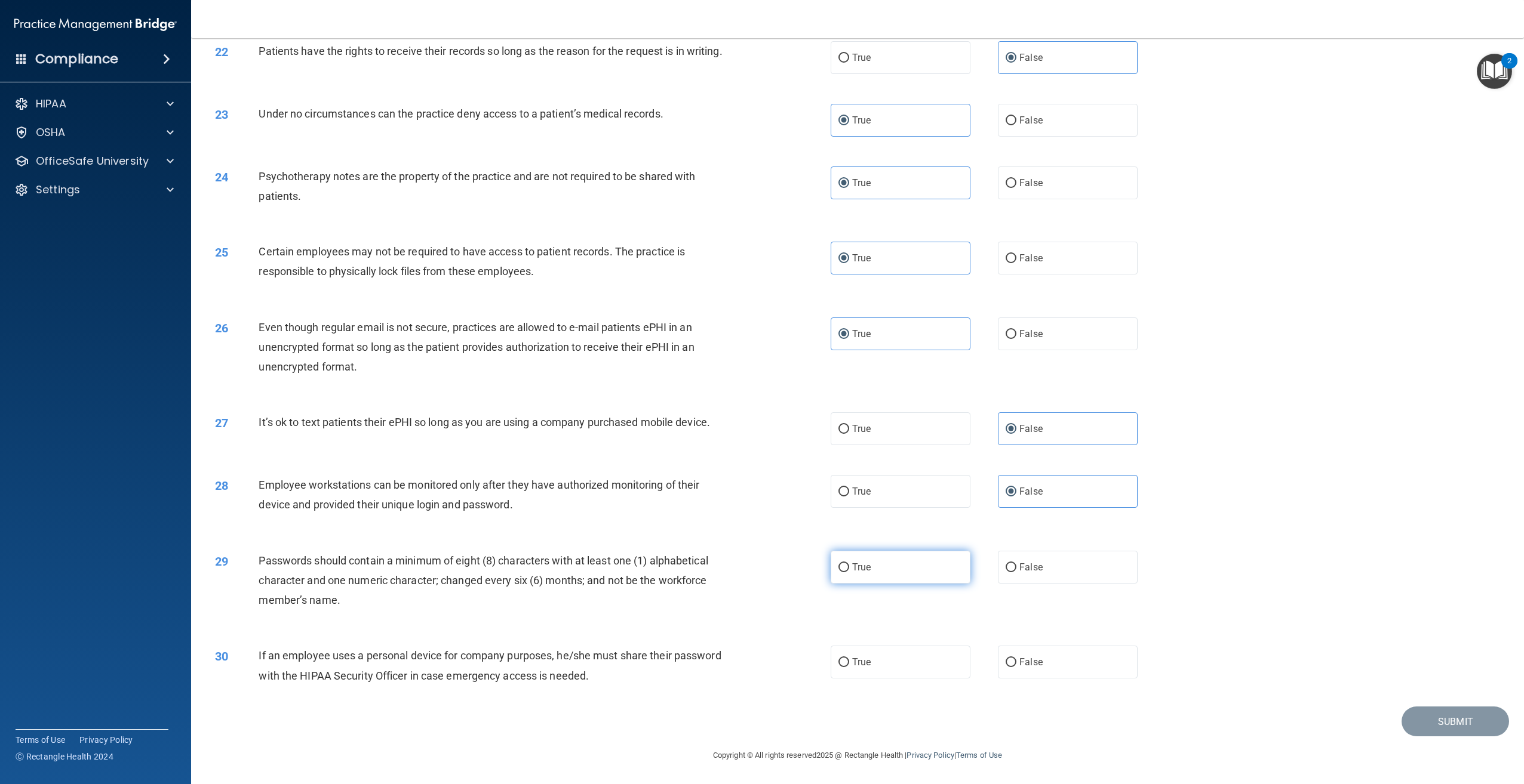
click at [858, 561] on span "True" at bounding box center [861, 567] width 18 height 11
click at [849, 563] on input "True" at bounding box center [844, 568] width 11 height 9
radio input "true"
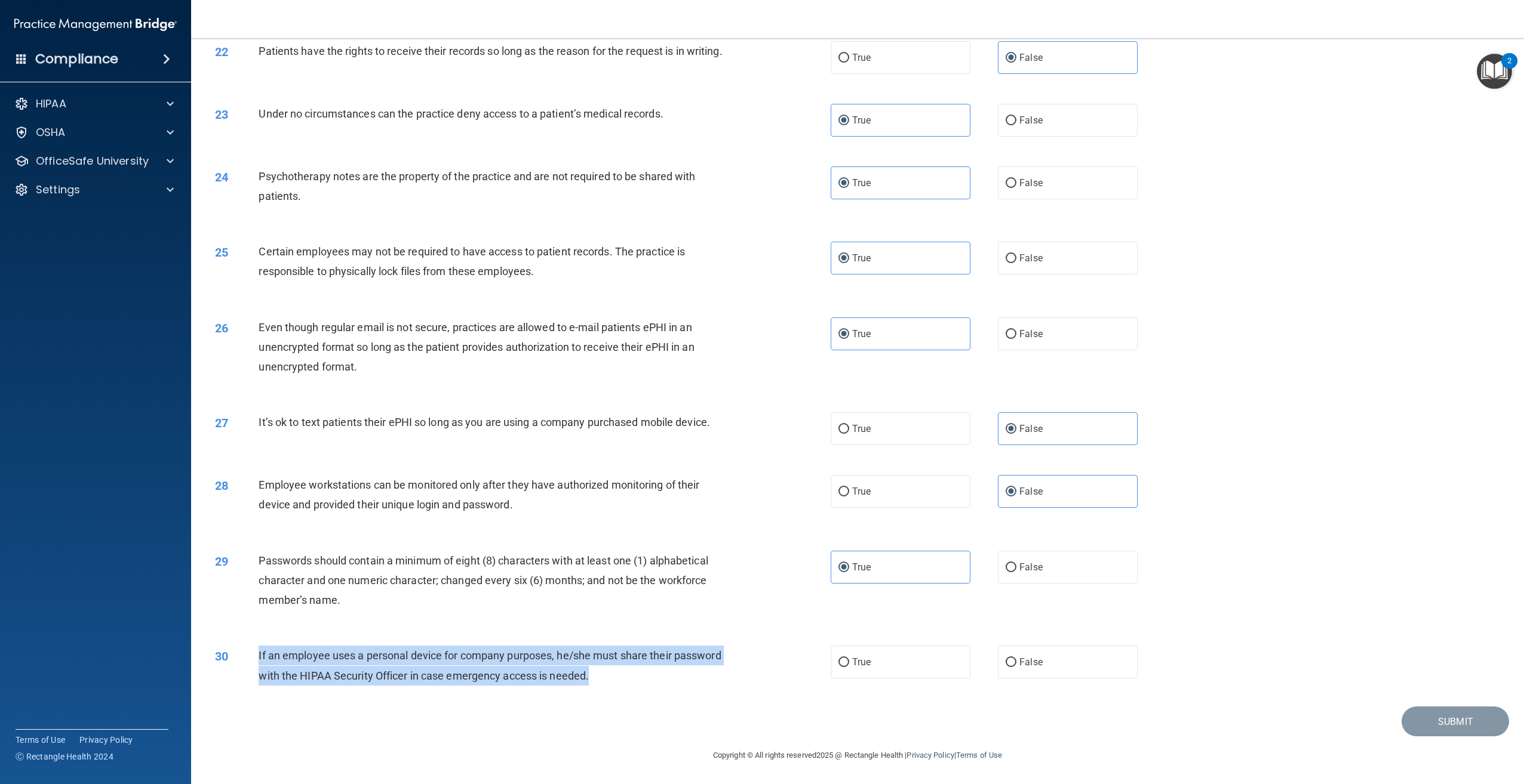
drag, startPoint x: 656, startPoint y: 681, endPoint x: 256, endPoint y: 653, distance: 401.0
click at [256, 653] on div "30 If an employee uses a personal device for company purposes, he/she must shar…" at bounding box center [522, 668] width 652 height 45
click at [1067, 657] on label "False" at bounding box center [1067, 662] width 139 height 33
click at [1016, 658] on input "False" at bounding box center [1011, 662] width 11 height 9
radio input "true"
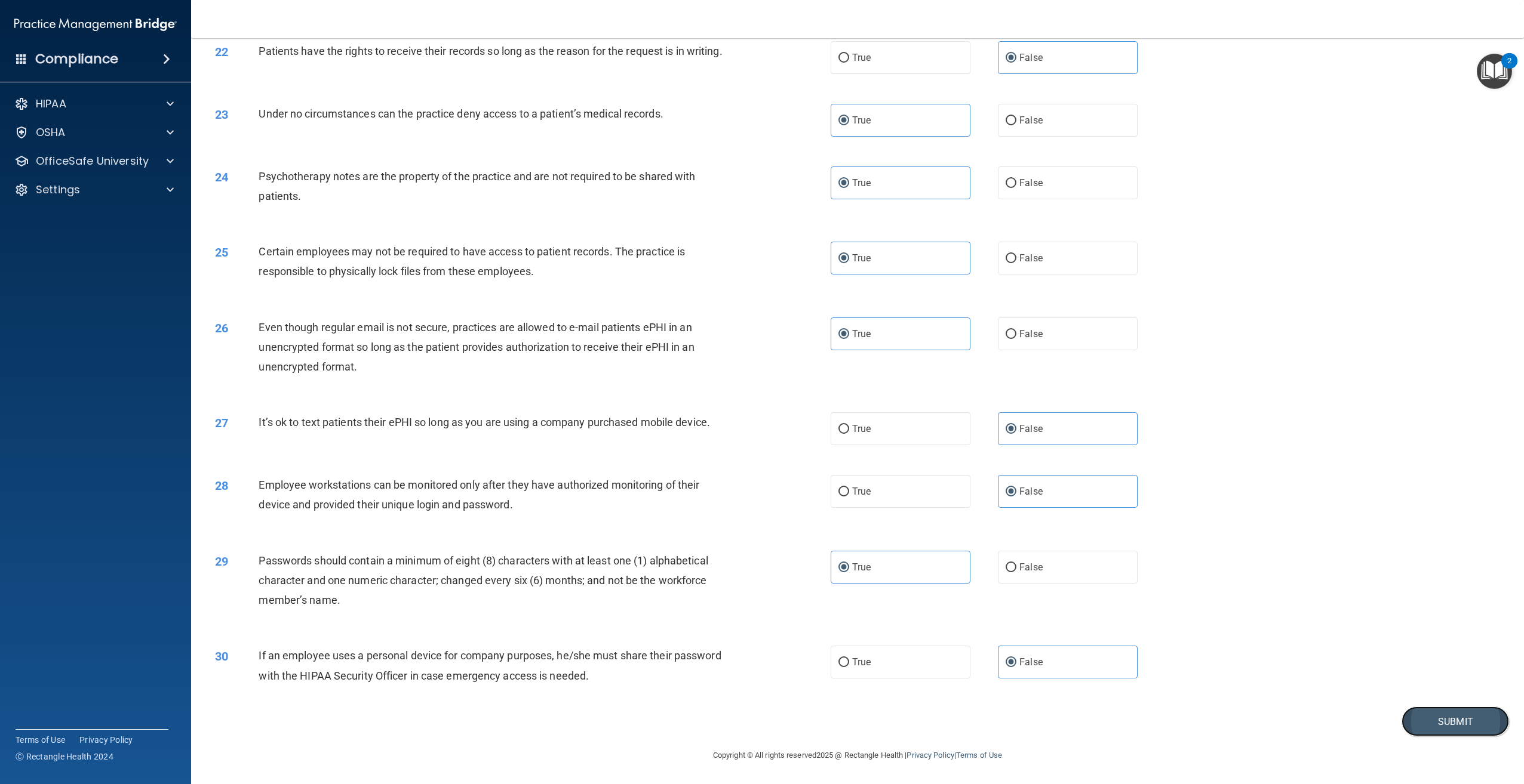
click at [1442, 718] on button "Submit" at bounding box center [1455, 722] width 108 height 30
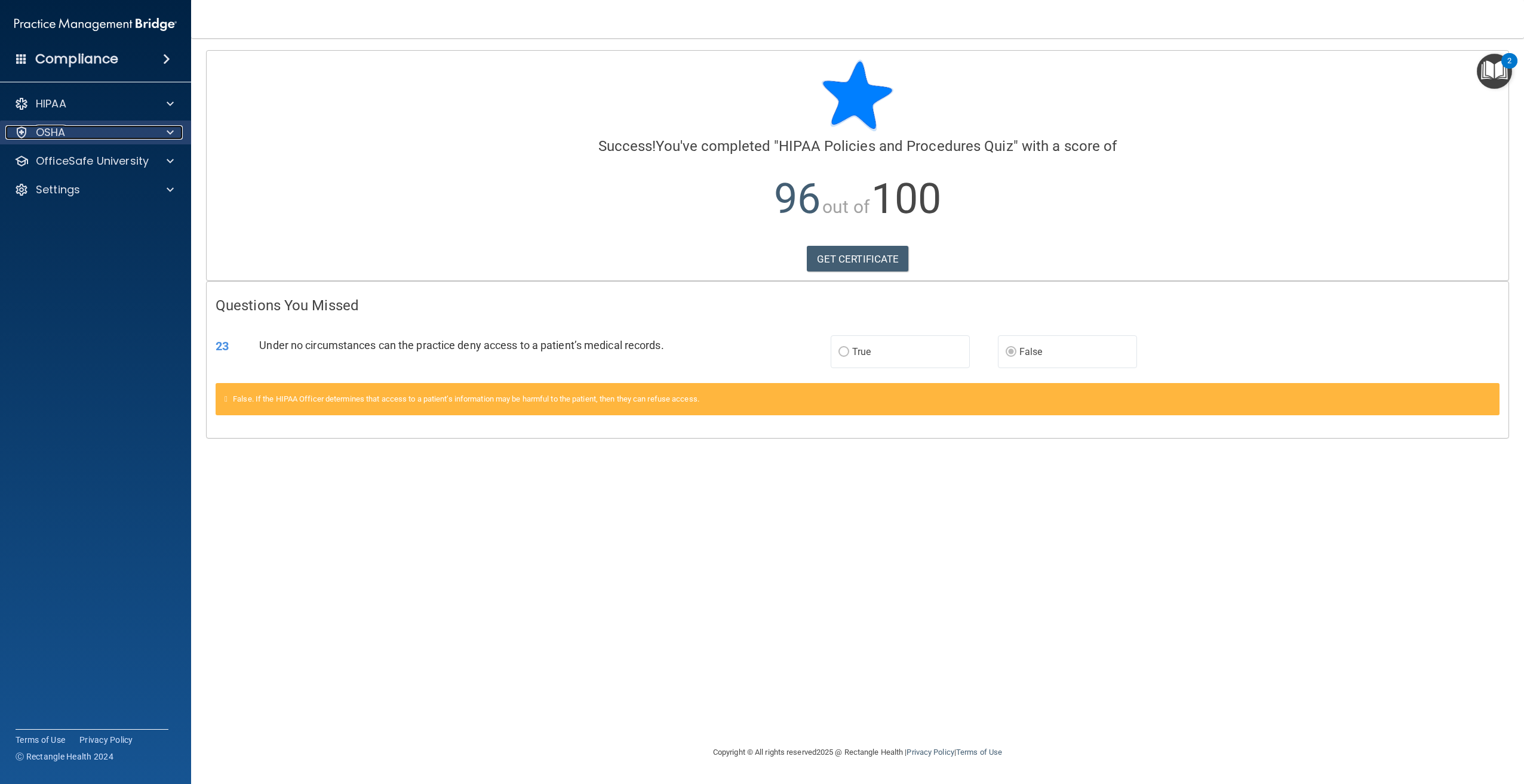
click at [176, 139] on div at bounding box center [169, 132] width 30 height 14
click at [92, 219] on p "OfficeSafe University" at bounding box center [92, 218] width 113 height 14
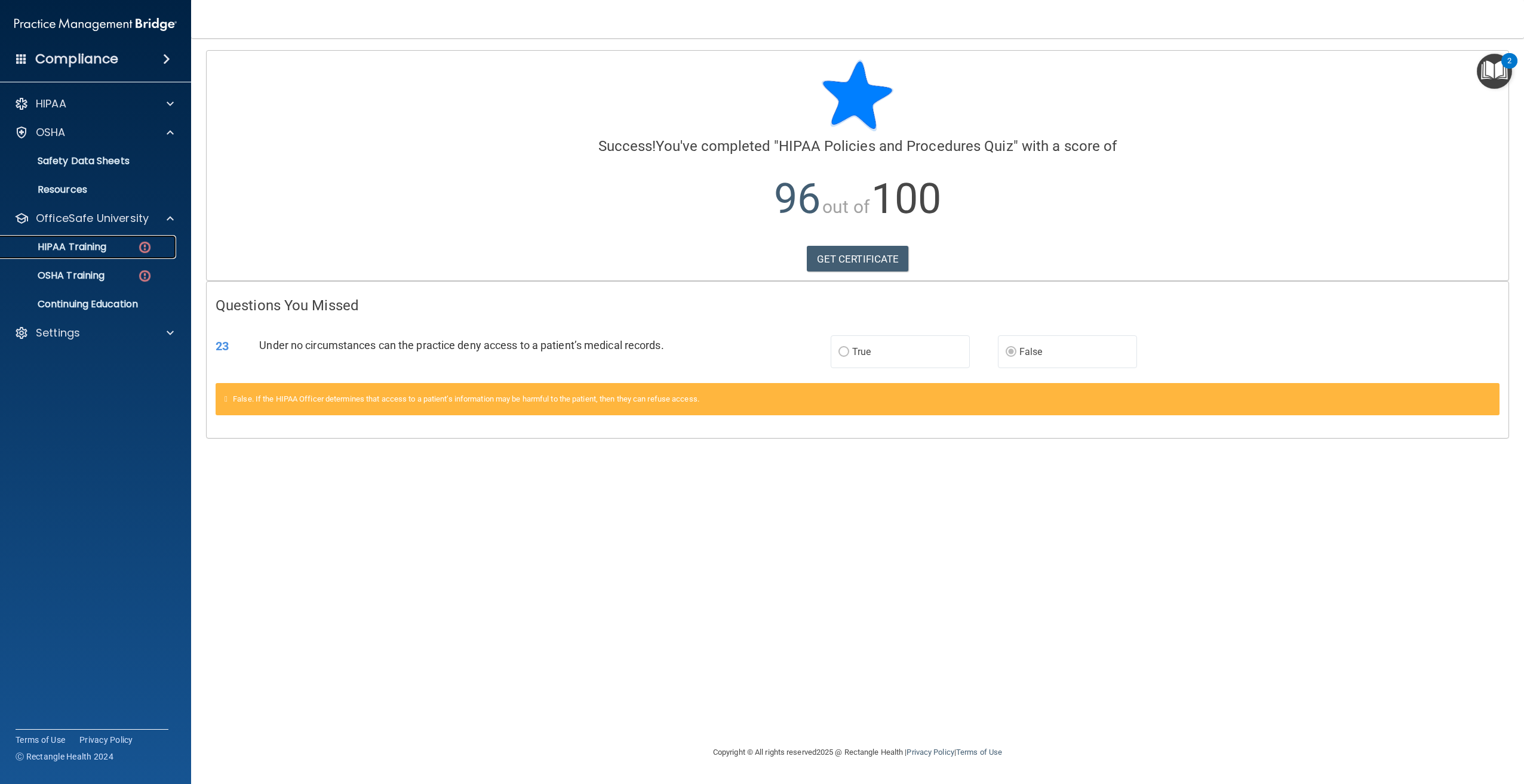
click at [97, 241] on p "HIPAA Training" at bounding box center [57, 247] width 99 height 12
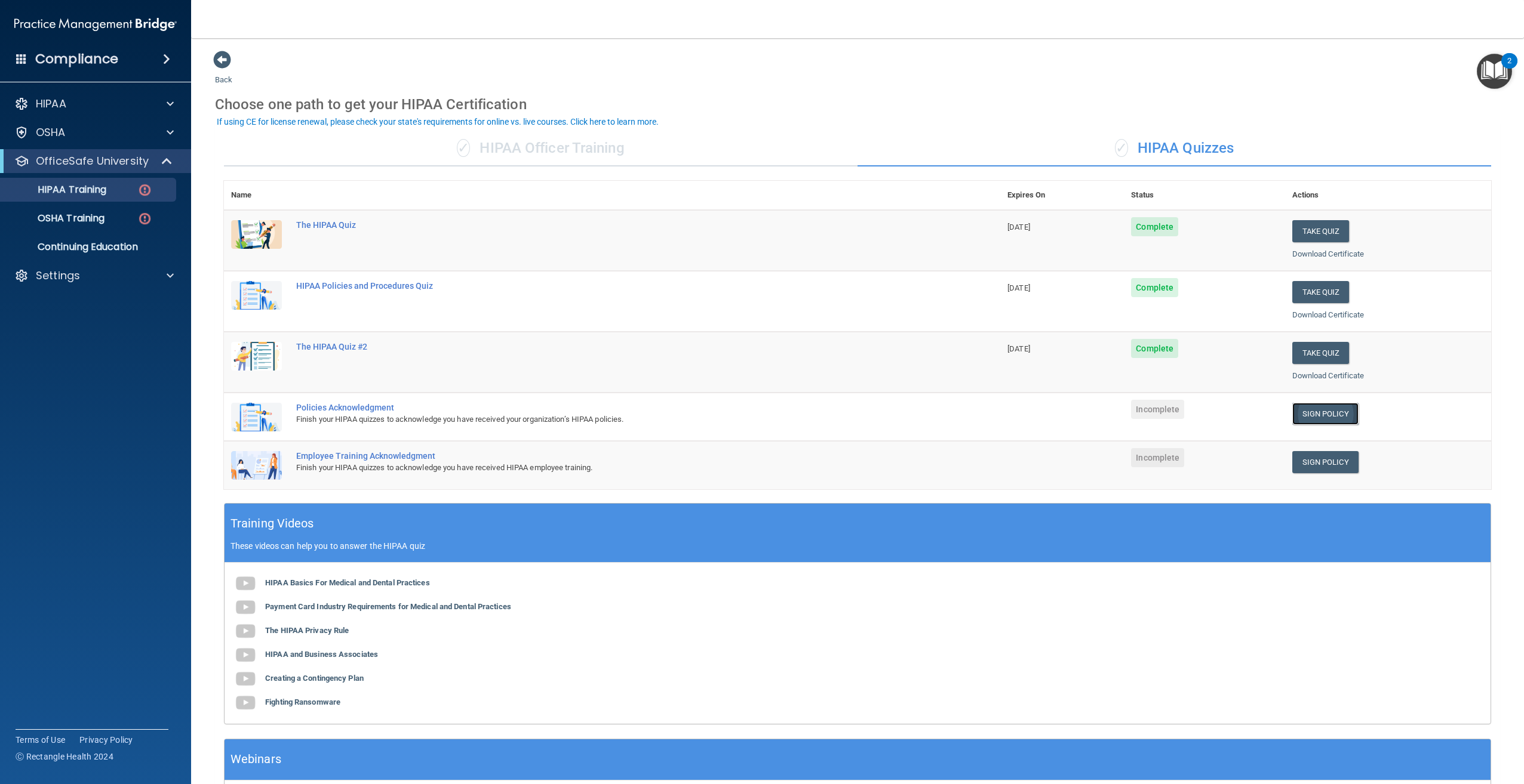
click at [1320, 415] on link "Sign Policy" at bounding box center [1325, 414] width 66 height 22
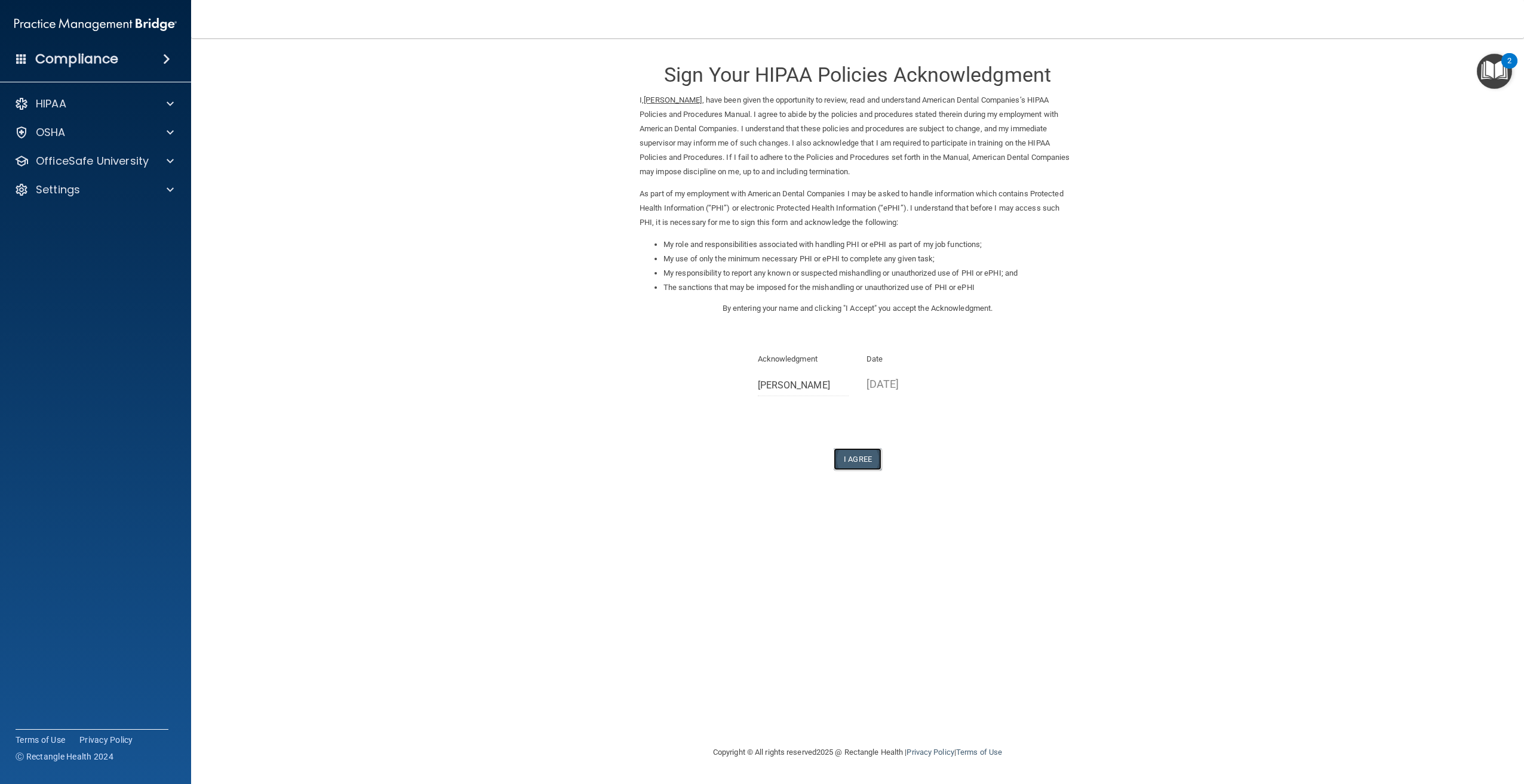
click at [860, 458] on button "I Agree" at bounding box center [857, 459] width 48 height 22
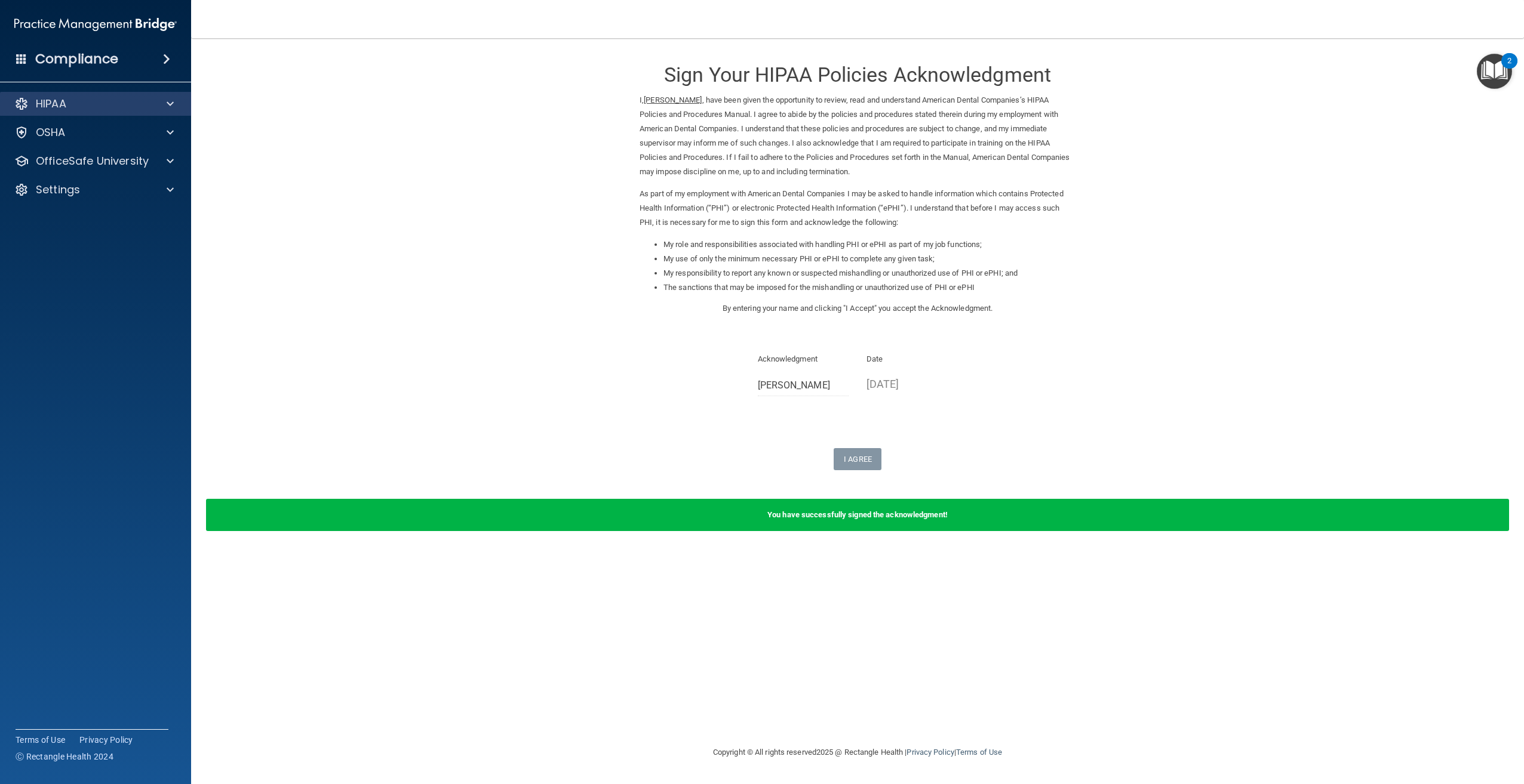
click at [110, 114] on div "HIPAA" at bounding box center [95, 103] width 192 height 24
click at [125, 169] on div "OfficeSafe University" at bounding box center [95, 161] width 192 height 24
click at [178, 153] on div "OfficeSafe University" at bounding box center [95, 161] width 192 height 24
click at [868, 517] on b "You have successfully signed the acknowledgment!" at bounding box center [857, 514] width 180 height 9
click at [72, 168] on p "OfficeSafe University" at bounding box center [92, 161] width 113 height 14
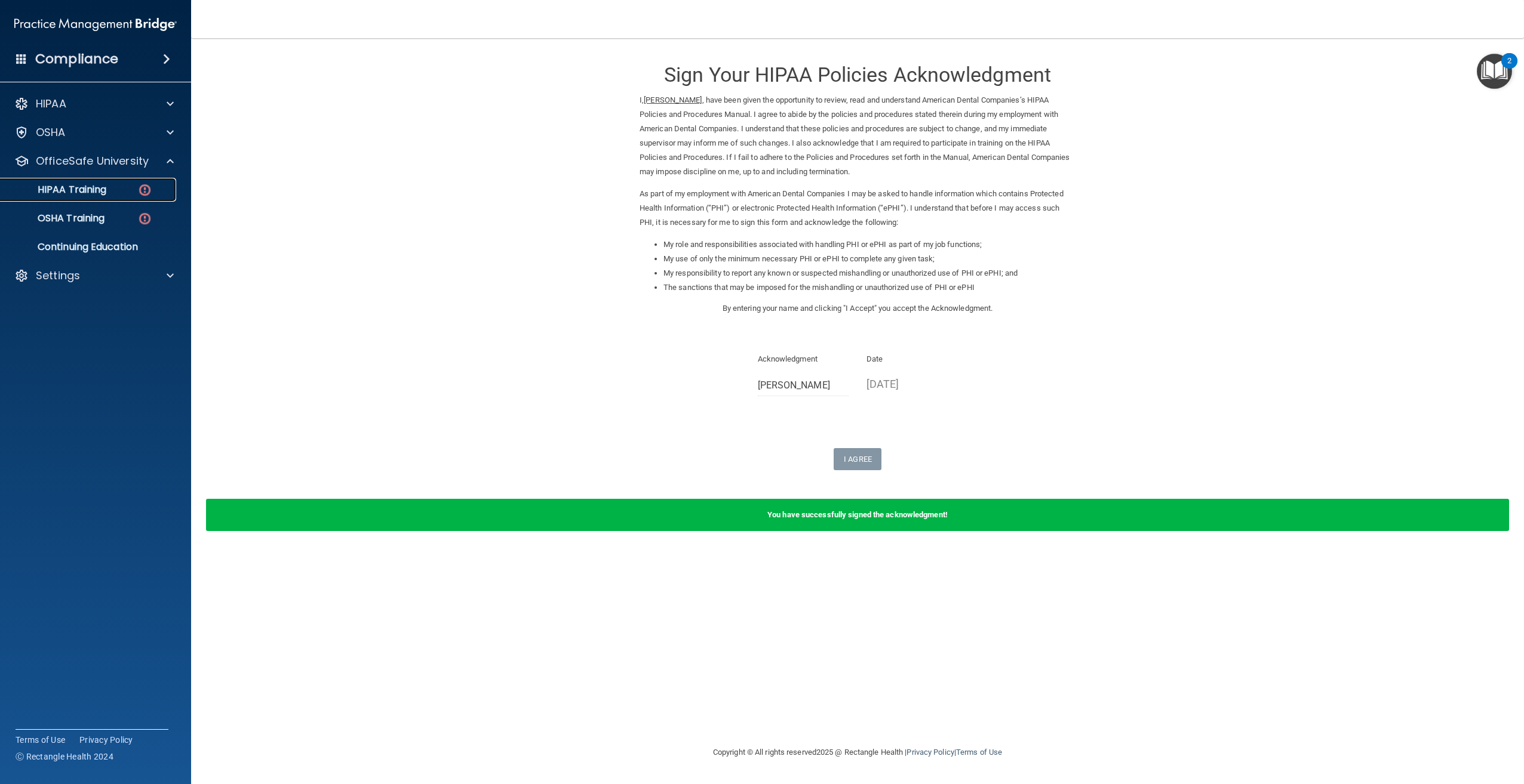
click at [85, 195] on p "HIPAA Training" at bounding box center [57, 190] width 99 height 12
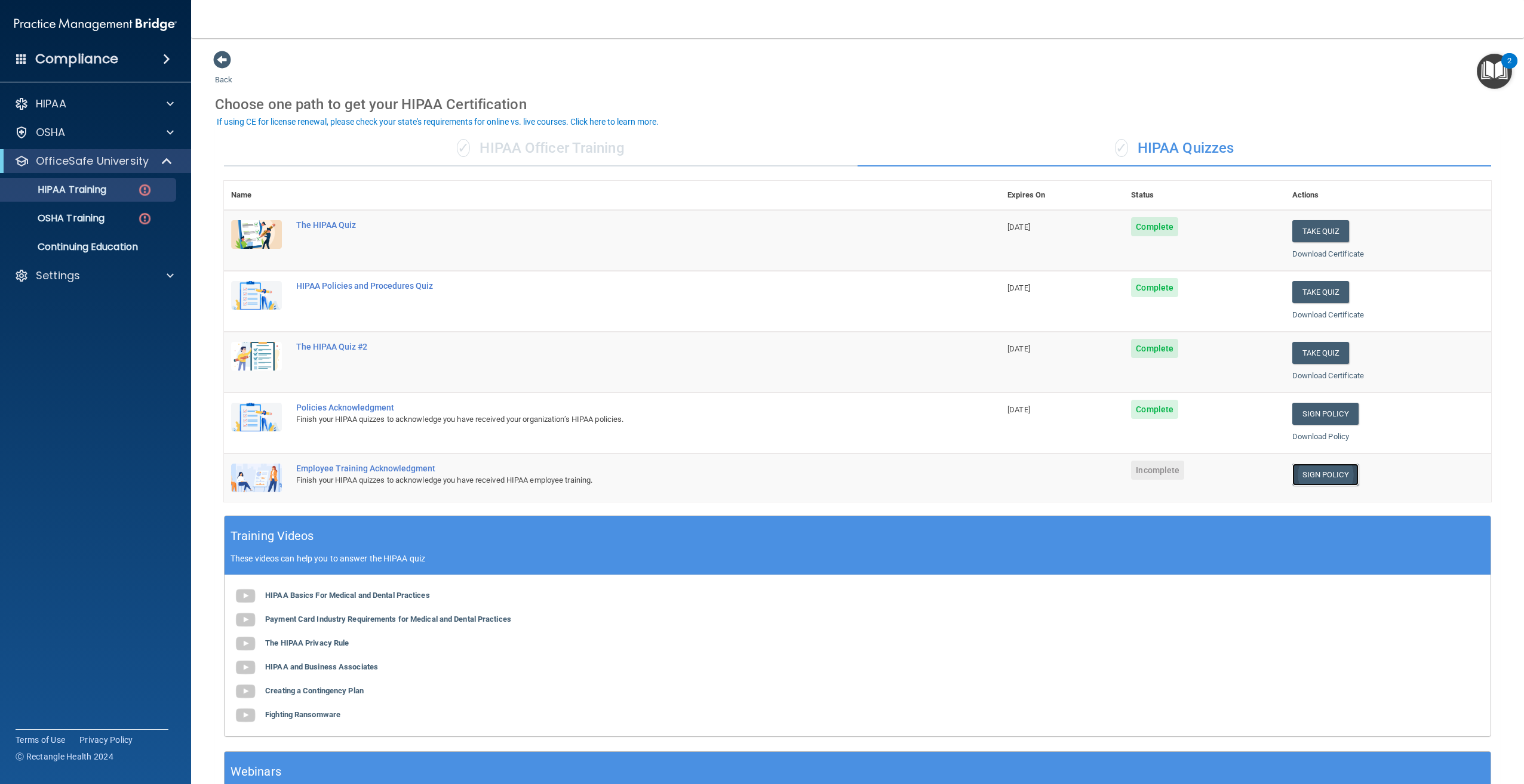
click at [1327, 480] on link "Sign Policy" at bounding box center [1325, 475] width 66 height 22
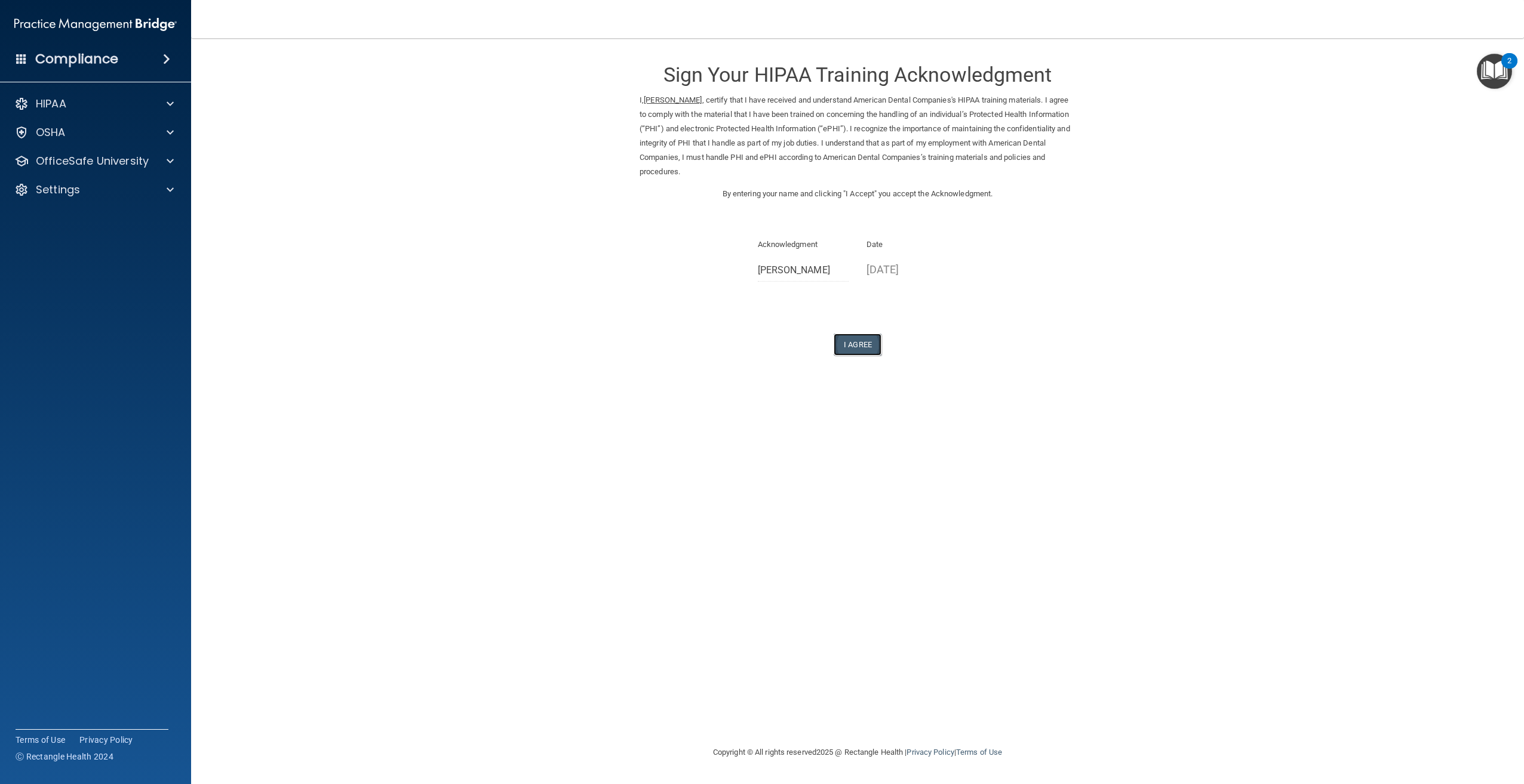
click at [866, 348] on button "I Agree" at bounding box center [857, 344] width 48 height 22
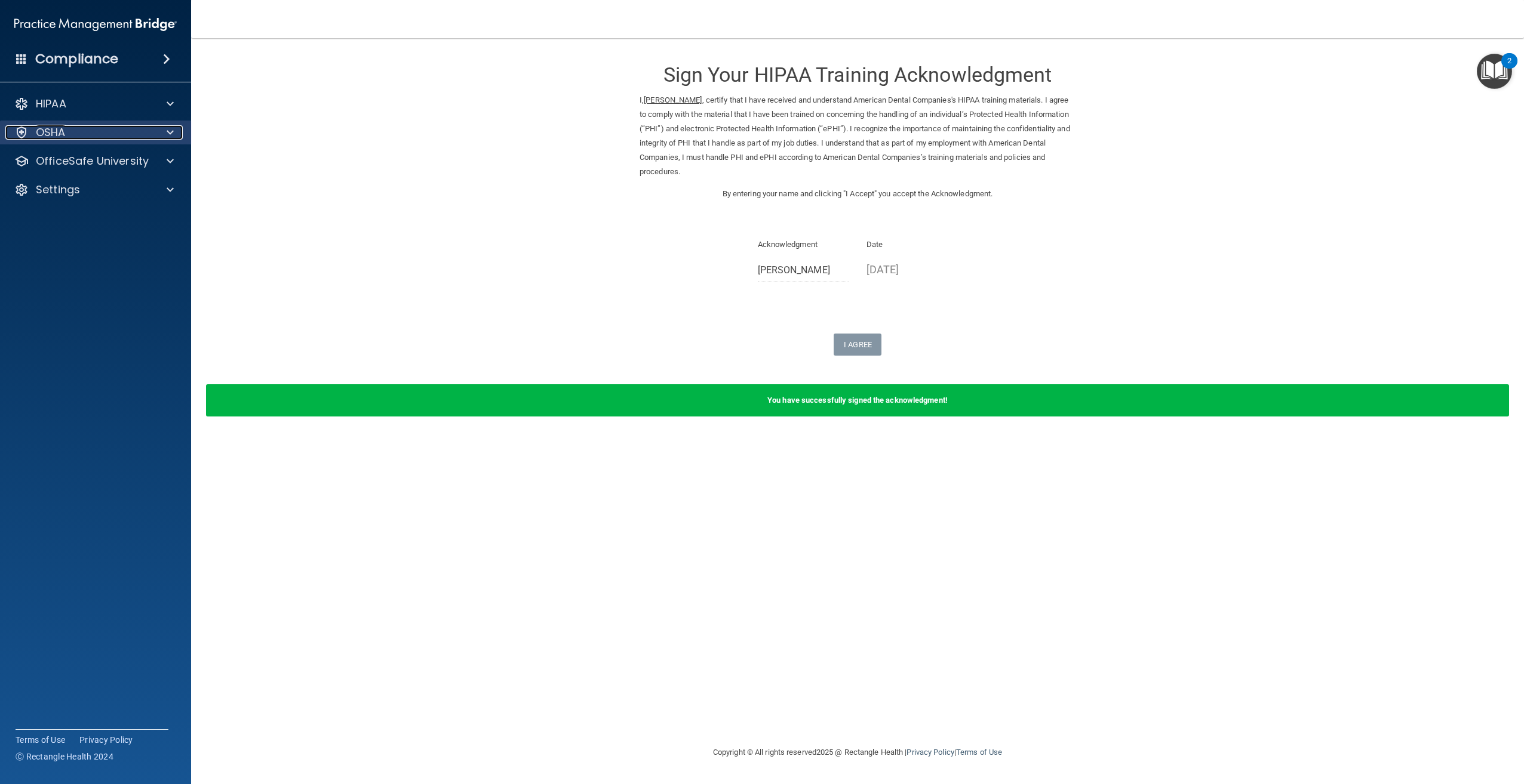
click at [55, 135] on p "OSHA" at bounding box center [51, 132] width 30 height 14
click at [88, 205] on div "HIPAA Documents and Policies Report an Incident Business Associates Emergency P…" at bounding box center [95, 178] width 192 height 181
click at [89, 213] on p "OfficeSafe University" at bounding box center [92, 218] width 113 height 14
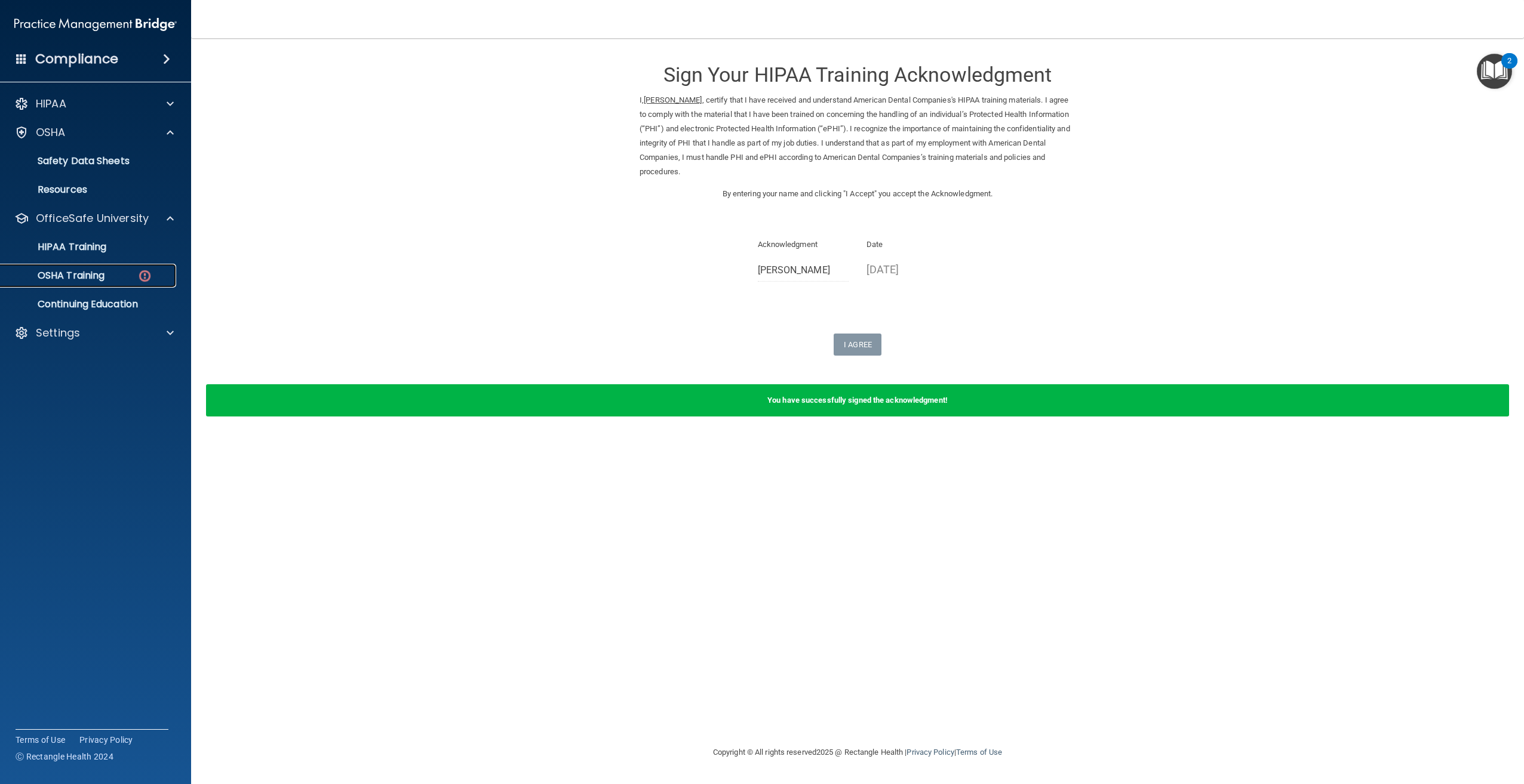
click at [95, 277] on p "OSHA Training" at bounding box center [55, 276] width 97 height 12
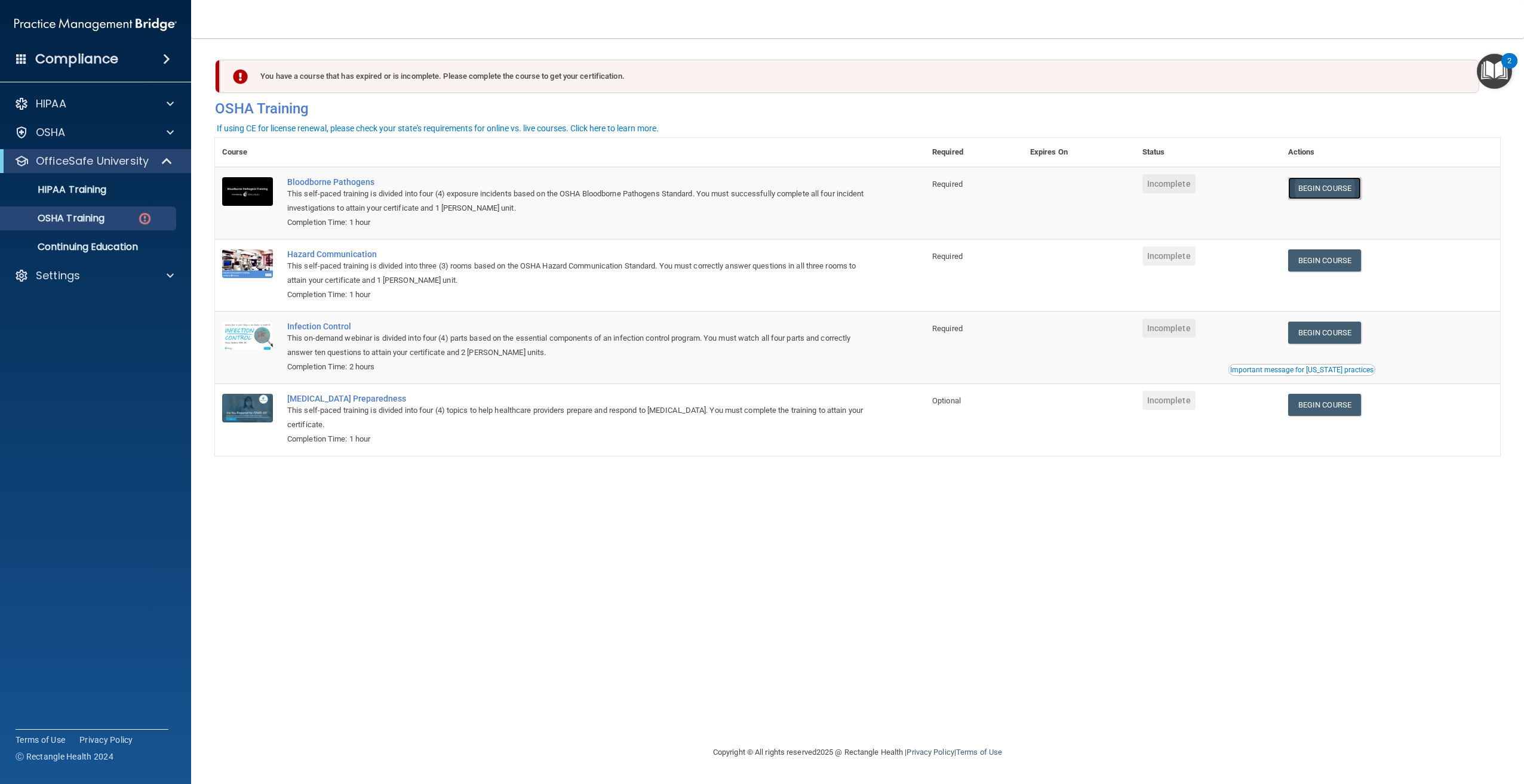
click at [1356, 190] on link "Begin Course" at bounding box center [1324, 188] width 73 height 22
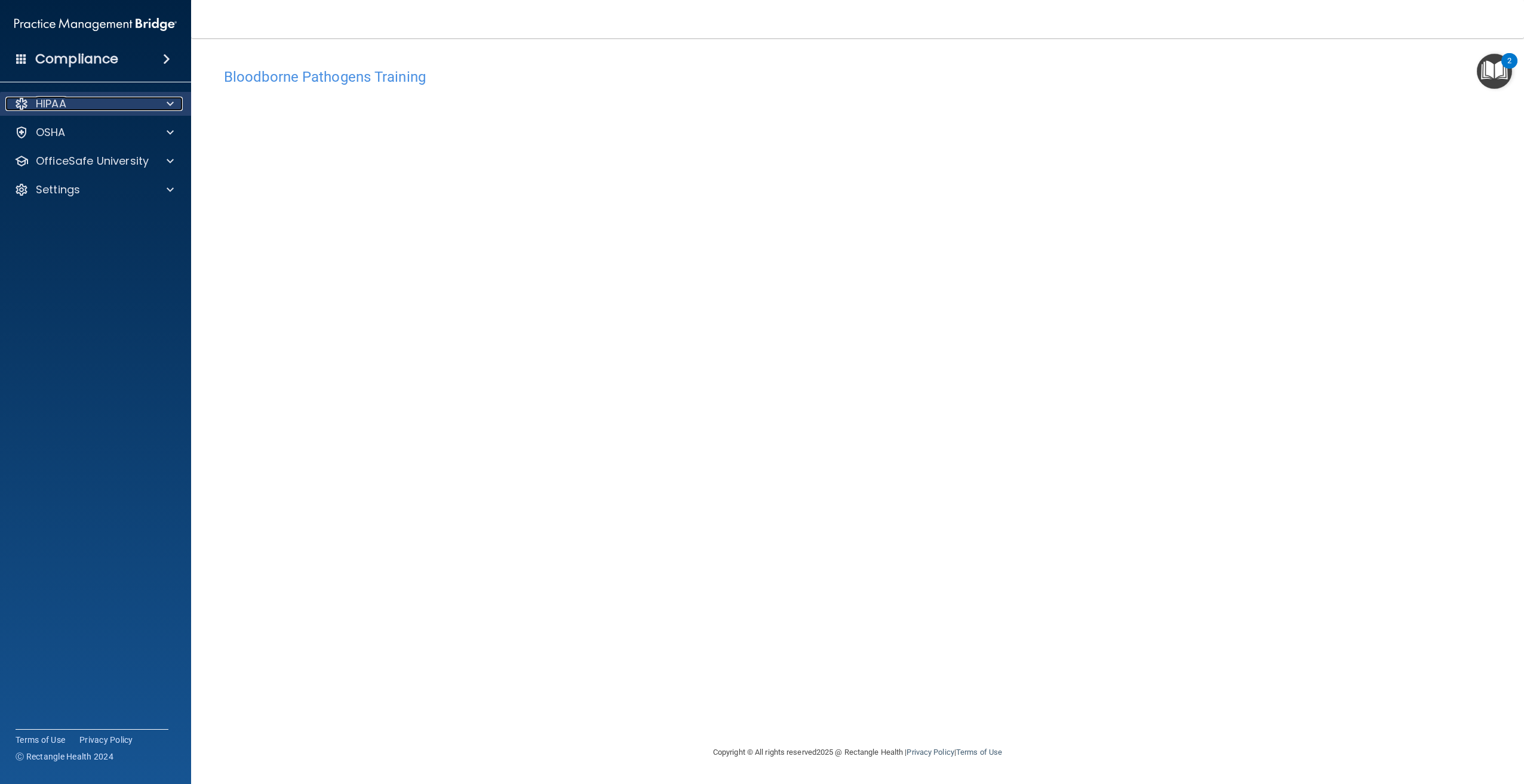
click at [170, 107] on span at bounding box center [170, 103] width 7 height 14
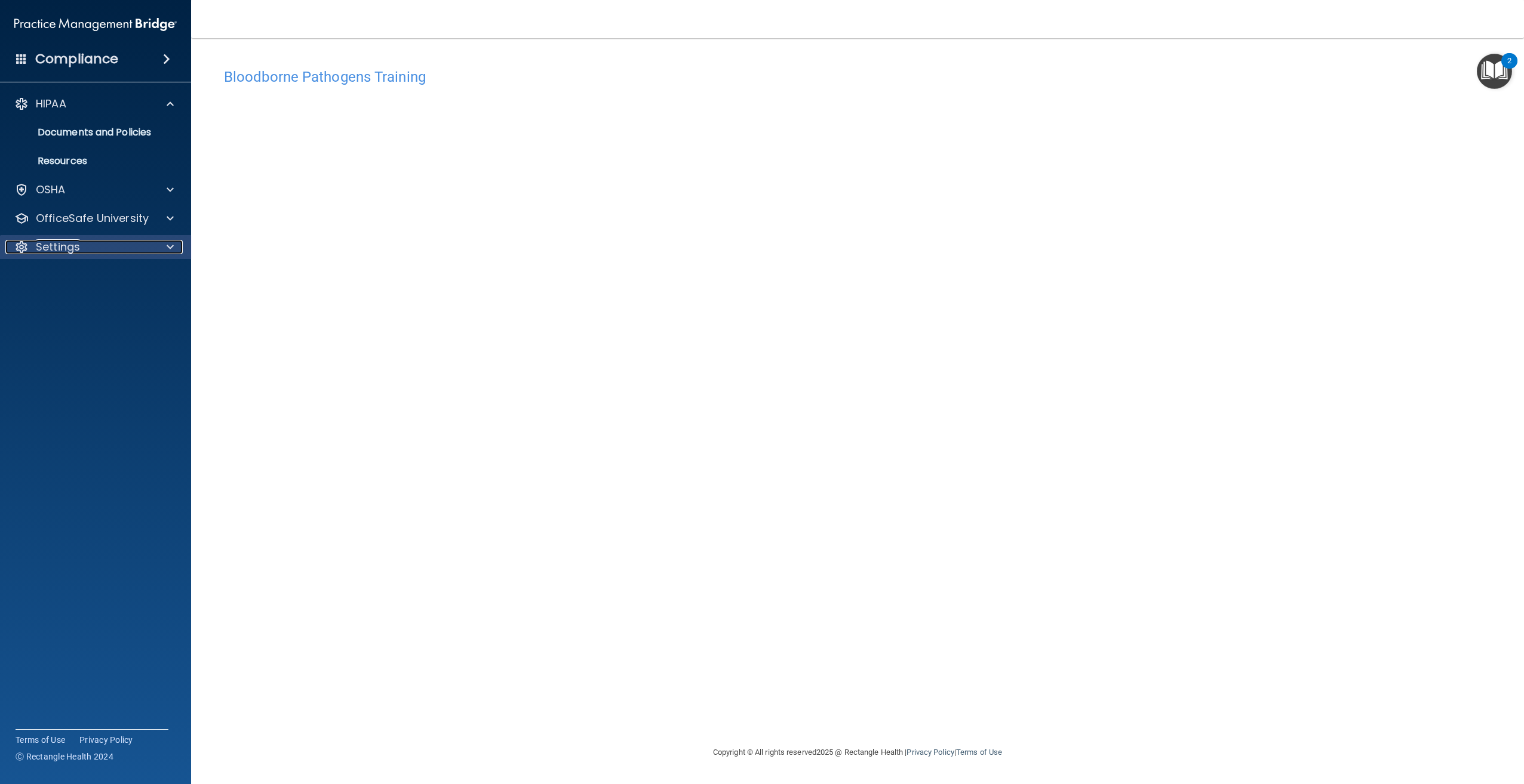
click at [172, 254] on span at bounding box center [170, 247] width 7 height 14
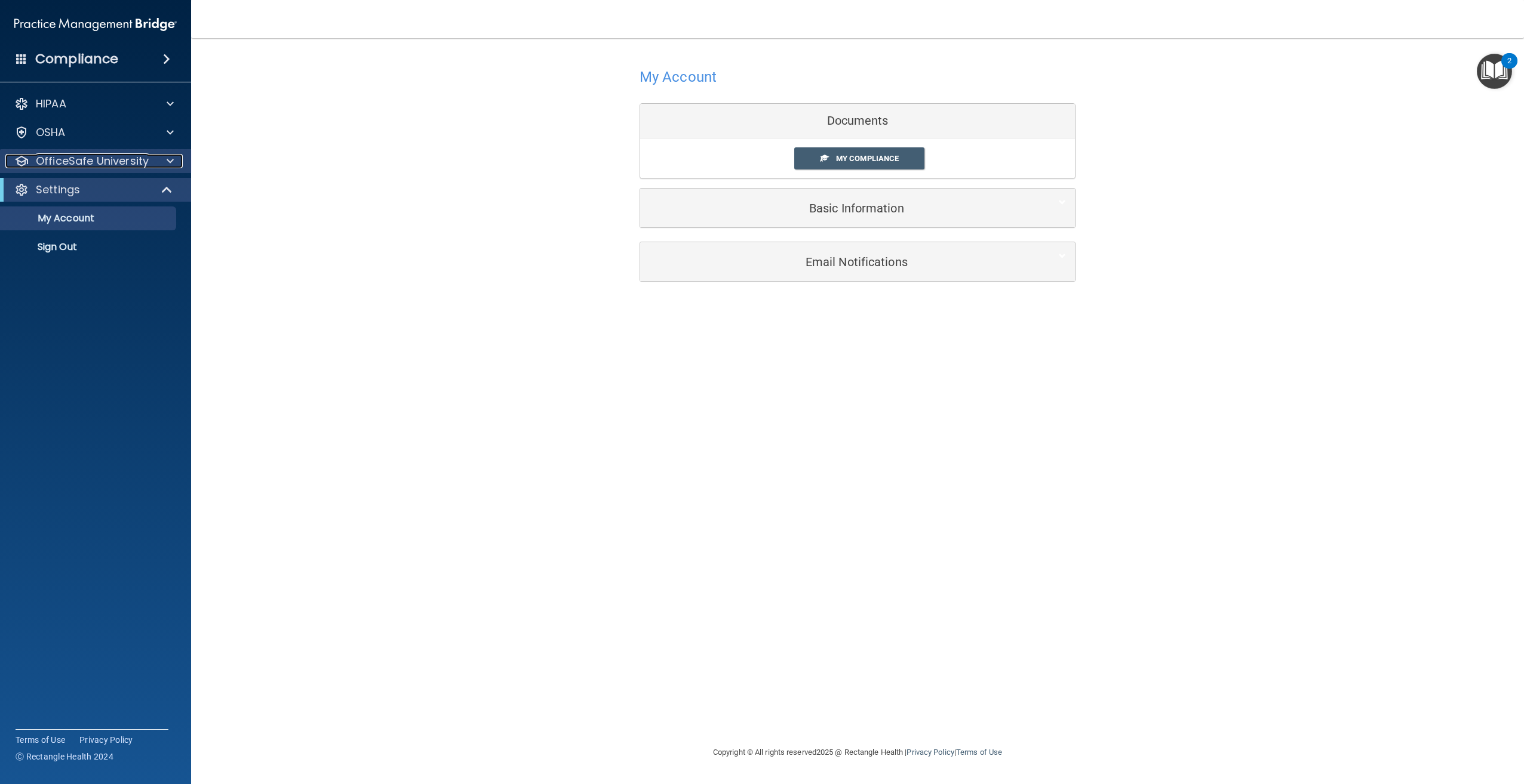
click at [99, 155] on p "OfficeSafe University" at bounding box center [92, 161] width 113 height 14
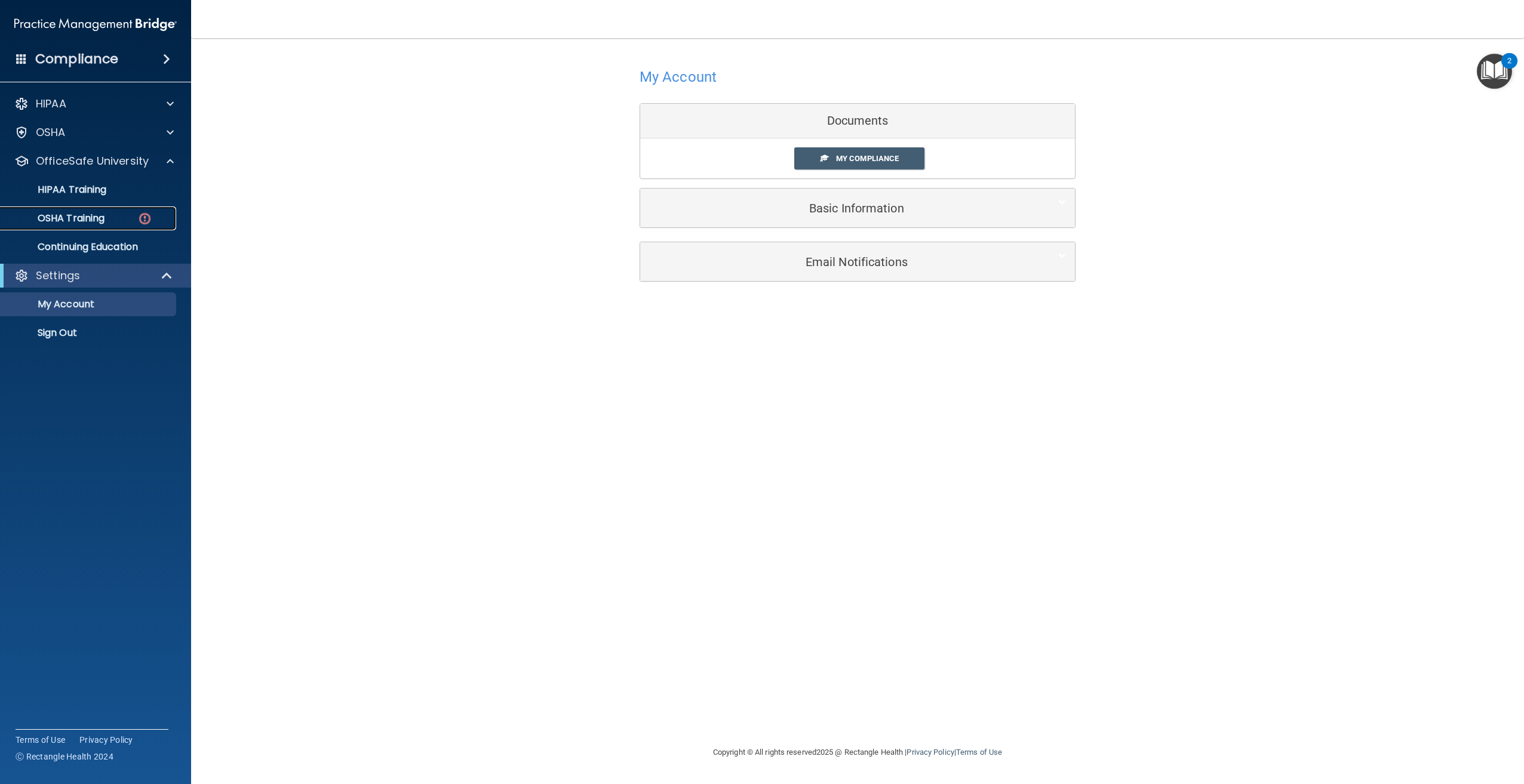
click at [111, 223] on div "OSHA Training" at bounding box center [89, 218] width 163 height 12
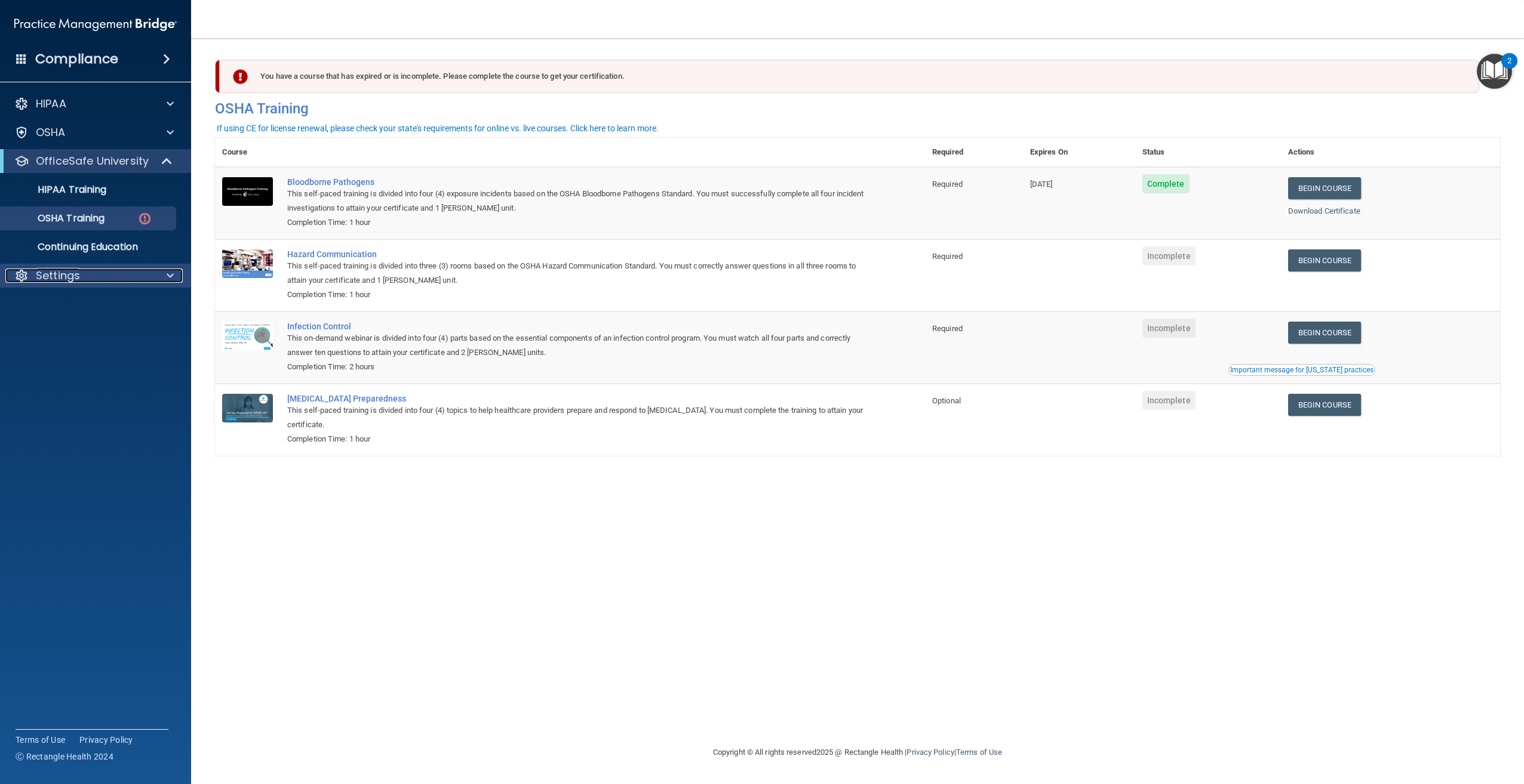
click at [167, 281] on span at bounding box center [170, 275] width 7 height 14
click at [109, 306] on p "My Account" at bounding box center [89, 304] width 163 height 12
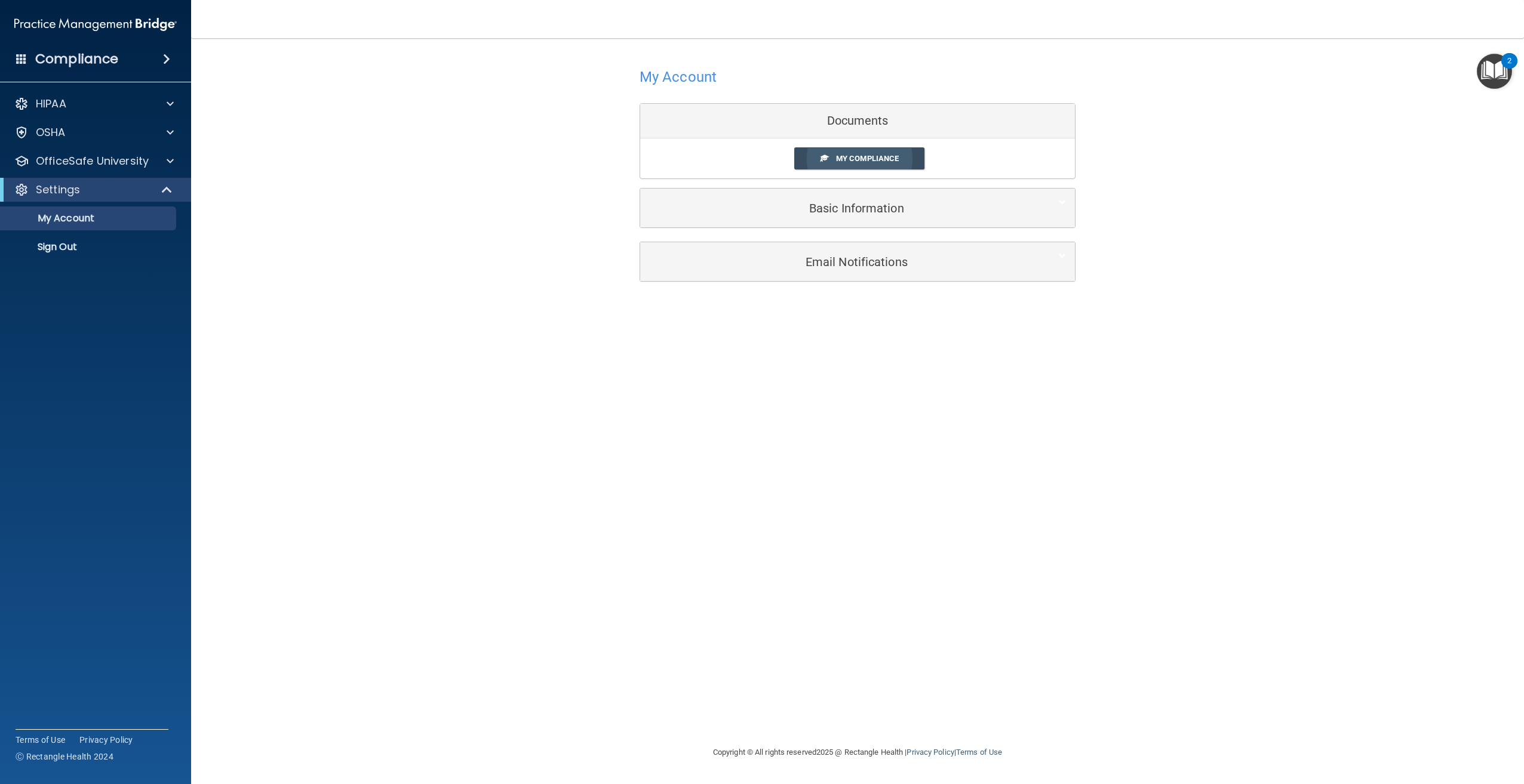
click at [850, 154] on link "My Compliance" at bounding box center [859, 158] width 131 height 22
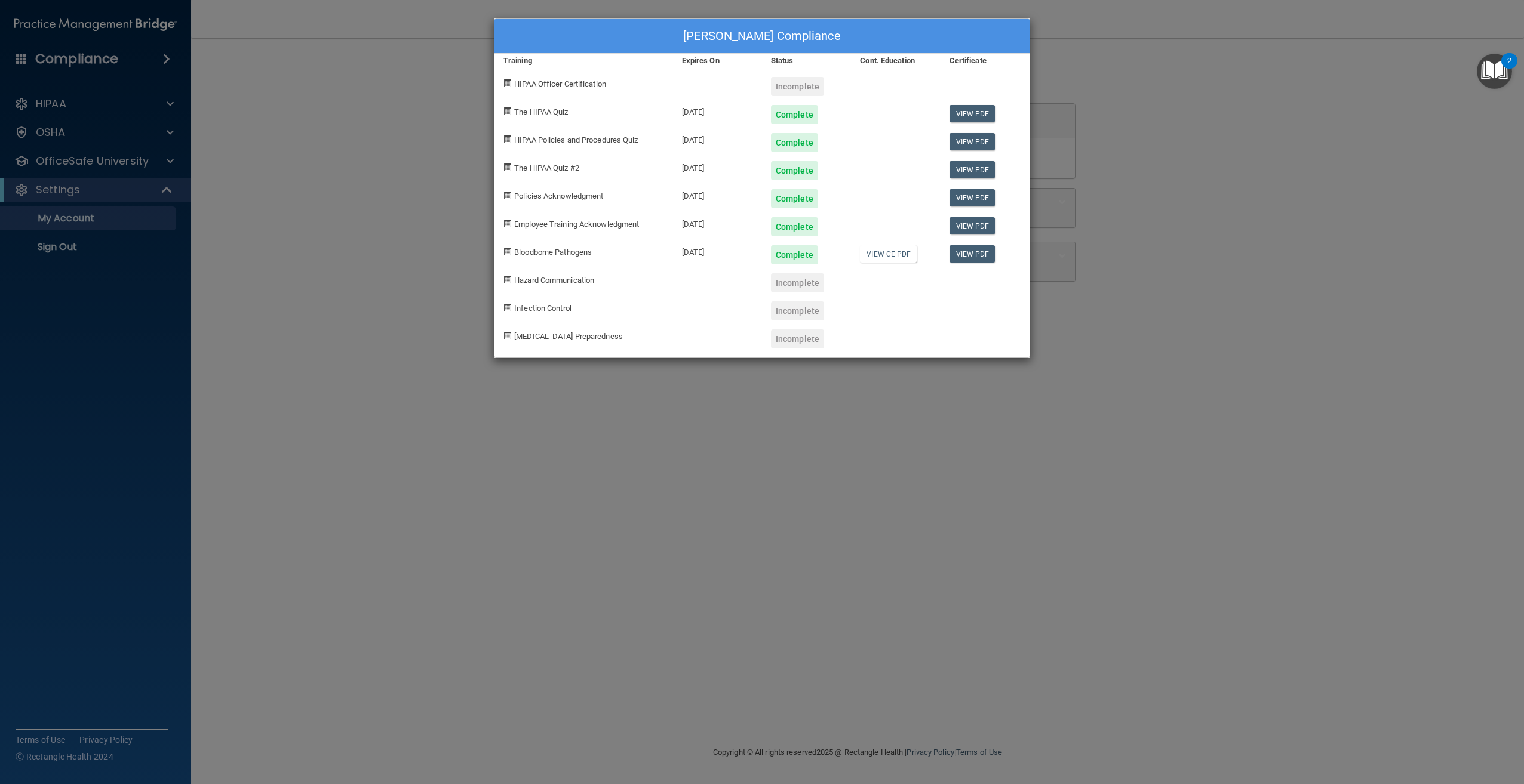
click at [776, 78] on div "Incomplete" at bounding box center [797, 87] width 53 height 19
click at [785, 283] on div "Incomplete" at bounding box center [797, 283] width 53 height 19
drag, startPoint x: 665, startPoint y: 330, endPoint x: 758, endPoint y: 291, distance: 100.8
click at [668, 328] on div "COVID-19 Preparedness" at bounding box center [584, 334] width 179 height 28
drag, startPoint x: 1104, startPoint y: 170, endPoint x: 1098, endPoint y: 172, distance: 6.3
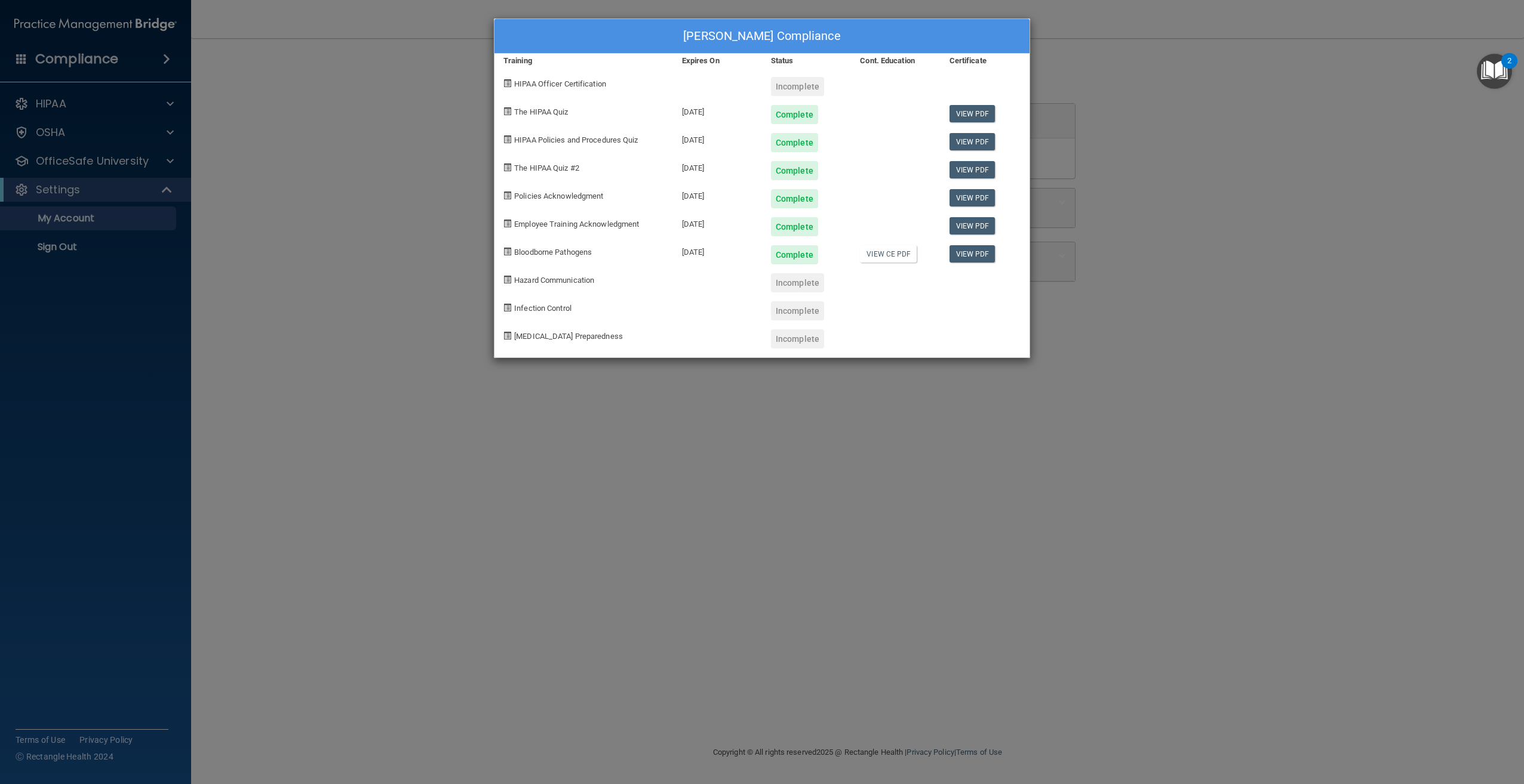
click at [1104, 170] on div "Blake Gentry's Compliance Training Expires On Status Cont. Education Certificat…" at bounding box center [762, 392] width 1524 height 784
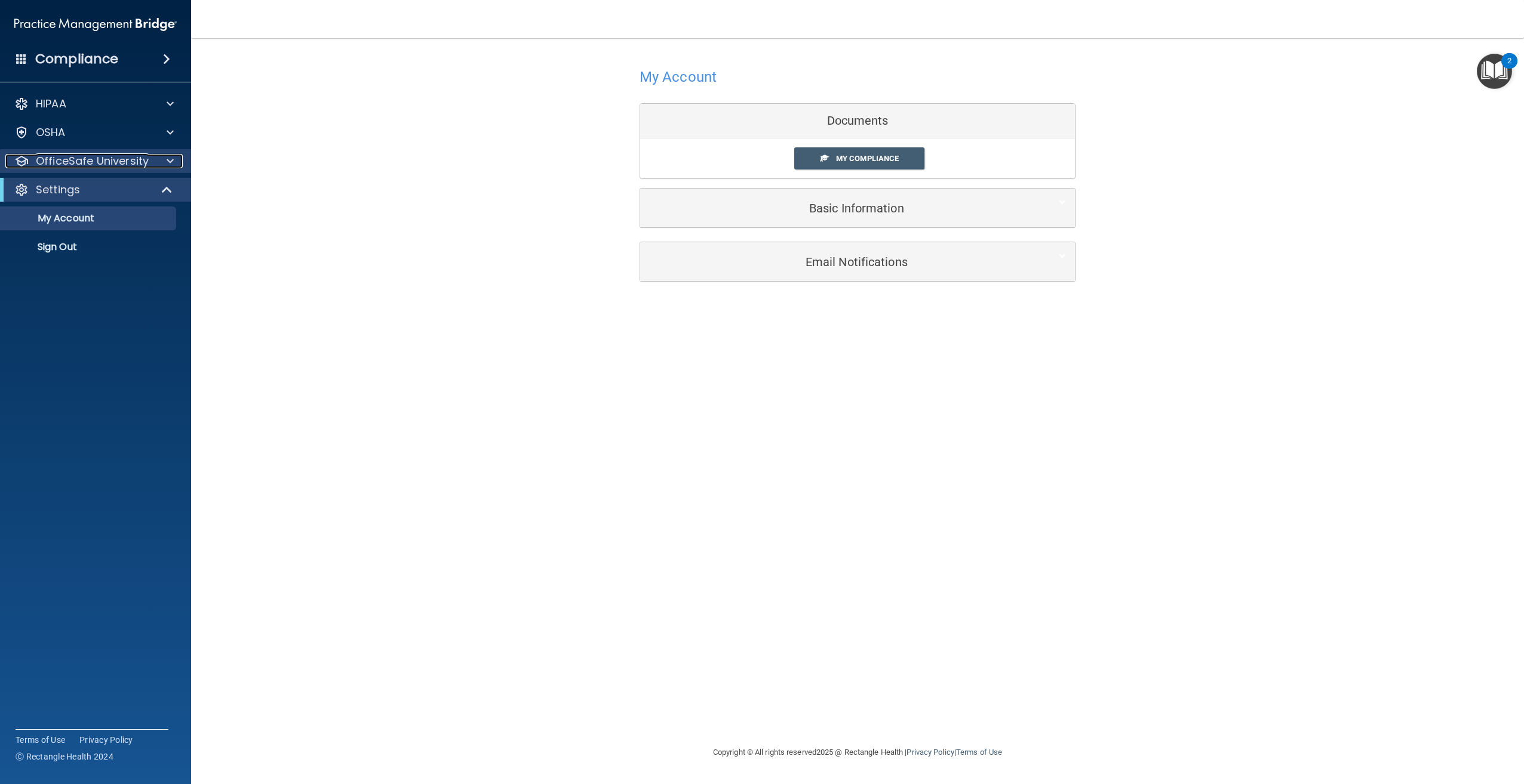
click at [100, 155] on p "OfficeSafe University" at bounding box center [92, 161] width 113 height 14
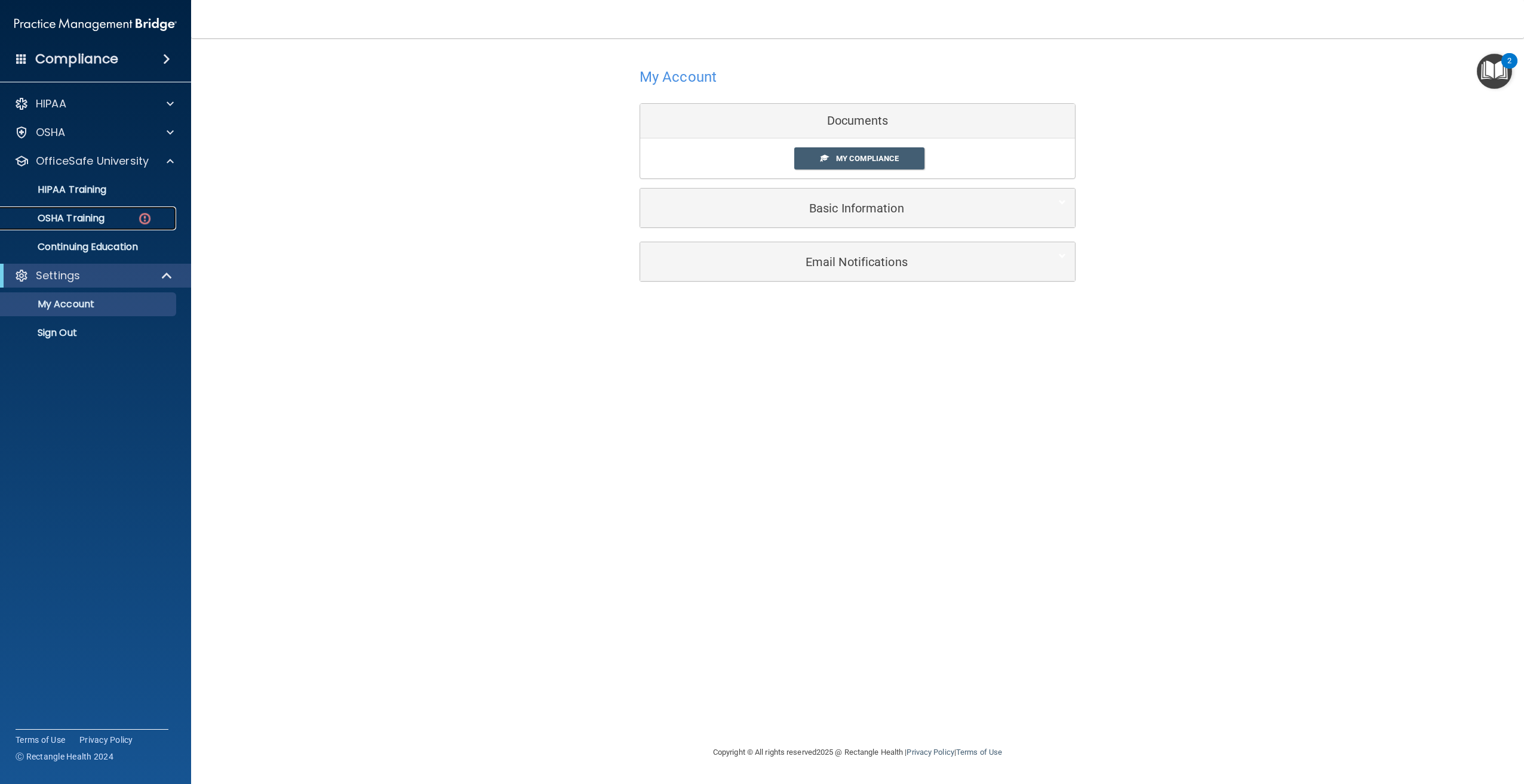
click at [89, 226] on link "OSHA Training" at bounding box center [82, 218] width 188 height 24
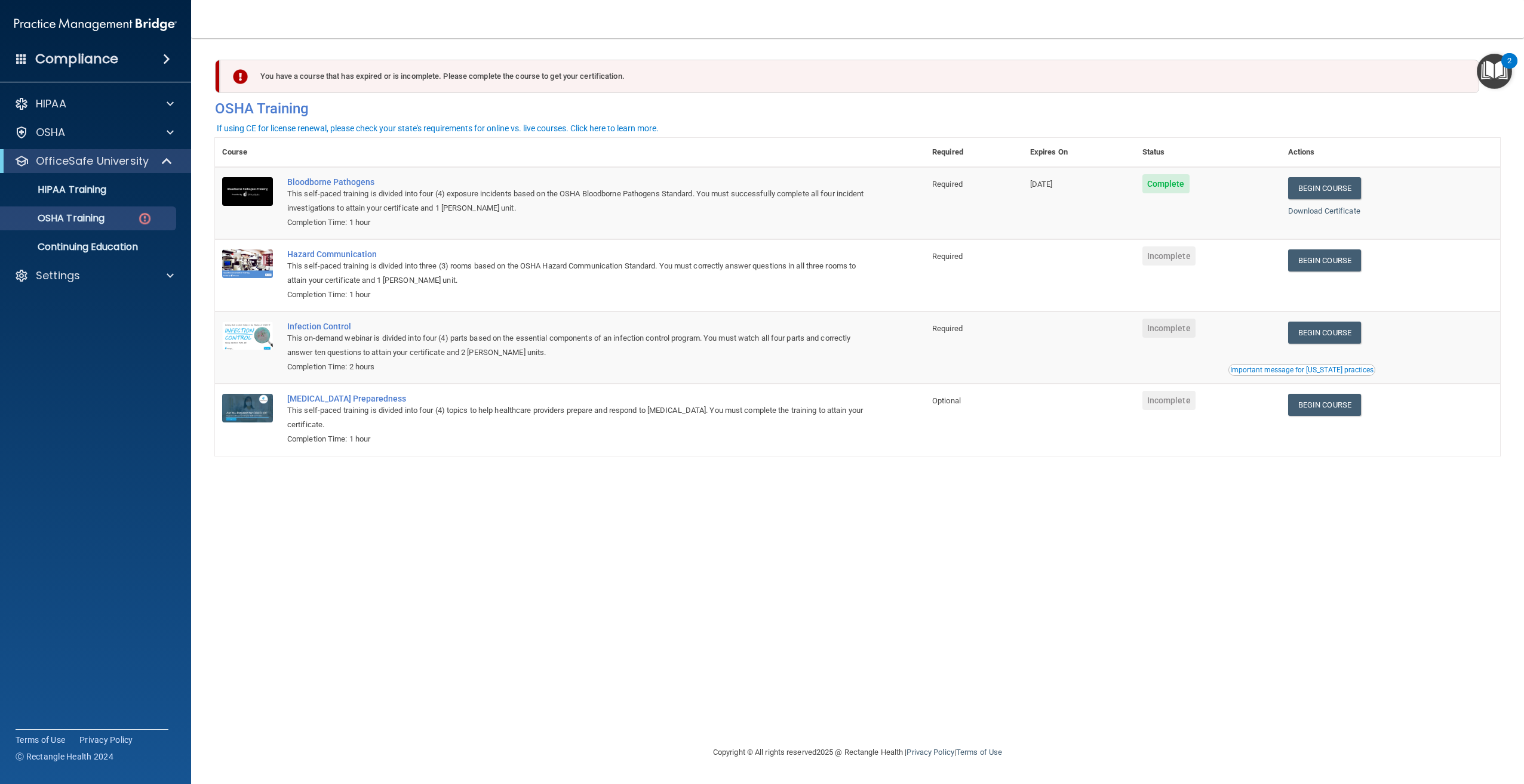
click at [1496, 545] on div "You have a course that has expired or is incomplete. Please complete the course…" at bounding box center [857, 392] width 1285 height 683
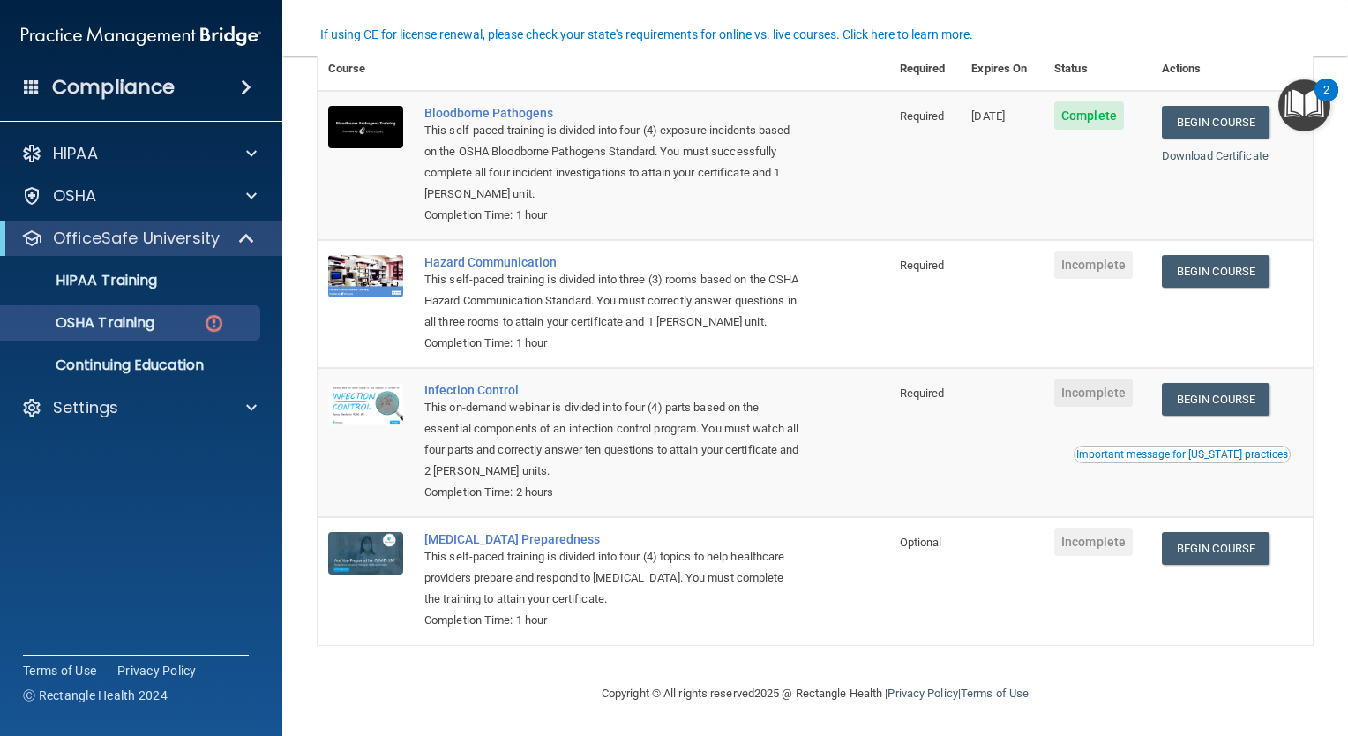
scroll to position [180, 0]
click at [1221, 255] on link "Begin Course" at bounding box center [1216, 271] width 108 height 33
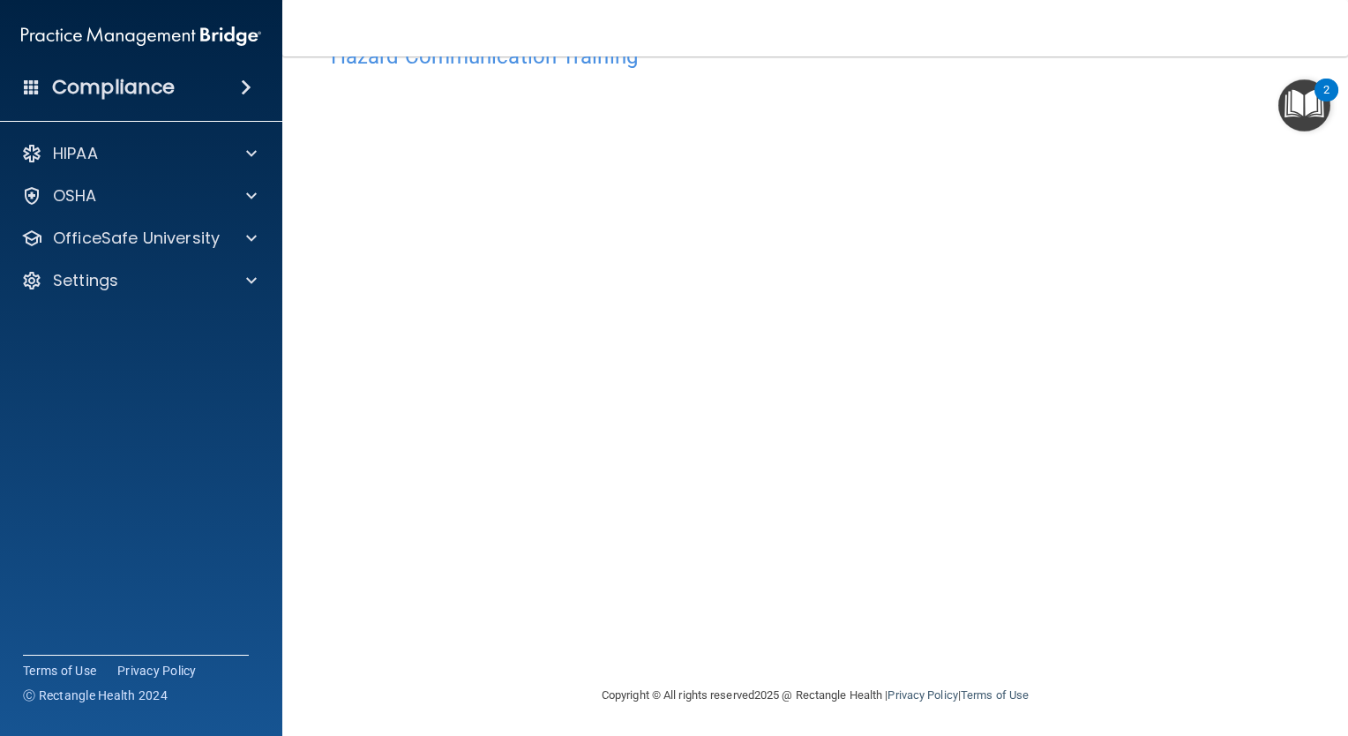
scroll to position [59, 0]
click at [109, 391] on accordion "HIPAA Documents and Policies Report an Incident Business Associates Emergency P…" at bounding box center [141, 318] width 283 height 379
